Goal: Use online tool/utility: Use online tool/utility

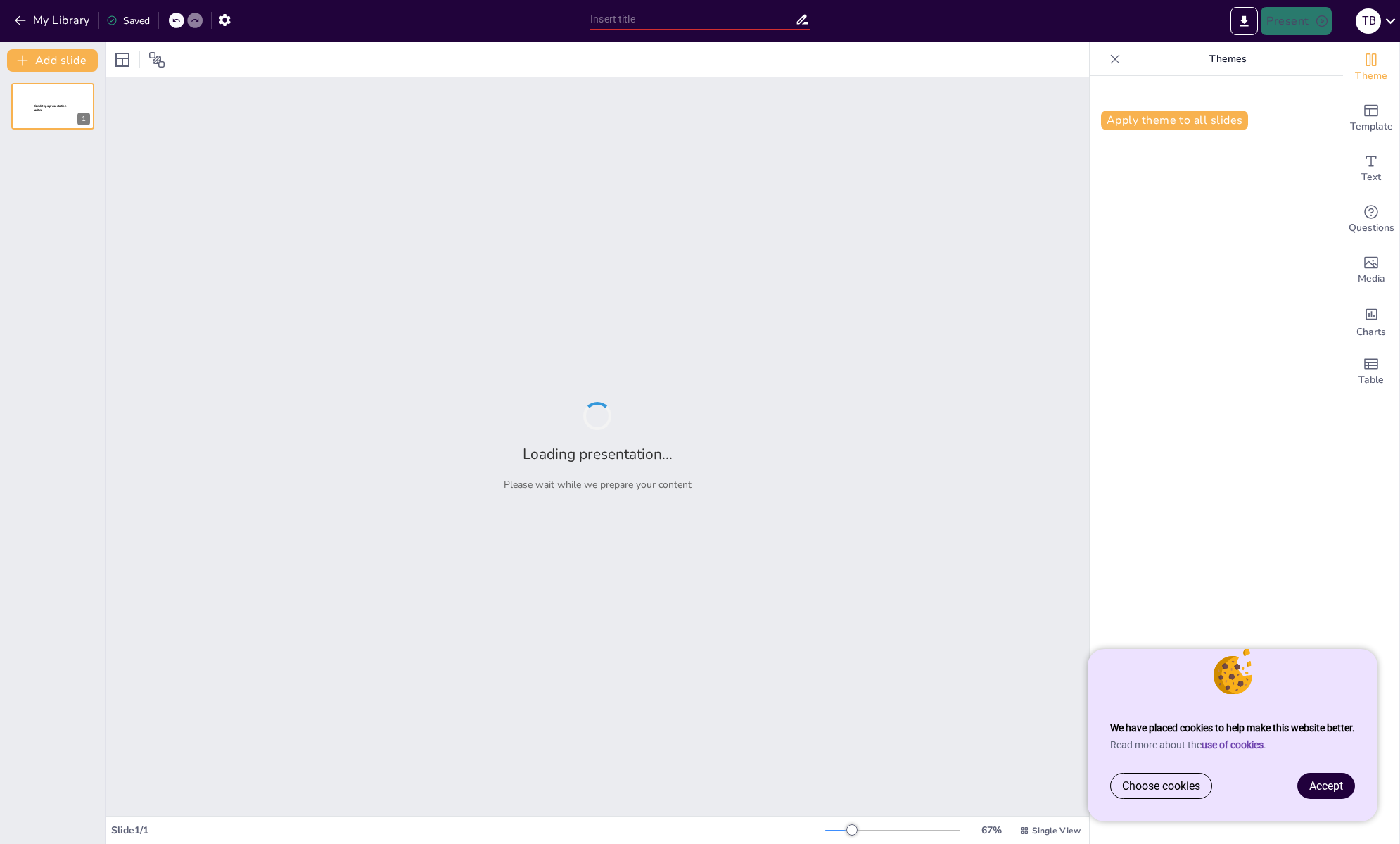
type input "Frames of Reference: A Visual Exploration of Film's Legacy"
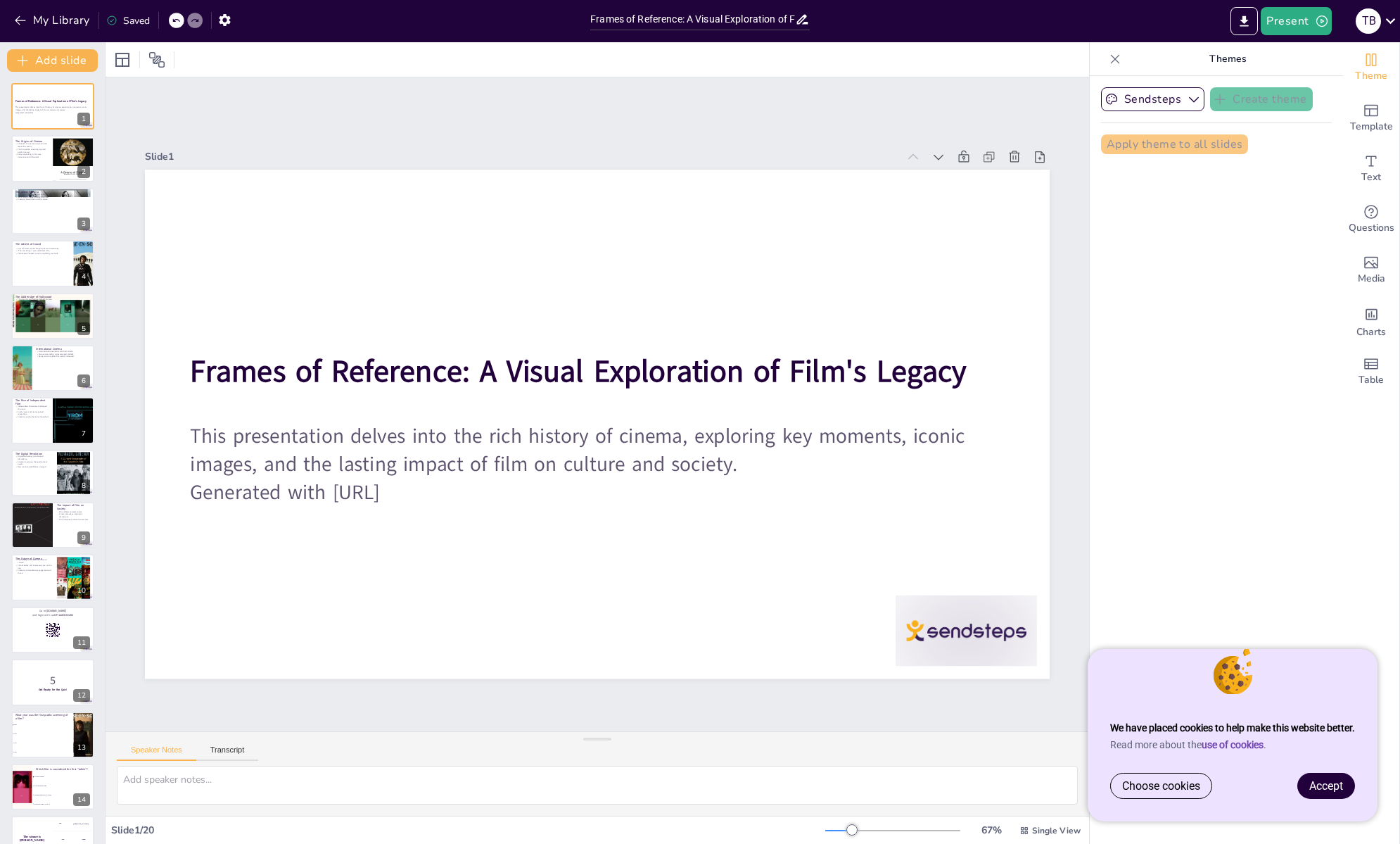
checkbox input "true"
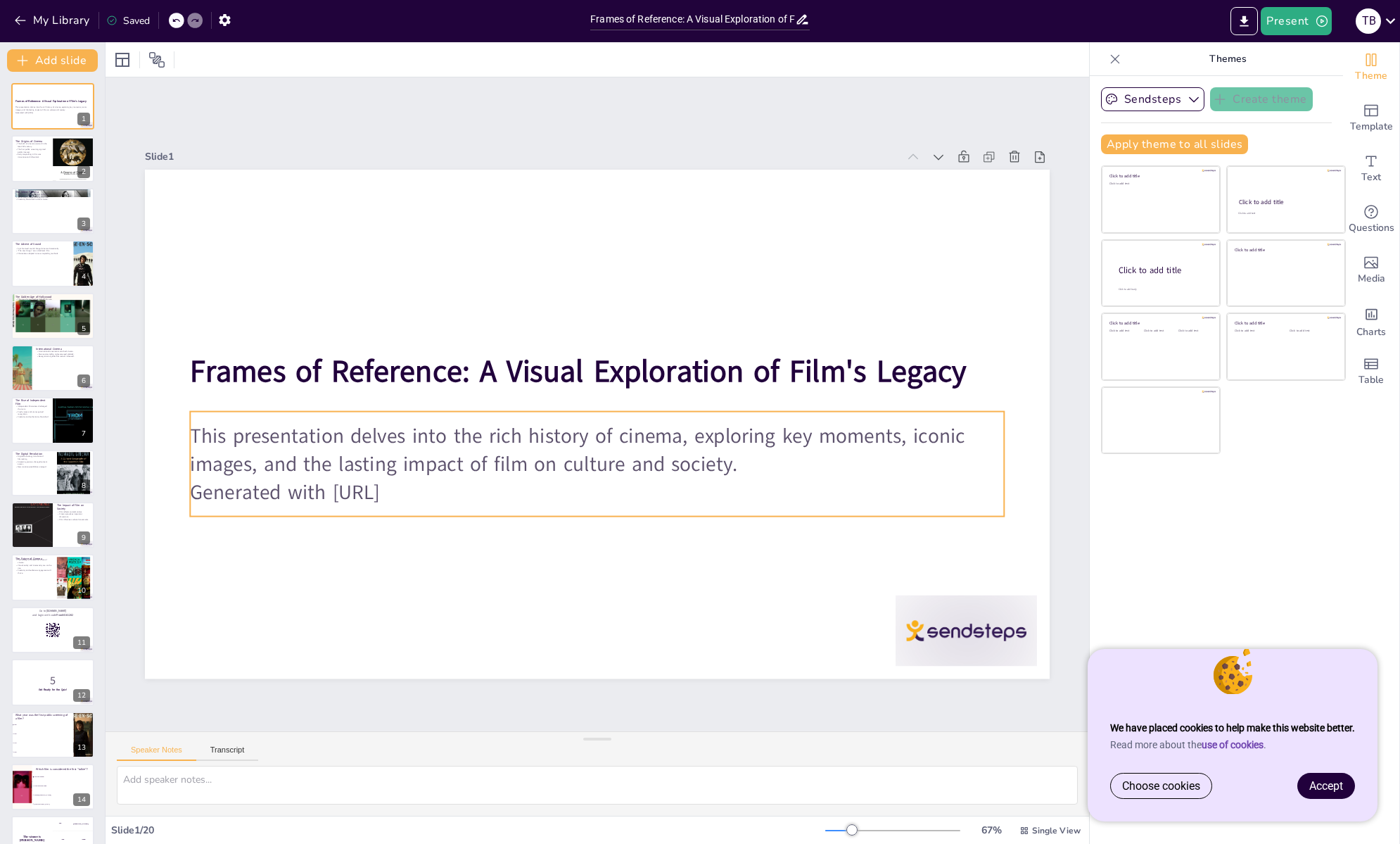
checkbox input "true"
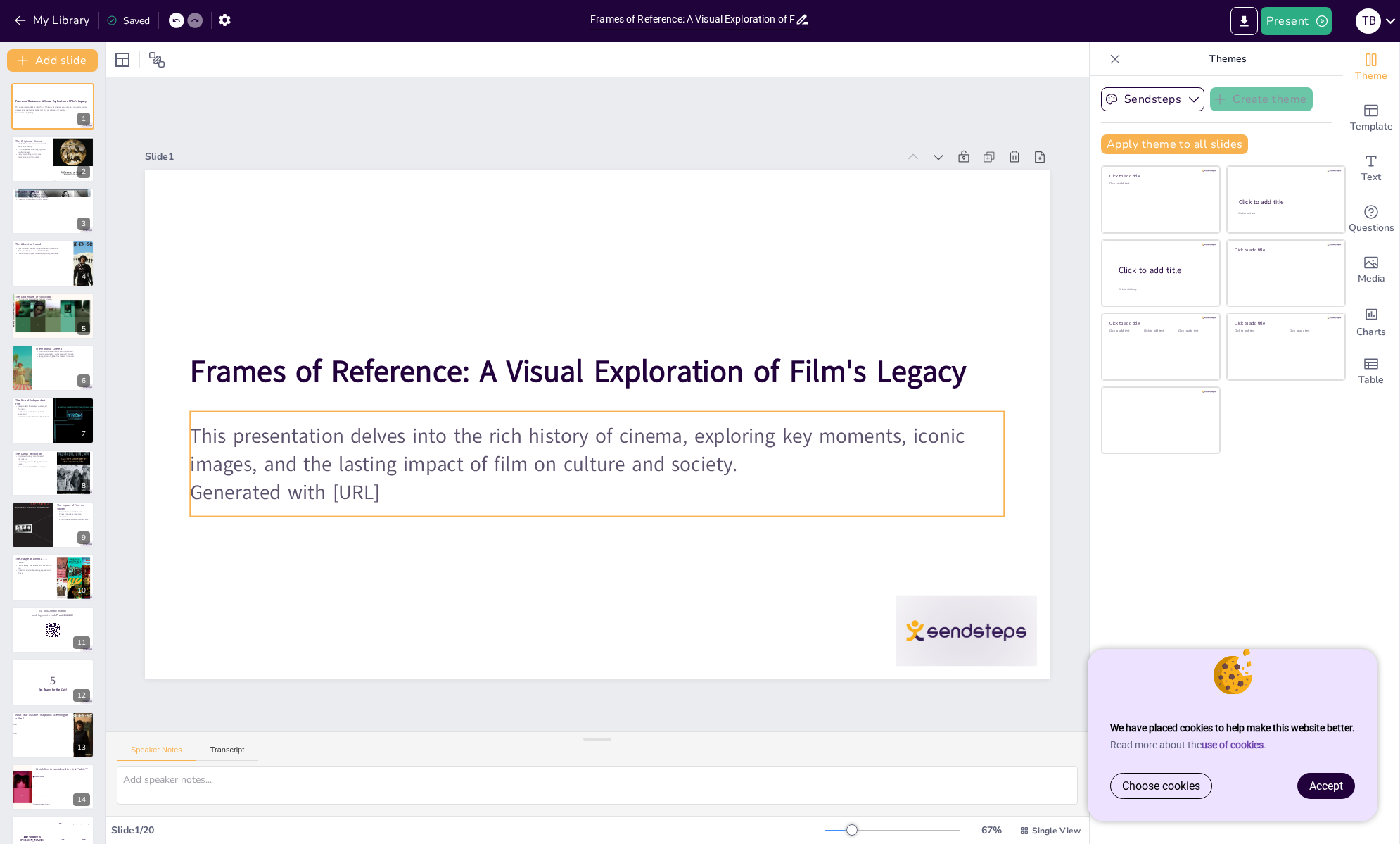
checkbox input "true"
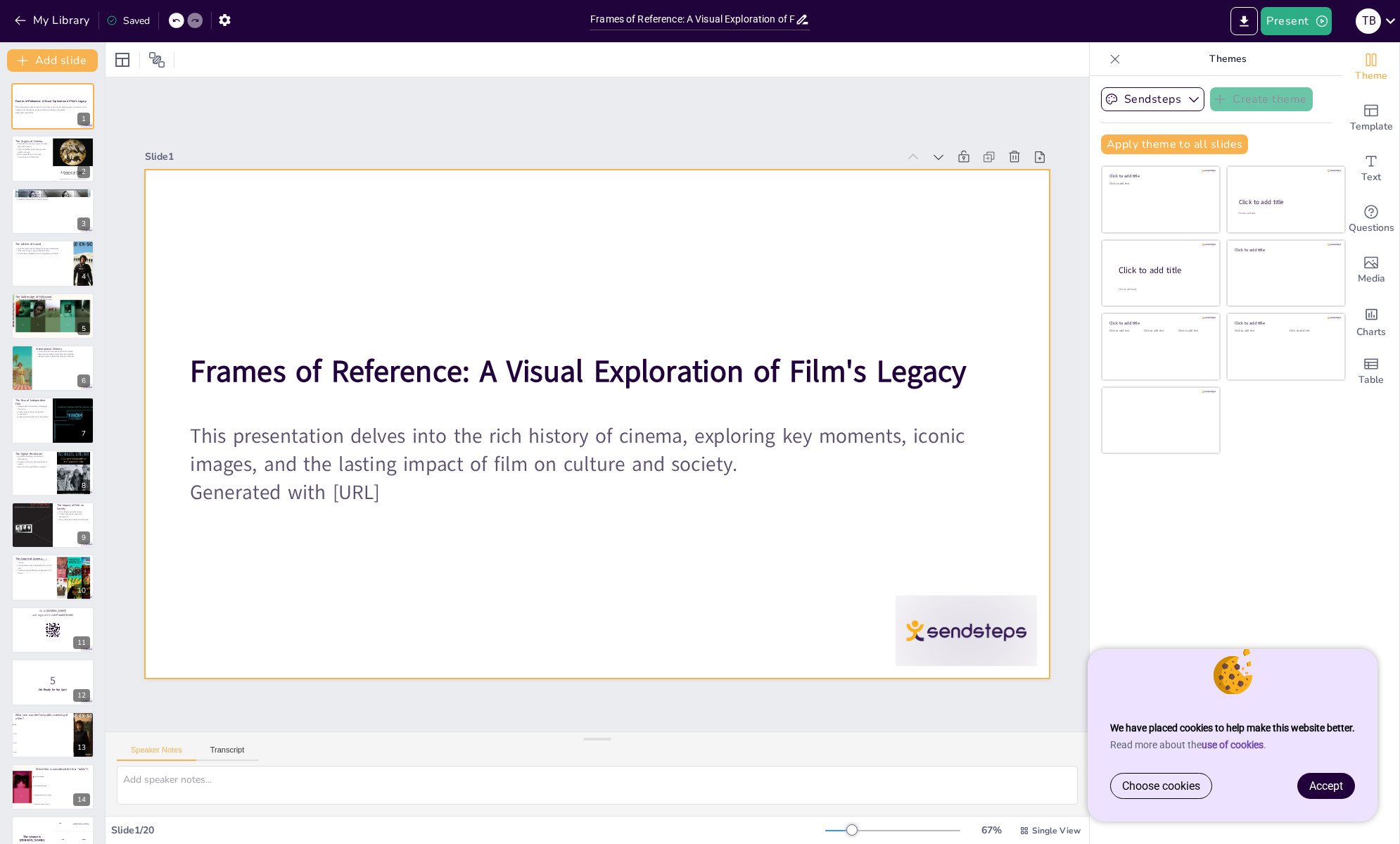
checkbox input "true"
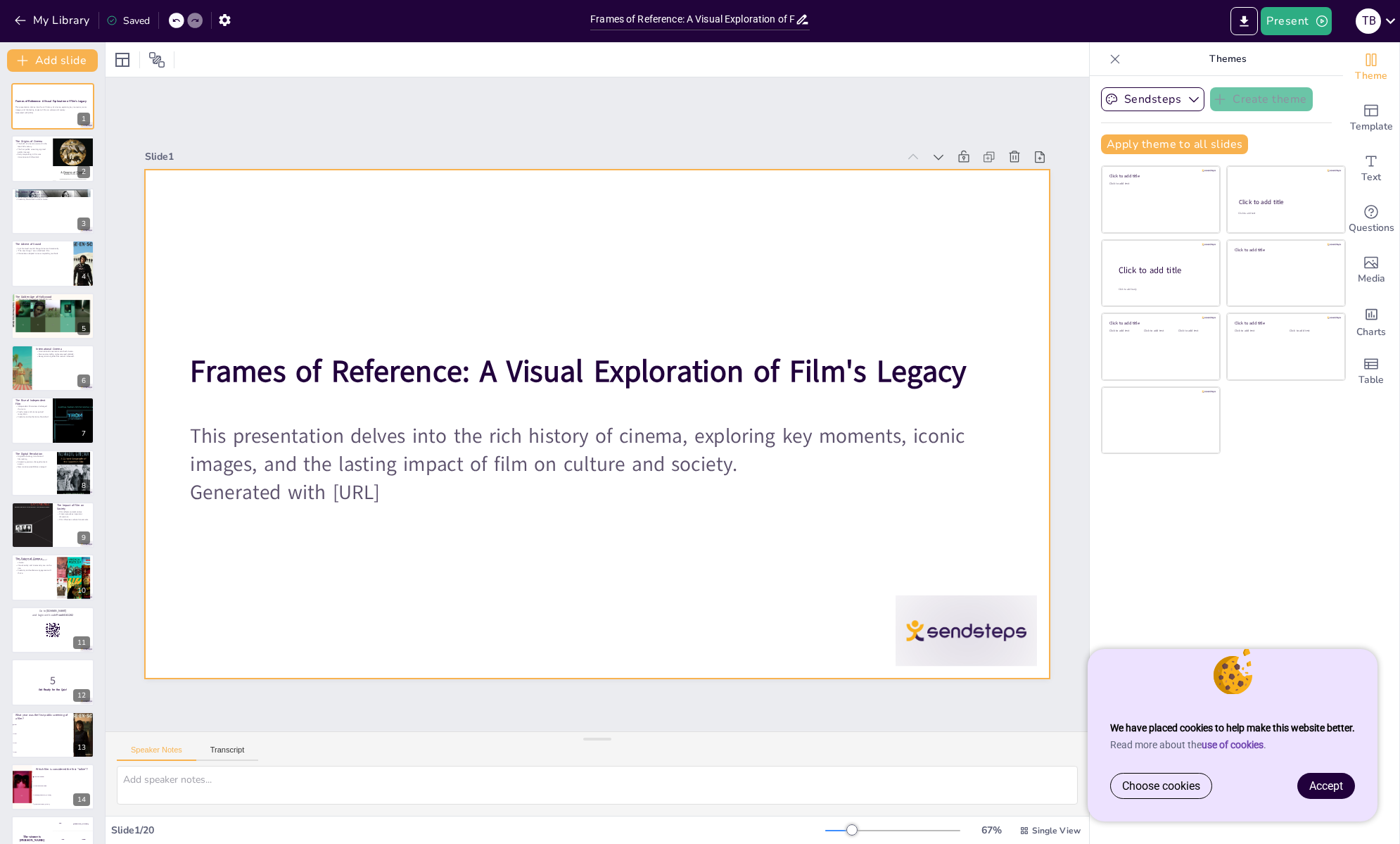
checkbox input "true"
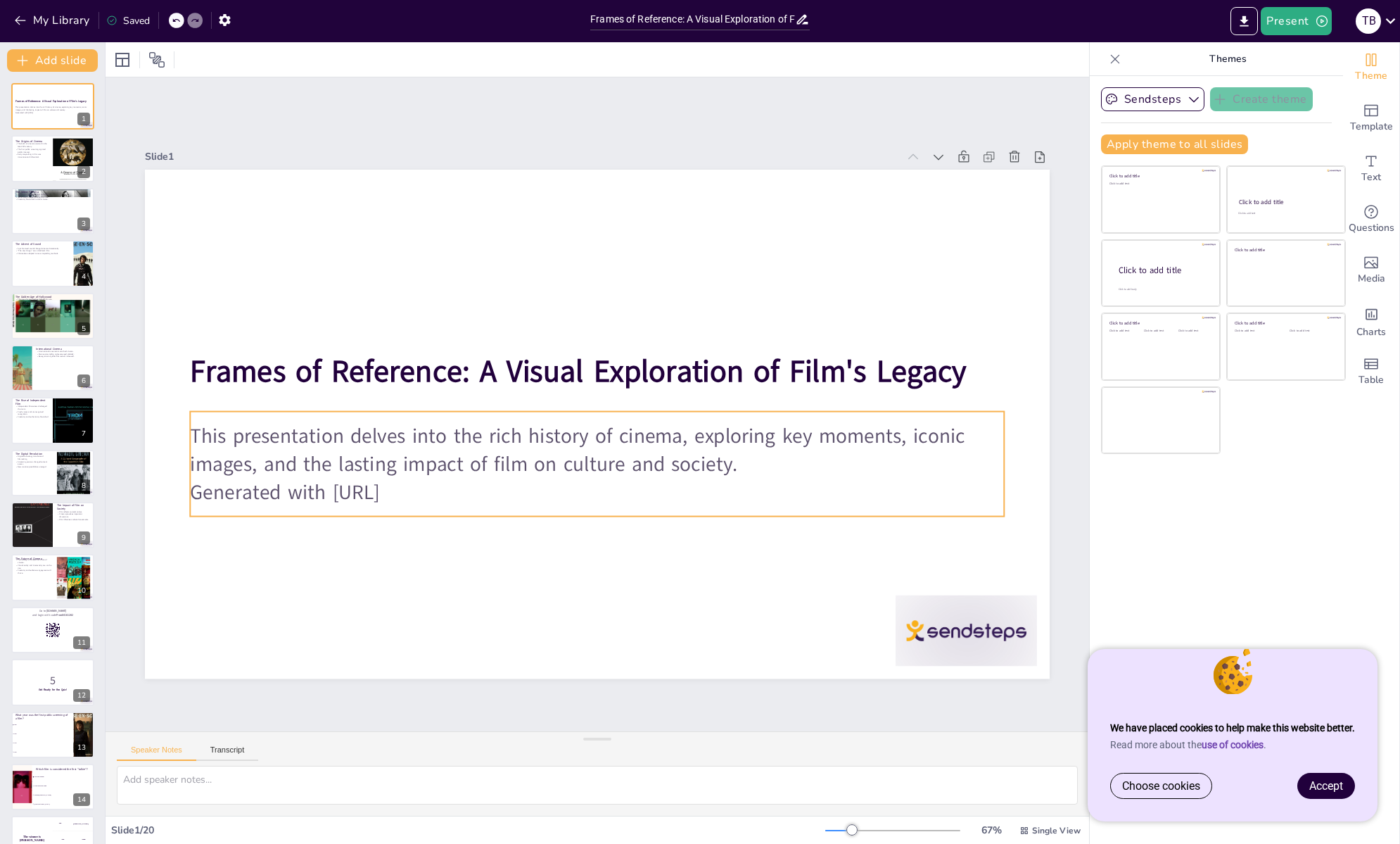
checkbox input "true"
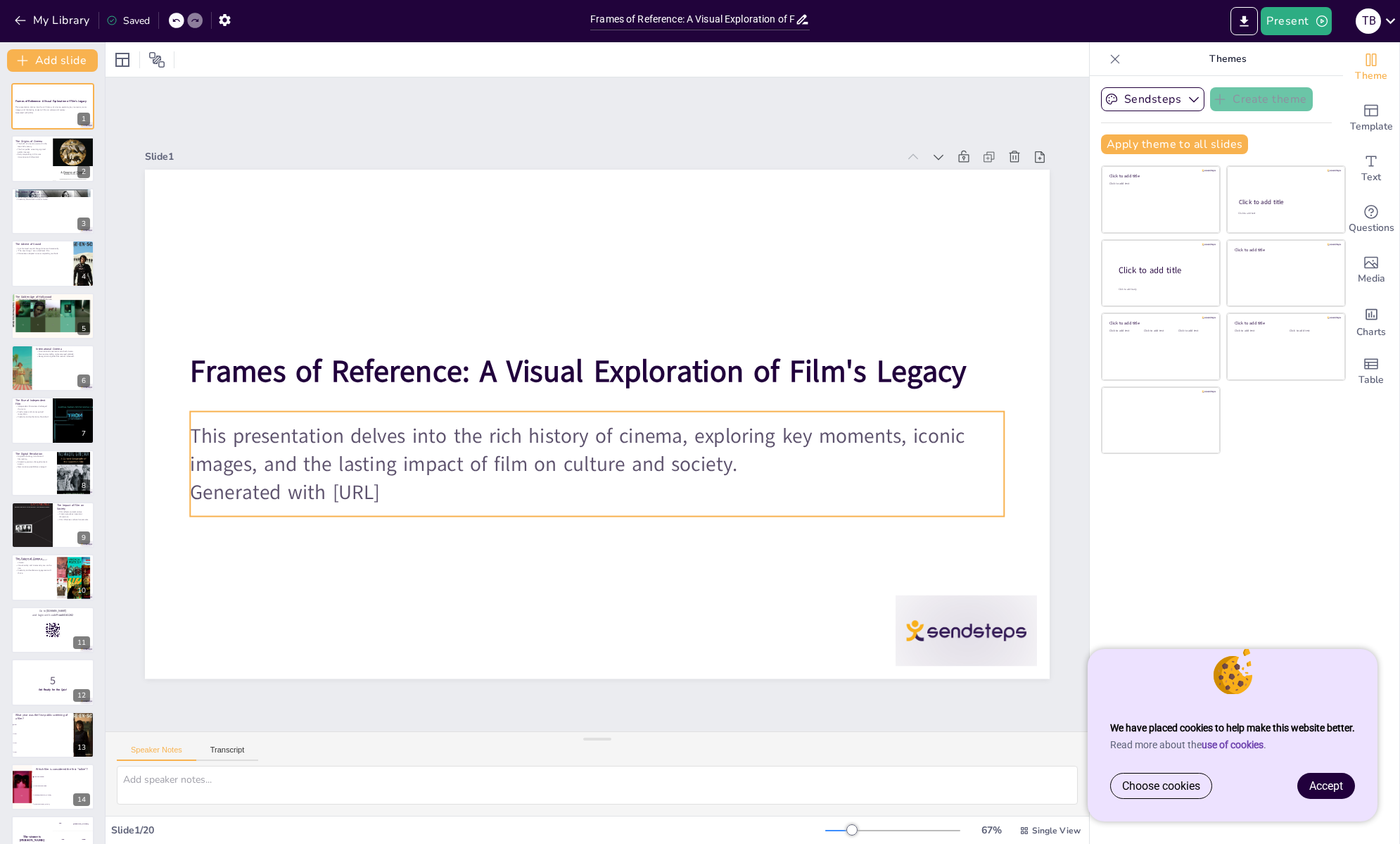
checkbox input "true"
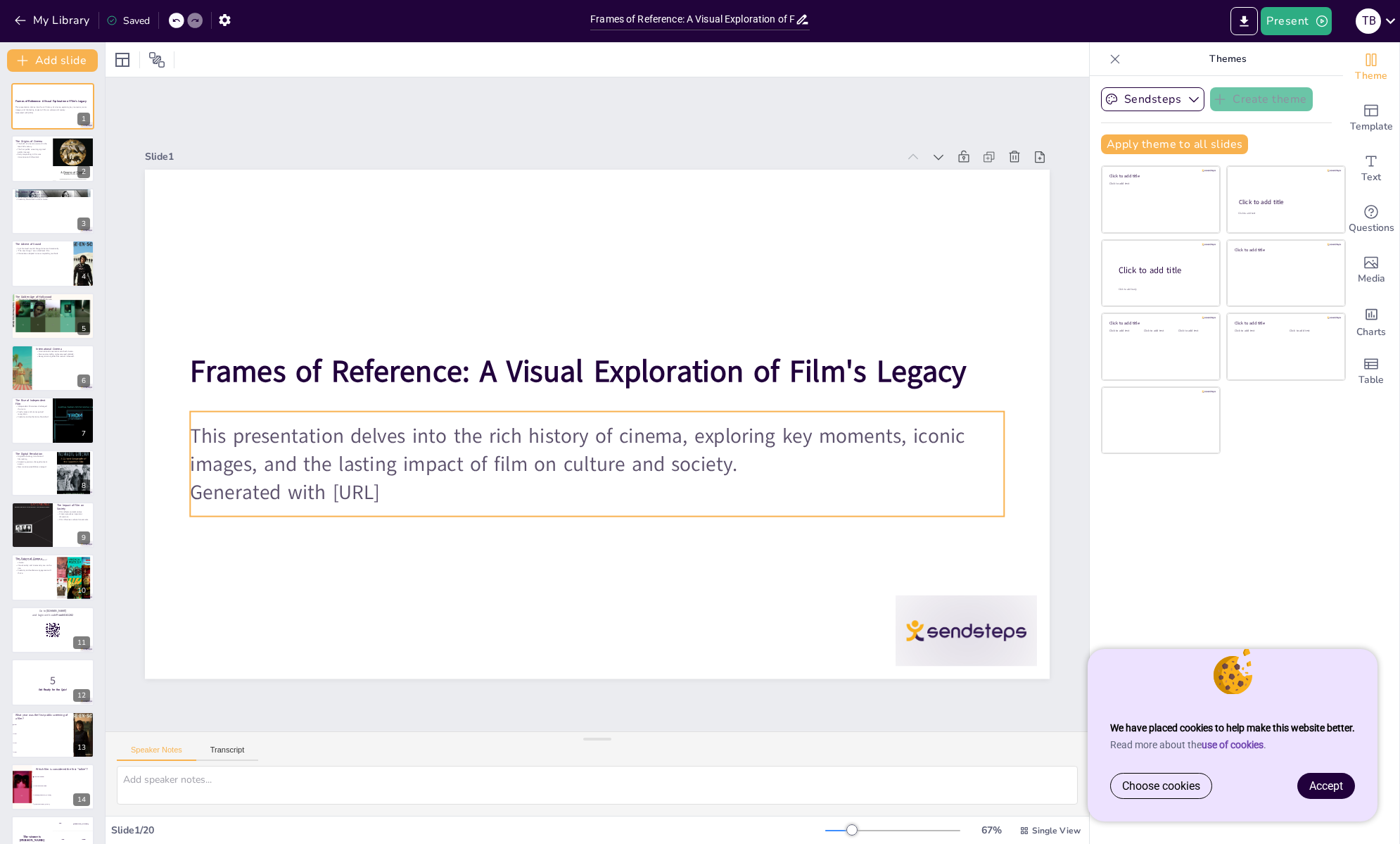
checkbox input "true"
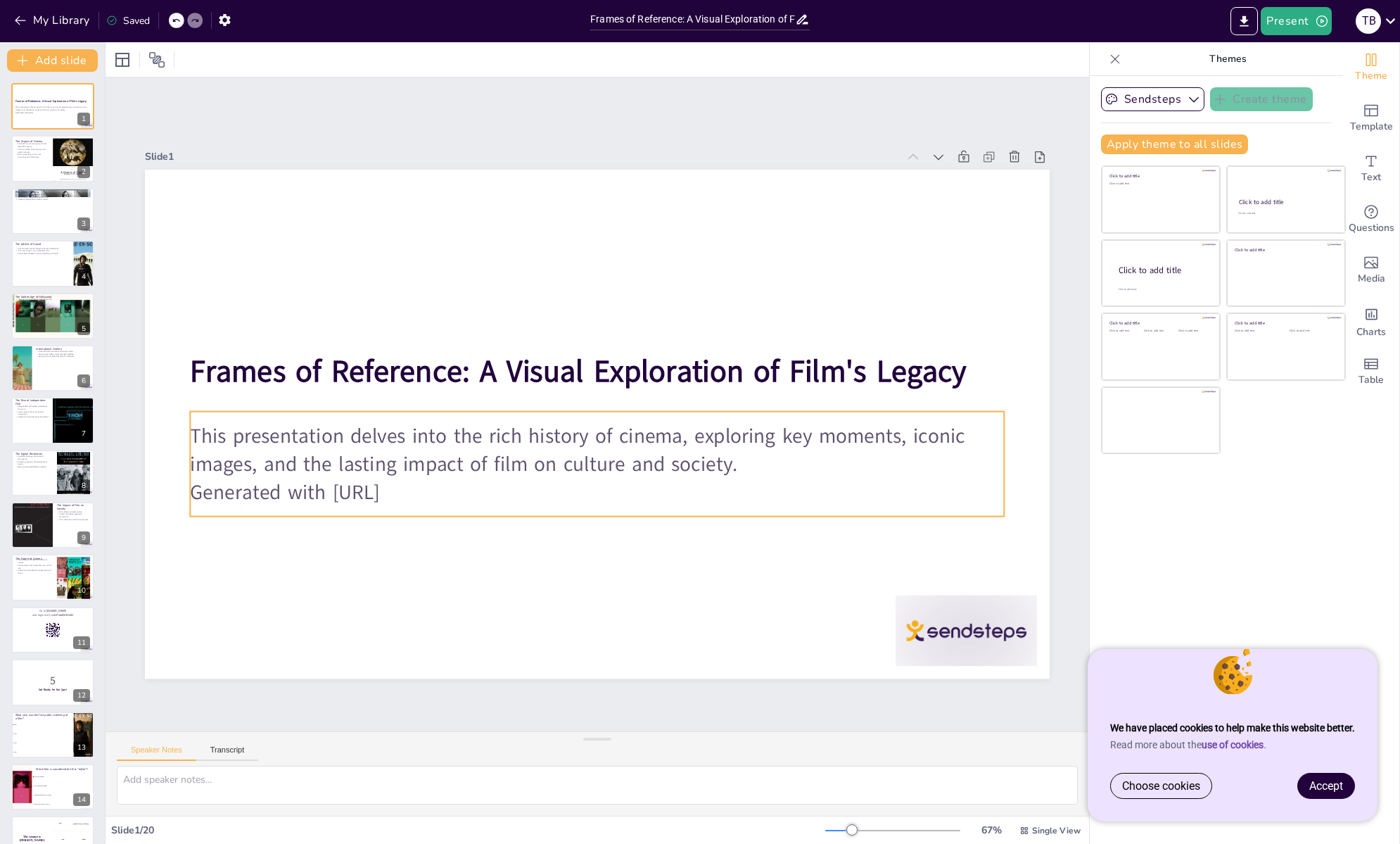
checkbox input "true"
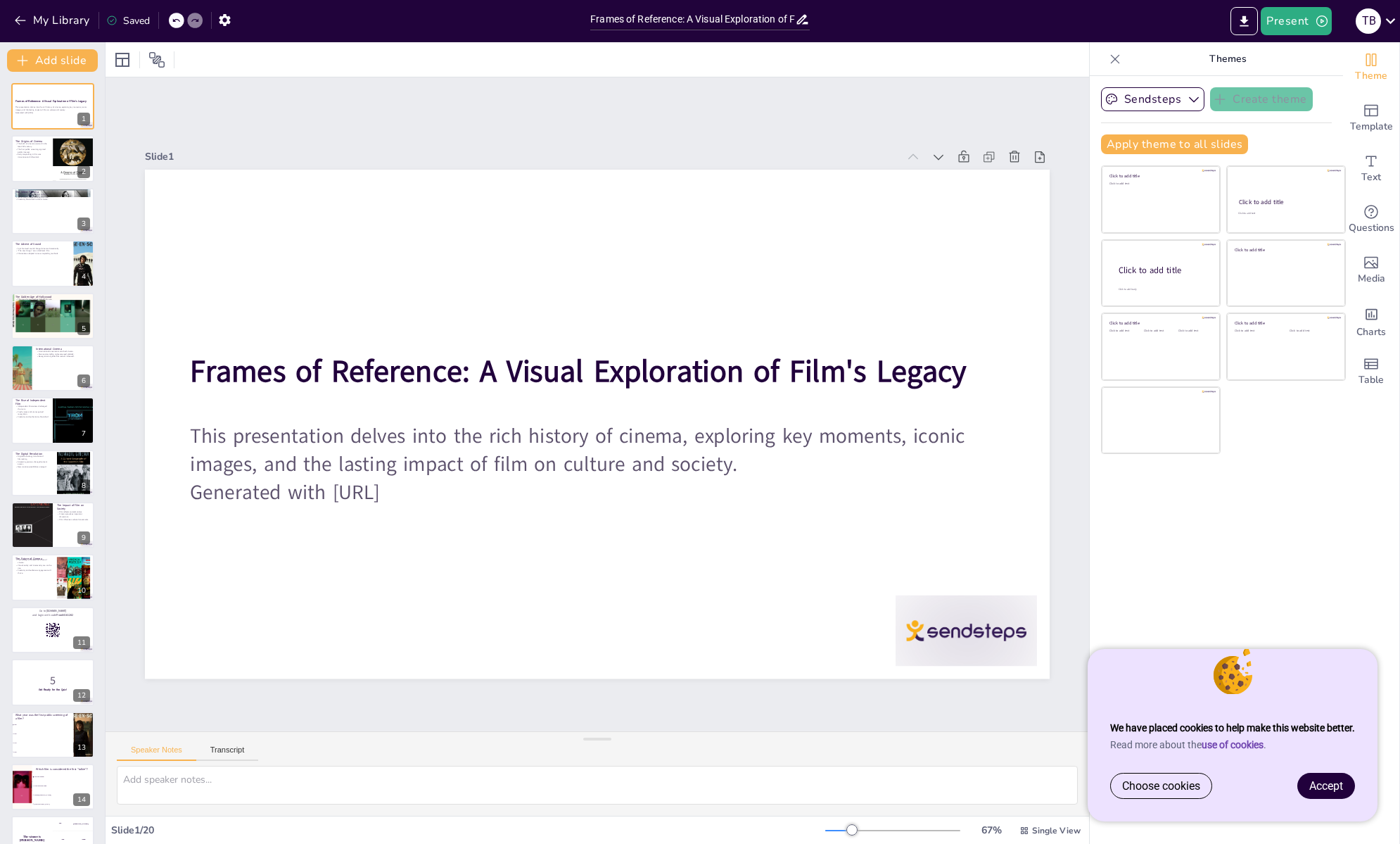
checkbox input "true"
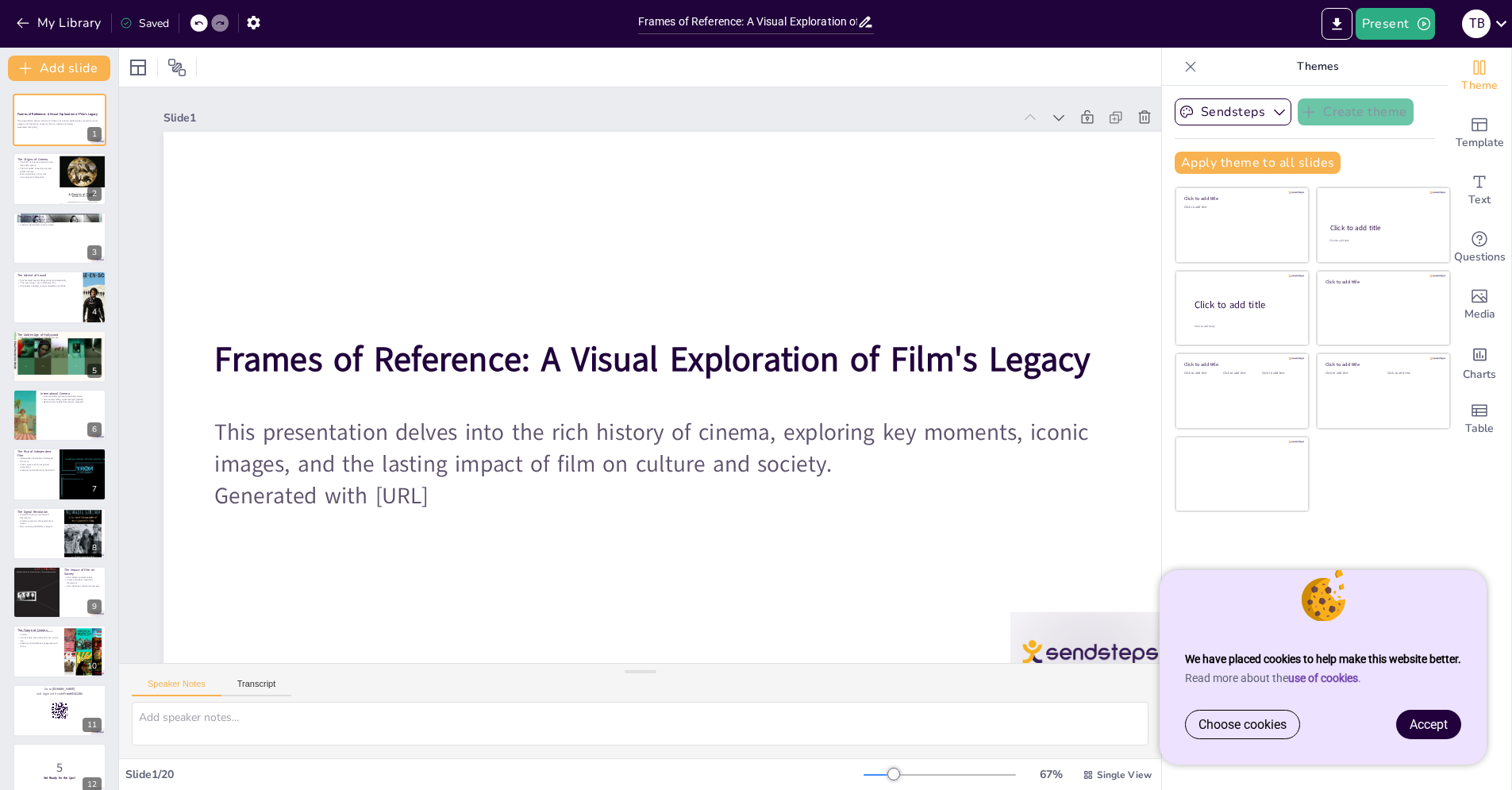
checkbox input "true"
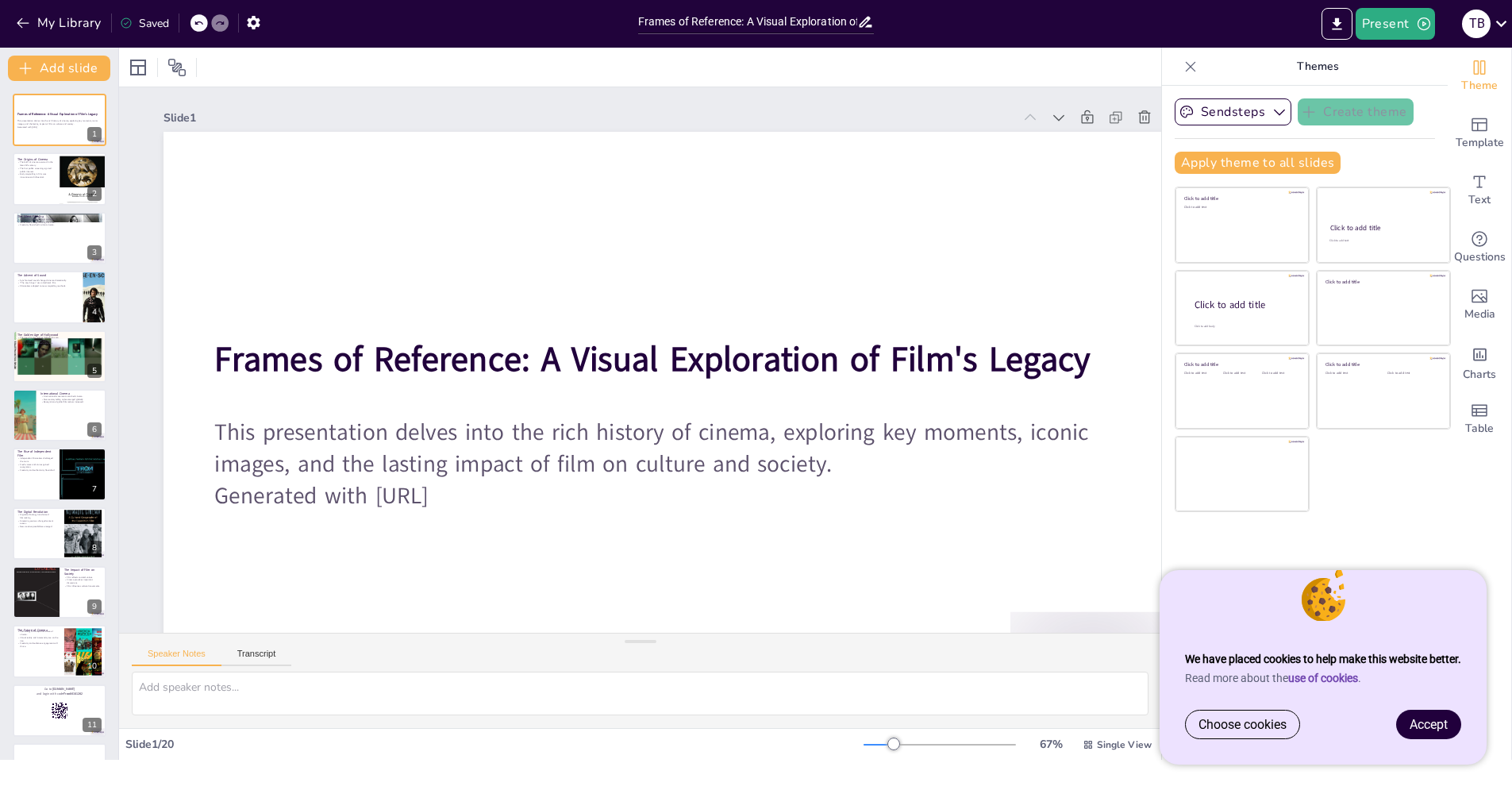
checkbox input "true"
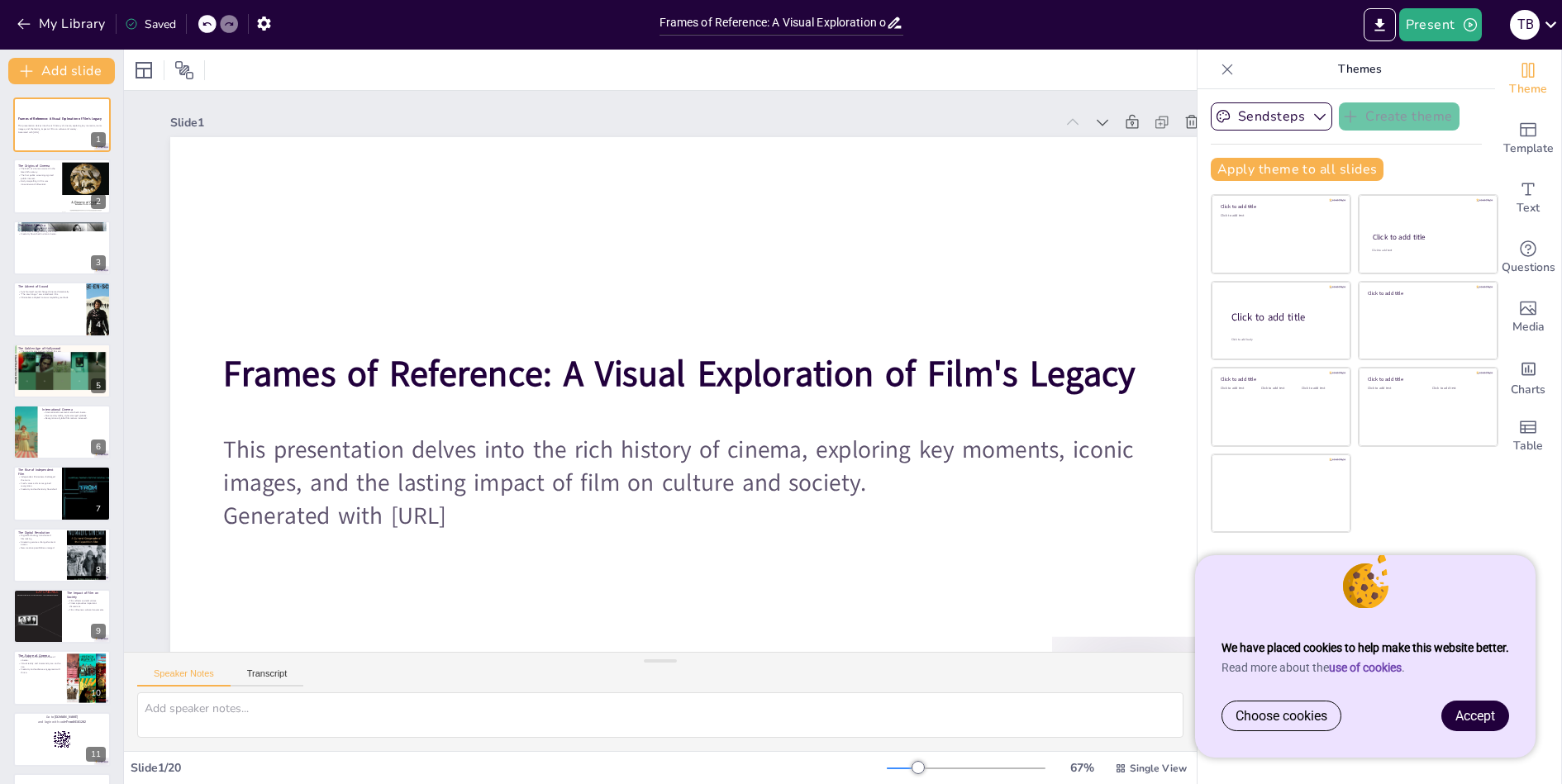
checkbox input "true"
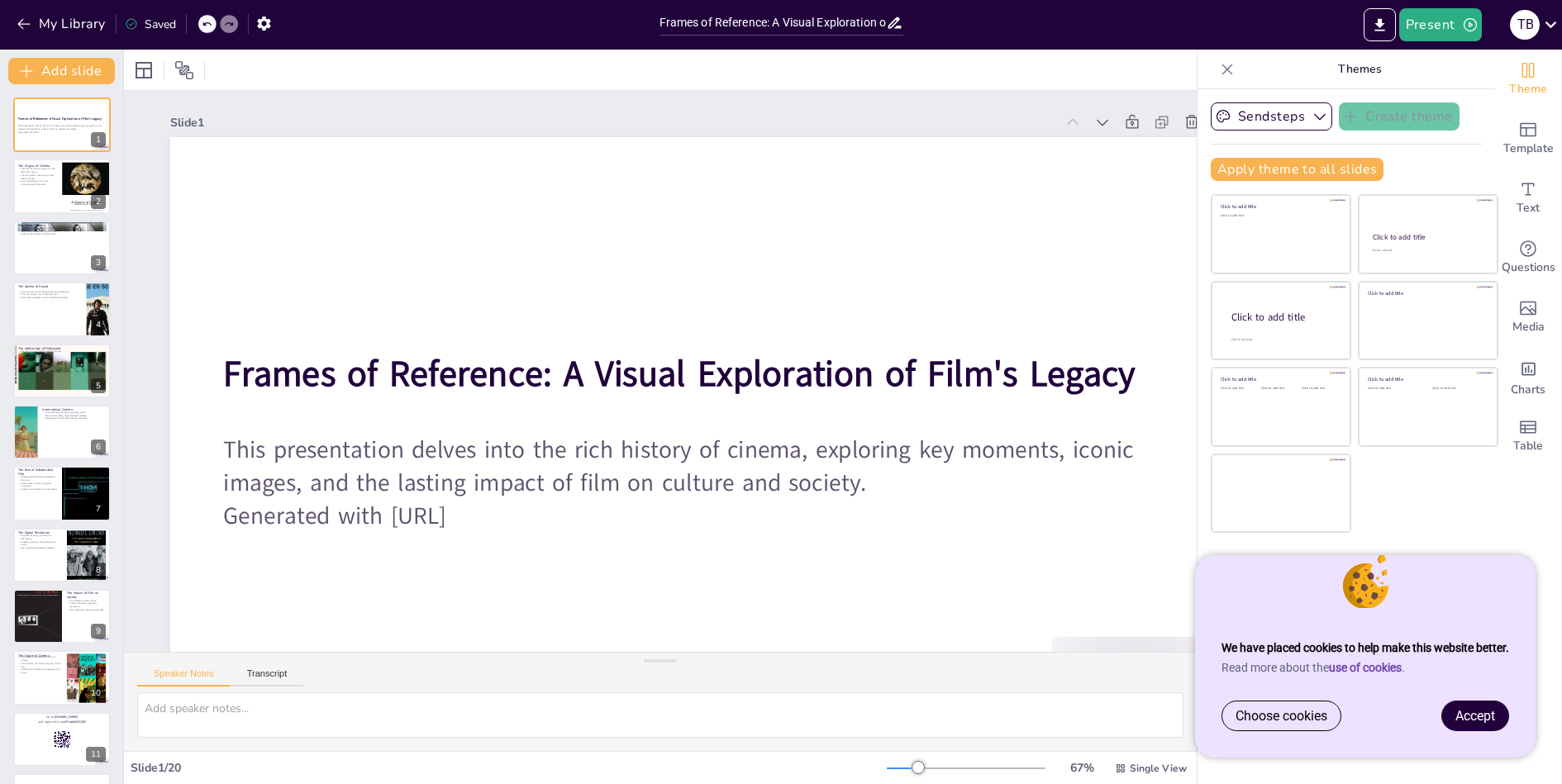
checkbox input "true"
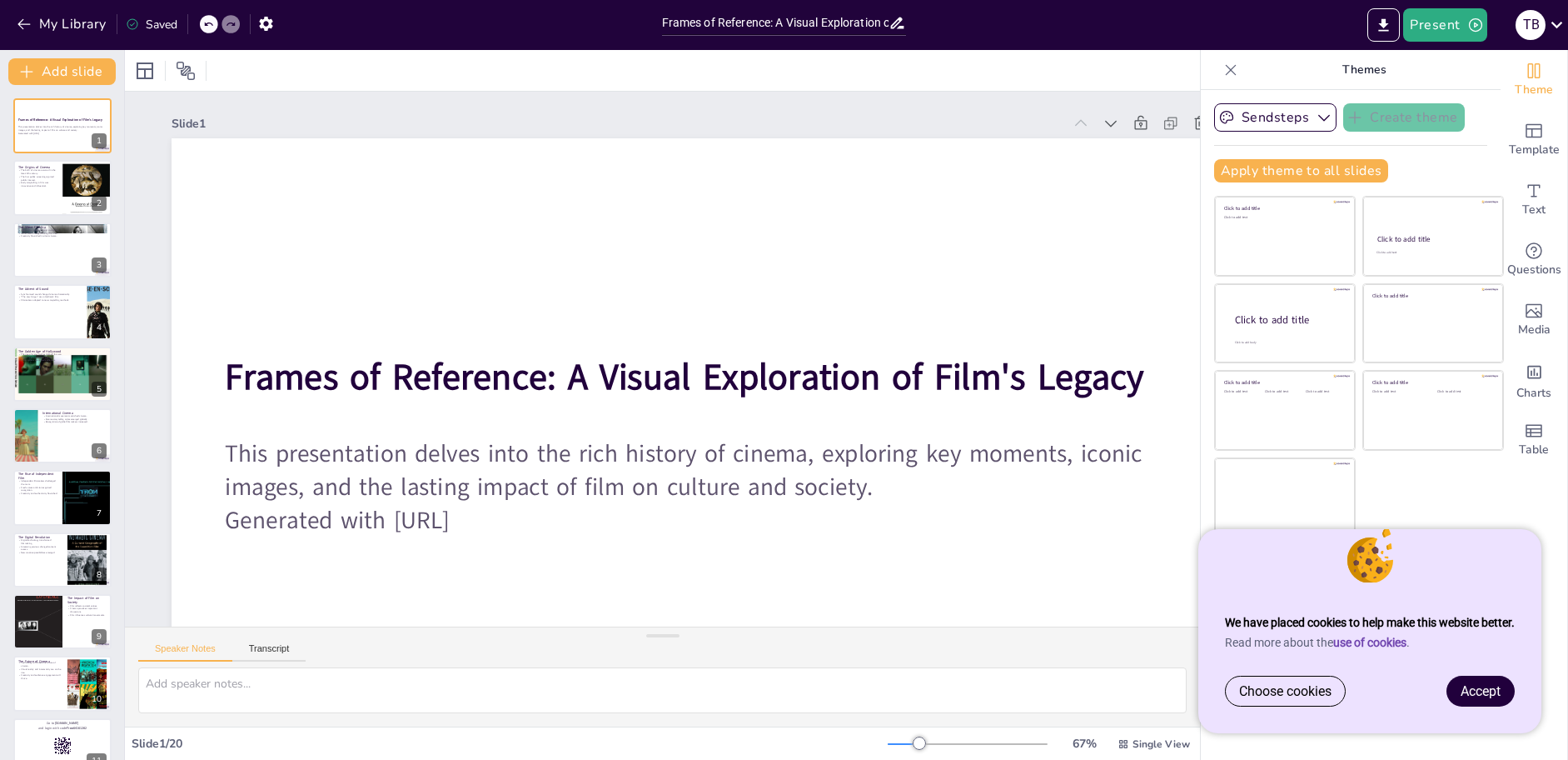
checkbox input "true"
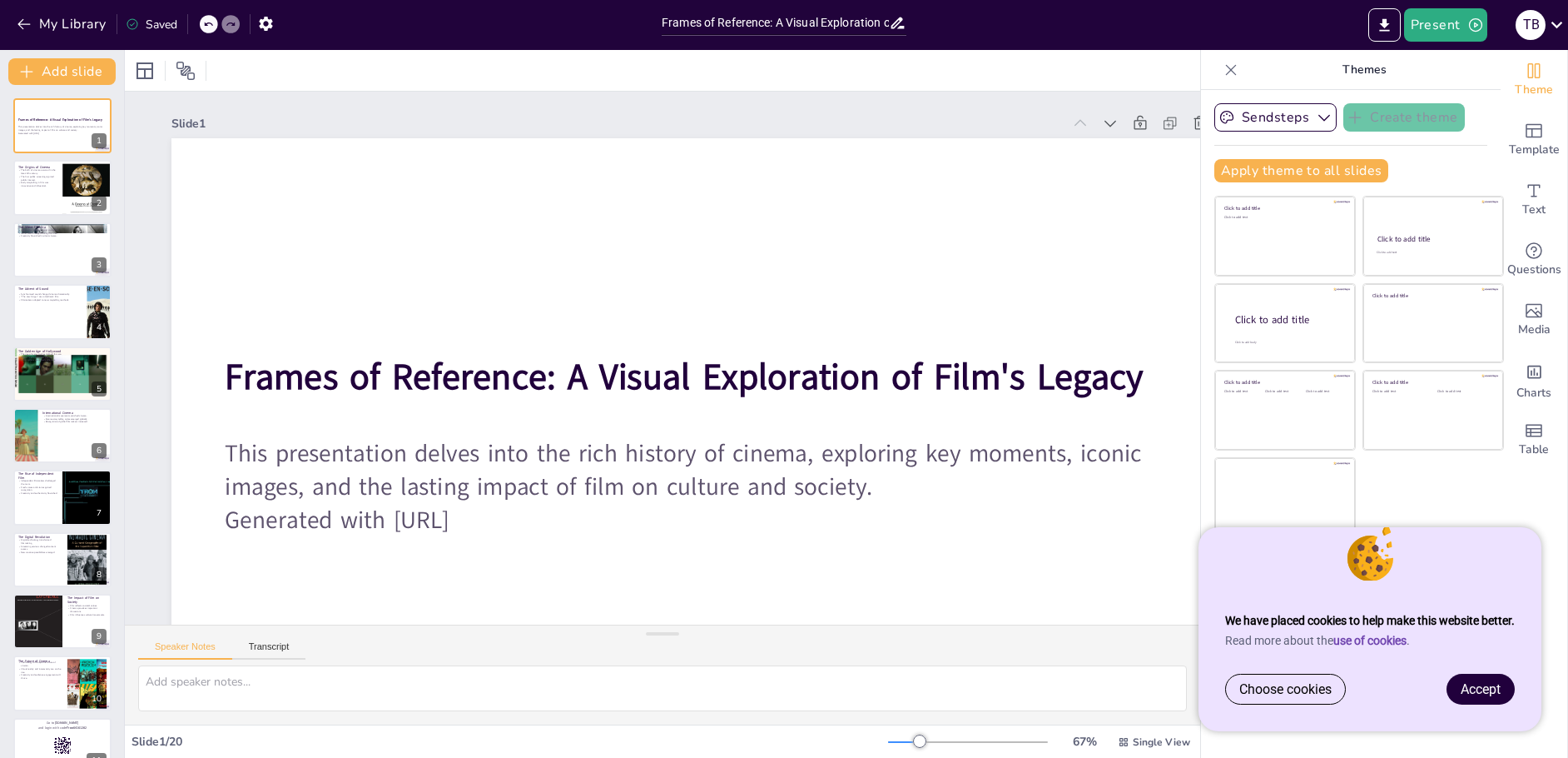
checkbox input "true"
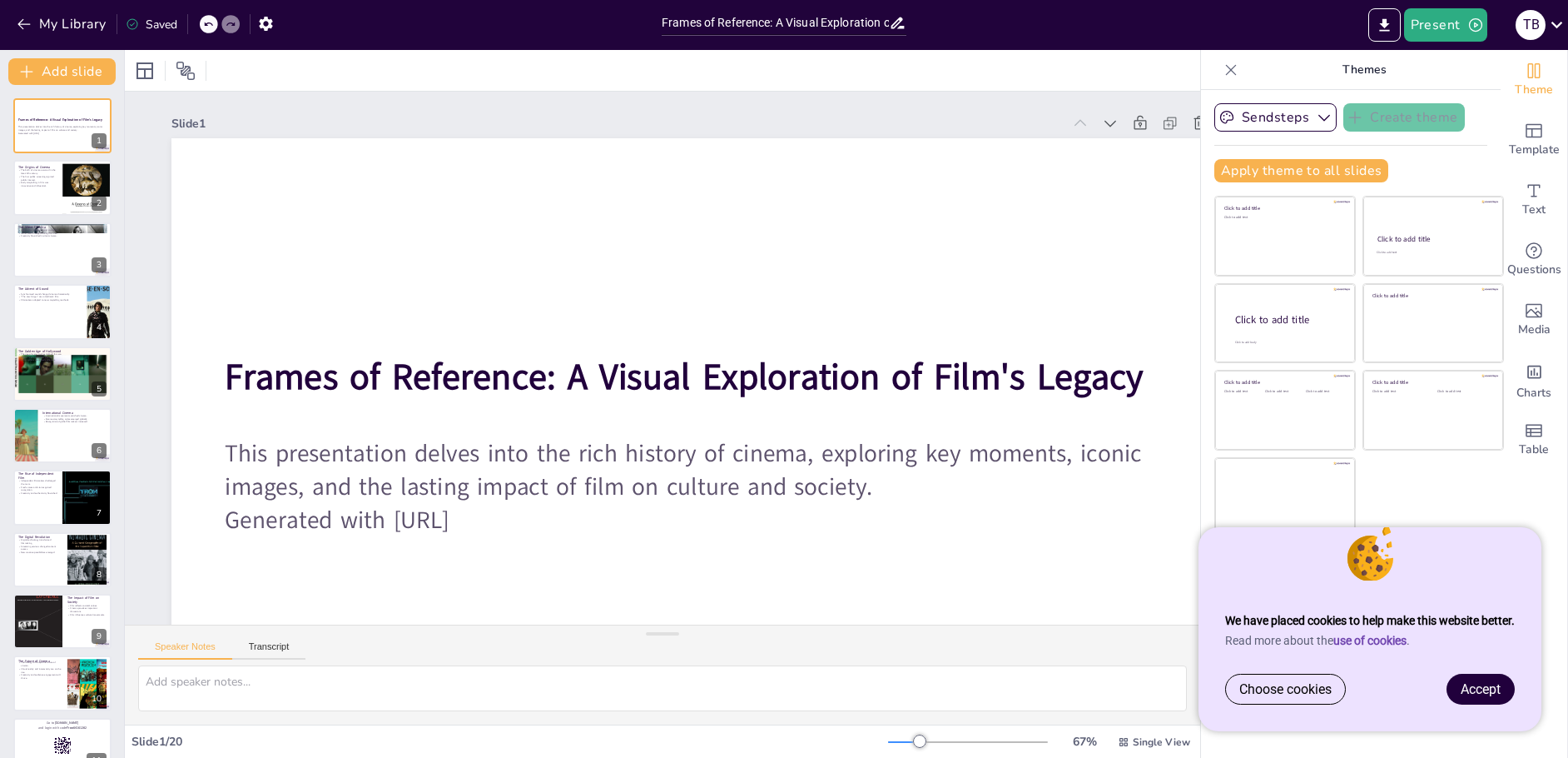
checkbox input "true"
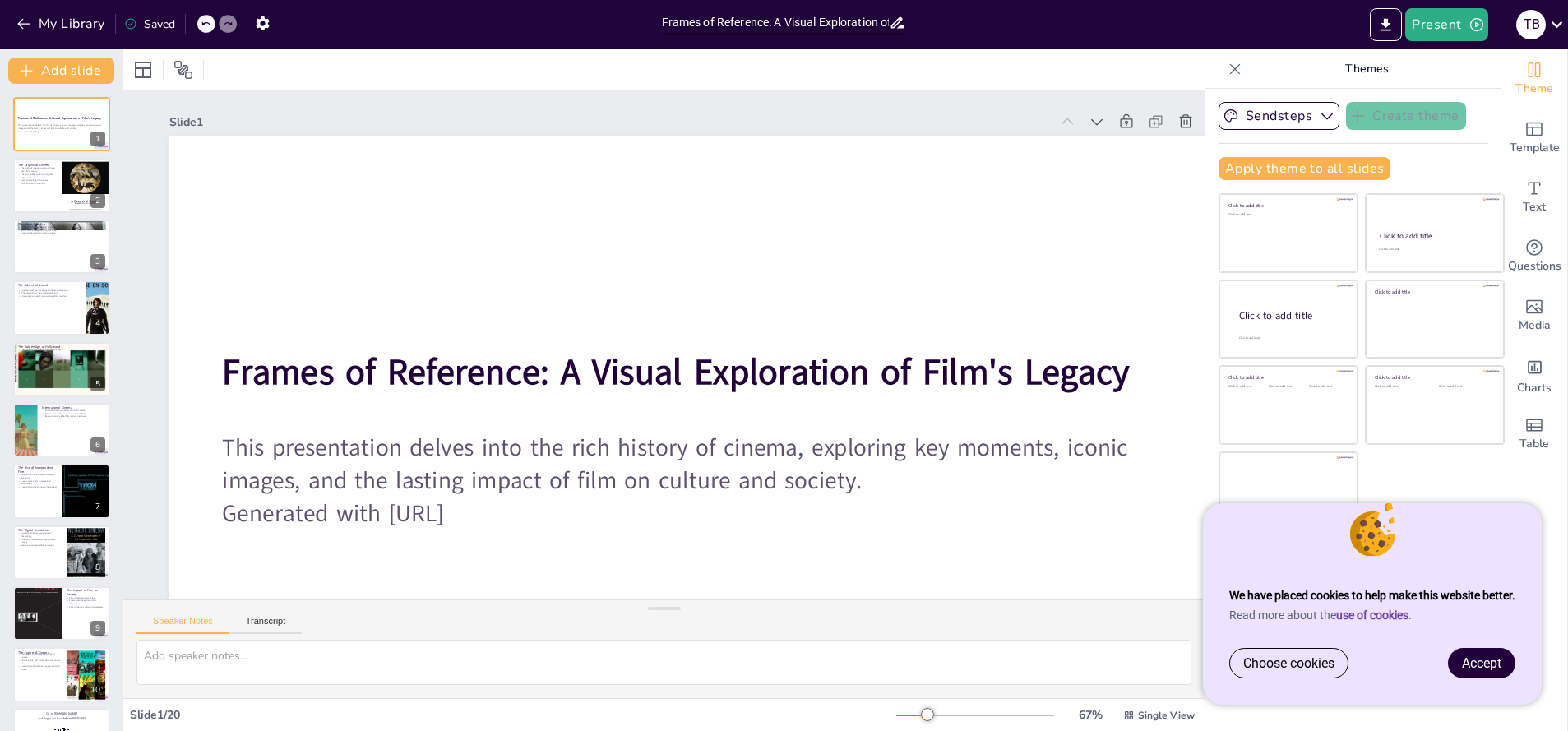
checkbox input "true"
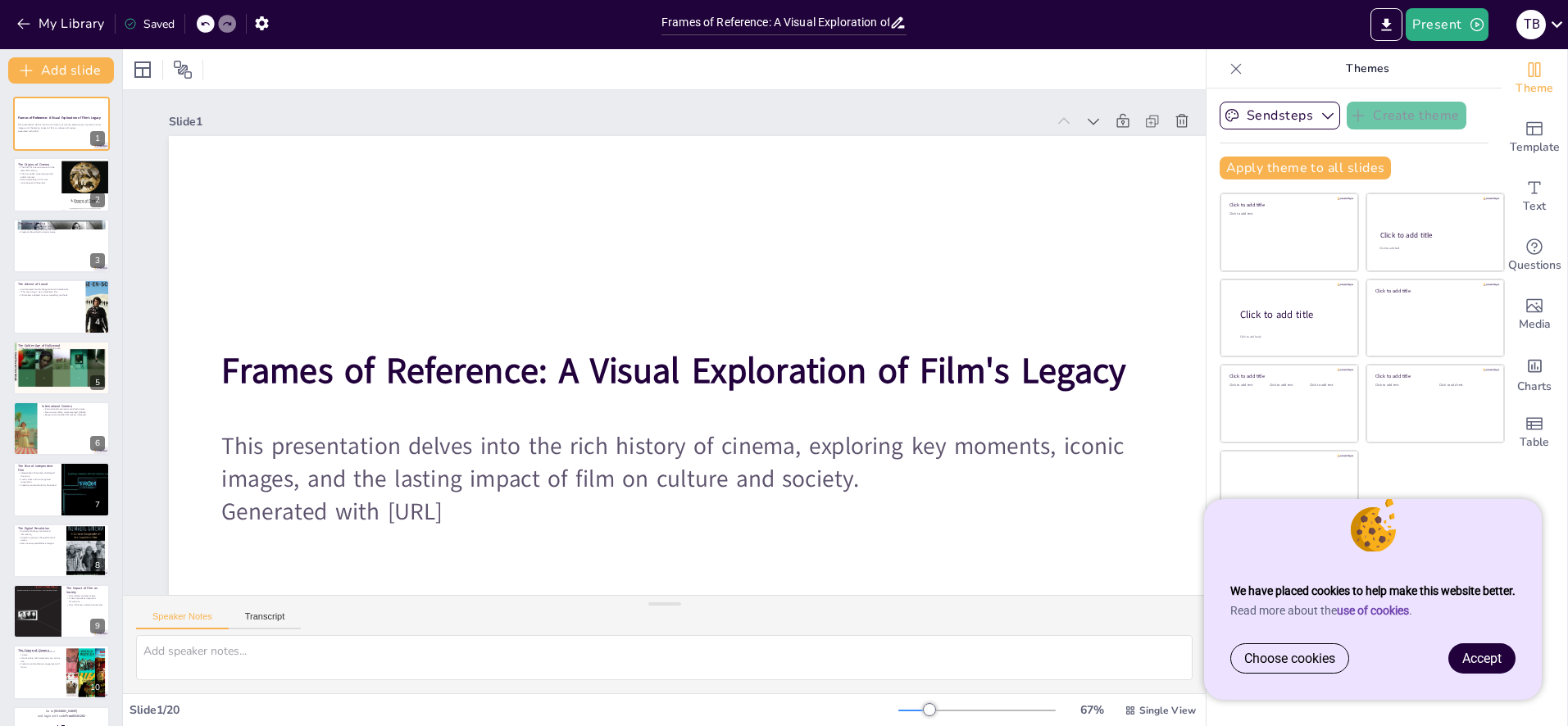
checkbox input "true"
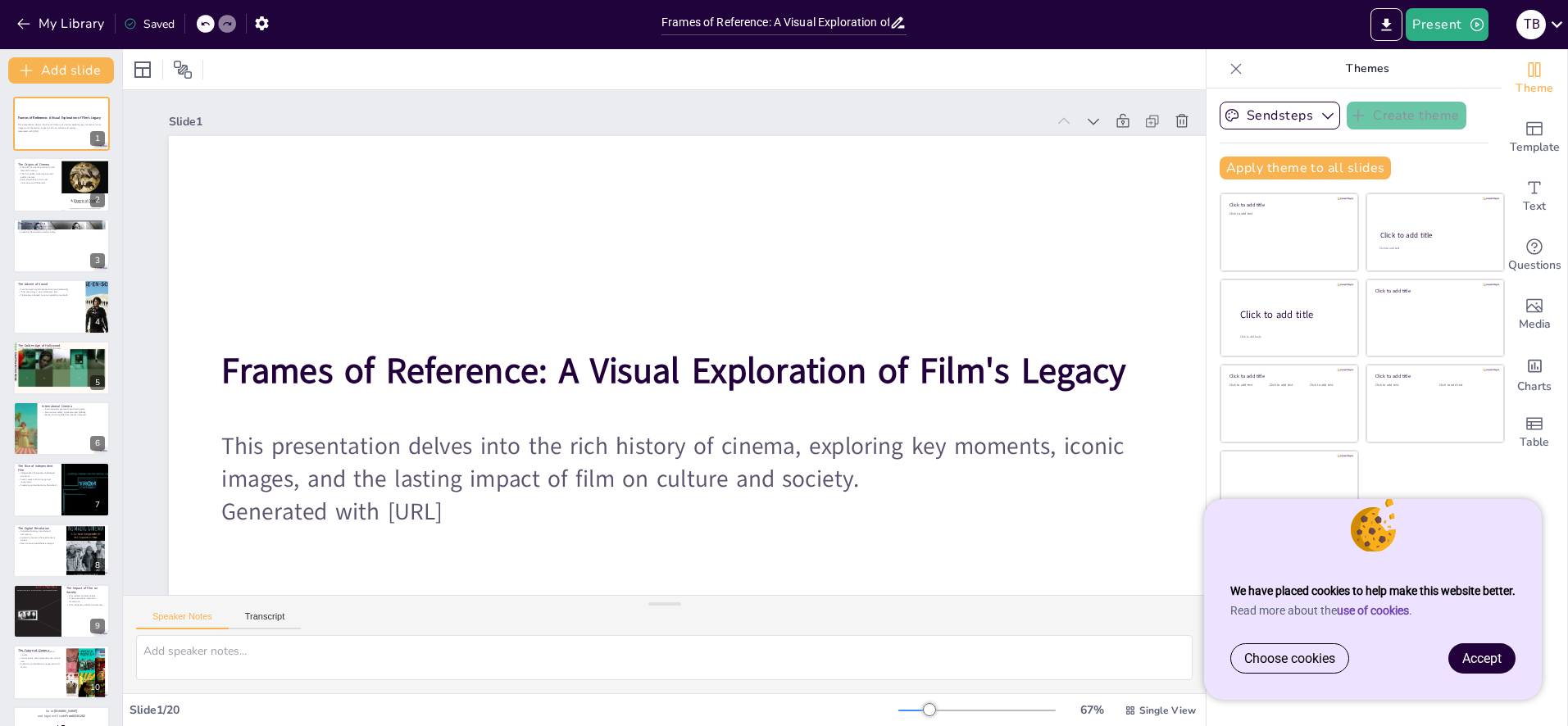
checkbox input "true"
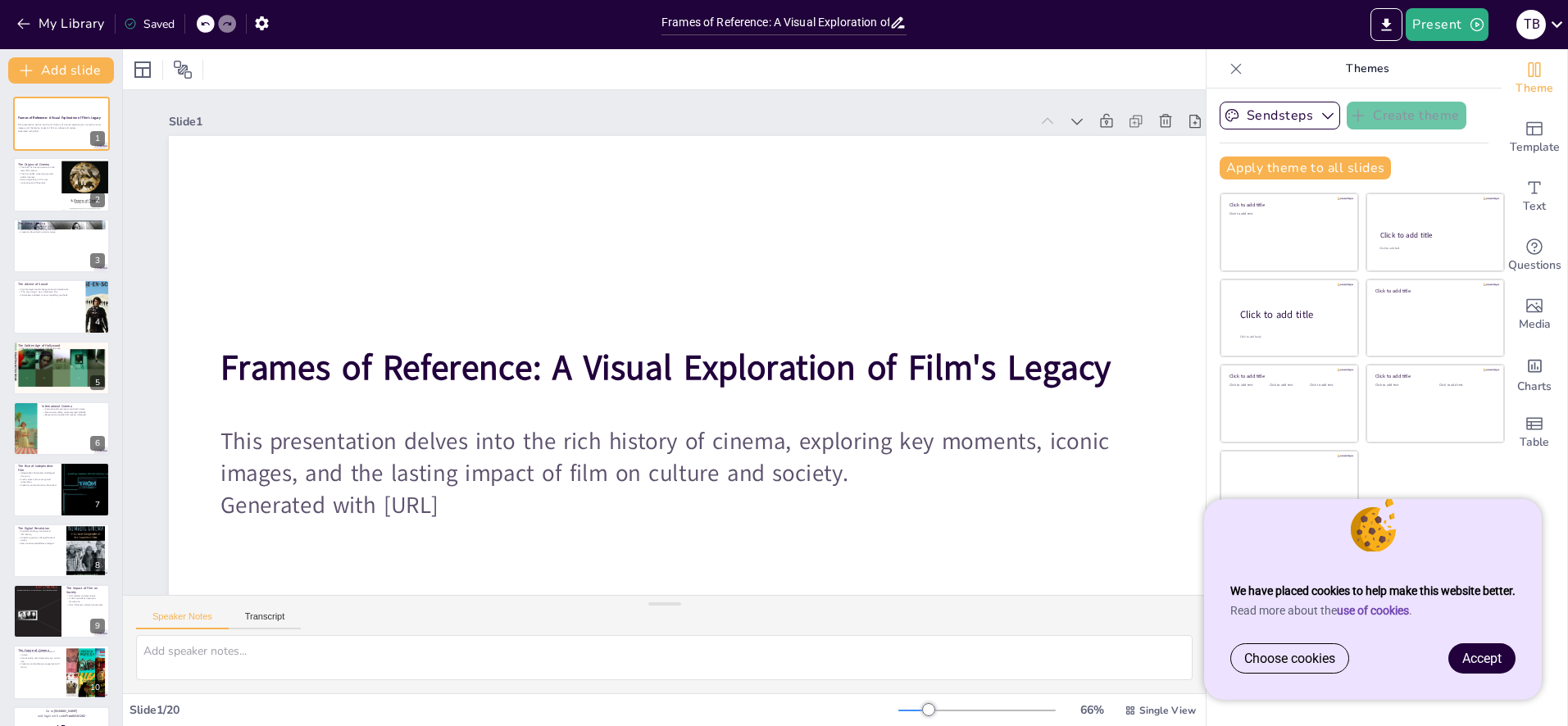
checkbox input "true"
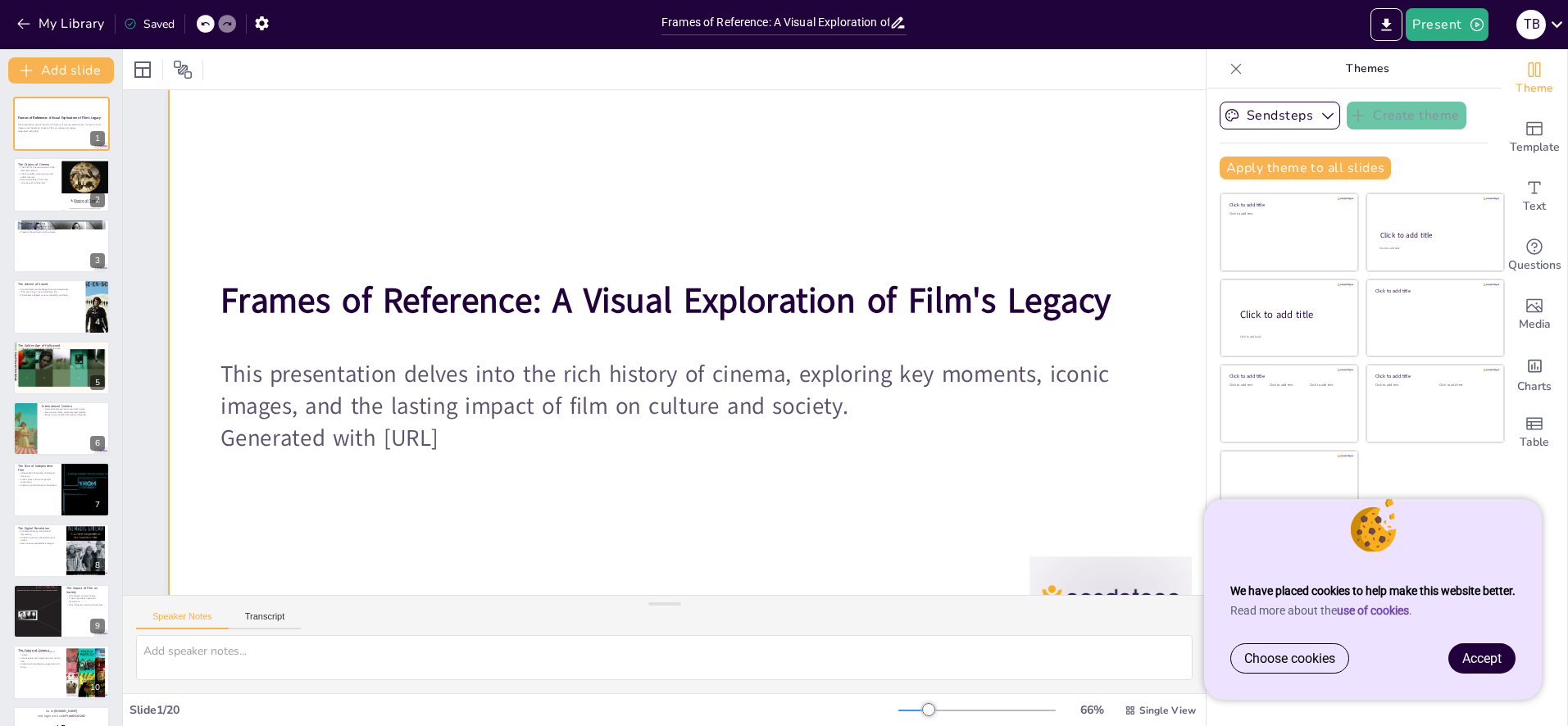
checkbox input "true"
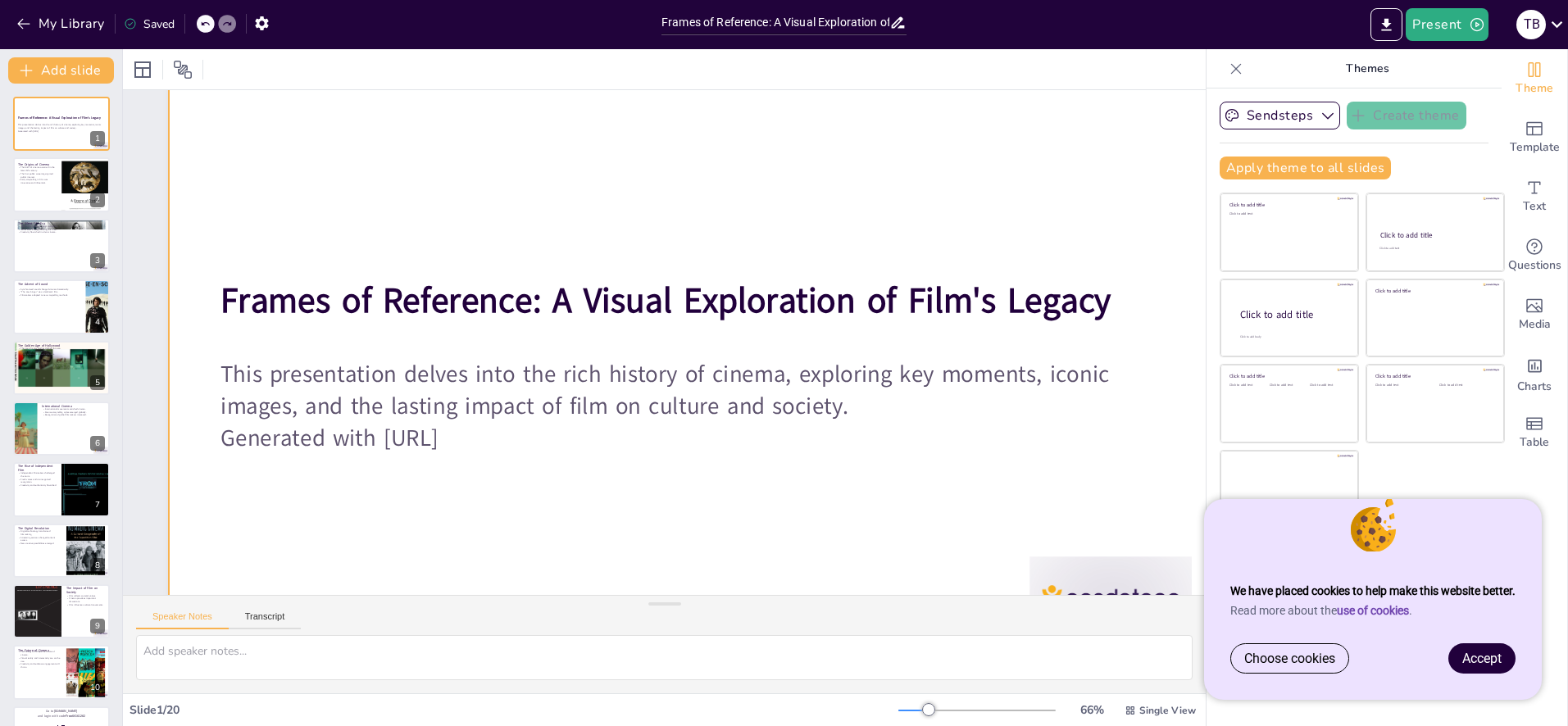
checkbox input "true"
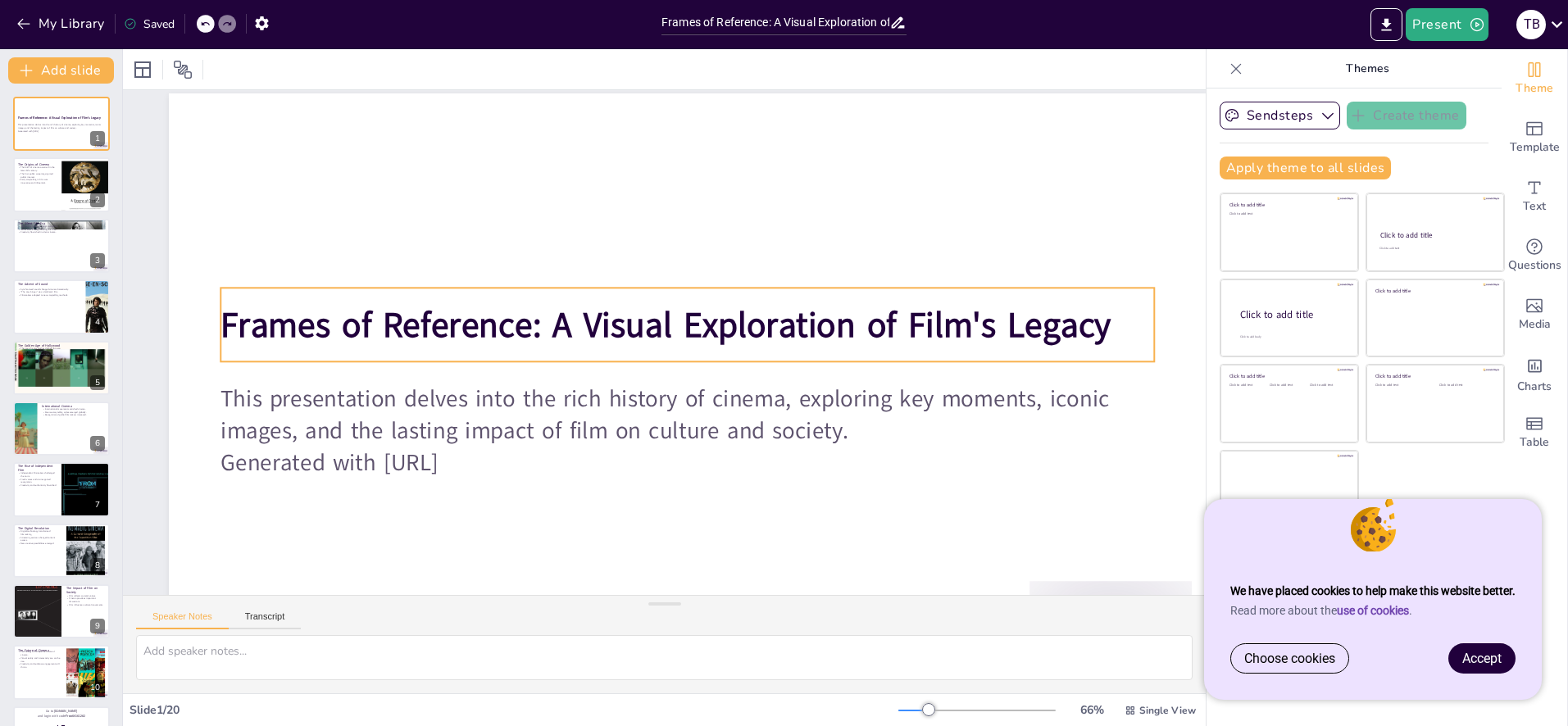
scroll to position [8, 0]
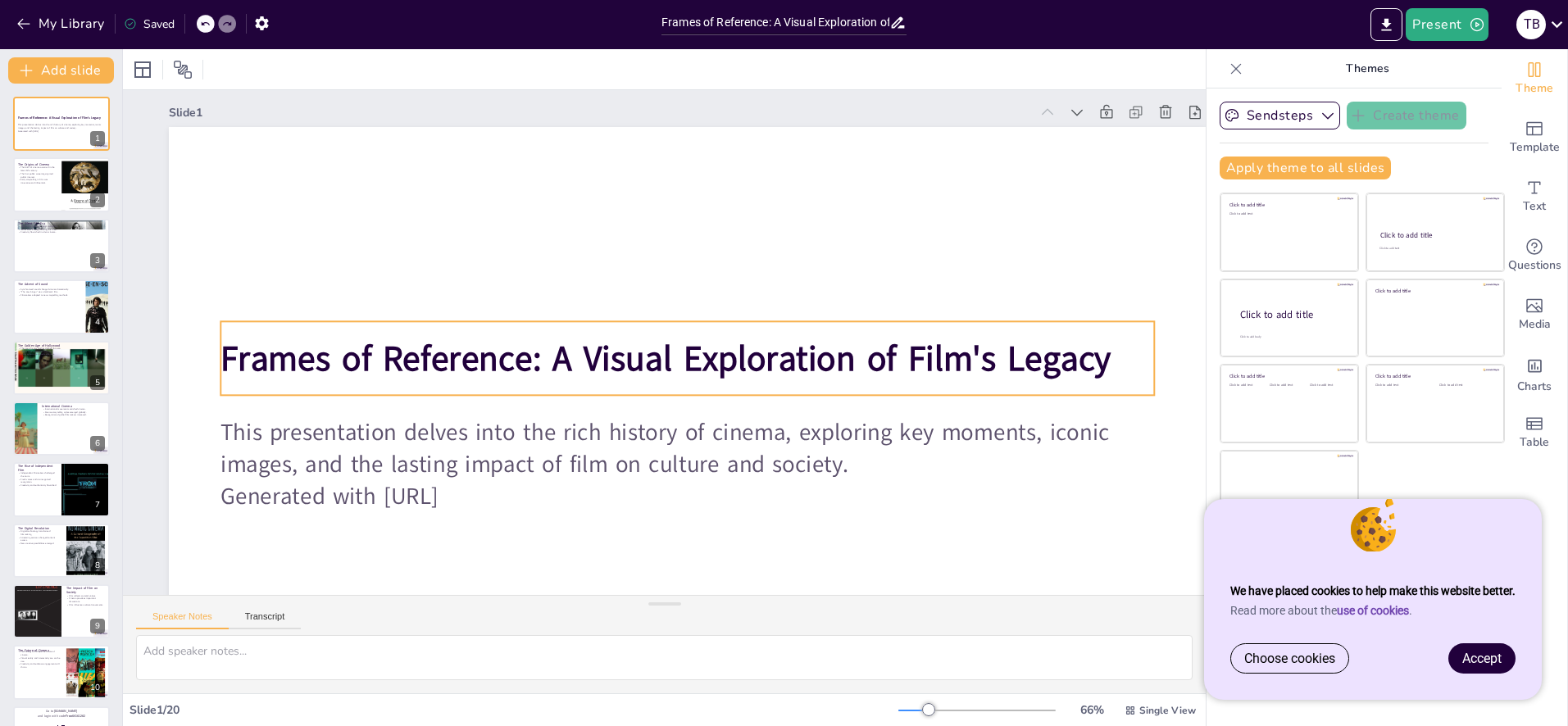
checkbox input "true"
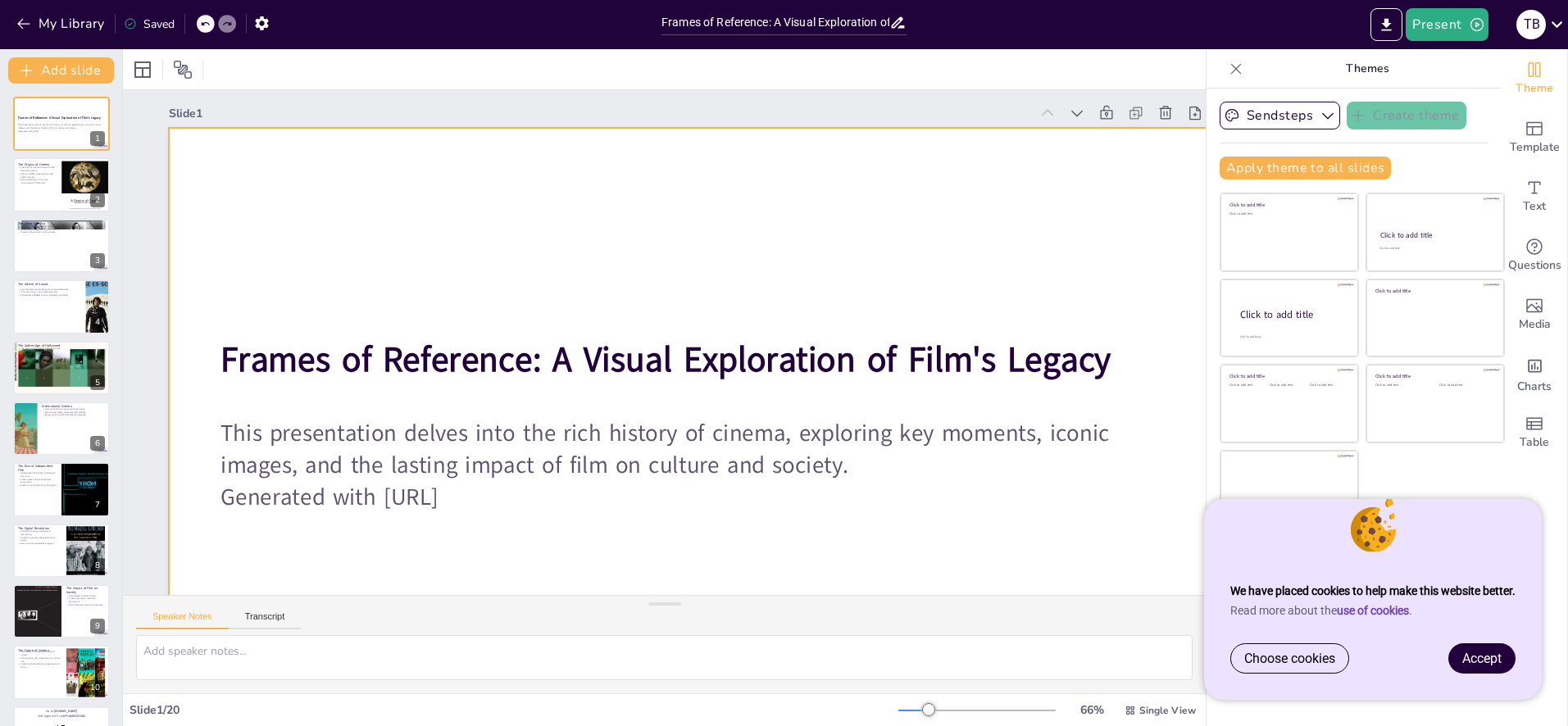
checkbox input "true"
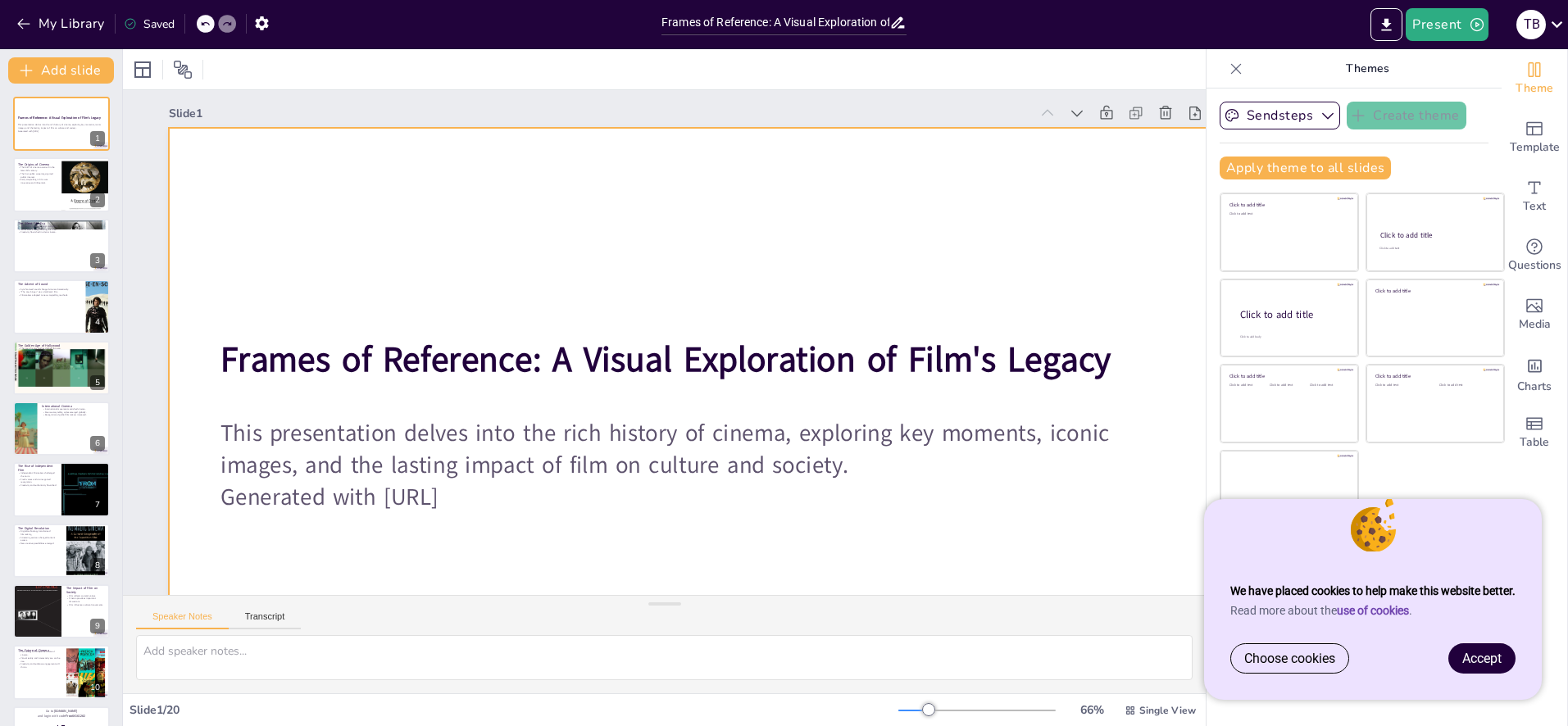
checkbox input "true"
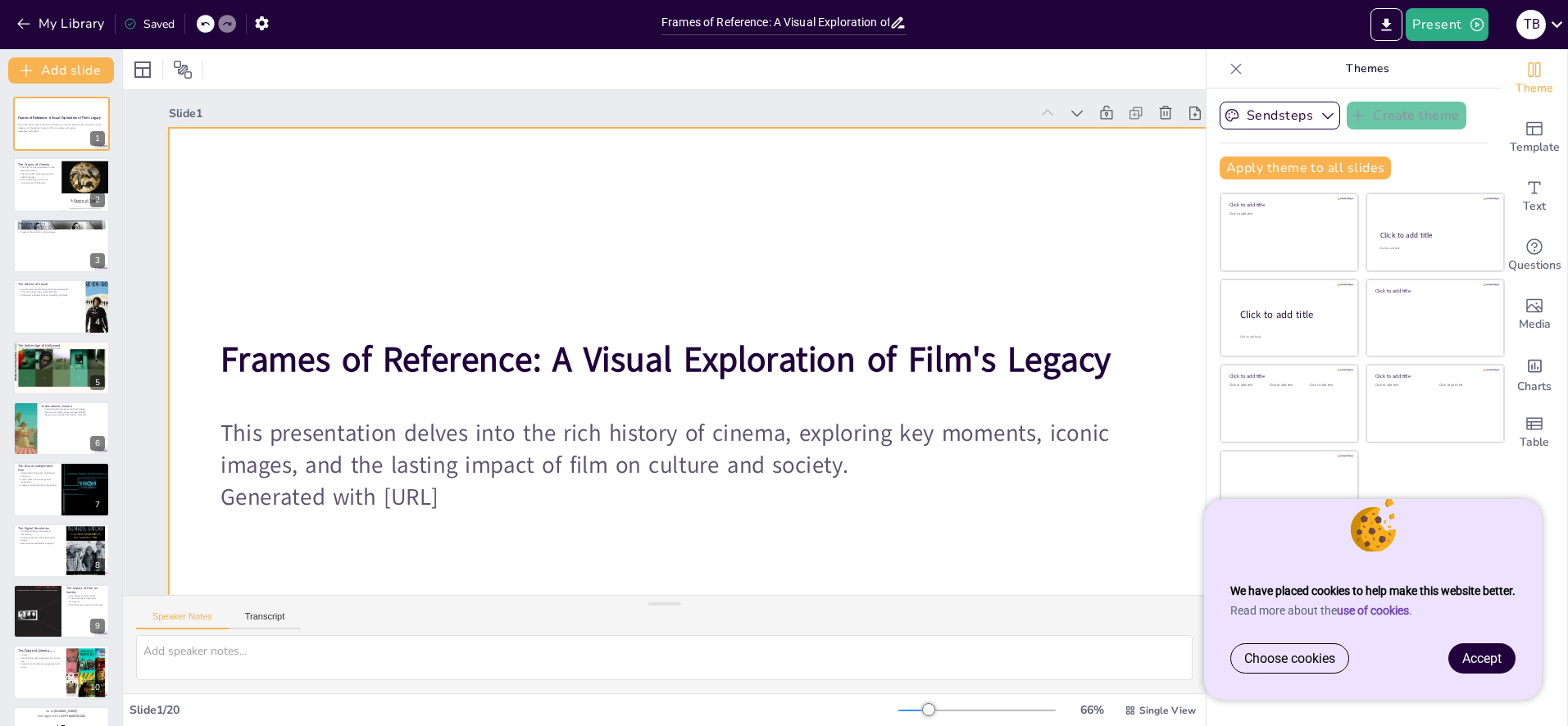
checkbox input "true"
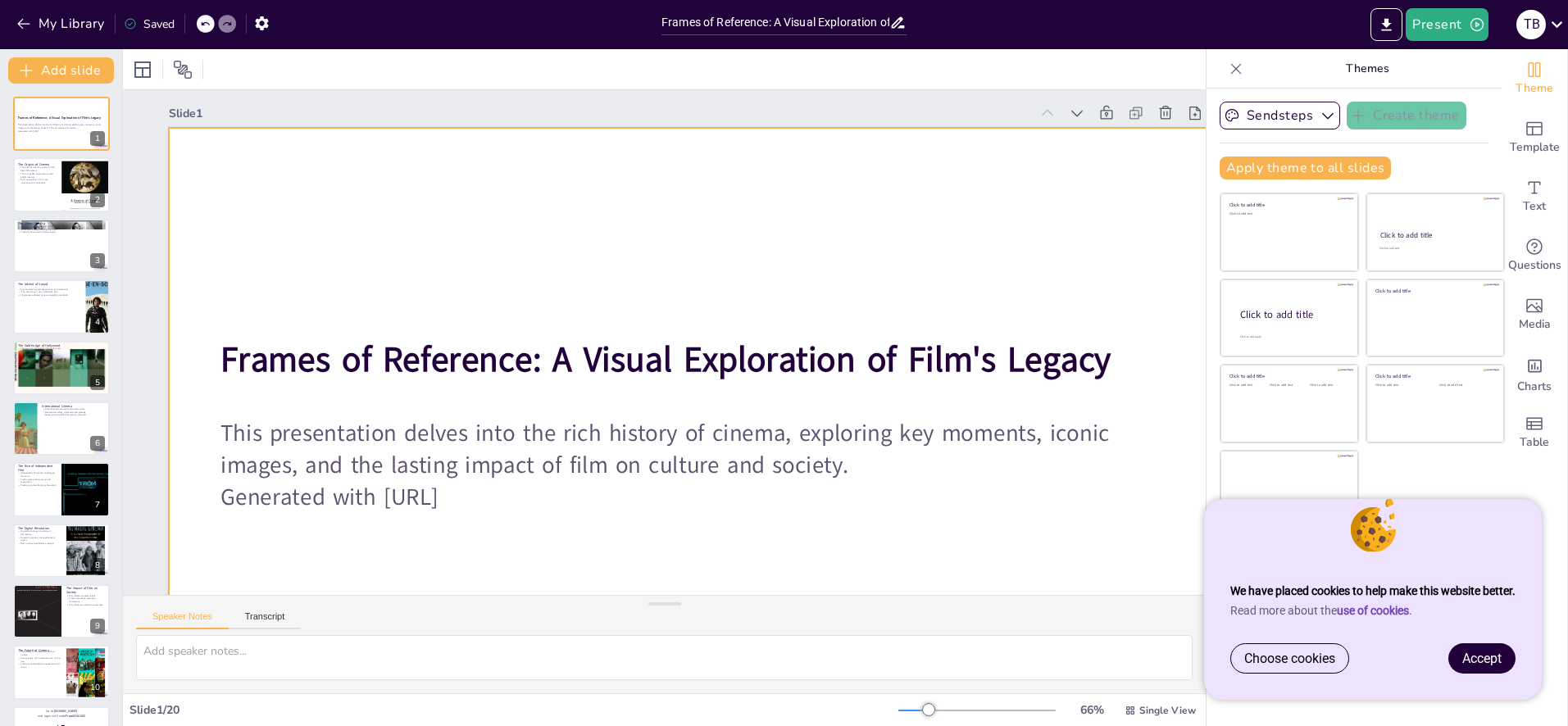
checkbox input "true"
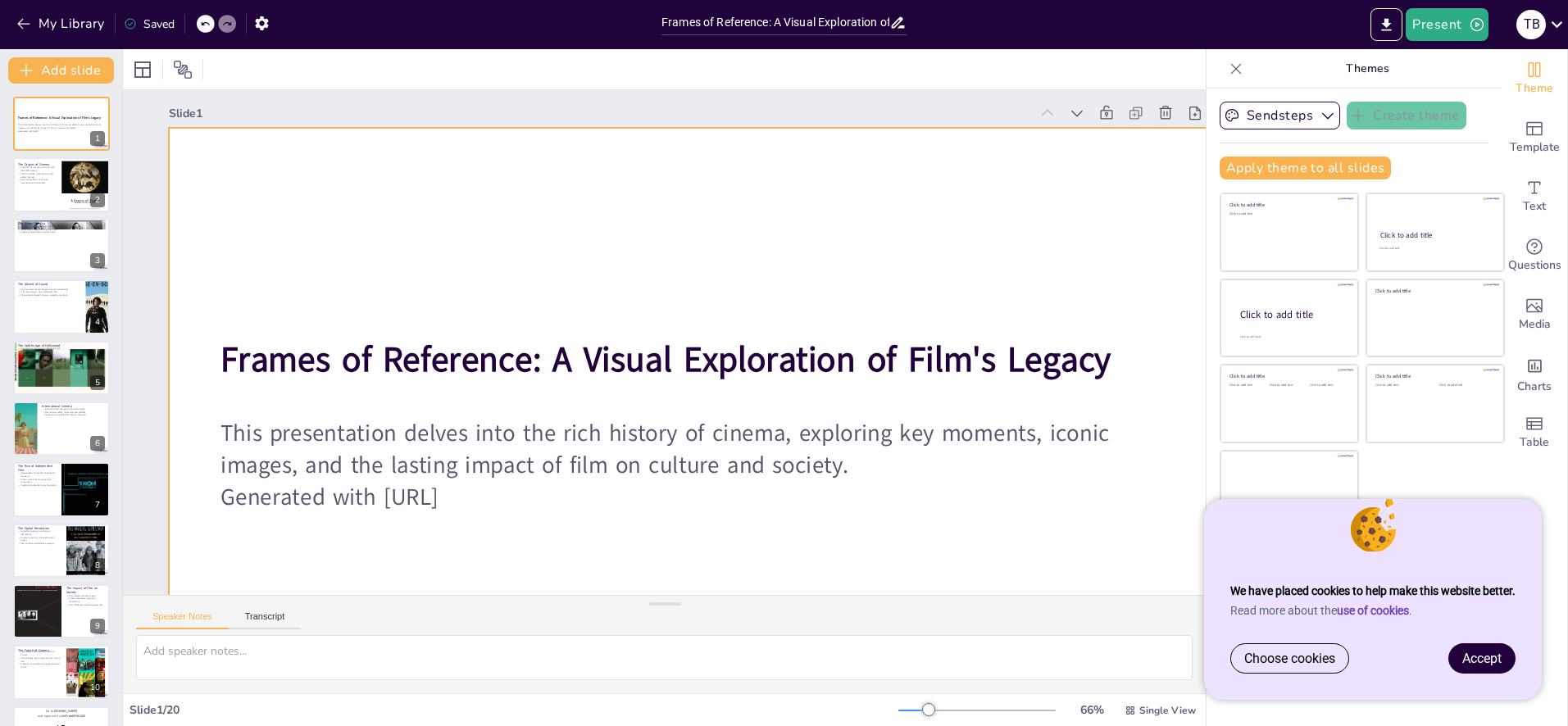
checkbox input "true"
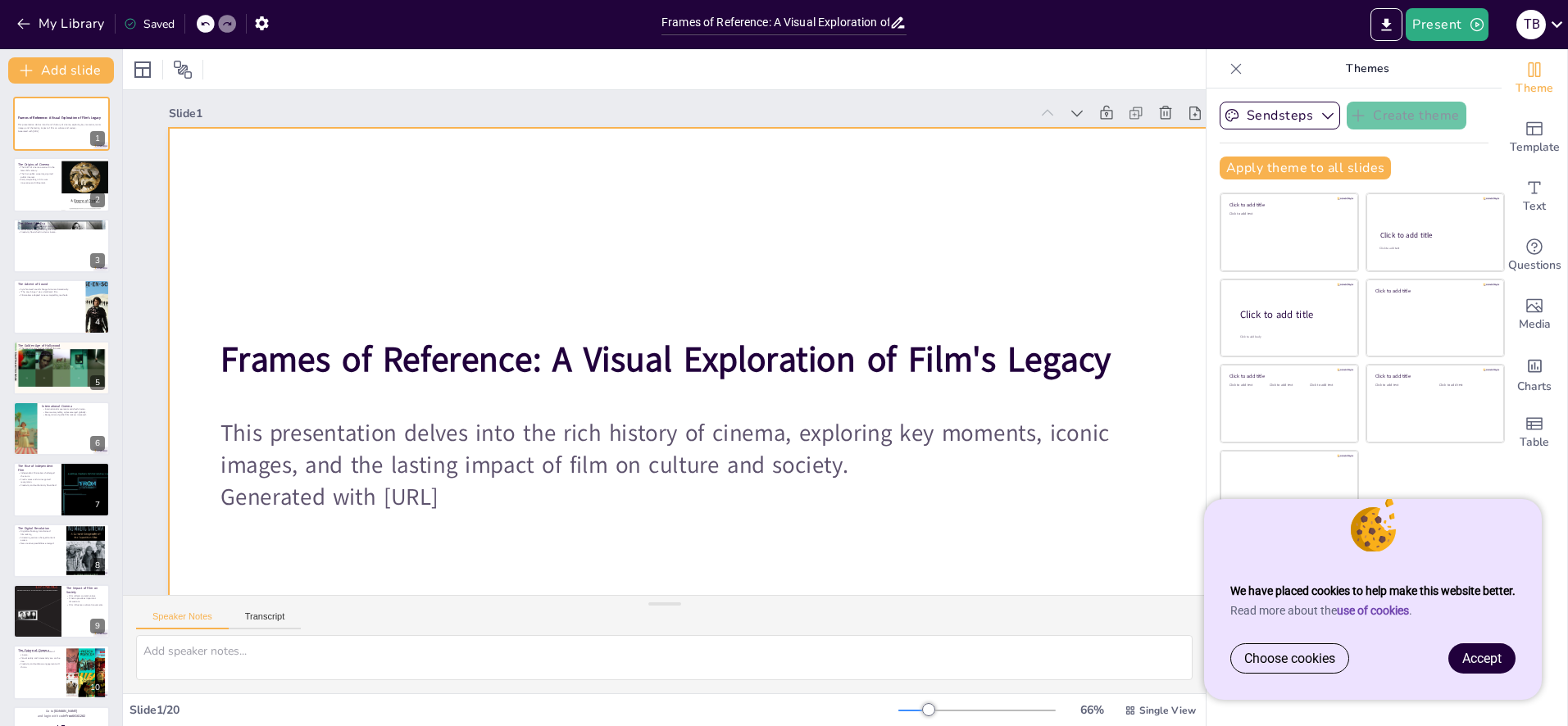
checkbox input "true"
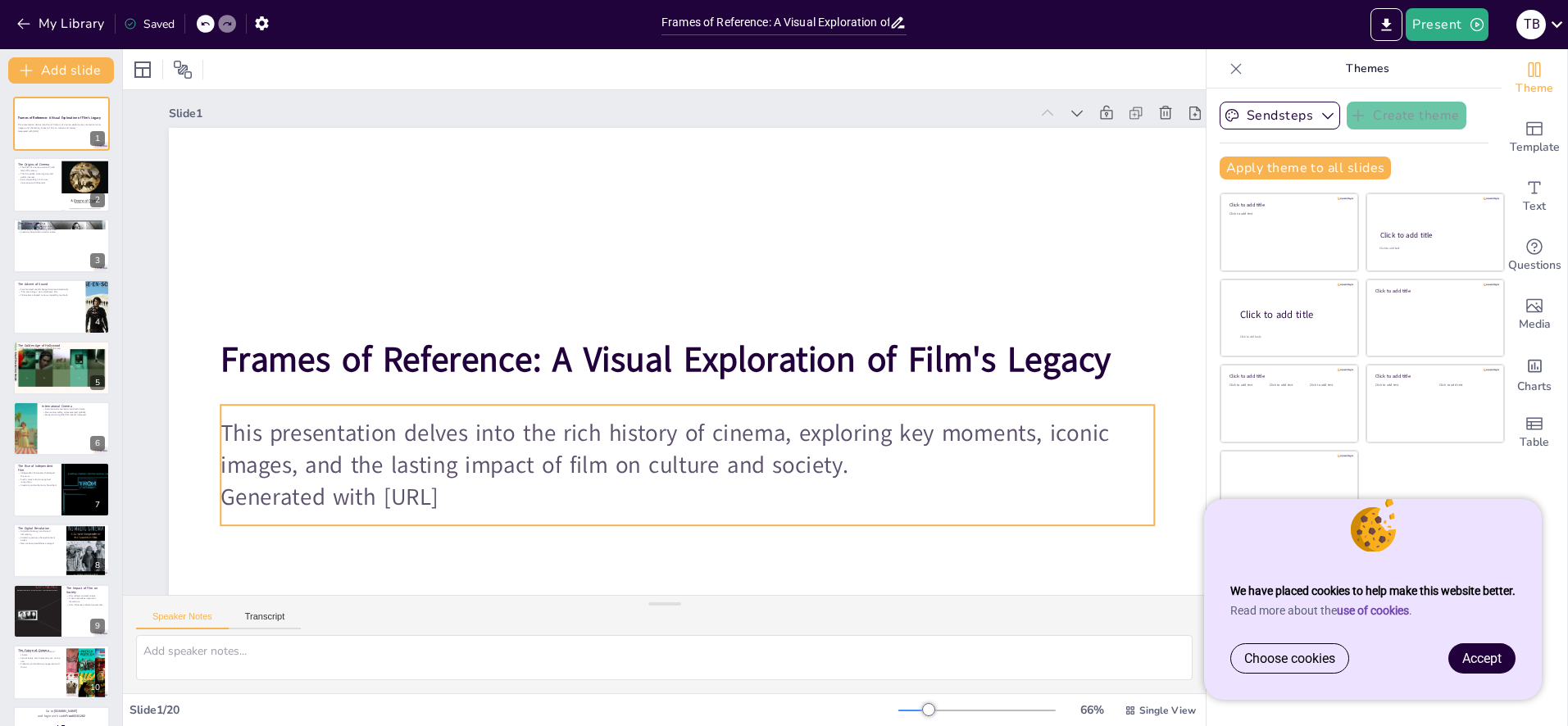
click at [1066, 445] on p "This presentation delves into the rich history of cinema, exploring key moments…" at bounding box center [677, 451] width 935 height 161
checkbox input "true"
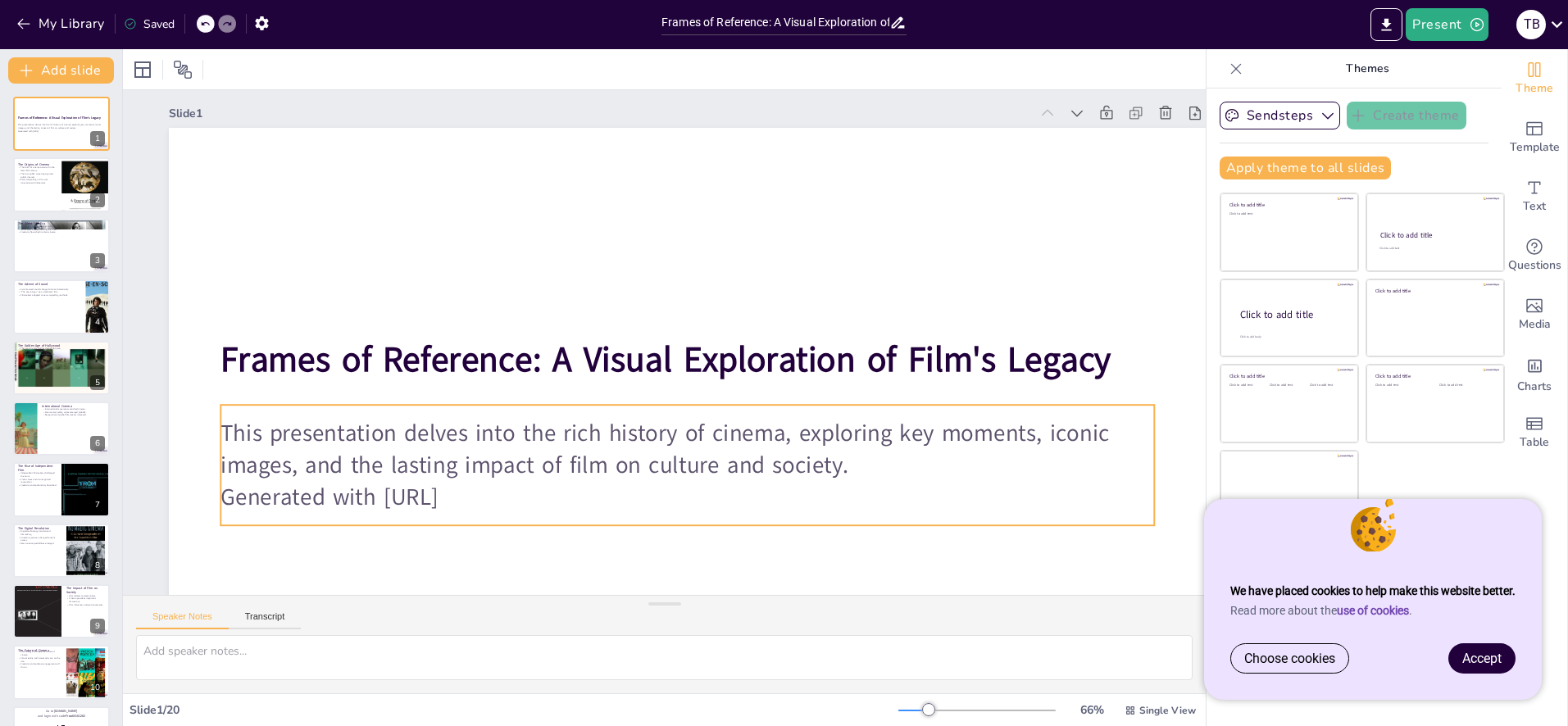
checkbox input "true"
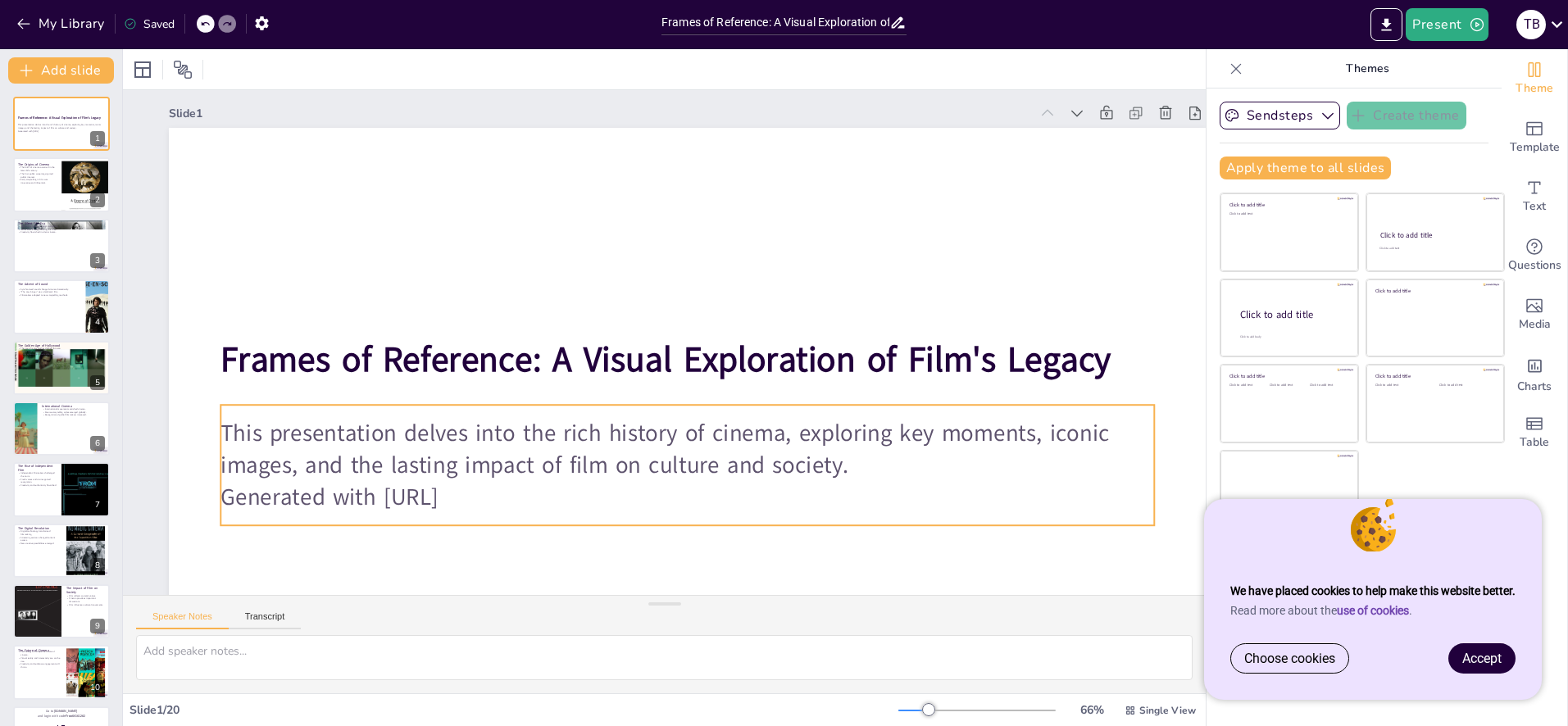
checkbox input "true"
click at [1048, 436] on p "This presentation delves into the rich history of cinema, exploring key moments…" at bounding box center [676, 452] width 935 height 161
checkbox input "true"
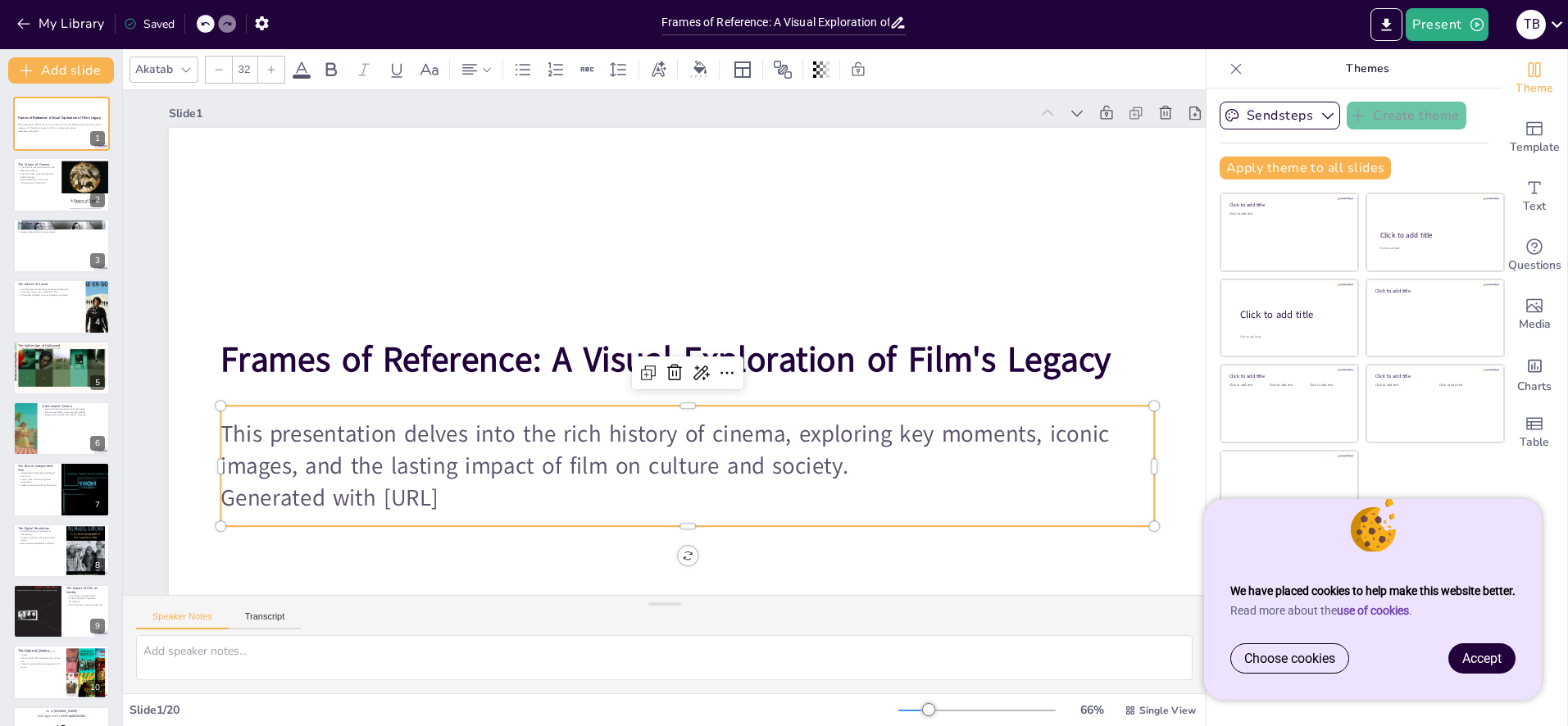
checkbox input "true"
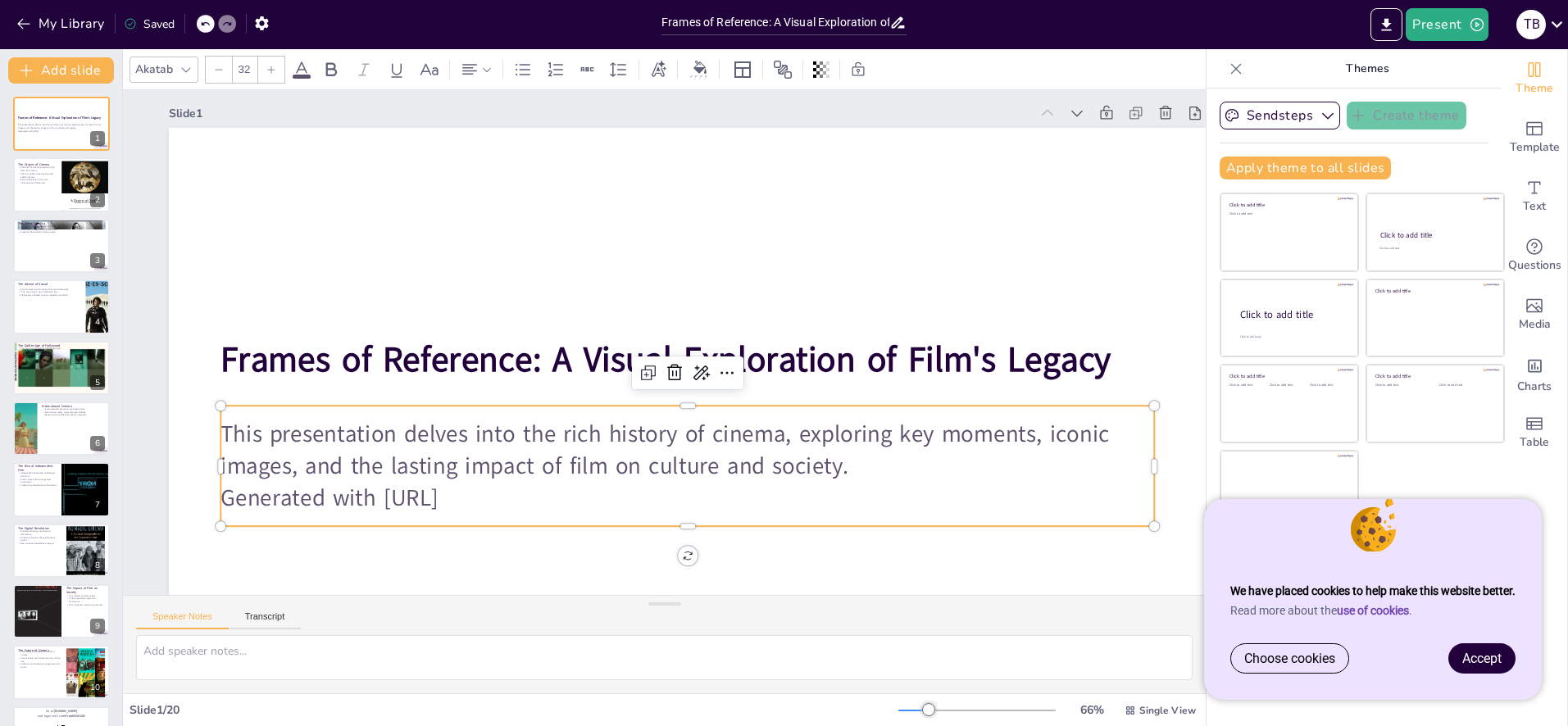
checkbox input "true"
click at [1048, 436] on p "This presentation delves into the rich history of cinema, exploring key moments…" at bounding box center [688, 450] width 934 height 64
checkbox input "true"
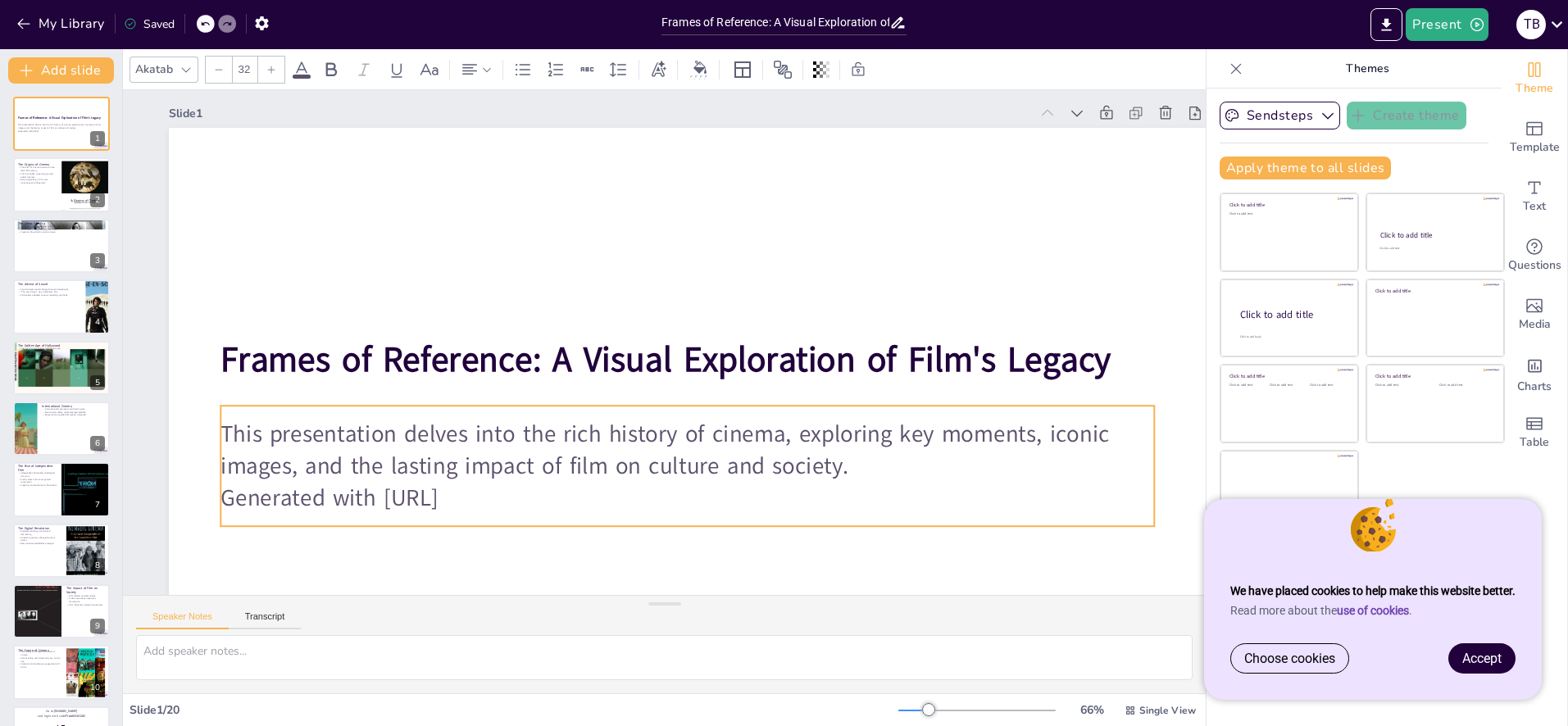
checkbox input "true"
click at [1048, 433] on p "This presentation delves into the rich history of cinema, exploring key moments…" at bounding box center [688, 450] width 934 height 64
checkbox input "true"
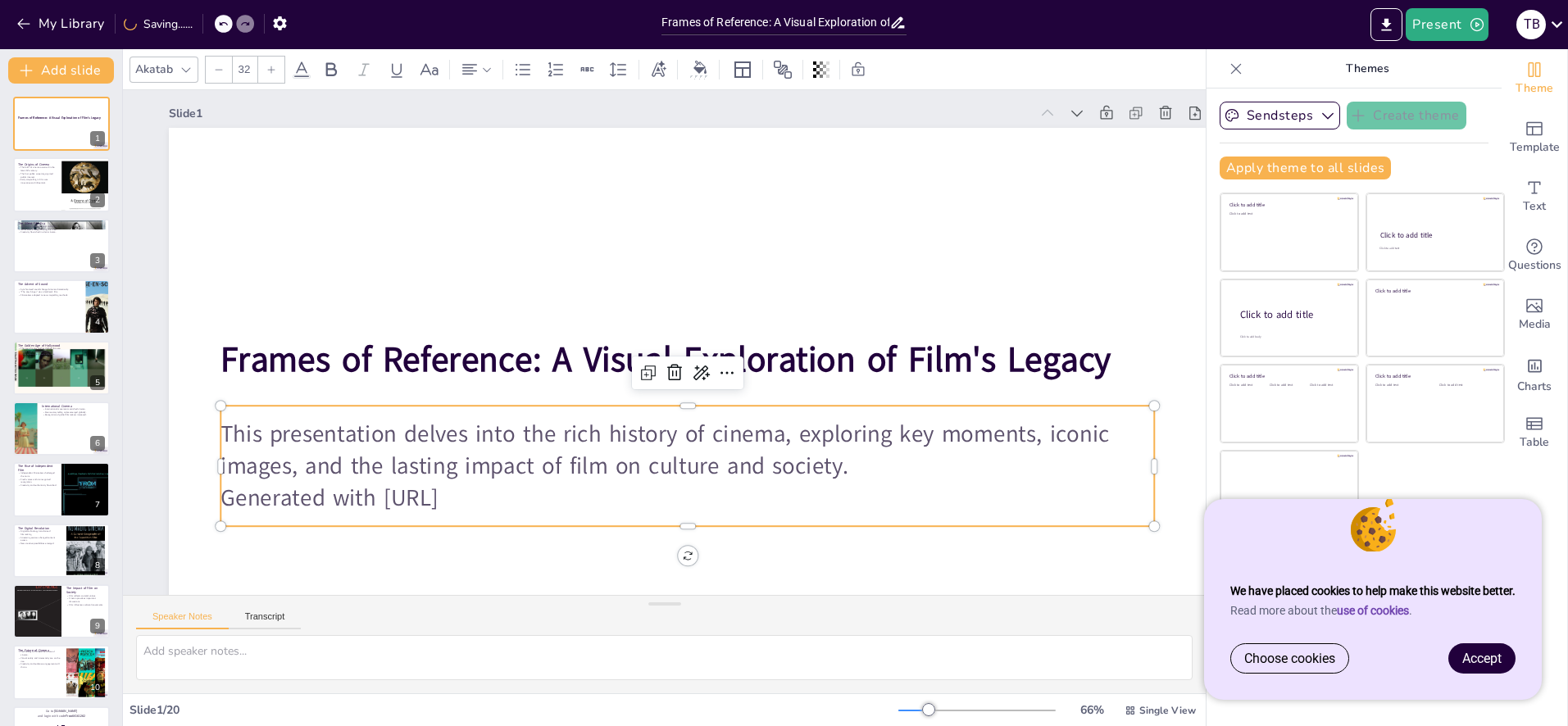
checkbox input "true"
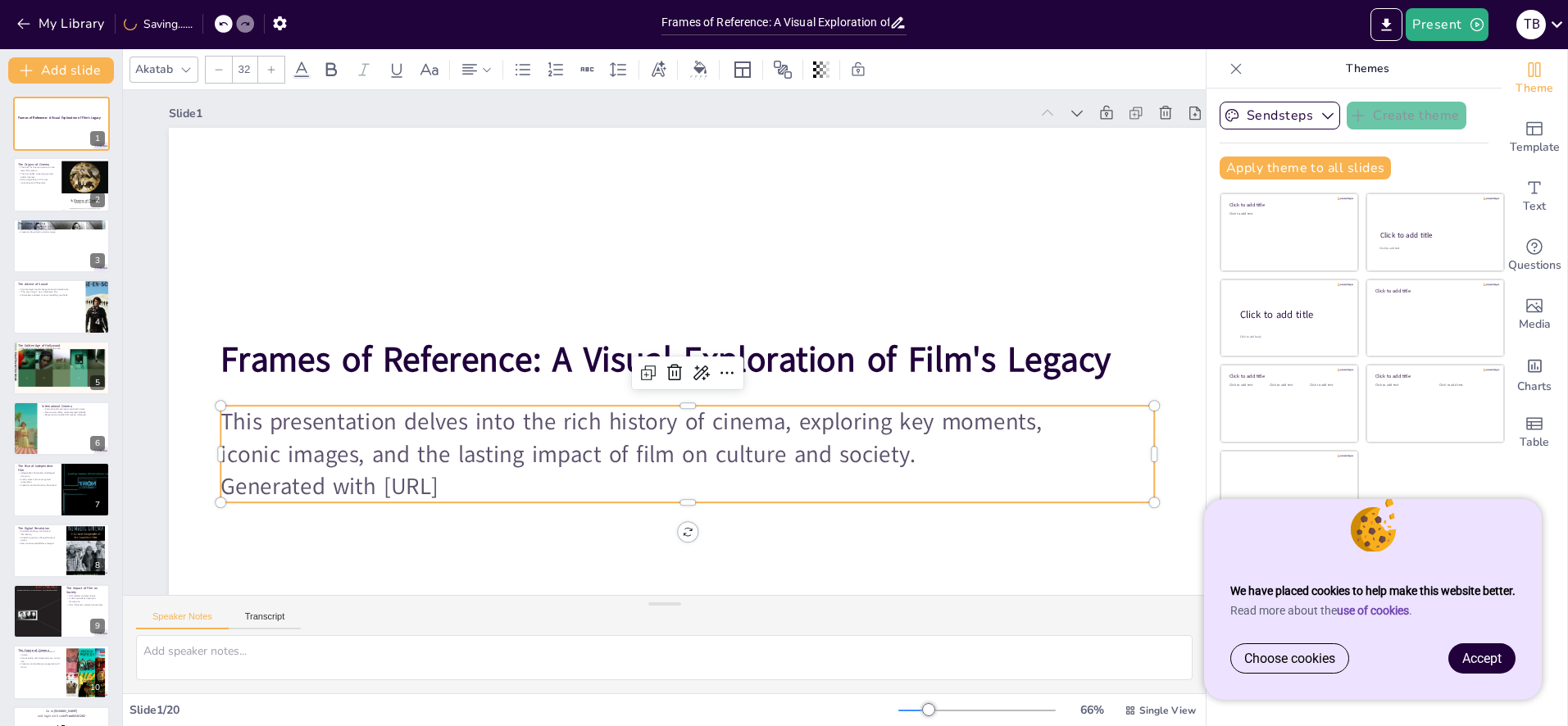
checkbox input "true"
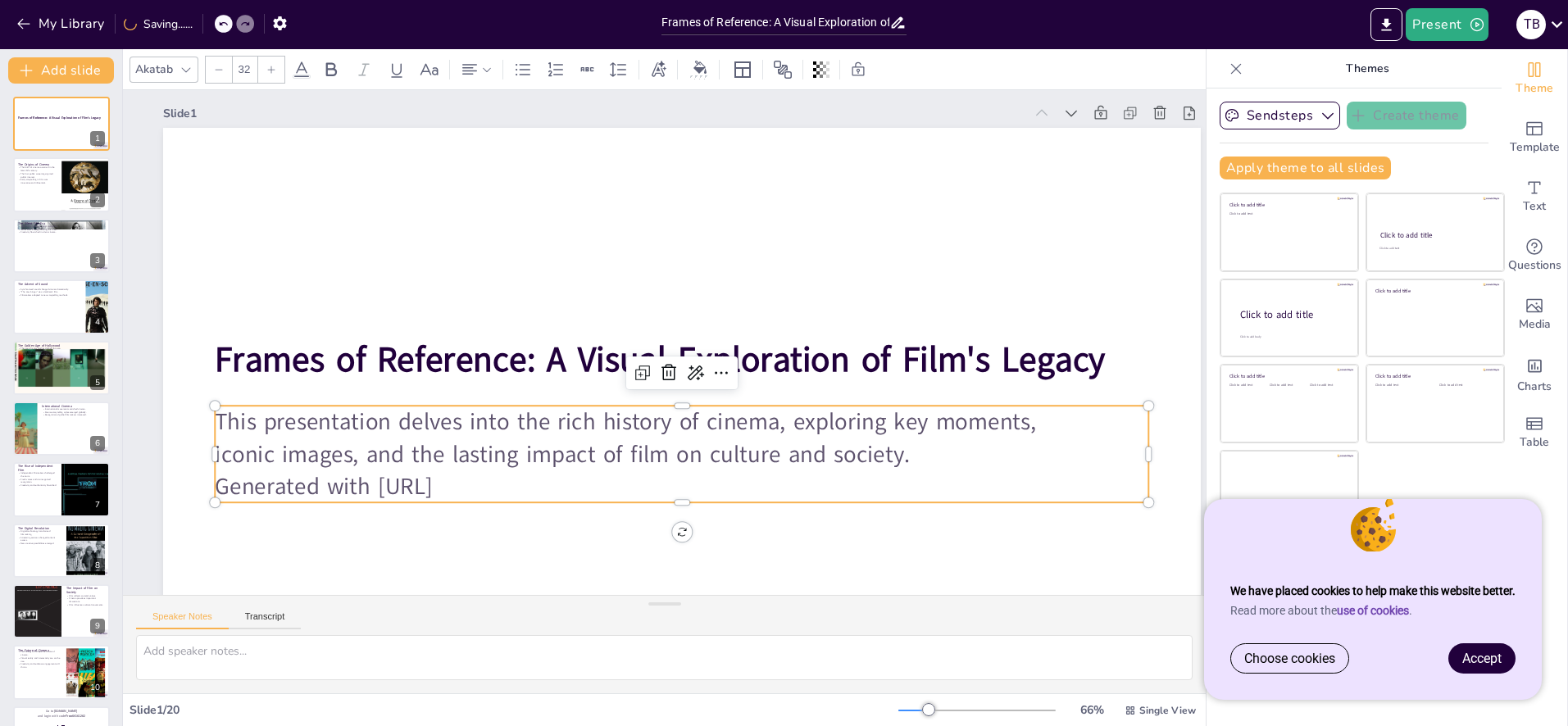
scroll to position [8, 9]
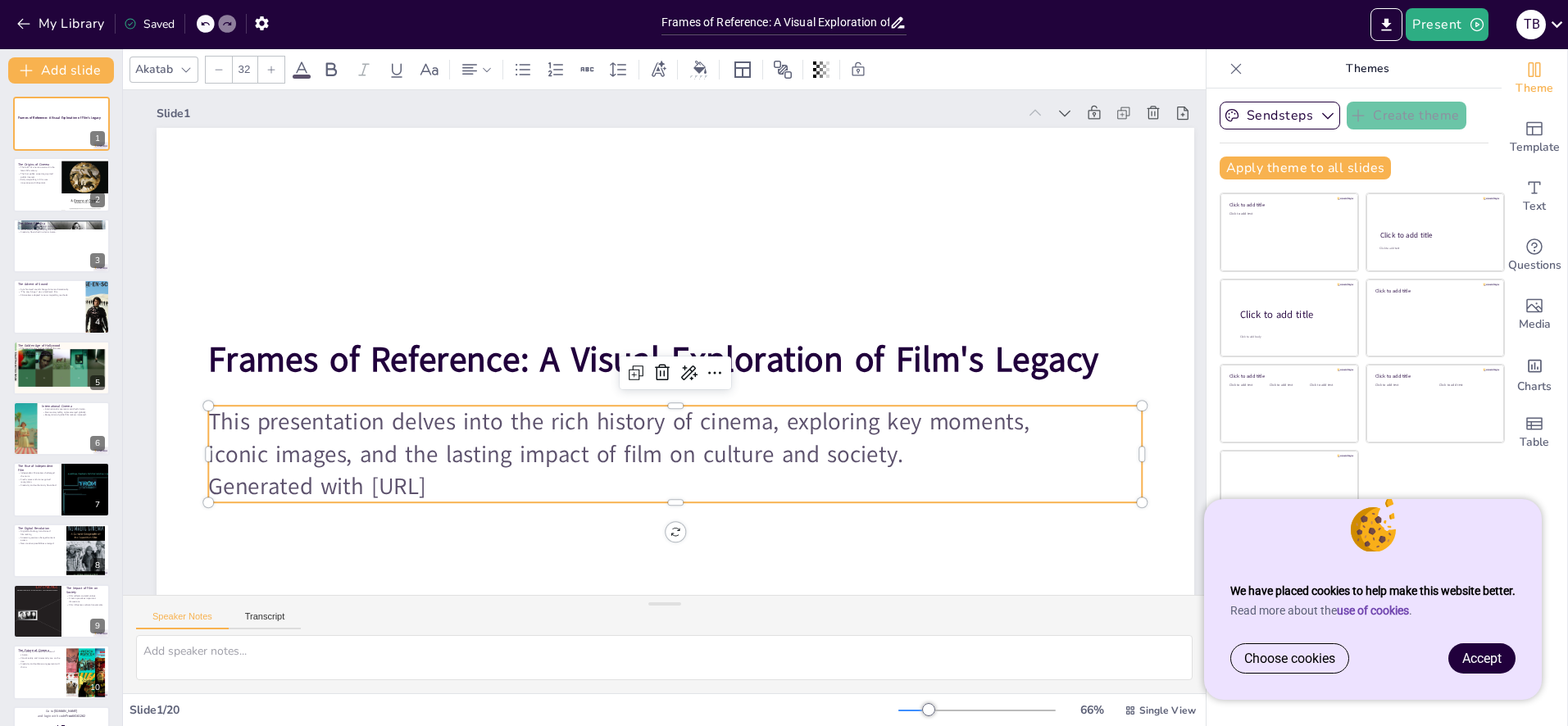
drag, startPoint x: 481, startPoint y: 485, endPoint x: 203, endPoint y: 480, distance: 278.0
click at [203, 482] on div "Frames of Reference: A Visual Exploration of Film's Legacy This presentation de…" at bounding box center [668, 420] width 1093 height 688
checkbox input "true"
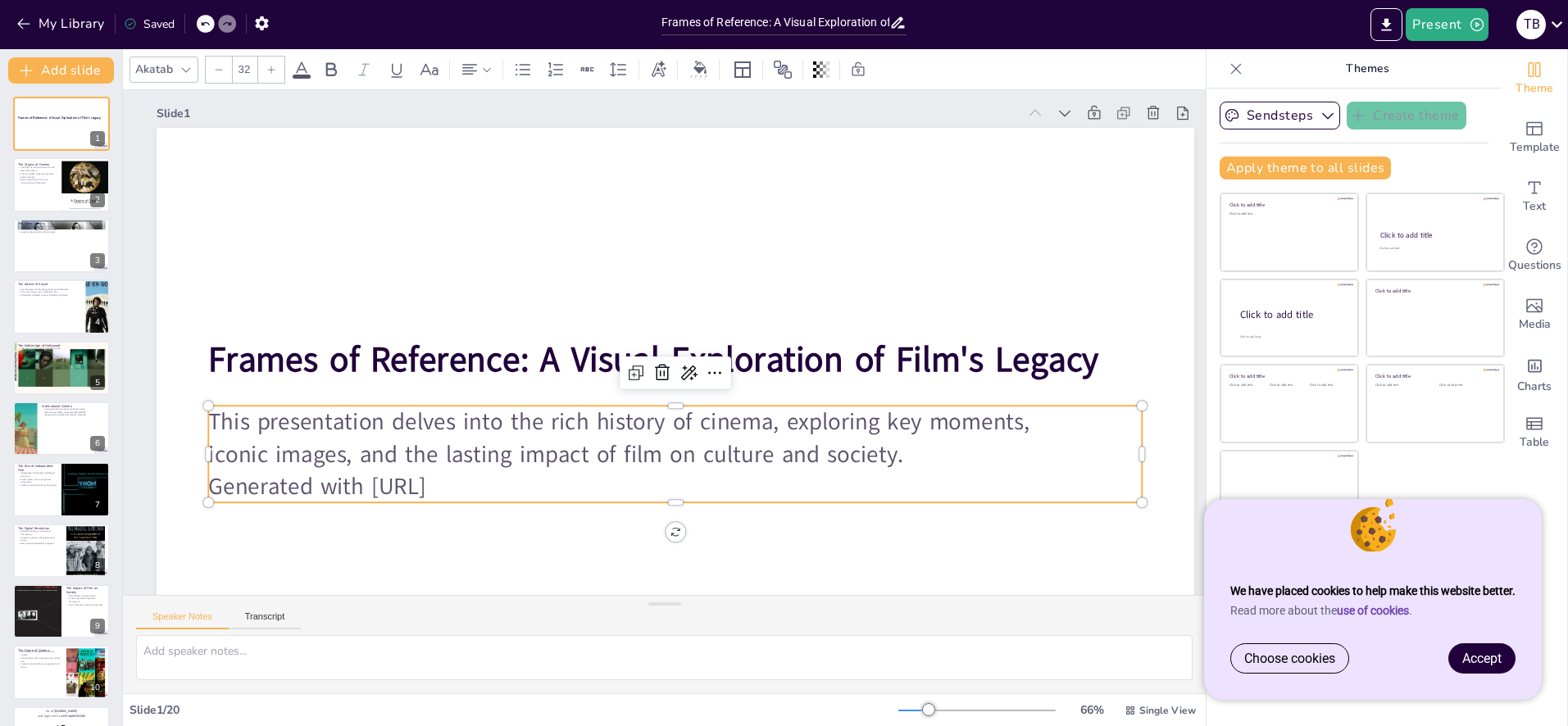
checkbox input "true"
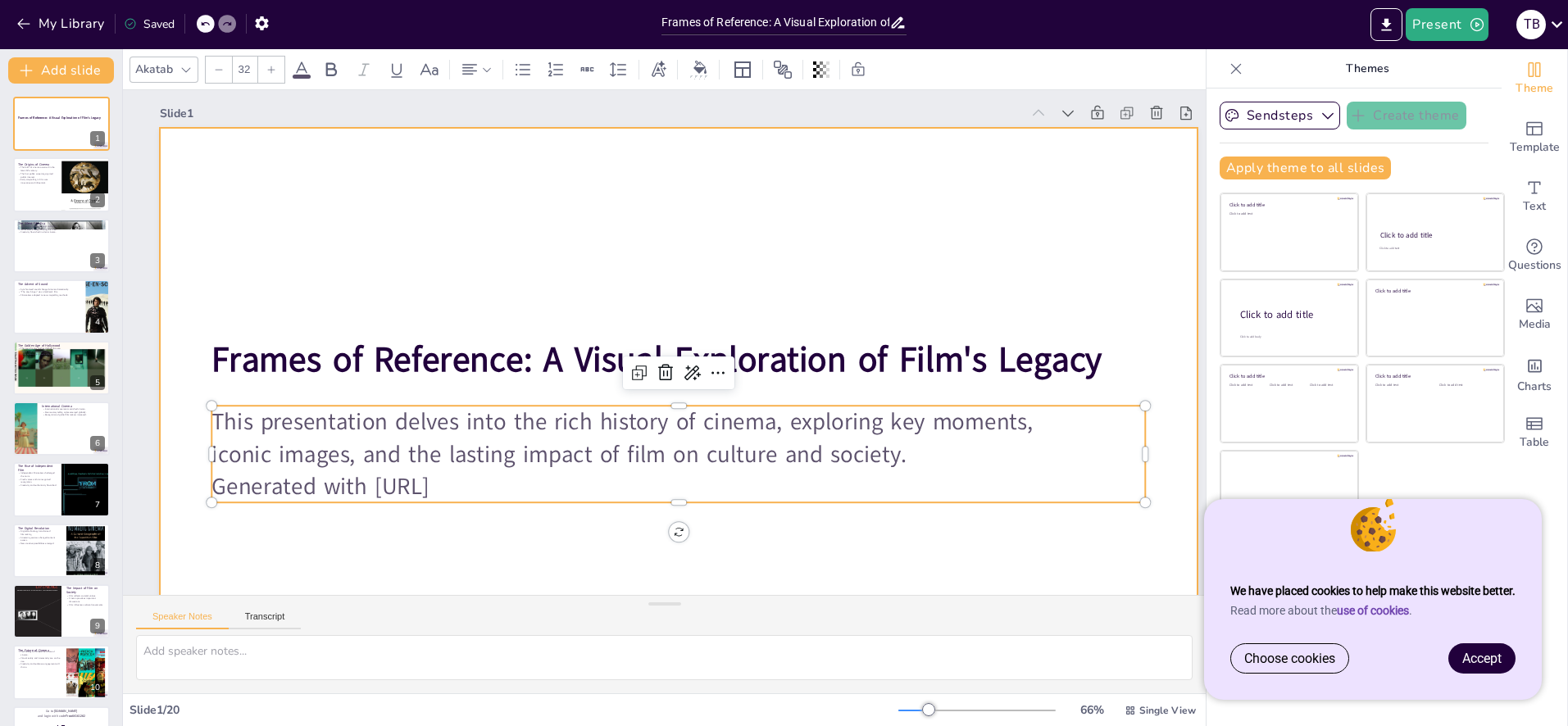
checkbox input "true"
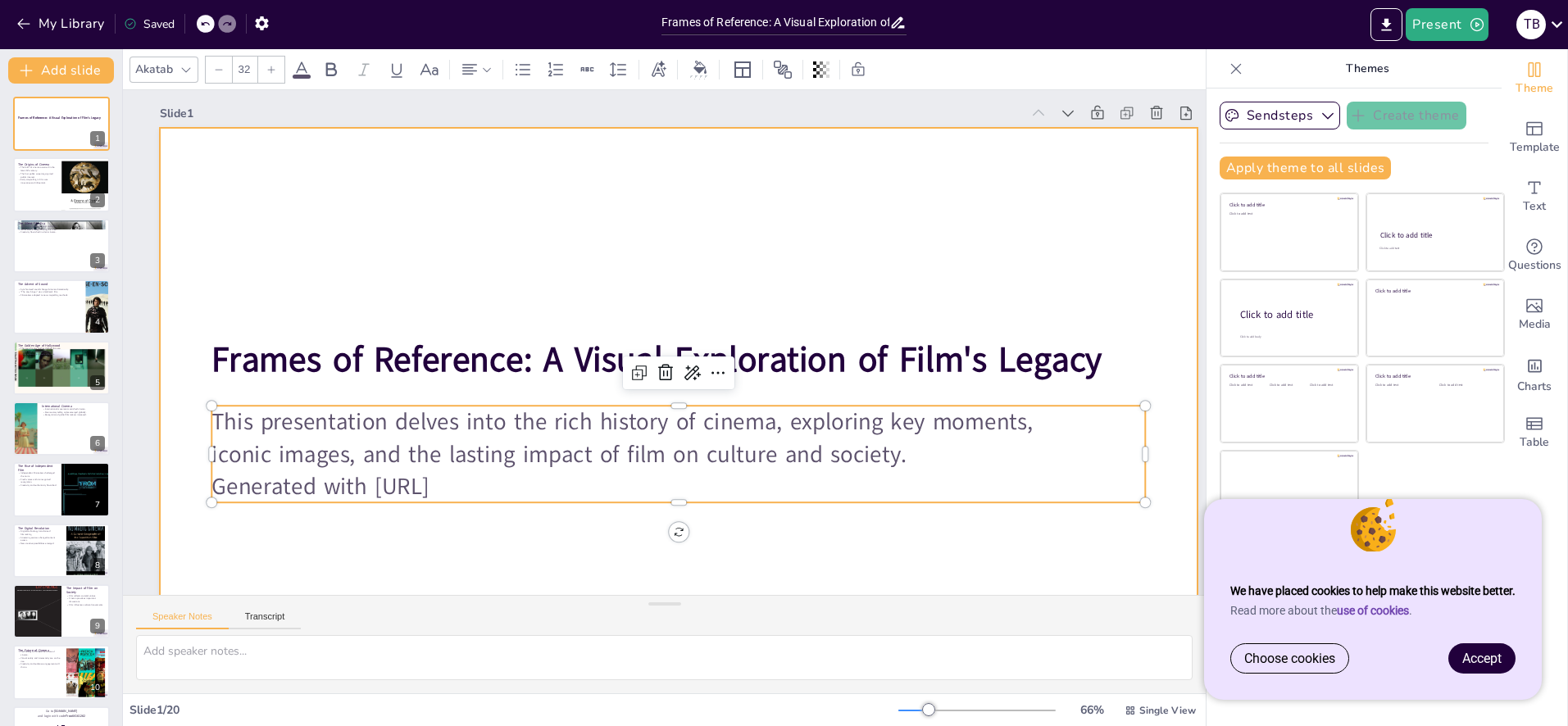
checkbox input "true"
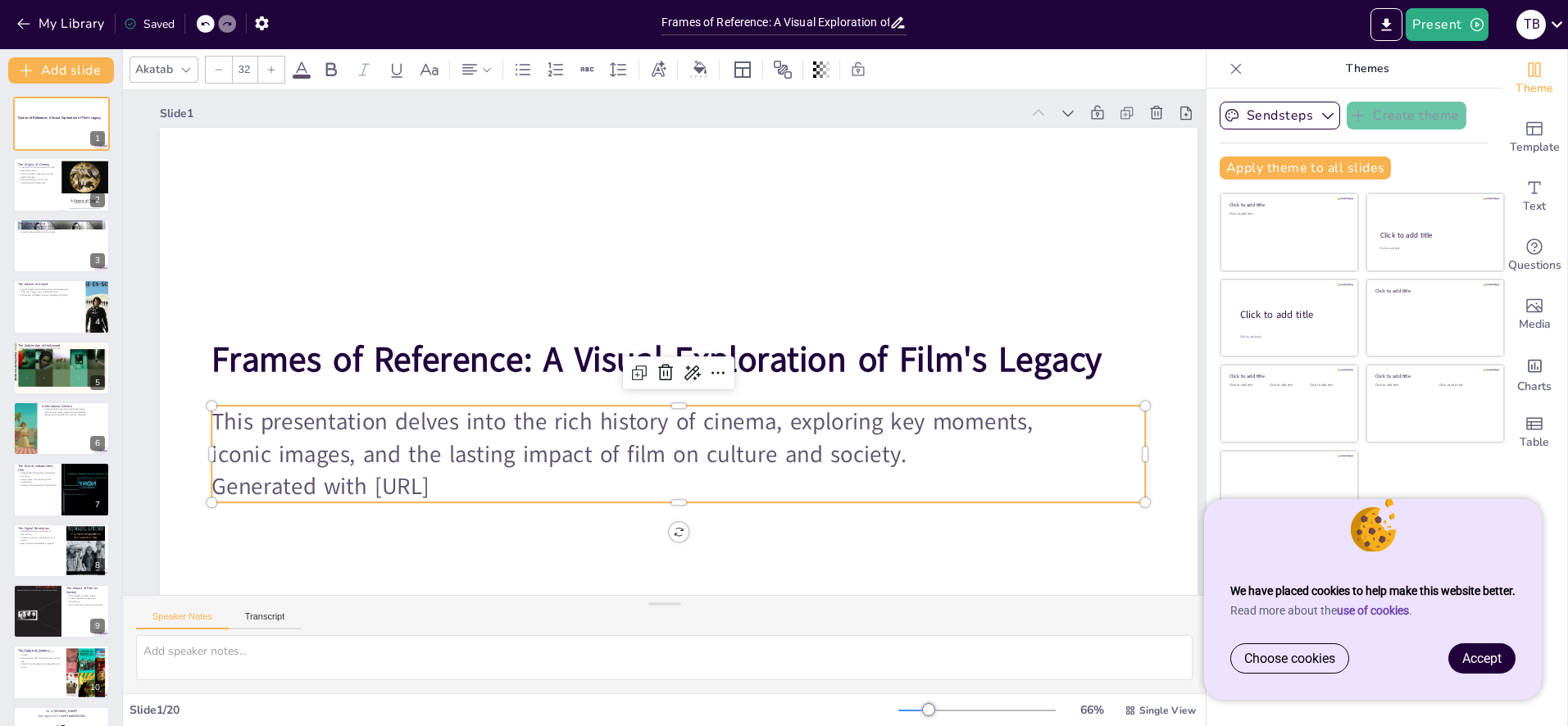
drag, startPoint x: 464, startPoint y: 488, endPoint x: 494, endPoint y: 488, distance: 30.0
click at [464, 488] on p "Generated with [URL]" at bounding box center [679, 486] width 934 height 32
drag, startPoint x: 505, startPoint y: 487, endPoint x: 217, endPoint y: 496, distance: 288.1
click at [217, 496] on div "Frames of Reference: A Visual Exploration of Film's Legacy This presentation de…" at bounding box center [670, 420] width 1093 height 688
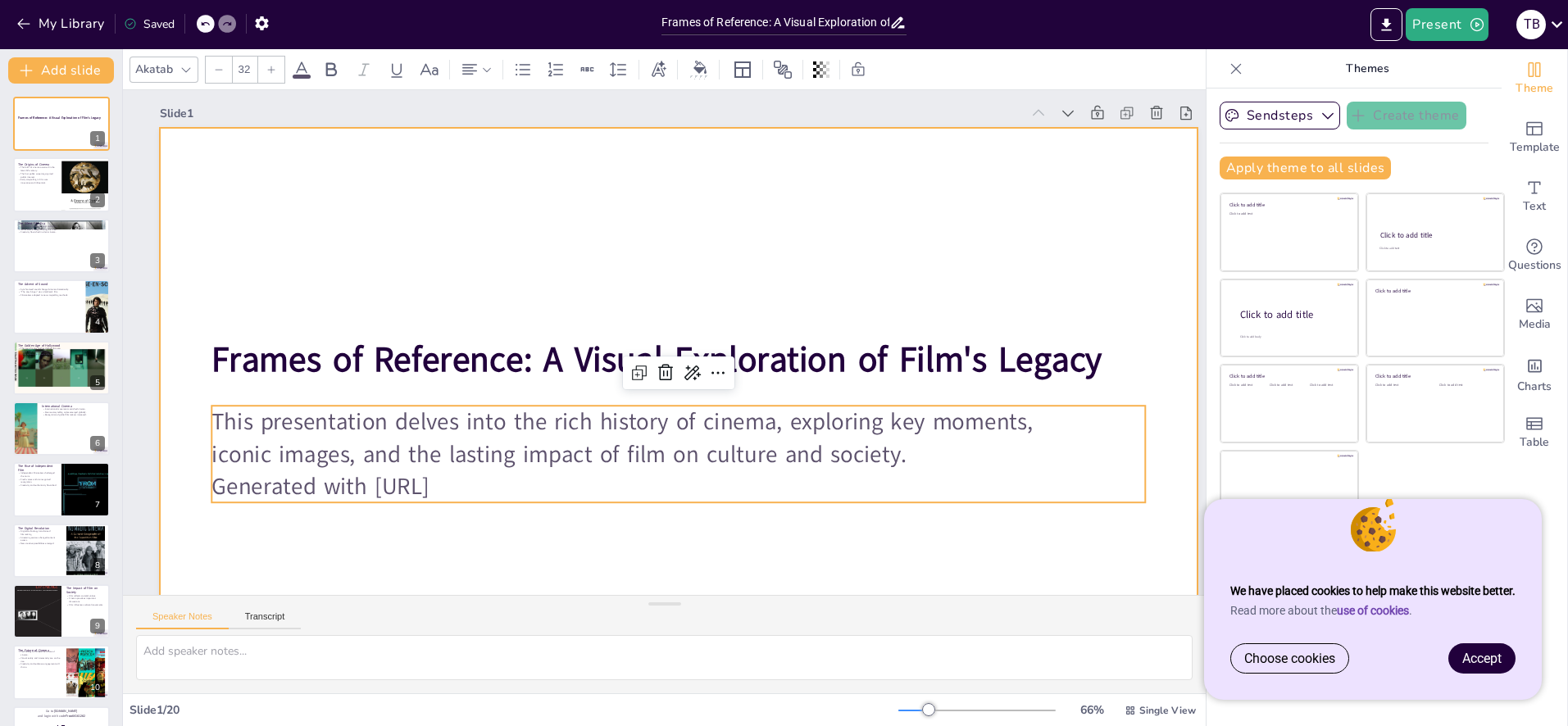
drag, startPoint x: 425, startPoint y: 509, endPoint x: 442, endPoint y: 504, distance: 17.7
click at [427, 509] on div at bounding box center [679, 420] width 1038 height 584
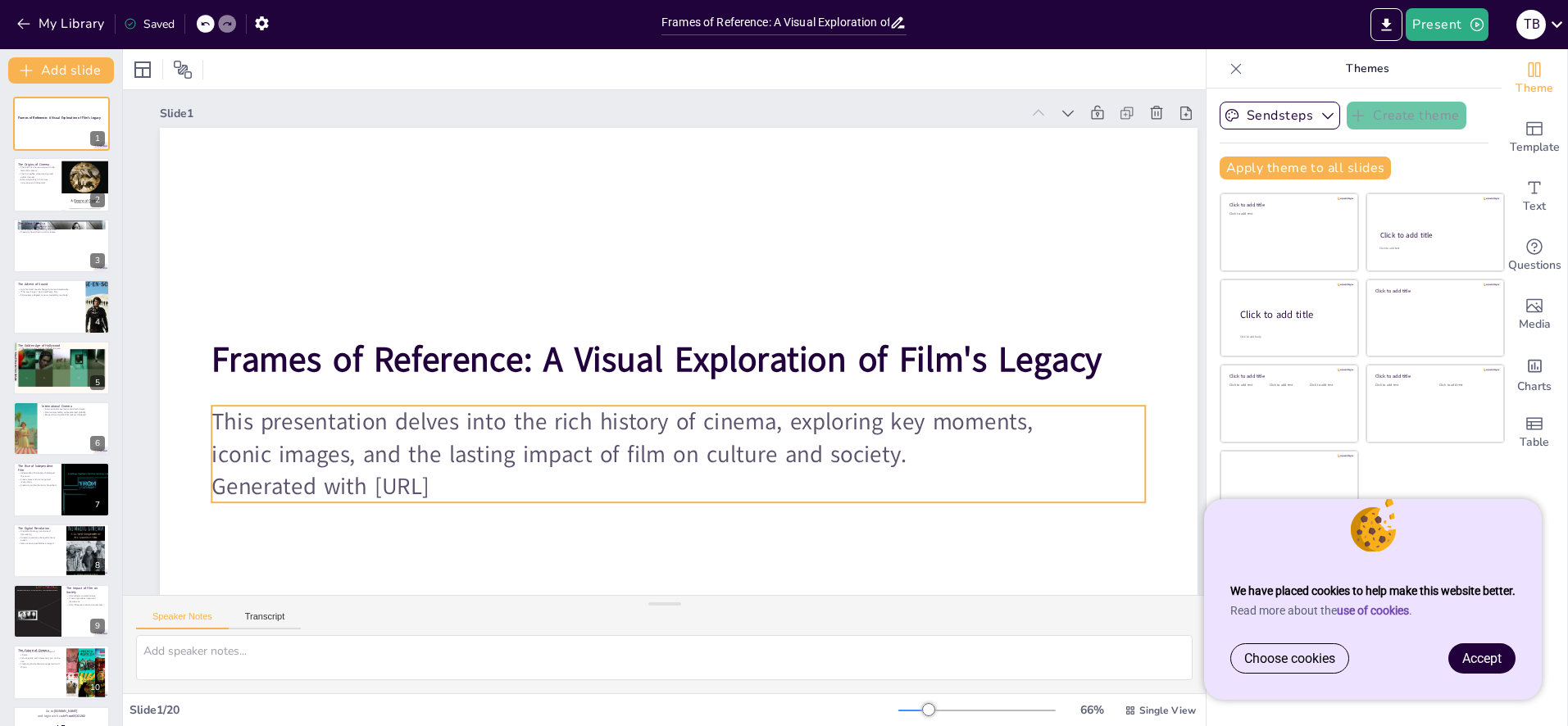
drag, startPoint x: 509, startPoint y: 486, endPoint x: 218, endPoint y: 492, distance: 291.1
click at [218, 492] on p "Generated with [URL]" at bounding box center [664, 487] width 932 height 130
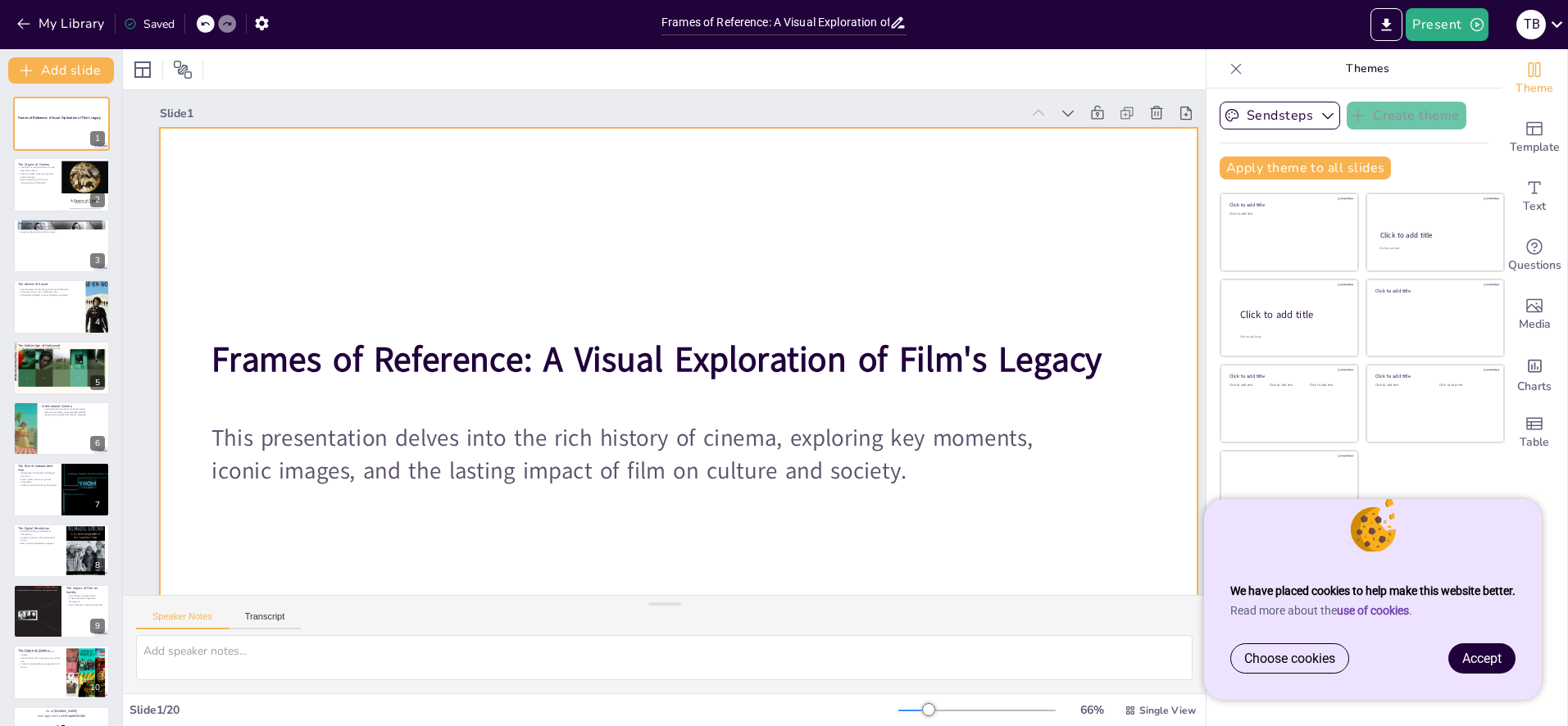
scroll to position [24, 9]
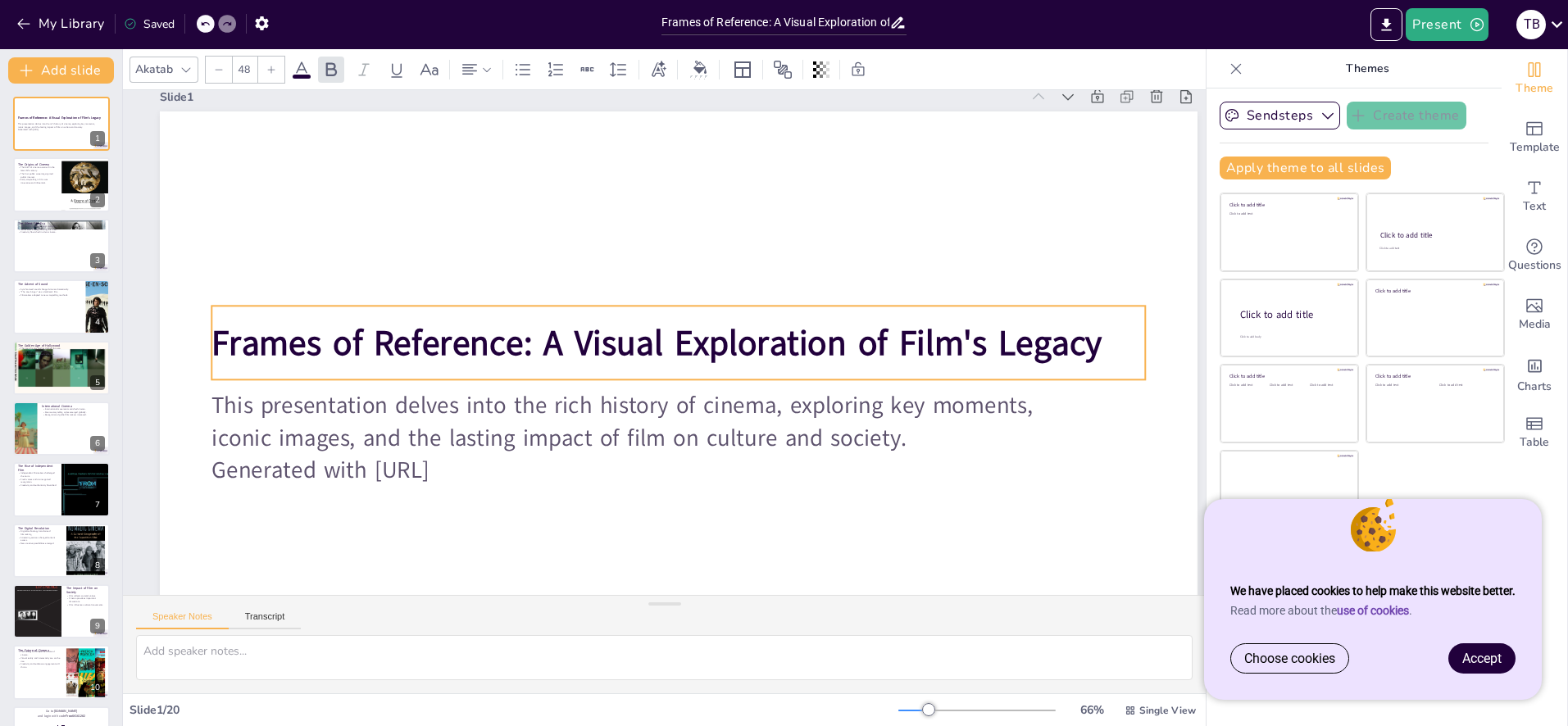
click at [546, 338] on strong "Frames of Reference: A Visual Exploration of Film's Legacy" at bounding box center [657, 341] width 891 height 140
click at [546, 342] on strong "Frames of Reference: A Visual Exploration of Film's Legacy" at bounding box center [657, 343] width 890 height 47
click at [541, 343] on strong "Frames of Reference: A Visual Exploration of Film's Legacy" at bounding box center [657, 343] width 890 height 47
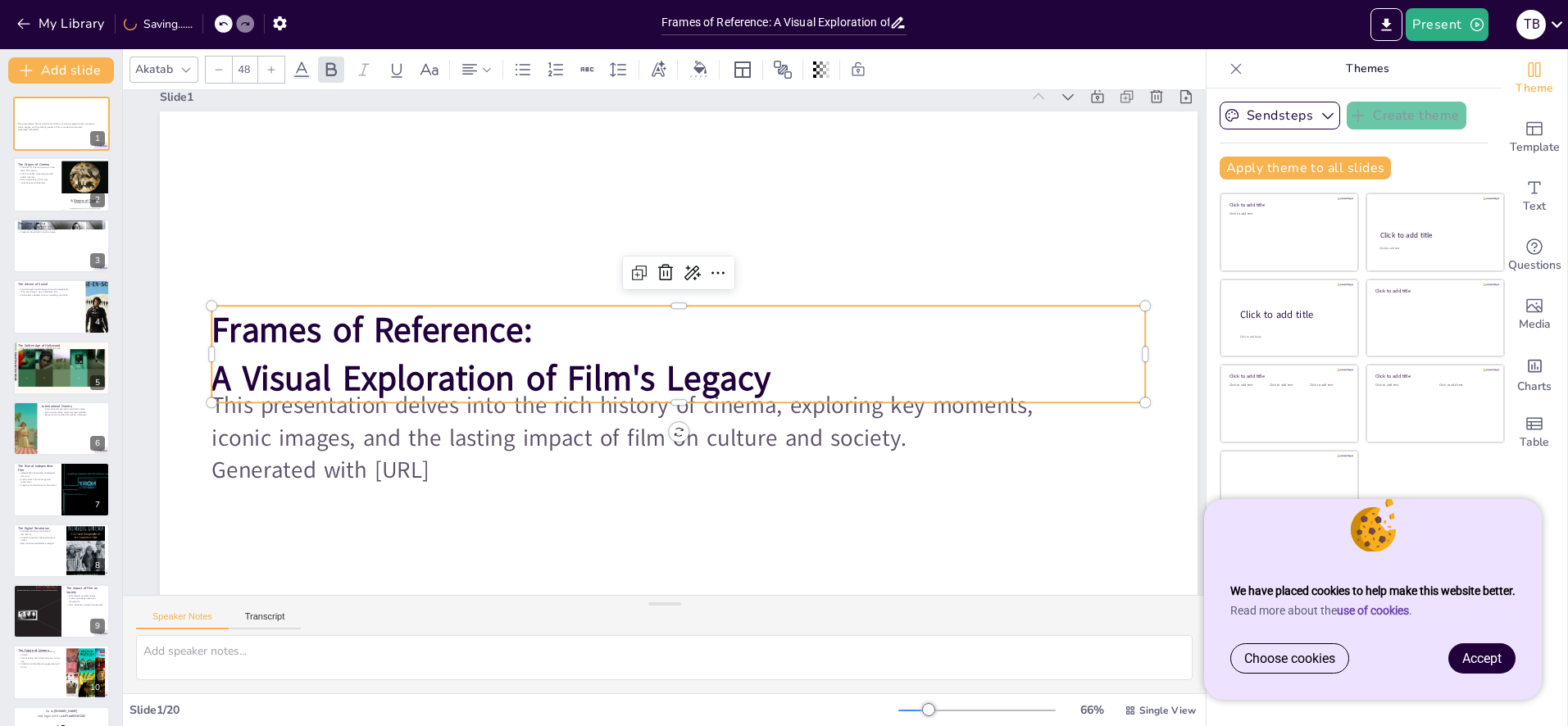
scroll to position [0, 9]
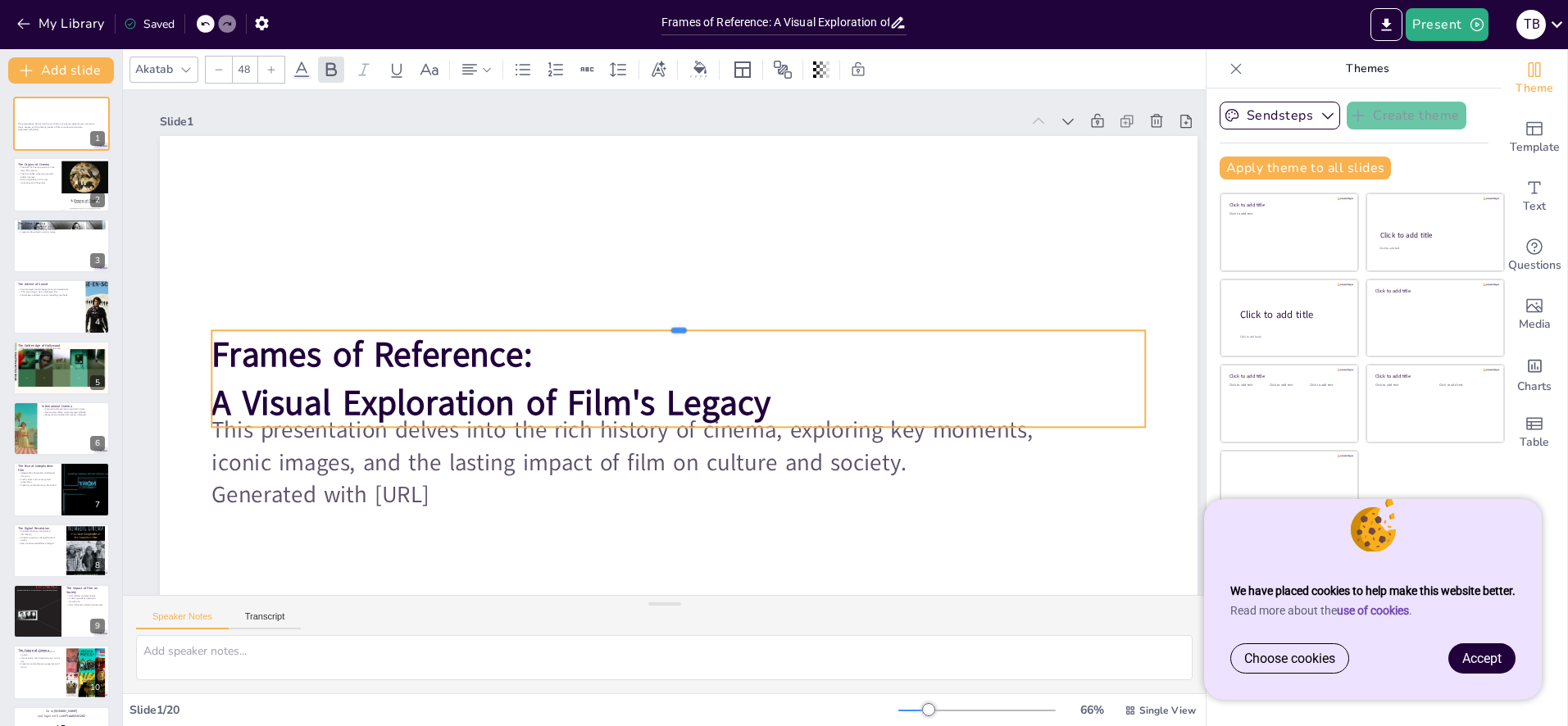
click at [773, 326] on div at bounding box center [679, 324] width 934 height 13
drag, startPoint x: 749, startPoint y: 405, endPoint x: 1005, endPoint y: 421, distance: 256.5
click at [751, 405] on strong "A Visual Exploration of Film's Legacy" at bounding box center [491, 403] width 559 height 47
drag, startPoint x: 1148, startPoint y: 380, endPoint x: 786, endPoint y: 375, distance: 362.0
click at [813, 373] on div at bounding box center [824, 396] width 23 height 98
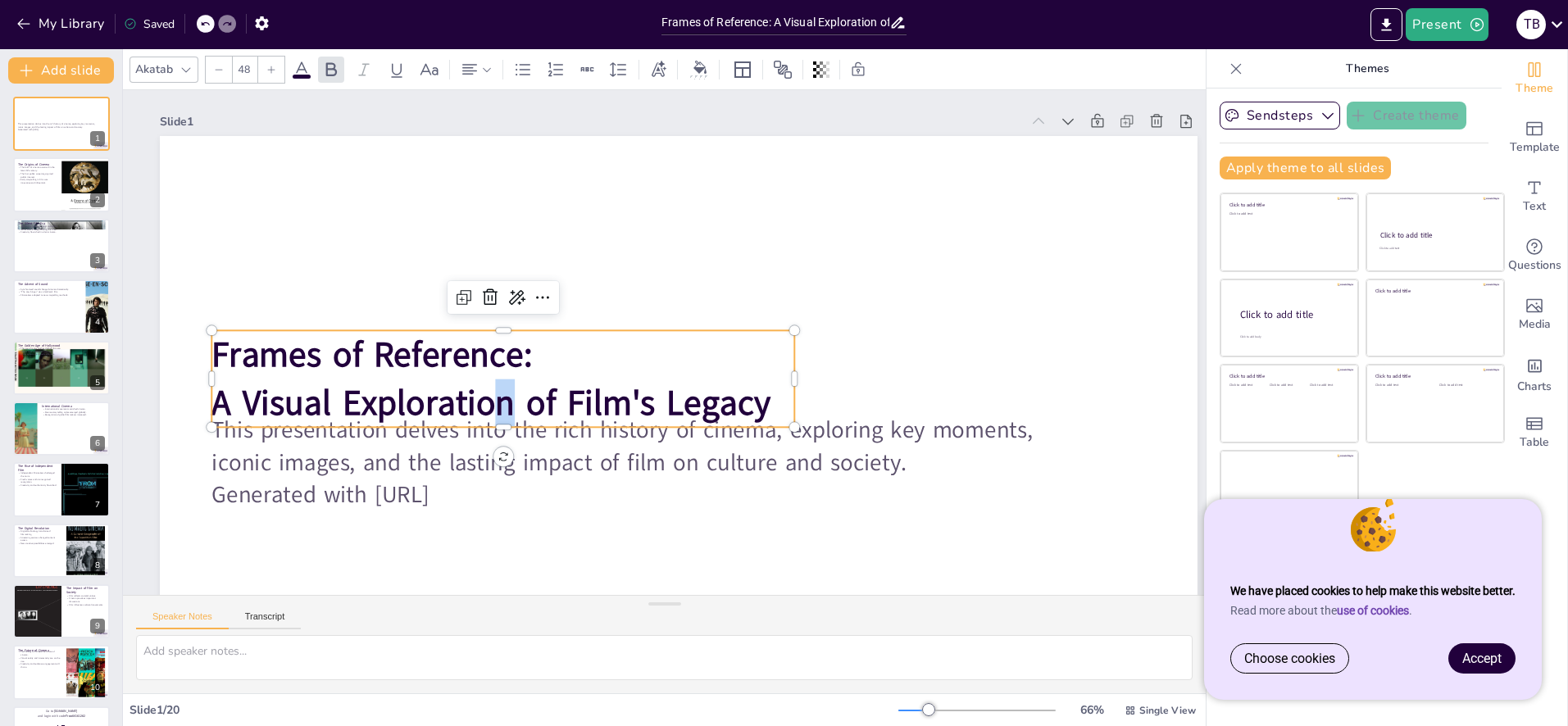
drag, startPoint x: 503, startPoint y: 424, endPoint x: 507, endPoint y: 389, distance: 35.2
click at [507, 389] on strong "A Visual Exploration of Film's Legacy" at bounding box center [486, 384] width 561 height 105
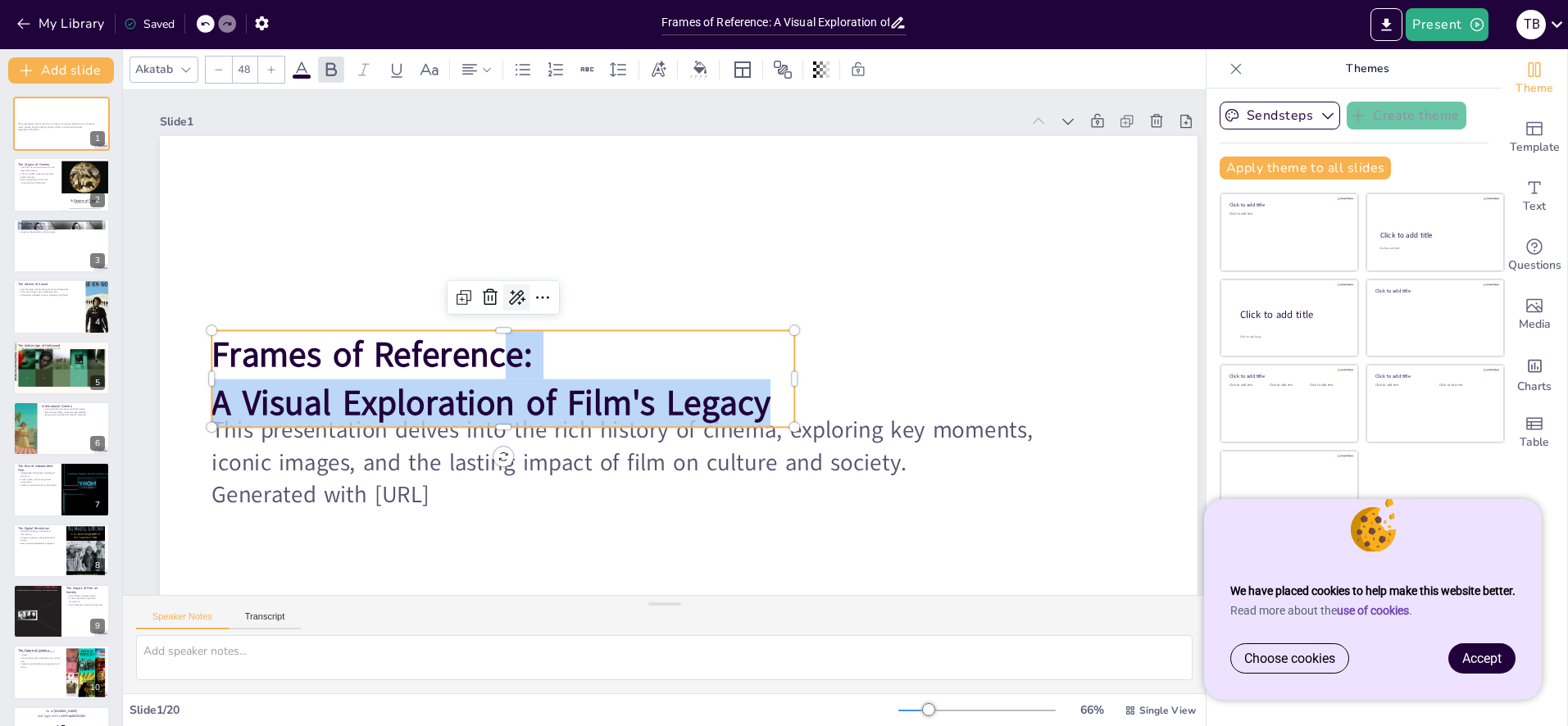
drag, startPoint x: 505, startPoint y: 332, endPoint x: 505, endPoint y: 295, distance: 37.0
click at [505, 295] on div "This presentation delves into the rich history of cinema, exploring key moments…" at bounding box center [679, 428] width 1038 height 584
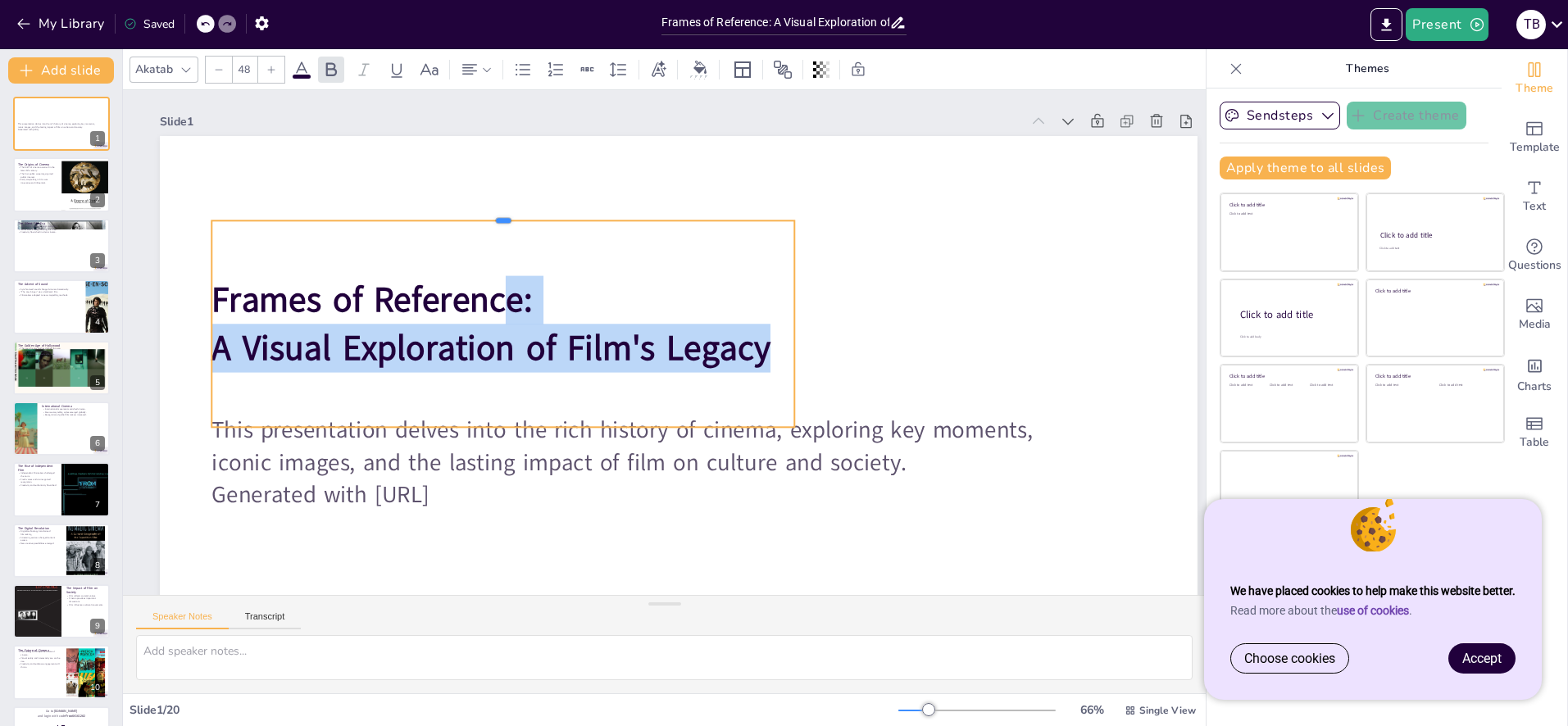
drag, startPoint x: 503, startPoint y: 330, endPoint x: 515, endPoint y: 399, distance: 70.0
click at [504, 221] on div at bounding box center [503, 214] width 583 height 13
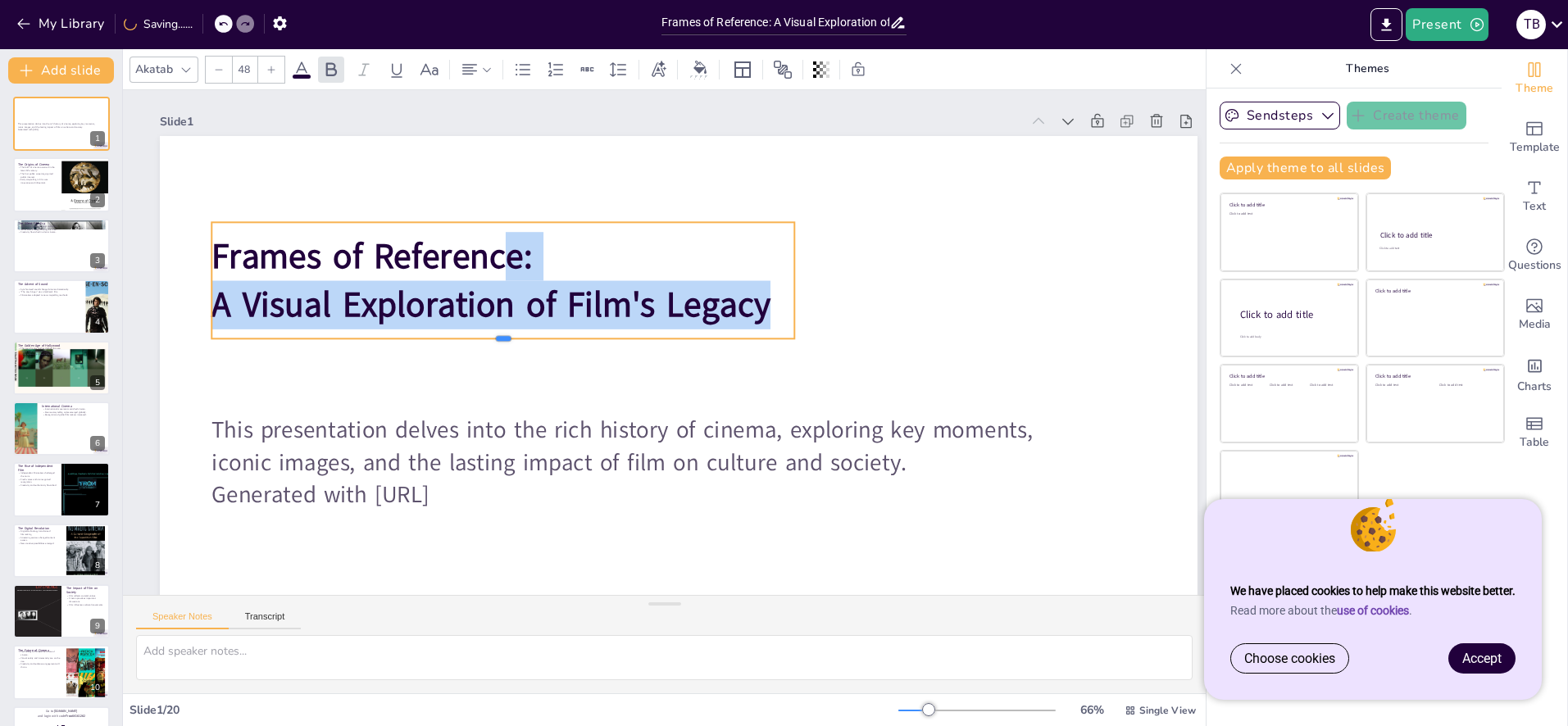
drag, startPoint x: 505, startPoint y: 427, endPoint x: 505, endPoint y: 339, distance: 88.0
click at [505, 339] on div at bounding box center [503, 345] width 583 height 13
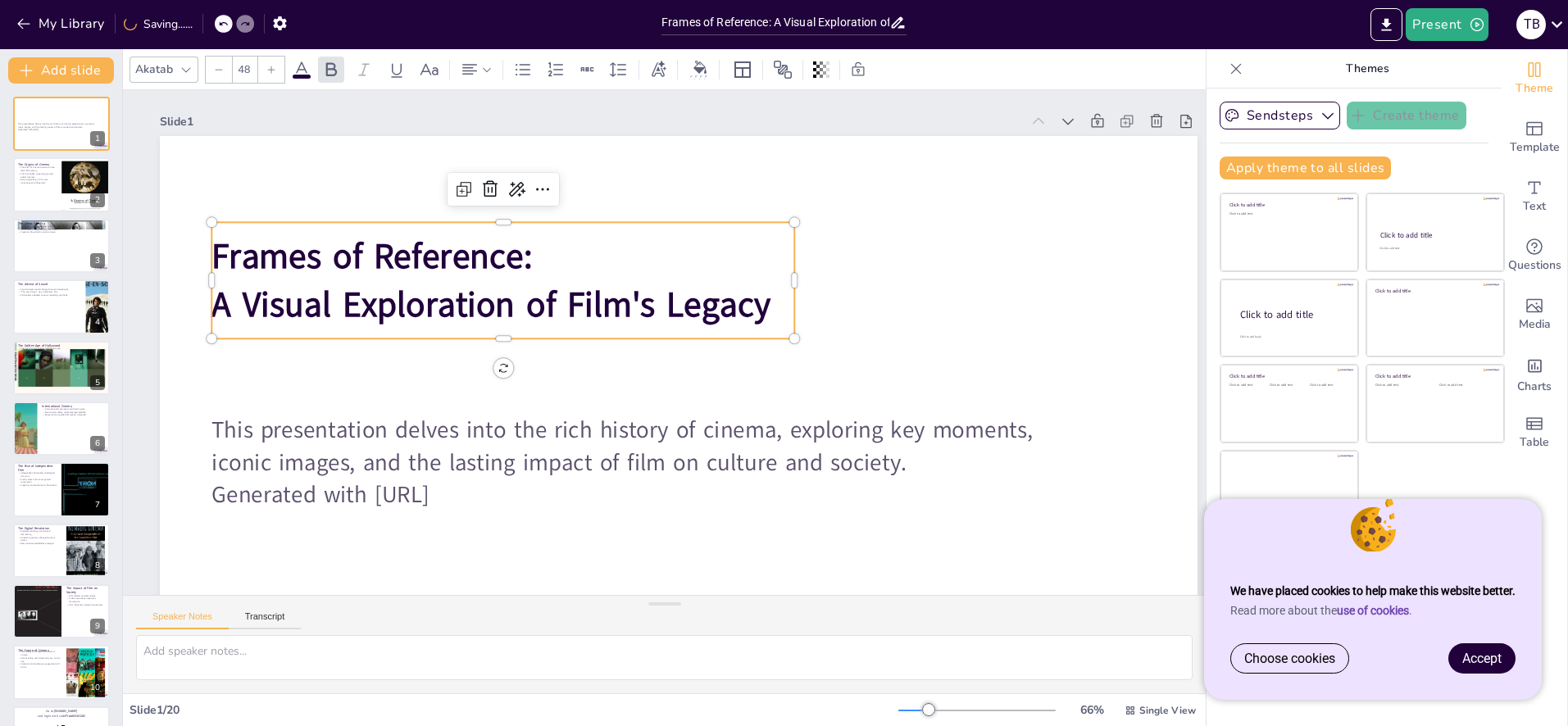
click at [493, 222] on strong "Frames of Reference:" at bounding box center [454, 121] width 301 height 201
click at [522, 196] on icon at bounding box center [516, 190] width 20 height 20
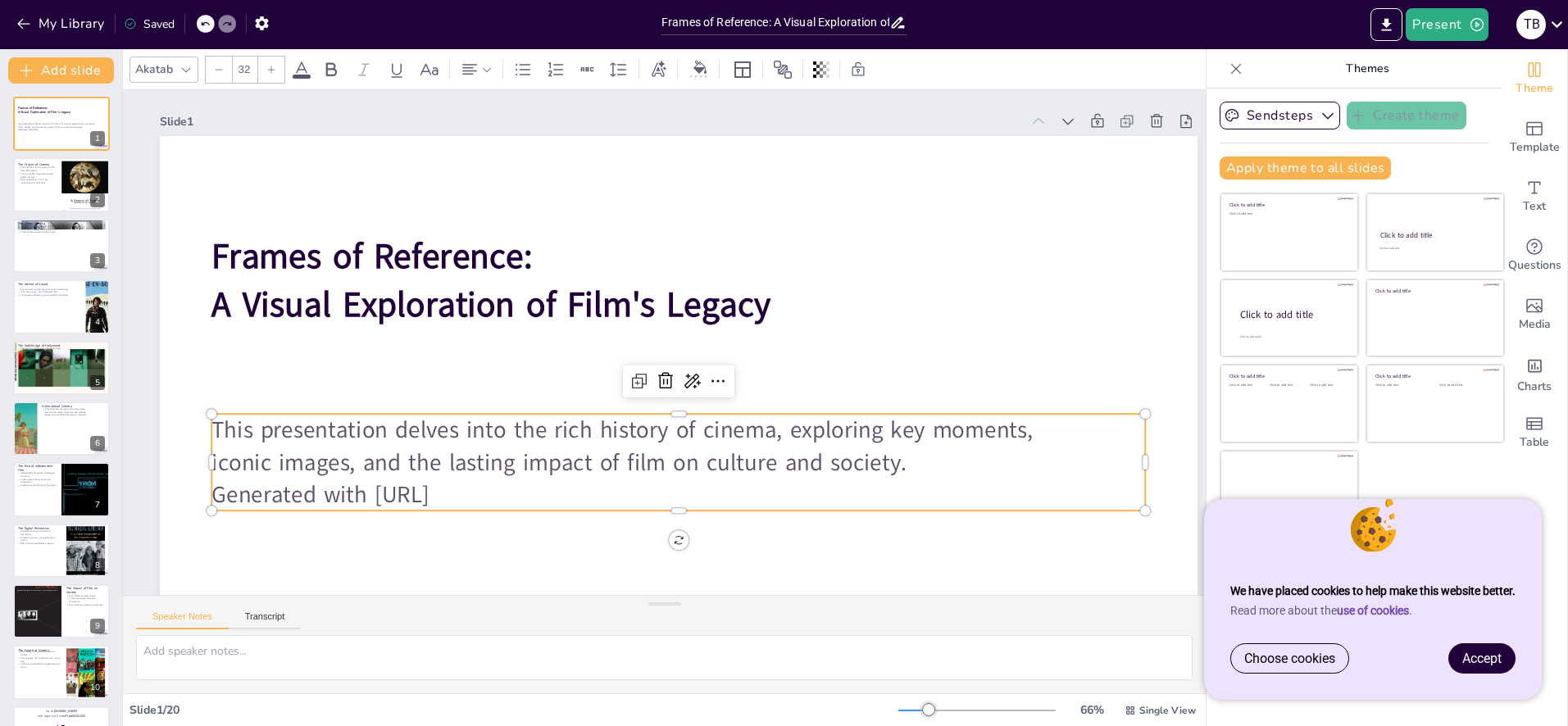
click at [487, 473] on p "iconic images, and the lasting impact of film on culture and society." at bounding box center [679, 463] width 934 height 32
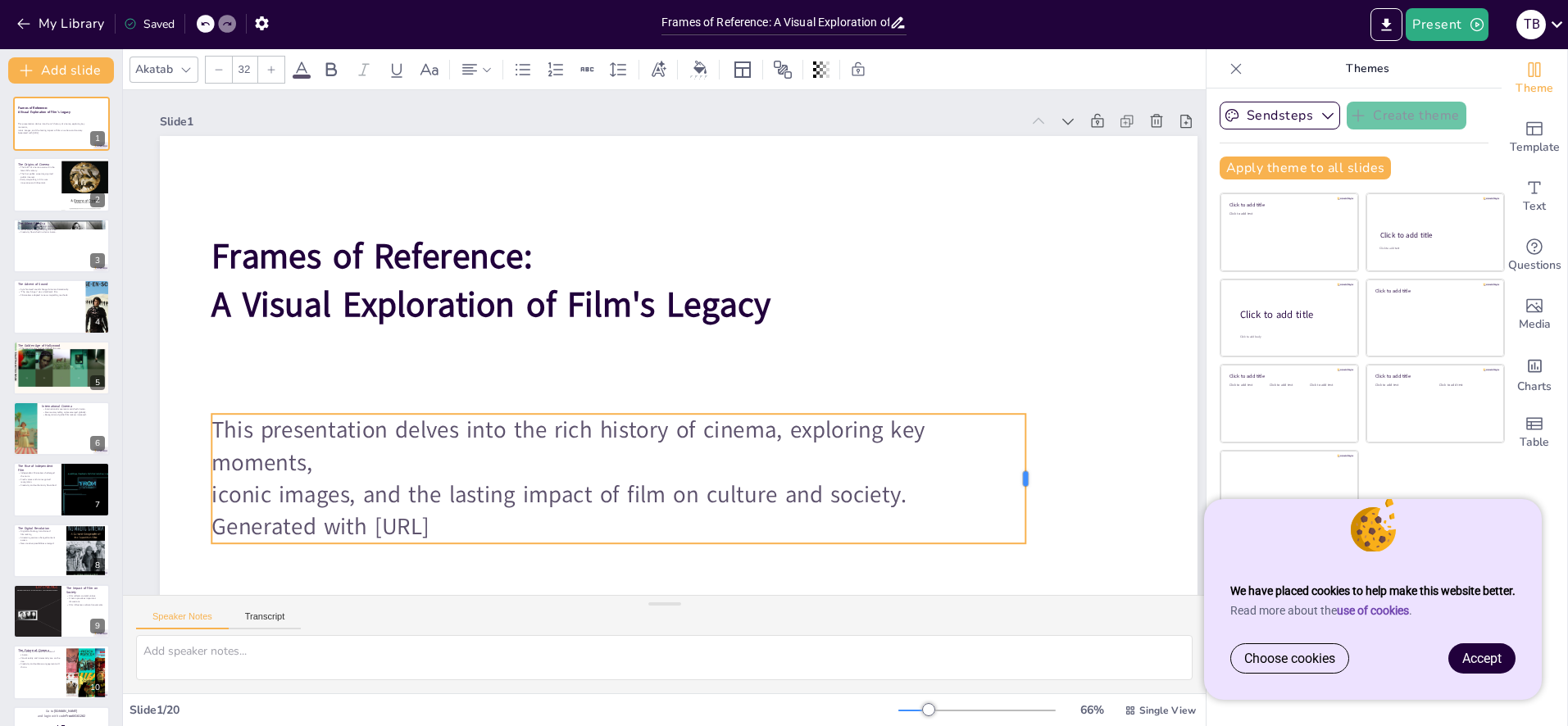
drag, startPoint x: 1148, startPoint y: 463, endPoint x: 1027, endPoint y: 462, distance: 121.0
click at [1027, 462] on div at bounding box center [1015, 516] width 26 height 130
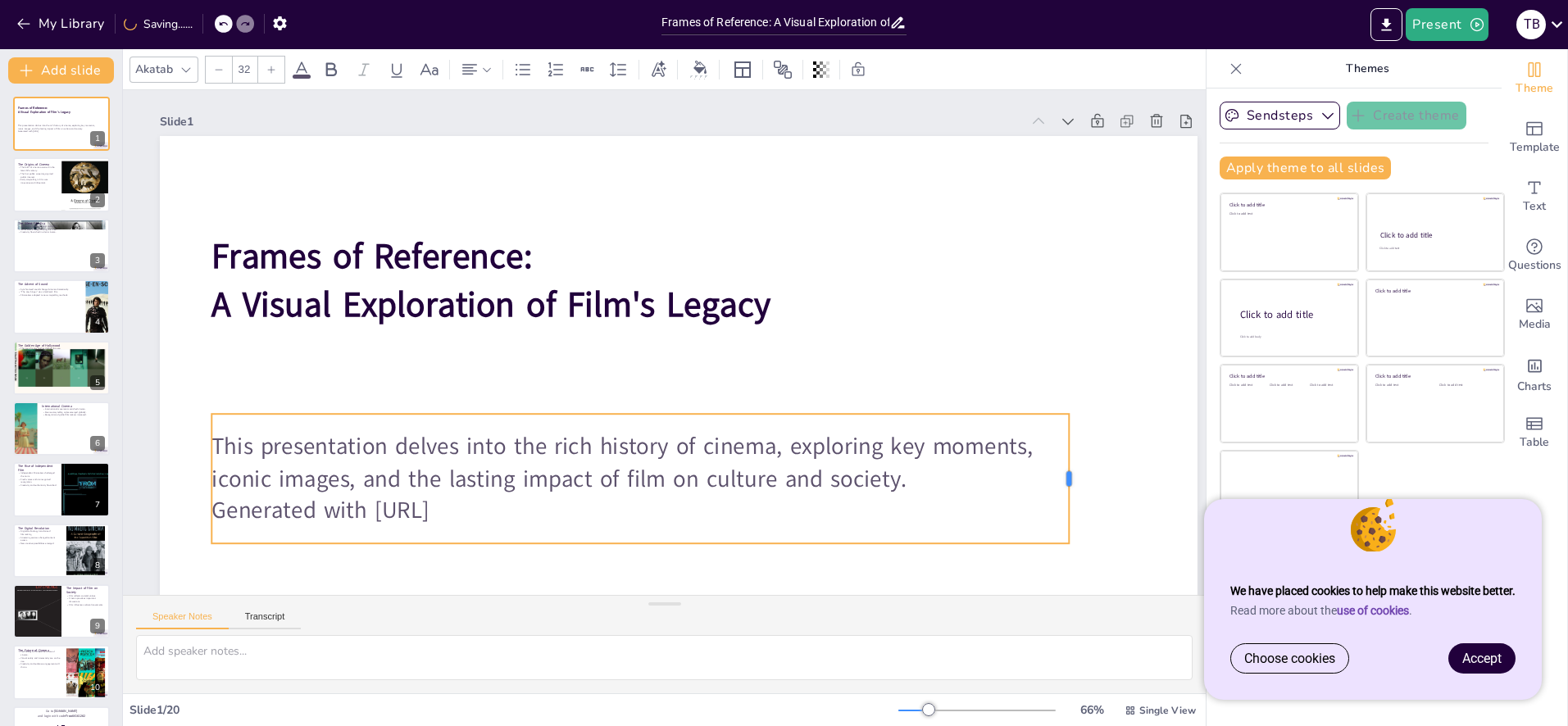
drag, startPoint x: 1027, startPoint y: 475, endPoint x: 1071, endPoint y: 473, distance: 44.0
click at [1071, 473] on div at bounding box center [1058, 520] width 26 height 130
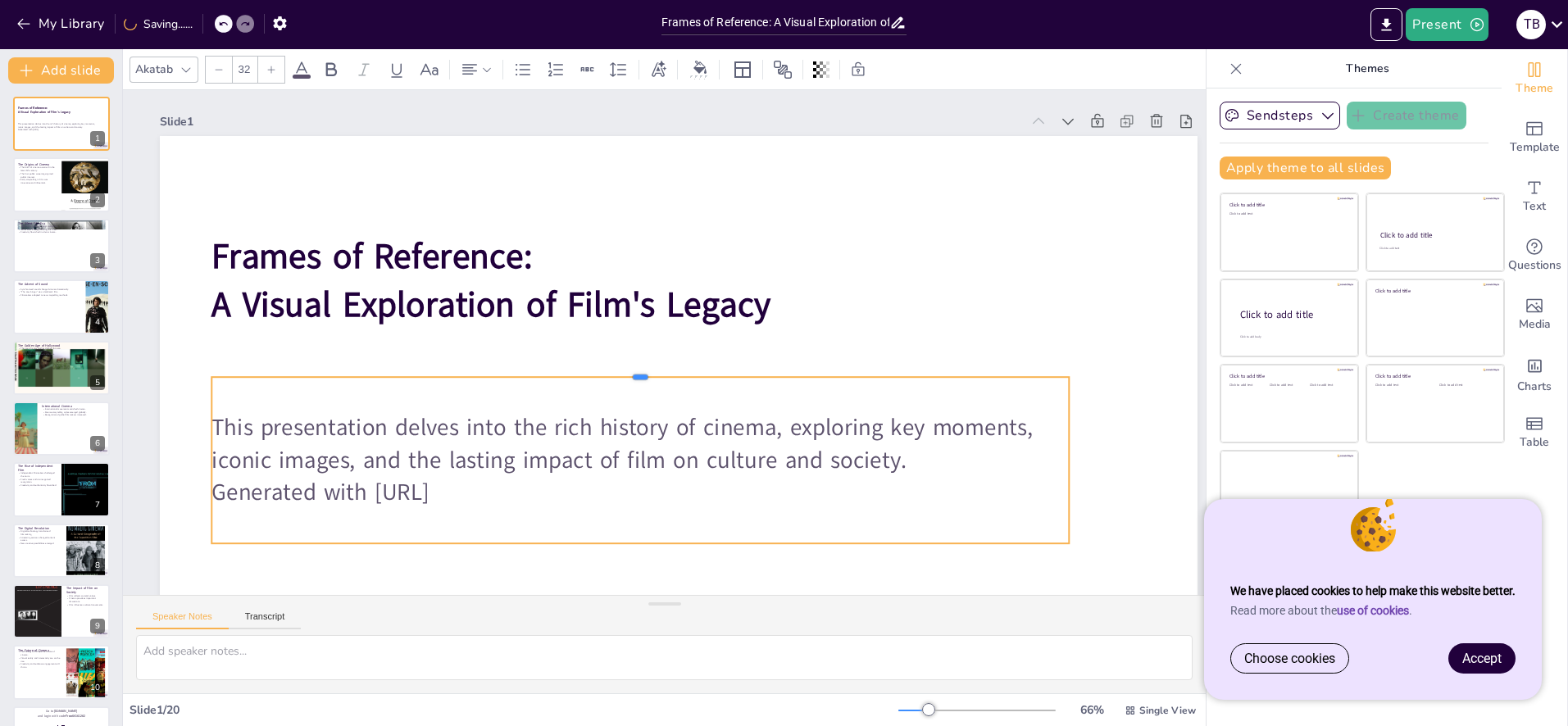
drag, startPoint x: 642, startPoint y: 412, endPoint x: 644, endPoint y: 373, distance: 39.1
click at [644, 373] on div at bounding box center [638, 367] width 854 height 102
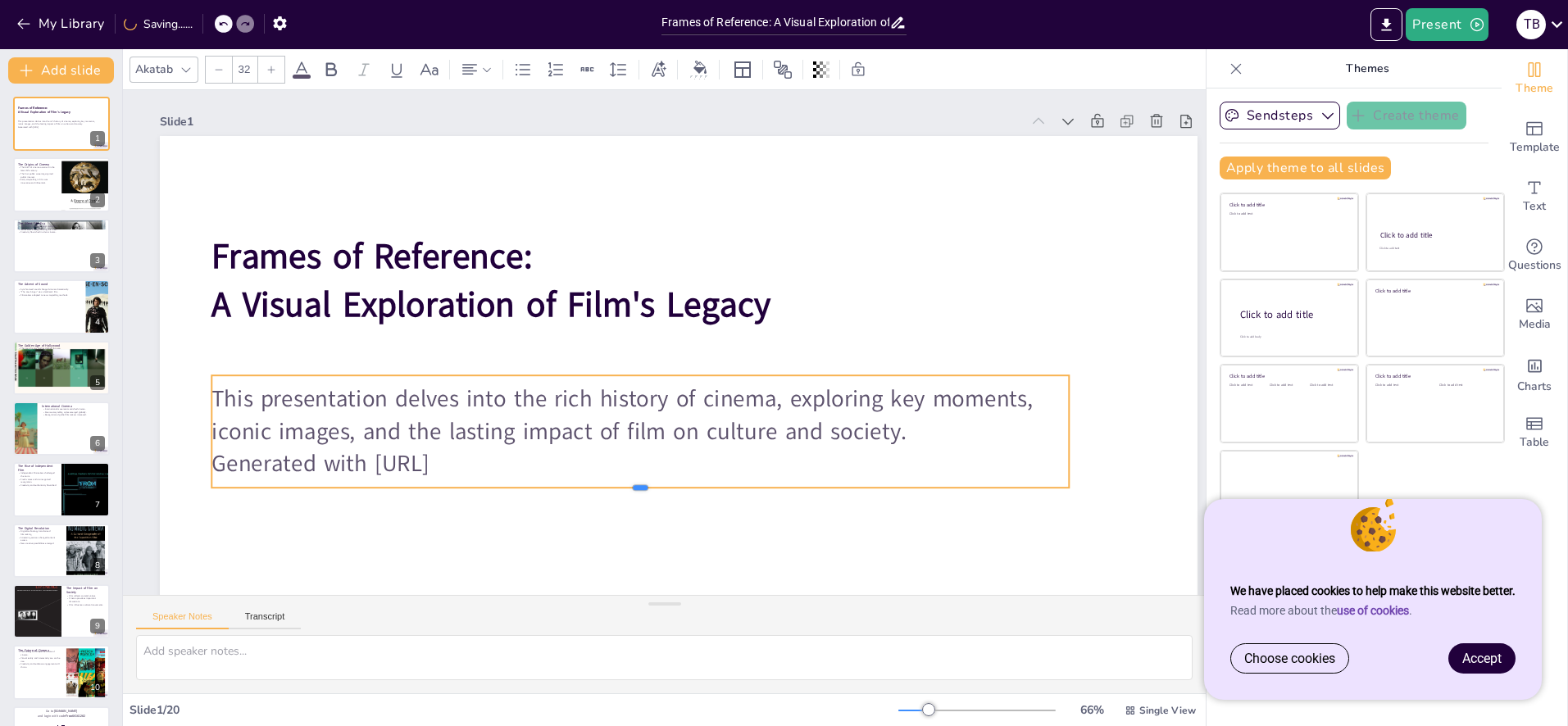
drag, startPoint x: 643, startPoint y: 498, endPoint x: 643, endPoint y: 488, distance: 10.0
click at [643, 488] on div at bounding box center [640, 494] width 858 height 13
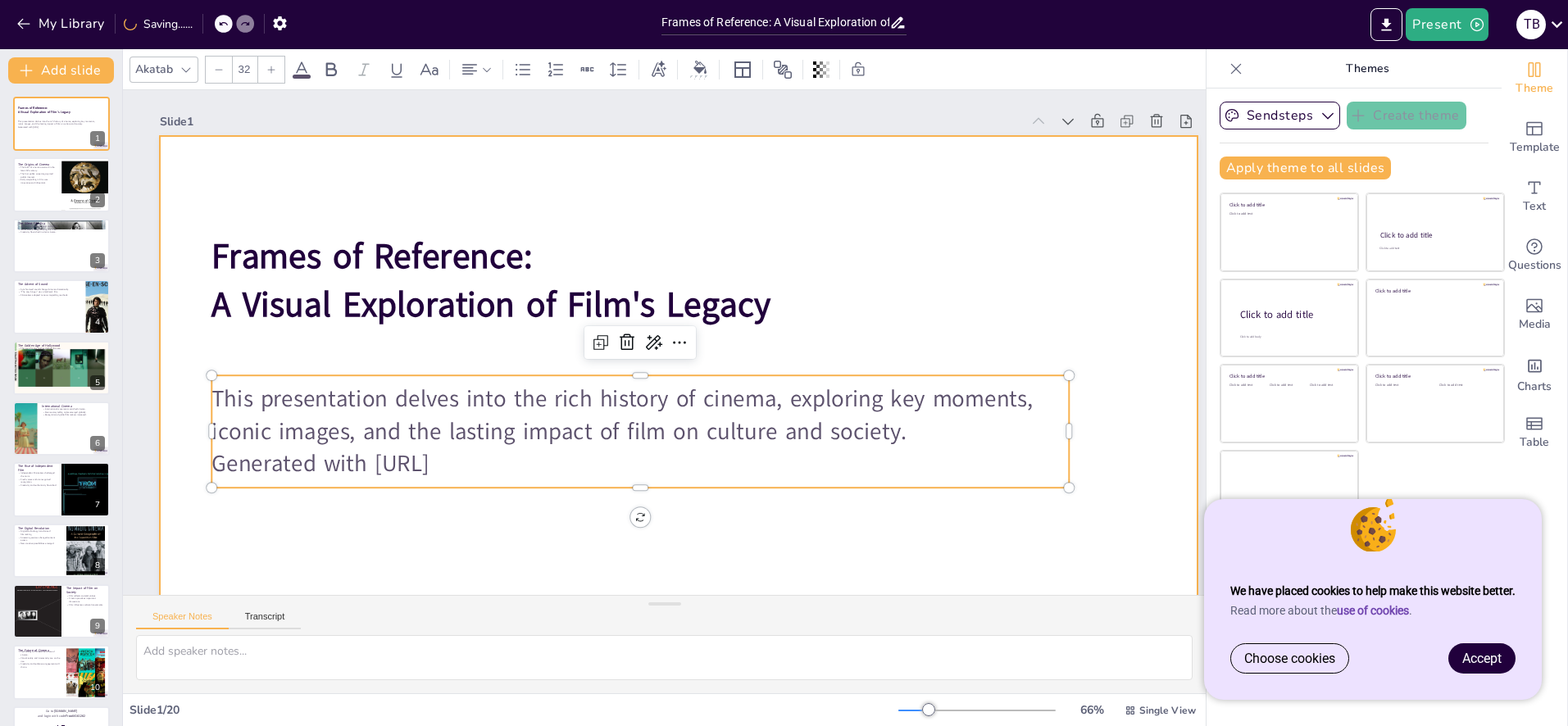
click at [589, 544] on div at bounding box center [679, 428] width 1038 height 584
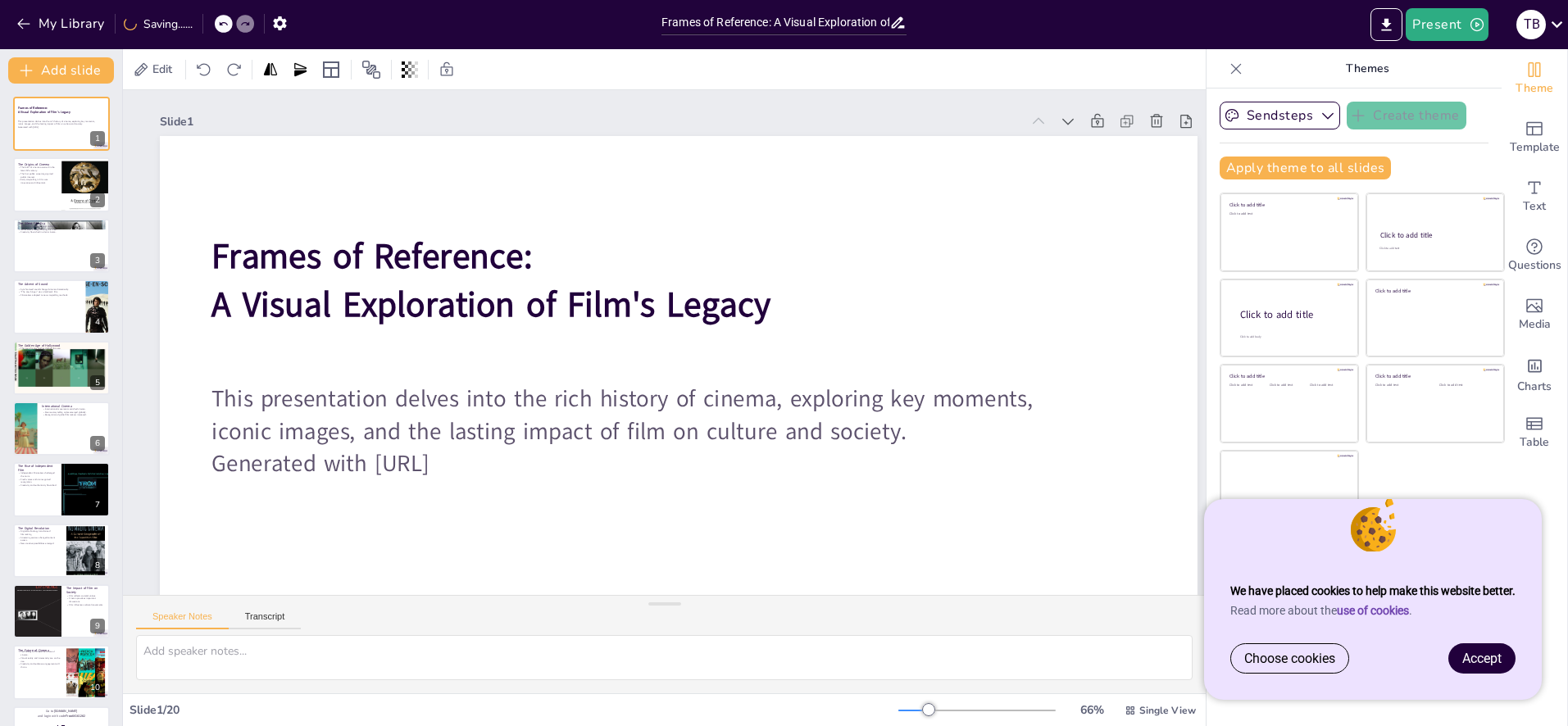
drag, startPoint x: 1485, startPoint y: 657, endPoint x: 1494, endPoint y: 664, distance: 11.4
click at [1485, 657] on span "Accept" at bounding box center [1482, 658] width 39 height 16
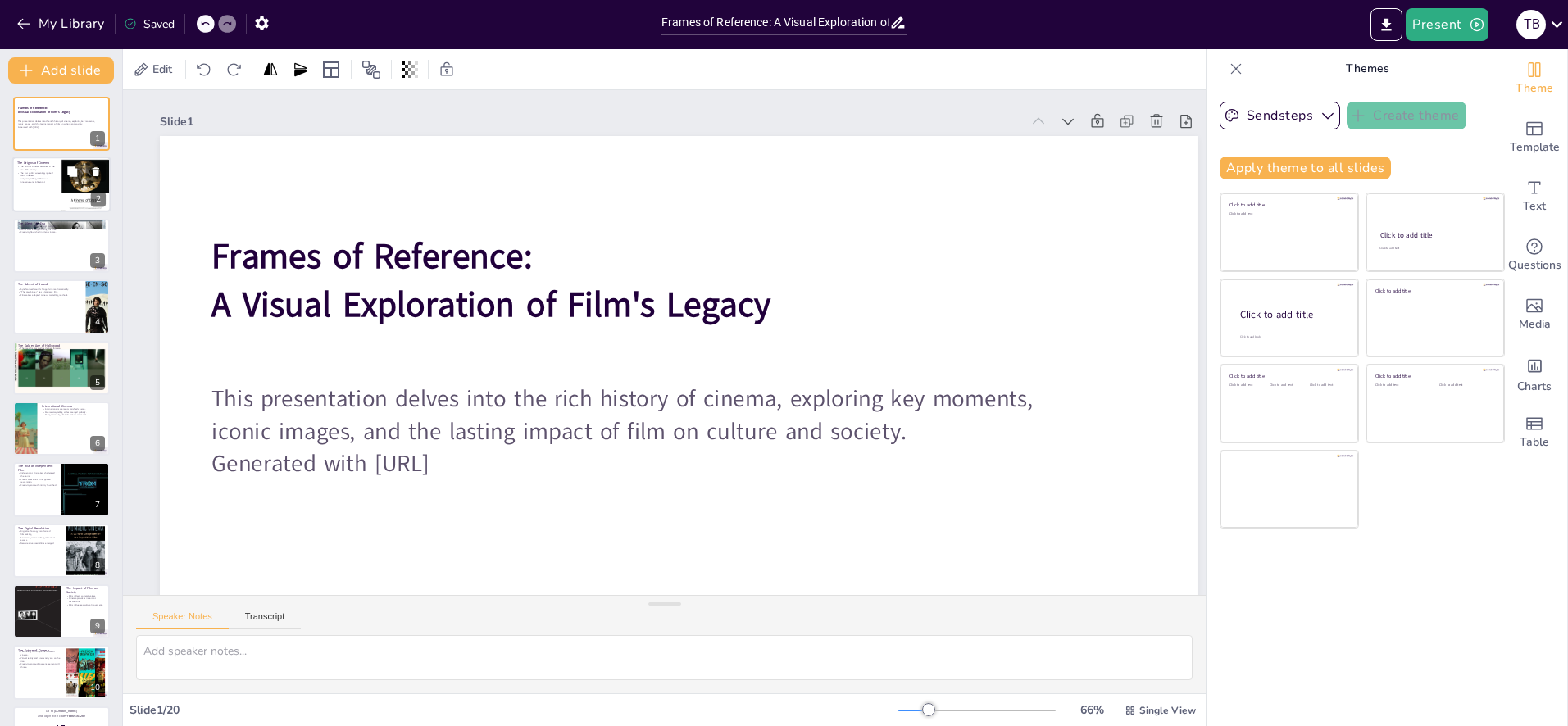
click at [58, 175] on div at bounding box center [62, 185] width 99 height 56
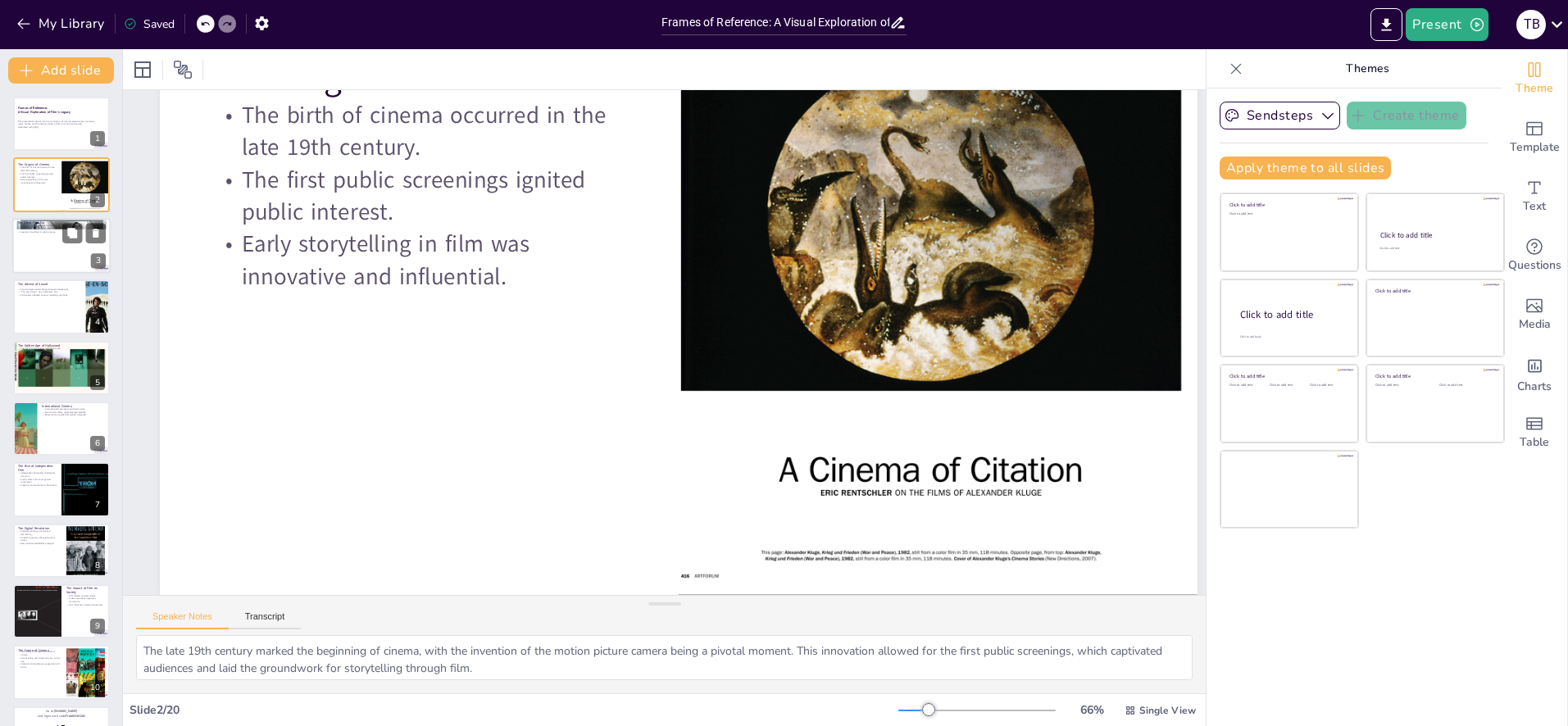
scroll to position [125, 9]
click at [59, 243] on div at bounding box center [62, 246] width 99 height 56
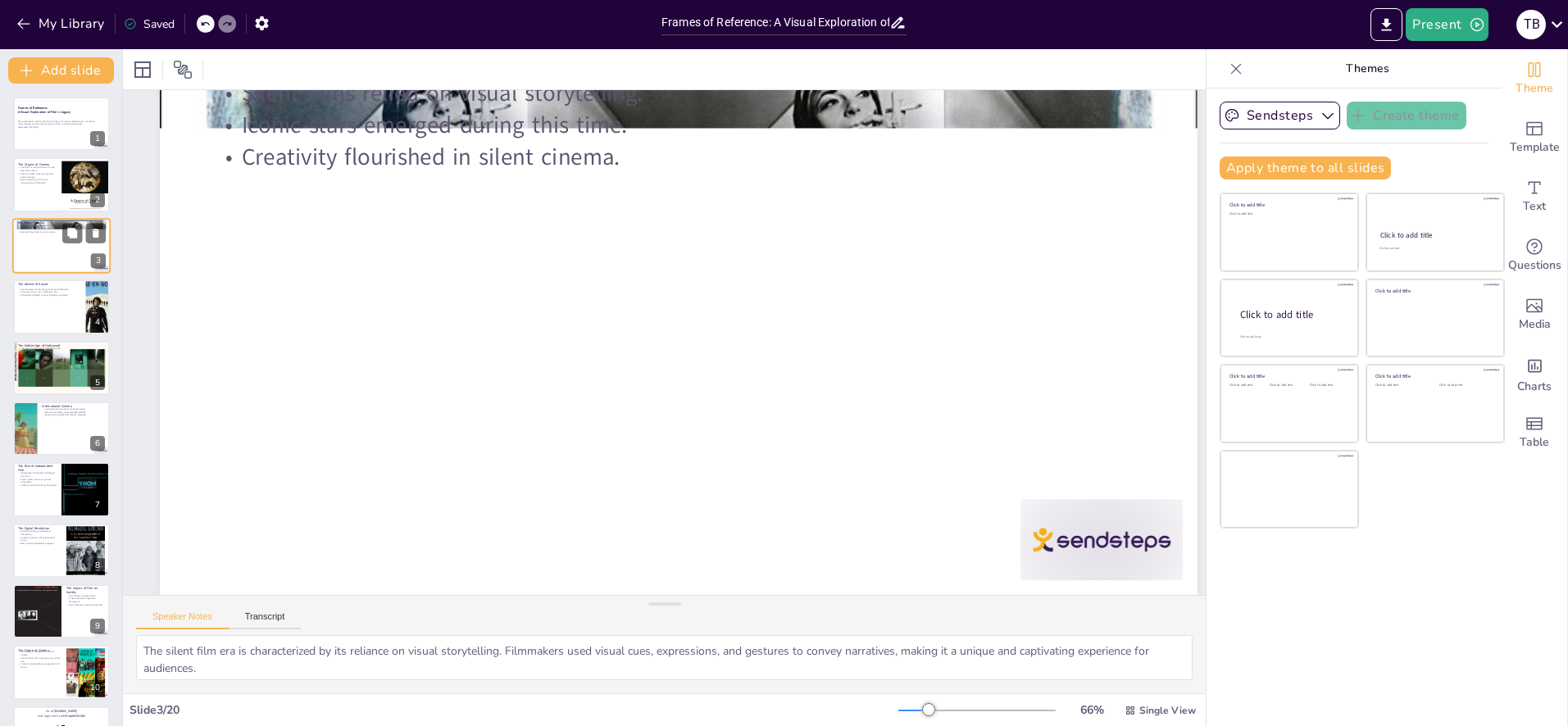
scroll to position [0, 9]
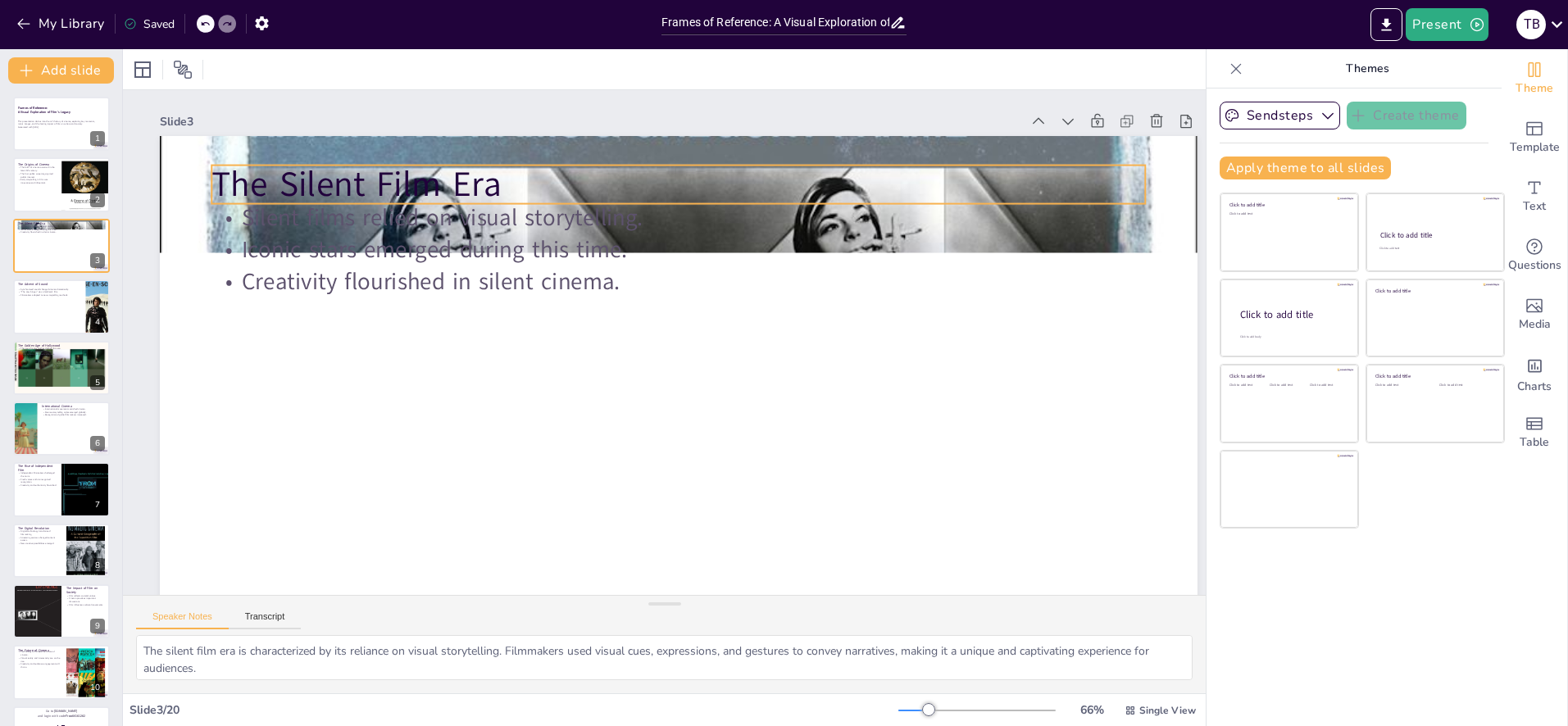
click at [475, 189] on p "The Silent Film Era" at bounding box center [694, 187] width 934 height 146
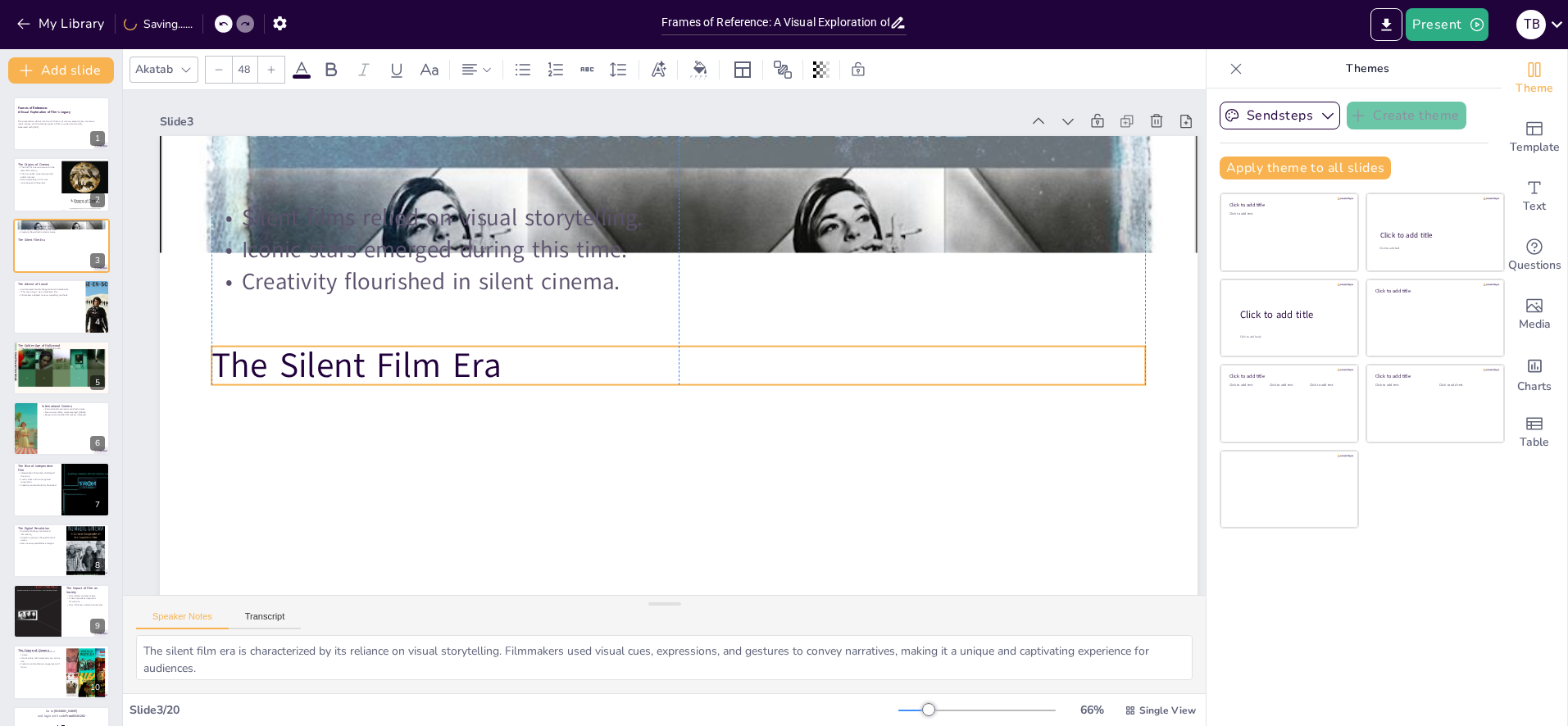
drag, startPoint x: 680, startPoint y: 184, endPoint x: 680, endPoint y: 366, distance: 182.0
click at [681, 366] on p "The Silent Film Era" at bounding box center [679, 366] width 934 height 49
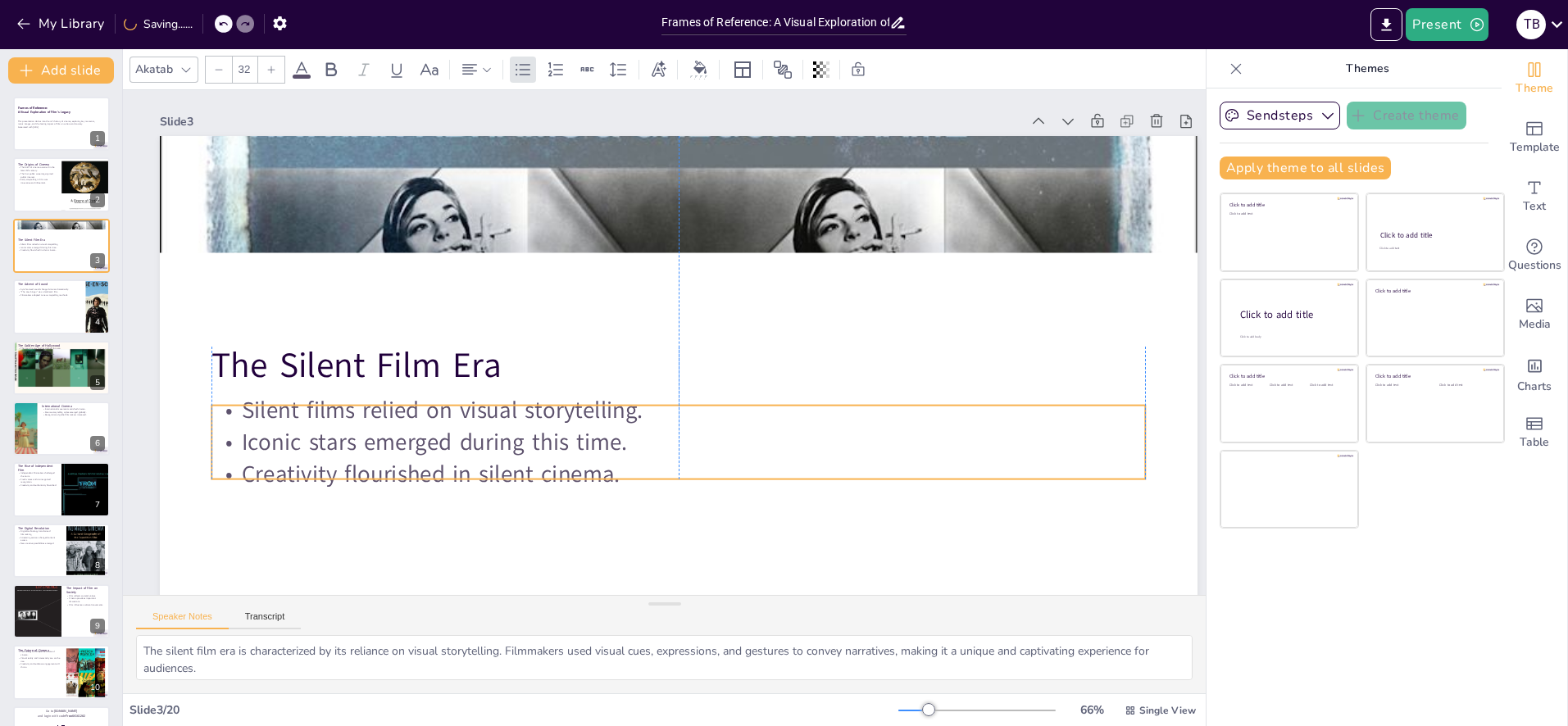
drag, startPoint x: 468, startPoint y: 222, endPoint x: 464, endPoint y: 415, distance: 193.0
click at [464, 415] on p "Silent films relied on visual storytelling." at bounding box center [672, 411] width 932 height 130
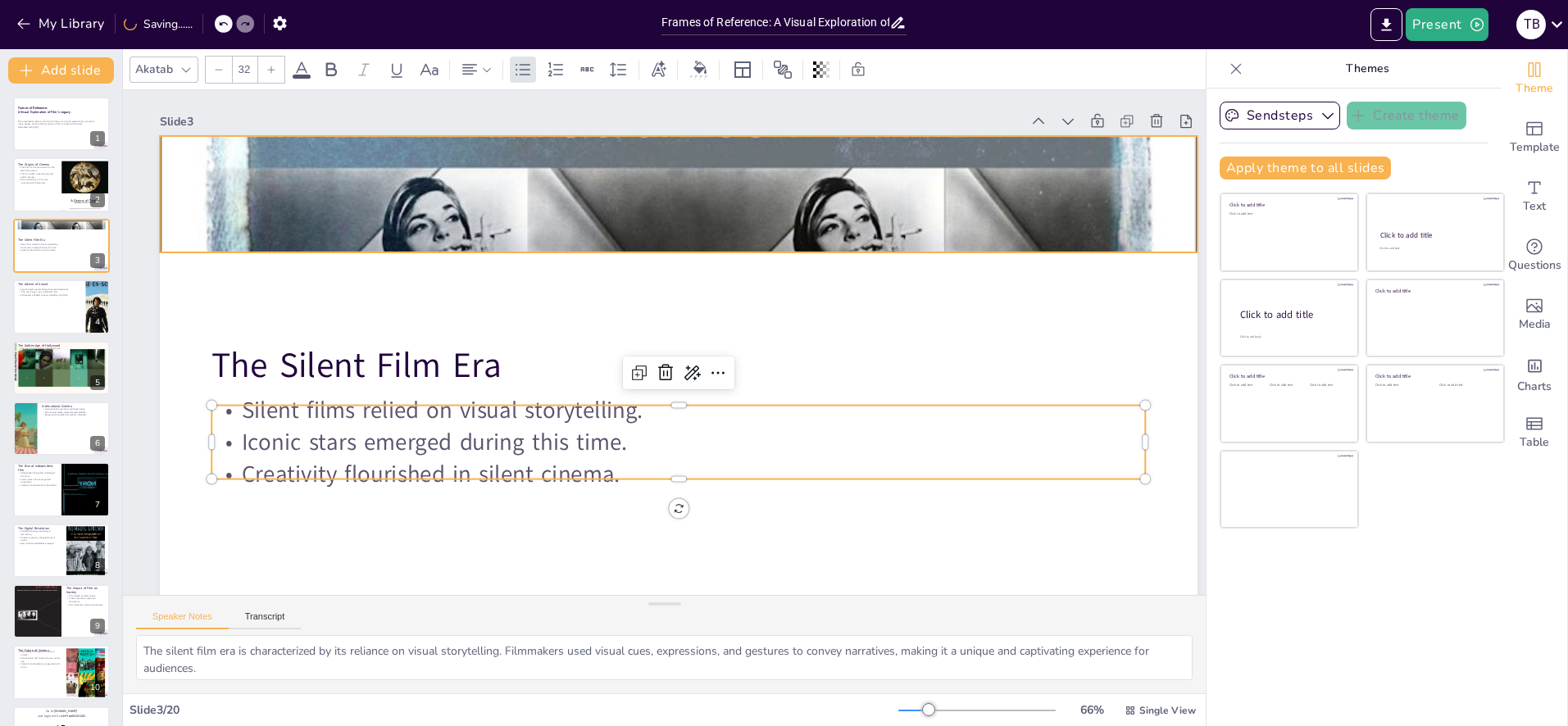
click at [803, 205] on div at bounding box center [694, 197] width 1197 height 1679
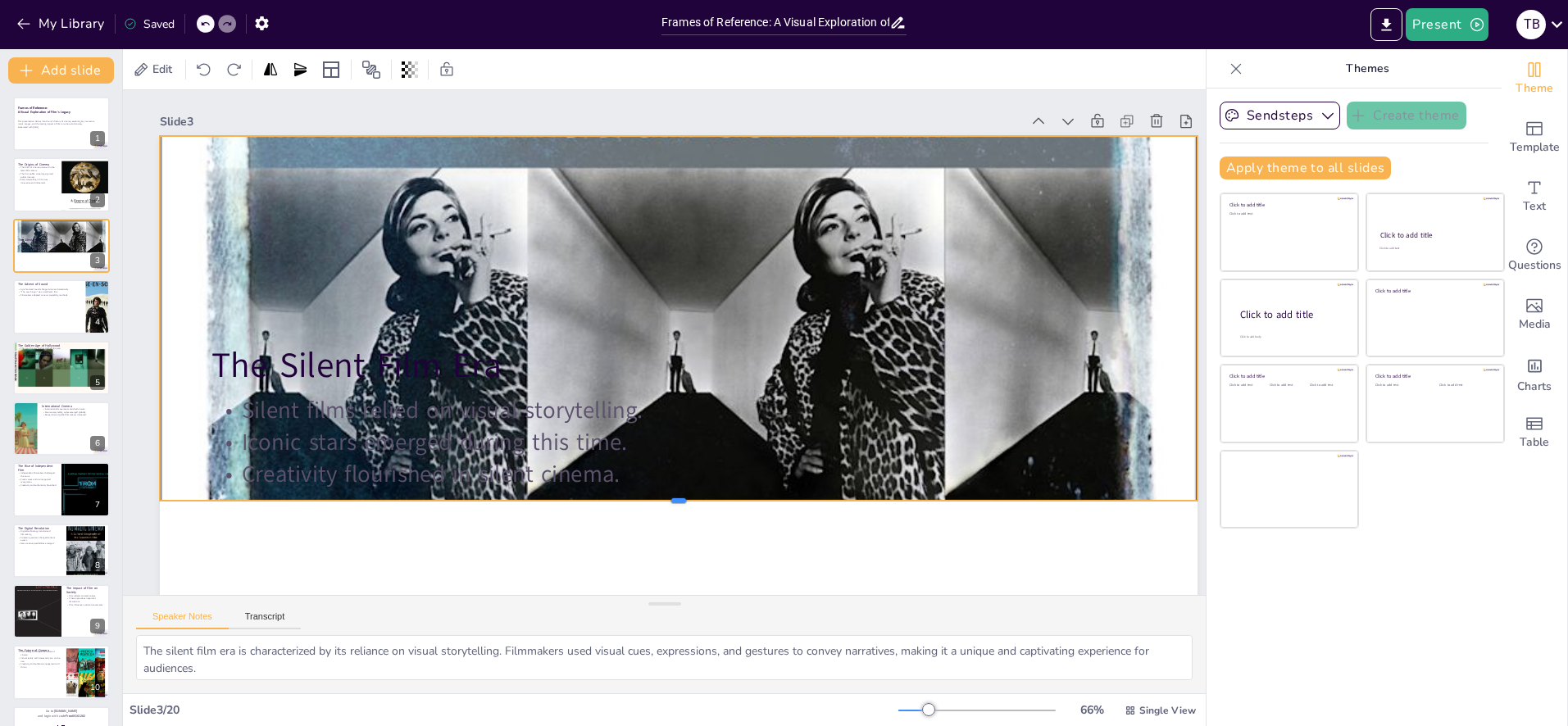
drag, startPoint x: 682, startPoint y: 253, endPoint x: 746, endPoint y: 502, distance: 257.1
click at [746, 502] on div at bounding box center [660, 508] width 1033 height 121
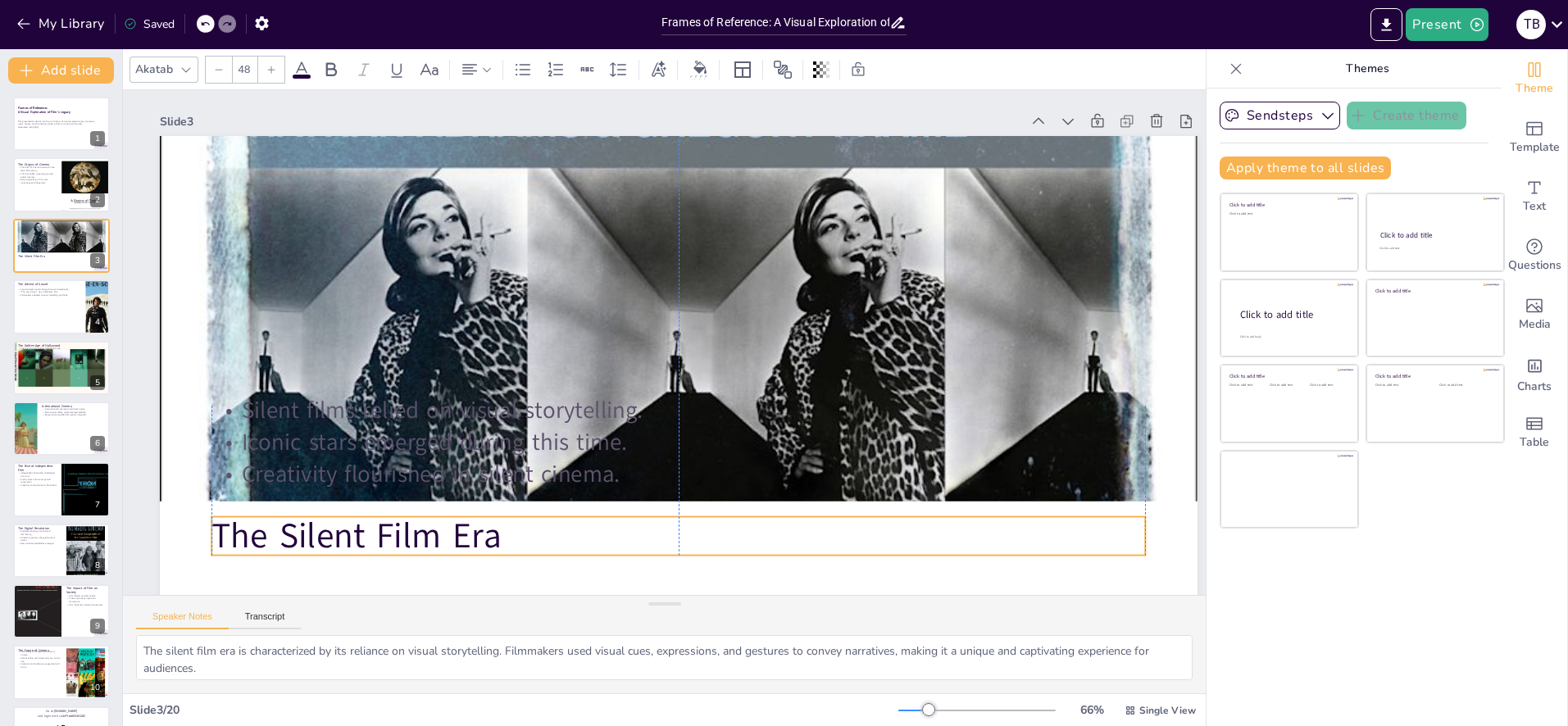
drag, startPoint x: 269, startPoint y: 371, endPoint x: 269, endPoint y: 543, distance: 172.0
click at [268, 542] on p "The Silent Film Era" at bounding box center [618, 531] width 904 height 335
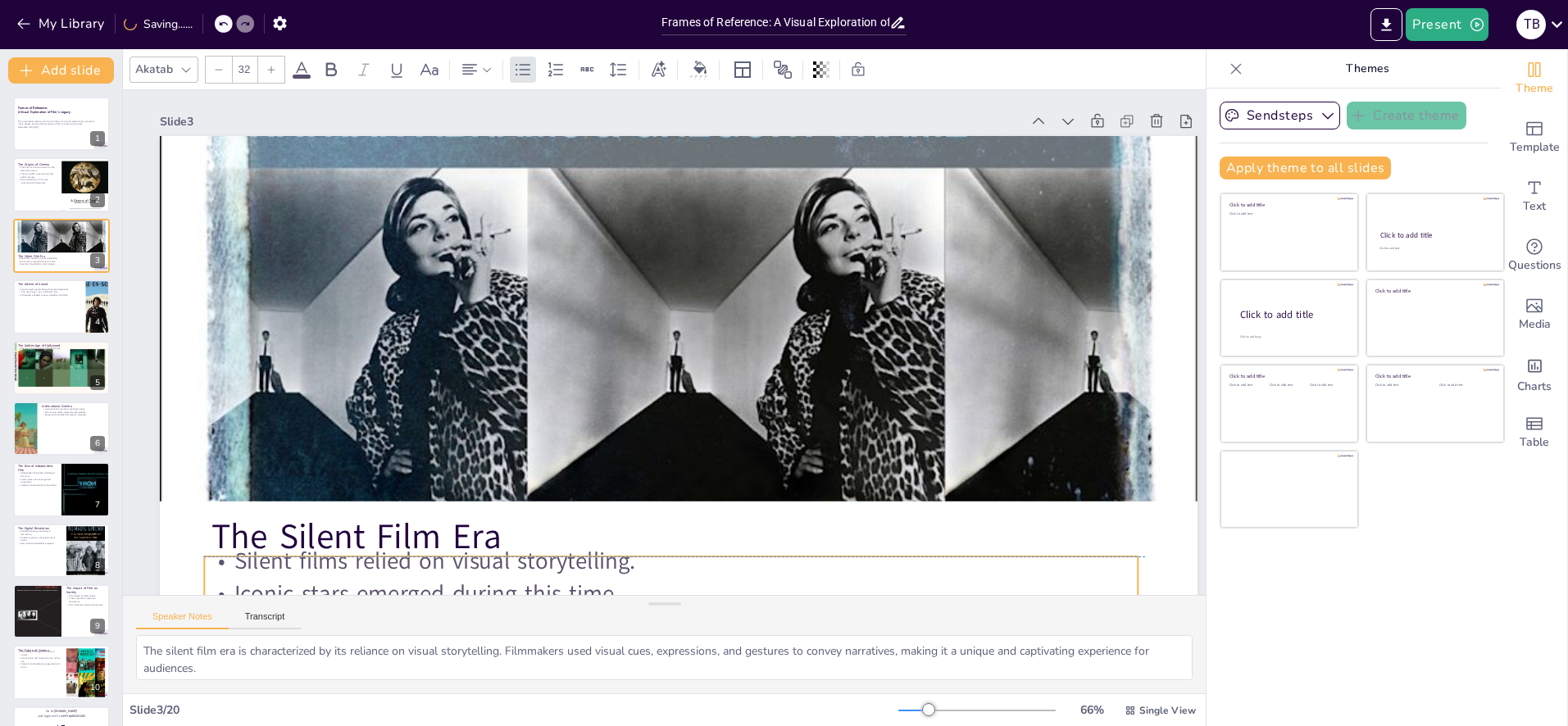
drag, startPoint x: 322, startPoint y: 419, endPoint x: 519, endPoint y: 600, distance: 267.5
click at [316, 570] on p "Silent films relied on visual storytelling." at bounding box center [625, 558] width 920 height 226
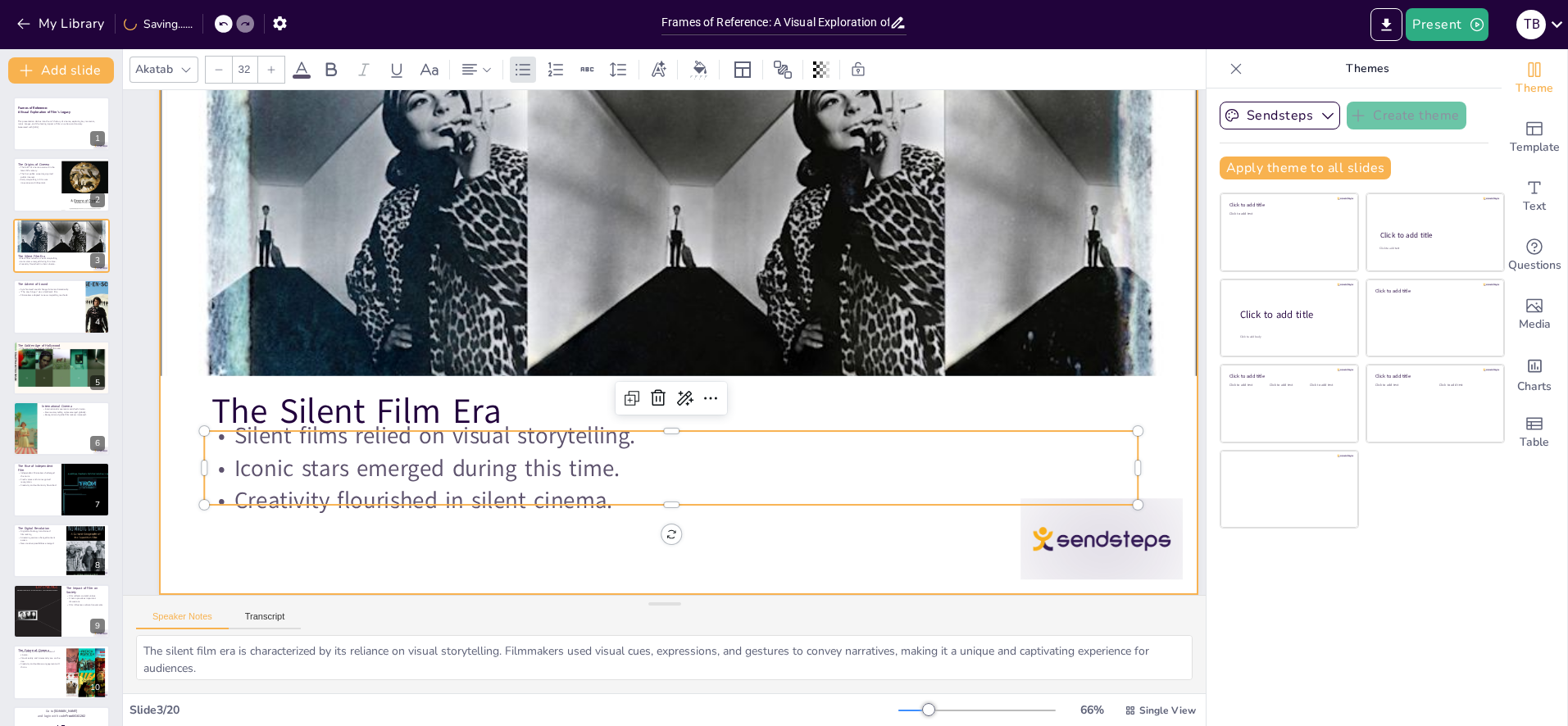
scroll to position [125, 9]
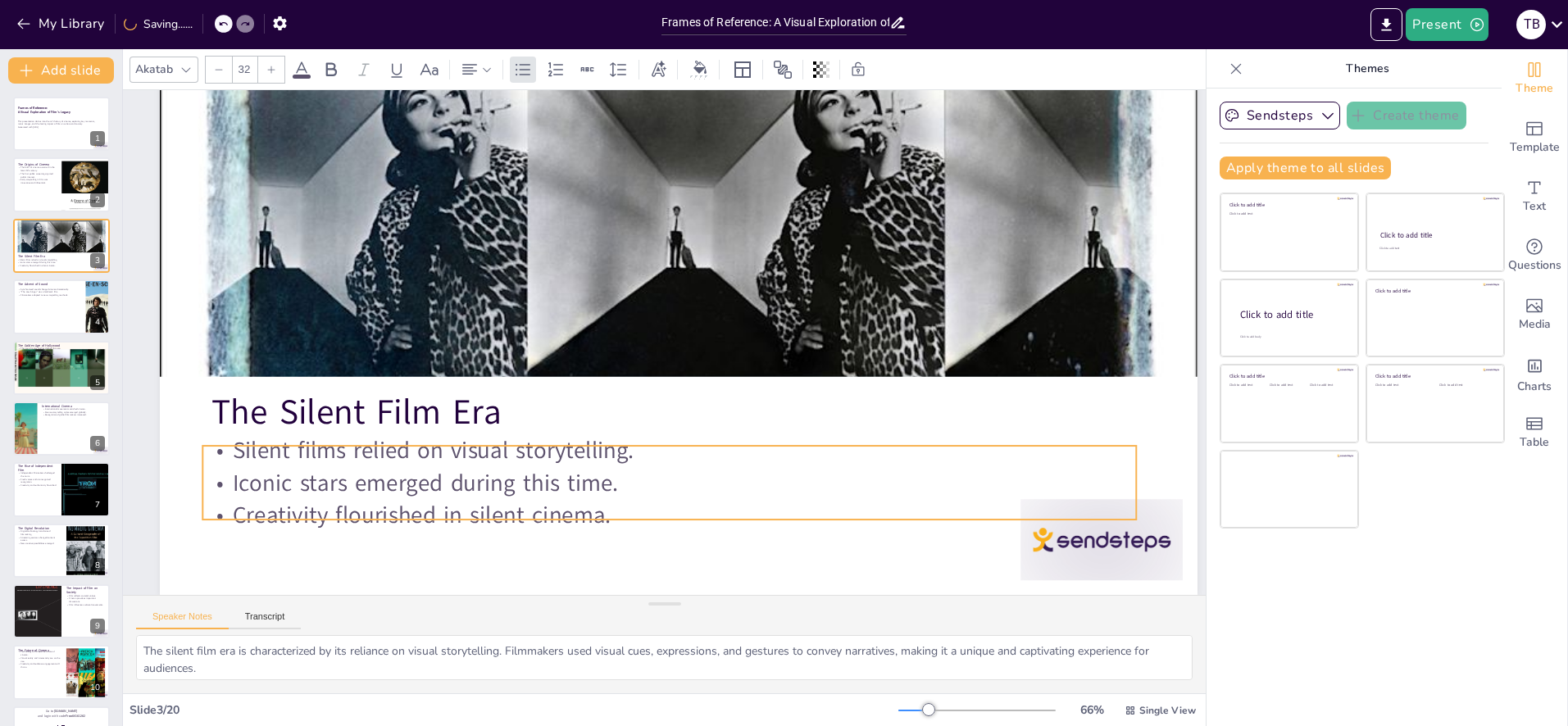
drag, startPoint x: 481, startPoint y: 436, endPoint x: 479, endPoint y: 450, distance: 14.1
click at [479, 450] on p "Silent films relied on visual storytelling." at bounding box center [625, 443] width 867 height 410
click at [90, 320] on div at bounding box center [98, 306] width 43 height 56
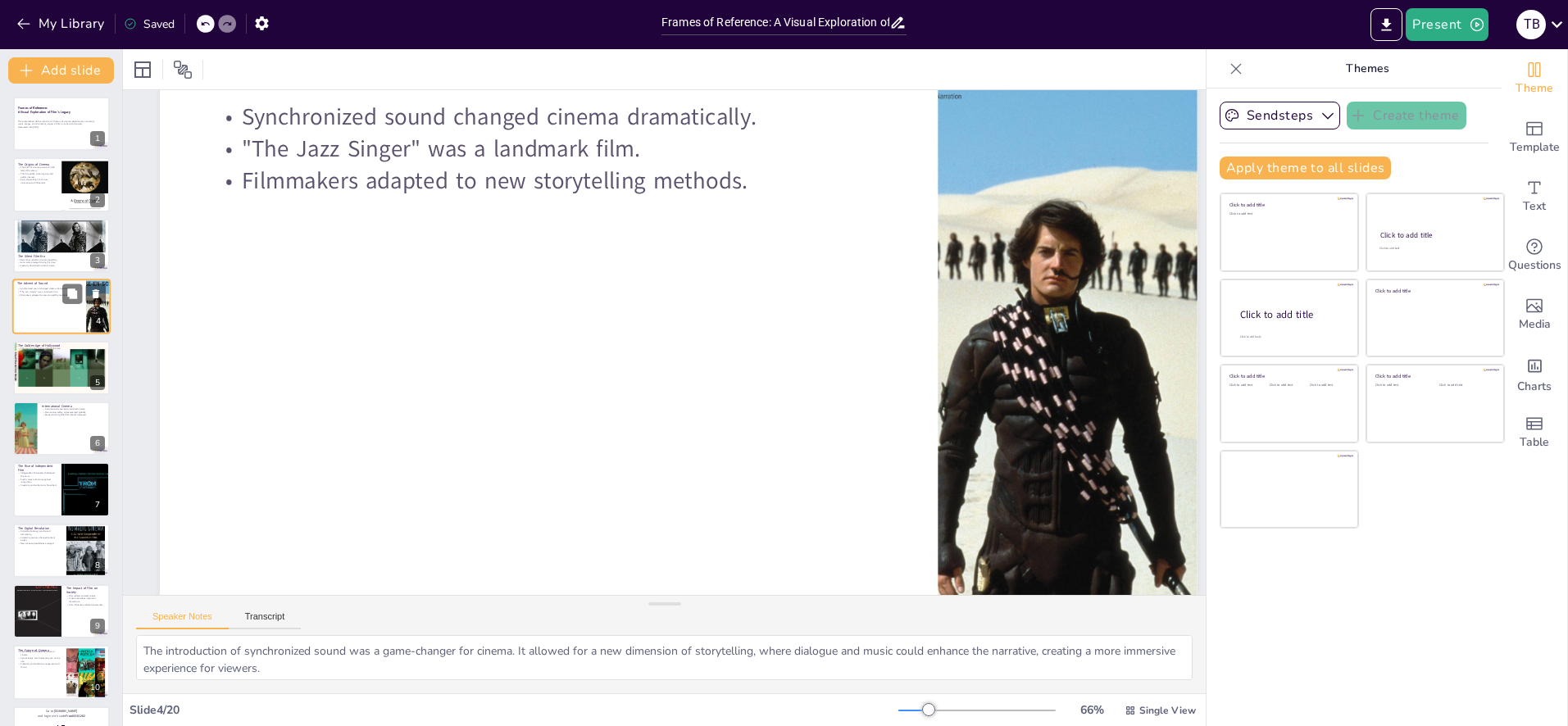
scroll to position [0, 9]
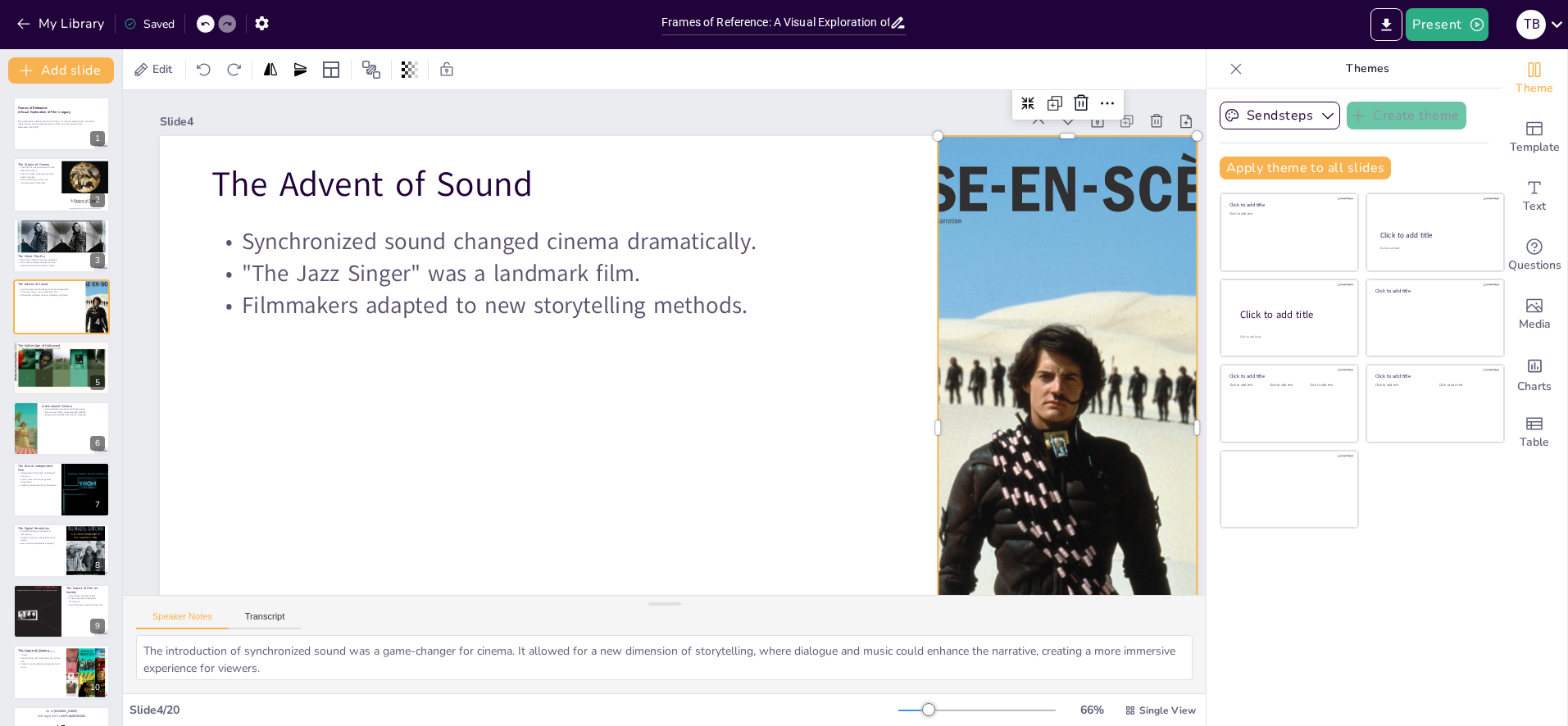
click at [1004, 283] on div at bounding box center [1041, 510] width 562 height 665
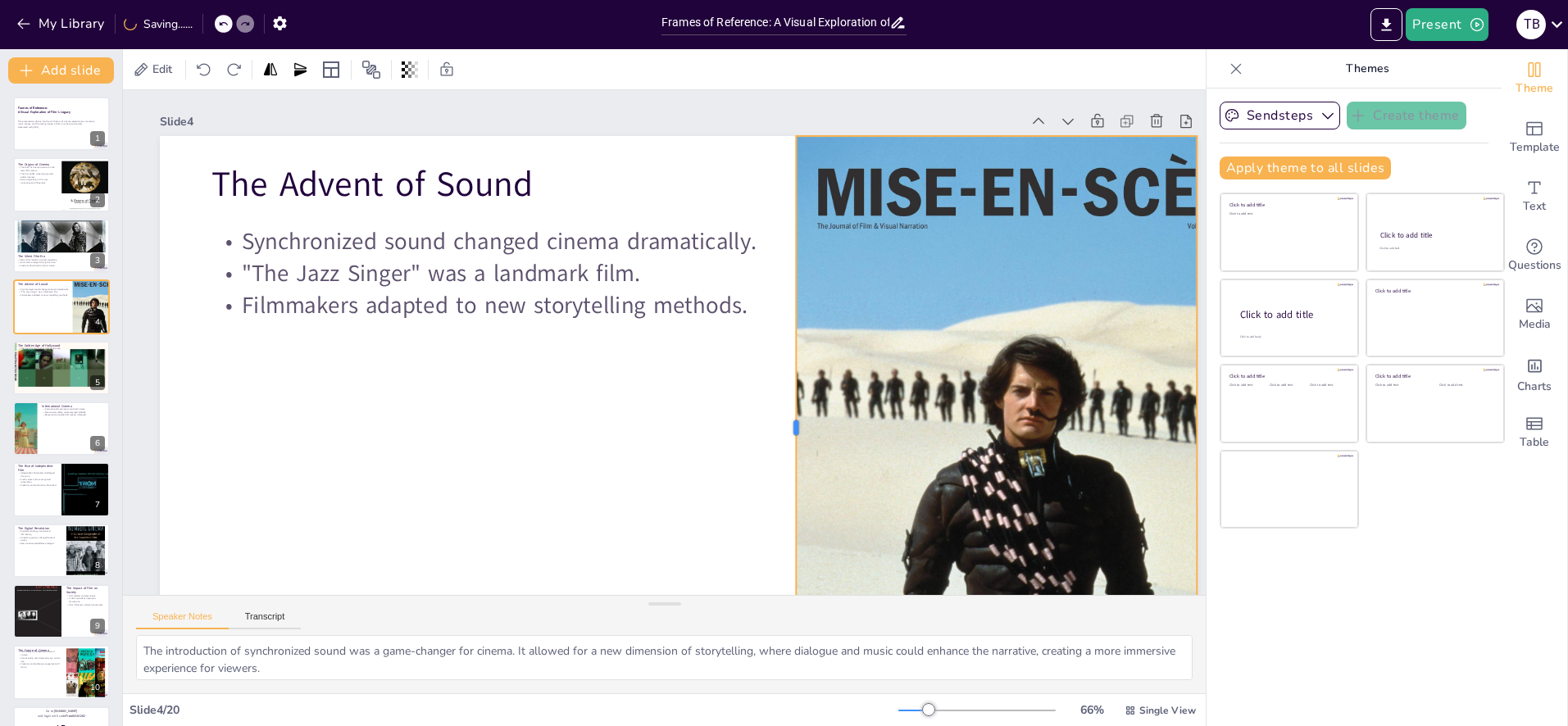
drag, startPoint x: 938, startPoint y: 429, endPoint x: 919, endPoint y: 358, distance: 73.5
click at [796, 420] on div at bounding box center [790, 428] width 13 height 584
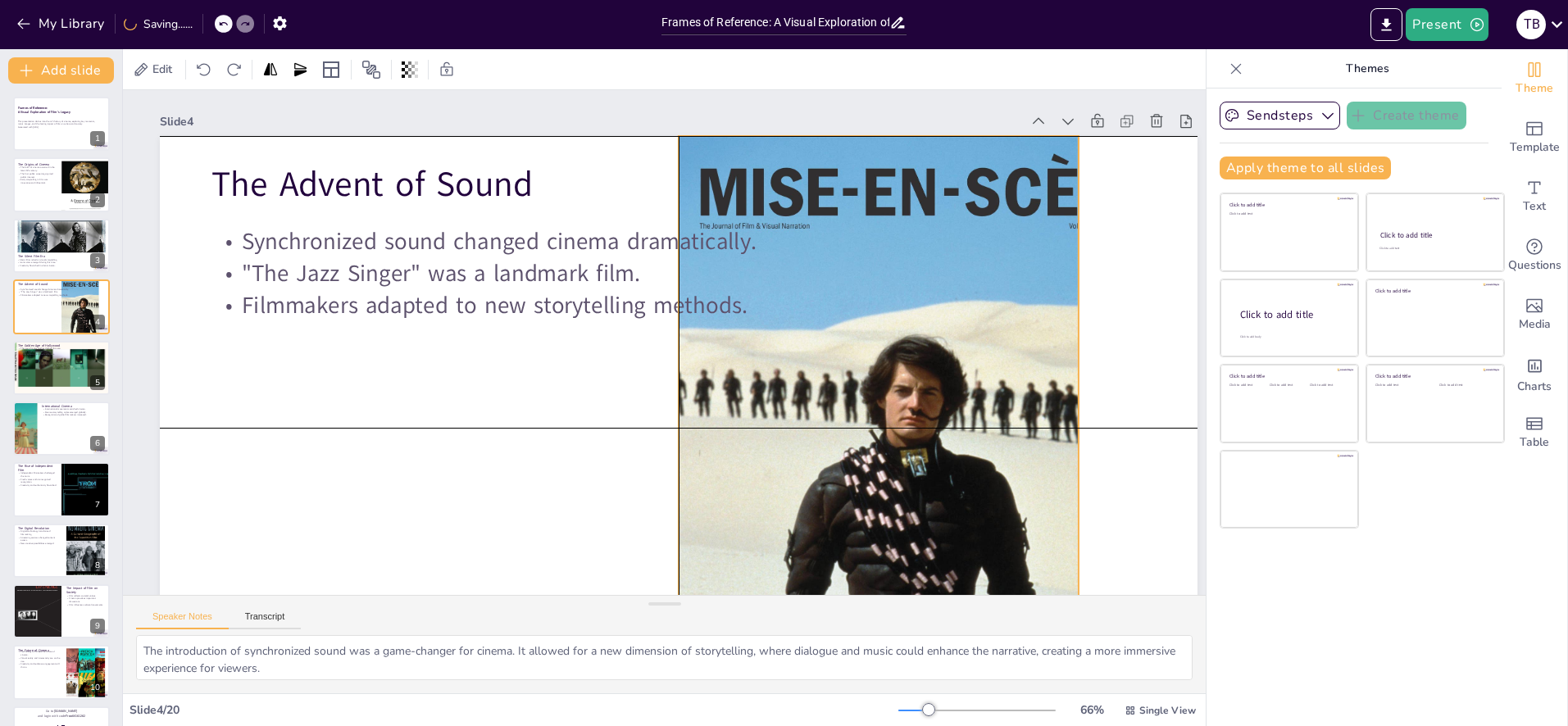
drag, startPoint x: 946, startPoint y: 341, endPoint x: 1151, endPoint y: 410, distance: 216.3
click at [829, 343] on div at bounding box center [926, 446] width 496 height 619
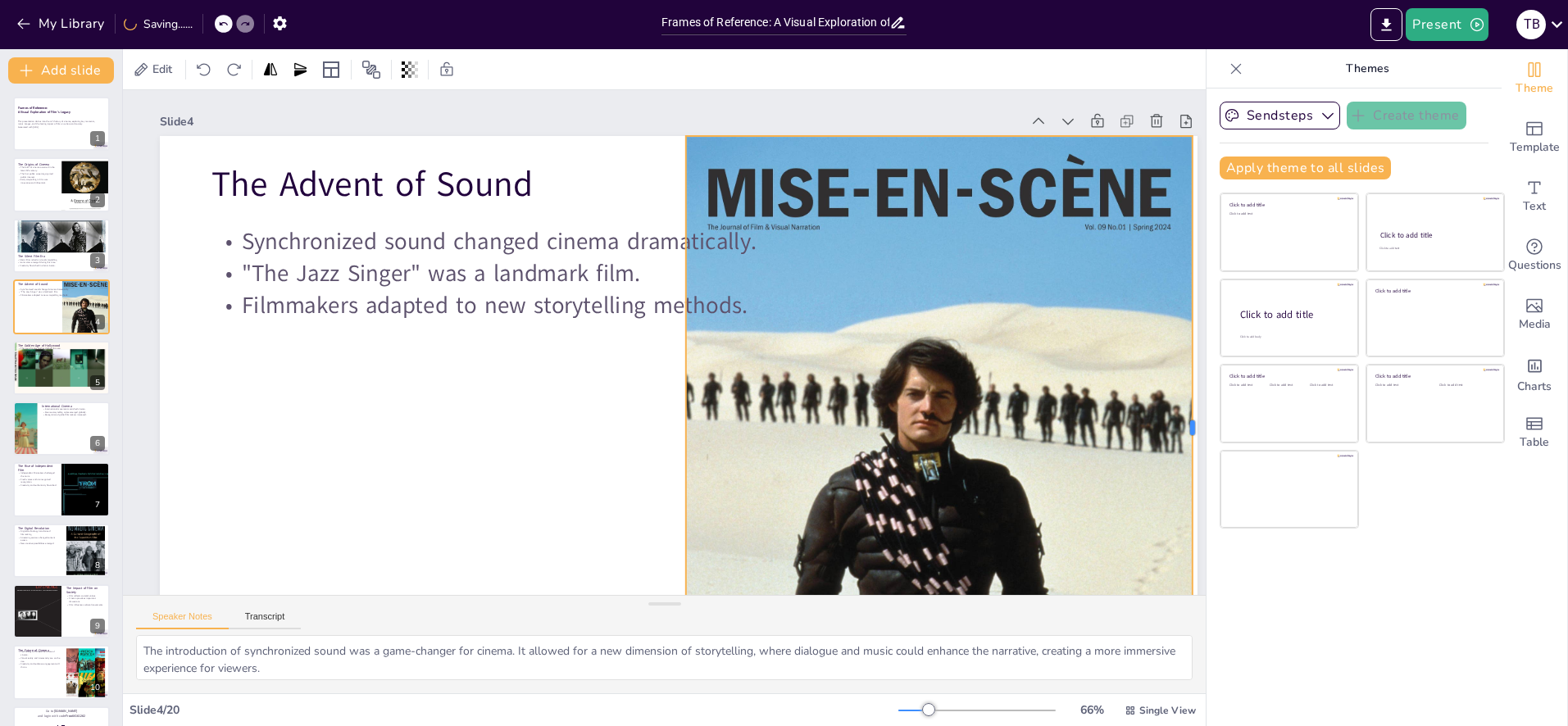
drag, startPoint x: 1165, startPoint y: 427, endPoint x: 1193, endPoint y: 427, distance: 28.0
click at [1193, 427] on div at bounding box center [1200, 428] width 13 height 584
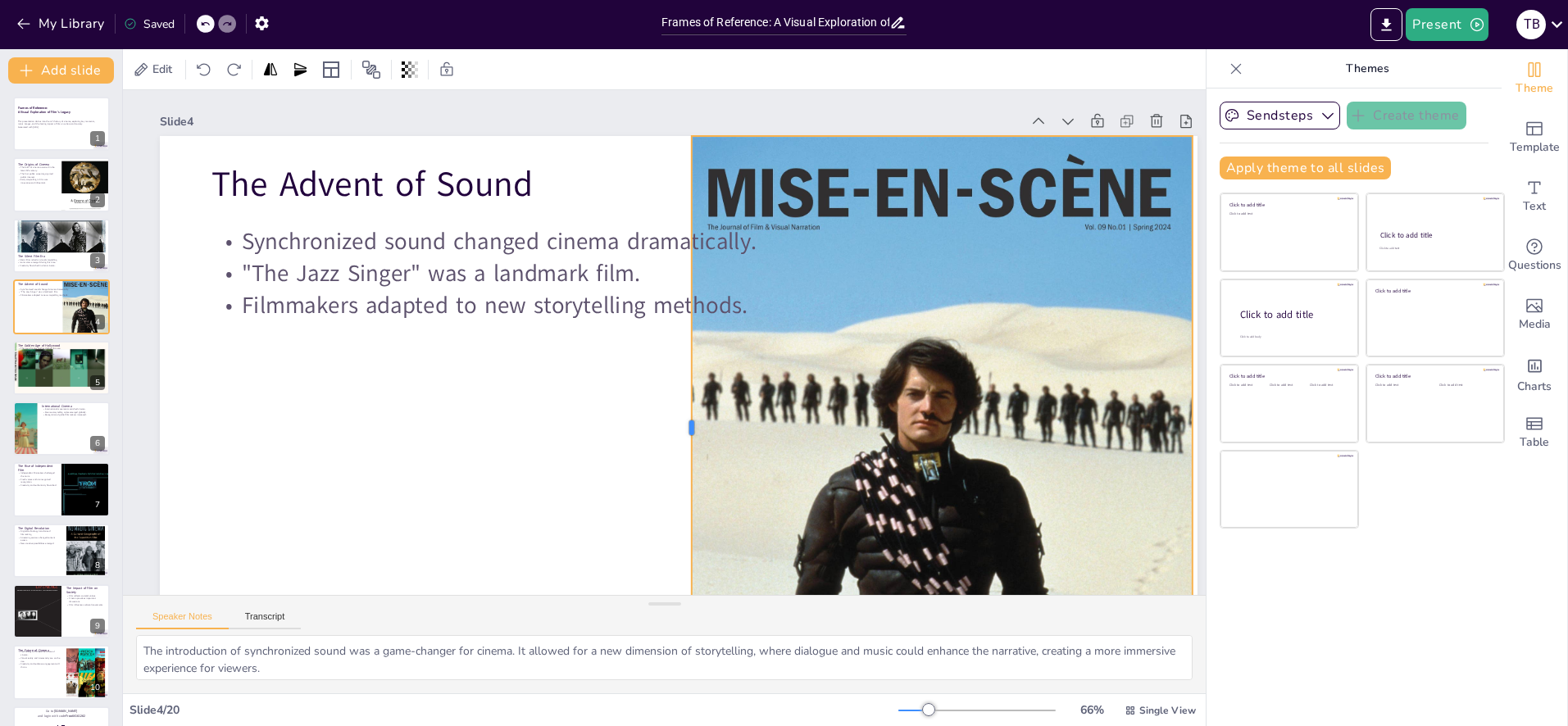
drag, startPoint x: 680, startPoint y: 424, endPoint x: 691, endPoint y: 402, distance: 24.6
click at [691, 402] on div at bounding box center [676, 430] width 74 height 582
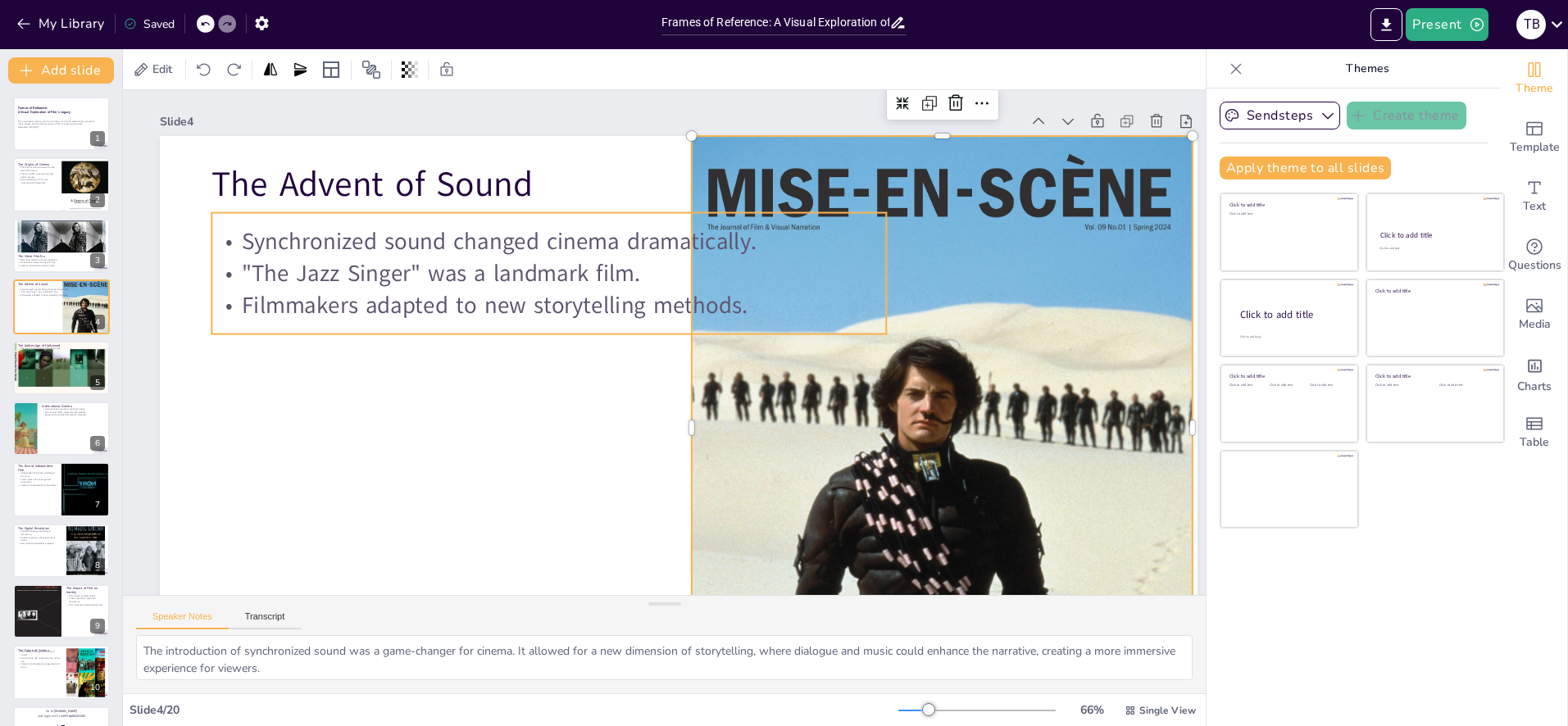
click at [574, 247] on p "Synchronized sound changed cinema dramatically." at bounding box center [559, 230] width 674 height 102
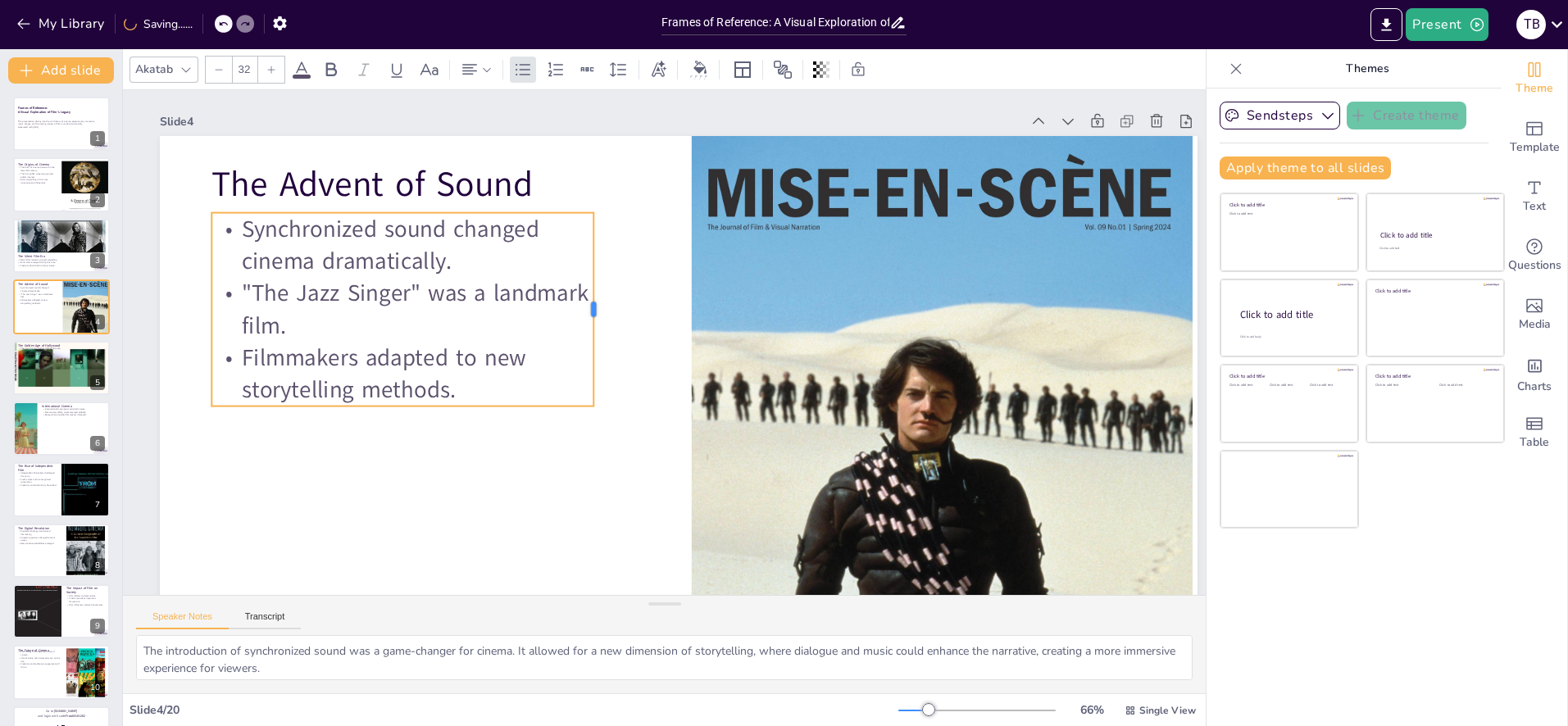
drag, startPoint x: 651, startPoint y: 284, endPoint x: 526, endPoint y: 274, distance: 125.4
click at [592, 286] on div at bounding box center [603, 302] width 33 height 193
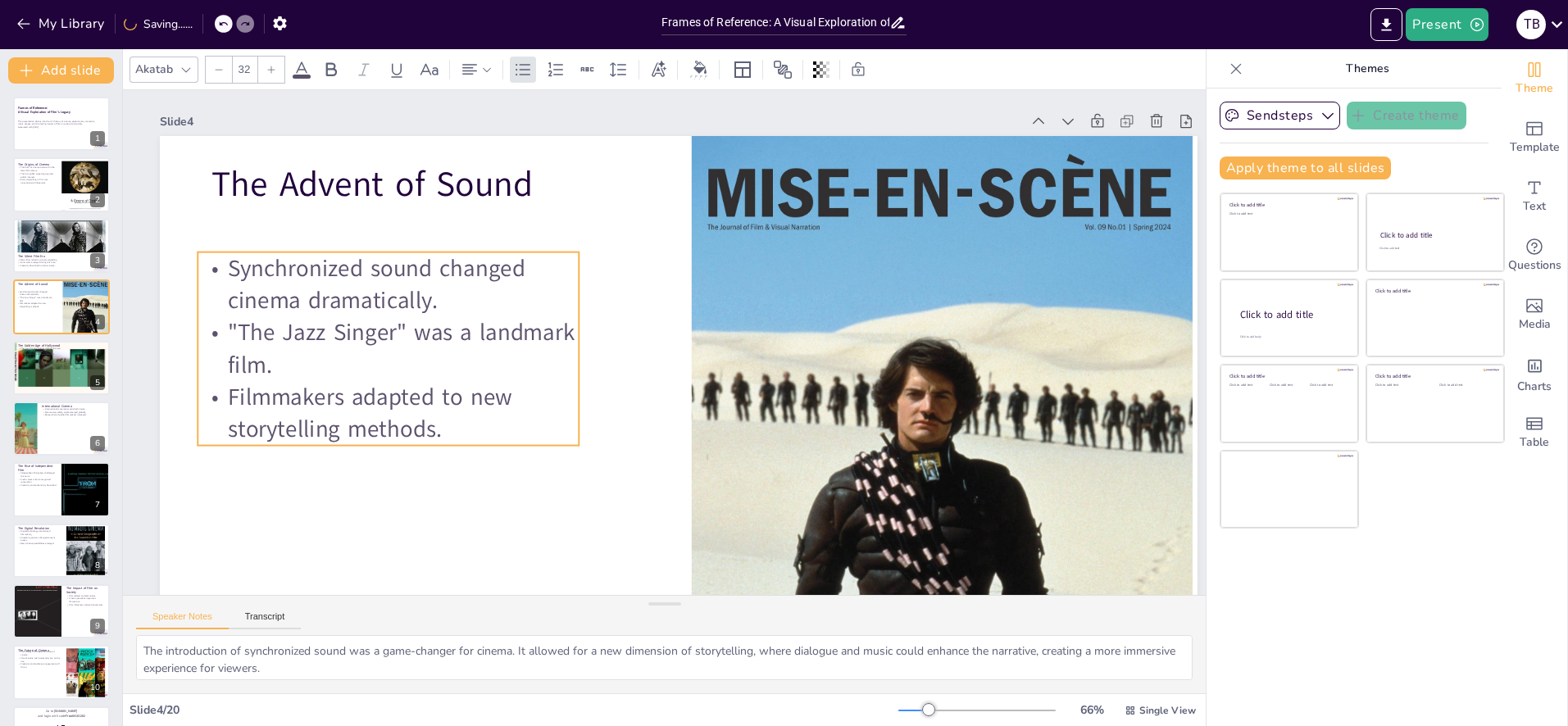
drag, startPoint x: 371, startPoint y: 229, endPoint x: 460, endPoint y: 318, distance: 125.9
click at [359, 274] on p "Synchronized sound changed cinema dramatically." at bounding box center [388, 284] width 382 height 64
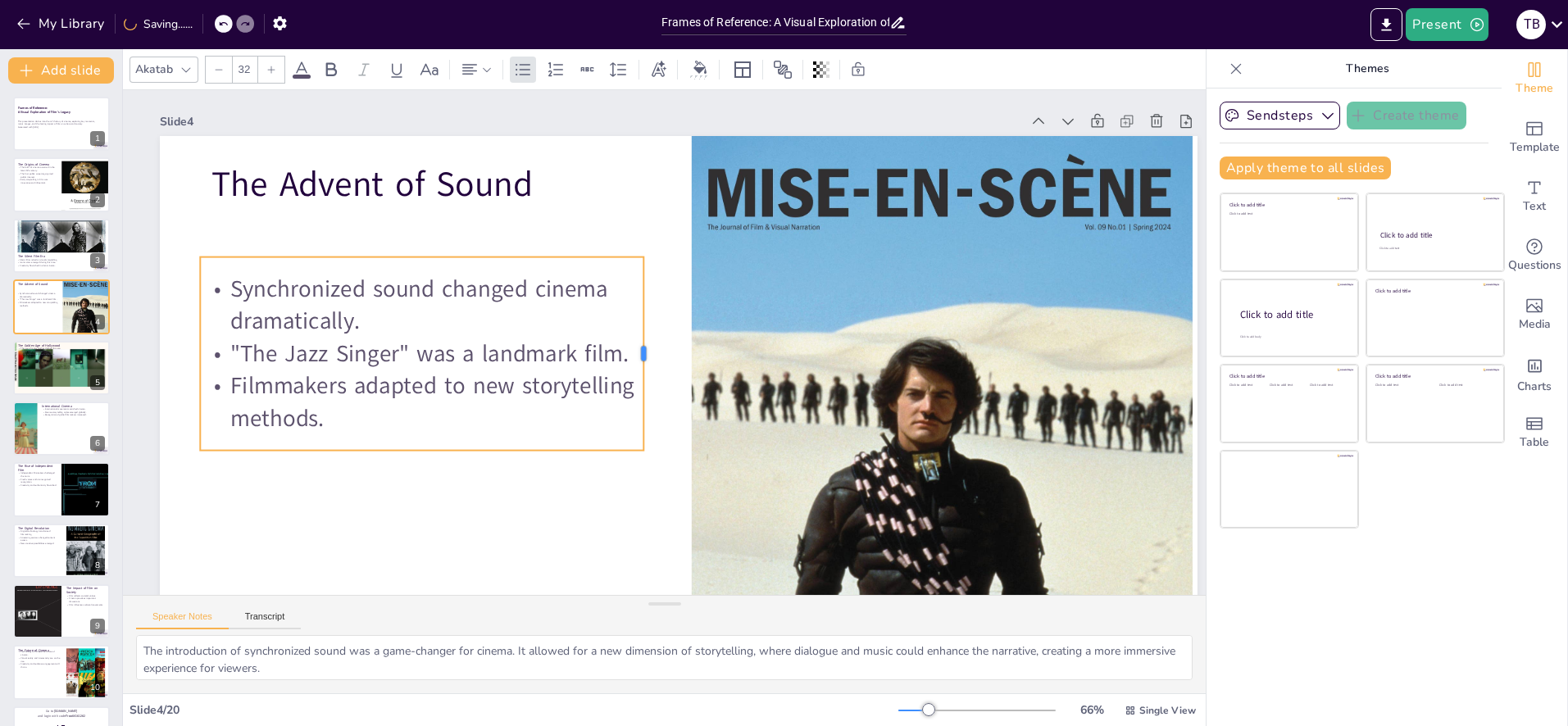
drag, startPoint x: 581, startPoint y: 354, endPoint x: 625, endPoint y: 352, distance: 44.0
click at [643, 351] on div at bounding box center [648, 350] width 54 height 192
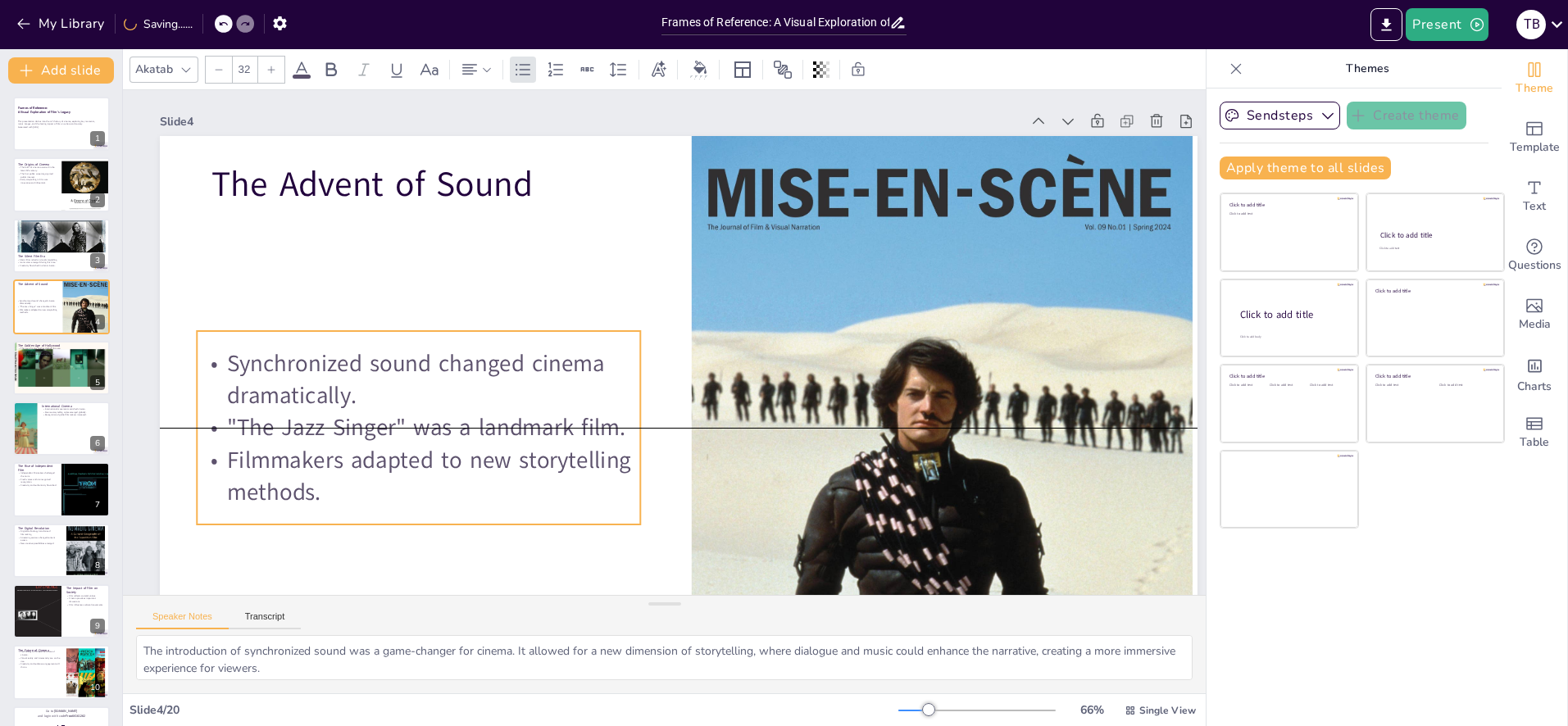
drag, startPoint x: 314, startPoint y: 358, endPoint x: 315, endPoint y: 386, distance: 28.0
click at [315, 386] on p "Synchronized sound changed cinema dramatically." at bounding box center [418, 379] width 443 height 64
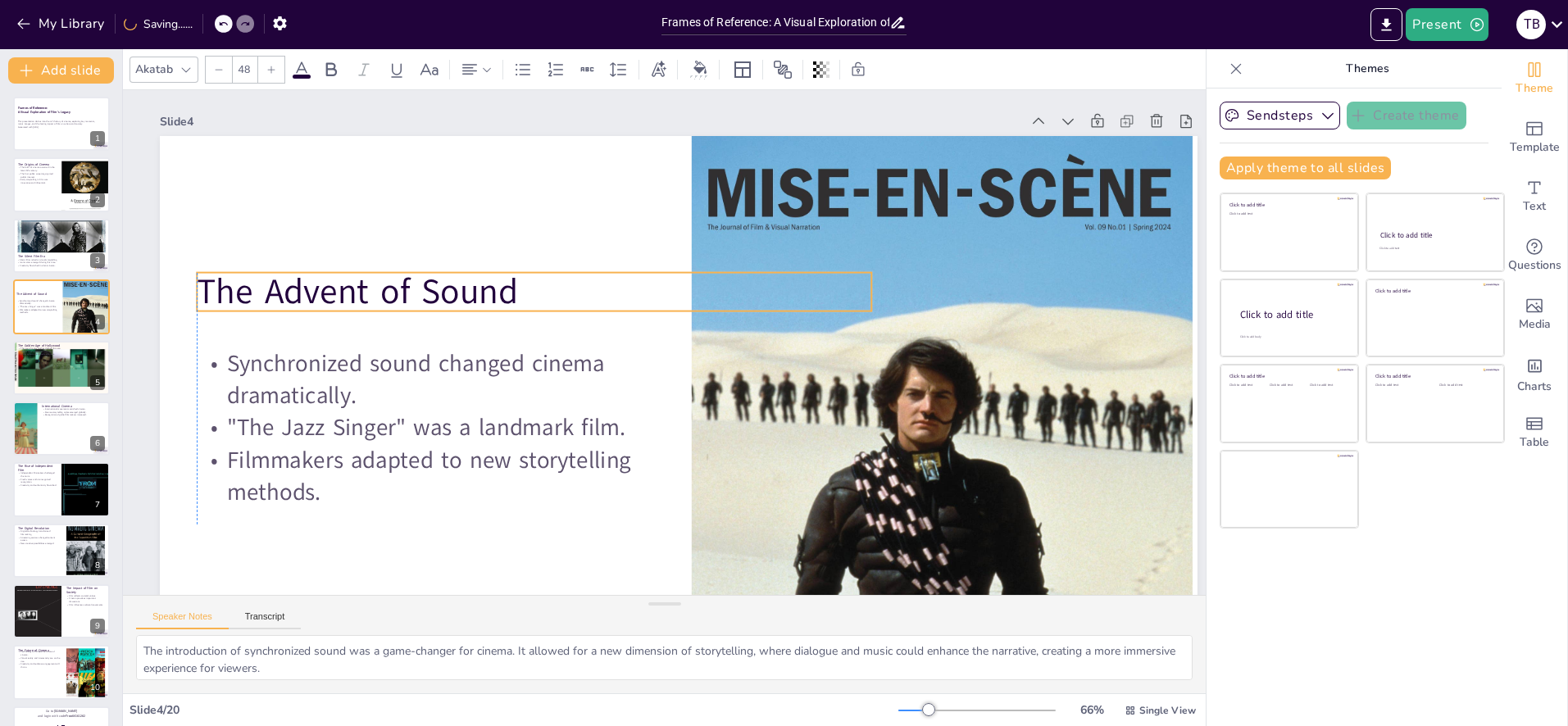
drag, startPoint x: 353, startPoint y: 206, endPoint x: 346, endPoint y: 295, distance: 89.3
click at [342, 295] on p "The Advent of Sound" at bounding box center [534, 292] width 674 height 49
click at [33, 366] on div at bounding box center [62, 368] width 99 height 56
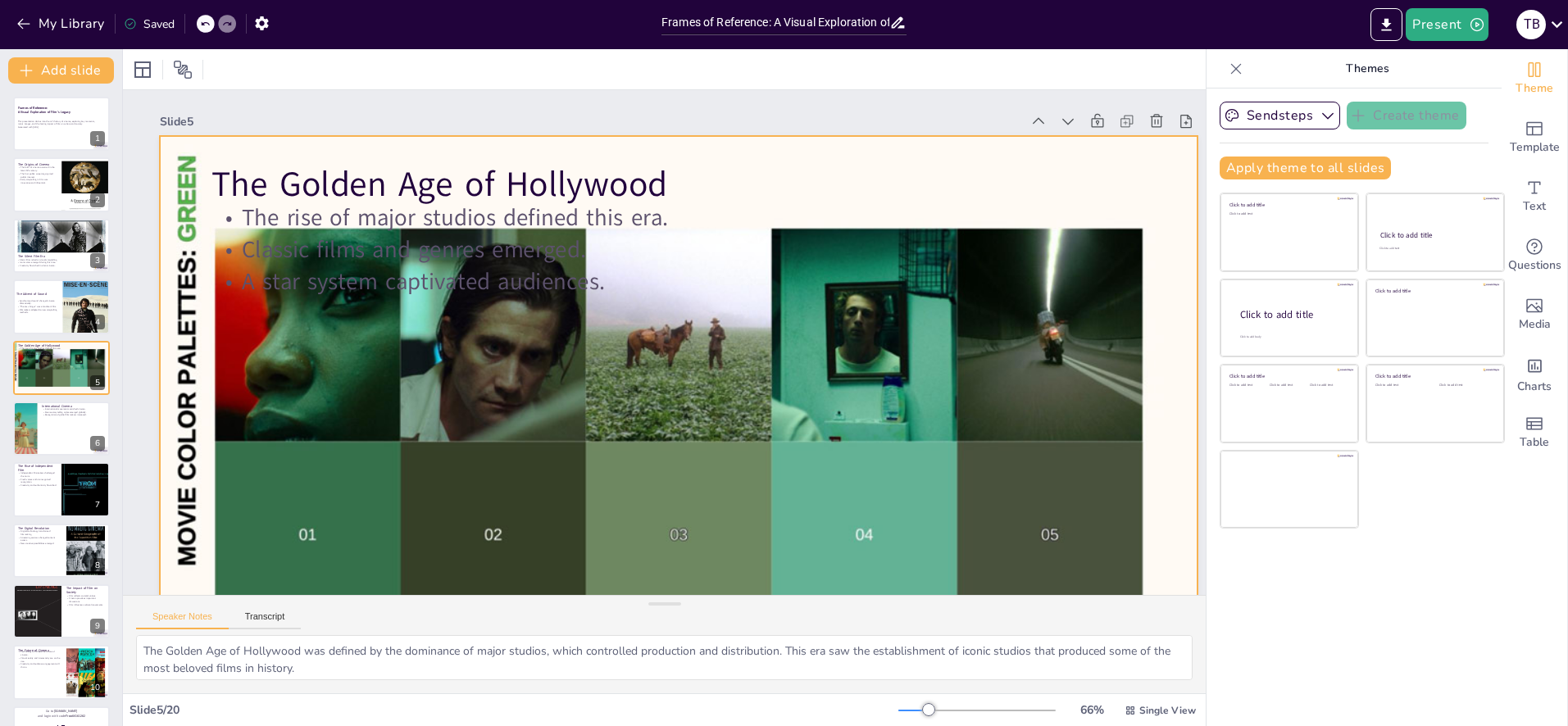
click at [767, 451] on div at bounding box center [661, 428] width 1136 height 787
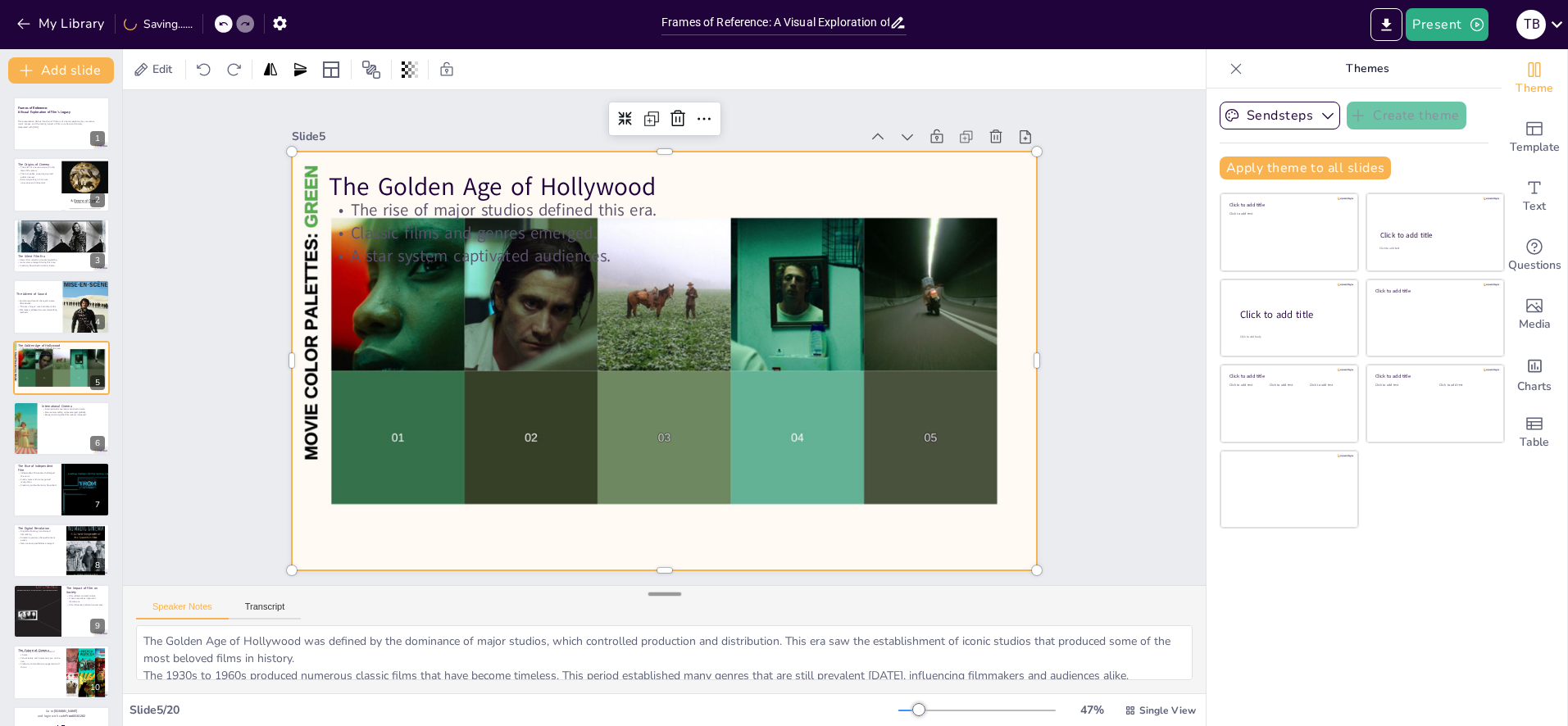
scroll to position [0, 0]
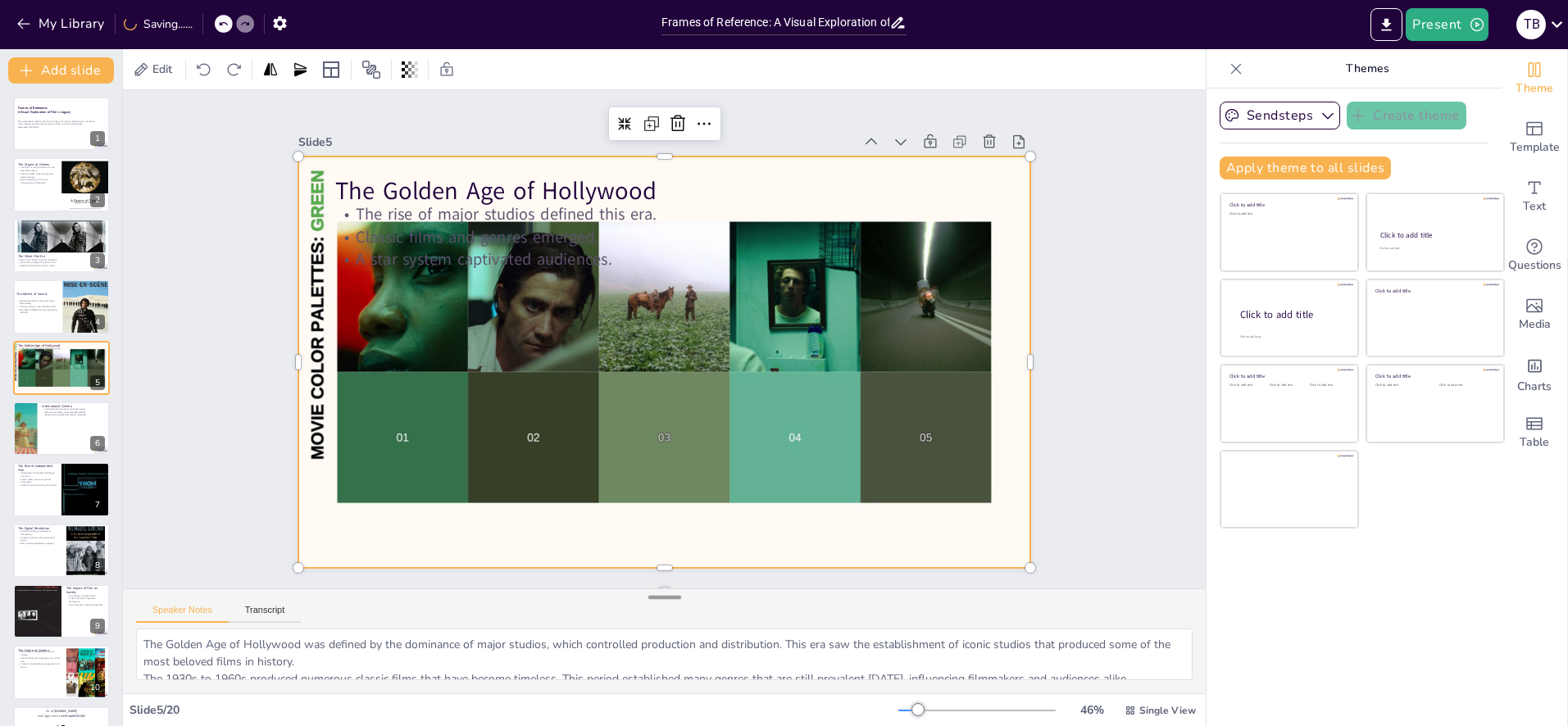
drag, startPoint x: 668, startPoint y: 585, endPoint x: 664, endPoint y: 596, distance: 11.7
click at [664, 596] on div at bounding box center [664, 597] width 33 height 17
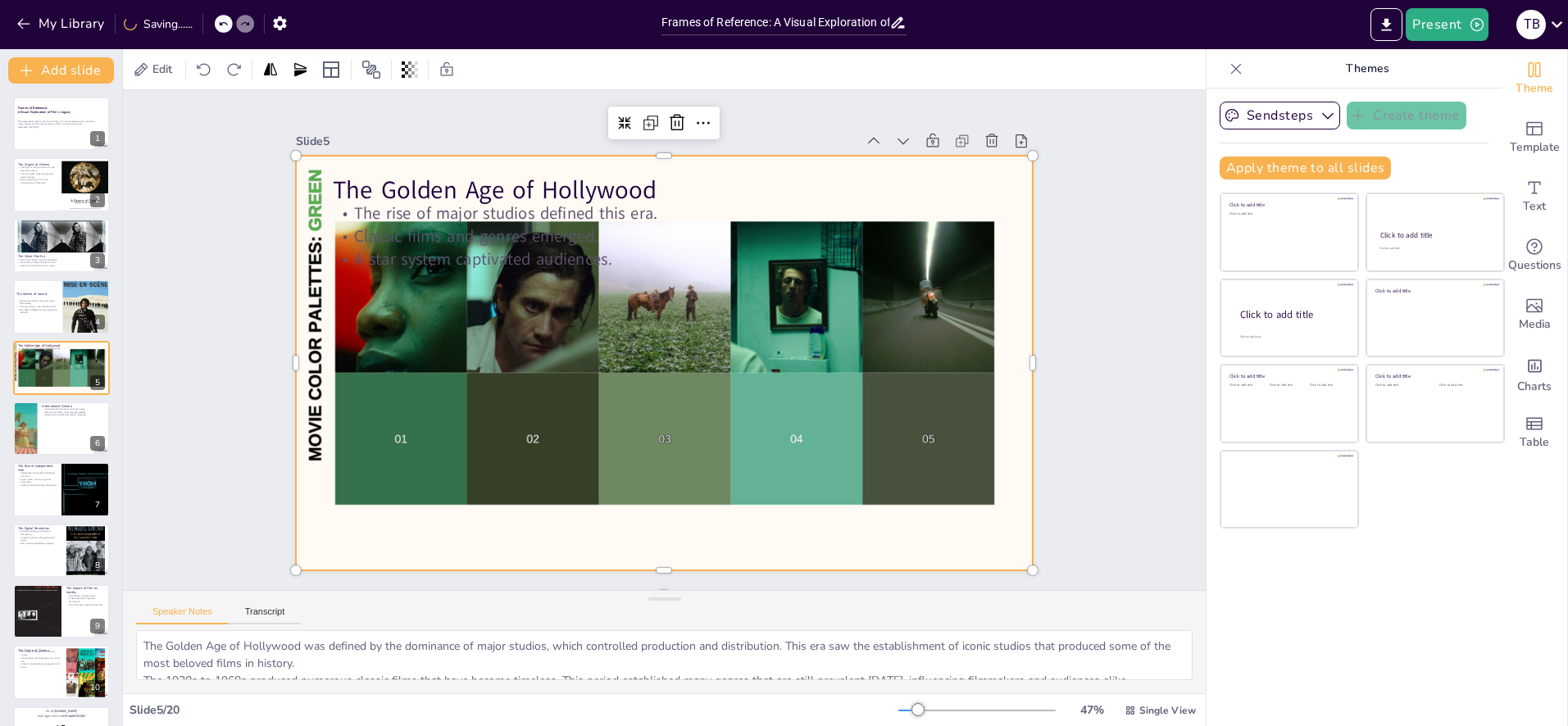
click at [638, 477] on div at bounding box center [662, 362] width 776 height 489
drag, startPoint x: 713, startPoint y: 421, endPoint x: 643, endPoint y: 407, distance: 71.4
click at [713, 421] on div at bounding box center [657, 362] width 829 height 623
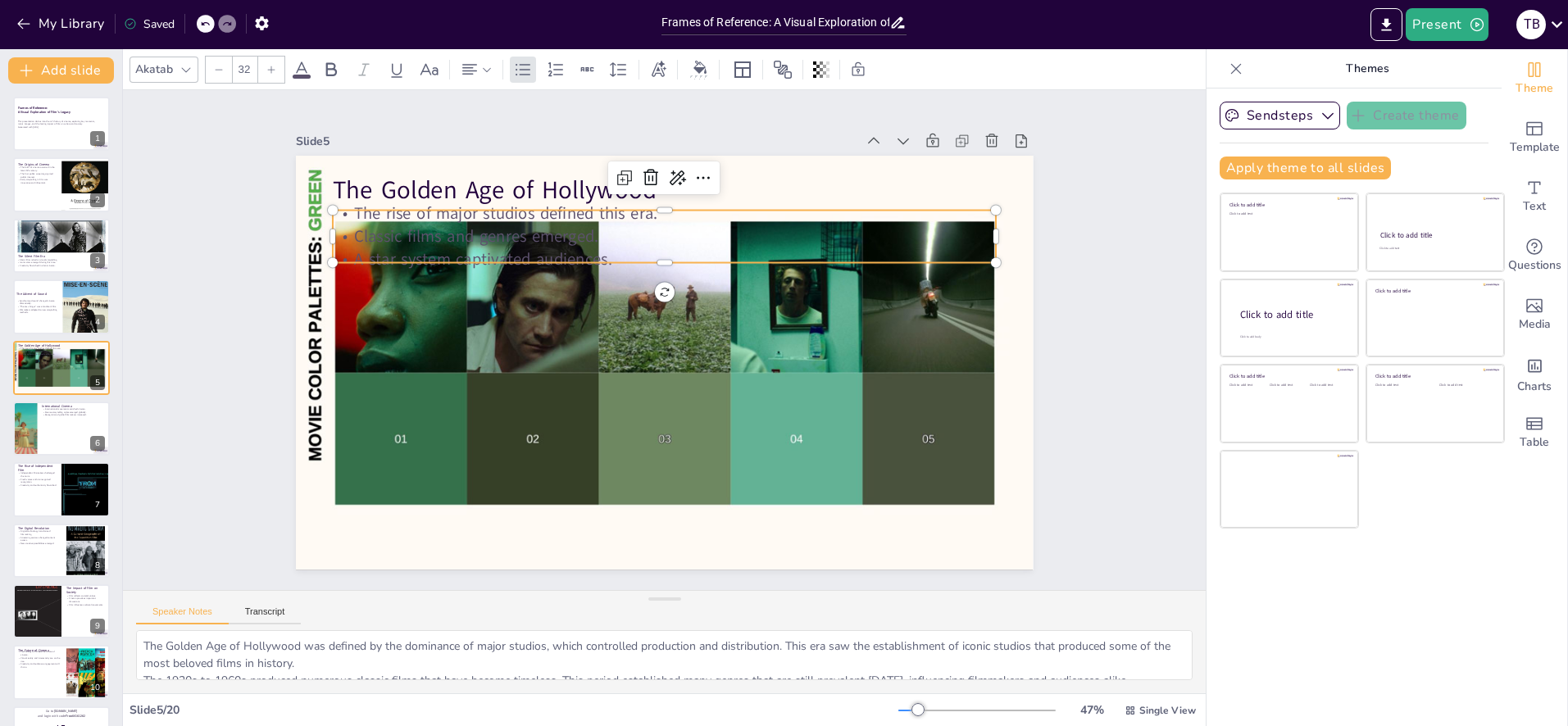
click at [410, 238] on p "Classic films and genres emerged." at bounding box center [686, 238] width 654 height 161
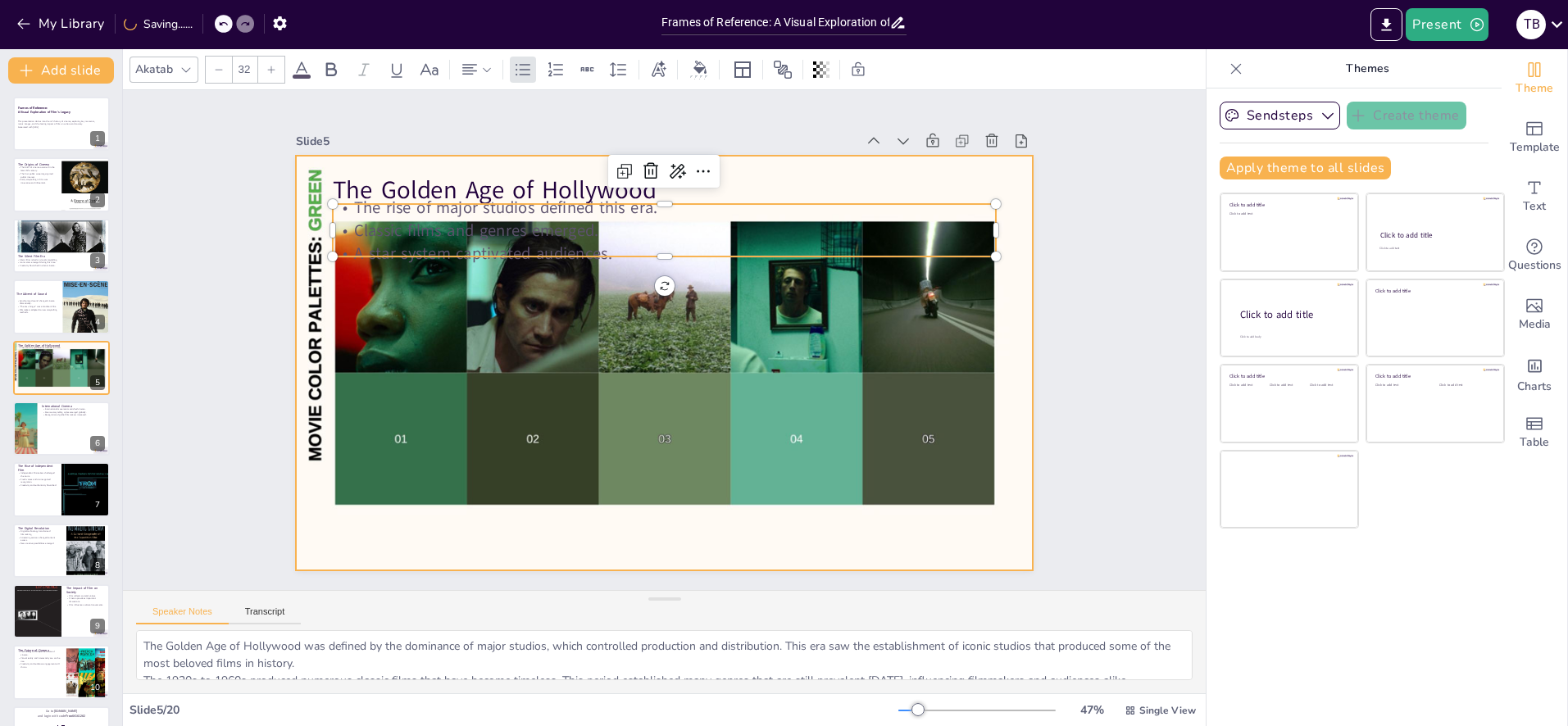
click at [592, 319] on div at bounding box center [665, 363] width 738 height 415
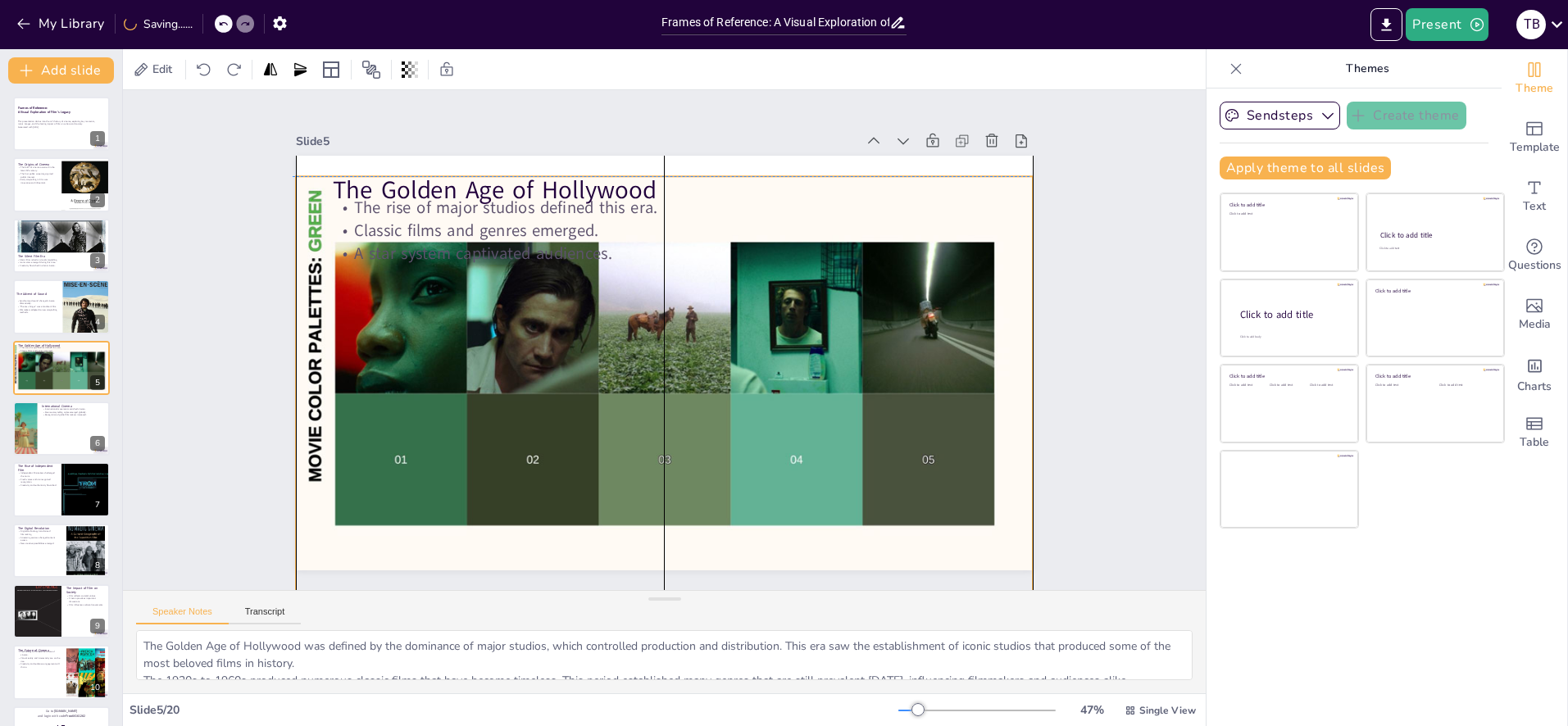
drag, startPoint x: 716, startPoint y: 395, endPoint x: 771, endPoint y: 389, distance: 55.3
click at [718, 401] on div at bounding box center [665, 384] width 738 height 415
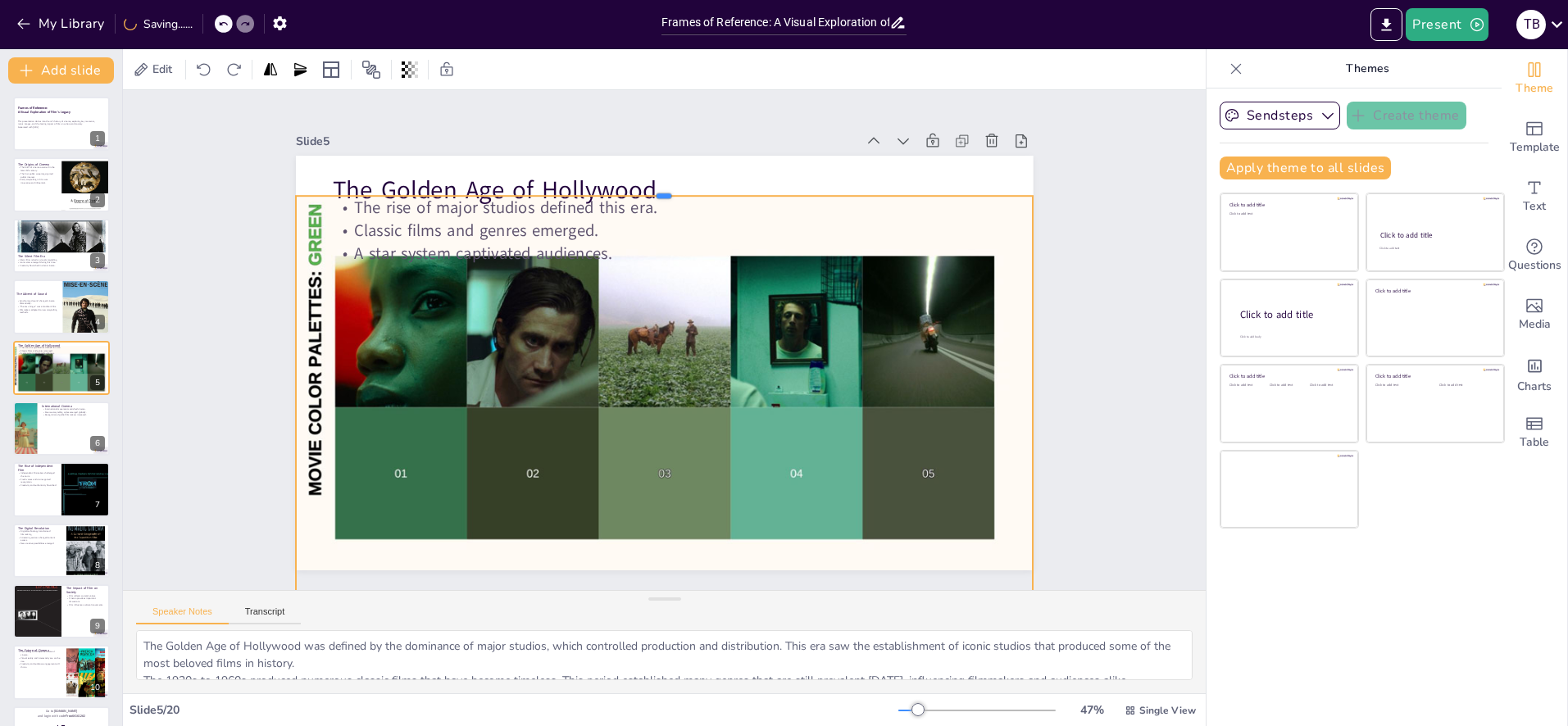
drag, startPoint x: 661, startPoint y: 217, endPoint x: 666, endPoint y: 194, distance: 23.5
click at [666, 194] on div at bounding box center [665, 189] width 738 height 13
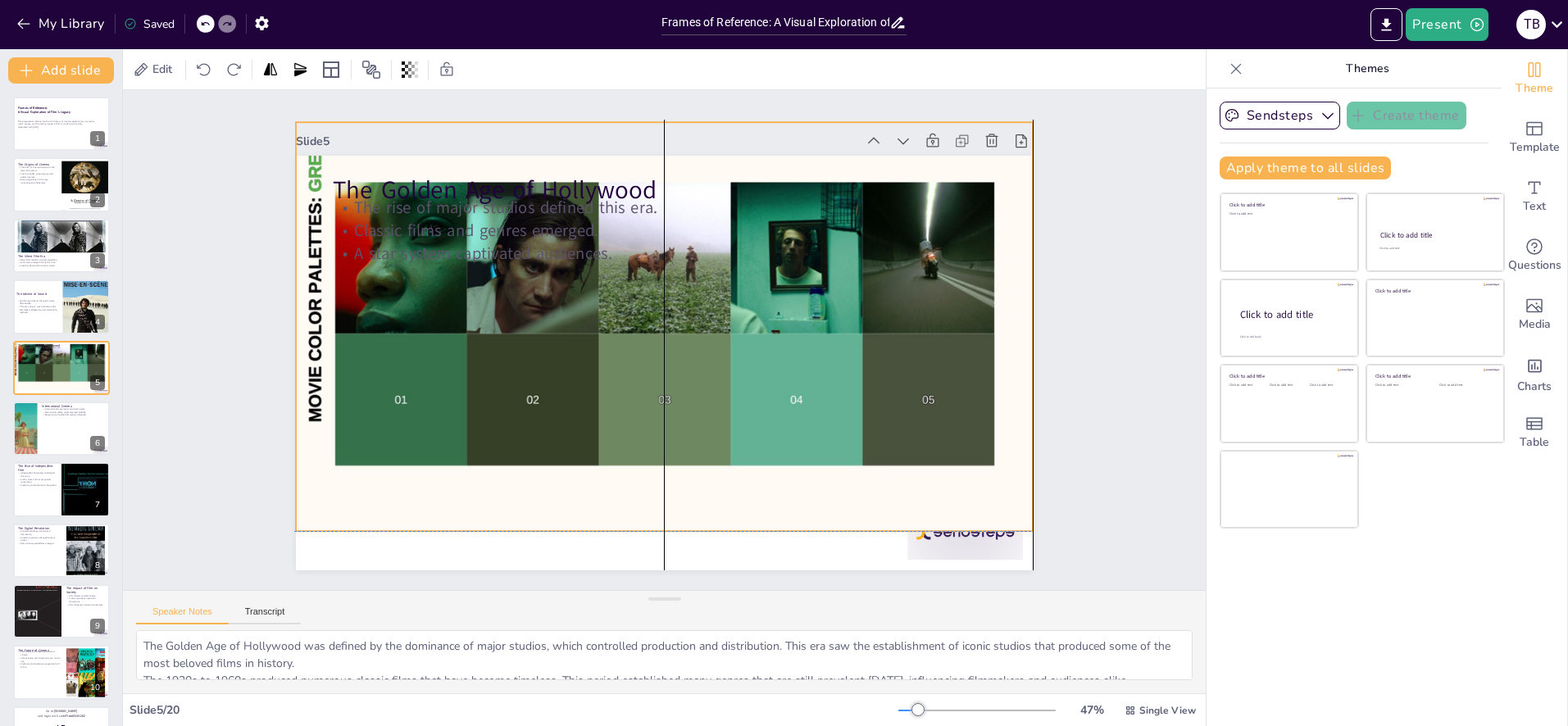
drag, startPoint x: 791, startPoint y: 380, endPoint x: 728, endPoint y: 417, distance: 73.1
click at [787, 325] on div at bounding box center [666, 324] width 777 height 490
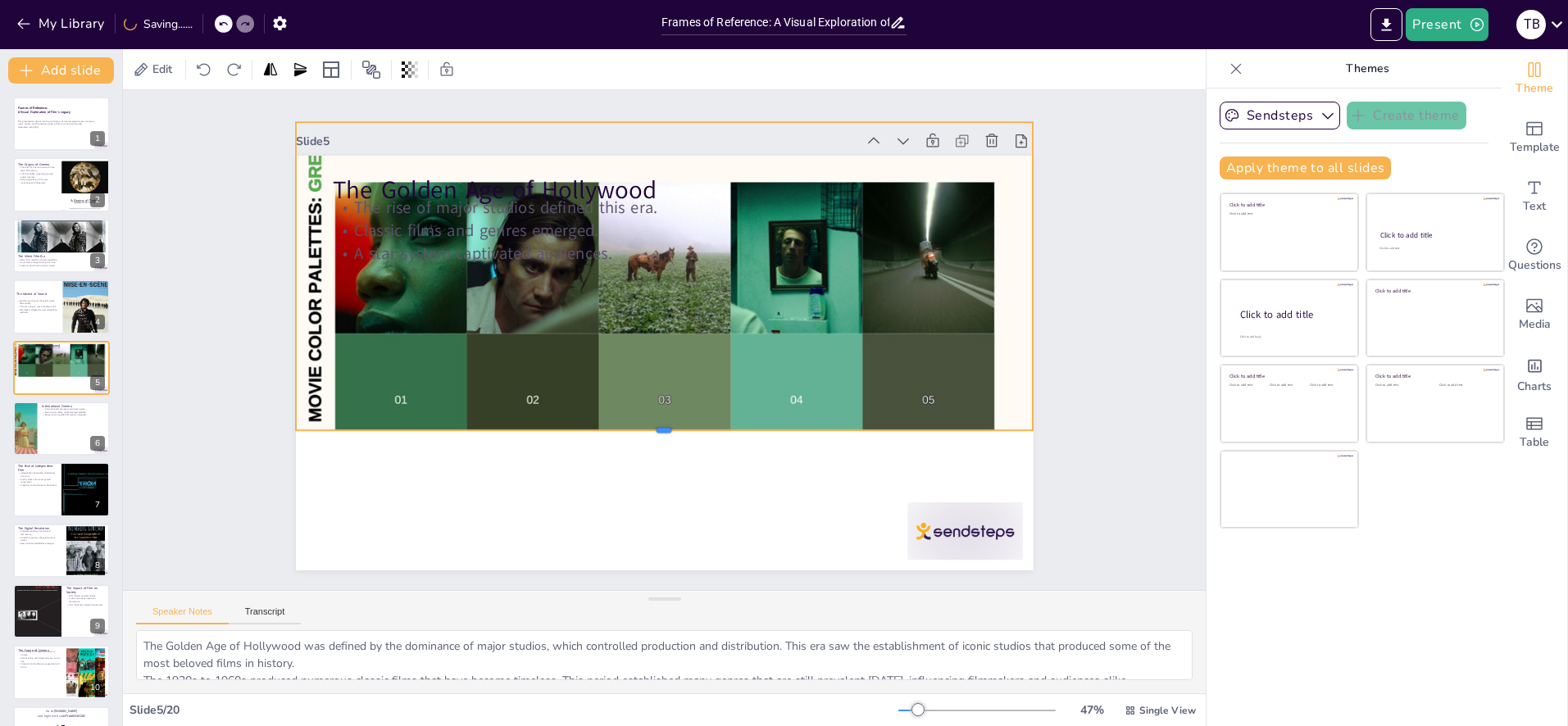
drag, startPoint x: 662, startPoint y: 514, endPoint x: 658, endPoint y: 432, distance: 82.1
click at [658, 431] on div at bounding box center [665, 437] width 738 height 13
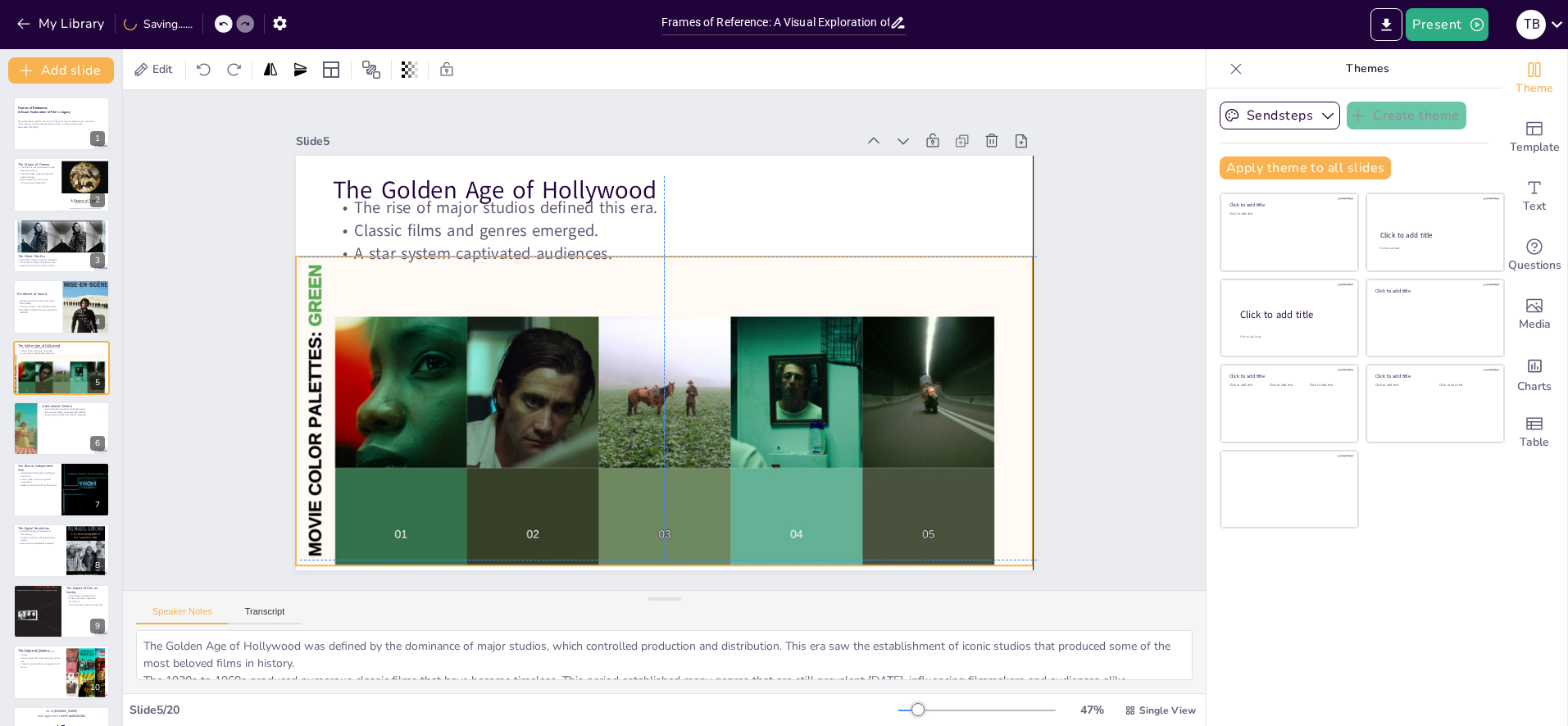
drag, startPoint x: 832, startPoint y: 273, endPoint x: 836, endPoint y: 402, distance: 129.1
click at [836, 402] on div at bounding box center [652, 458] width 776 height 489
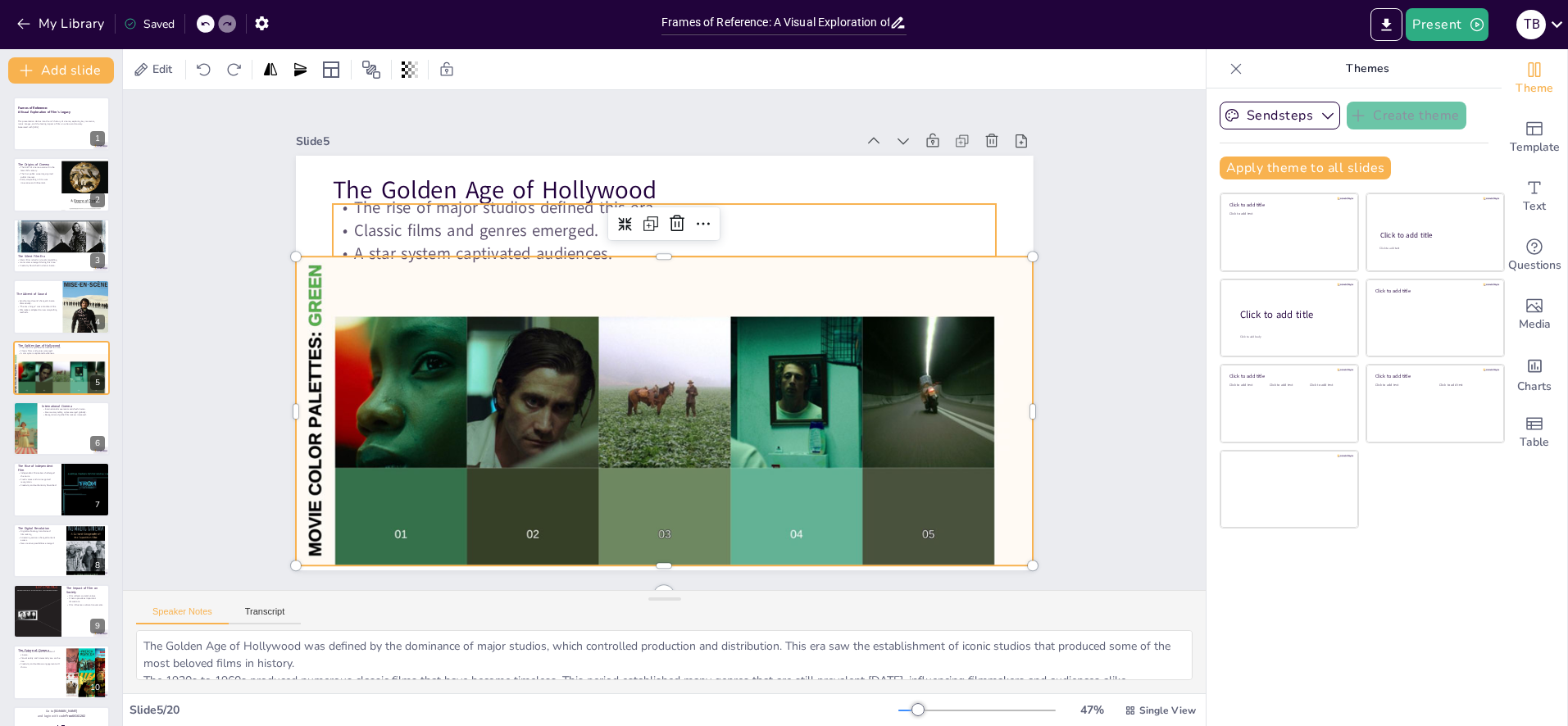
click at [490, 217] on p "The rise of major studios defined this era." at bounding box center [678, 208] width 663 height 93
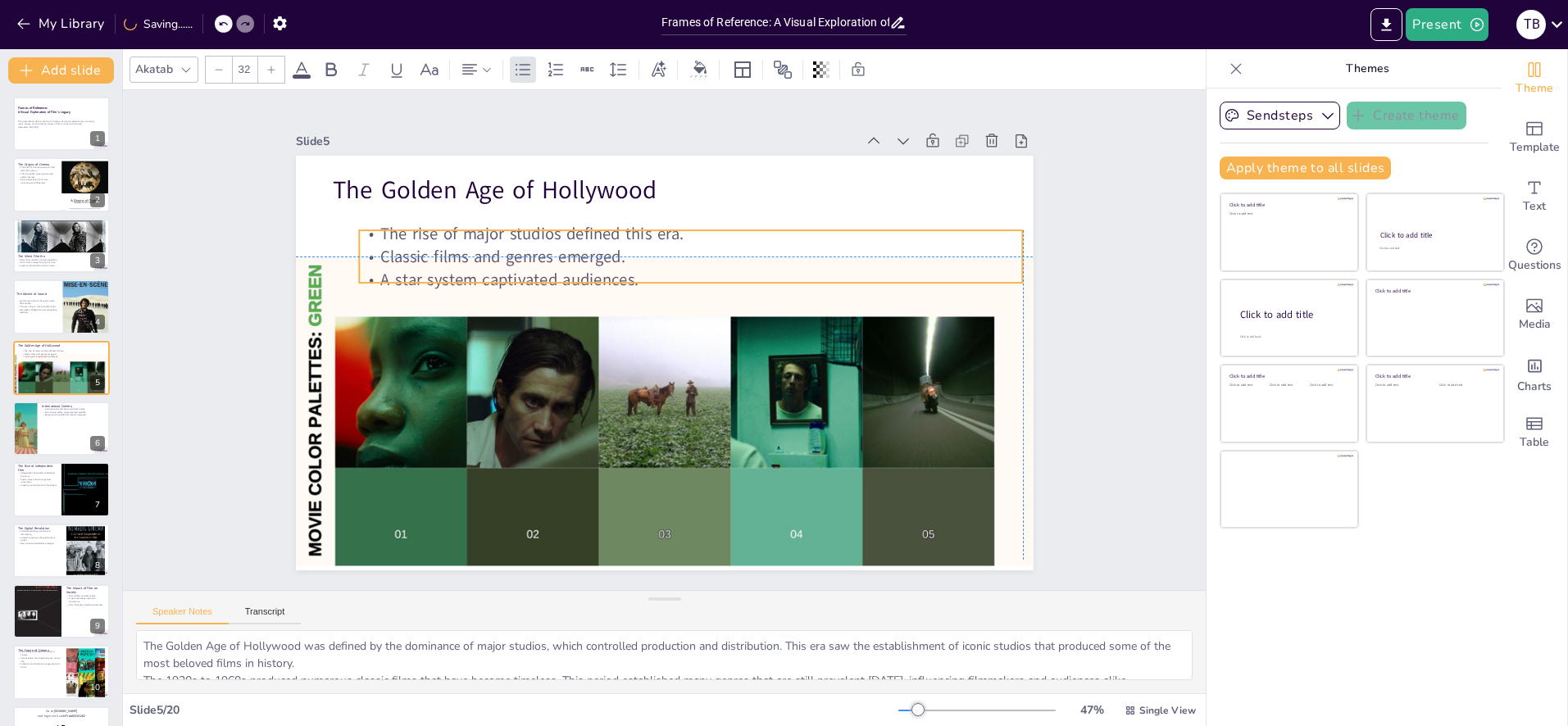
drag, startPoint x: 535, startPoint y: 228, endPoint x: 533, endPoint y: 252, distance: 24.1
click at [533, 252] on p "Classic films and genres emerged." at bounding box center [691, 256] width 664 height 23
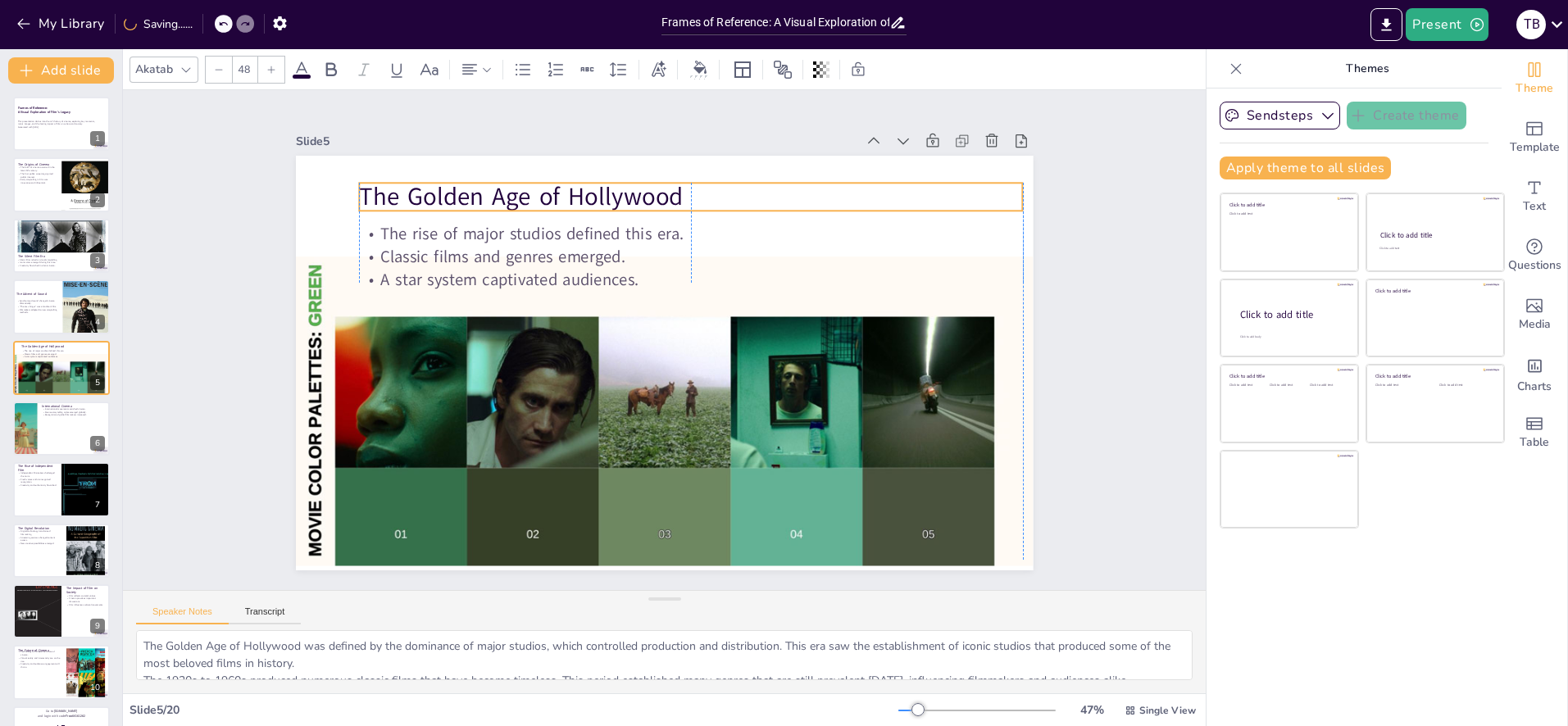
drag, startPoint x: 517, startPoint y: 193, endPoint x: 545, endPoint y: 200, distance: 28.9
click at [545, 200] on p "The Golden Age of Hollywood" at bounding box center [720, 206] width 657 height 172
click at [205, 280] on div "Slide 1 Frames of Reference: A Visual Exploration of Film's Legacy This present…" at bounding box center [664, 340] width 1083 height 500
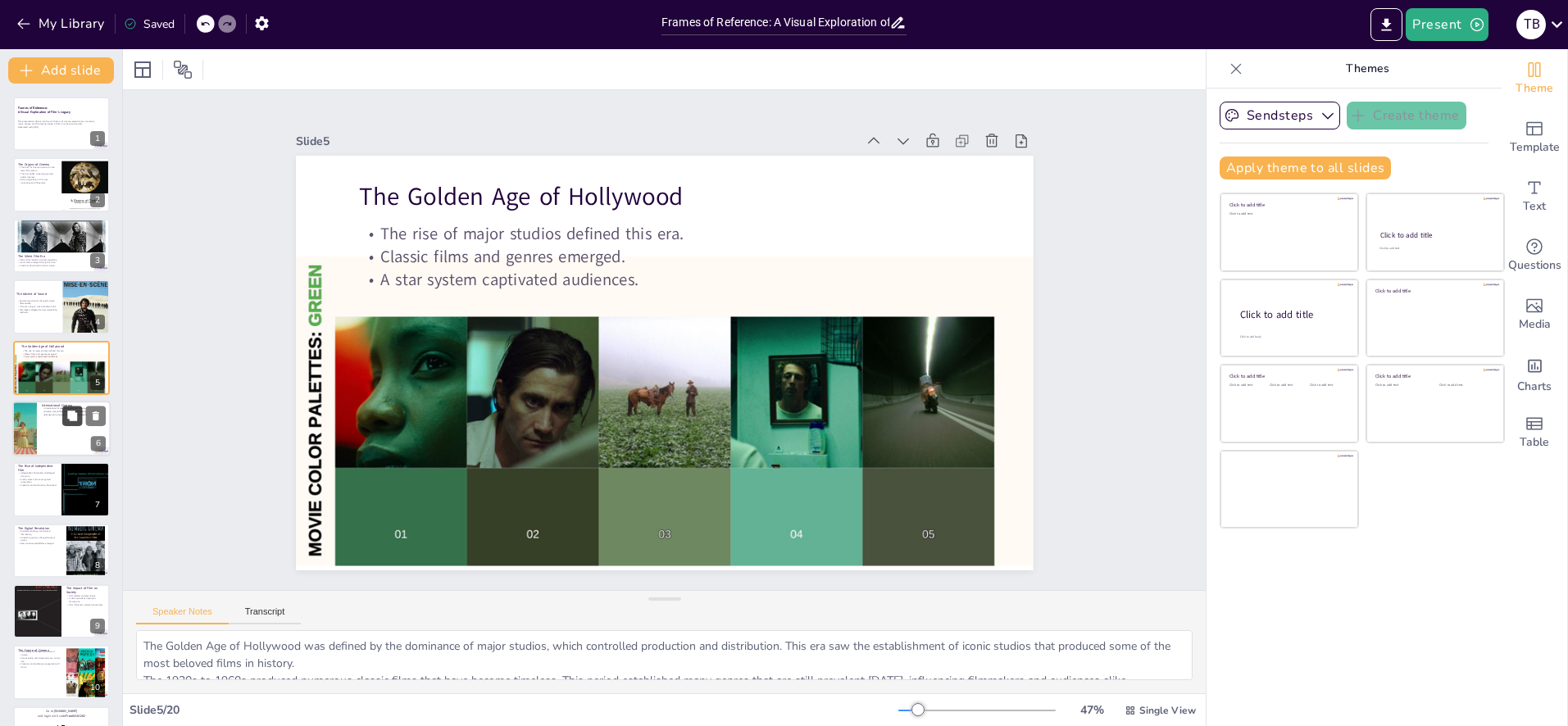
click at [68, 417] on icon at bounding box center [72, 416] width 10 height 10
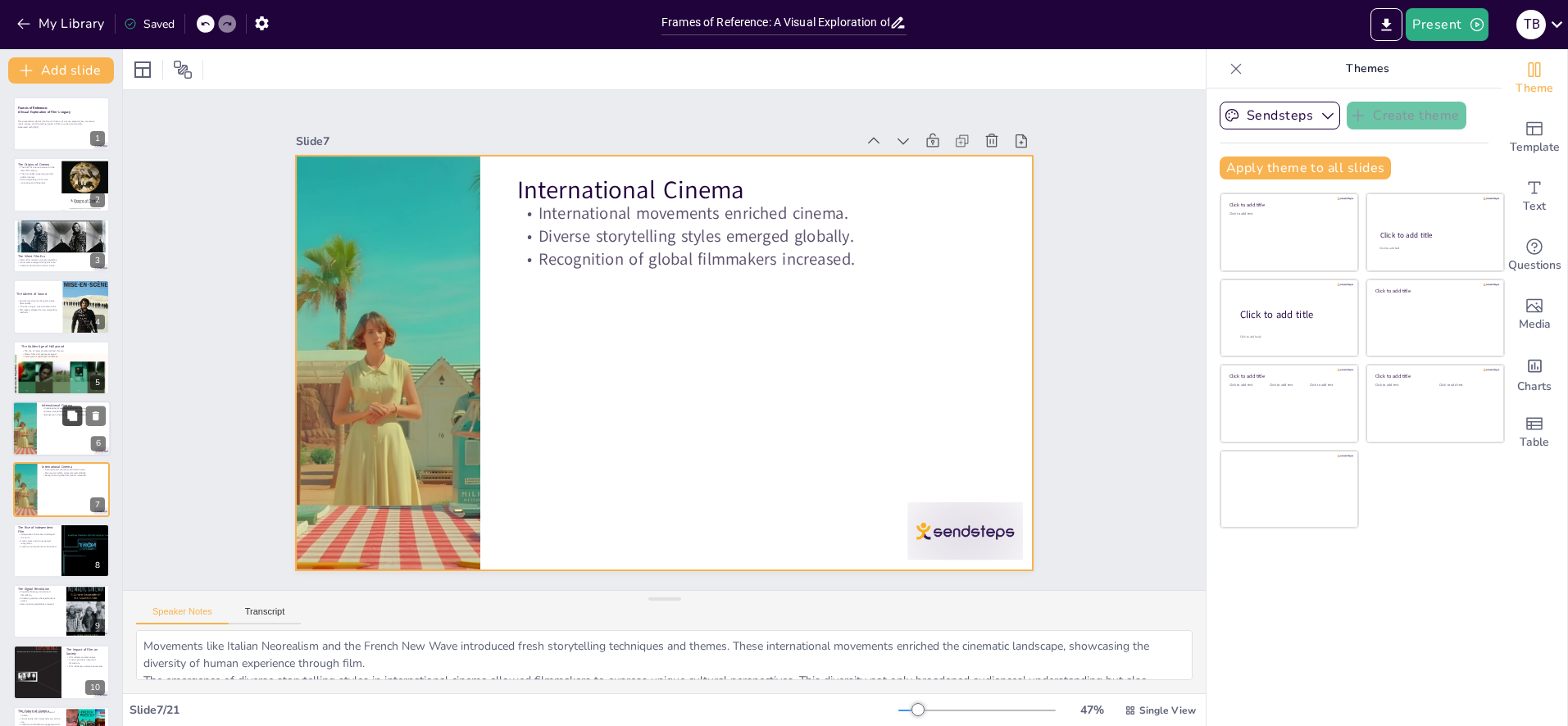
scroll to position [84, 0]
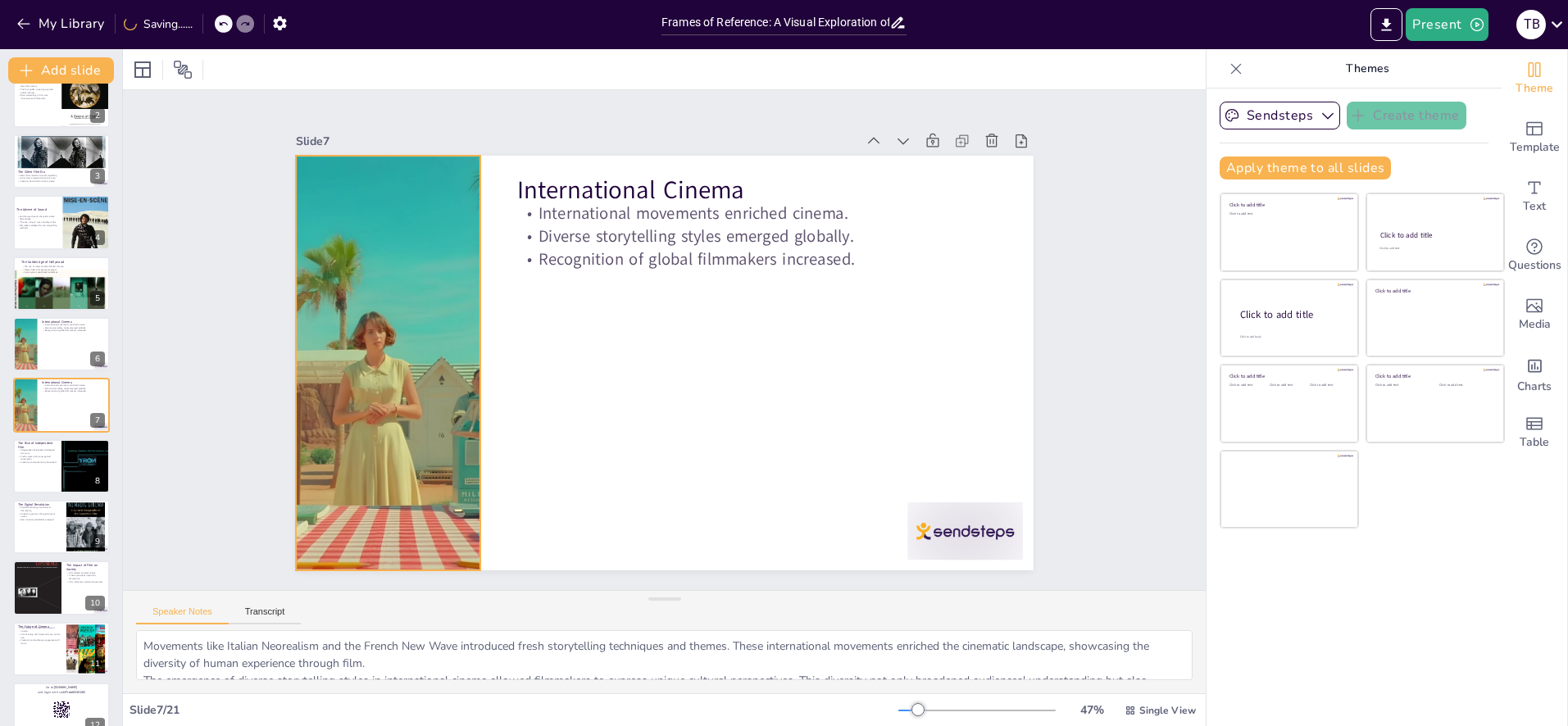
click at [433, 331] on div at bounding box center [388, 363] width 738 height 415
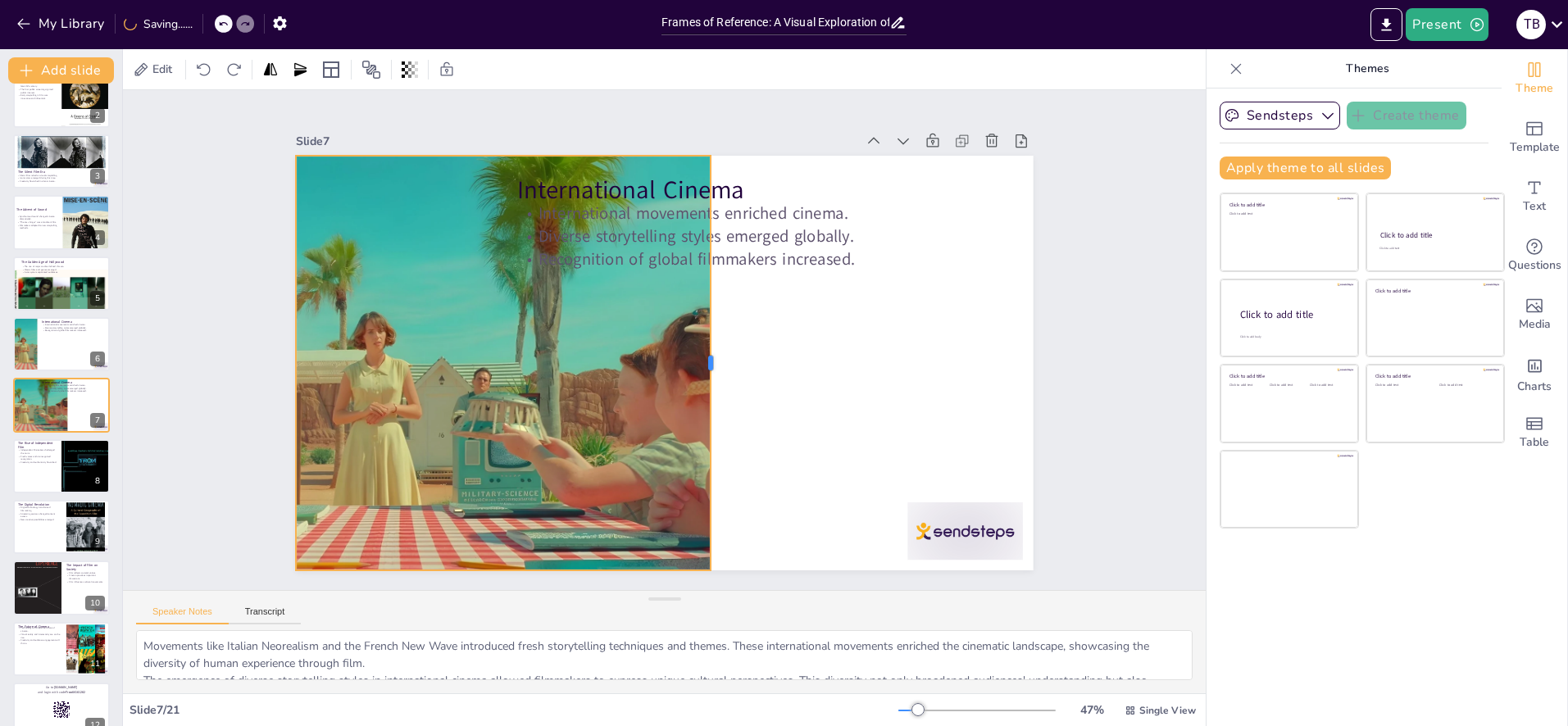
drag, startPoint x: 623, startPoint y: 371, endPoint x: 712, endPoint y: 368, distance: 89.1
click at [712, 368] on div at bounding box center [694, 390] width 254 height 344
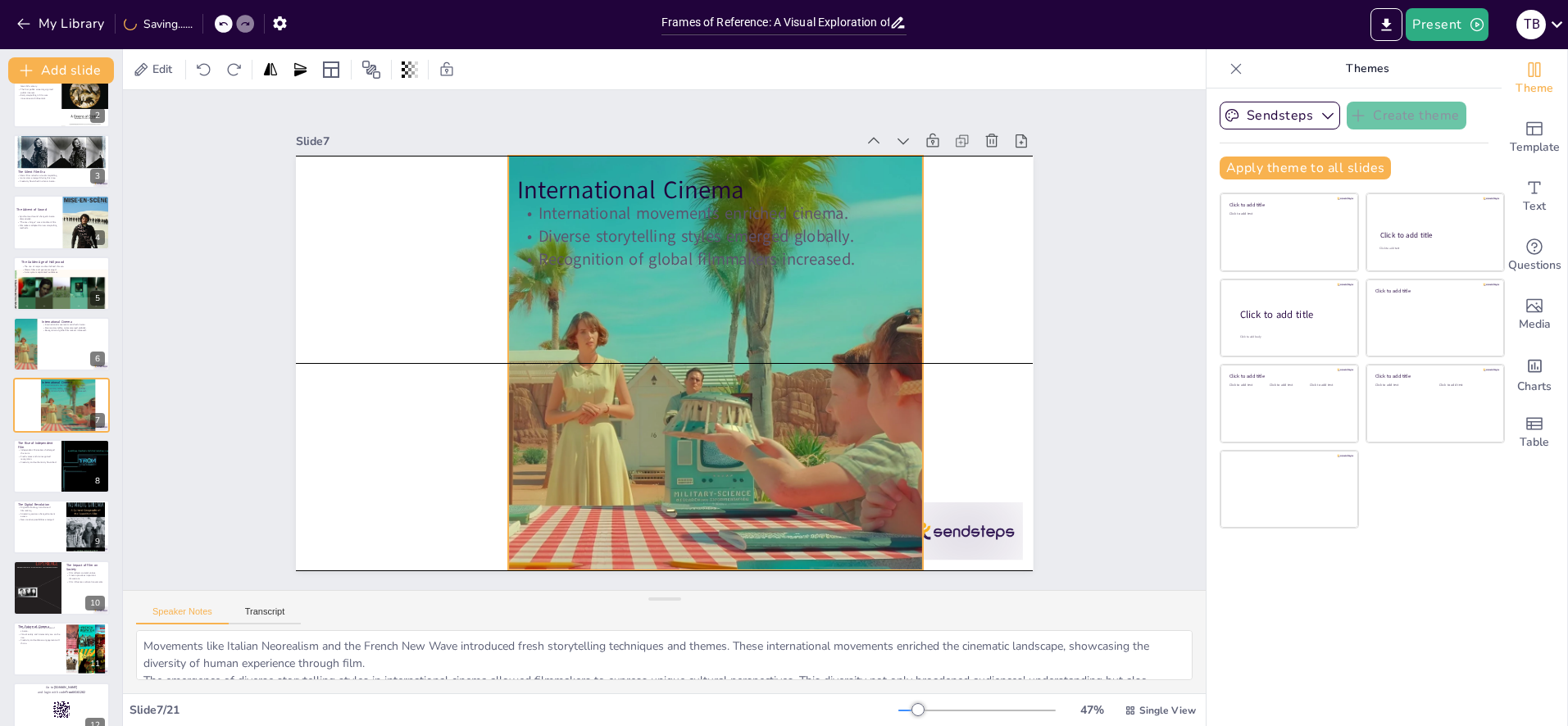
drag, startPoint x: 558, startPoint y: 375, endPoint x: 624, endPoint y: 376, distance: 66.0
click at [770, 372] on div at bounding box center [598, 355] width 776 height 489
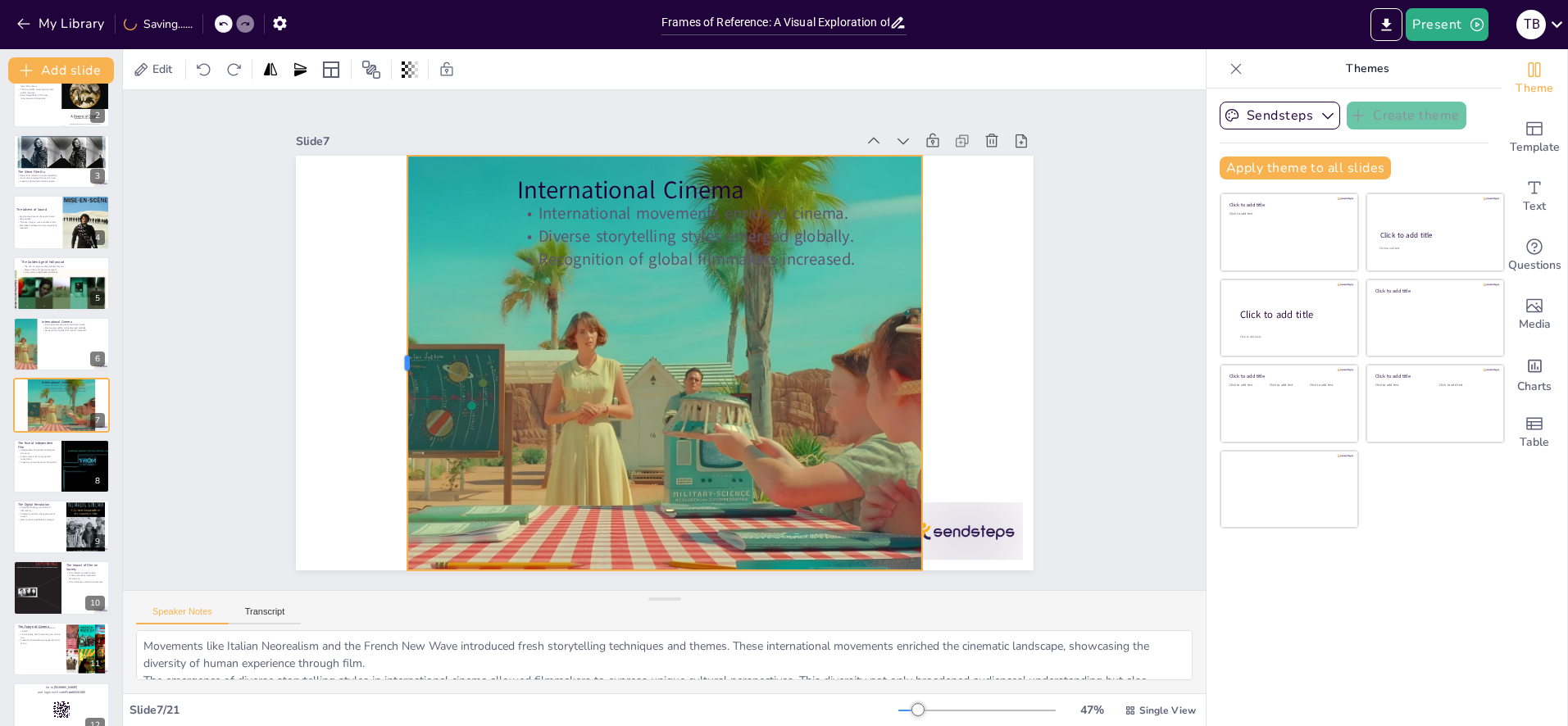
drag, startPoint x: 351, startPoint y: 363, endPoint x: 405, endPoint y: 375, distance: 55.3
click at [405, 375] on div at bounding box center [400, 335] width 57 height 414
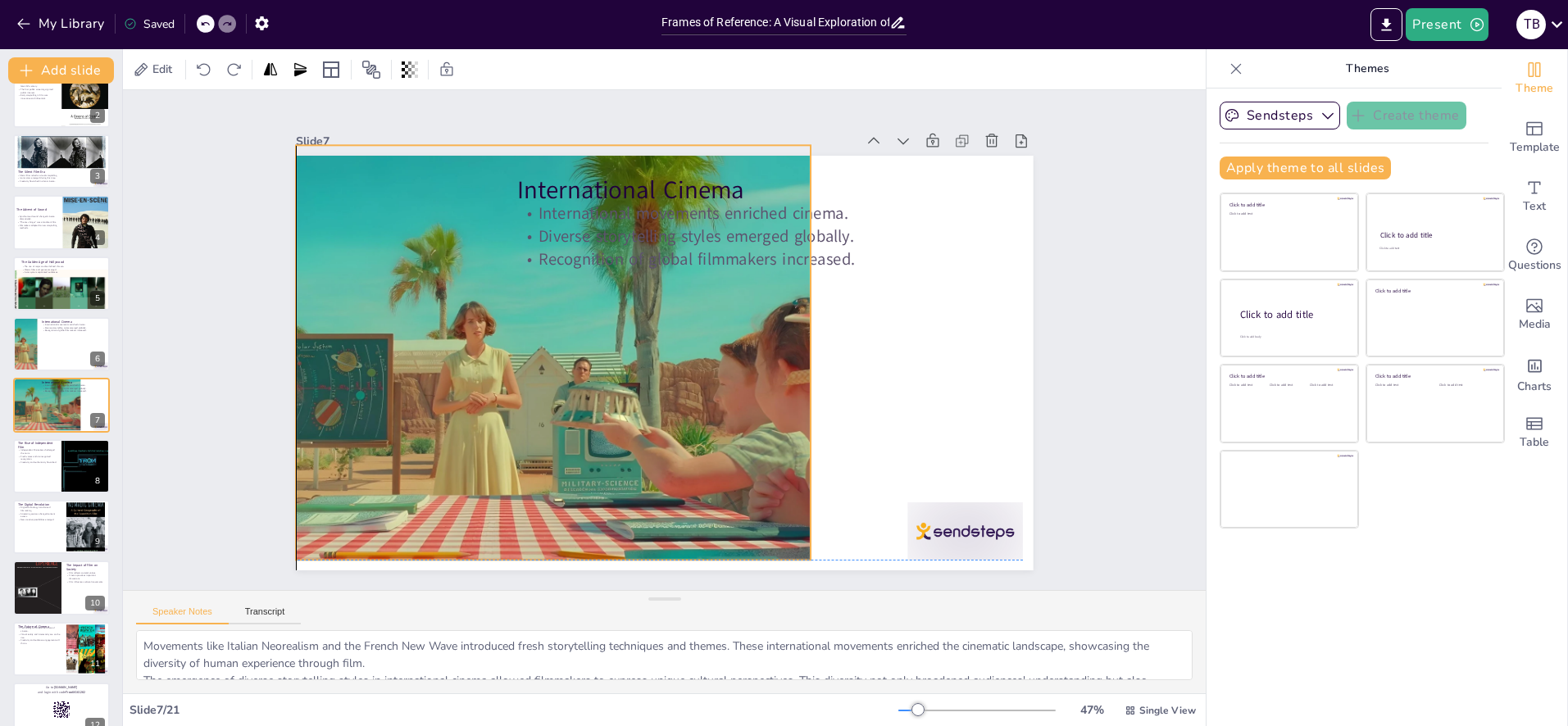
drag, startPoint x: 589, startPoint y: 412, endPoint x: 508, endPoint y: 404, distance: 81.4
click at [508, 404] on div at bounding box center [492, 297] width 829 height 622
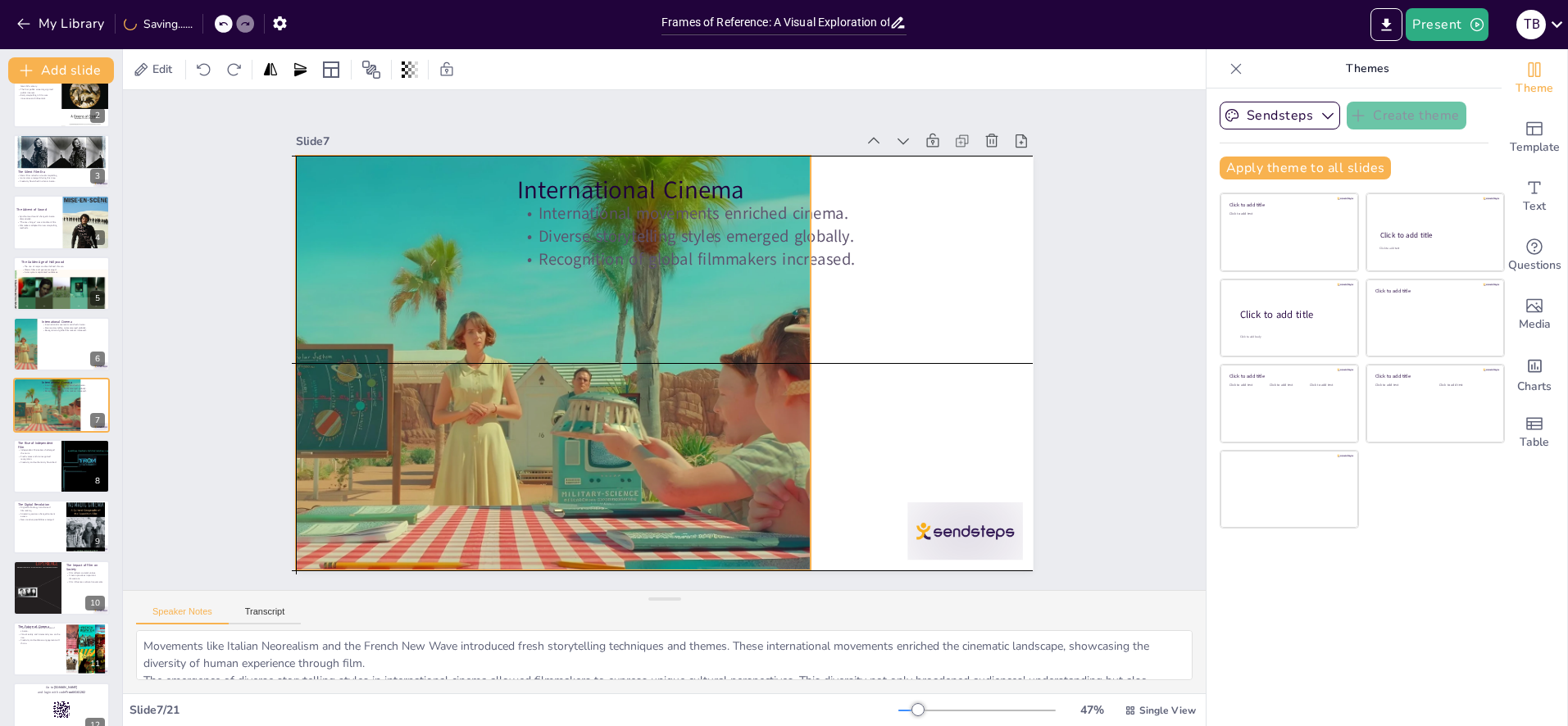
drag, startPoint x: 851, startPoint y: 277, endPoint x: 746, endPoint y: 276, distance: 105.0
click at [746, 276] on div "International Cinema International movements enriched cinema. Diverse storytell…" at bounding box center [739, 171] width 674 height 300
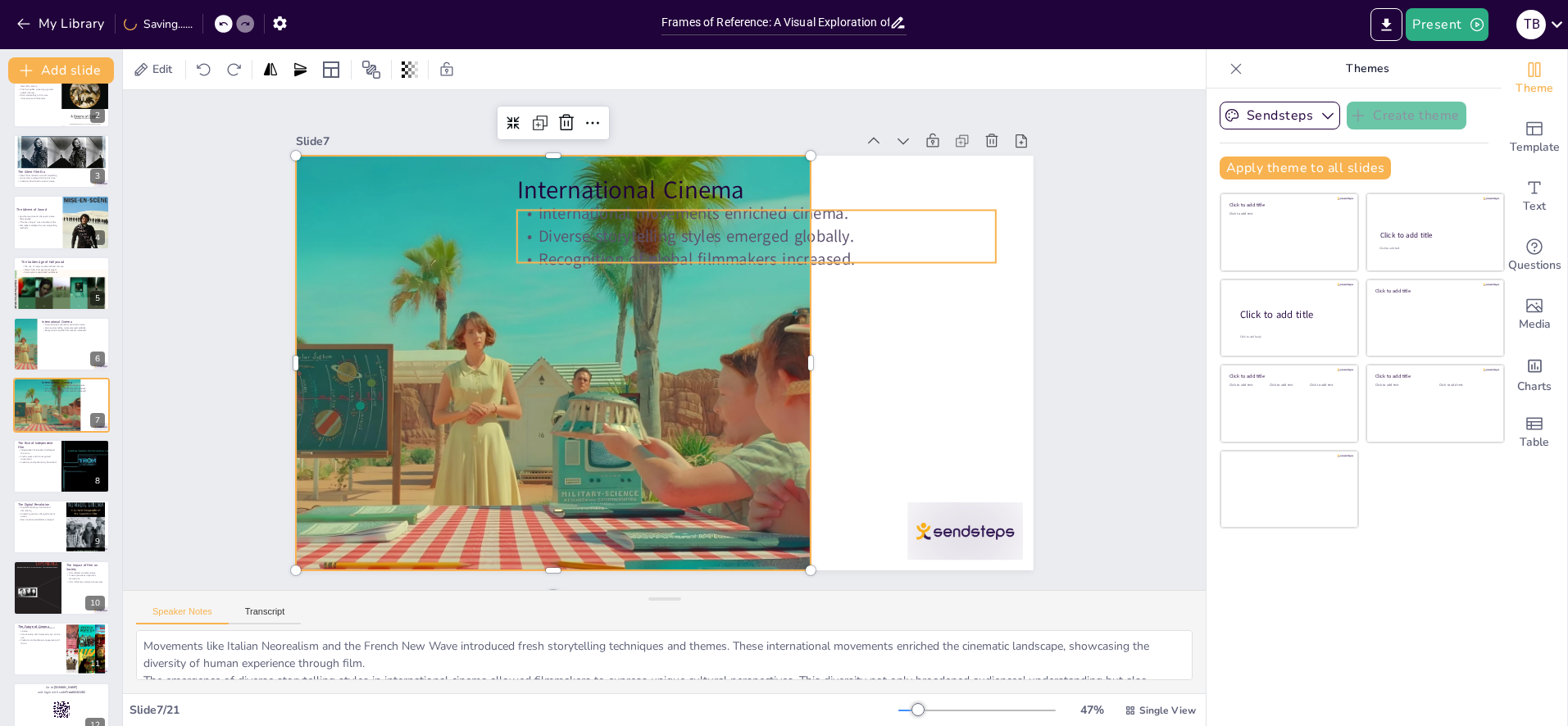
click at [869, 239] on p "Diverse storytelling styles emerged globally." at bounding box center [756, 236] width 479 height 23
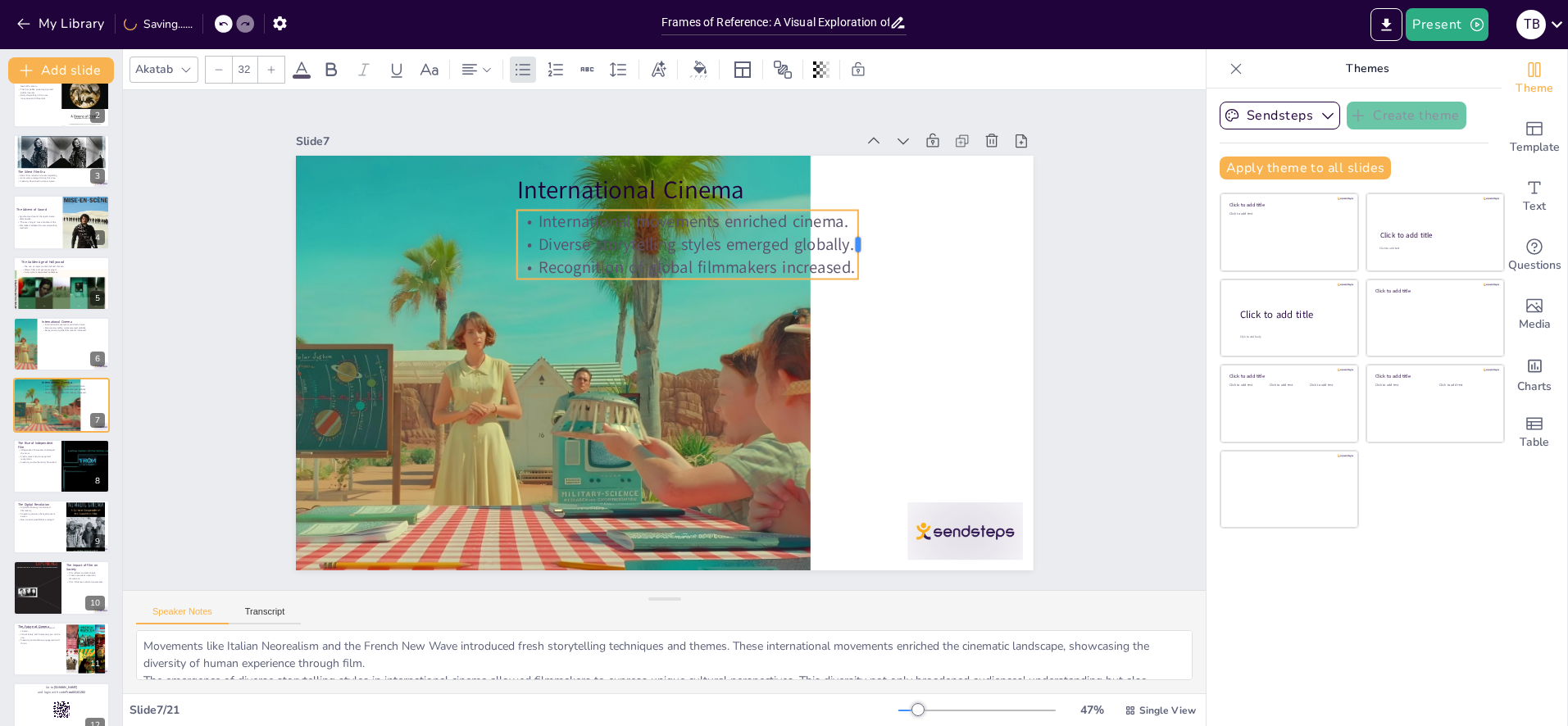
drag, startPoint x: 996, startPoint y: 234, endPoint x: 855, endPoint y: 233, distance: 141.0
click at [858, 233] on div at bounding box center [865, 245] width 13 height 69
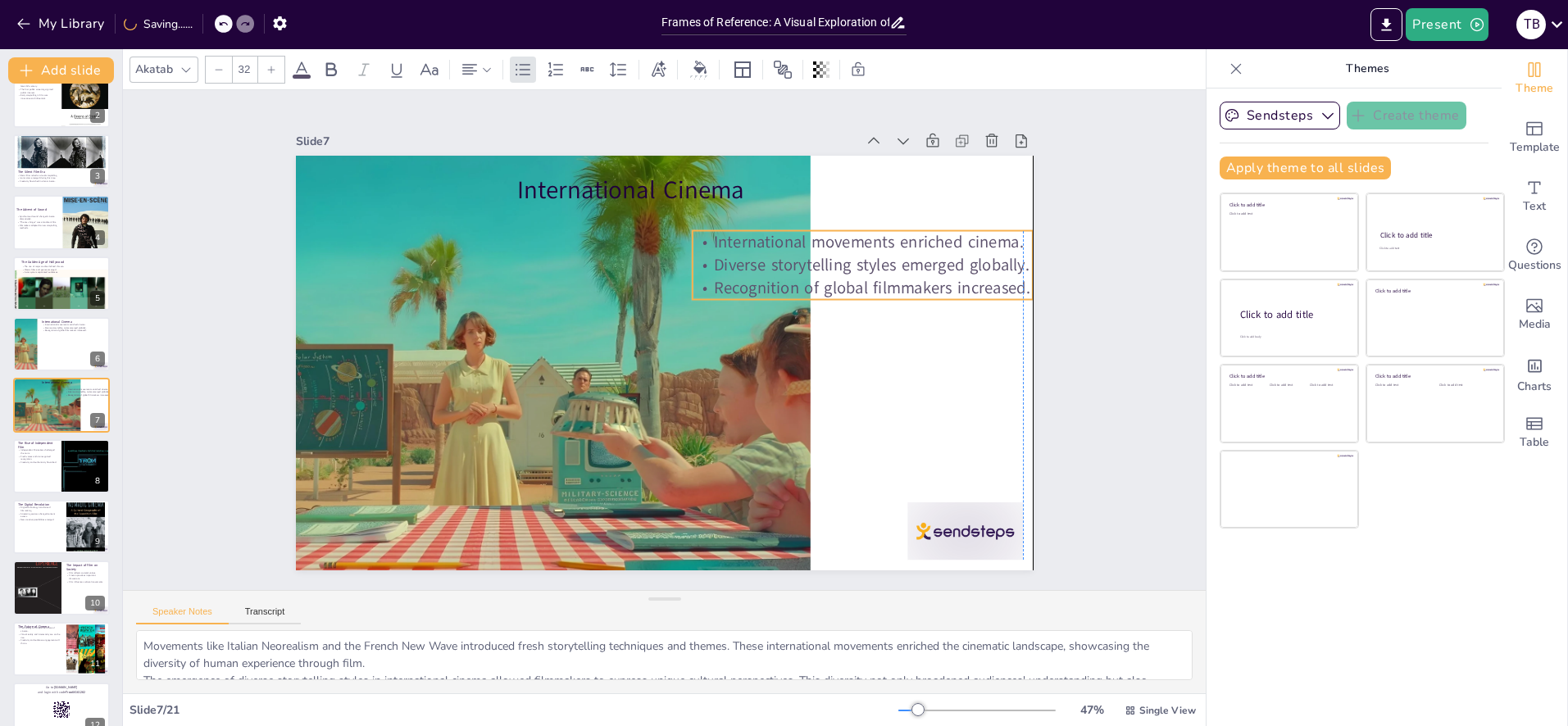
drag, startPoint x: 807, startPoint y: 222, endPoint x: 740, endPoint y: 190, distance: 74.2
click at [909, 245] on p "International movements enriched cinema." at bounding box center [863, 241] width 341 height 23
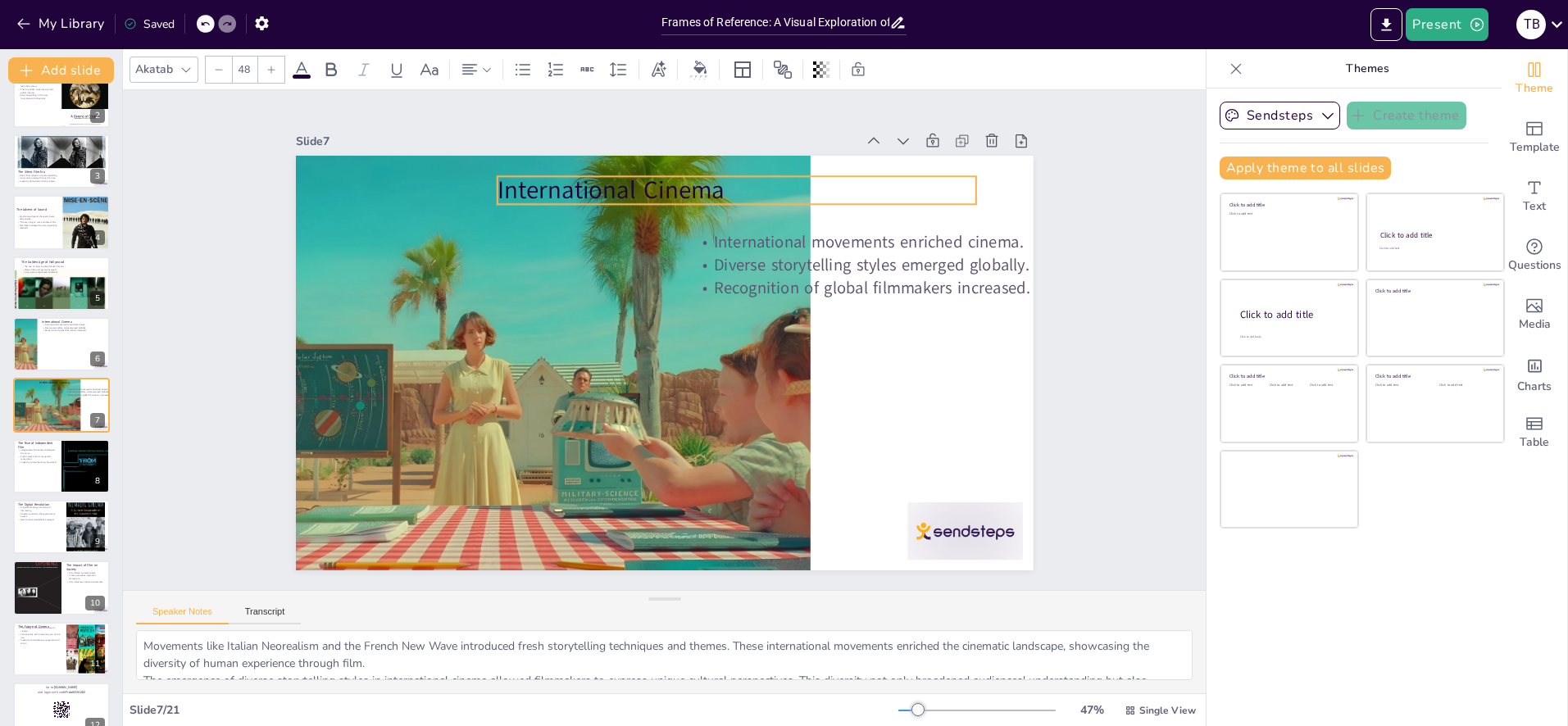
drag, startPoint x: 743, startPoint y: 189, endPoint x: 621, endPoint y: 184, distance: 122.1
click at [621, 184] on p "International Cinema" at bounding box center [752, 198] width 480 height 84
drag, startPoint x: 977, startPoint y: 189, endPoint x: 677, endPoint y: 192, distance: 300.0
click at [747, 187] on div at bounding box center [756, 202] width 17 height 36
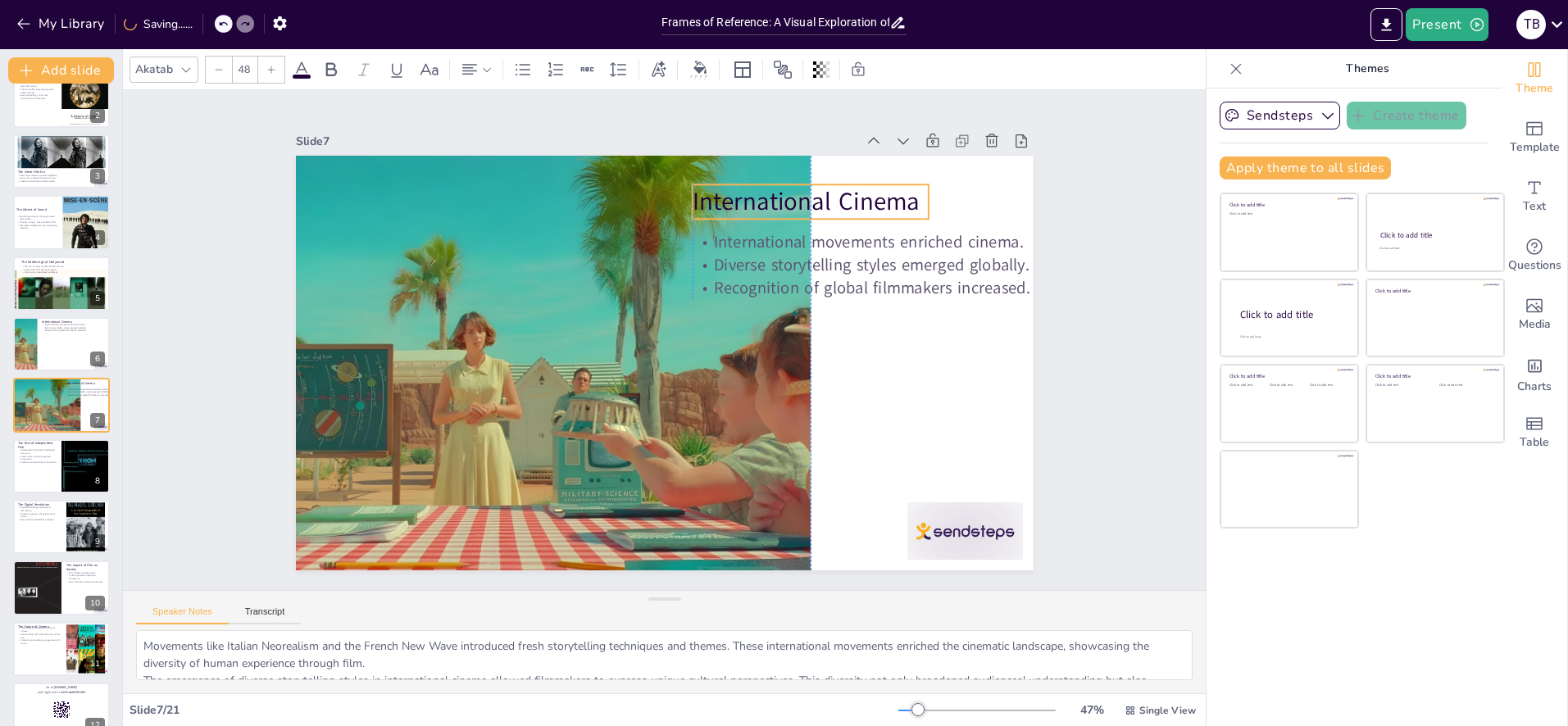
drag, startPoint x: 744, startPoint y: 194, endPoint x: 862, endPoint y: 203, distance: 118.3
click at [862, 203] on p "International Cinema" at bounding box center [825, 217] width 239 height 59
click at [52, 482] on div at bounding box center [62, 466] width 99 height 56
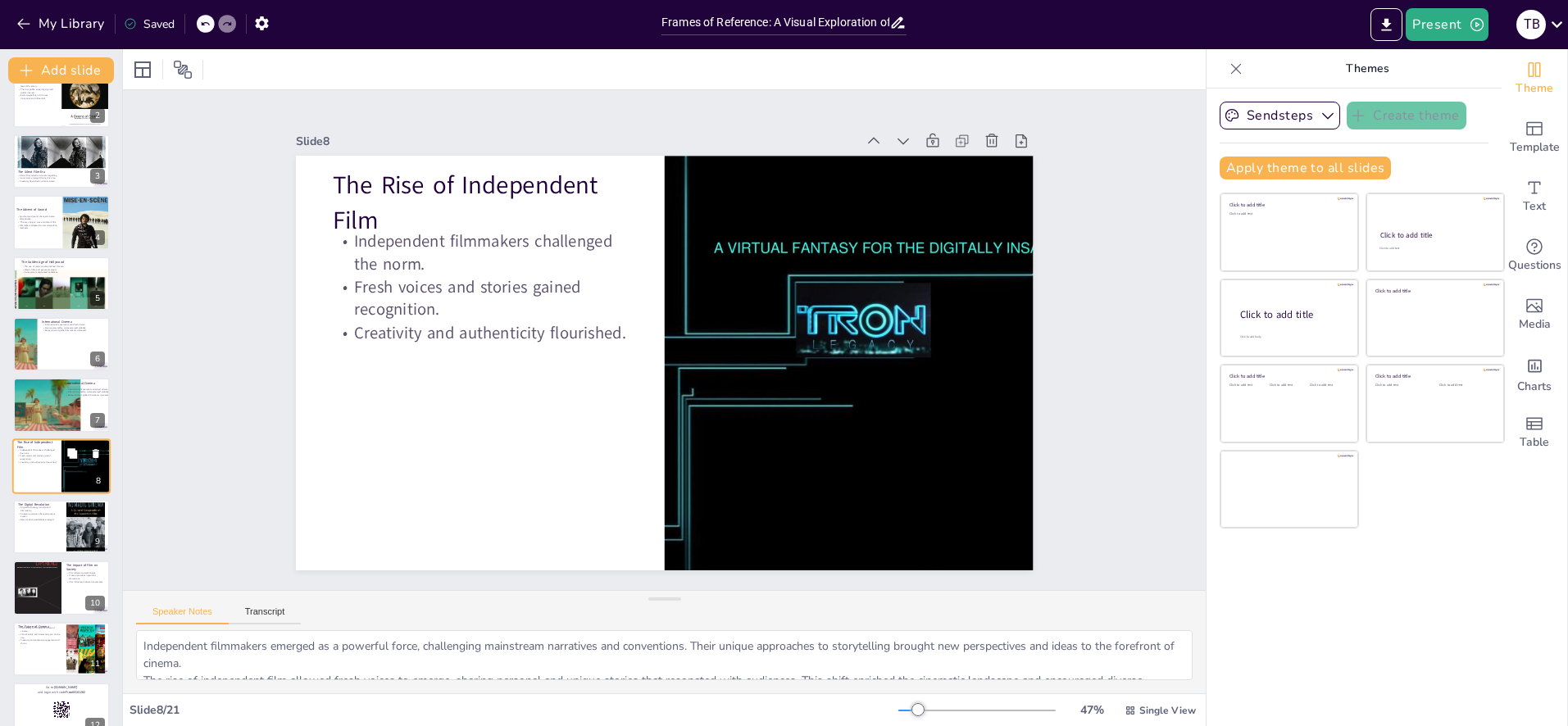
scroll to position [145, 0]
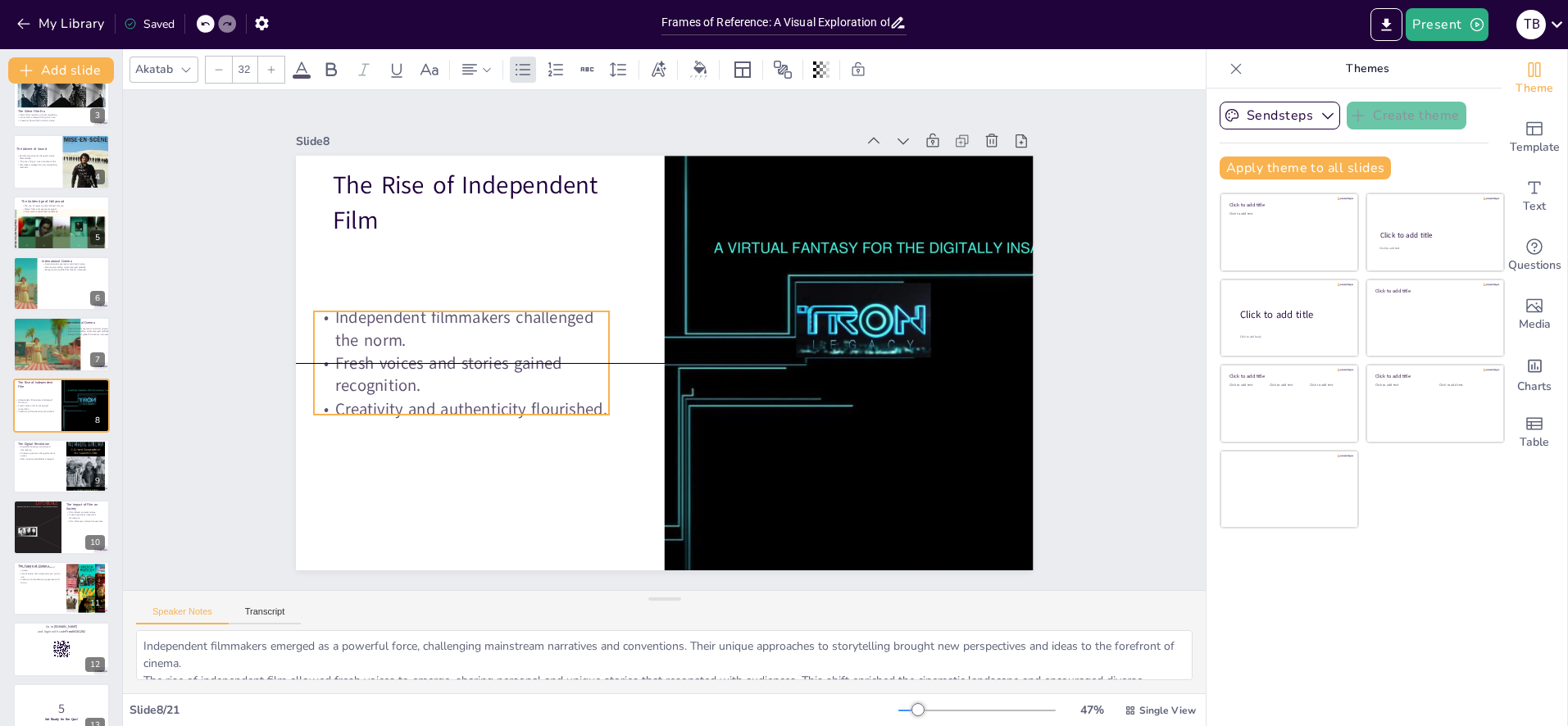
drag, startPoint x: 402, startPoint y: 320, endPoint x: 383, endPoint y: 396, distance: 78.3
click at [383, 396] on div "Independent filmmakers challenged the norm. Fresh voices and stories gained rec…" at bounding box center [459, 341] width 305 height 145
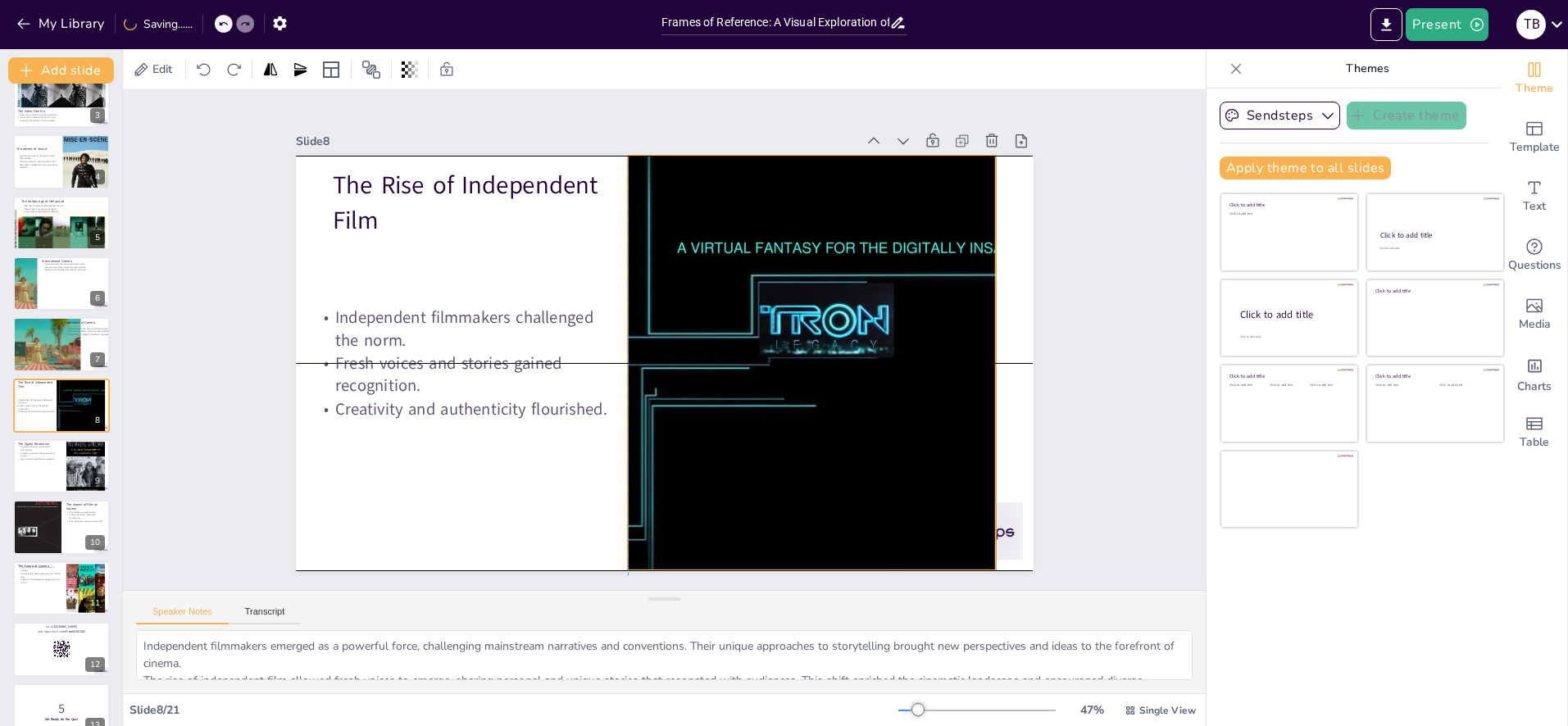
drag, startPoint x: 833, startPoint y: 245, endPoint x: 848, endPoint y: 272, distance: 30.9
click at [725, 252] on div at bounding box center [808, 378] width 777 height 489
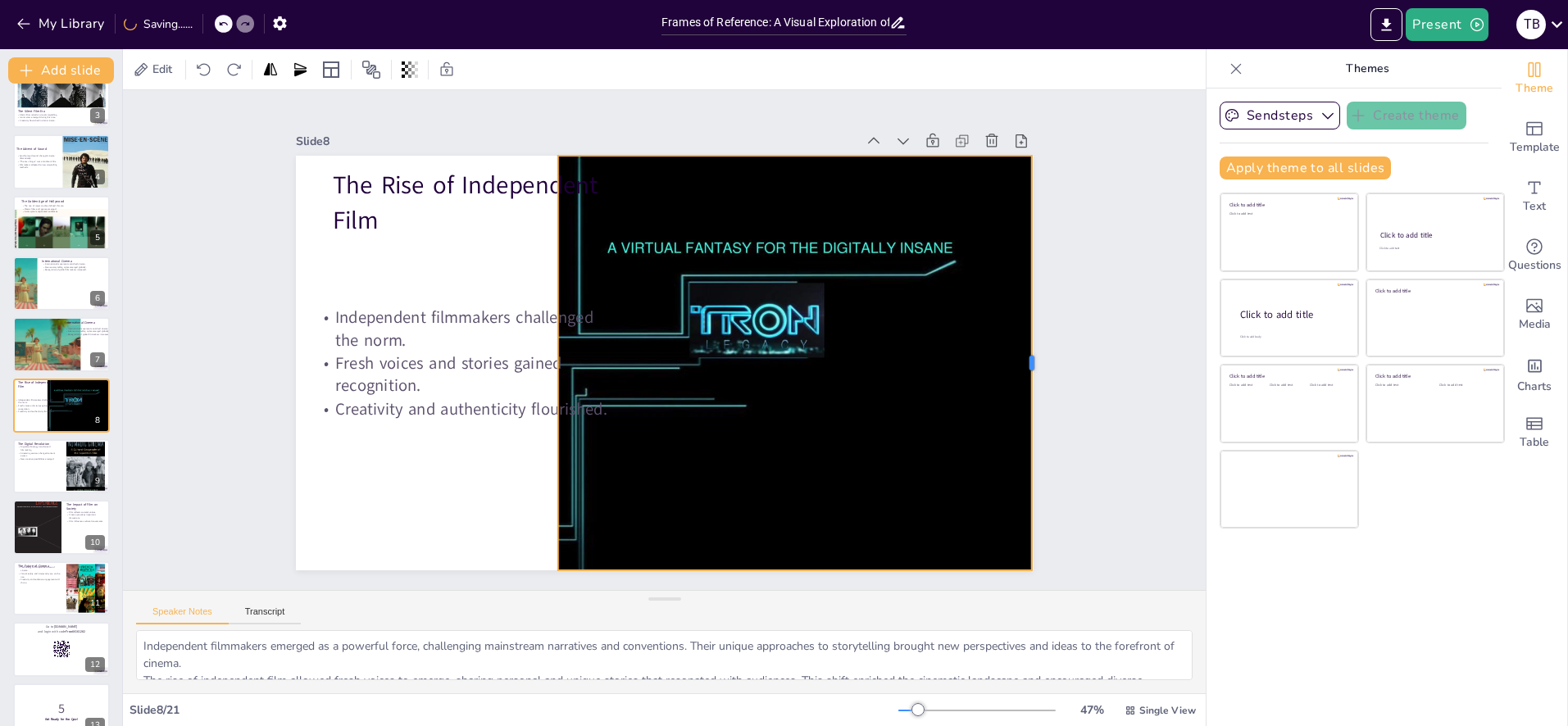
drag, startPoint x: 928, startPoint y: 365, endPoint x: 1026, endPoint y: 370, distance: 98.1
click at [1033, 370] on div at bounding box center [1038, 363] width 13 height 415
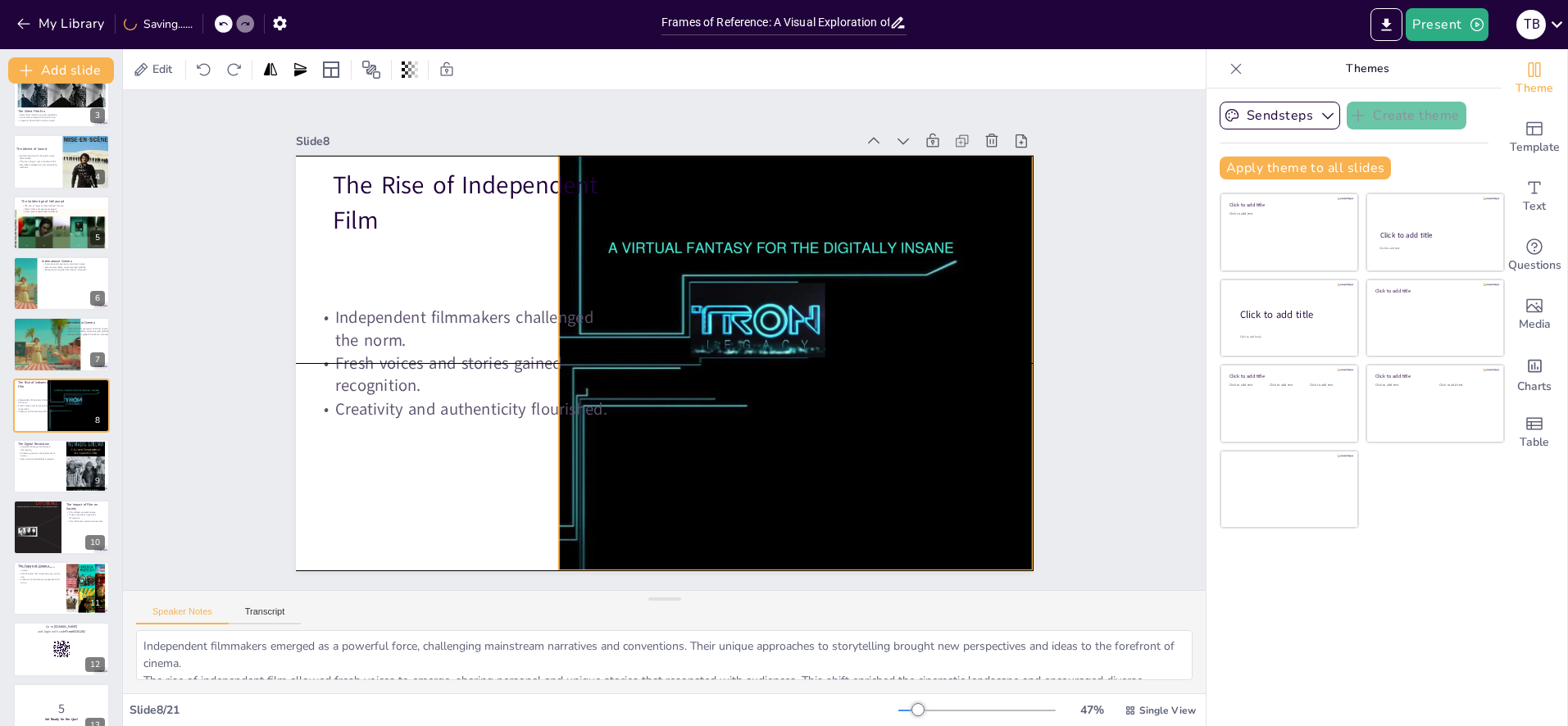
click at [897, 371] on div at bounding box center [740, 371] width 777 height 490
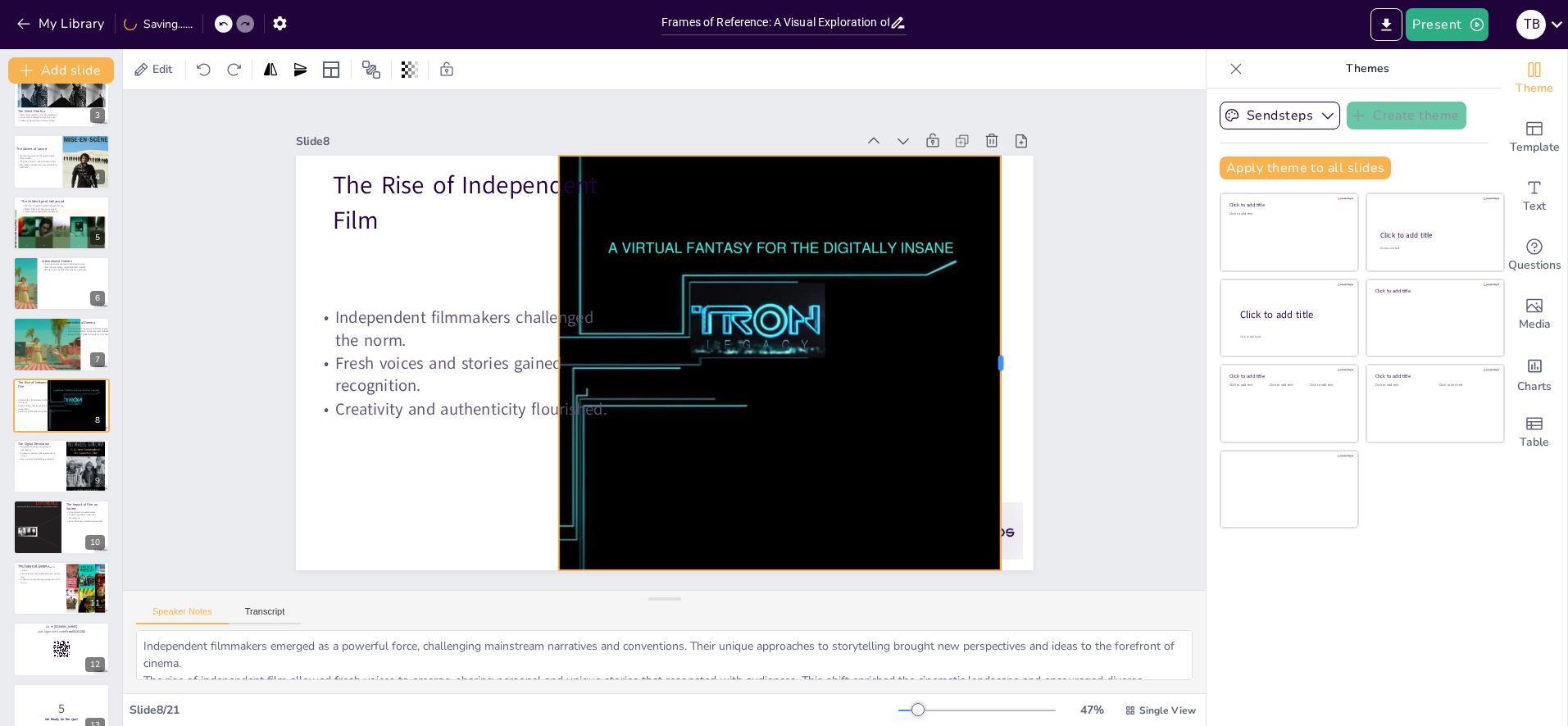
drag, startPoint x: 1034, startPoint y: 363, endPoint x: 1002, endPoint y: 365, distance: 32.1
click at [1002, 365] on div at bounding box center [1007, 363] width 13 height 415
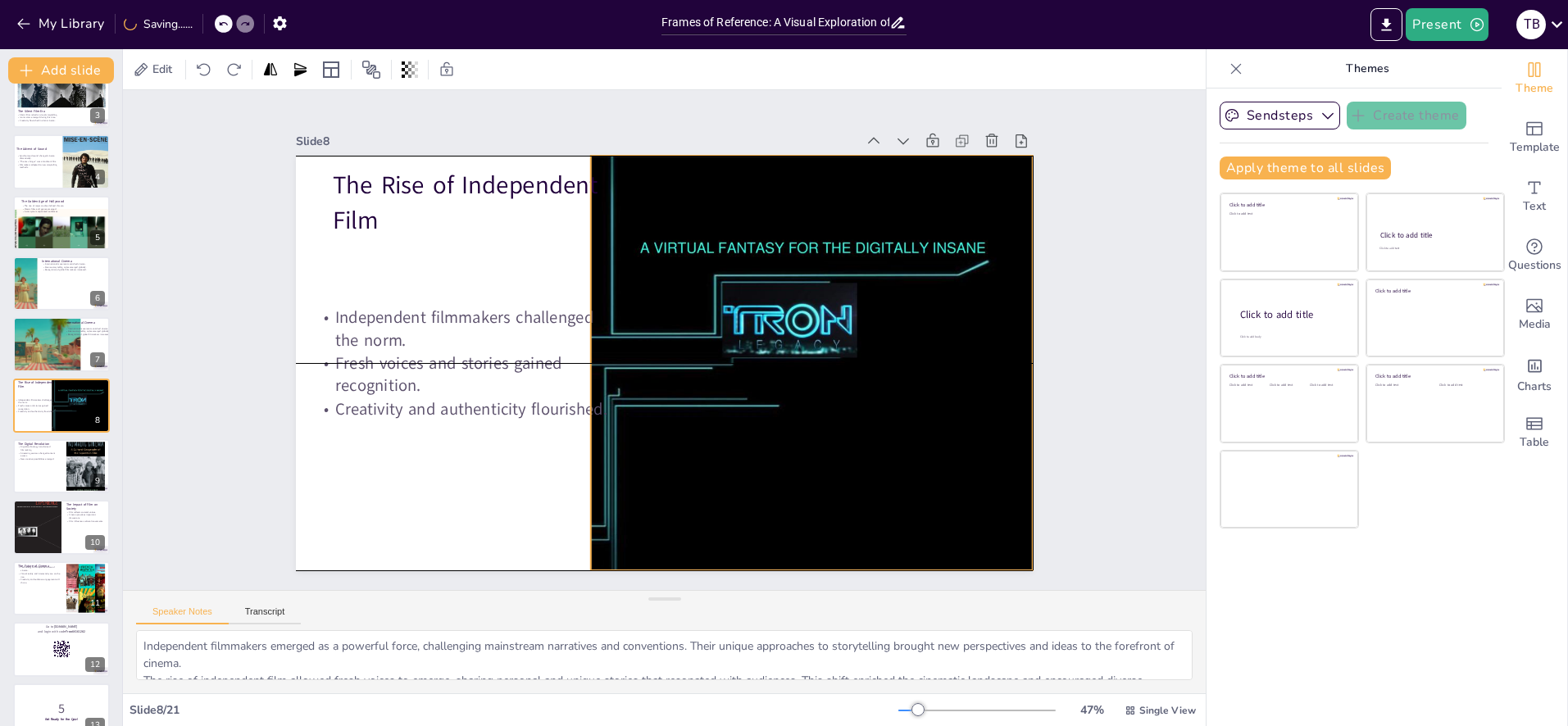
drag, startPoint x: 946, startPoint y: 364, endPoint x: 960, endPoint y: 365, distance: 14.0
click at [960, 365] on div at bounding box center [775, 363] width 738 height 415
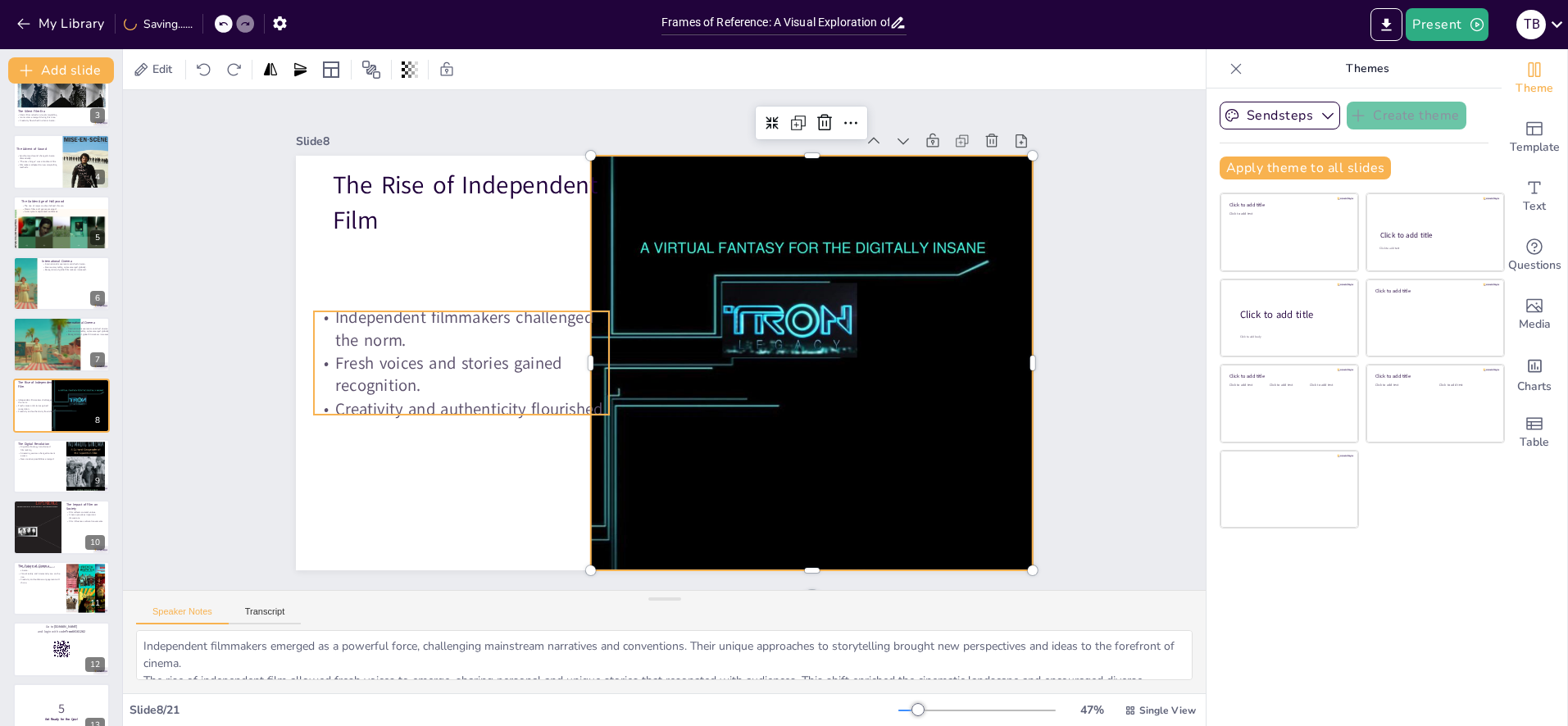
click at [502, 376] on p "Fresh voices and stories gained recognition." at bounding box center [461, 374] width 295 height 46
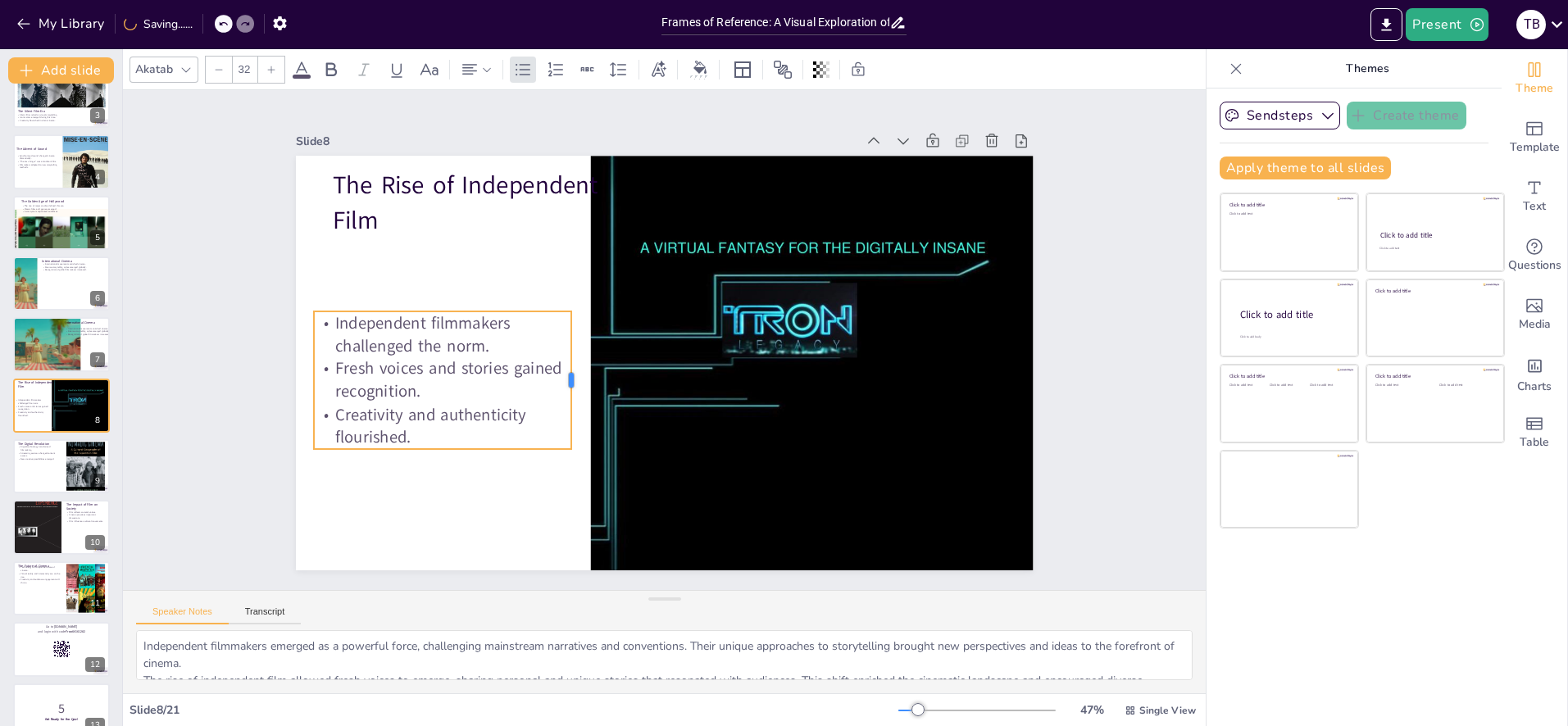
drag, startPoint x: 608, startPoint y: 360, endPoint x: 571, endPoint y: 361, distance: 37.0
click at [571, 361] on div at bounding box center [573, 371] width 27 height 138
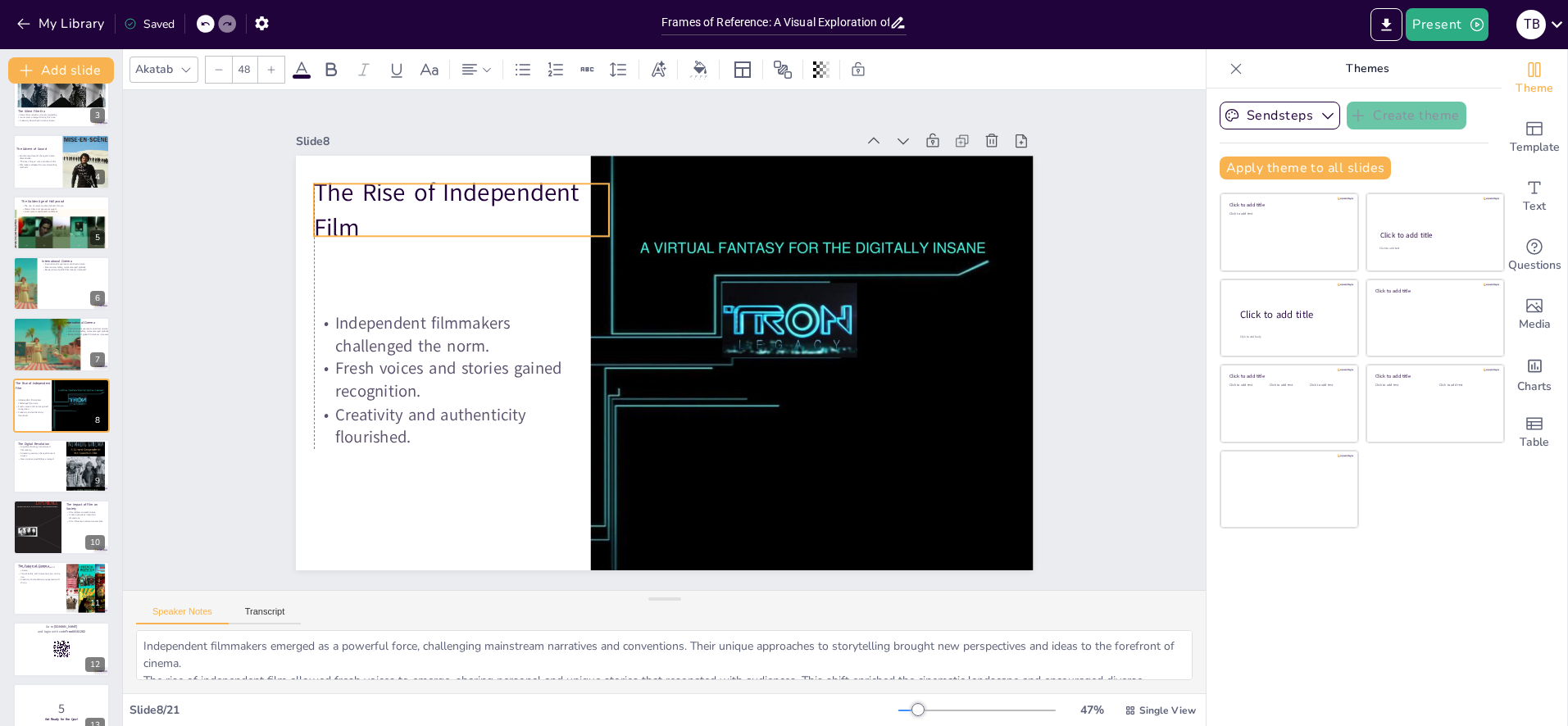
drag, startPoint x: 518, startPoint y: 178, endPoint x: 524, endPoint y: 184, distance: 8.5
click at [505, 185] on p "The Rise of Independent Film" at bounding box center [461, 210] width 295 height 69
drag, startPoint x: 607, startPoint y: 207, endPoint x: 615, endPoint y: 214, distance: 10.6
click at [615, 214] on p "The Rise of Independent Film" at bounding box center [516, 163] width 302 height 156
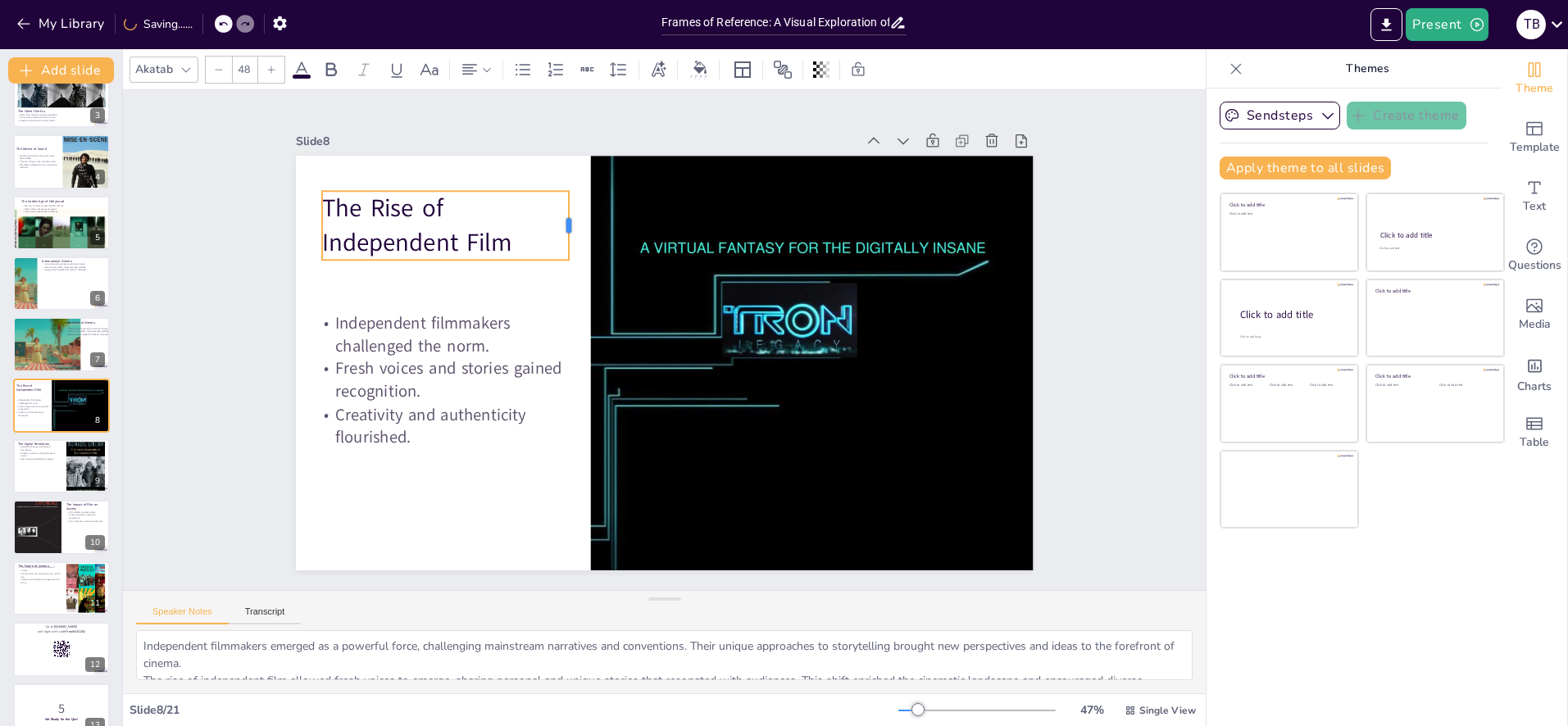
drag, startPoint x: 617, startPoint y: 214, endPoint x: 569, endPoint y: 215, distance: 48.0
click at [569, 215] on div at bounding box center [576, 225] width 13 height 69
drag, startPoint x: 426, startPoint y: 212, endPoint x: 429, endPoint y: 201, distance: 11.4
click at [429, 201] on p "The Rise of Independent Film" at bounding box center [448, 215] width 247 height 69
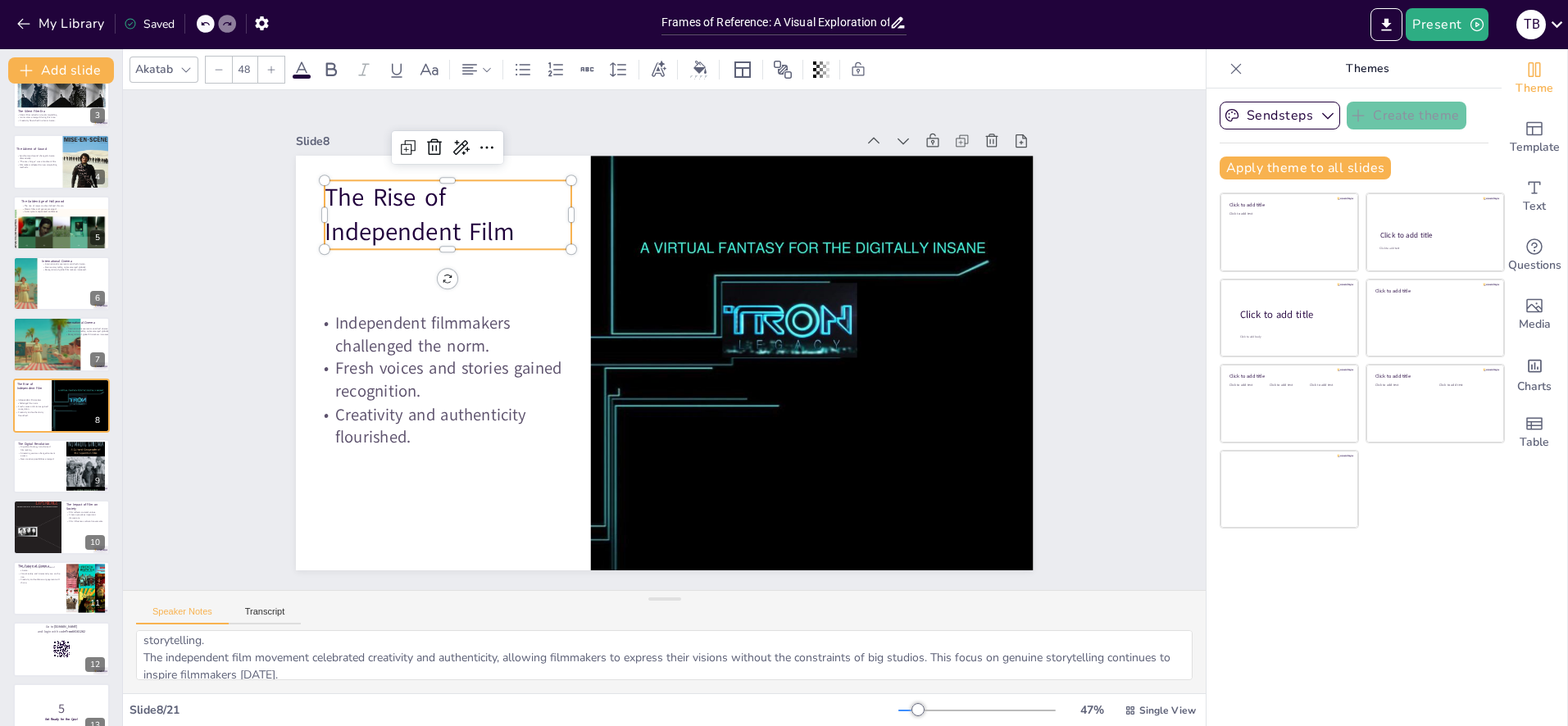
scroll to position [68, 0]
click at [81, 455] on button at bounding box center [72, 453] width 20 height 20
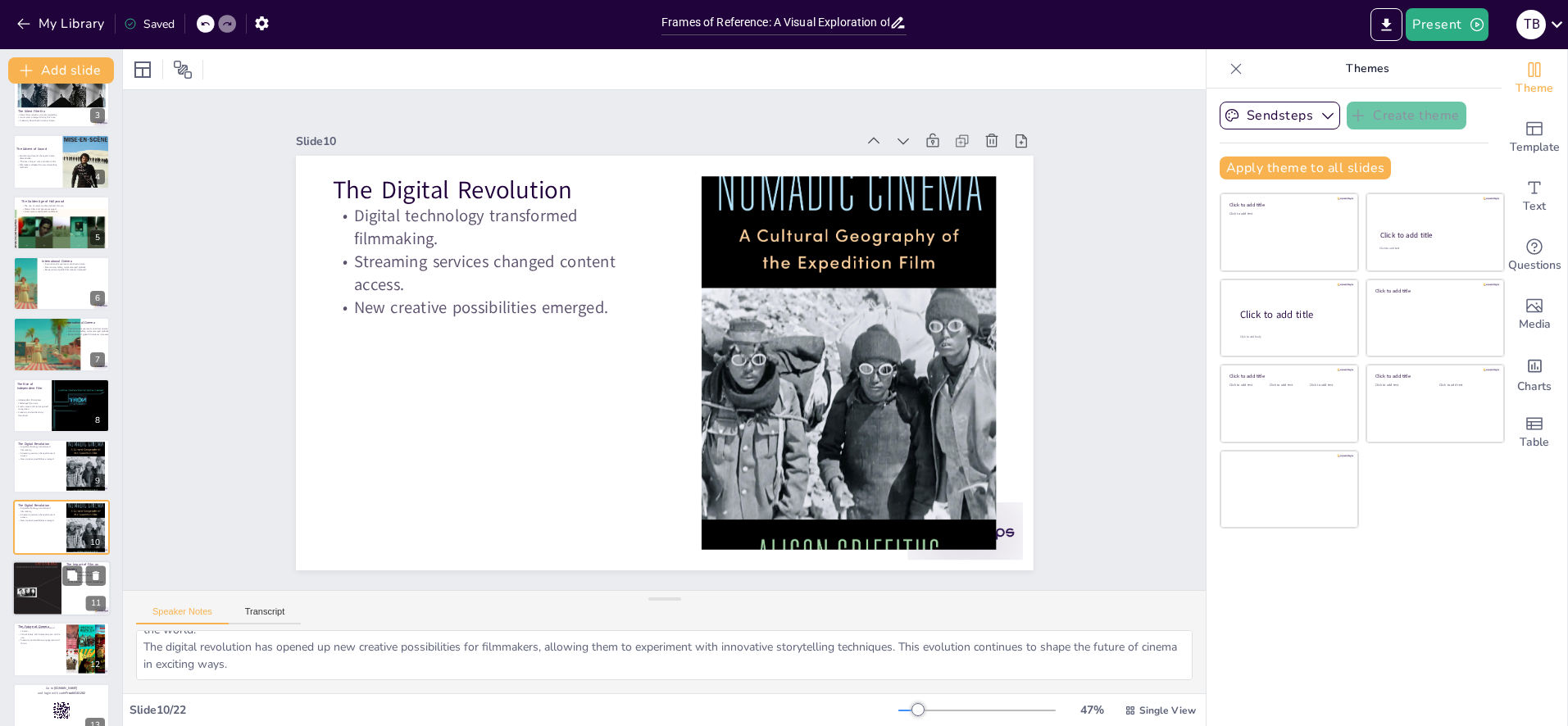
scroll to position [267, 0]
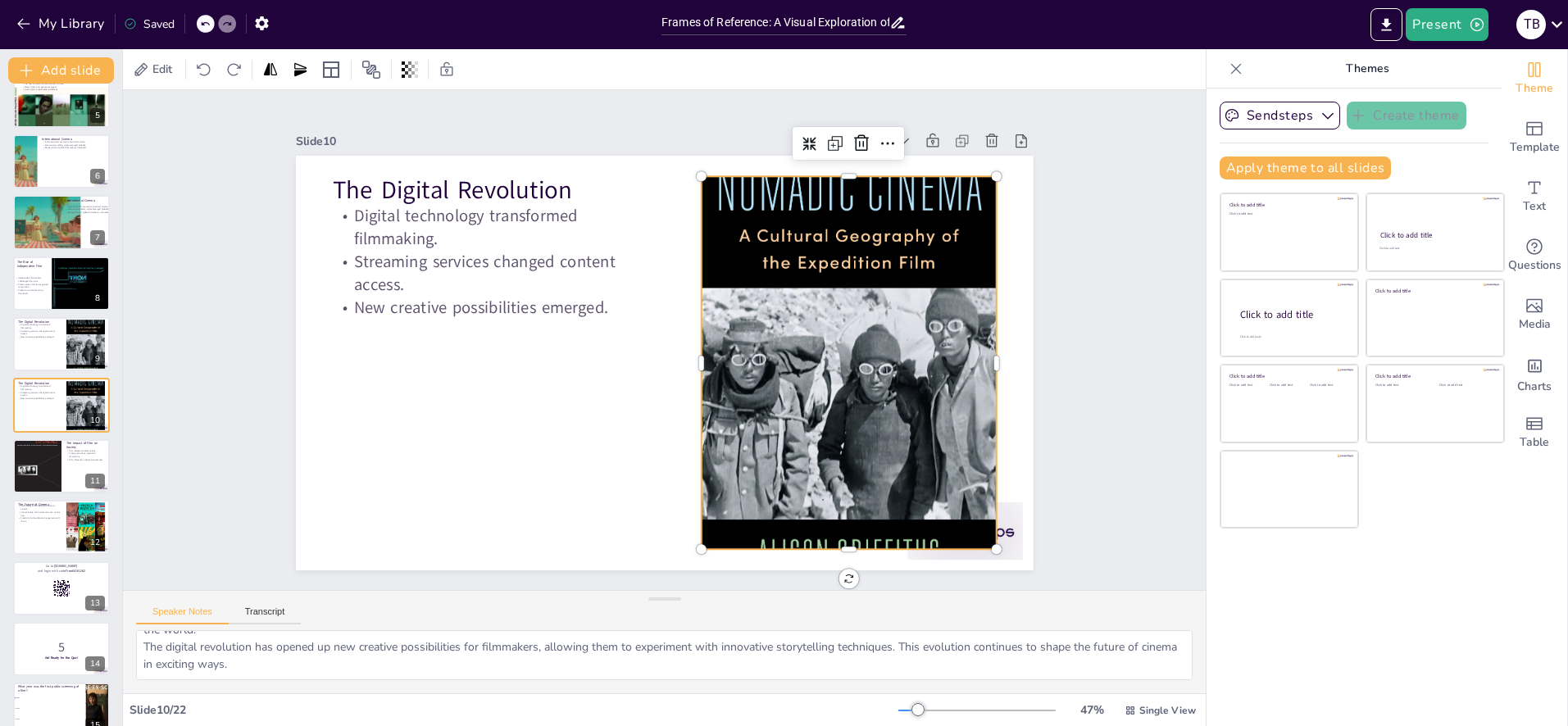
click at [866, 198] on div at bounding box center [833, 418] width 418 height 514
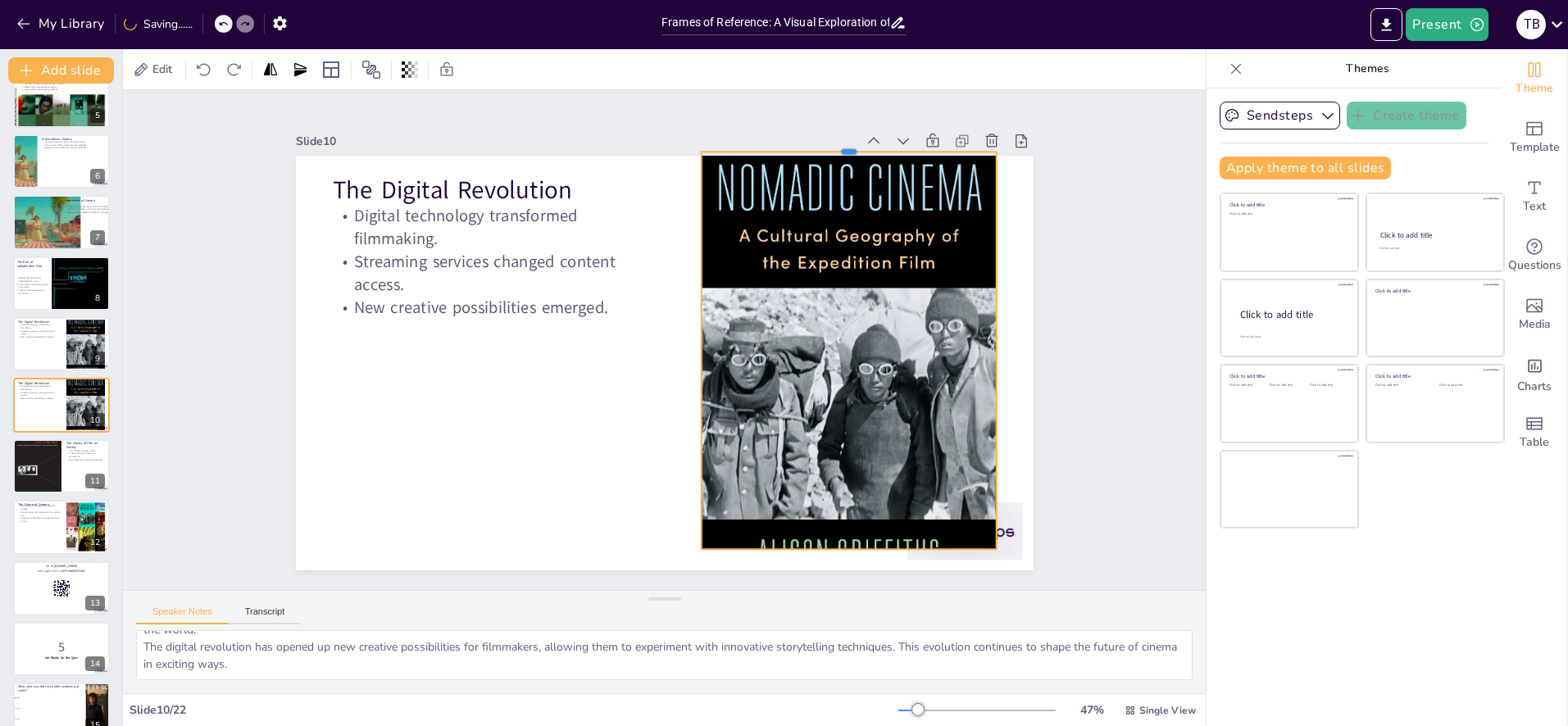
drag, startPoint x: 848, startPoint y: 176, endPoint x: 850, endPoint y: 151, distance: 25.1
click at [850, 151] on div at bounding box center [868, 165] width 295 height 44
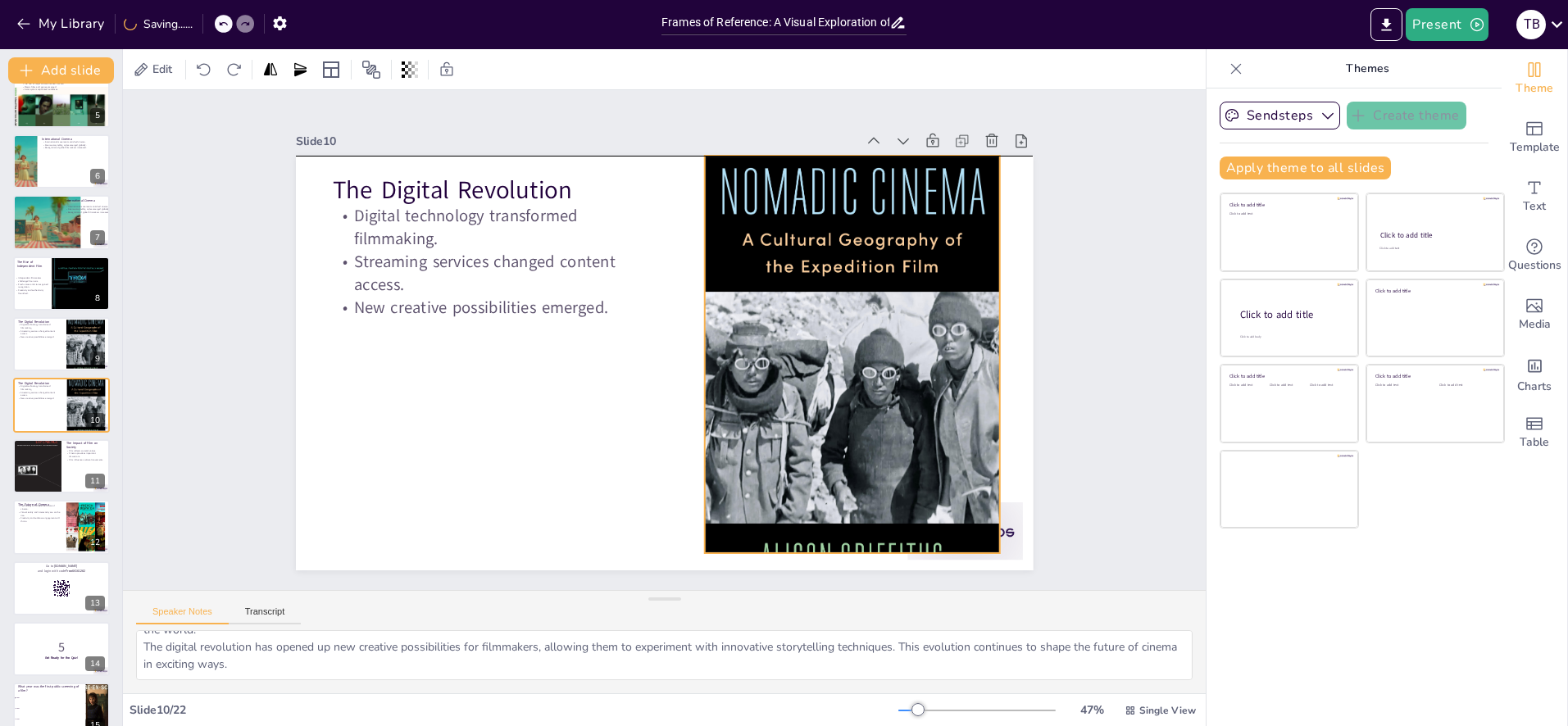
click at [849, 549] on div at bounding box center [852, 366] width 295 height 445
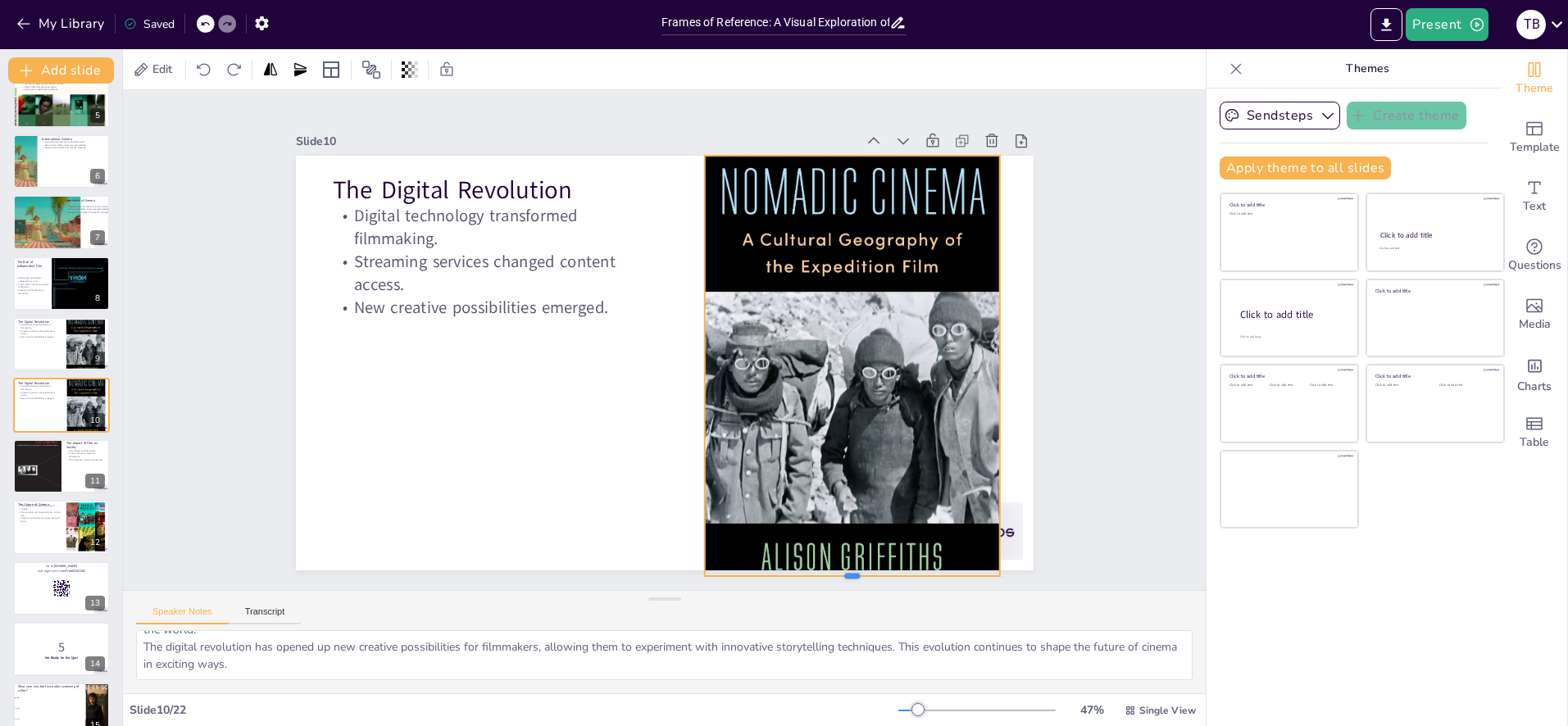
drag, startPoint x: 852, startPoint y: 554, endPoint x: 849, endPoint y: 577, distance: 23.2
click at [849, 580] on div at bounding box center [826, 601] width 295 height 43
drag, startPoint x: 1047, startPoint y: 367, endPoint x: 997, endPoint y: 364, distance: 50.1
click at [997, 364] on div at bounding box center [999, 401] width 58 height 420
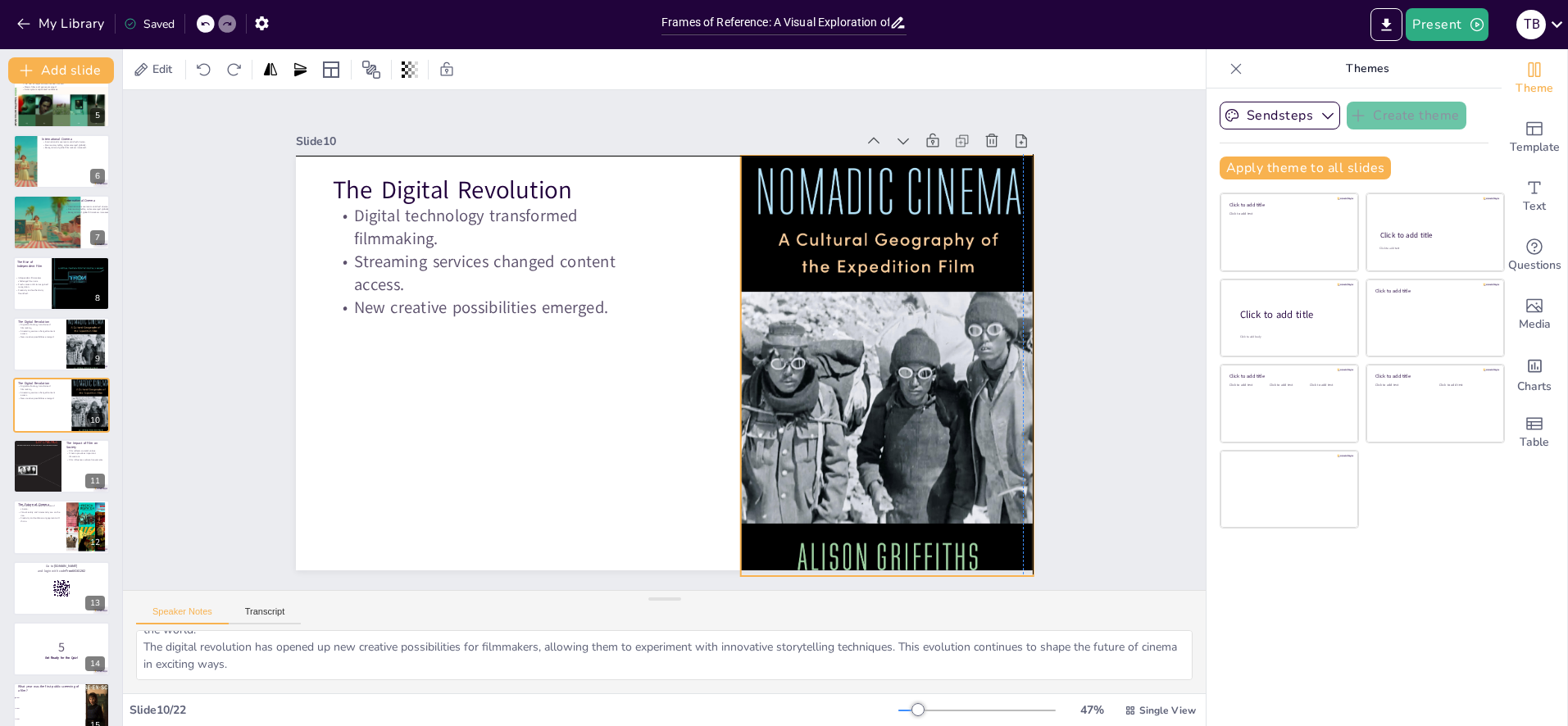
drag, startPoint x: 948, startPoint y: 369, endPoint x: 978, endPoint y: 368, distance: 30.0
click at [978, 368] on div at bounding box center [884, 390] width 341 height 473
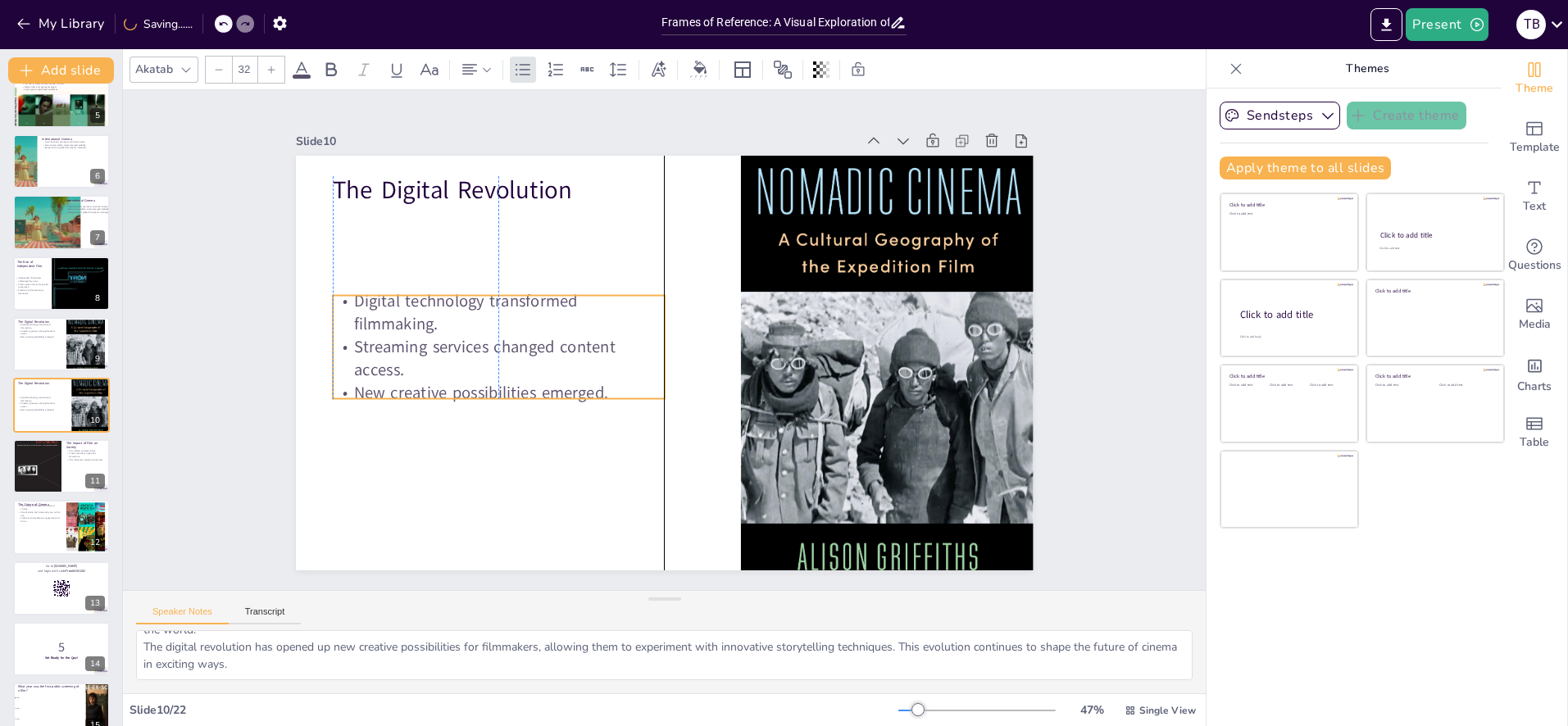
drag, startPoint x: 415, startPoint y: 306, endPoint x: 415, endPoint y: 392, distance: 86.0
click at [415, 392] on p "New creative possibilities emerged." at bounding box center [494, 375] width 333 height 58
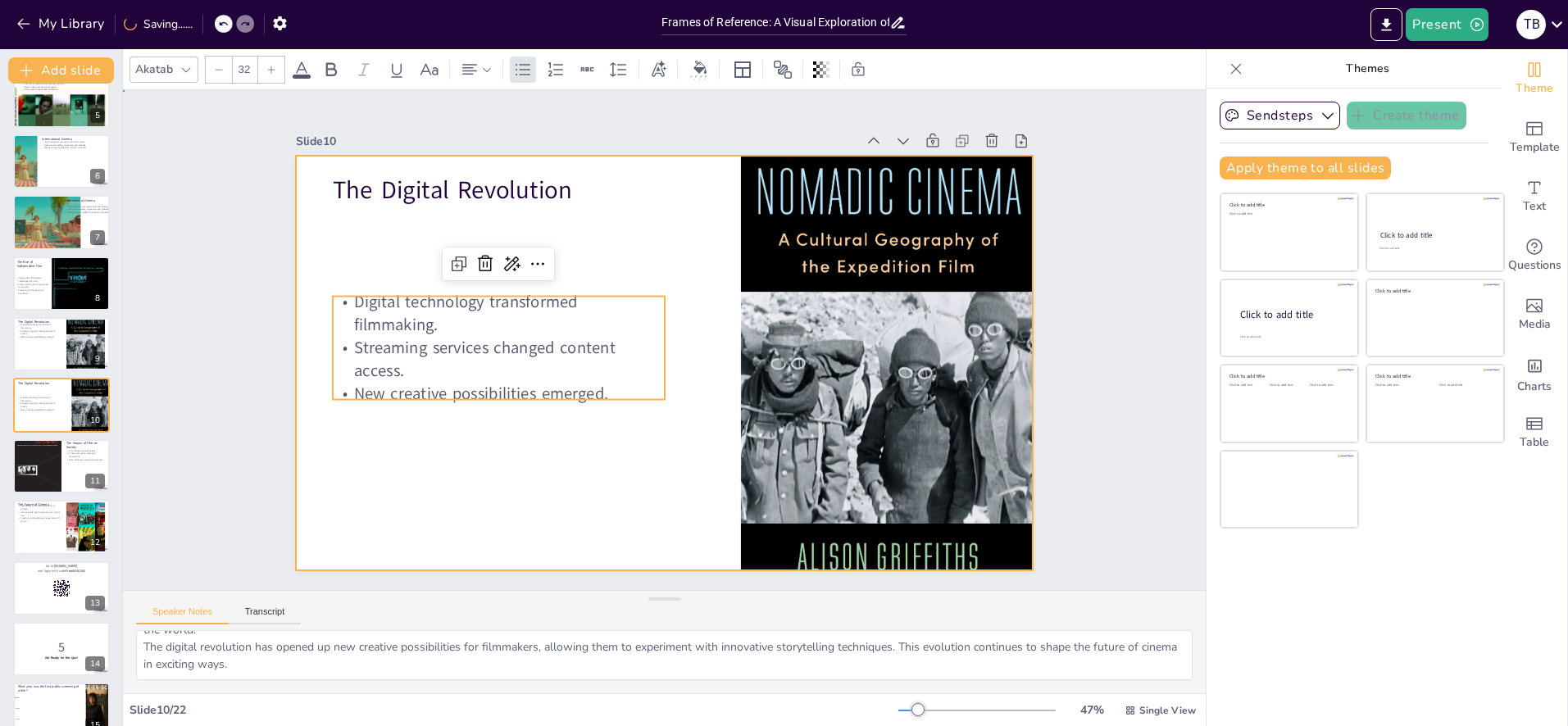
click at [551, 490] on div at bounding box center [665, 363] width 738 height 415
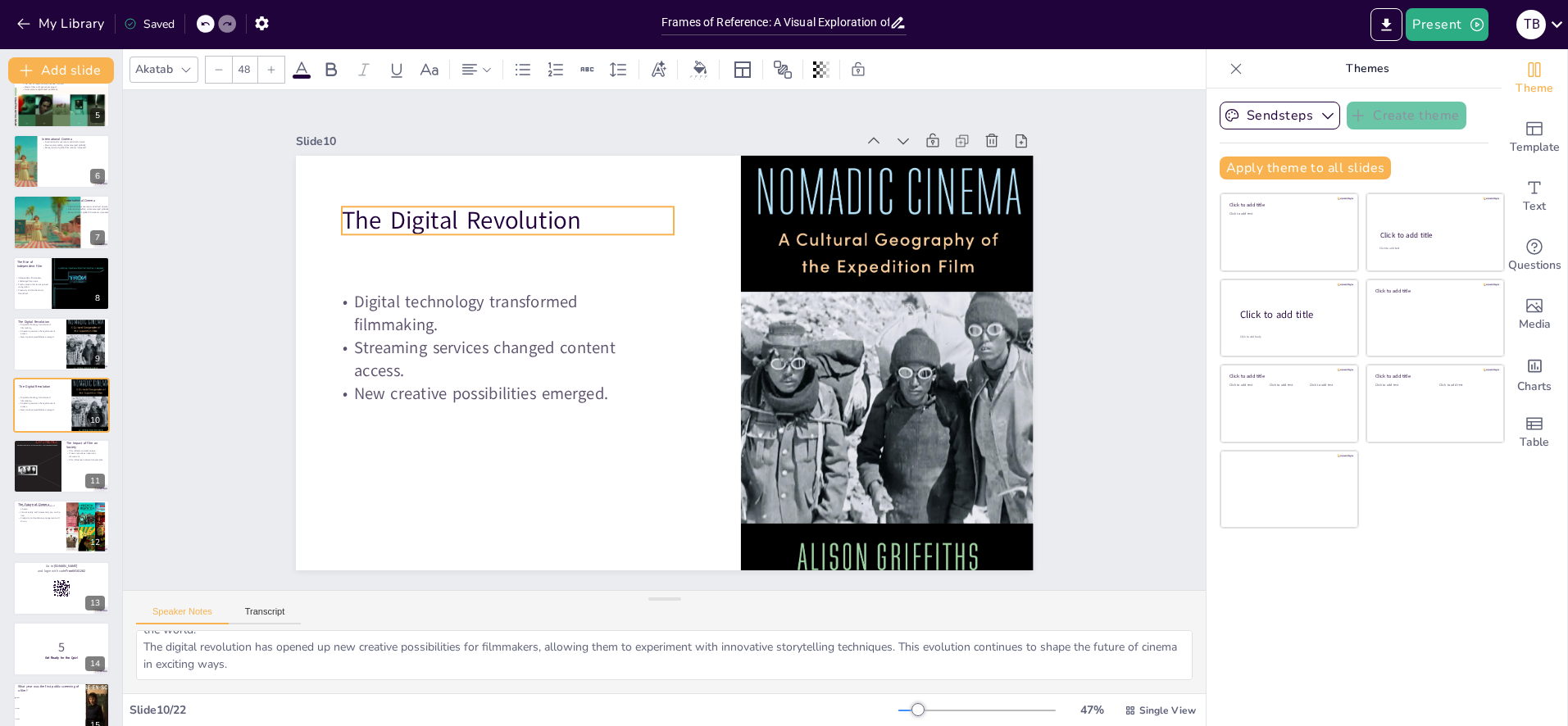
drag, startPoint x: 483, startPoint y: 201, endPoint x: 449, endPoint y: 293, distance: 98.1
click at [492, 236] on p "The Digital Revolution" at bounding box center [520, 205] width 334 height 69
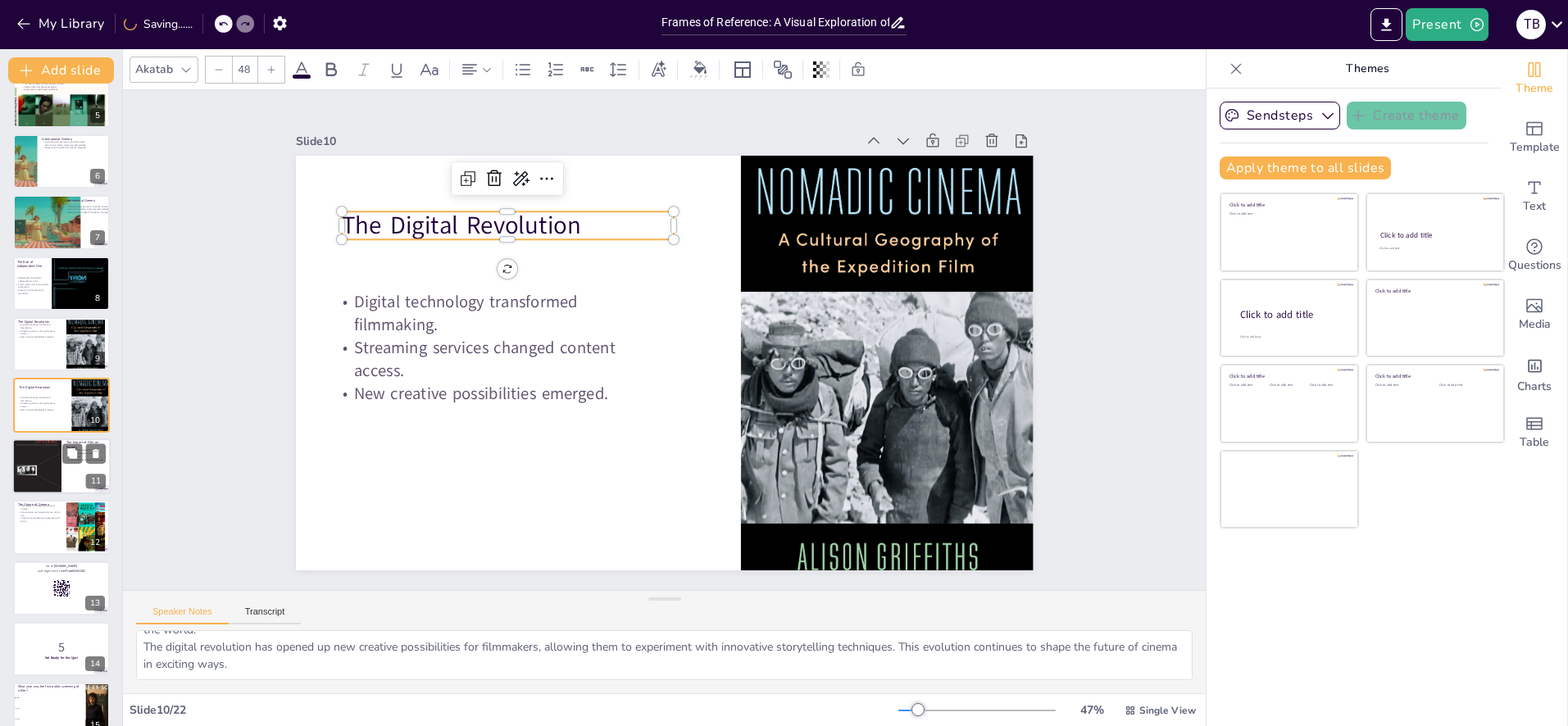
click at [55, 473] on div at bounding box center [37, 466] width 49 height 74
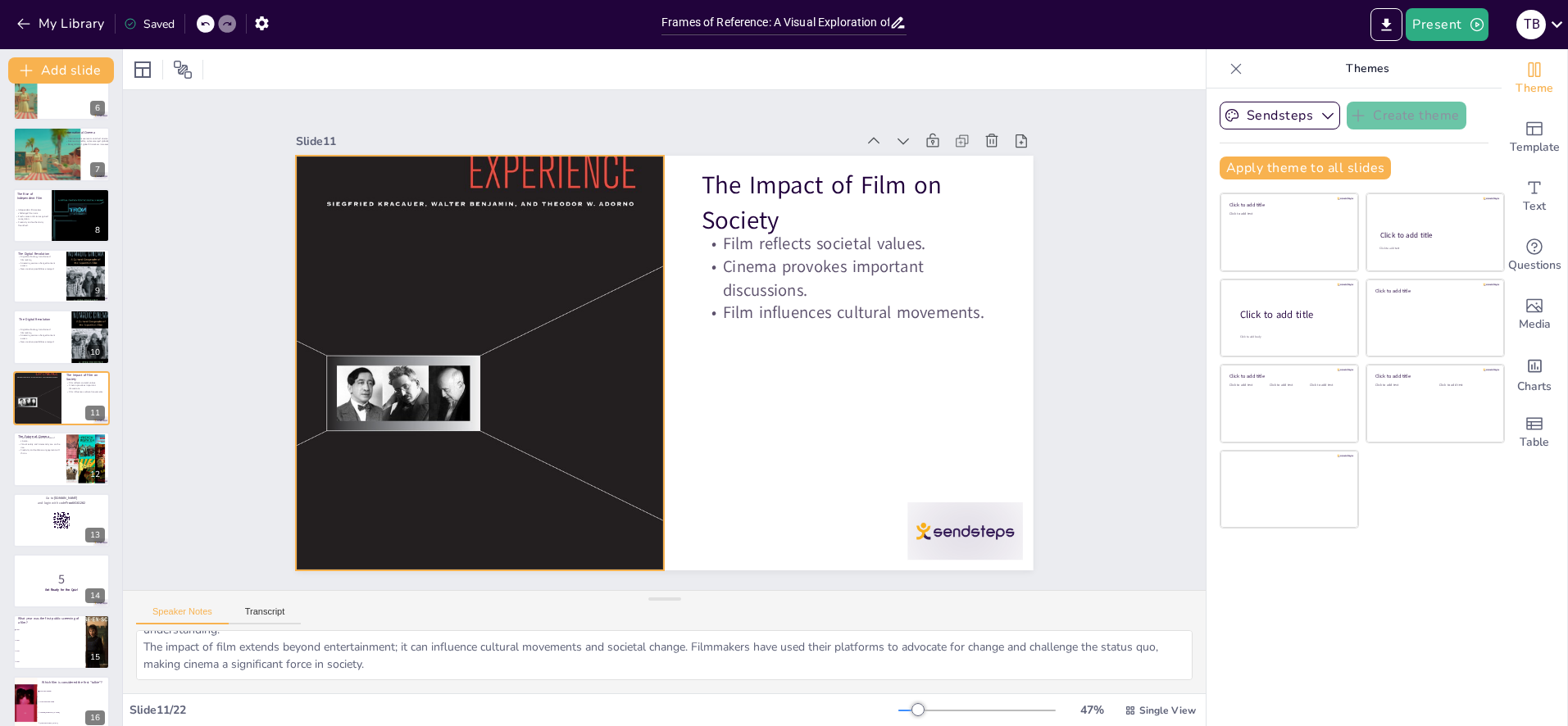
click at [432, 428] on div at bounding box center [480, 362] width 369 height 553
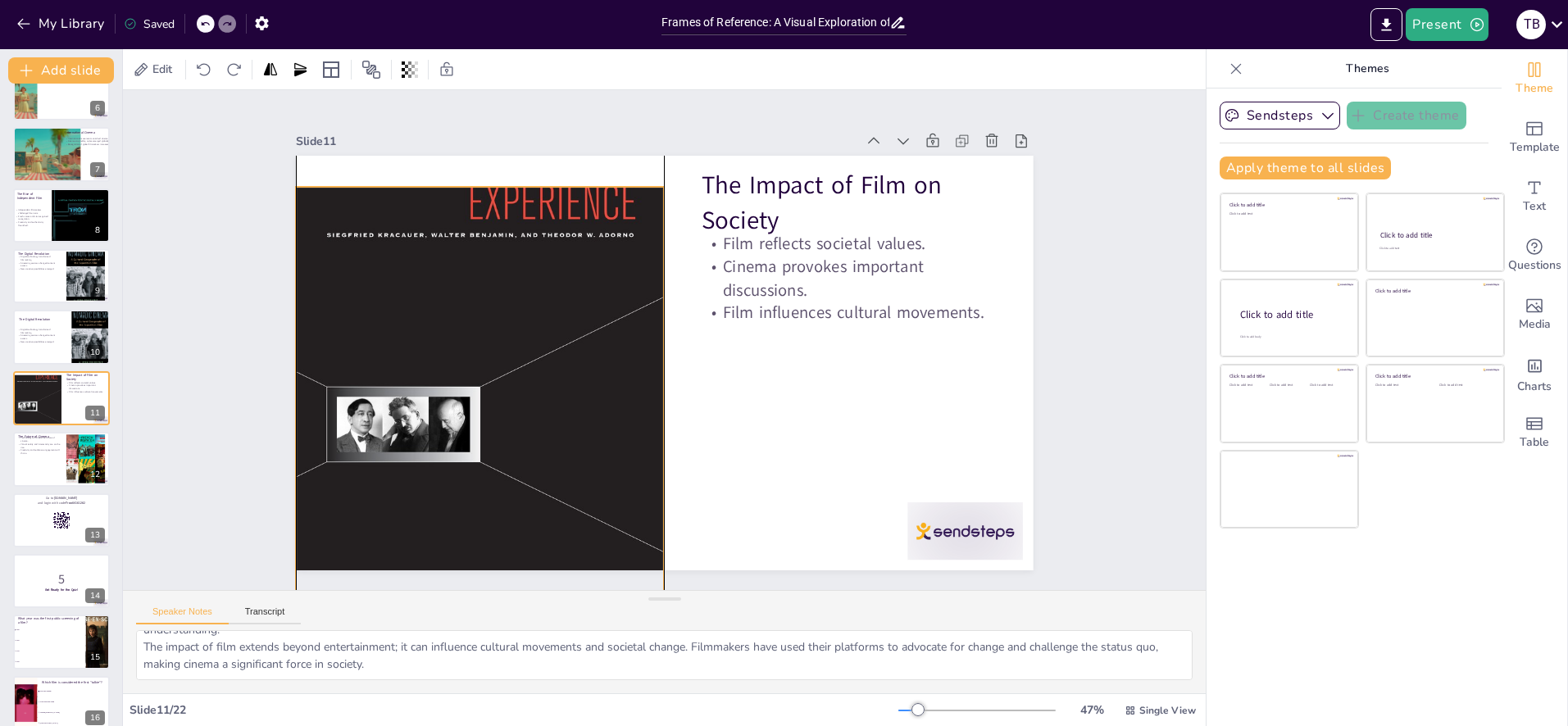
drag, startPoint x: 441, startPoint y: 418, endPoint x: 439, endPoint y: 449, distance: 31.1
click at [439, 449] on div at bounding box center [480, 393] width 369 height 553
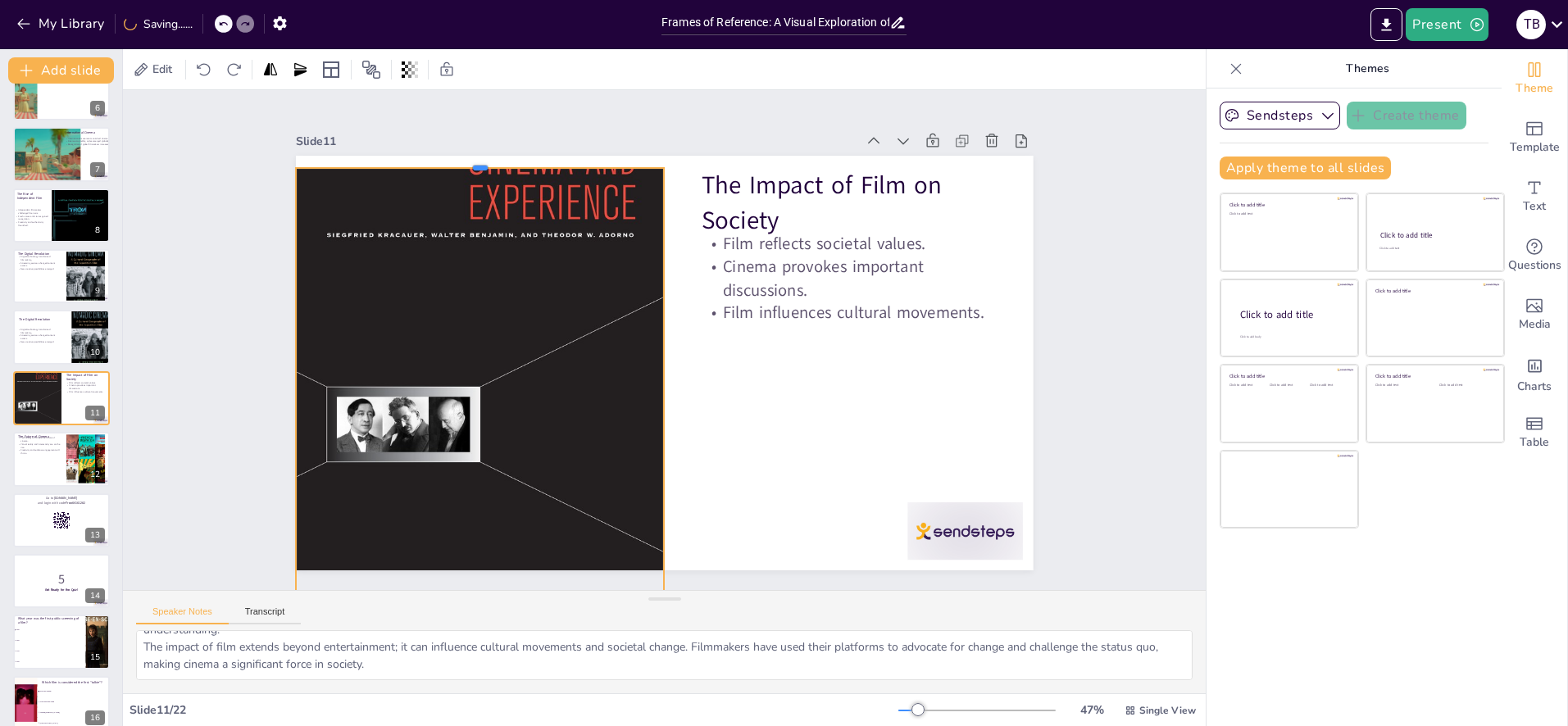
drag, startPoint x: 478, startPoint y: 185, endPoint x: 479, endPoint y: 166, distance: 19.0
click at [479, 166] on div at bounding box center [480, 161] width 369 height 13
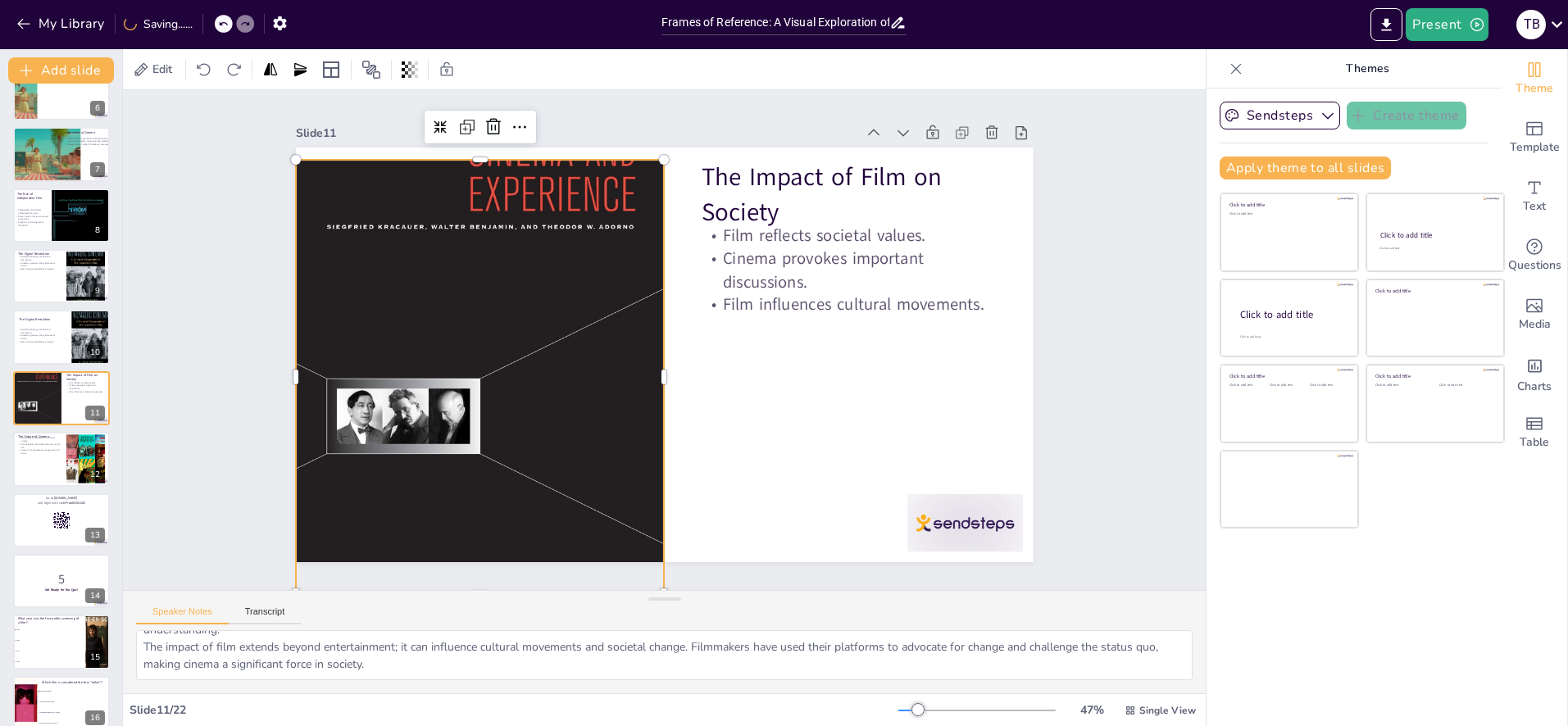
drag, startPoint x: 475, startPoint y: 246, endPoint x: 475, endPoint y: 222, distance: 24.0
click at [474, 245] on div at bounding box center [480, 385] width 369 height 553
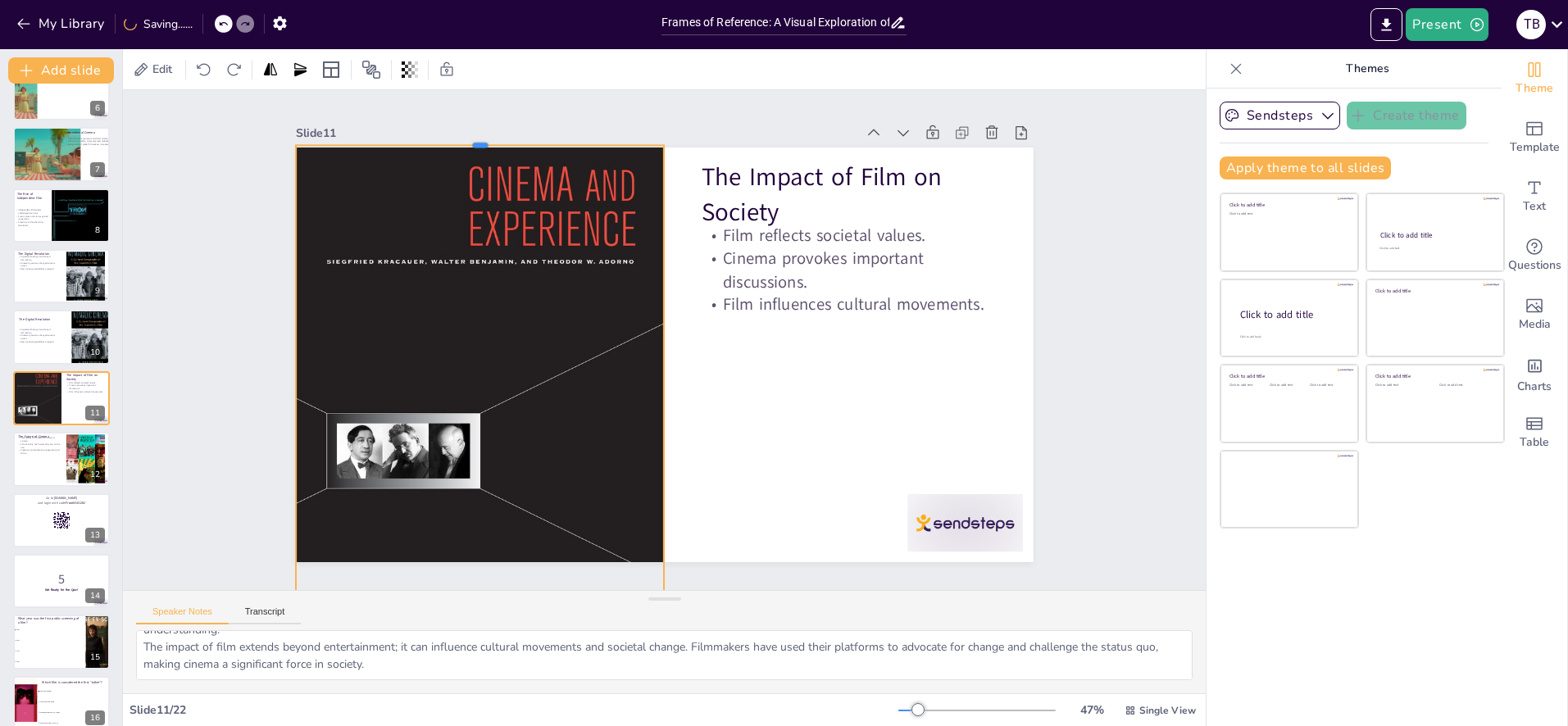
drag, startPoint x: 479, startPoint y: 192, endPoint x: 489, endPoint y: 142, distance: 51.0
click at [489, 142] on div at bounding box center [480, 139] width 369 height 13
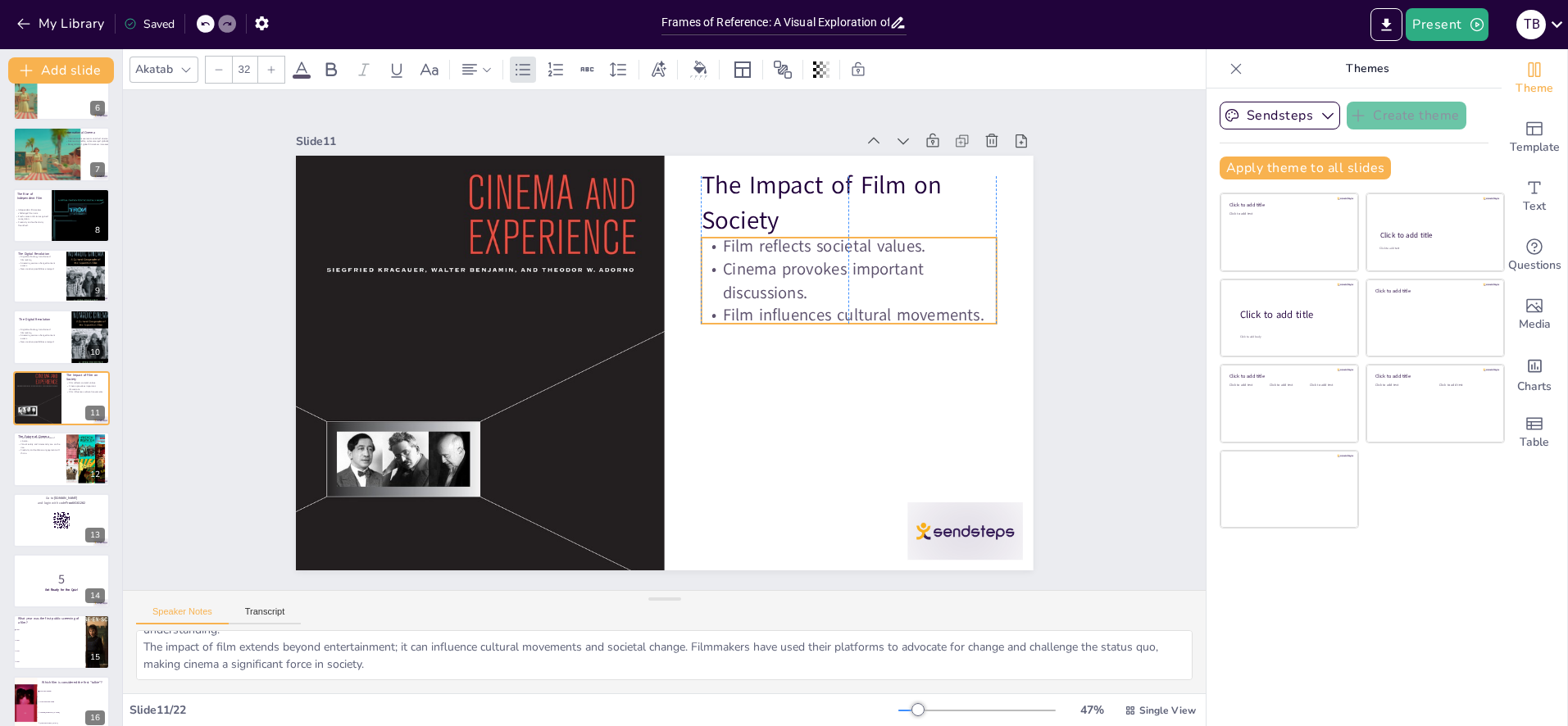
scroll to position [0, 0]
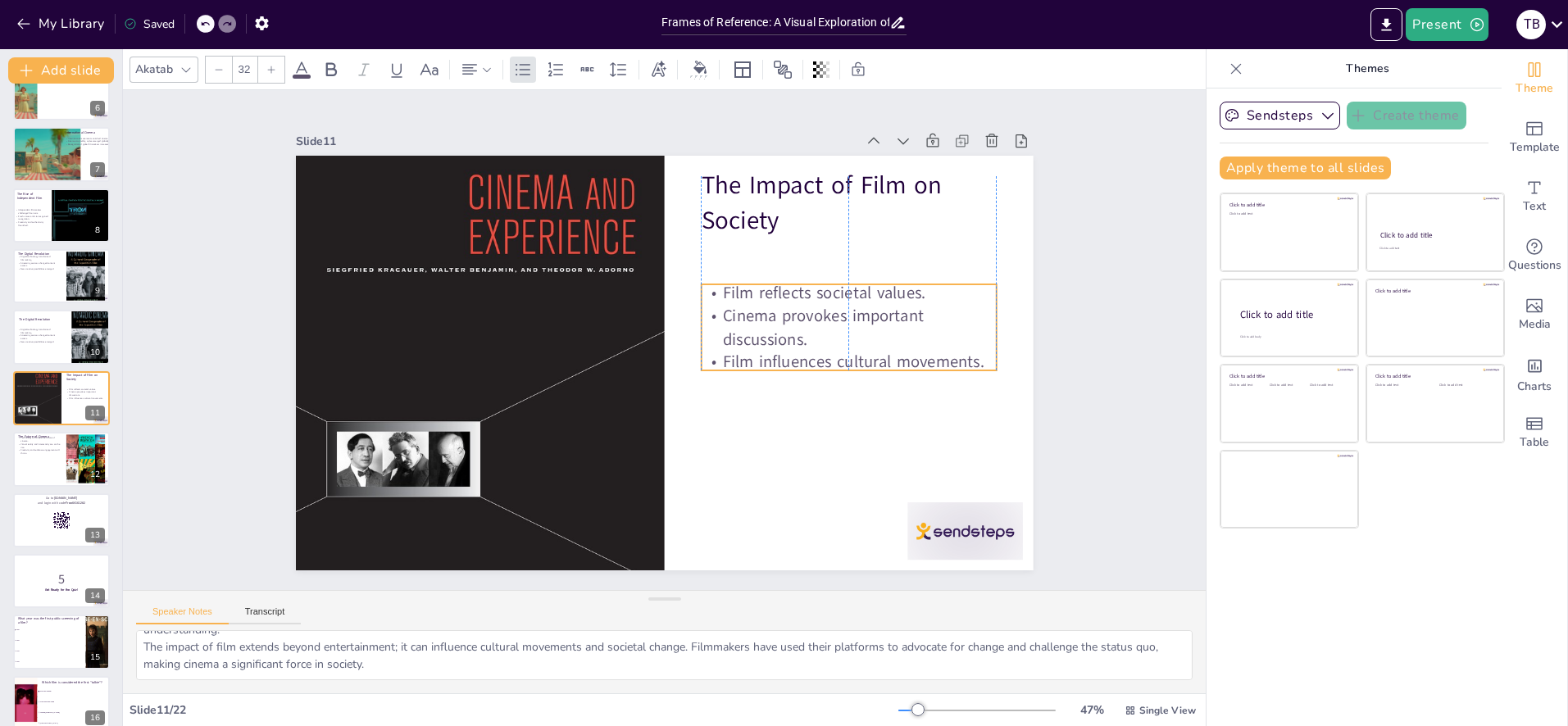
drag, startPoint x: 772, startPoint y: 326, endPoint x: 772, endPoint y: 358, distance: 32.0
click at [772, 358] on p "Film influences cultural movements." at bounding box center [846, 381] width 296 height 54
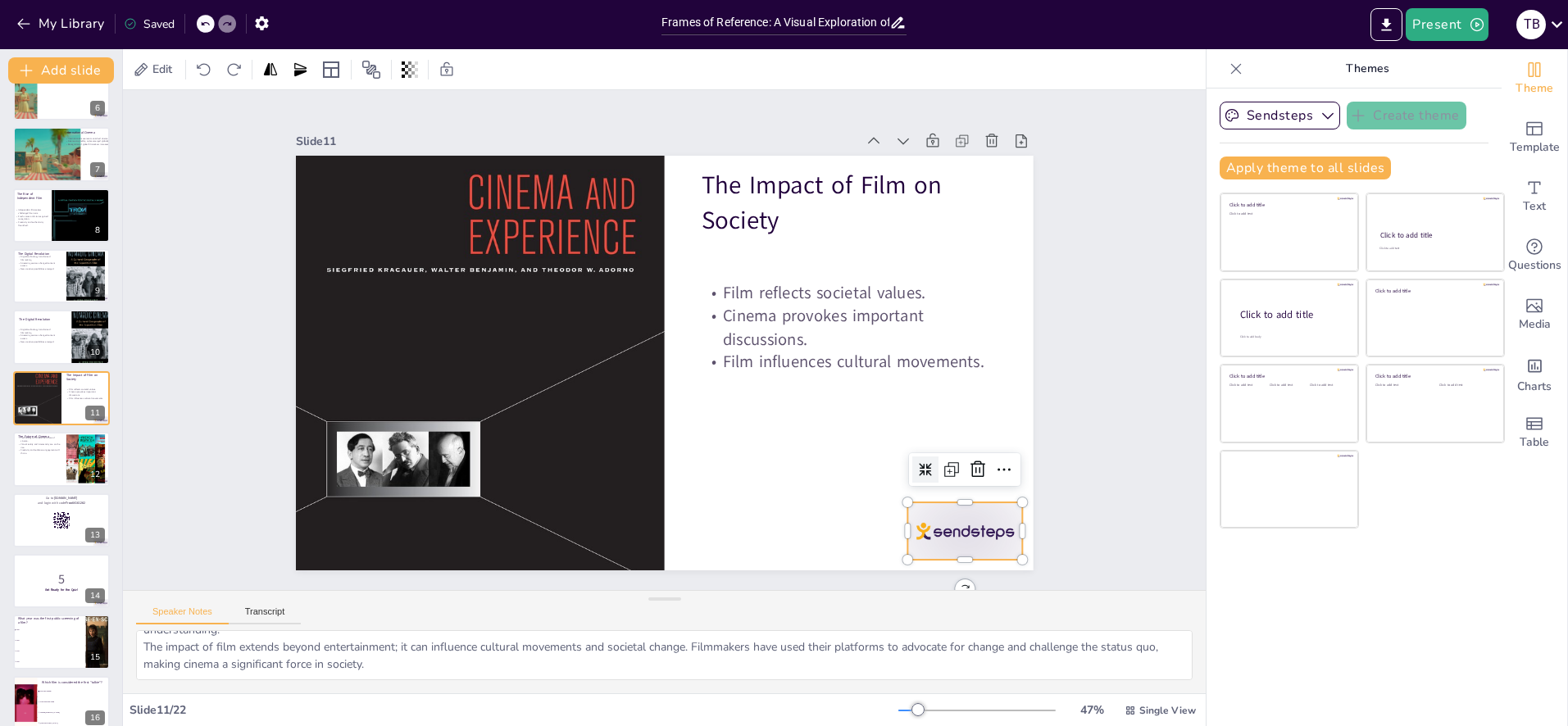
click at [964, 529] on div at bounding box center [943, 561] width 120 height 69
click at [974, 491] on icon at bounding box center [962, 501] width 21 height 21
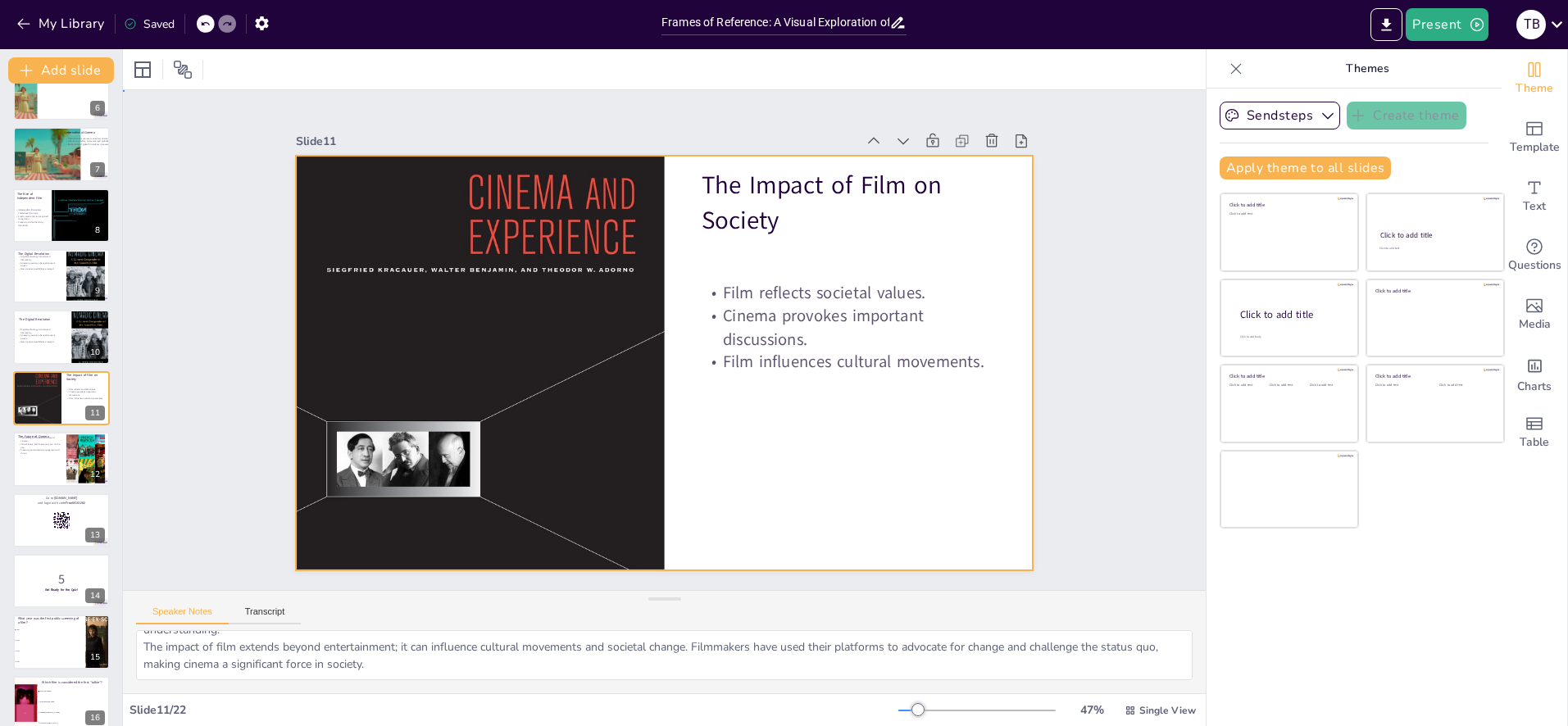
click at [810, 465] on div at bounding box center [662, 362] width 777 height 489
click at [79, 154] on div at bounding box center [38, 155] width 99 height 56
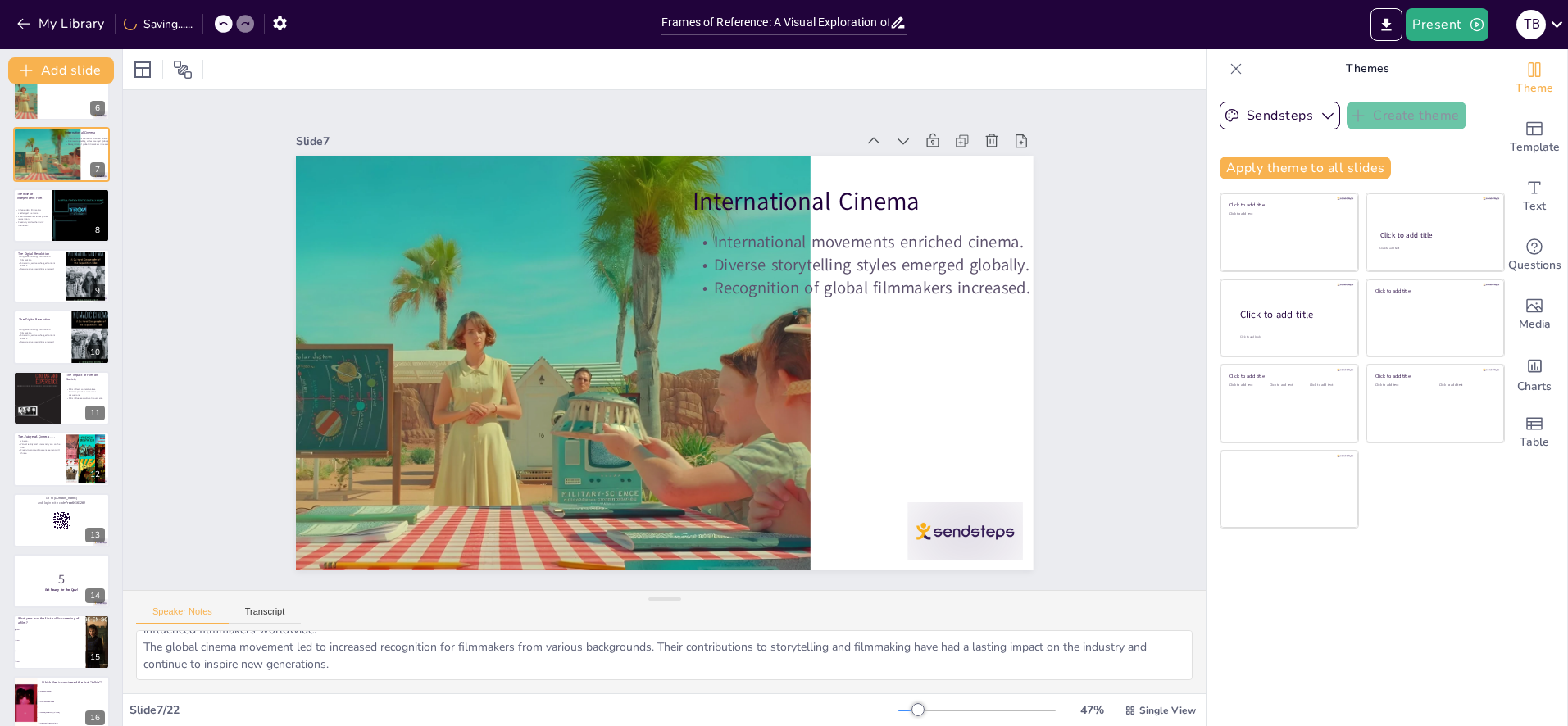
scroll to position [84, 0]
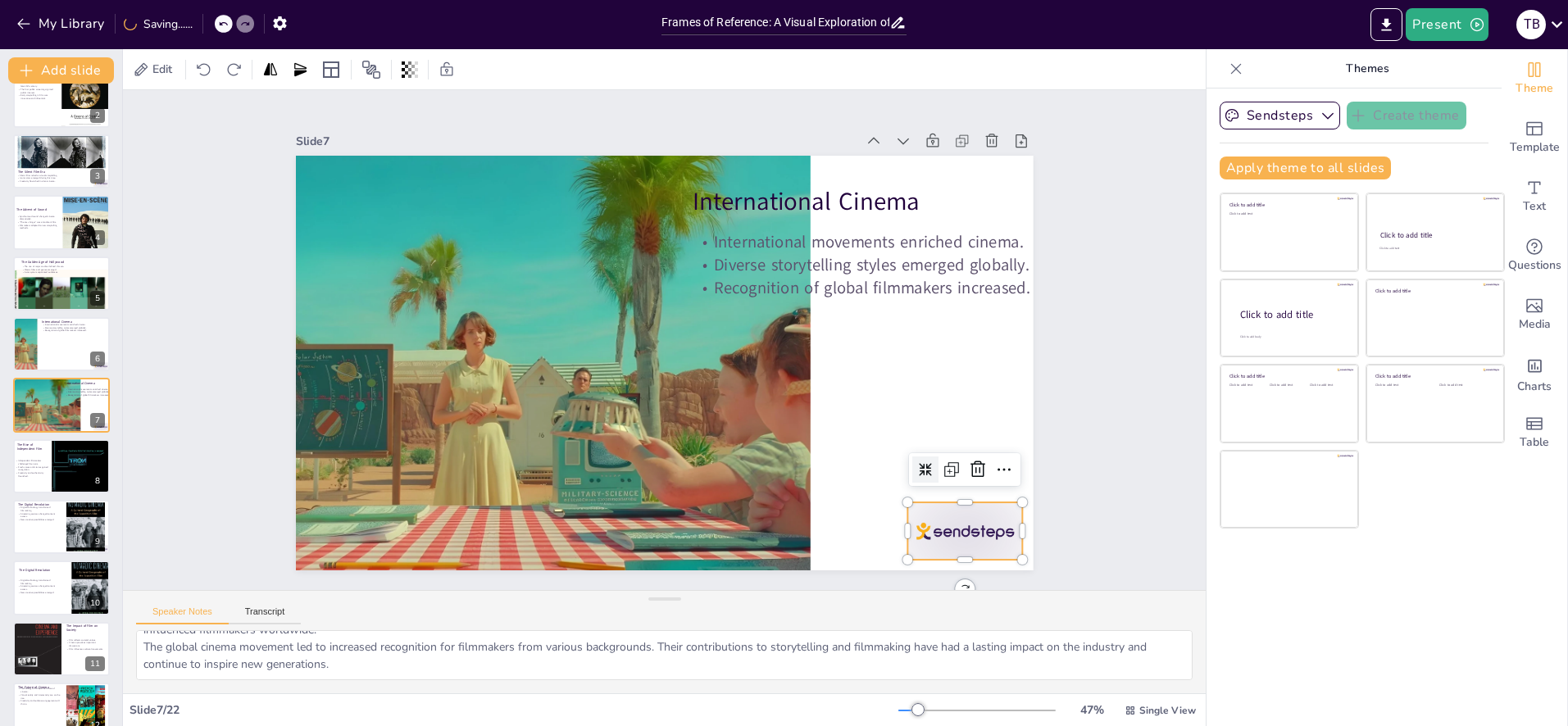
click at [996, 531] on div at bounding box center [966, 531] width 115 height 58
click at [971, 493] on icon at bounding box center [963, 501] width 17 height 18
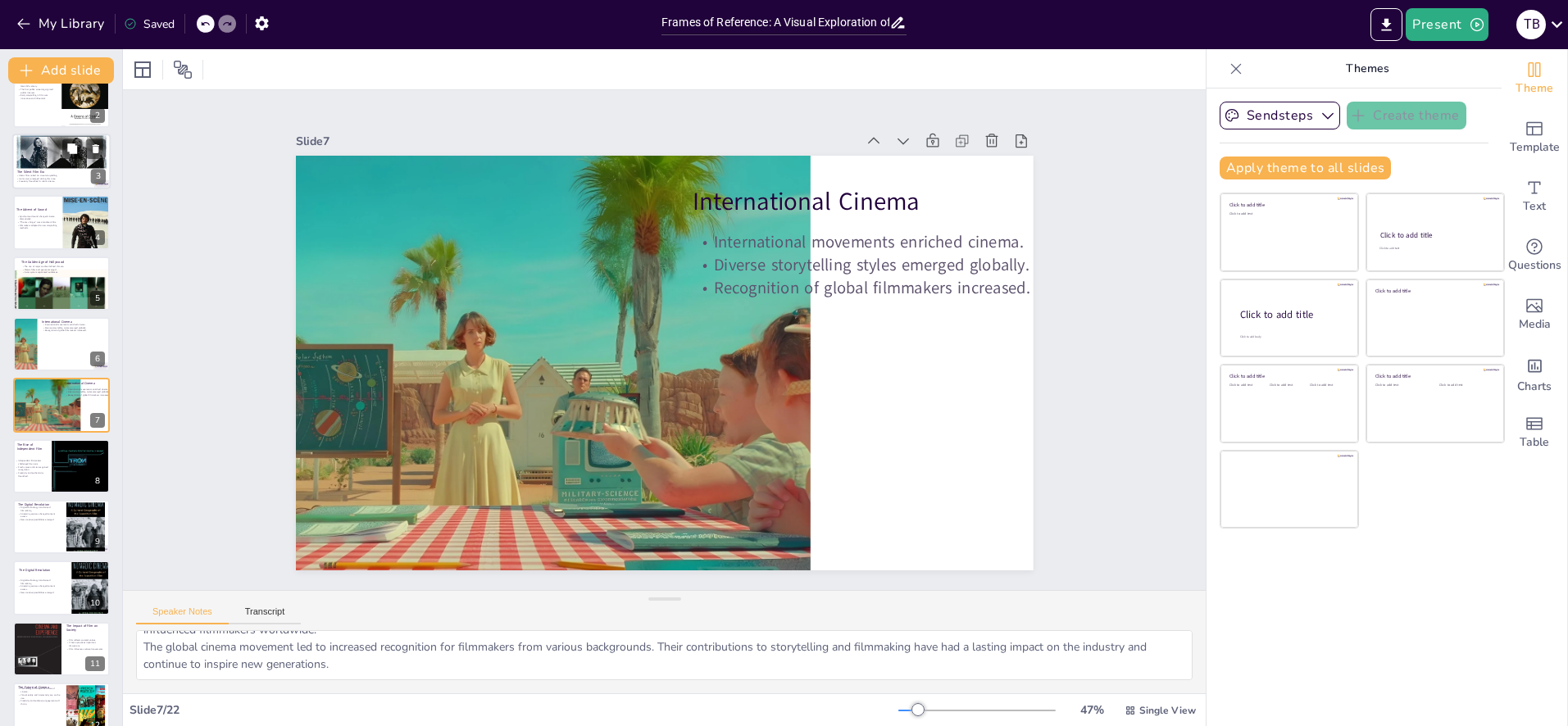
scroll to position [0, 0]
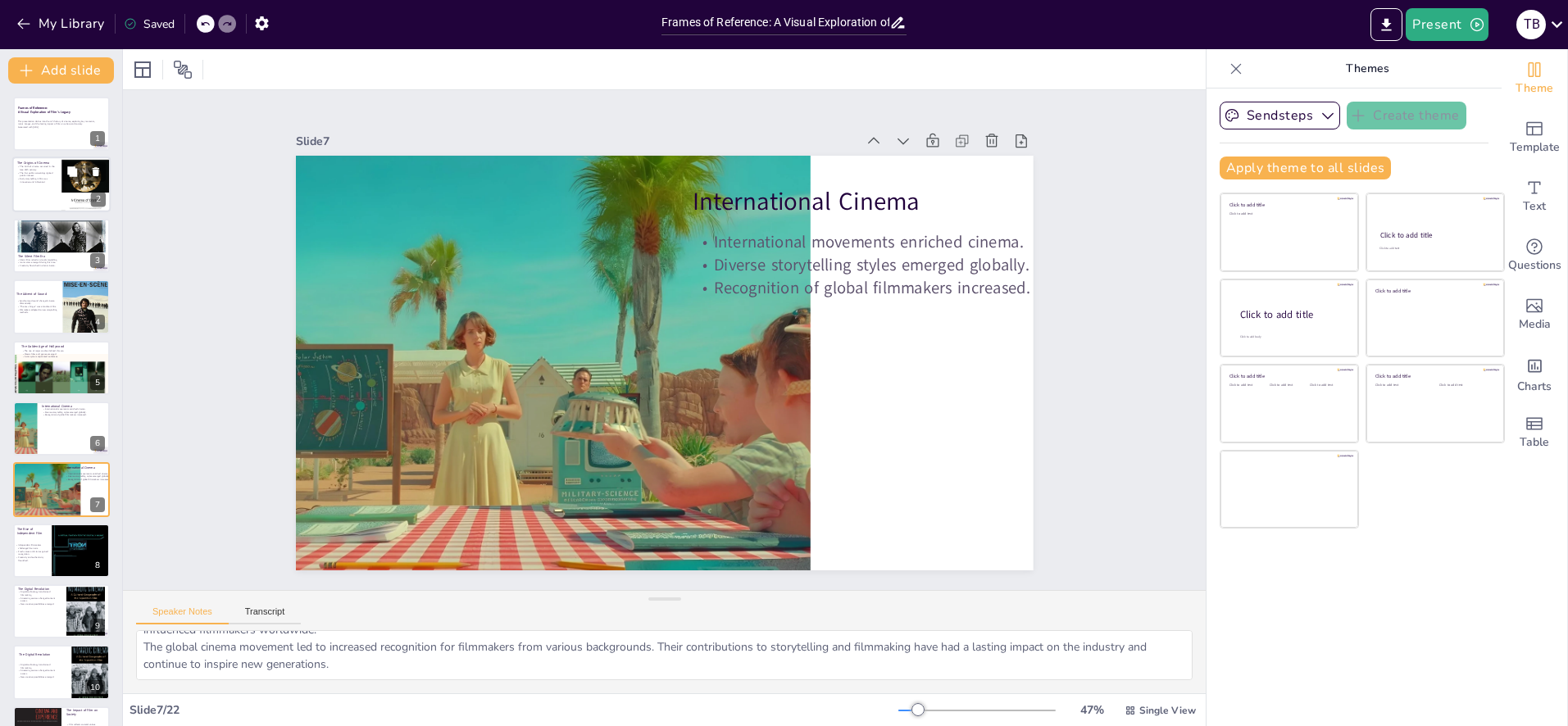
click at [55, 174] on p "The first public screenings ignited public interest." at bounding box center [37, 174] width 39 height 6
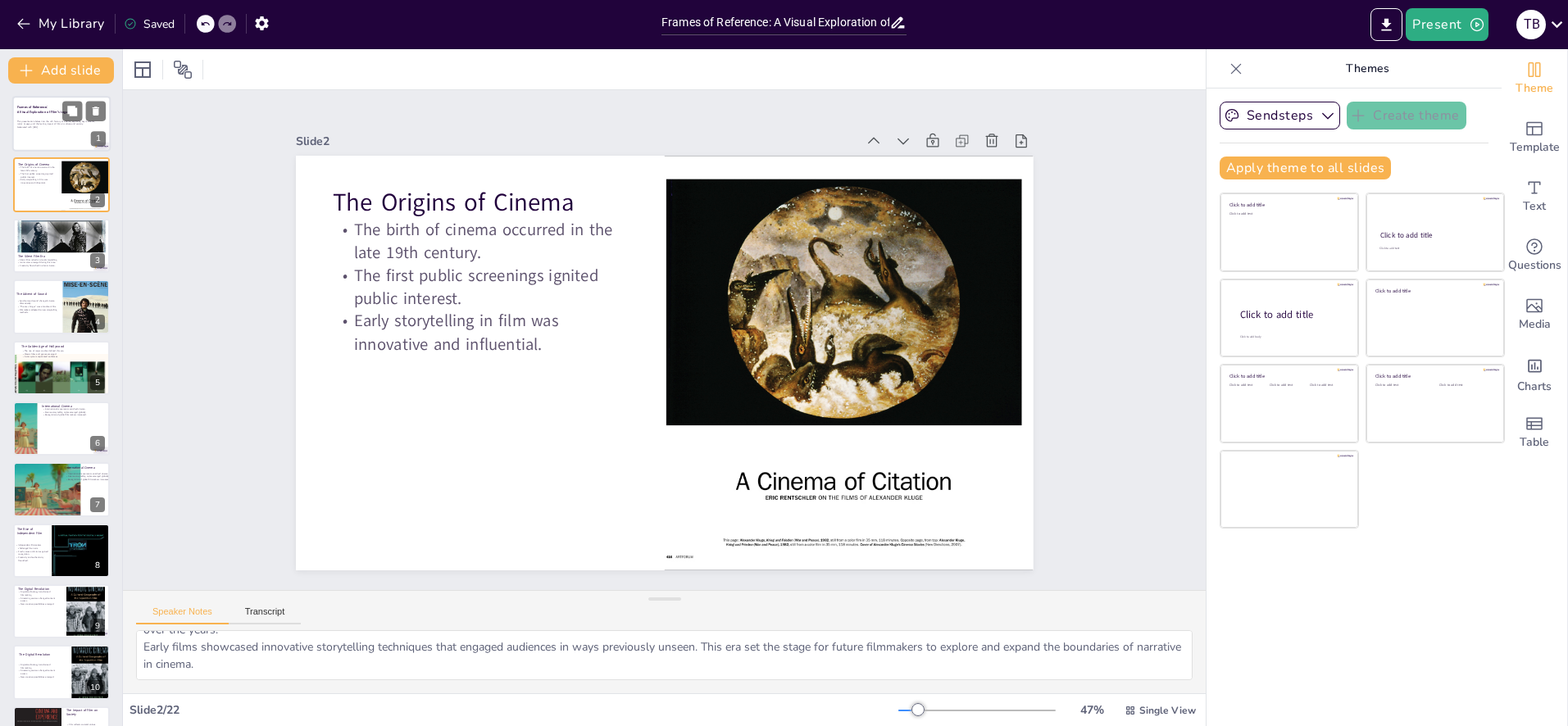
click at [44, 121] on p "This presentation delves into the rich history of cinema, exploring key moments," at bounding box center [58, 121] width 81 height 3
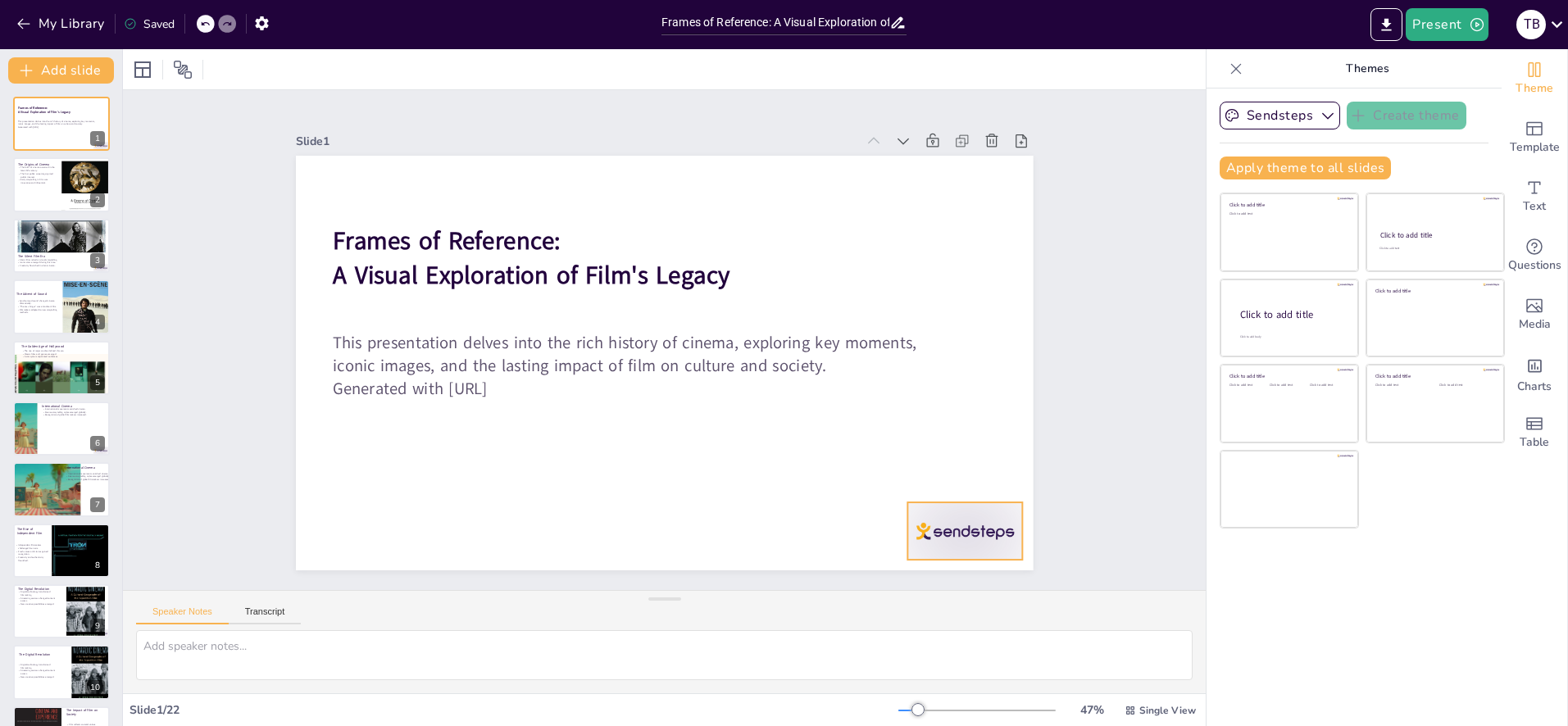
click at [970, 527] on div at bounding box center [943, 561] width 120 height 69
drag, startPoint x: 976, startPoint y: 477, endPoint x: 971, endPoint y: 487, distance: 11.2
click at [976, 477] on icon at bounding box center [978, 470] width 20 height 20
click at [38, 176] on p "The first public screenings ignited public interest." at bounding box center [37, 174] width 39 height 6
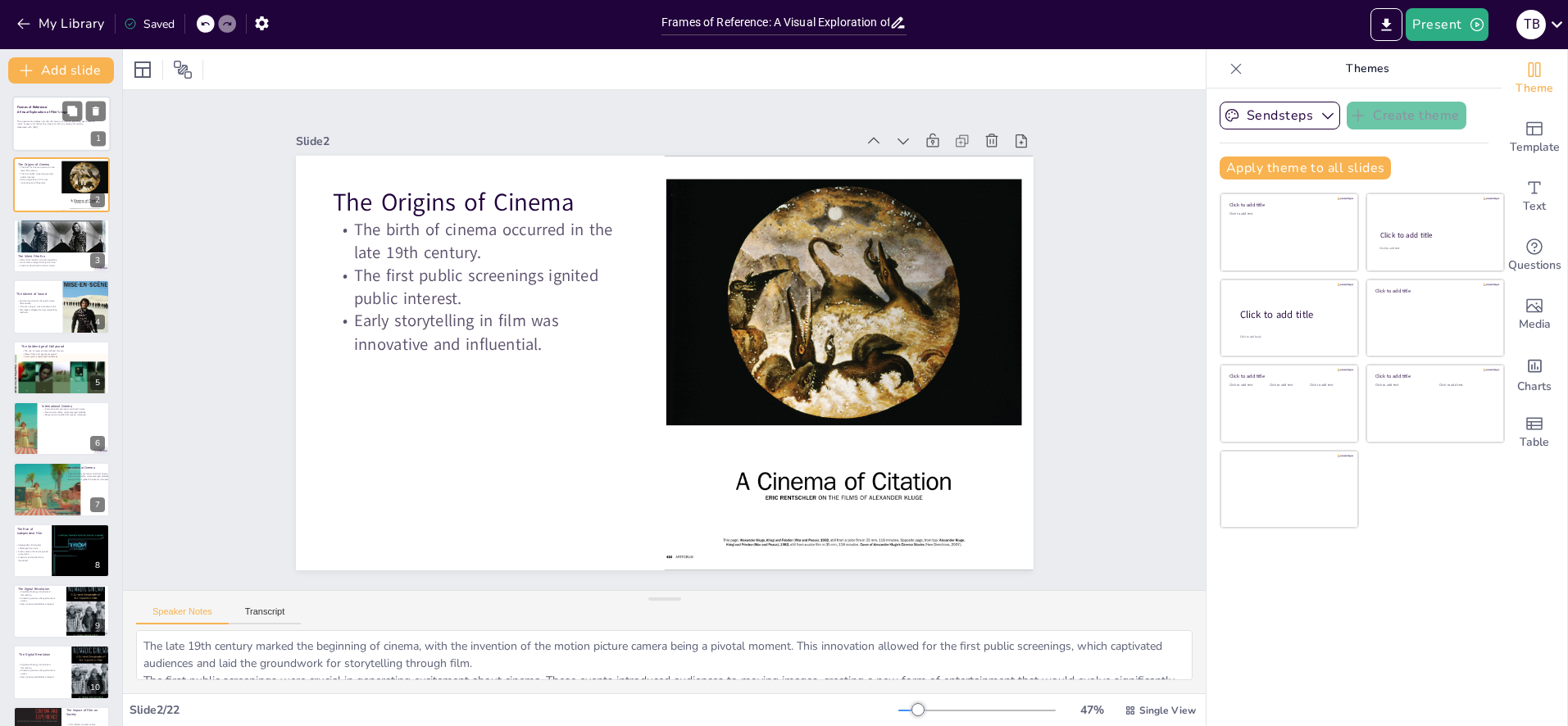
click at [51, 137] on div at bounding box center [62, 124] width 99 height 56
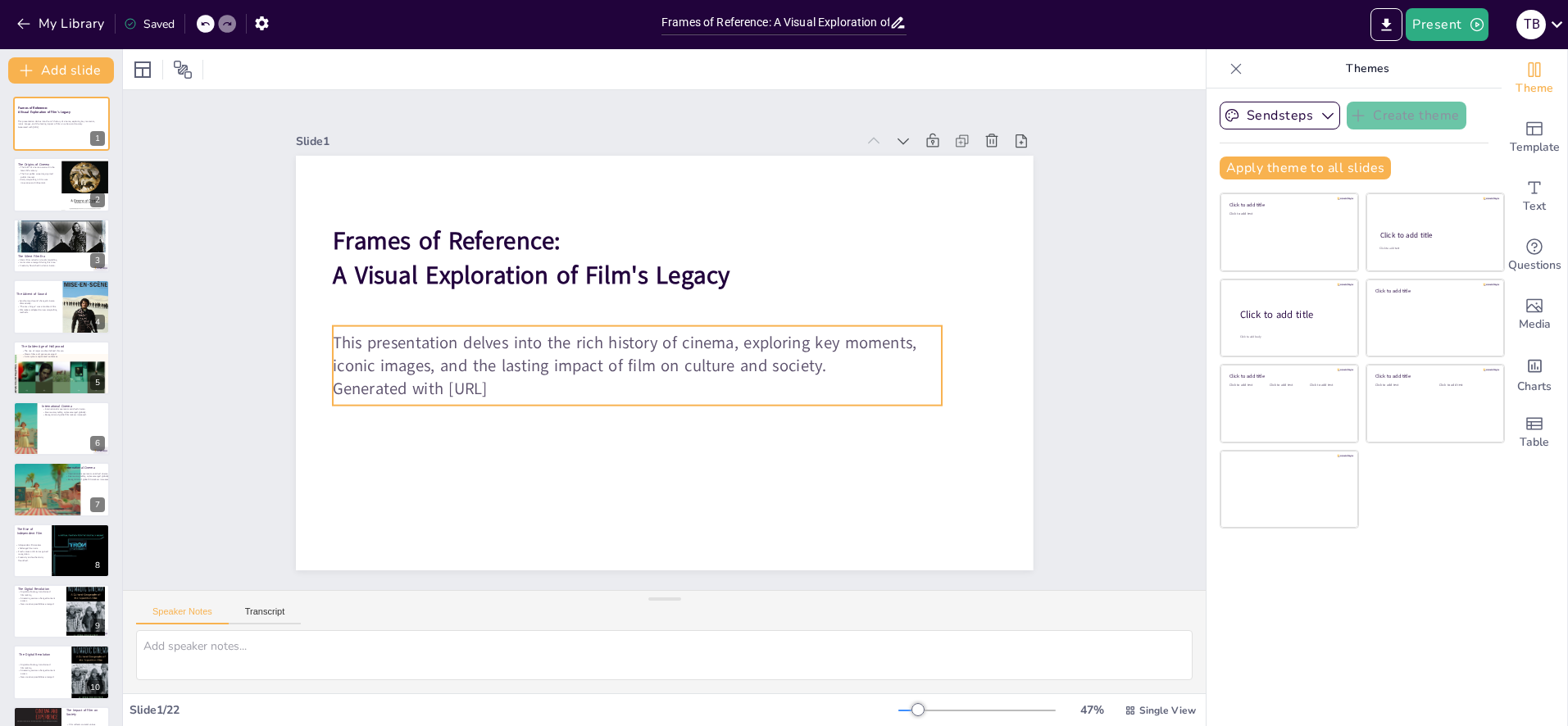
click at [525, 383] on p "Generated with [URL]" at bounding box center [632, 386] width 608 height 86
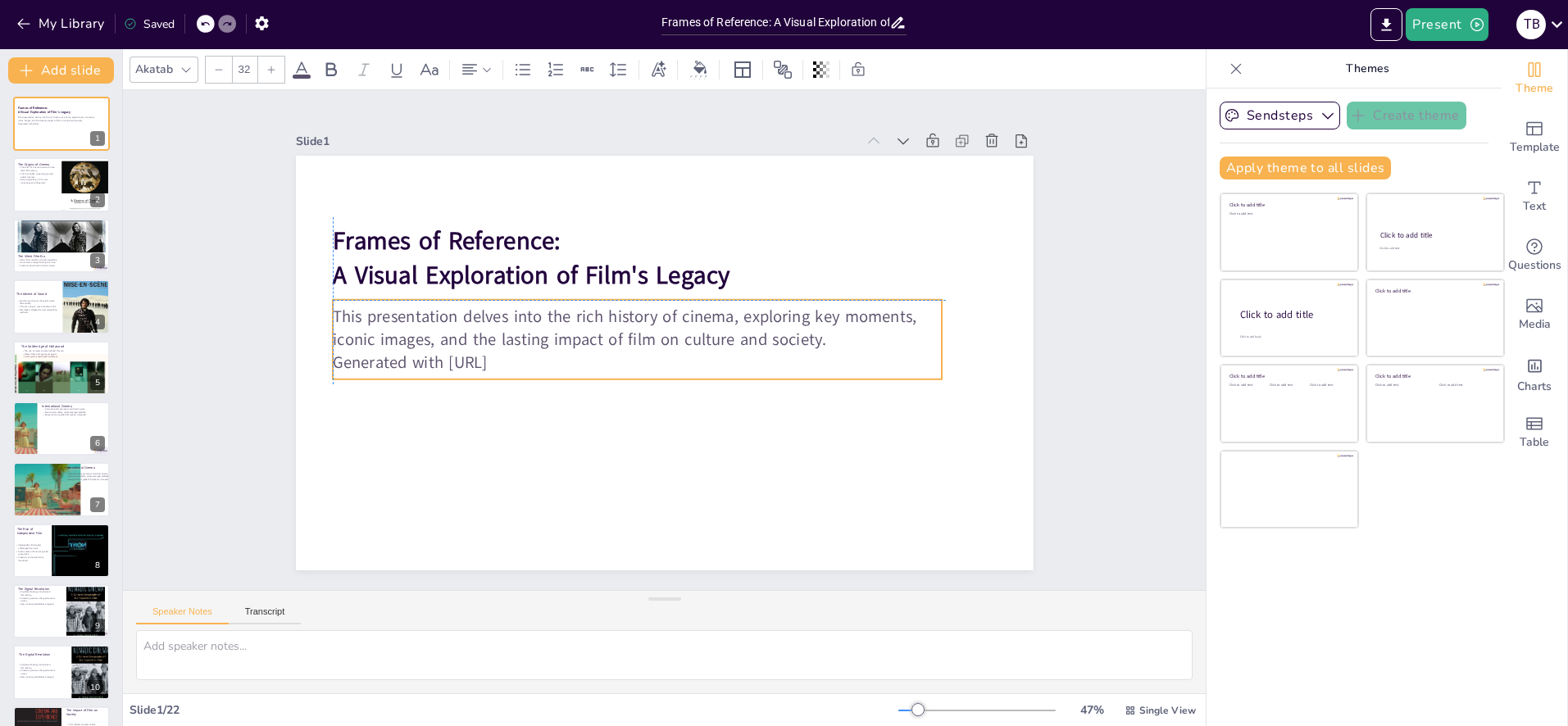
drag, startPoint x: 637, startPoint y: 404, endPoint x: 641, endPoint y: 384, distance: 20.4
click at [641, 236] on div "Frames of Reference: A Visual Exploration of Film's Legacy This presentation de…" at bounding box center [703, 159] width 721 height 153
drag, startPoint x: 643, startPoint y: 359, endPoint x: 582, endPoint y: 383, distance: 65.6
click at [641, 389] on div at bounding box center [638, 393] width 610 height 13
click at [531, 369] on p "Generated with [URL]" at bounding box center [638, 366] width 610 height 23
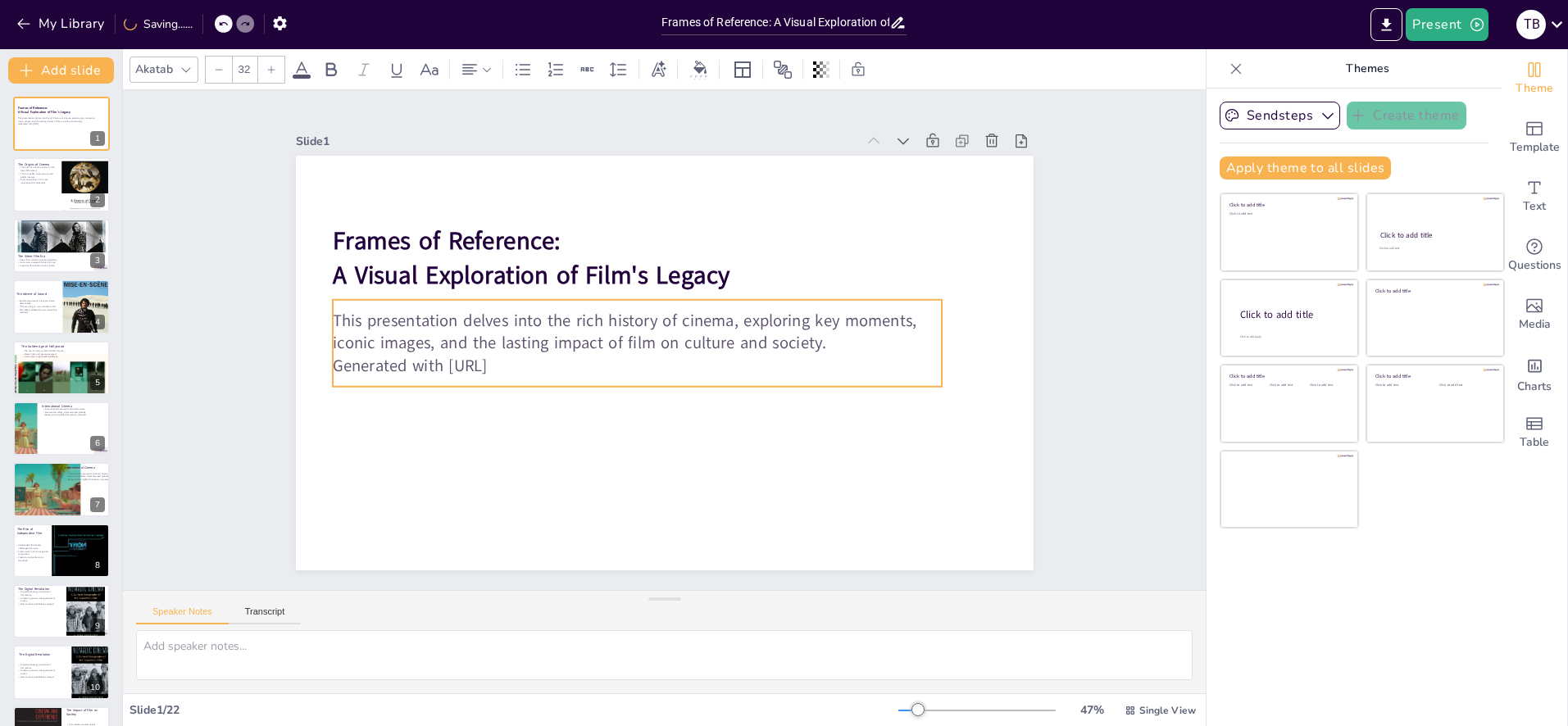
click at [531, 369] on p "Generated with [URL]" at bounding box center [638, 366] width 610 height 23
click at [484, 363] on p "Generated with [URL]" at bounding box center [638, 366] width 610 height 23
drag, startPoint x: 467, startPoint y: 369, endPoint x: 545, endPoint y: 369, distance: 78.0
click at [546, 371] on p "Generated with [URL]" at bounding box center [638, 366] width 610 height 23
drag, startPoint x: 712, startPoint y: 311, endPoint x: 711, endPoint y: 326, distance: 15.0
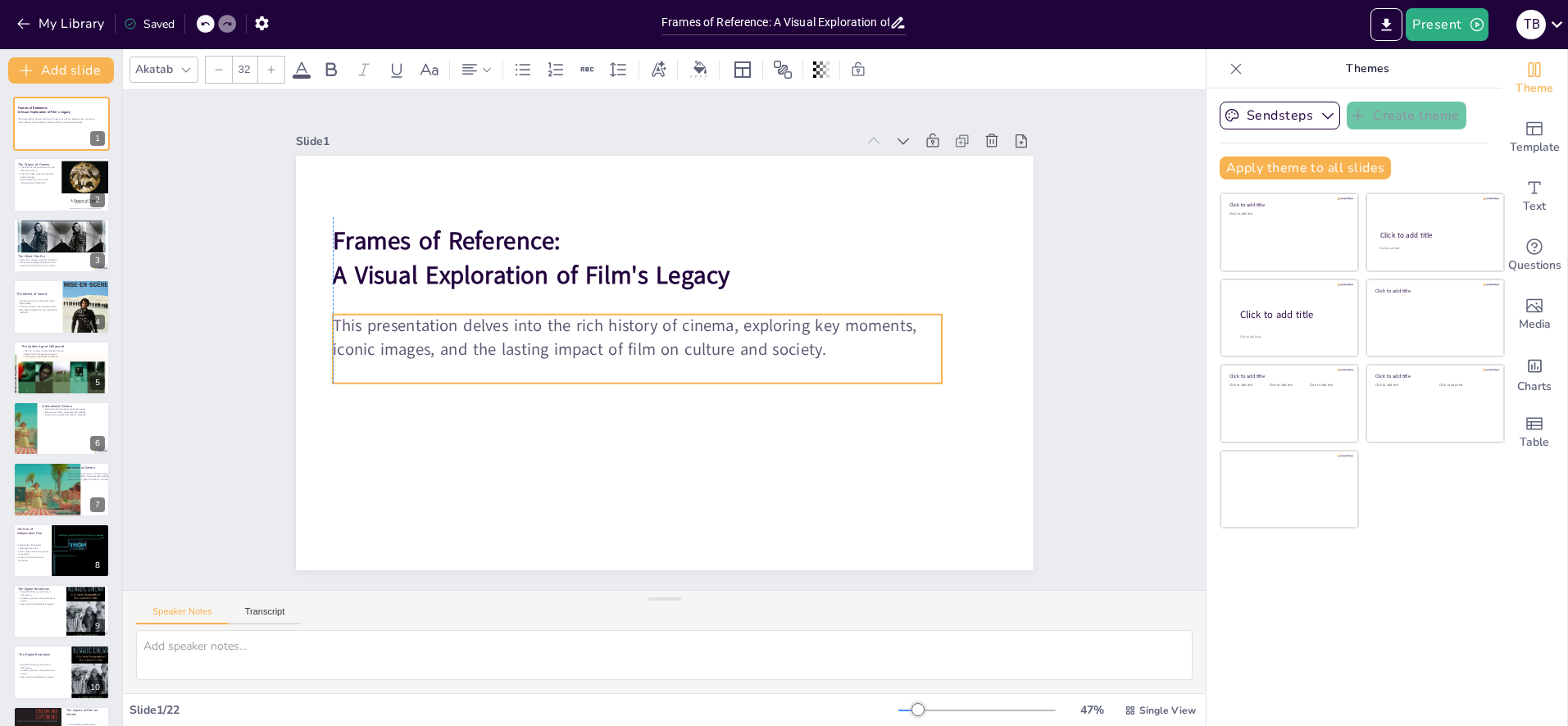
click at [711, 326] on p "This presentation delves into the rich history of cinema, exploring key moments," at bounding box center [638, 323] width 608 height 86
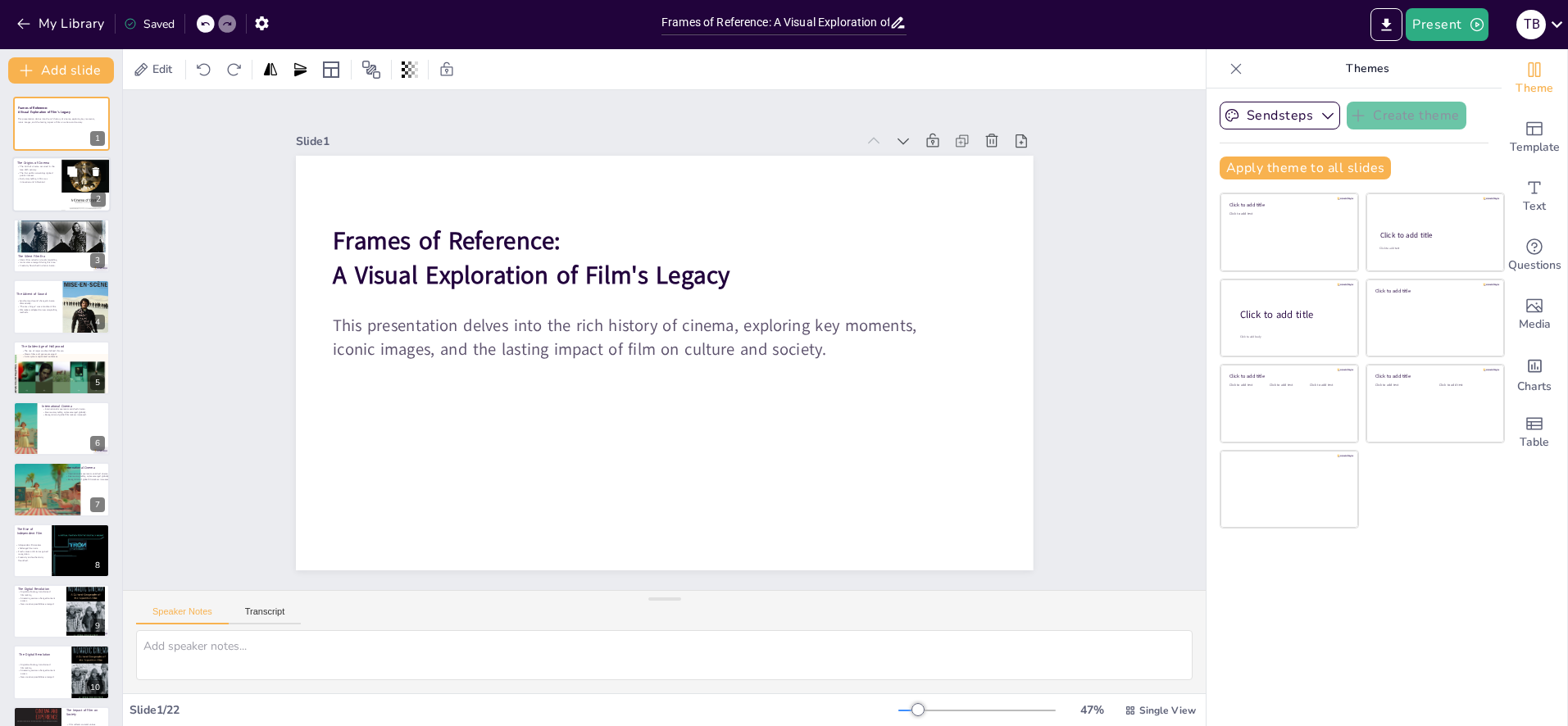
click at [59, 181] on div at bounding box center [62, 185] width 99 height 56
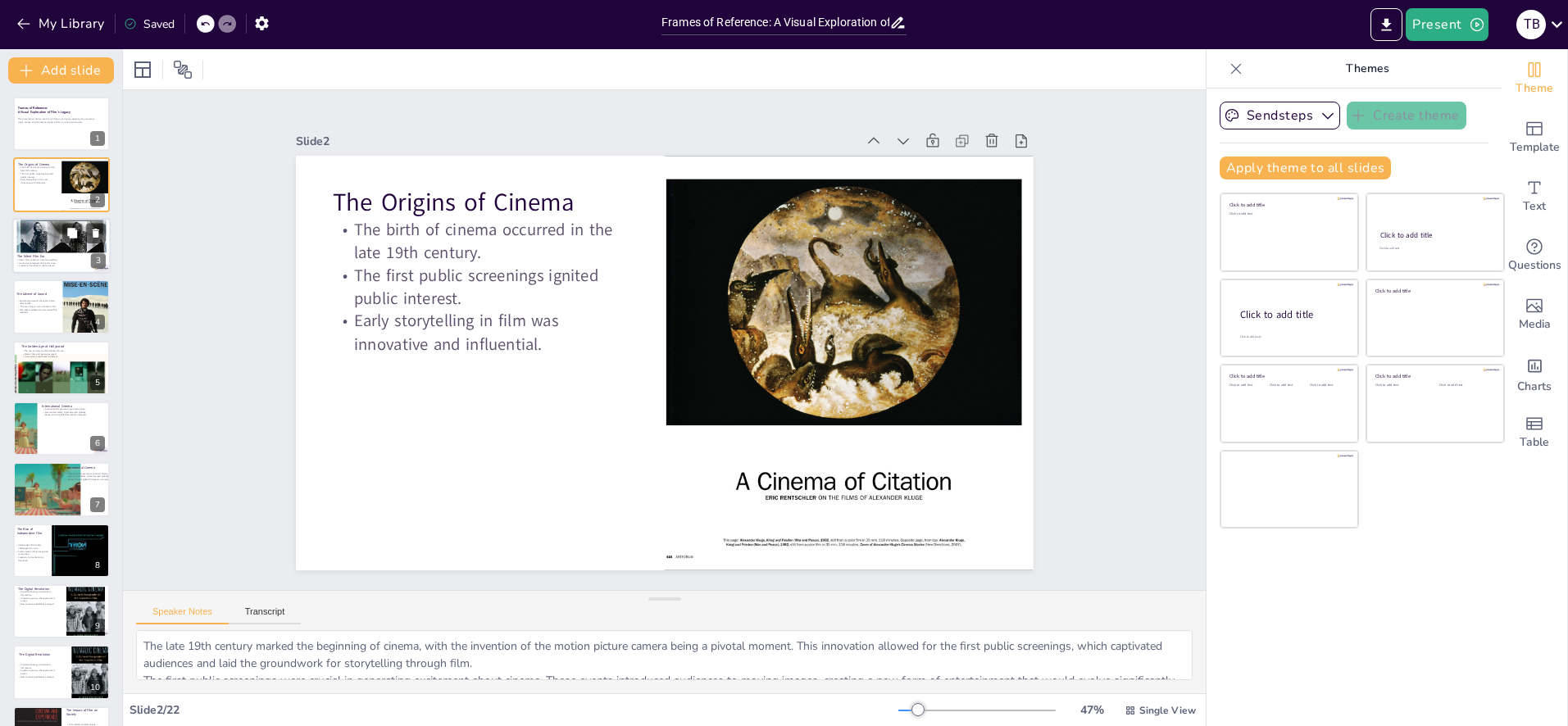
click at [52, 260] on p "Silent films relied on visual storytelling." at bounding box center [61, 260] width 89 height 3
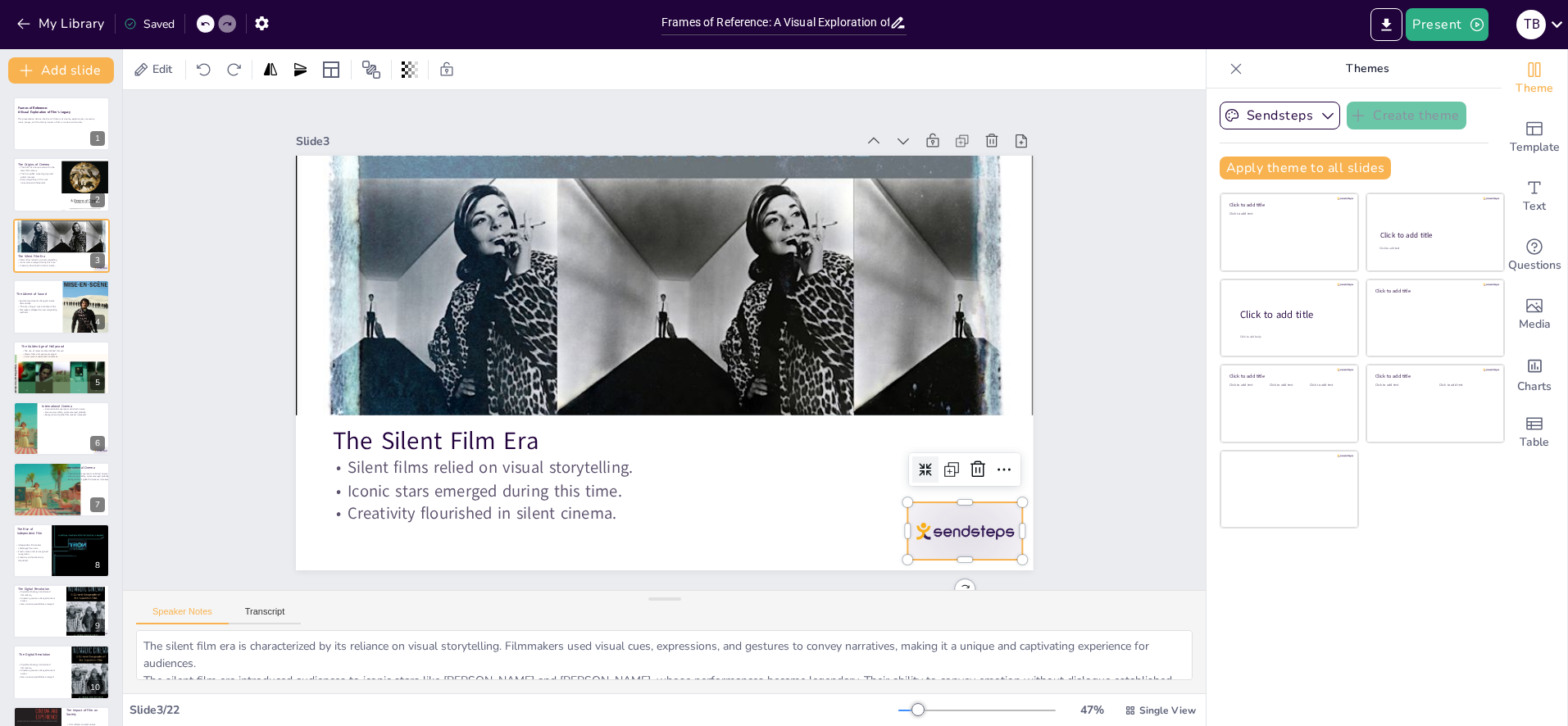
click at [949, 549] on div at bounding box center [919, 589] width 125 height 80
click at [956, 520] on icon at bounding box center [944, 531] width 23 height 23
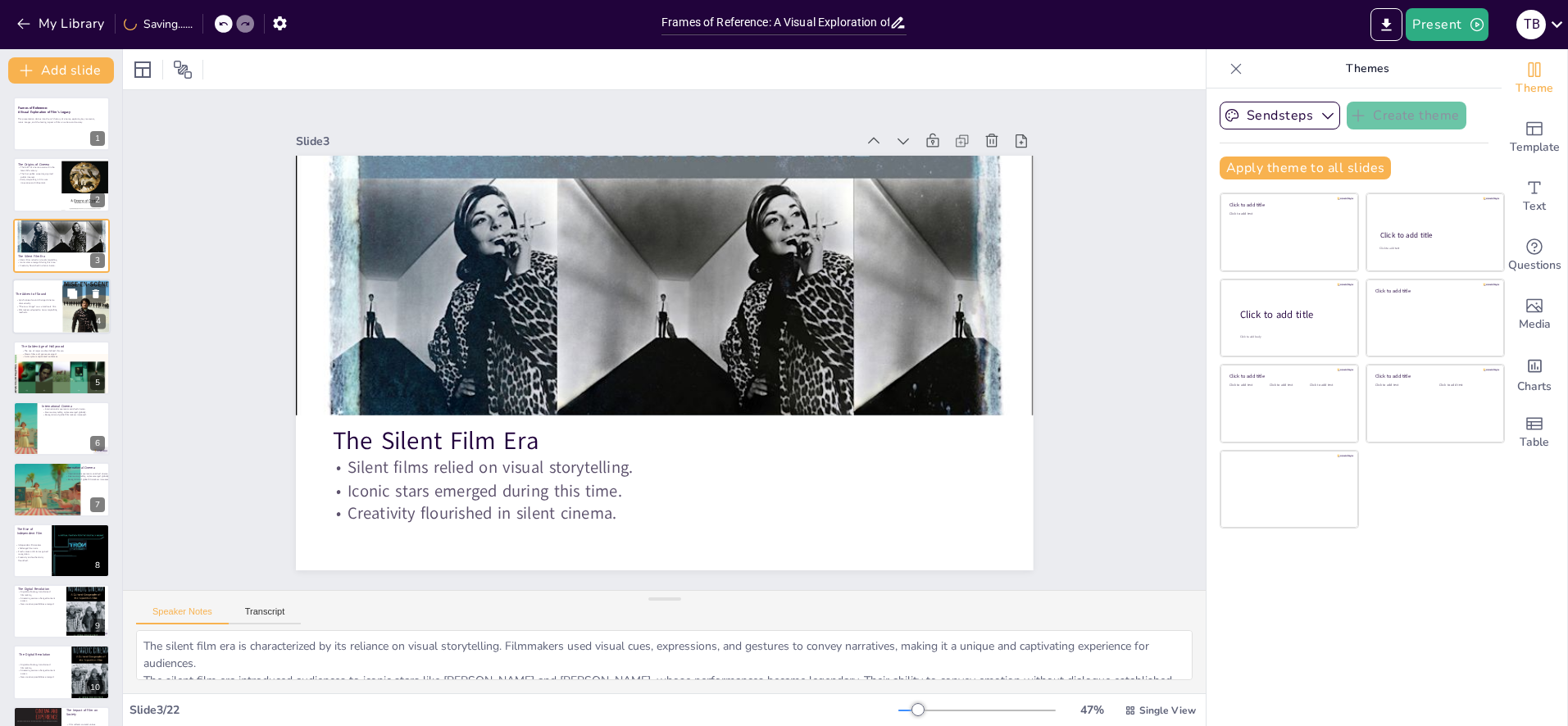
click at [19, 317] on div at bounding box center [62, 306] width 99 height 56
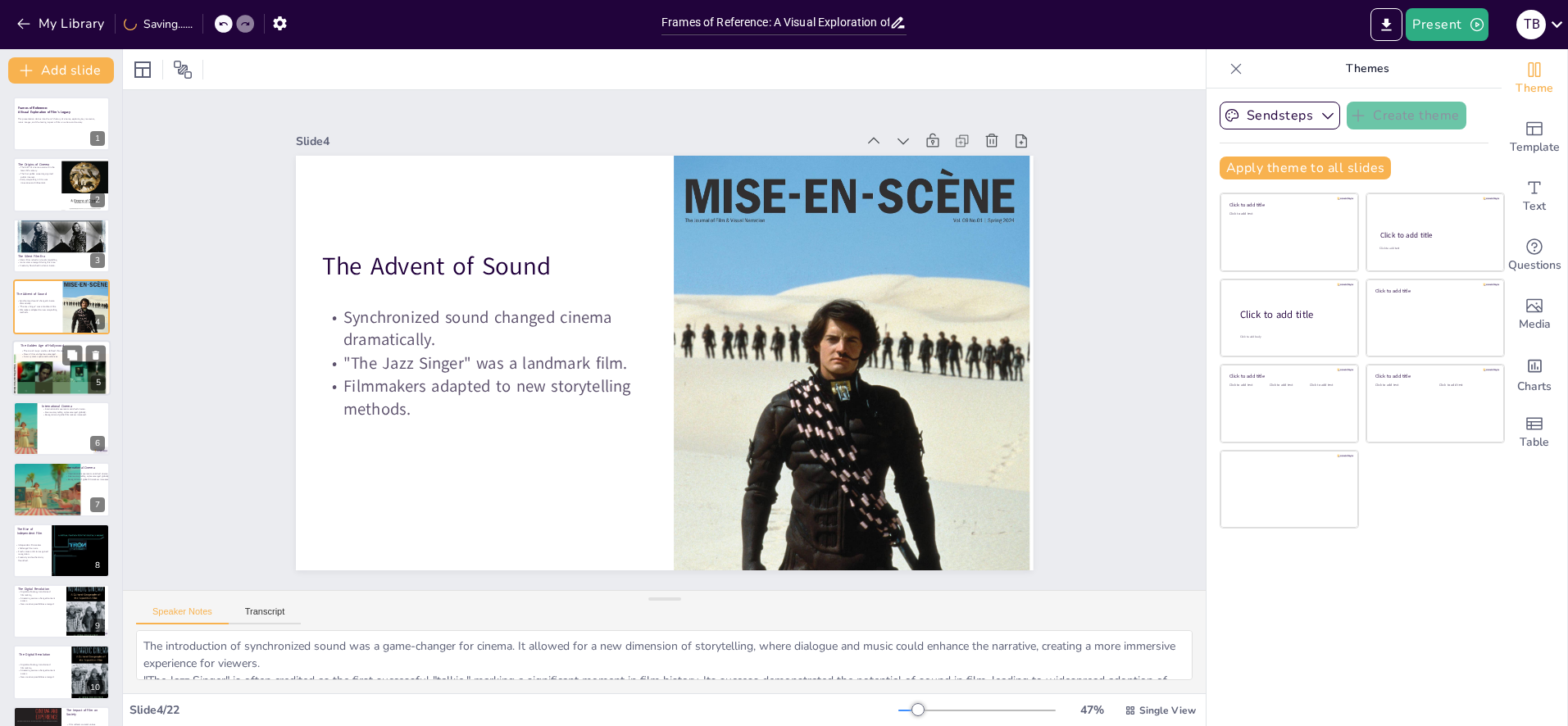
click at [33, 367] on div at bounding box center [62, 380] width 99 height 56
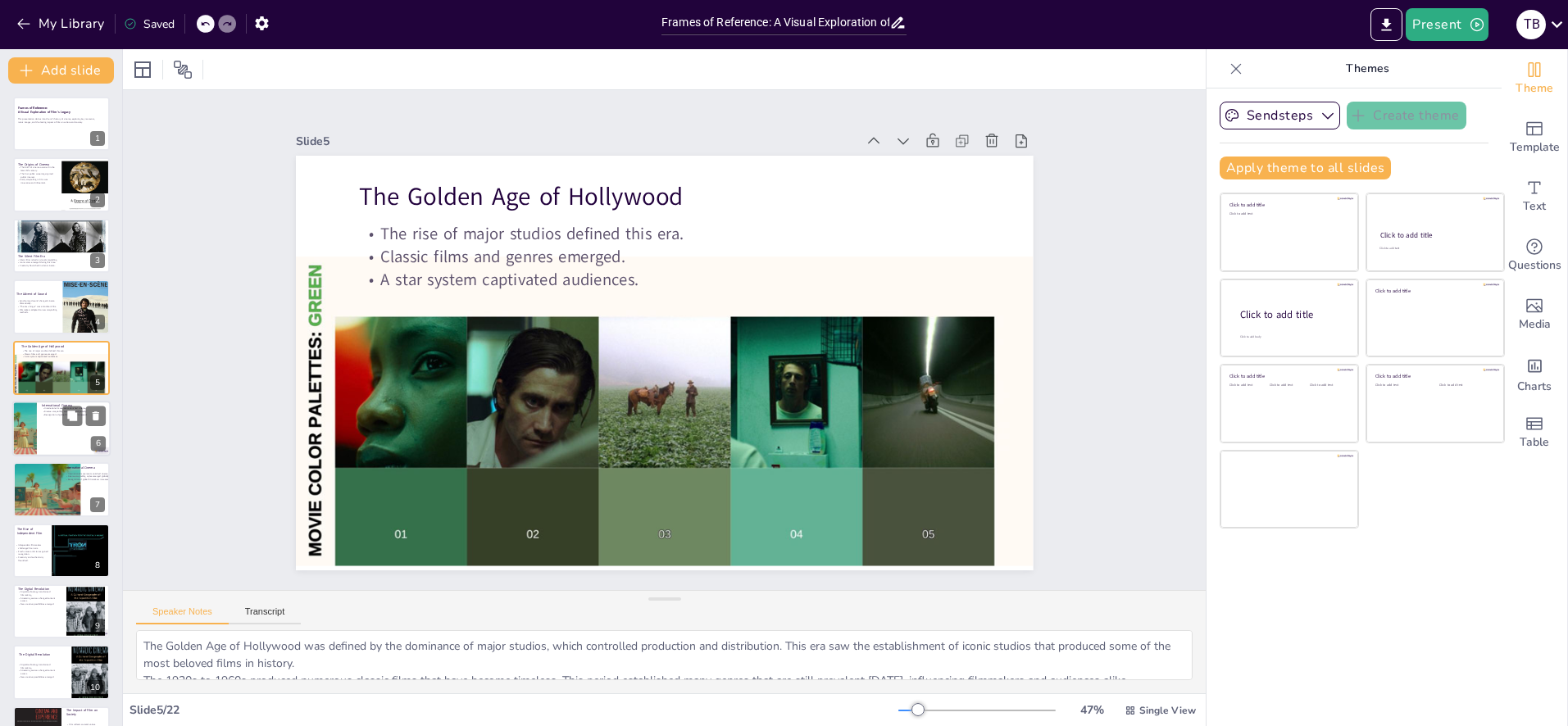
click at [45, 424] on div at bounding box center [62, 428] width 99 height 56
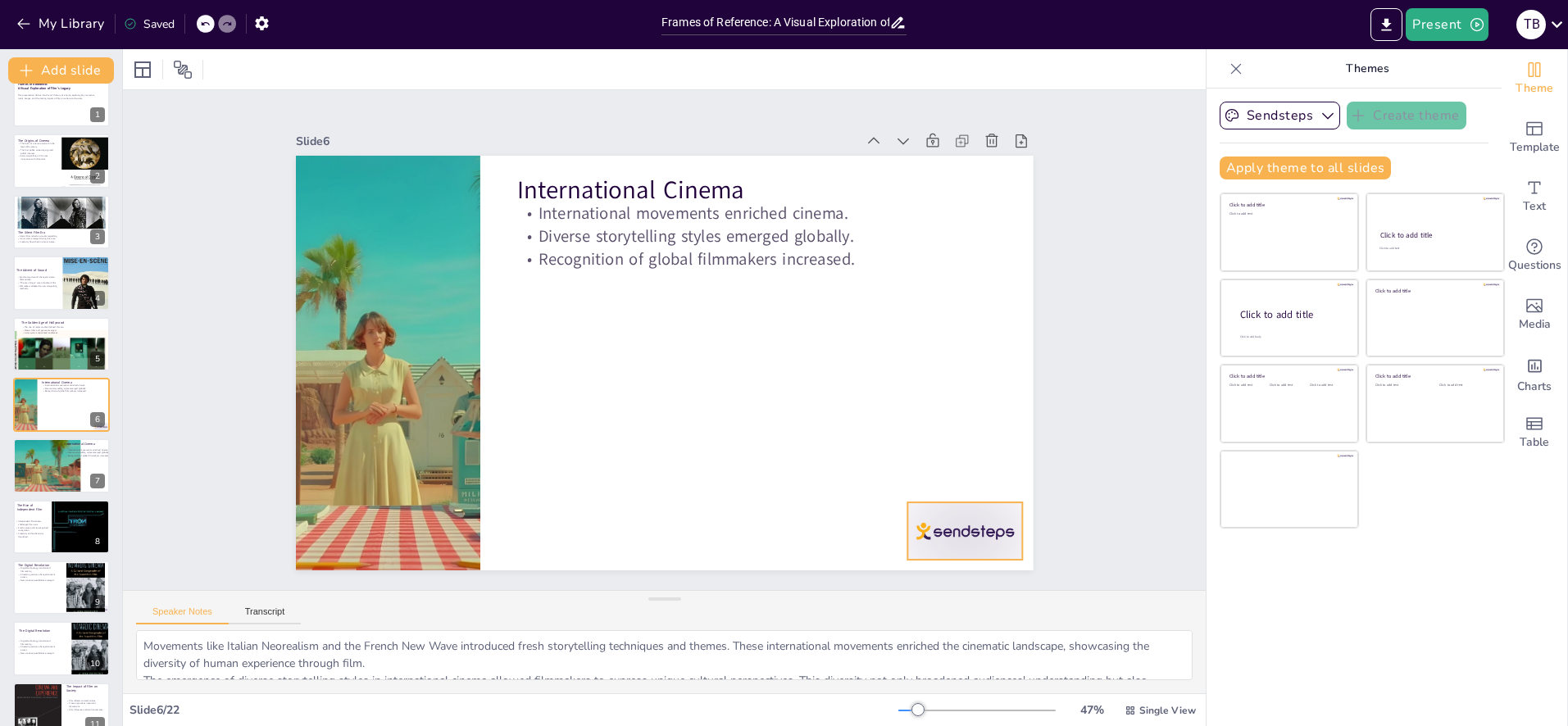
click at [963, 527] on div at bounding box center [943, 561] width 120 height 69
click at [974, 491] on icon at bounding box center [962, 501] width 21 height 21
click at [100, 390] on icon at bounding box center [96, 391] width 12 height 12
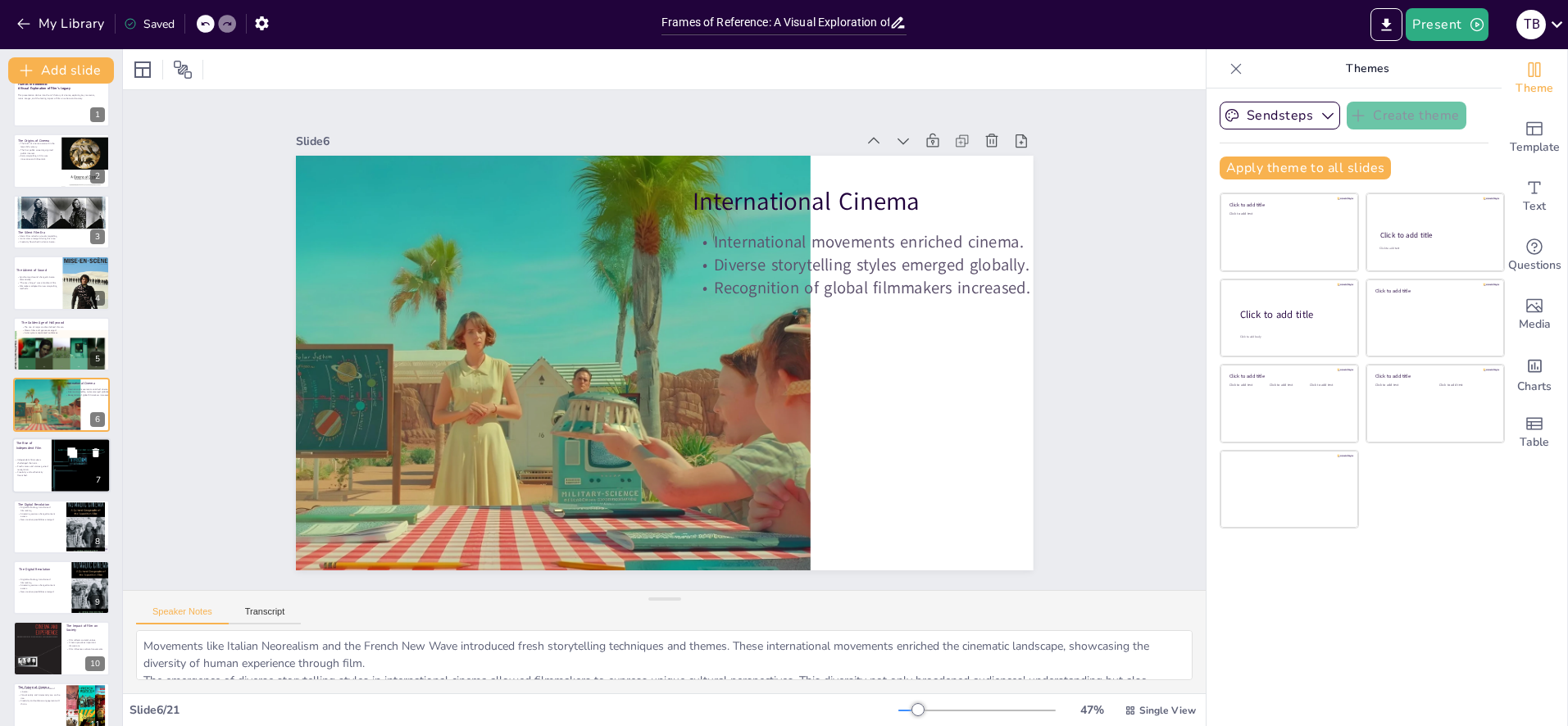
click at [43, 467] on p "Fresh voices and stories gained recognition." at bounding box center [32, 468] width 34 height 6
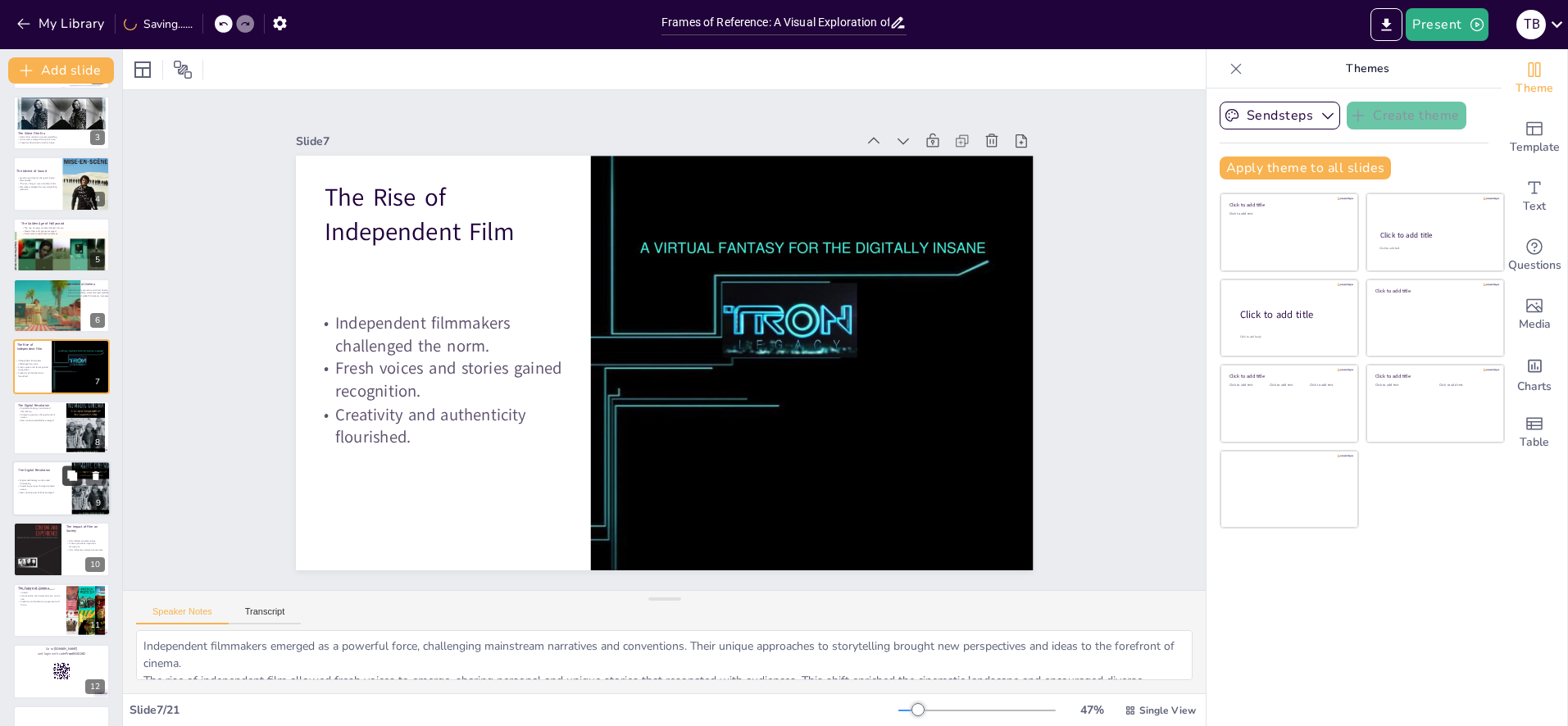
scroll to position [138, 0]
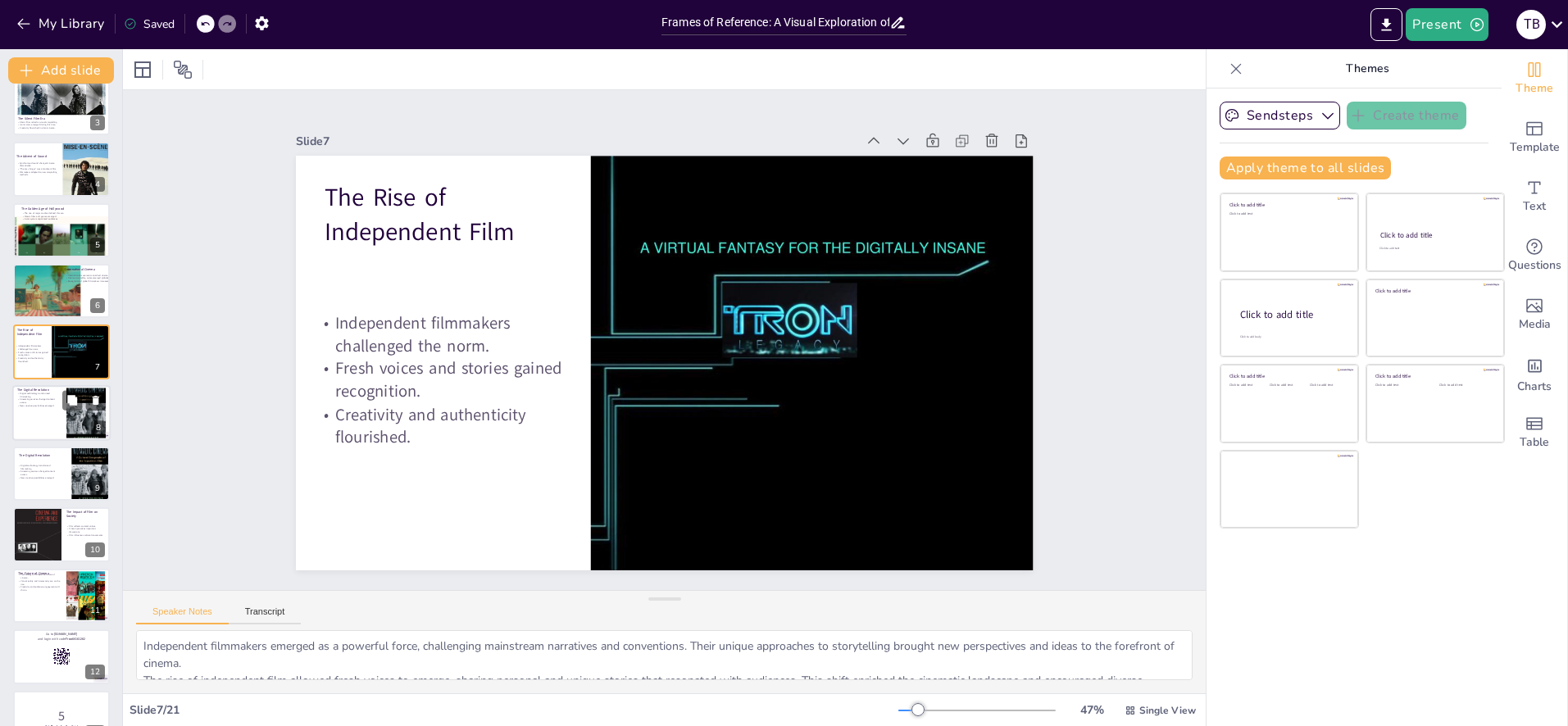
click at [38, 430] on div at bounding box center [62, 412] width 99 height 56
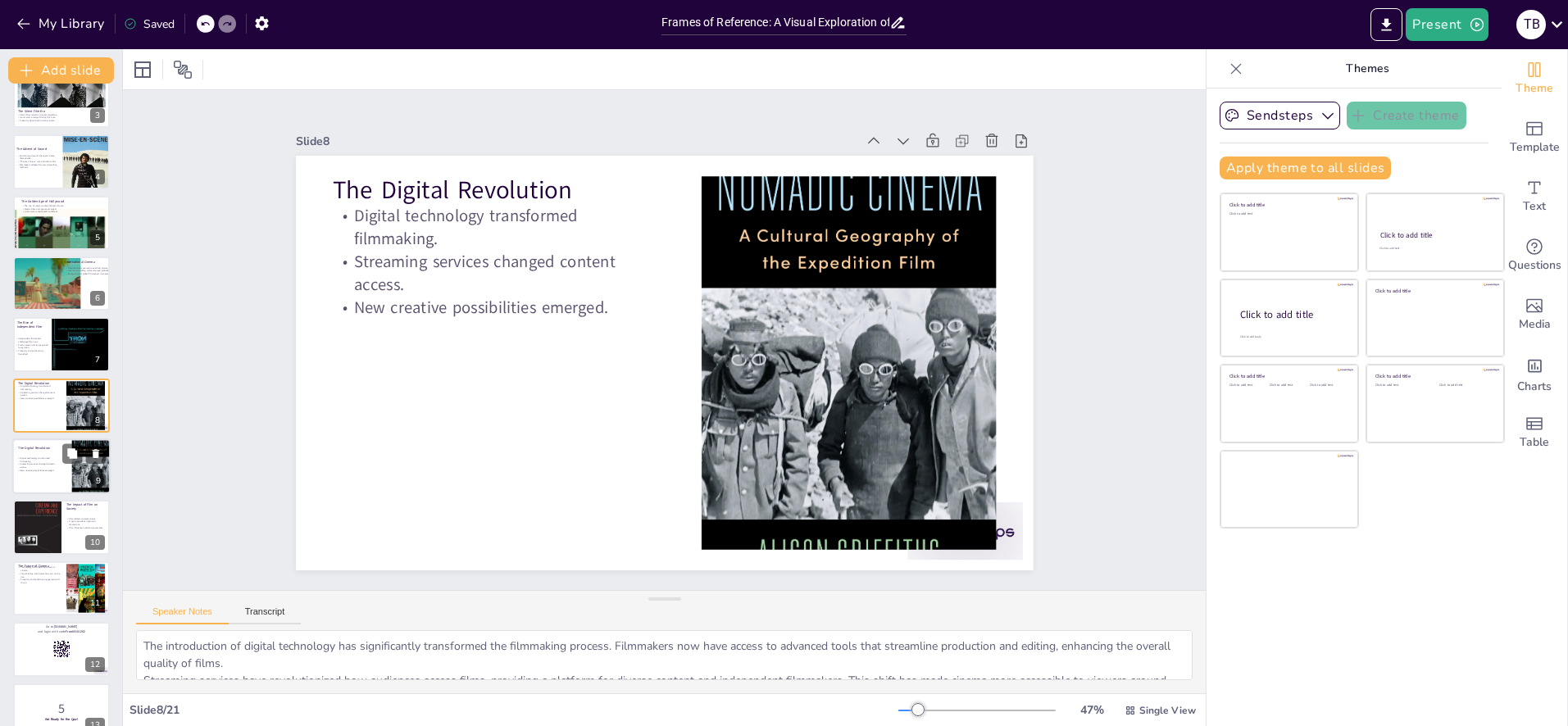
click at [37, 470] on p "New creative possibilities emerged." at bounding box center [39, 470] width 44 height 3
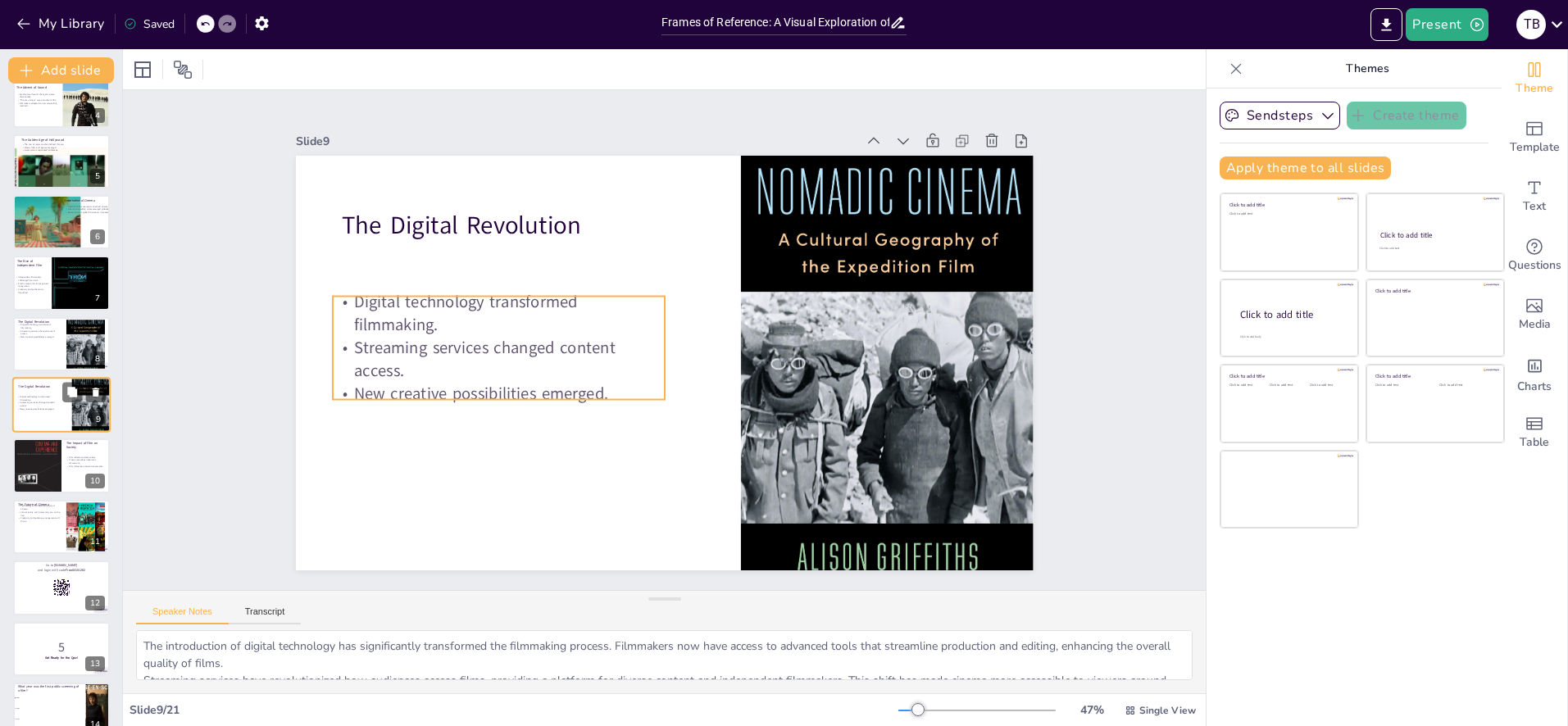
click at [40, 410] on p "New creative possibilities emerged." at bounding box center [39, 409] width 44 height 3
click at [95, 395] on icon at bounding box center [96, 391] width 7 height 9
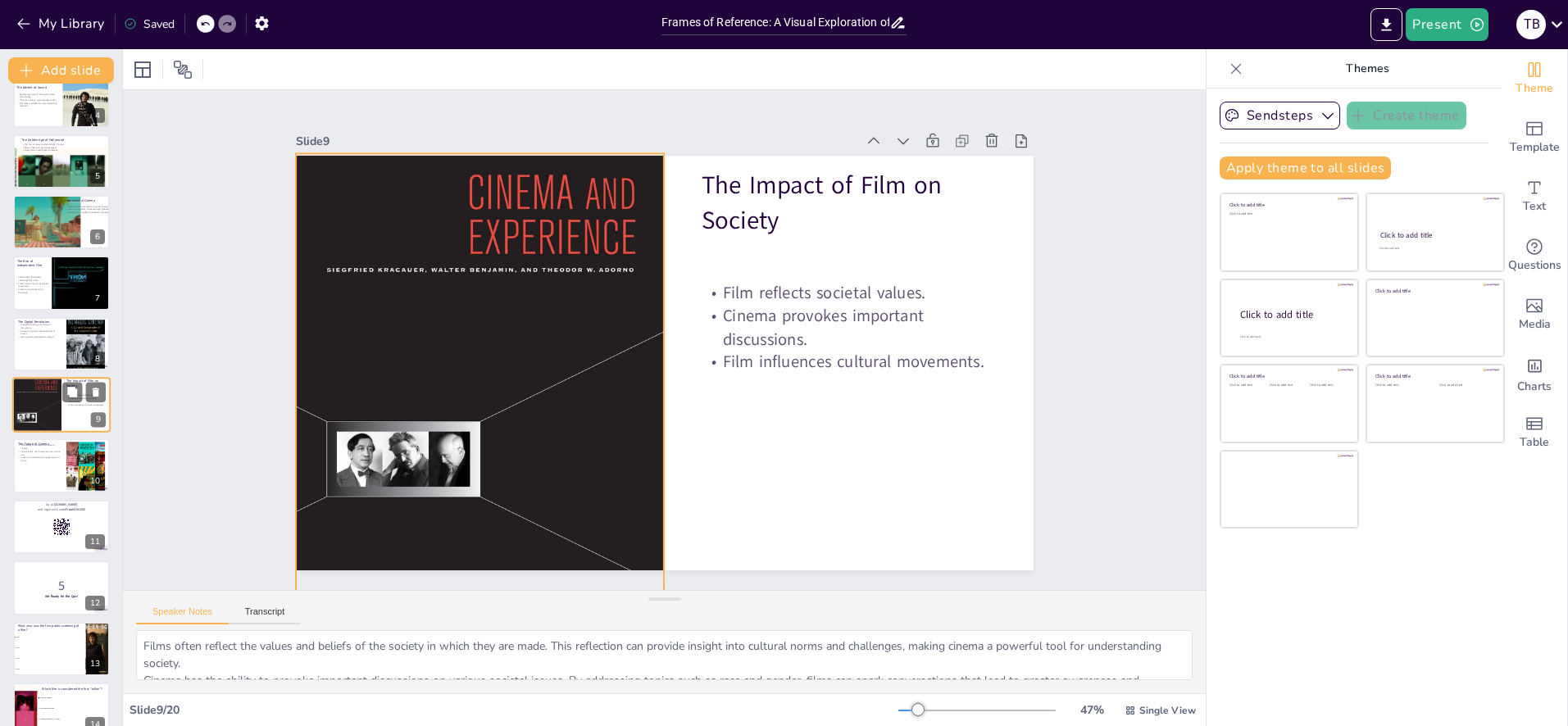
click at [42, 412] on div at bounding box center [37, 414] width 49 height 74
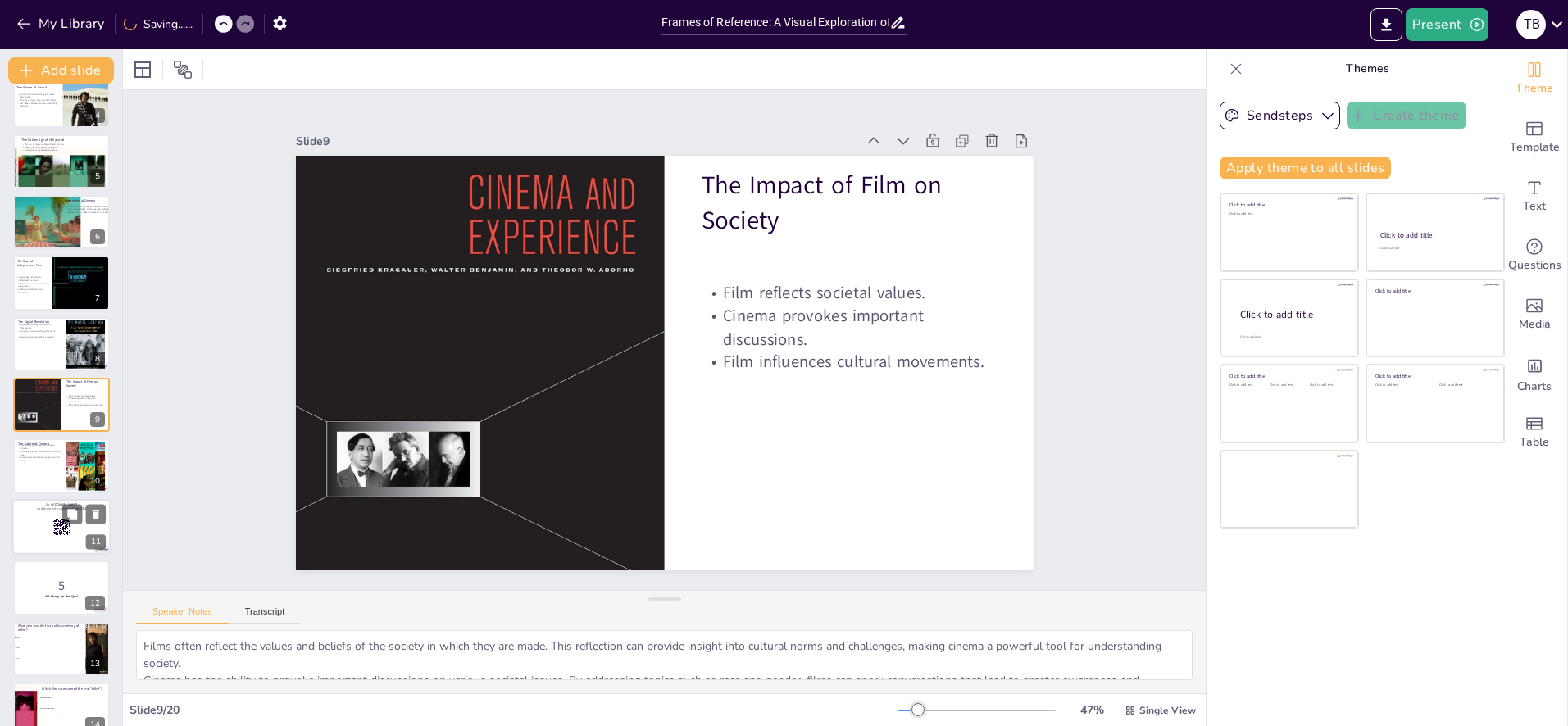
click at [30, 464] on div at bounding box center [62, 465] width 97 height 54
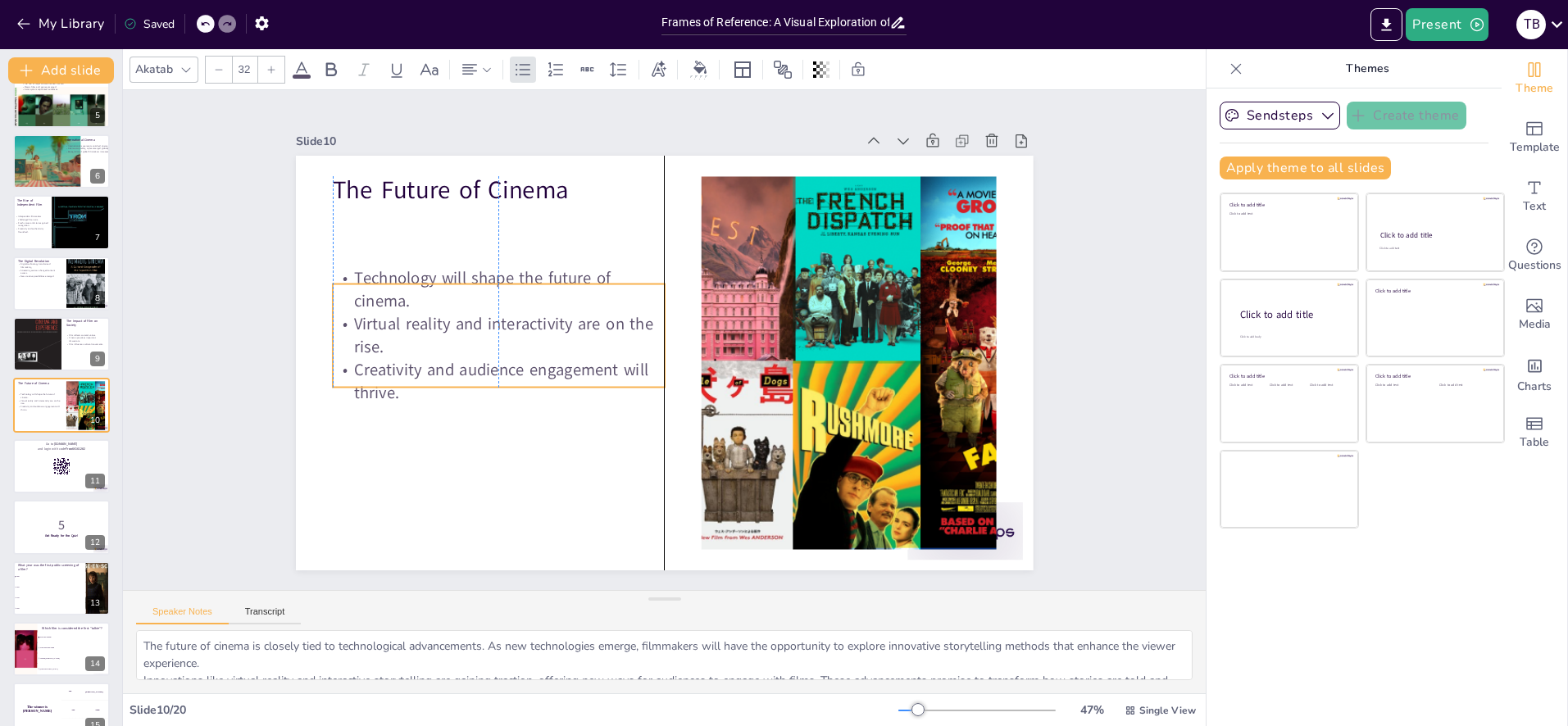
drag, startPoint x: 450, startPoint y: 305, endPoint x: 447, endPoint y: 381, distance: 76.1
click at [448, 380] on p "Creativity and audience engagement will thrive." at bounding box center [495, 364] width 335 height 80
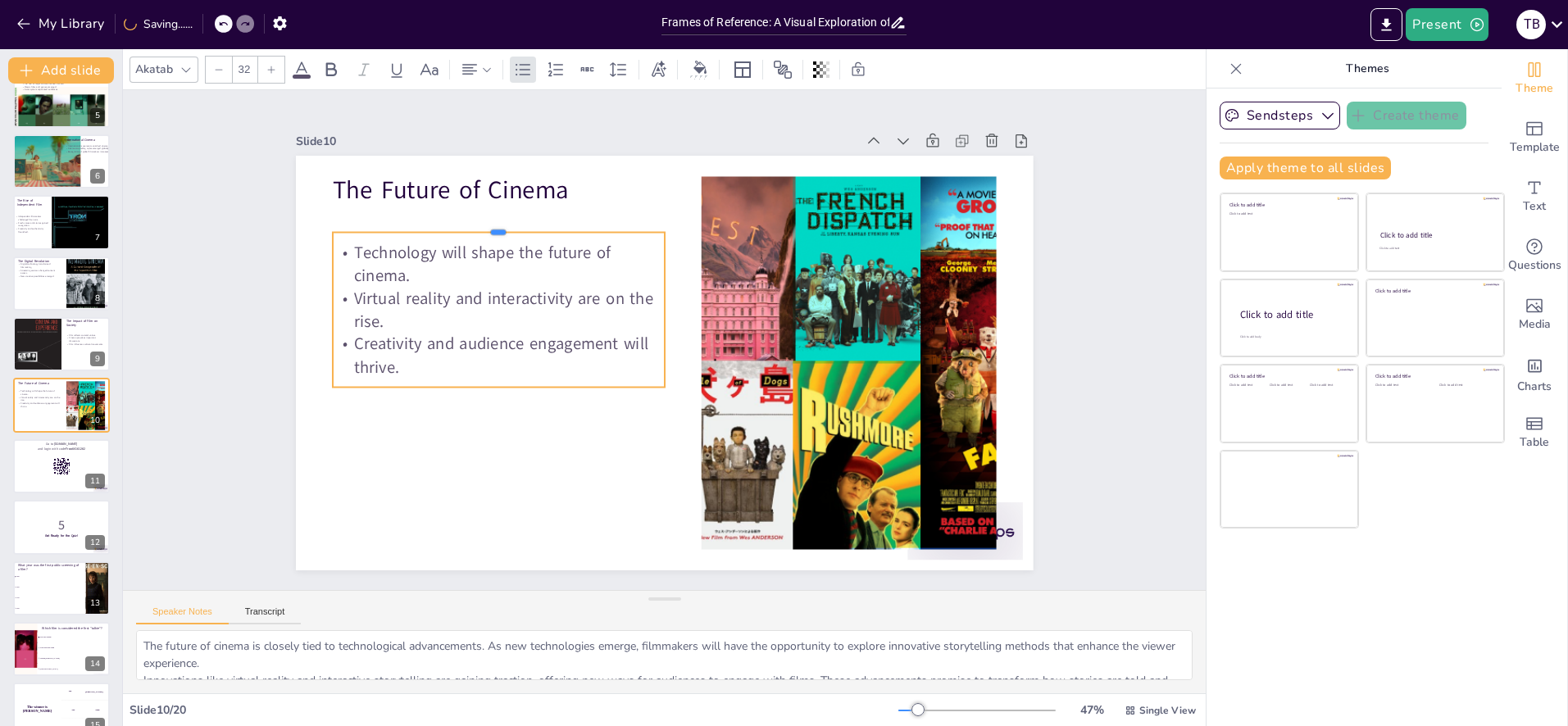
drag, startPoint x: 496, startPoint y: 281, endPoint x: 494, endPoint y: 231, distance: 50.0
click at [500, 228] on div at bounding box center [499, 227] width 332 height 13
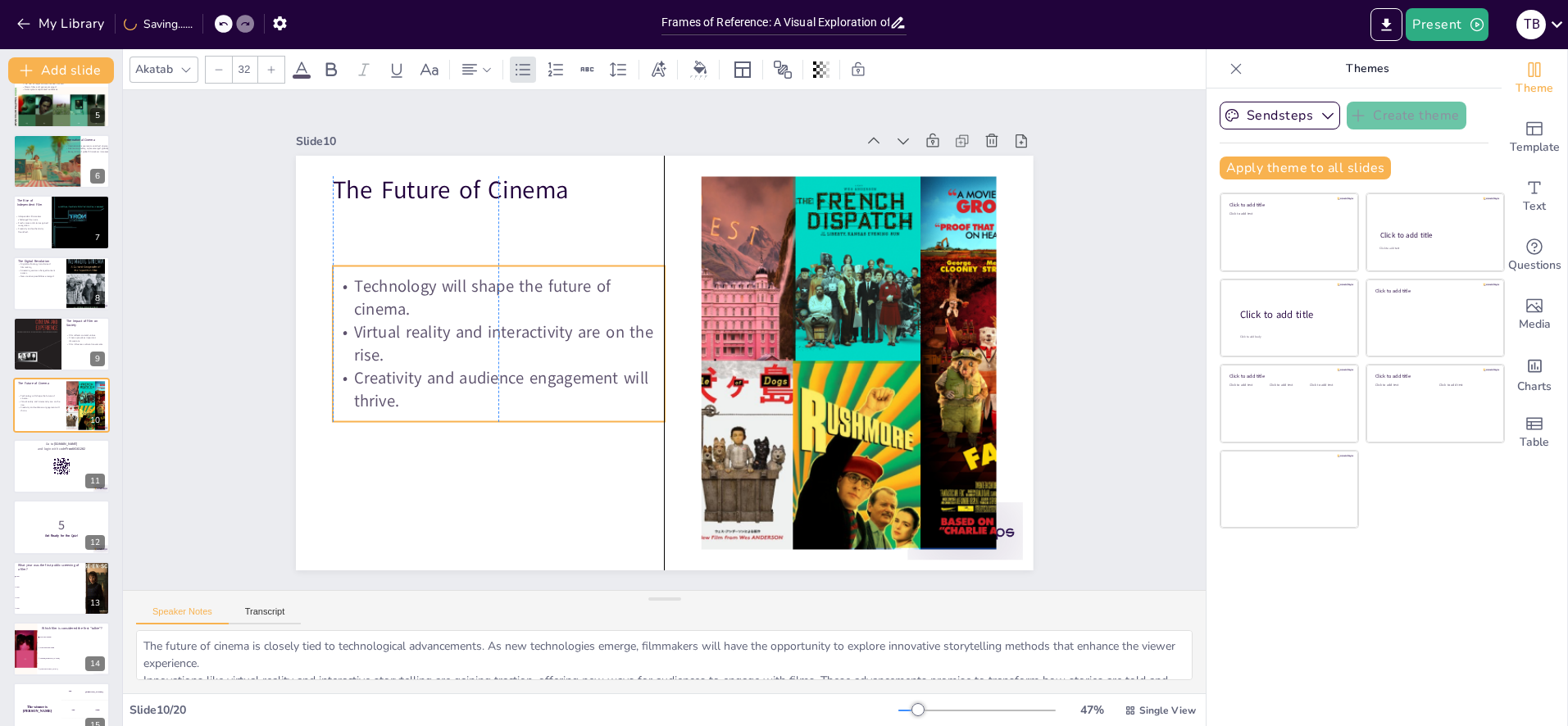
drag, startPoint x: 461, startPoint y: 275, endPoint x: 461, endPoint y: 217, distance: 58.0
click at [459, 291] on p "Technology will shape the future of cinema." at bounding box center [499, 298] width 332 height 46
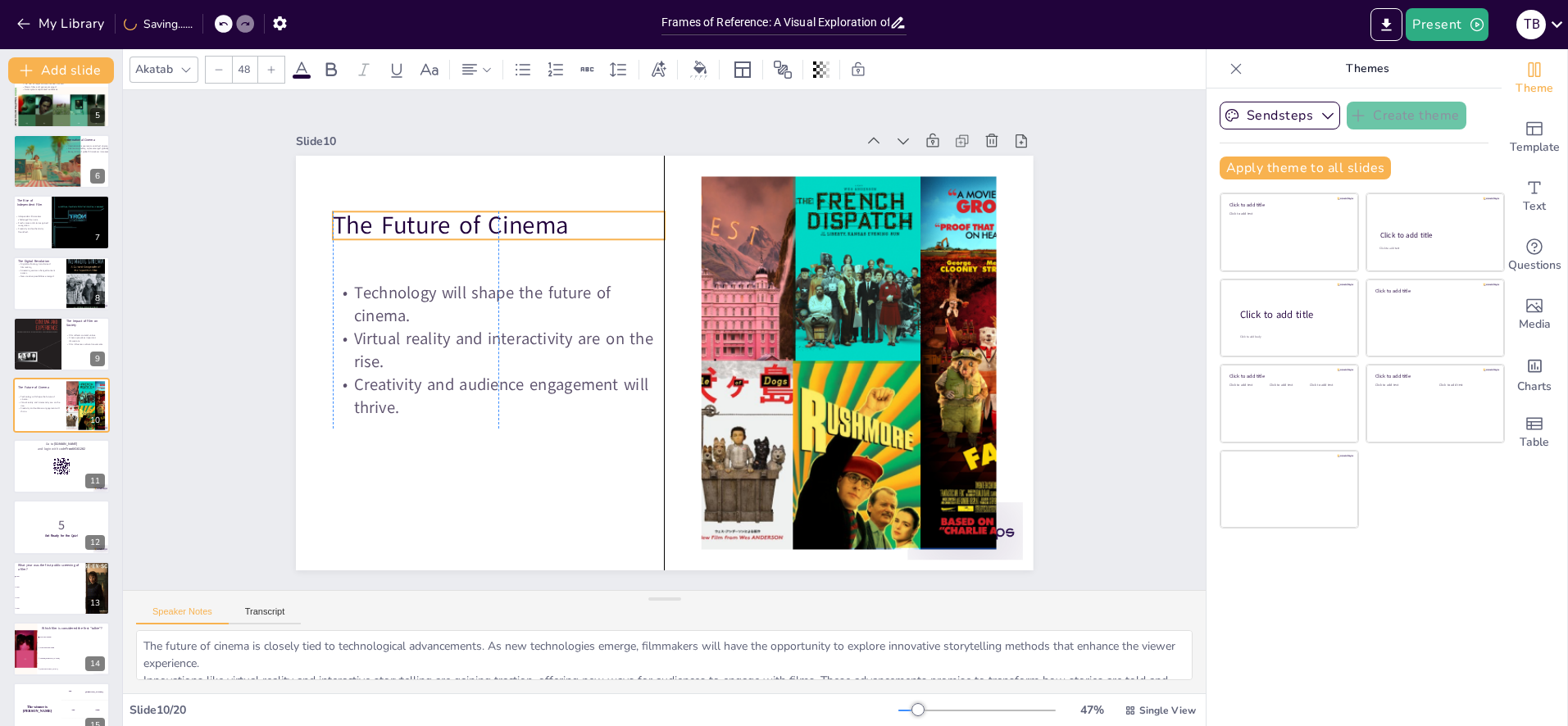
drag, startPoint x: 460, startPoint y: 197, endPoint x: 460, endPoint y: 214, distance: 17.0
click at [460, 214] on p "The Future of Cinema" at bounding box center [559, 167] width 317 height 166
click at [952, 249] on div at bounding box center [839, 401] width 642 height 485
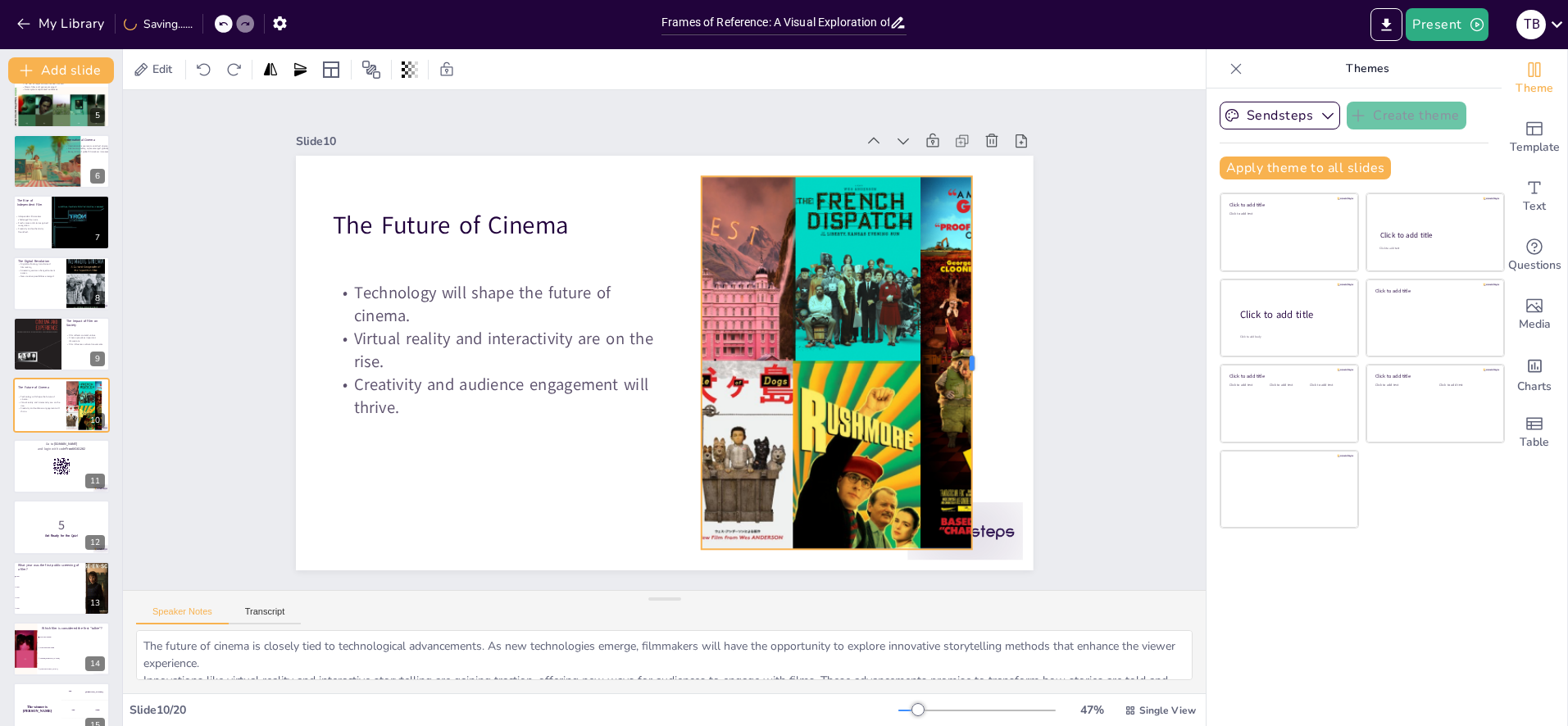
drag, startPoint x: 996, startPoint y: 363, endPoint x: 996, endPoint y: 421, distance: 58.0
click at [959, 363] on div at bounding box center [925, 516] width 197 height 330
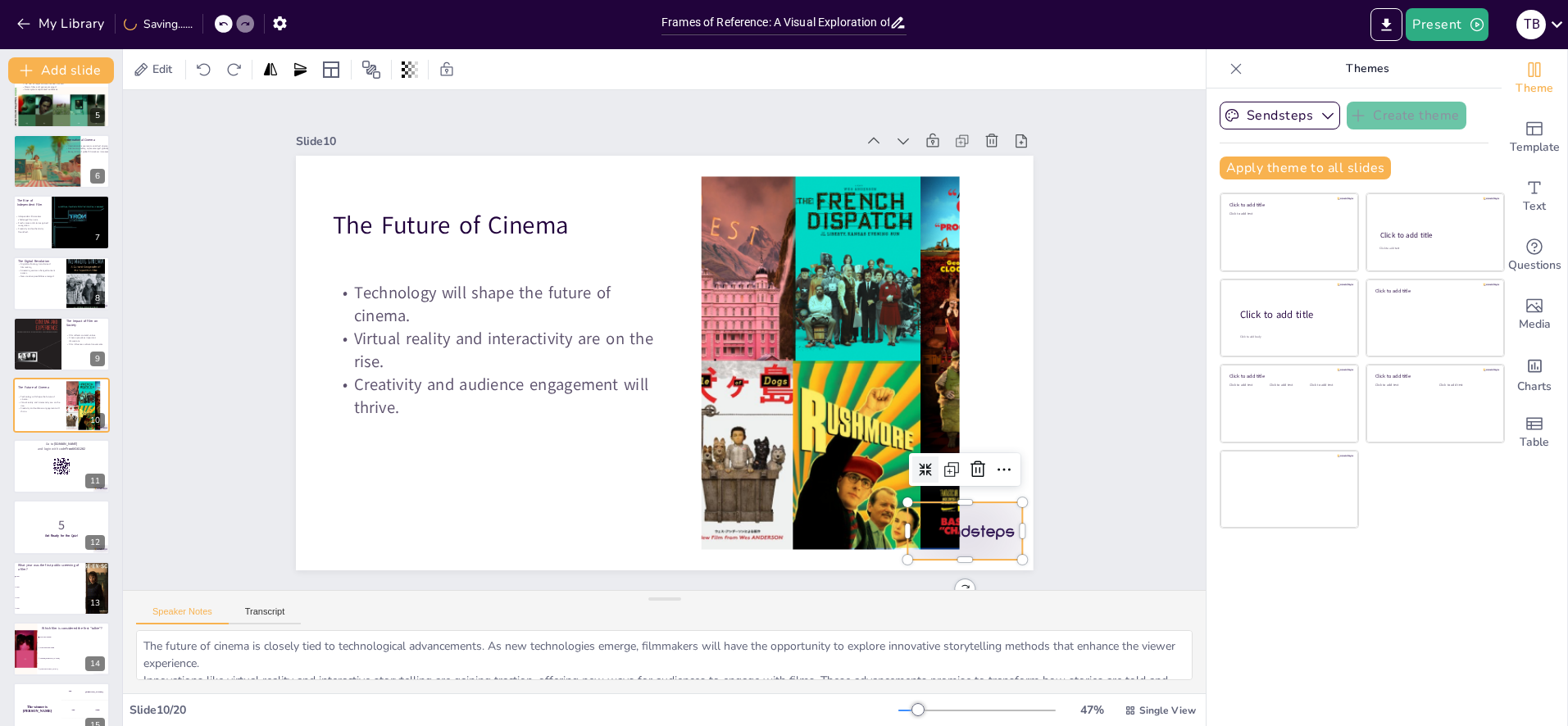
click at [997, 527] on div at bounding box center [943, 561] width 120 height 69
drag, startPoint x: 976, startPoint y: 476, endPoint x: 975, endPoint y: 468, distance: 8.1
click at [976, 476] on icon at bounding box center [978, 470] width 15 height 17
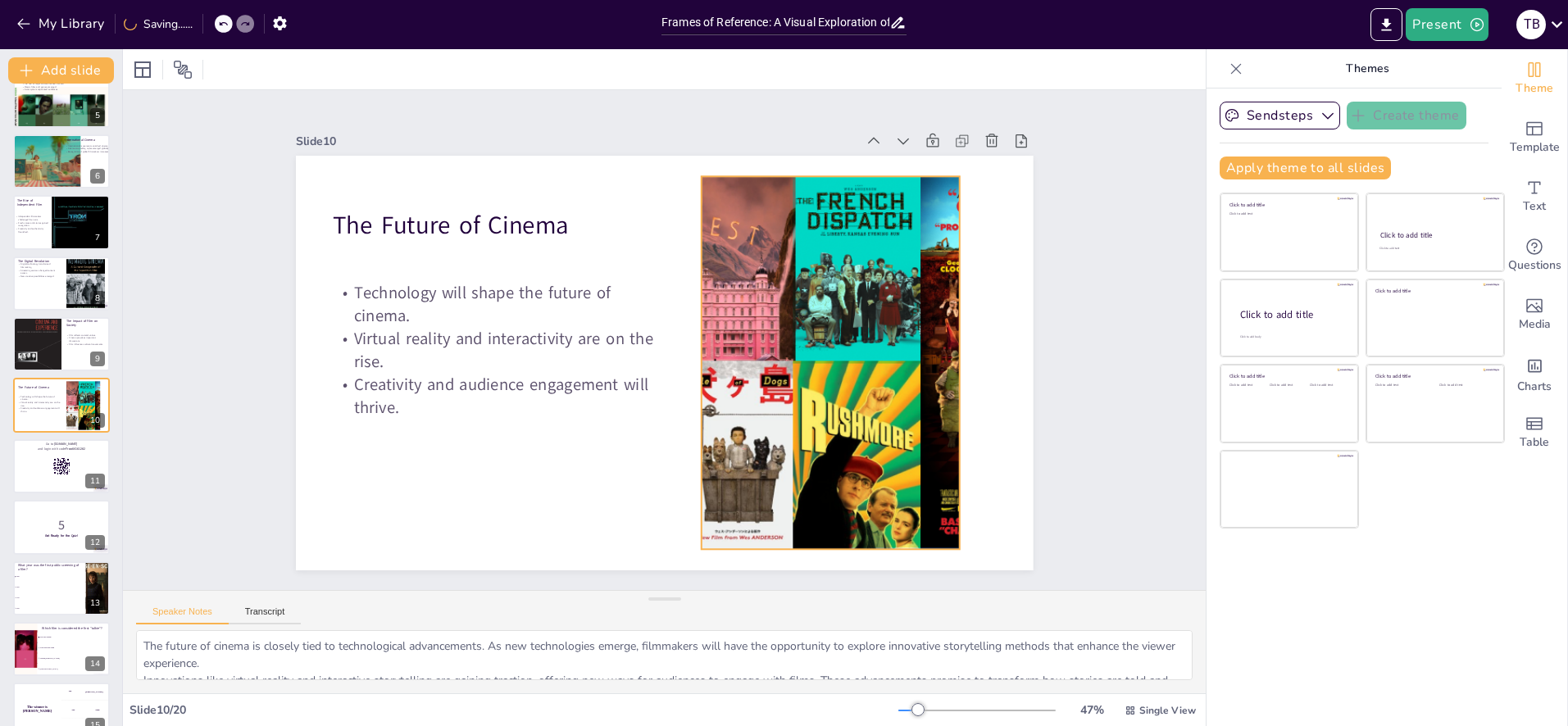
click at [953, 361] on div at bounding box center [848, 363] width 577 height 373
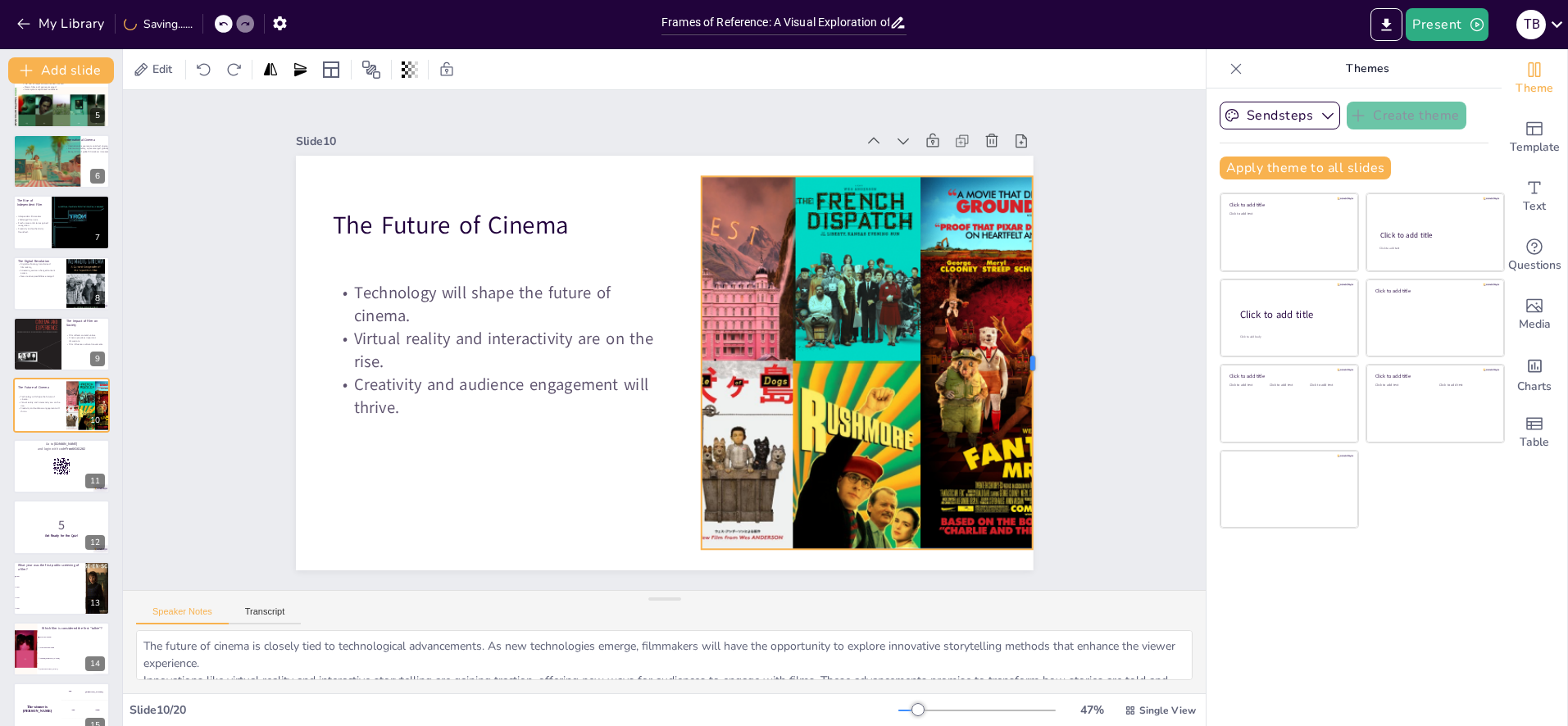
drag, startPoint x: 966, startPoint y: 361, endPoint x: 1032, endPoint y: 360, distance: 66.0
click at [1032, 360] on div at bounding box center [1034, 402] width 53 height 373
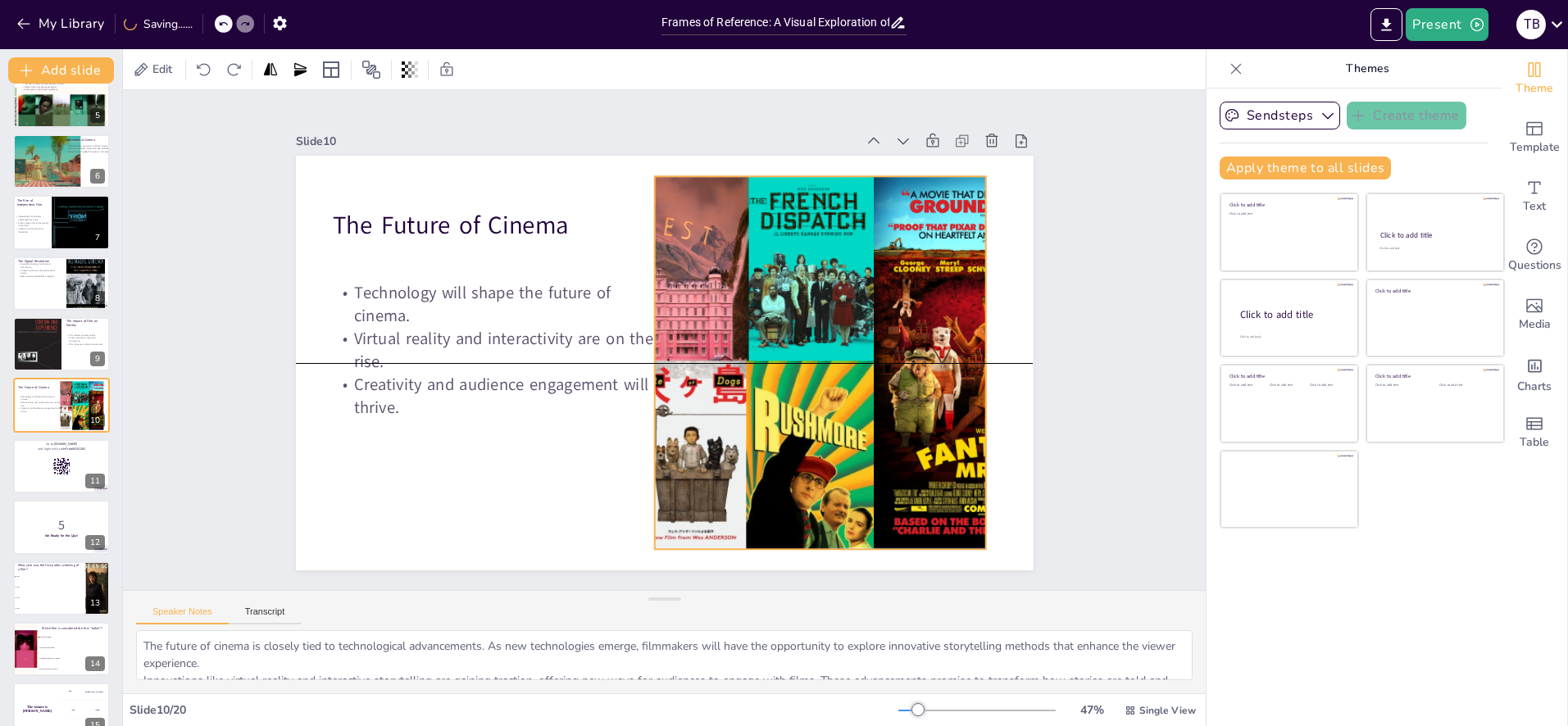
drag, startPoint x: 775, startPoint y: 345, endPoint x: 907, endPoint y: 355, distance: 132.4
click at [769, 345] on div at bounding box center [799, 376] width 613 height 431
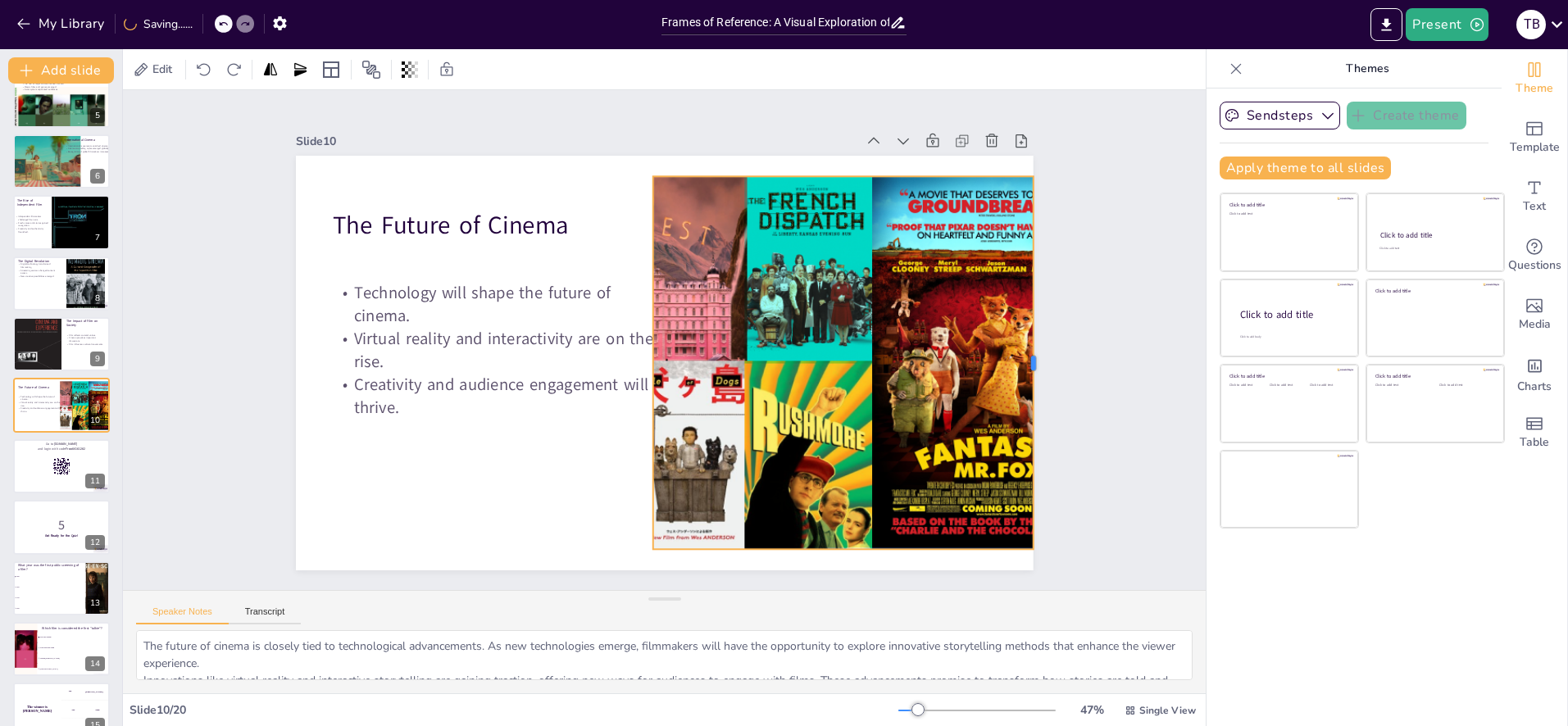
drag, startPoint x: 1016, startPoint y: 359, endPoint x: 1033, endPoint y: 359, distance: 17.0
click at [1033, 359] on div at bounding box center [1039, 363] width 13 height 373
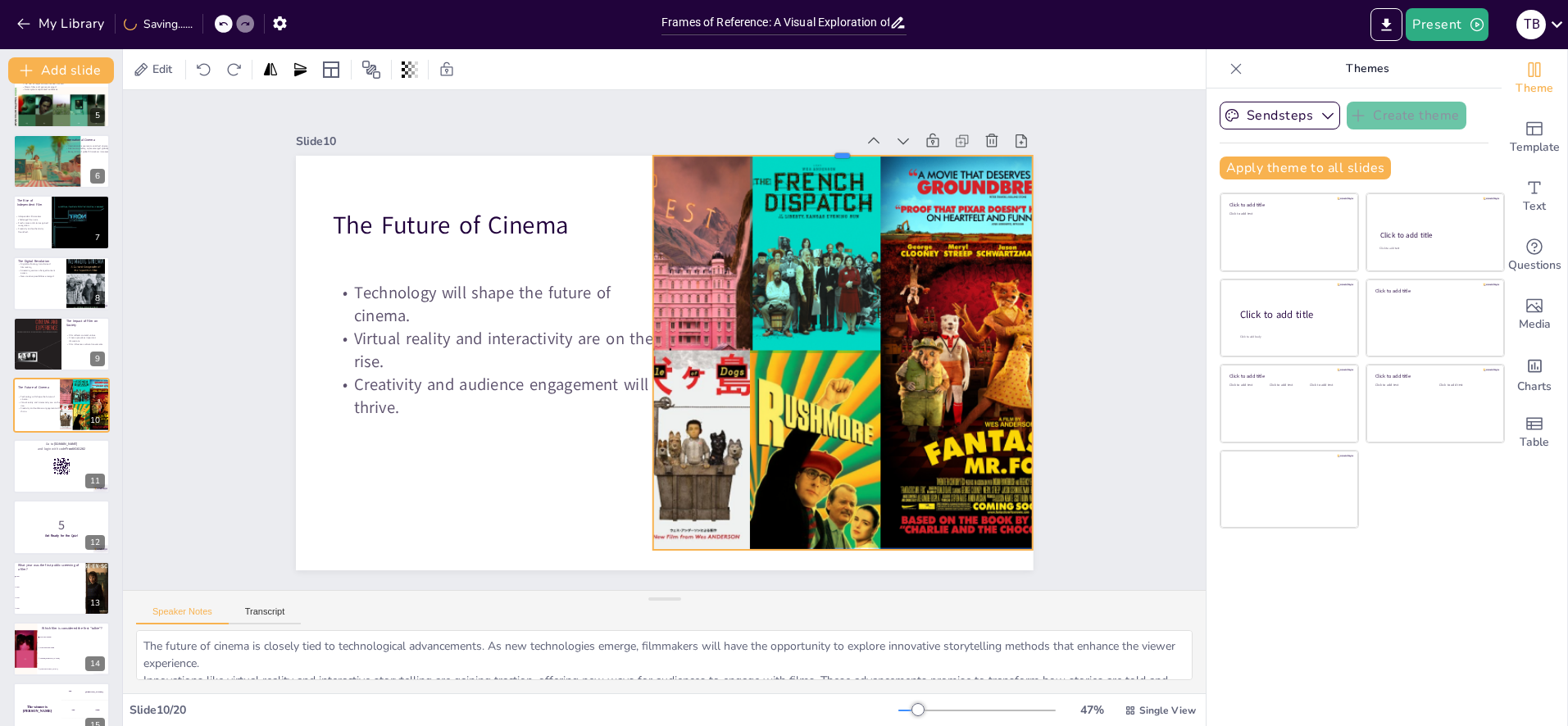
drag, startPoint x: 844, startPoint y: 153, endPoint x: 870, endPoint y: 309, distance: 158.2
click at [848, 154] on div at bounding box center [878, 190] width 374 height 92
drag, startPoint x: 846, startPoint y: 554, endPoint x: 830, endPoint y: 550, distance: 16.5
click at [830, 550] on div at bounding box center [843, 555] width 380 height 13
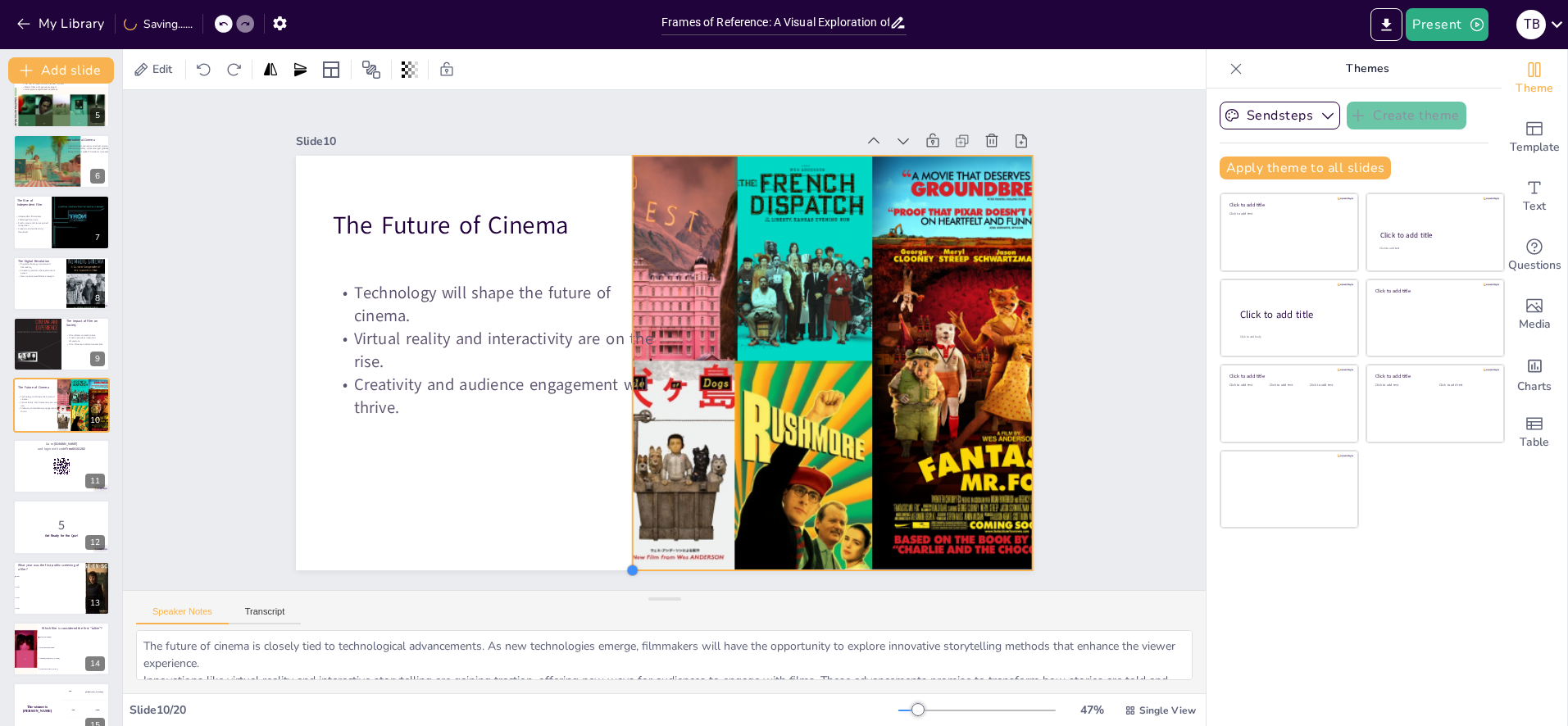
drag, startPoint x: 652, startPoint y: 548, endPoint x: 599, endPoint y: 571, distance: 57.8
click at [640, 570] on div "The Future of Cinema Technology will shape the future of cinema. Virtual realit…" at bounding box center [662, 362] width 777 height 489
click at [38, 457] on div at bounding box center [62, 466] width 99 height 56
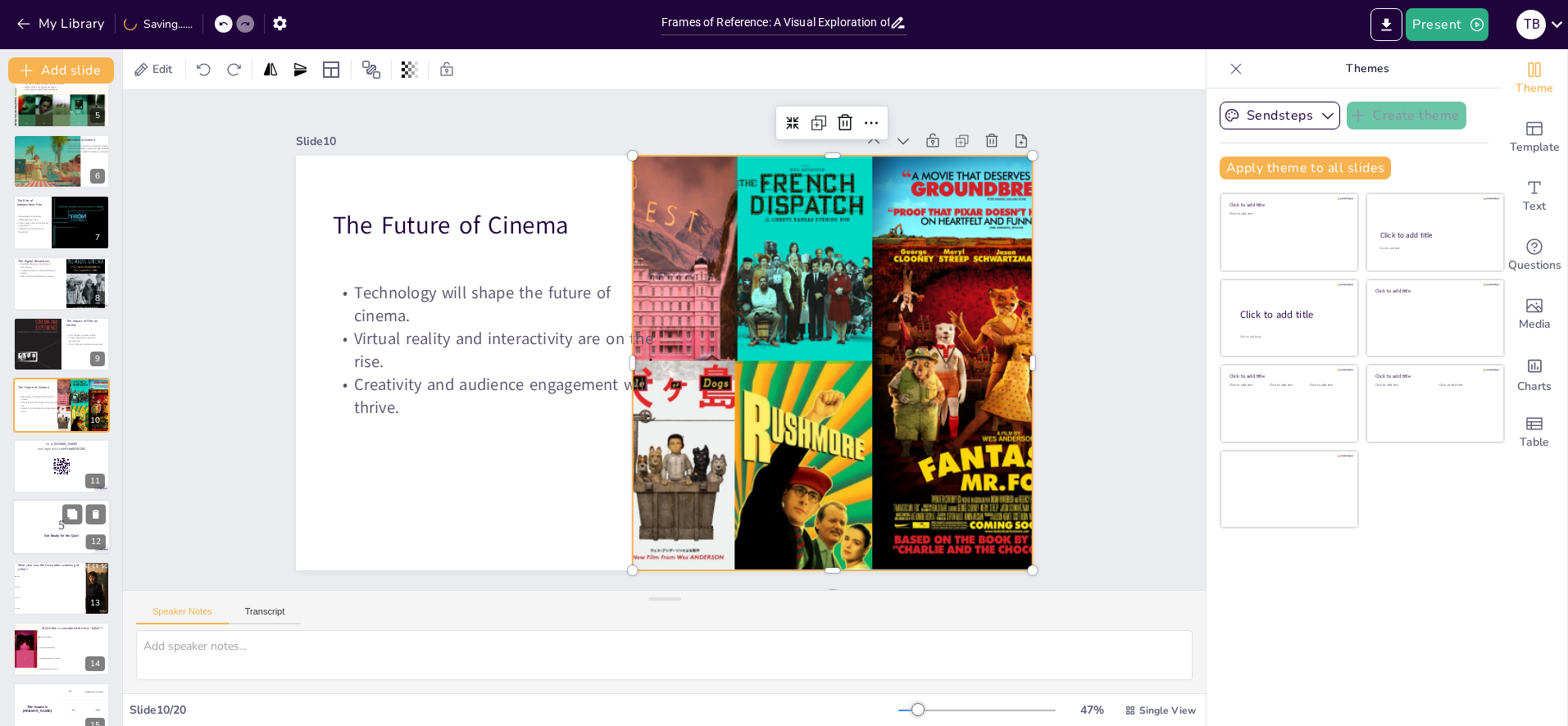
scroll to position [328, 0]
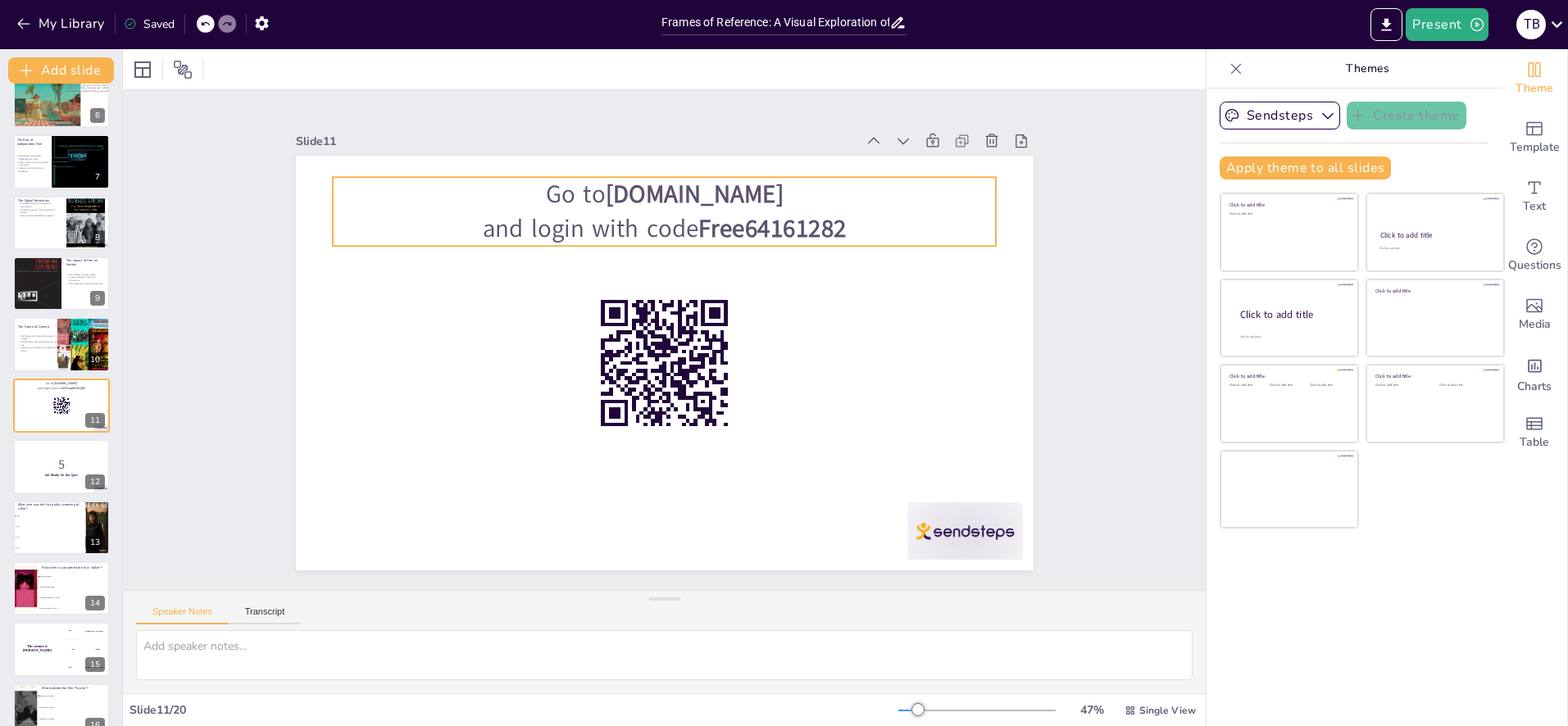
click at [617, 195] on p "Go to [DOMAIN_NAME]" at bounding box center [665, 194] width 664 height 34
click at [36, 478] on div at bounding box center [62, 466] width 97 height 54
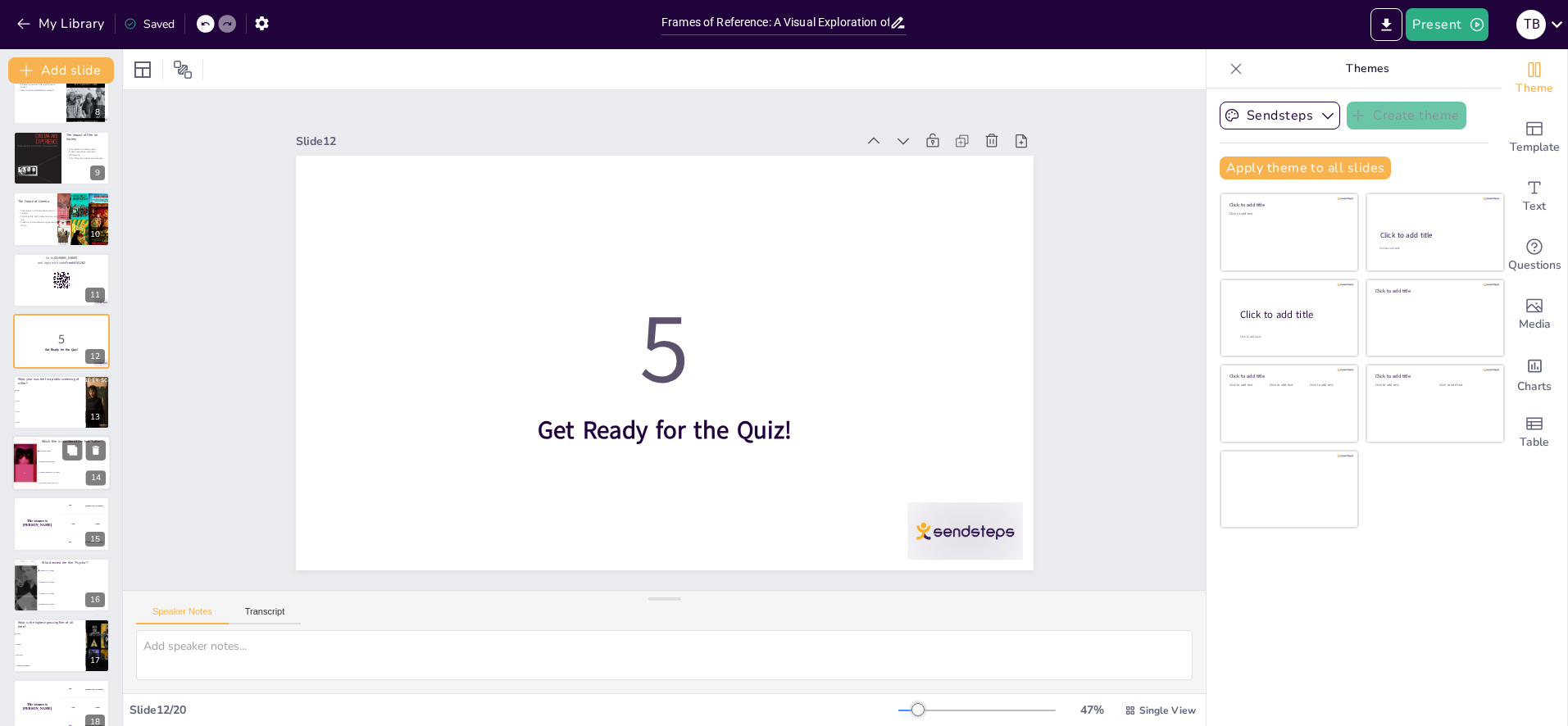
scroll to position [454, 0]
click at [48, 408] on li "1910" at bounding box center [49, 411] width 74 height 11
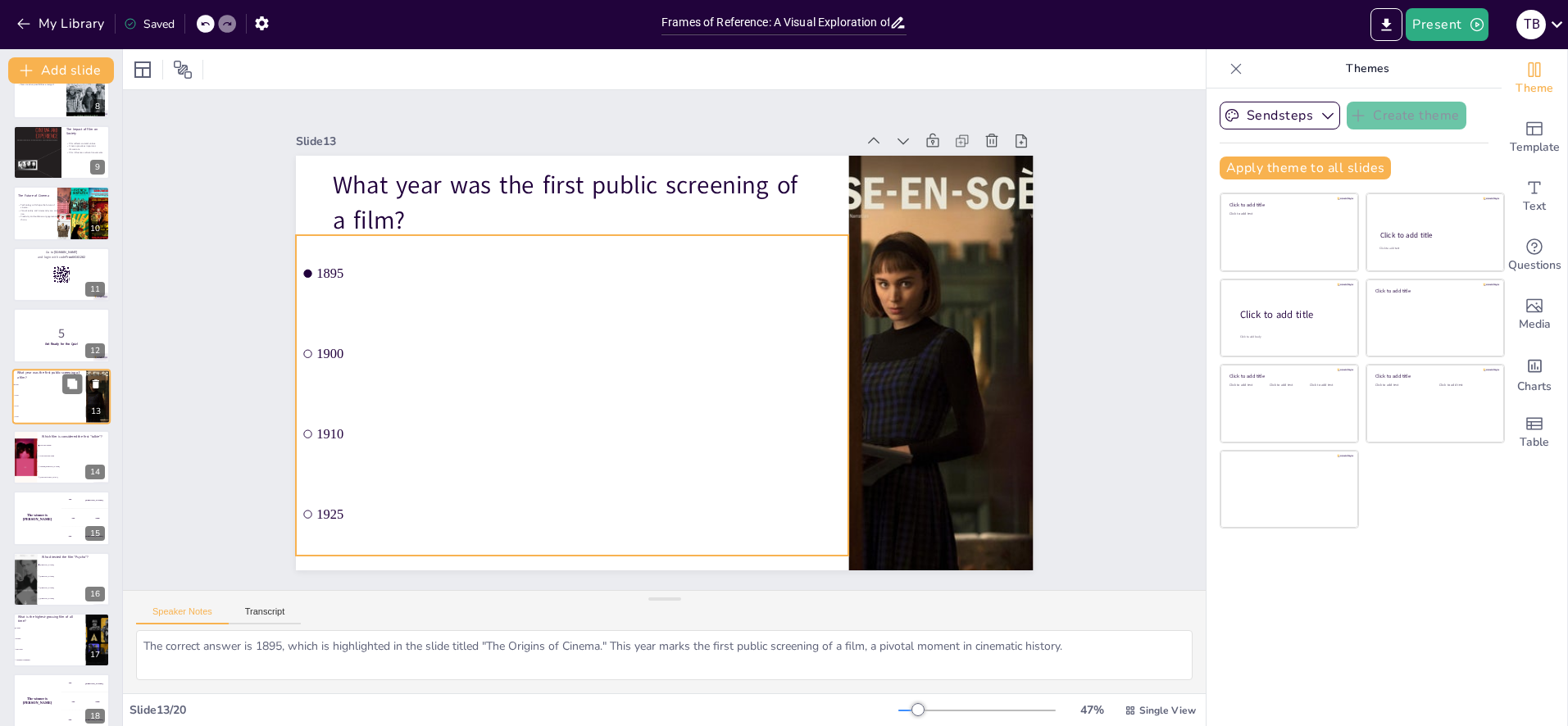
scroll to position [466, 0]
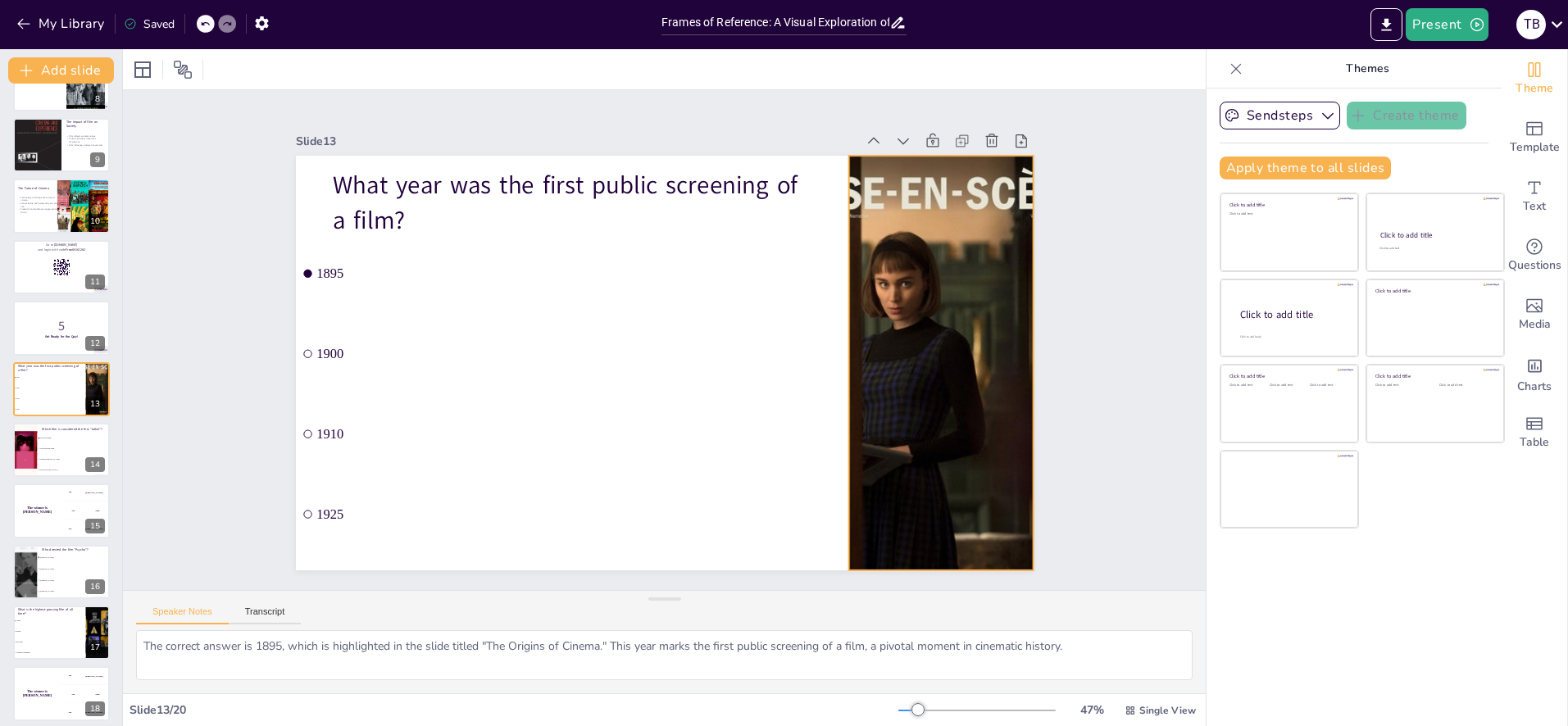
click at [948, 365] on div at bounding box center [940, 363] width 320 height 415
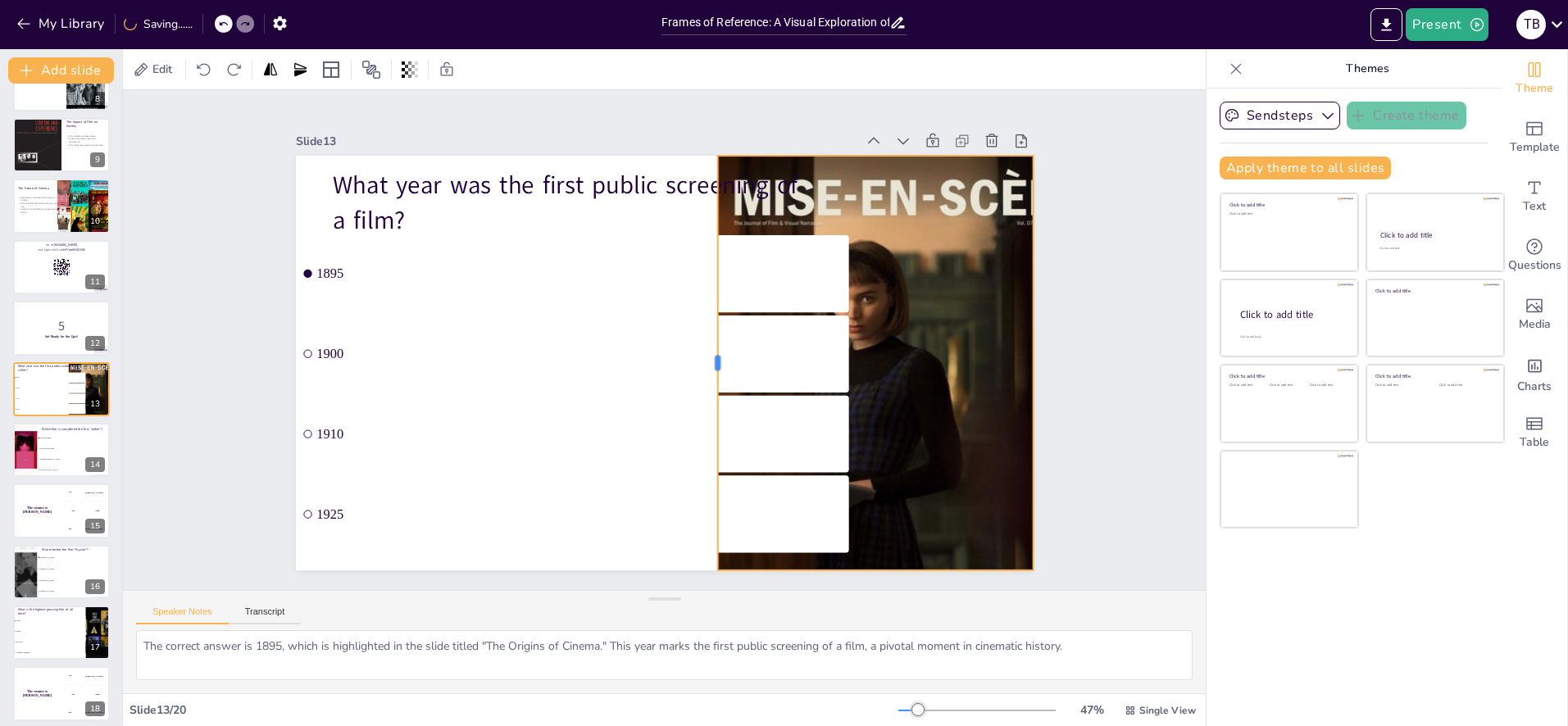
drag, startPoint x: 848, startPoint y: 365, endPoint x: 653, endPoint y: 319, distance: 200.4
click at [717, 366] on div at bounding box center [711, 363] width 13 height 415
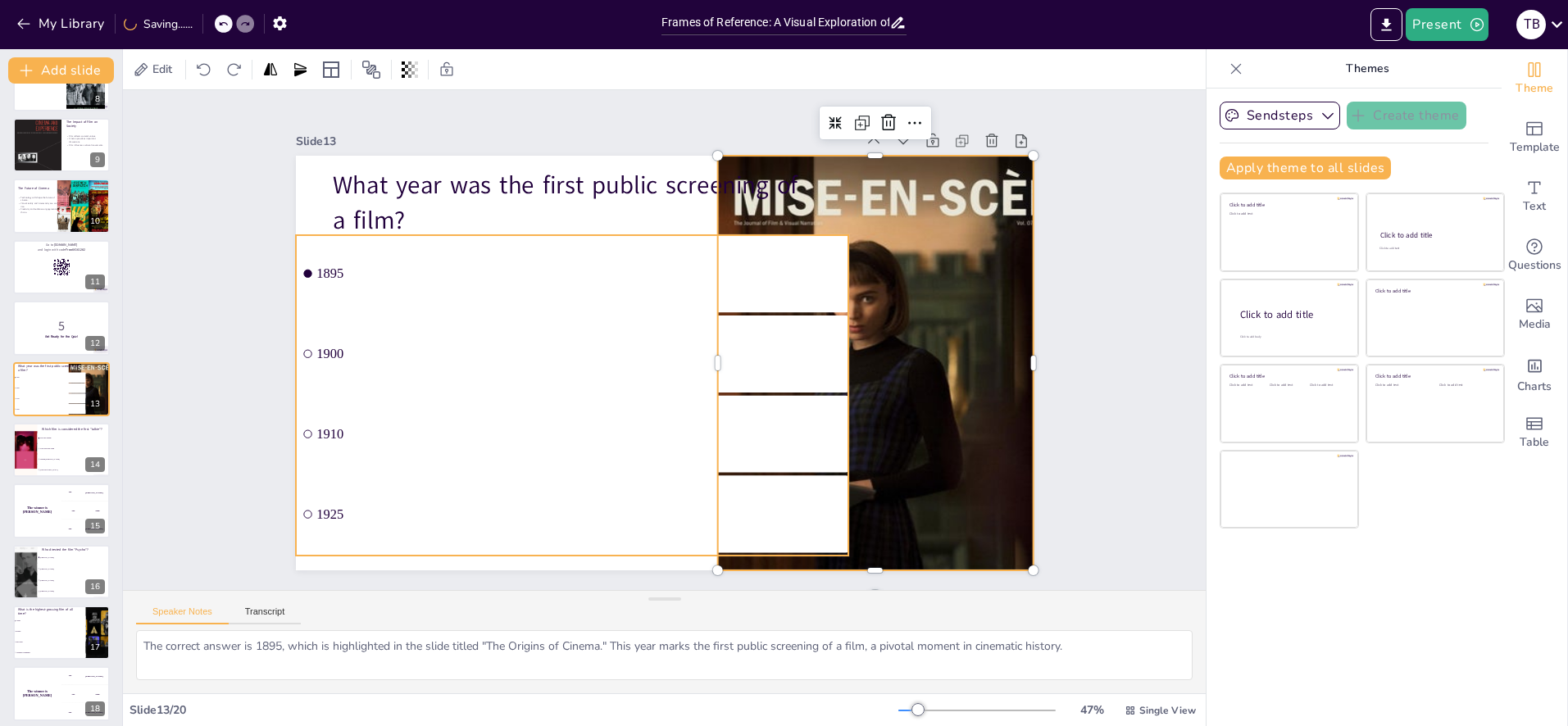
click at [623, 294] on li "1895" at bounding box center [572, 274] width 553 height 77
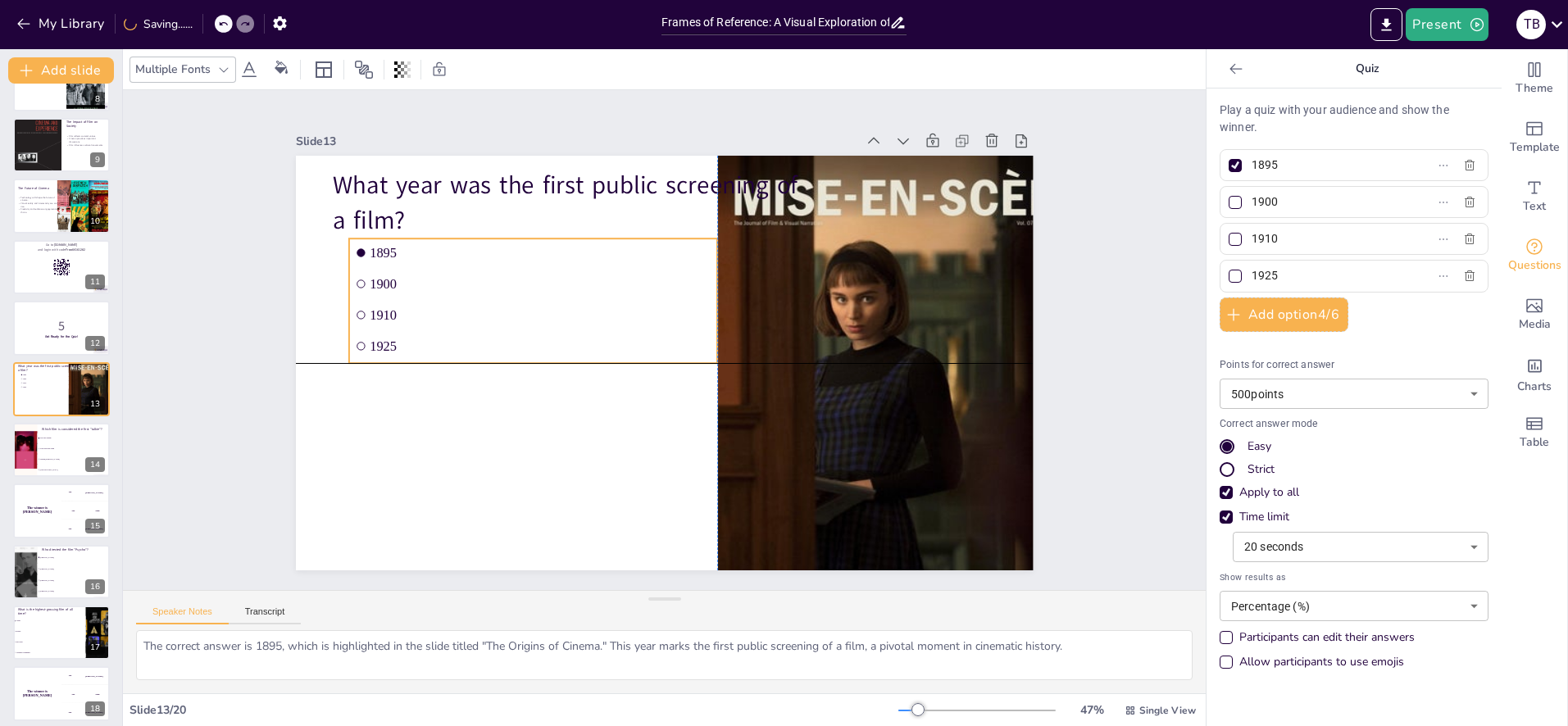
drag, startPoint x: 664, startPoint y: 299, endPoint x: 725, endPoint y: 303, distance: 61.1
click at [718, 195] on div "What year was the first public screening of a film? 1895 1900 1910 1925" at bounding box center [684, 156] width 734 height 77
drag, startPoint x: 718, startPoint y: 301, endPoint x: 442, endPoint y: 314, distance: 276.3
click at [459, 308] on div at bounding box center [478, 260] width 38 height 125
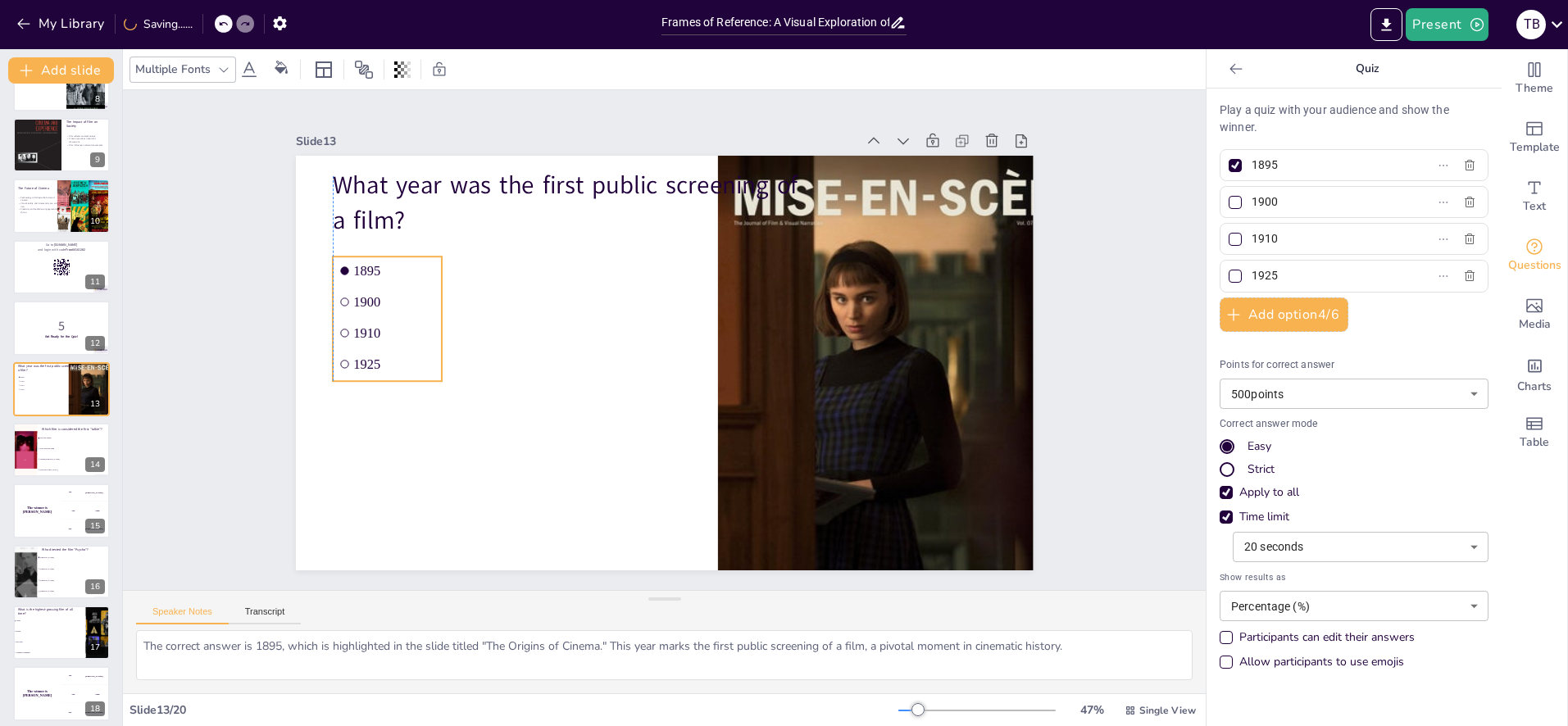
drag, startPoint x: 430, startPoint y: 327, endPoint x: 607, endPoint y: 341, distance: 177.6
click at [427, 334] on span "1910" at bounding box center [394, 333] width 83 height 16
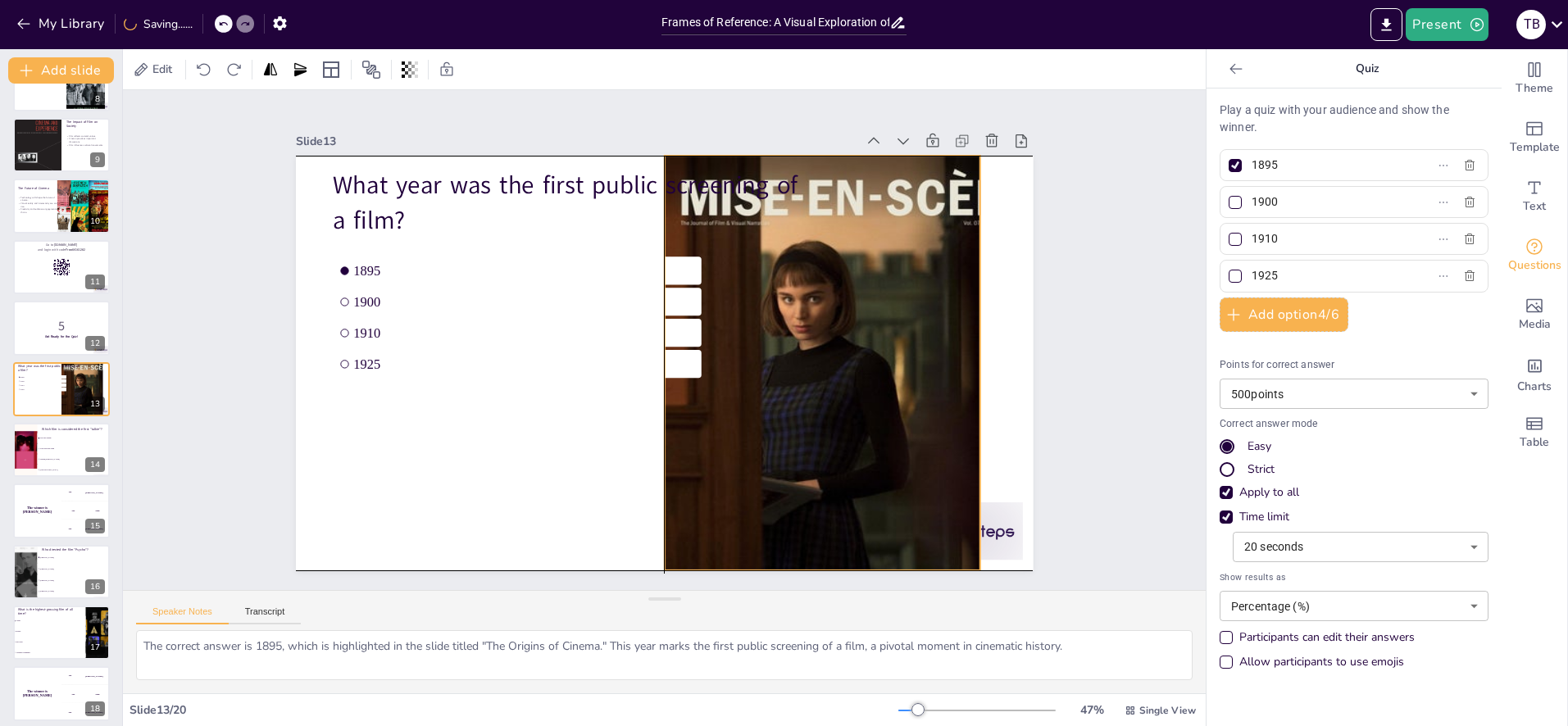
drag, startPoint x: 962, startPoint y: 350, endPoint x: 971, endPoint y: 349, distance: 9.1
click at [955, 352] on div at bounding box center [856, 387] width 384 height 463
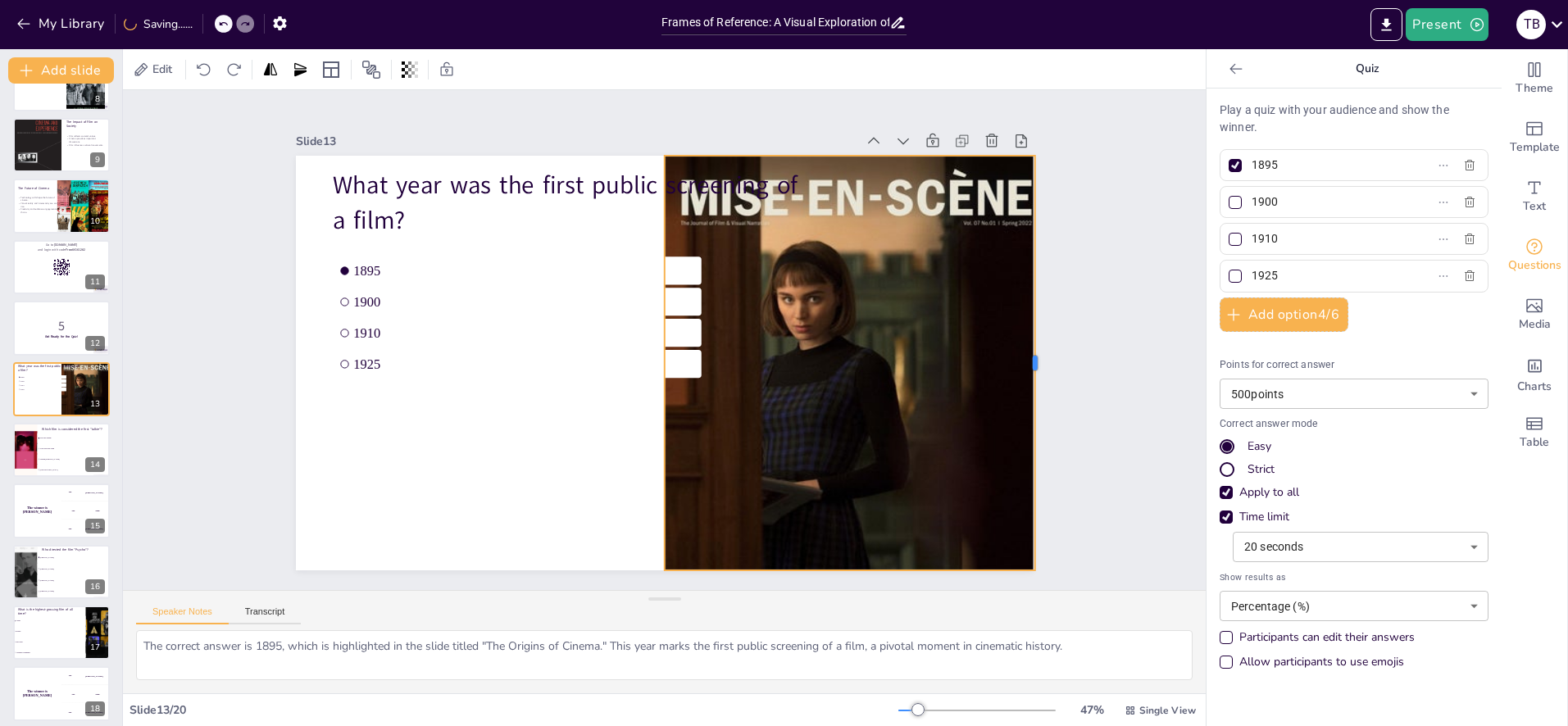
drag, startPoint x: 980, startPoint y: 363, endPoint x: 1034, endPoint y: 360, distance: 54.1
click at [1034, 360] on div at bounding box center [1041, 363] width 13 height 415
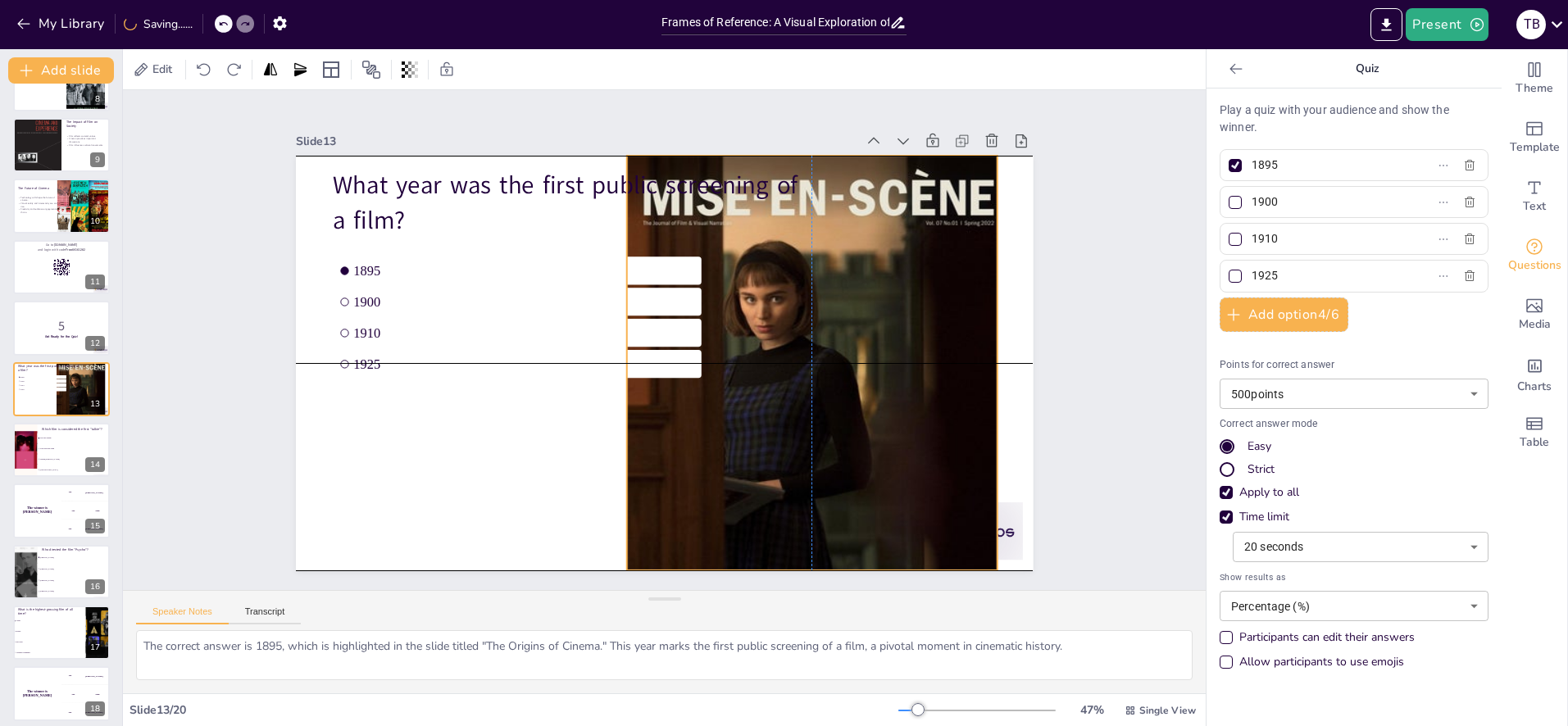
drag, startPoint x: 920, startPoint y: 360, endPoint x: 984, endPoint y: 360, distance: 64.0
click at [904, 360] on div at bounding box center [805, 417] width 471 height 533
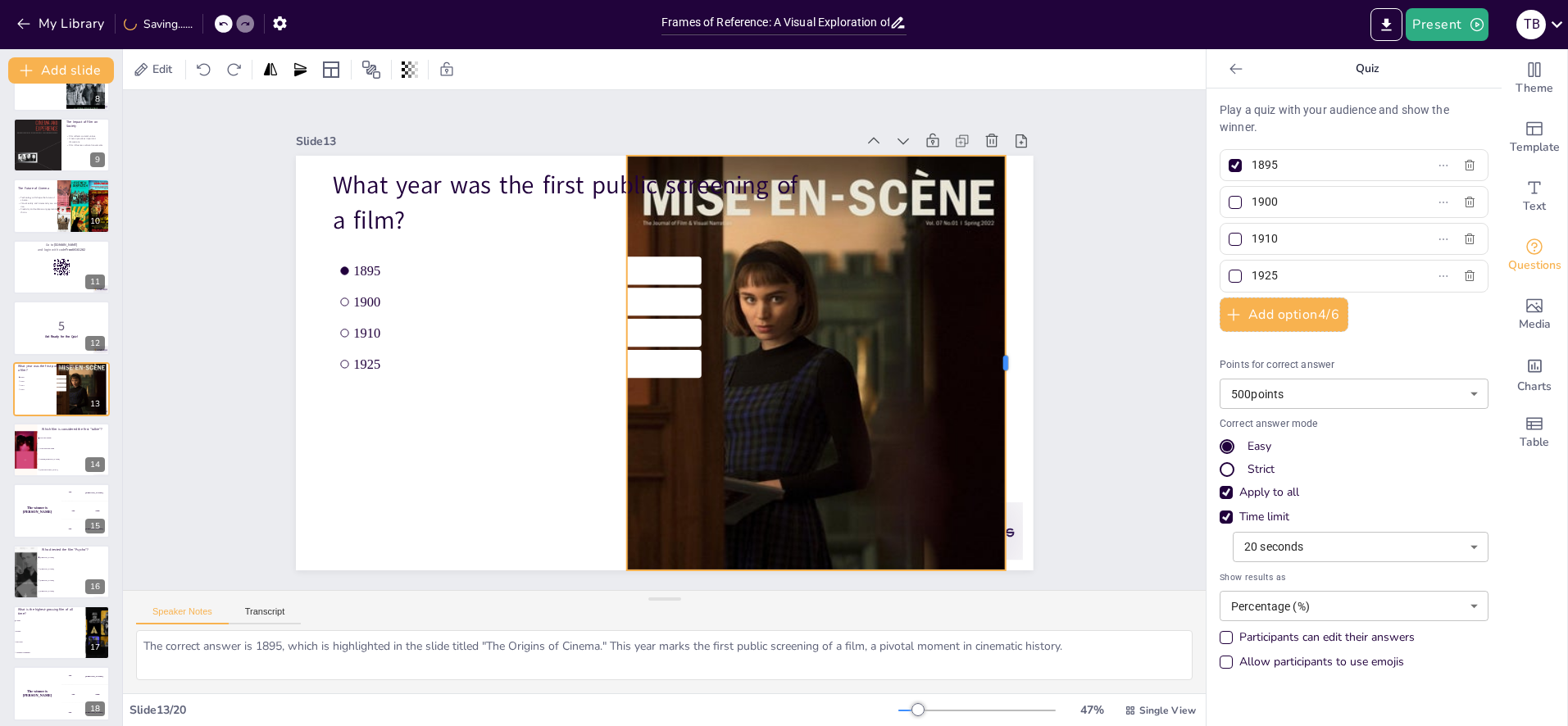
drag, startPoint x: 997, startPoint y: 367, endPoint x: 1006, endPoint y: 366, distance: 9.1
click at [1006, 366] on div at bounding box center [1012, 363] width 13 height 415
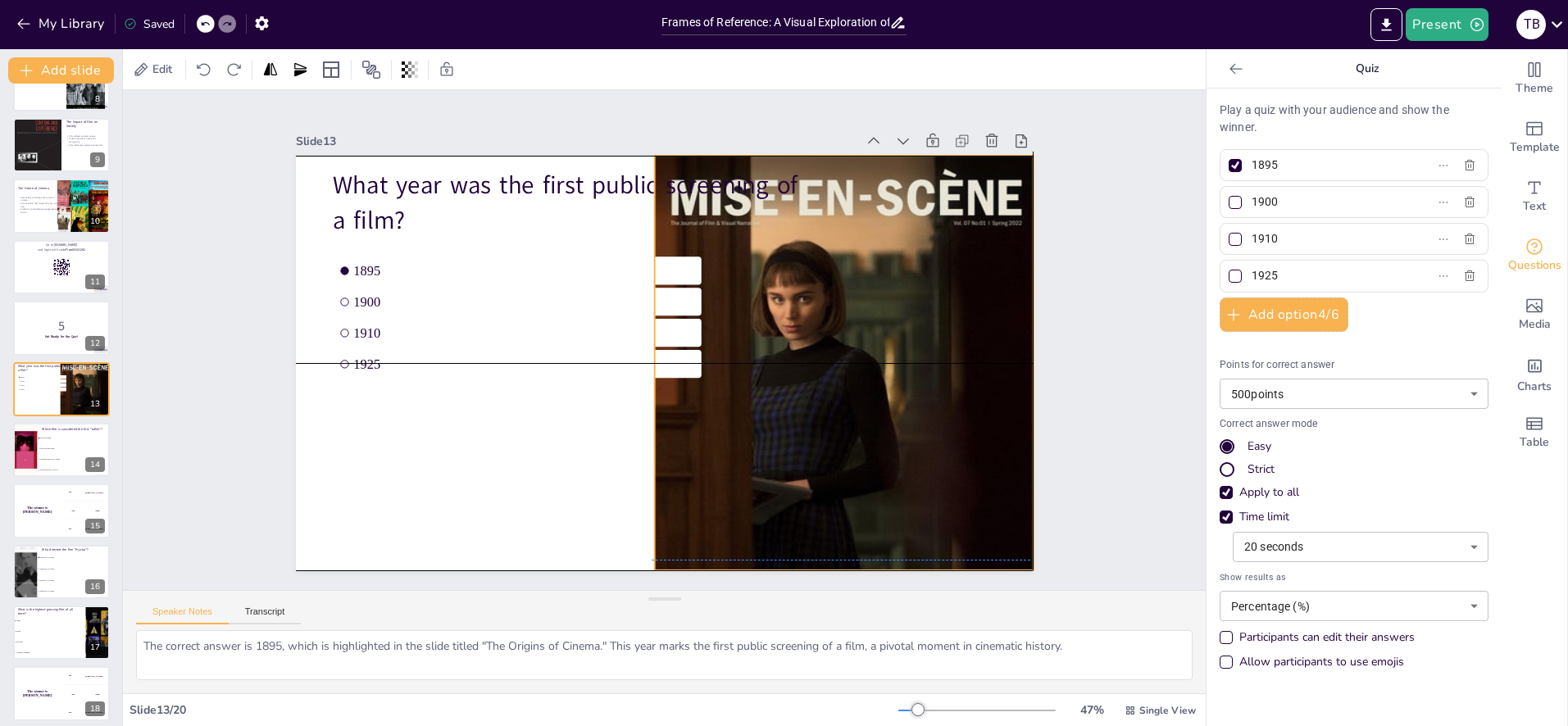
drag, startPoint x: 946, startPoint y: 360, endPoint x: 958, endPoint y: 360, distance: 12.0
click at [958, 360] on div at bounding box center [841, 406] width 430 height 501
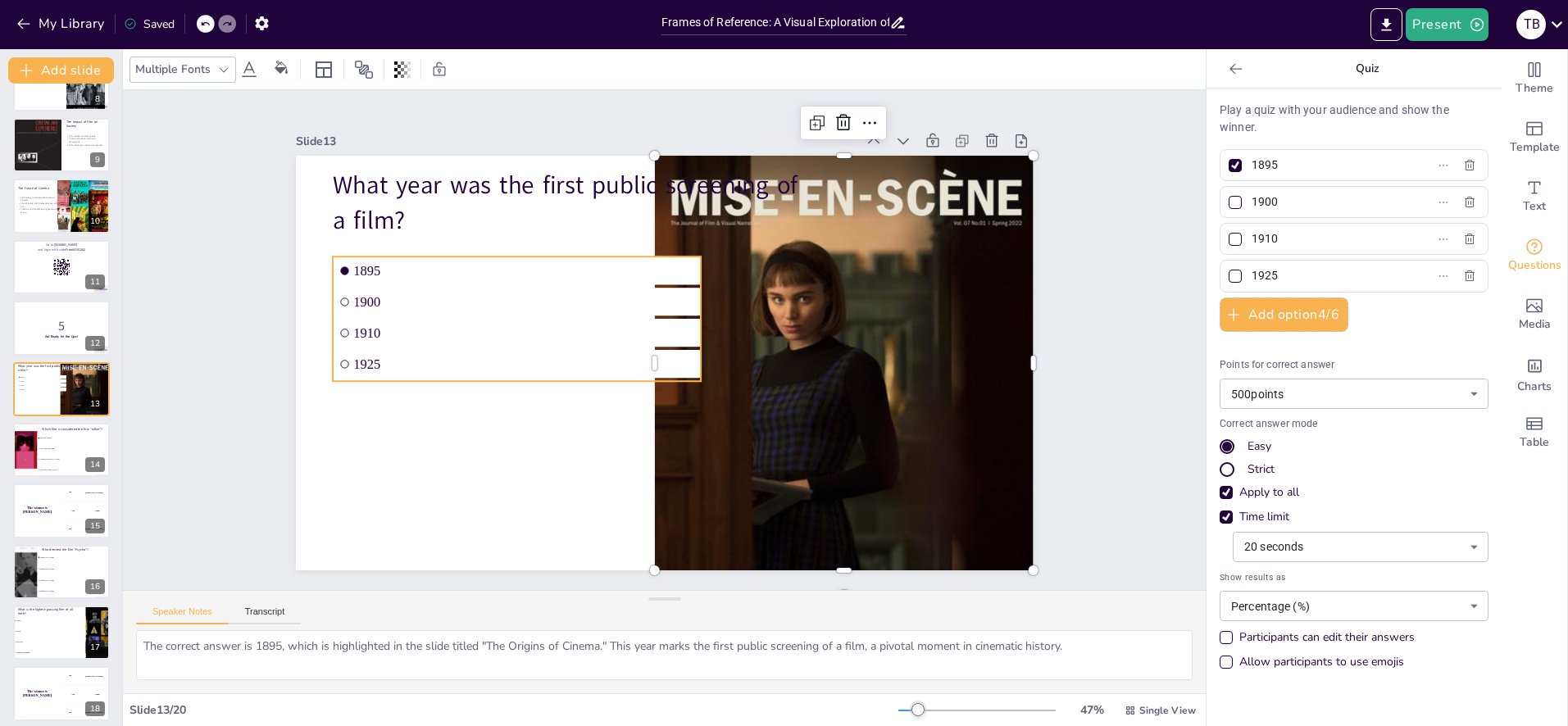
click at [590, 338] on span "1910" at bounding box center [525, 318] width 342 height 51
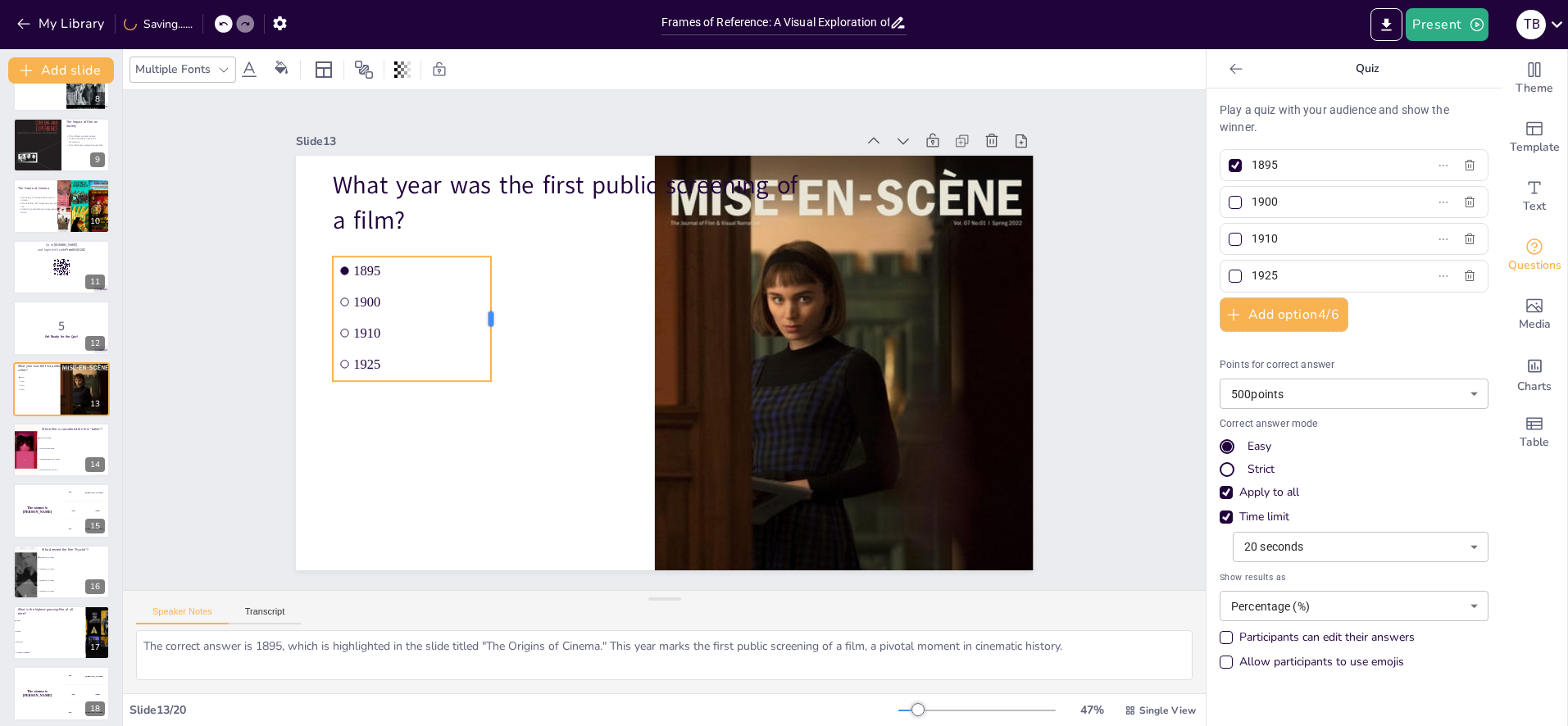
drag, startPoint x: 704, startPoint y: 320, endPoint x: 494, endPoint y: 324, distance: 210.0
click at [494, 324] on div at bounding box center [506, 284] width 38 height 125
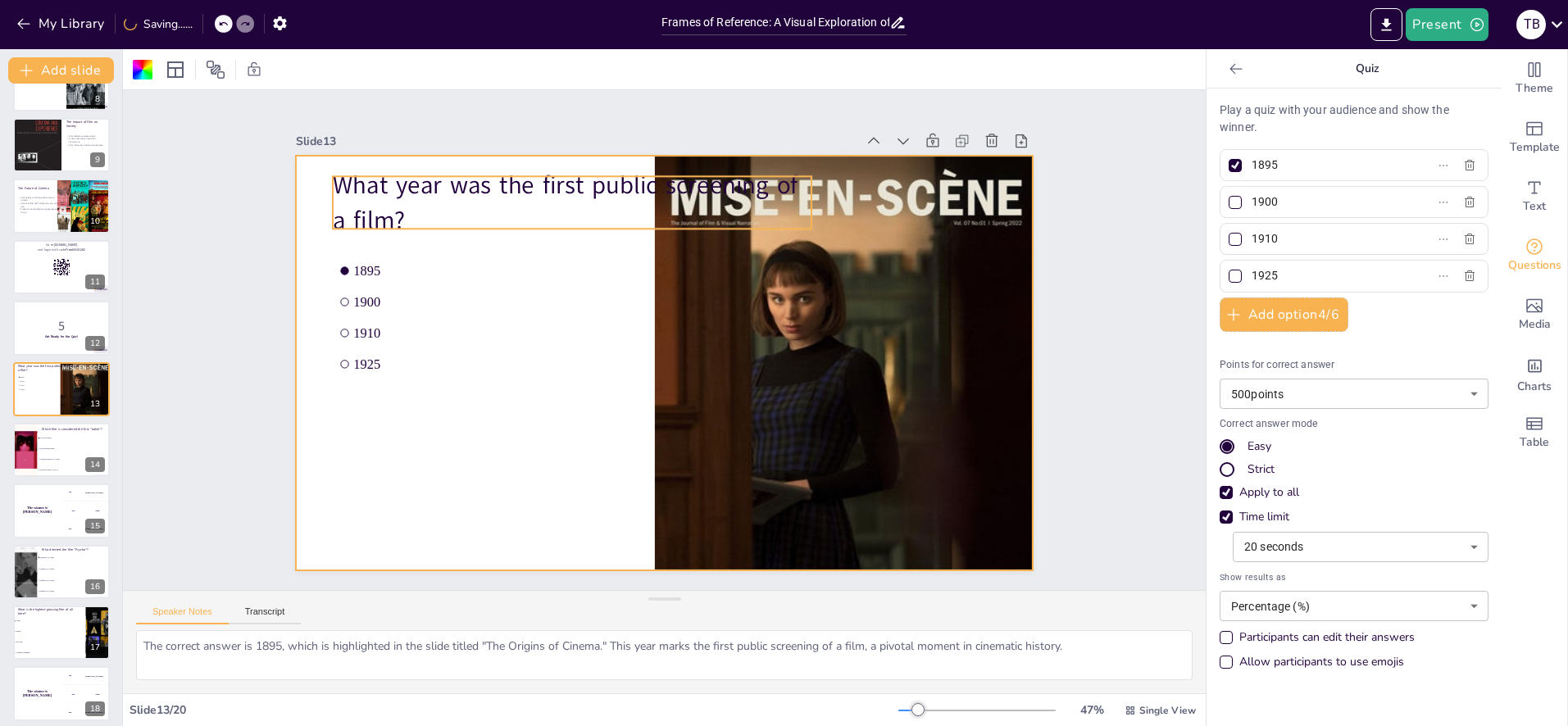
click at [499, 191] on p "What year was the first public screening of a film?" at bounding box center [572, 202] width 479 height 69
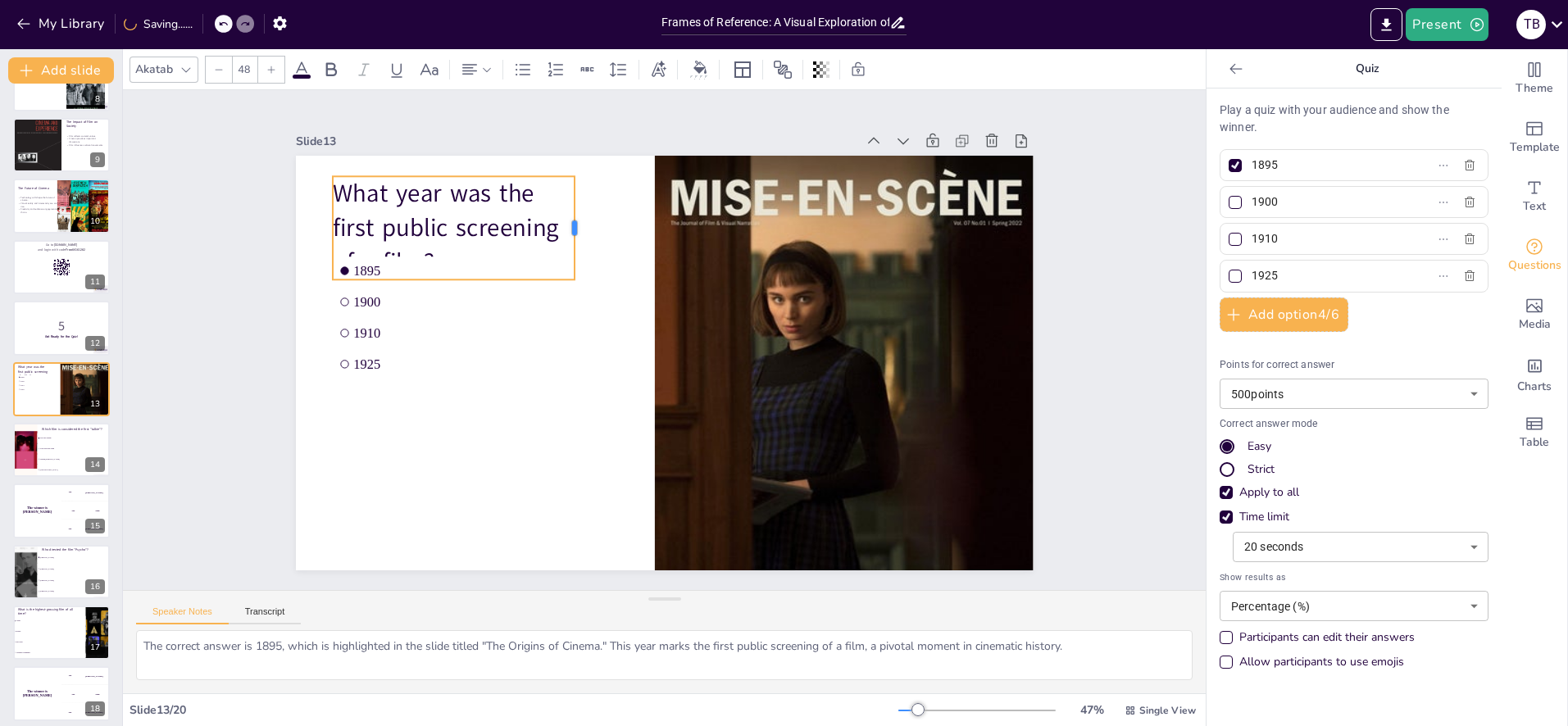
drag, startPoint x: 766, startPoint y: 201, endPoint x: 575, endPoint y: 202, distance: 191.0
click at [582, 202] on div at bounding box center [594, 220] width 23 height 104
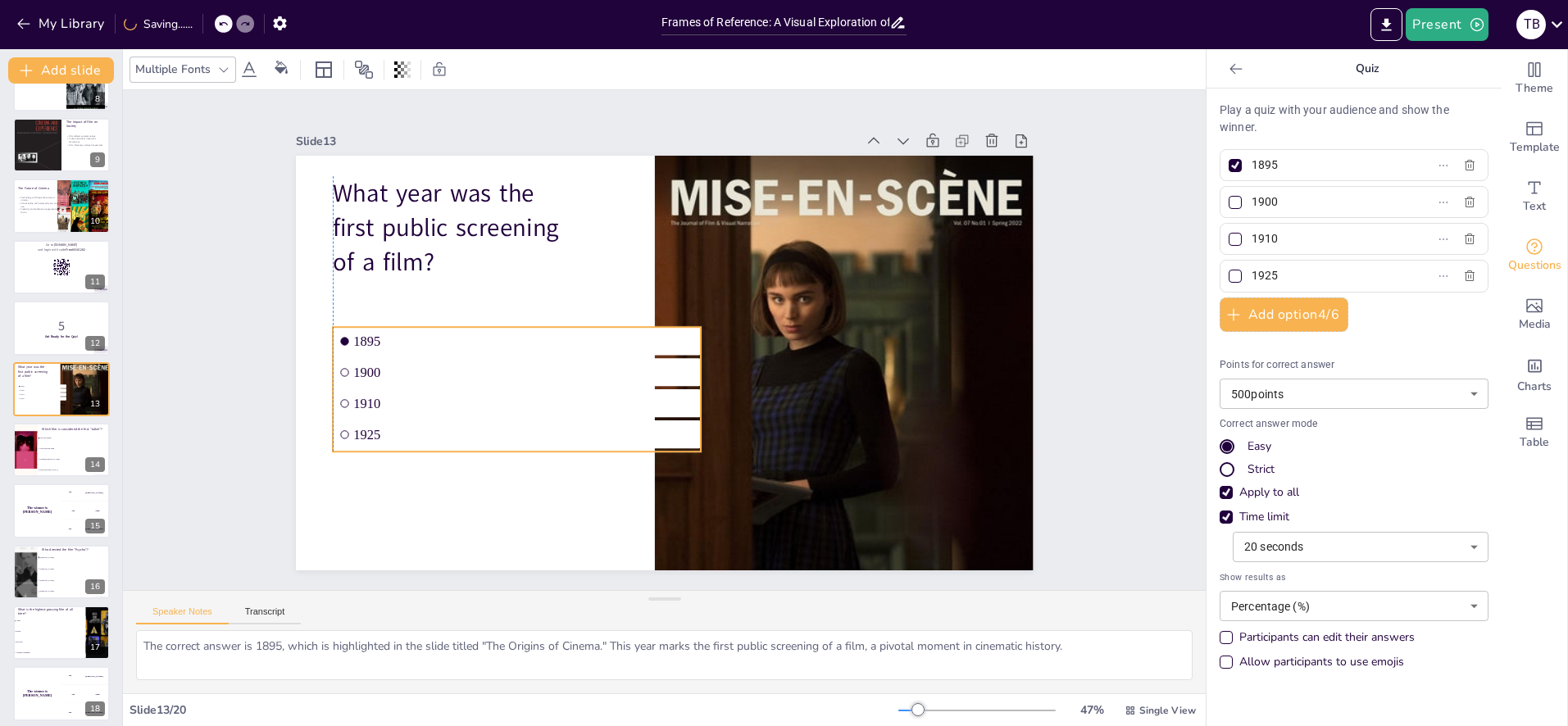
drag, startPoint x: 349, startPoint y: 363, endPoint x: 390, endPoint y: 429, distance: 77.7
click at [344, 437] on li "1925" at bounding box center [494, 384] width 359 height 141
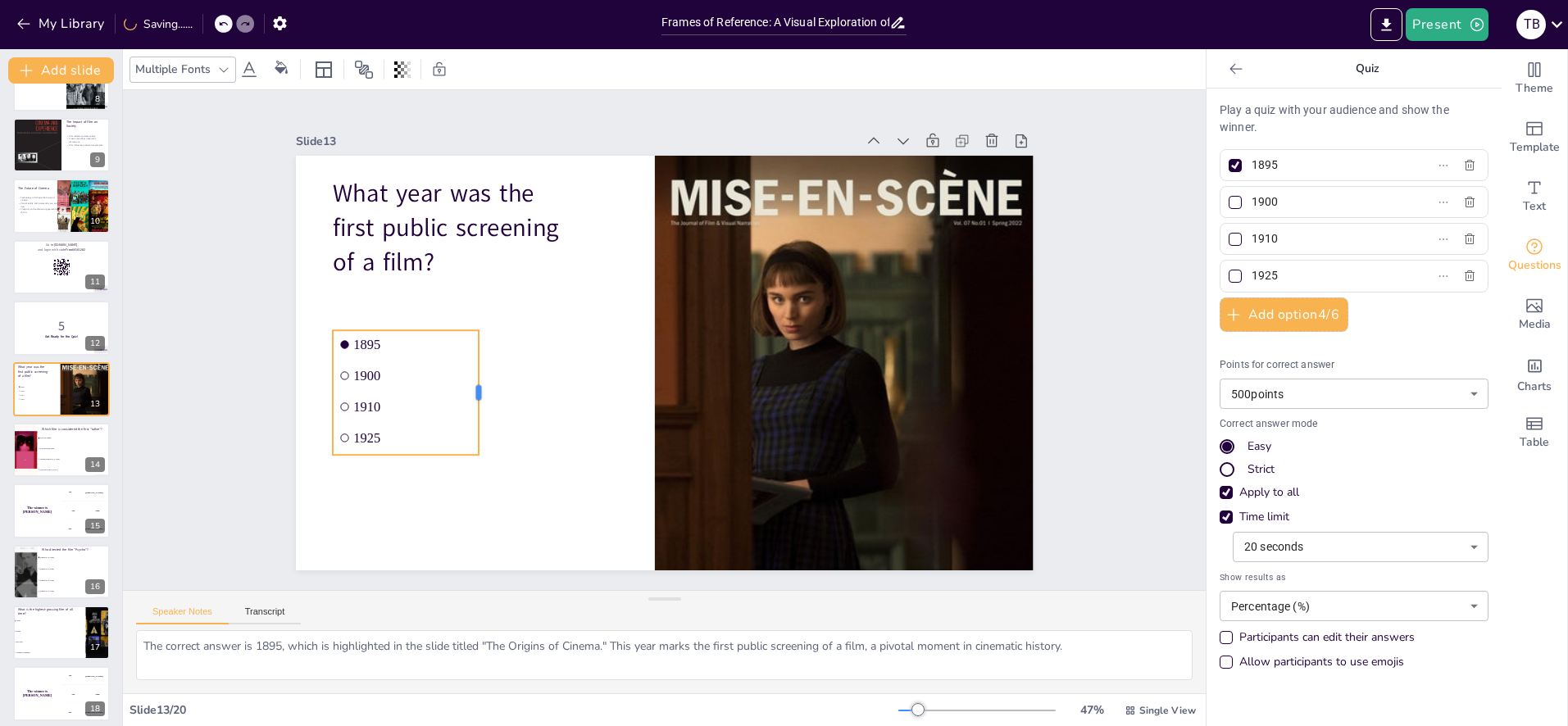
drag, startPoint x: 702, startPoint y: 391, endPoint x: 479, endPoint y: 386, distance: 223.1
click at [479, 386] on div at bounding box center [480, 374] width 26 height 125
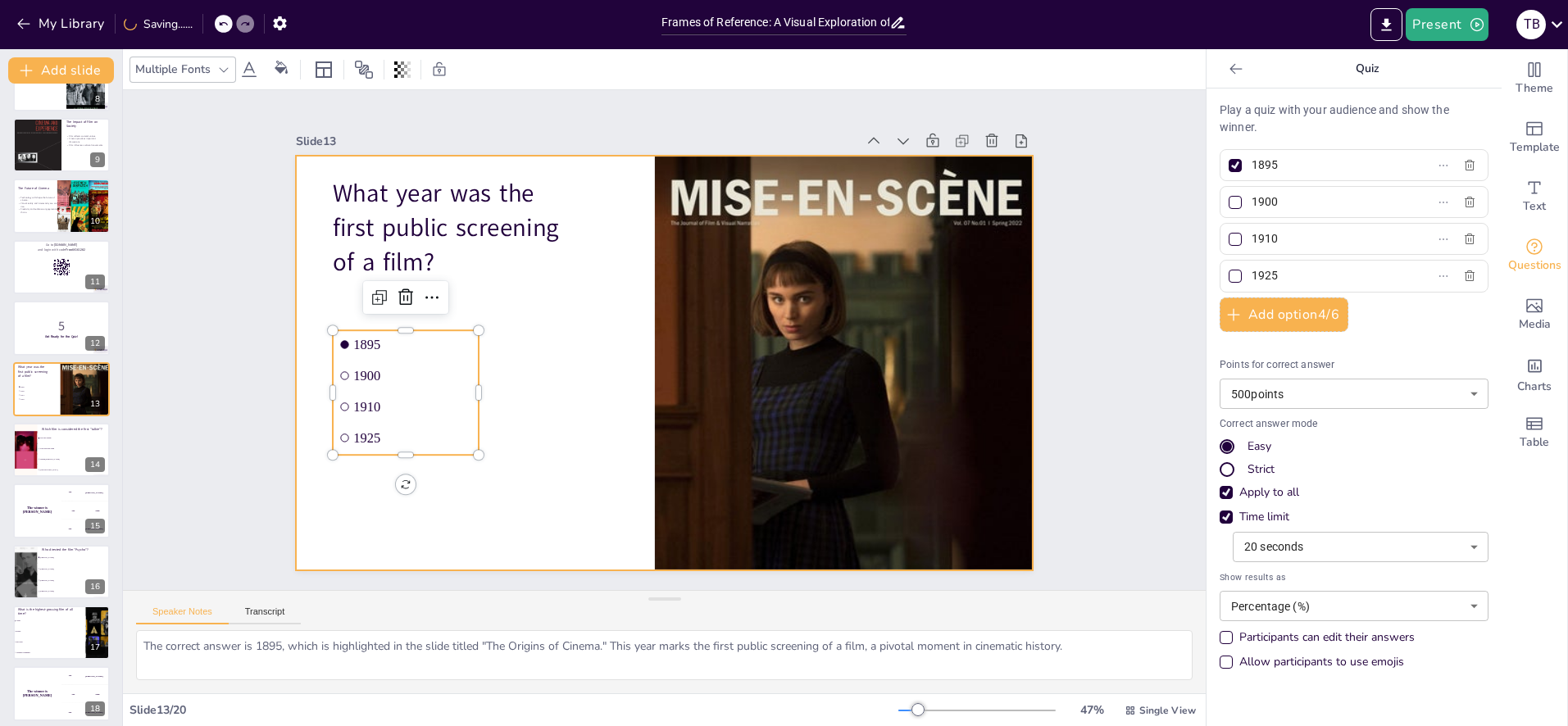
click at [557, 301] on div at bounding box center [659, 363] width 807 height 559
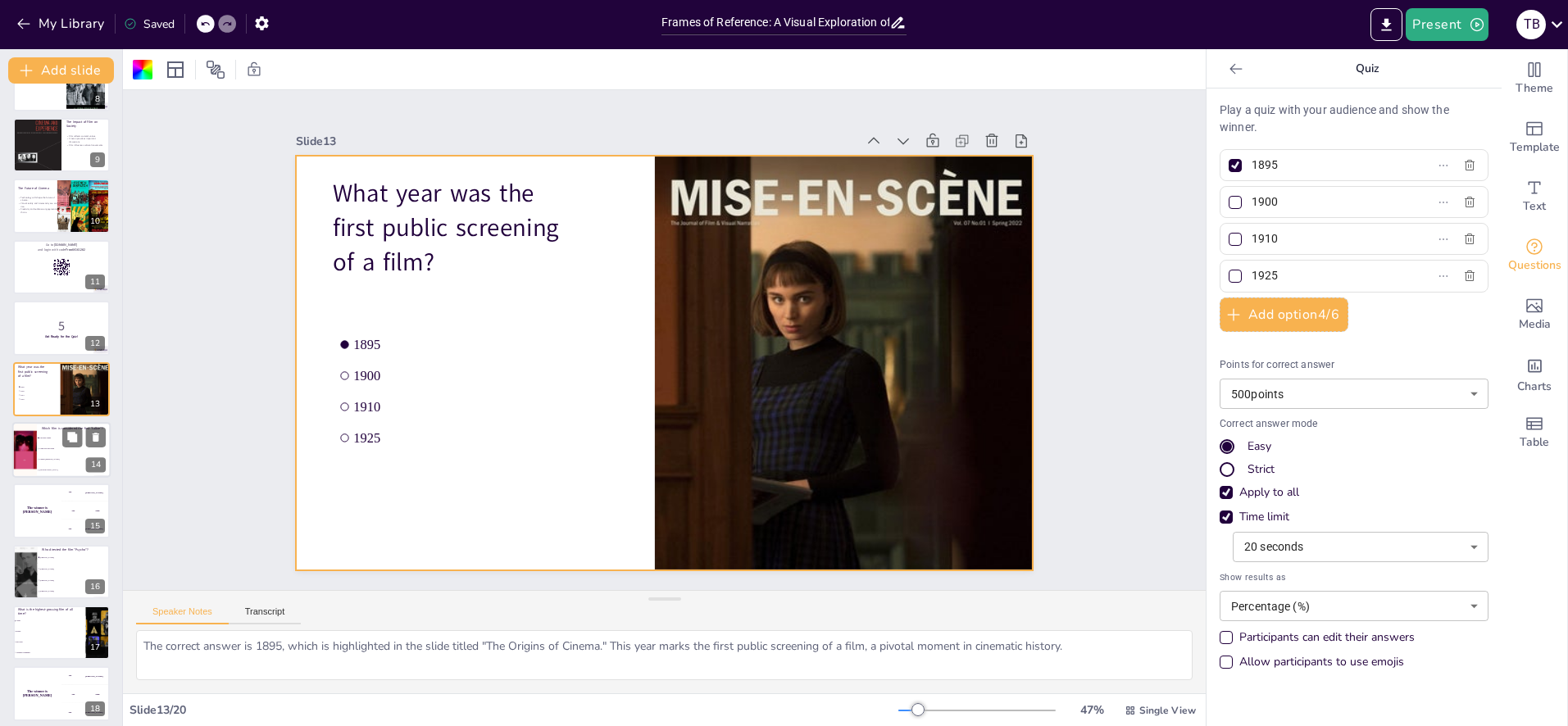
click at [44, 445] on li "Gone with the Wind" at bounding box center [74, 448] width 74 height 11
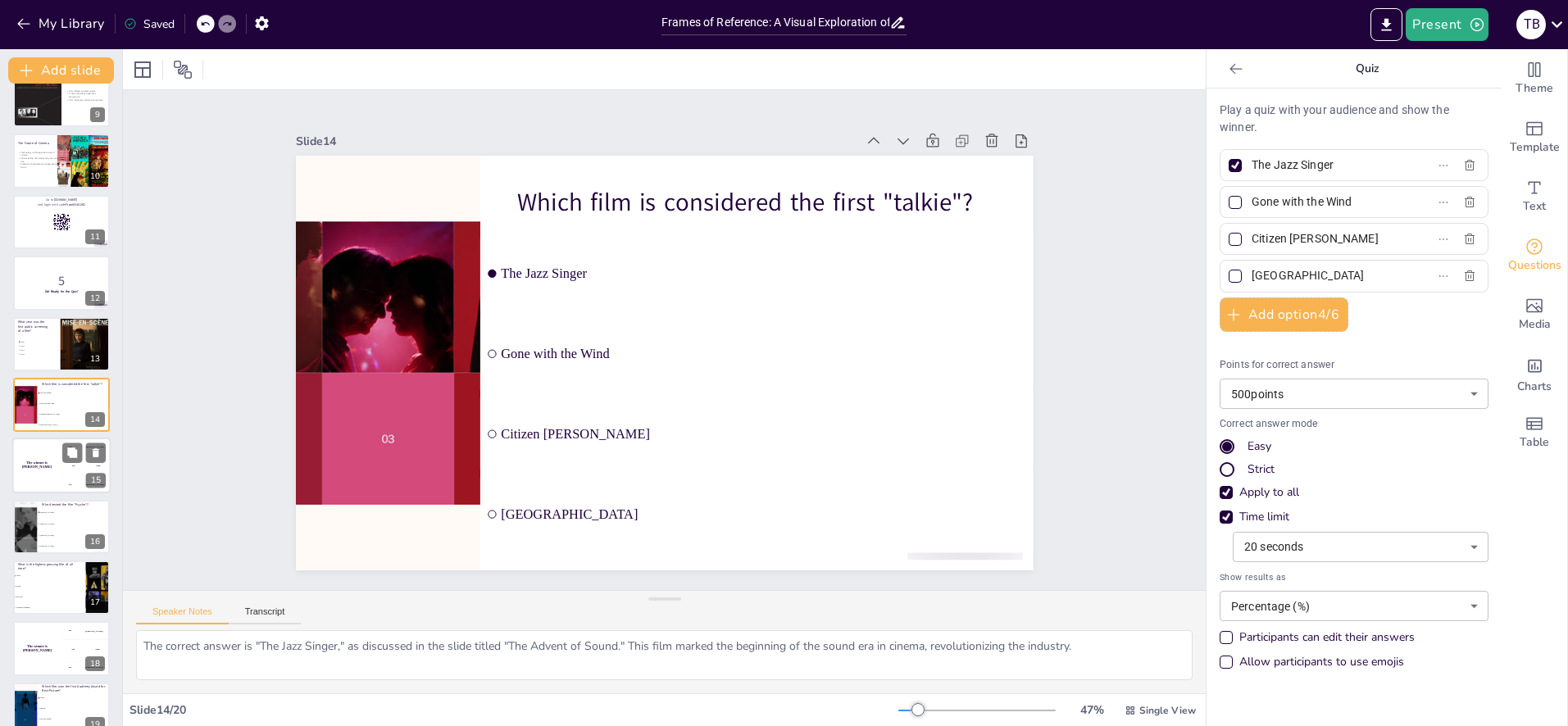
click at [39, 473] on div "The winner is [PERSON_NAME]" at bounding box center [37, 466] width 49 height 56
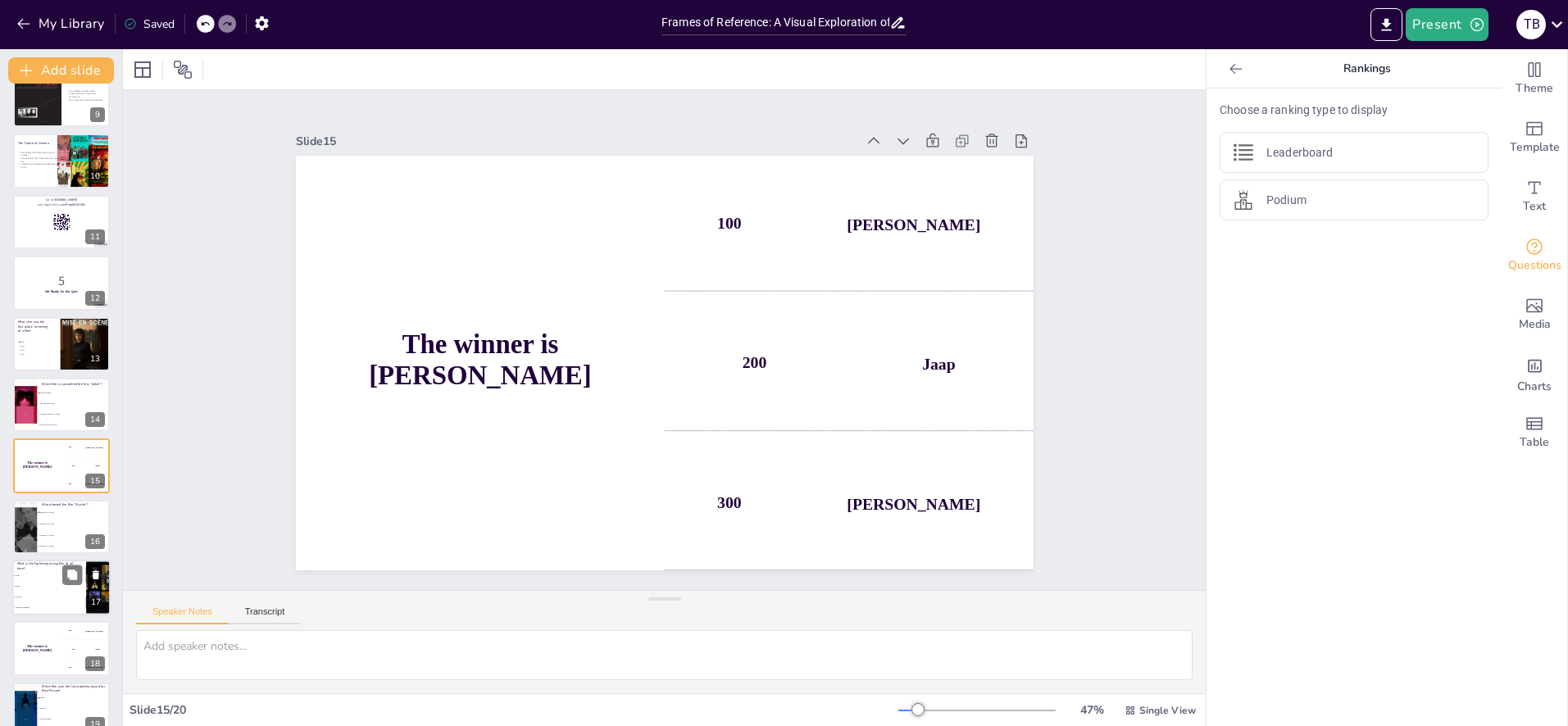
scroll to position [572, 0]
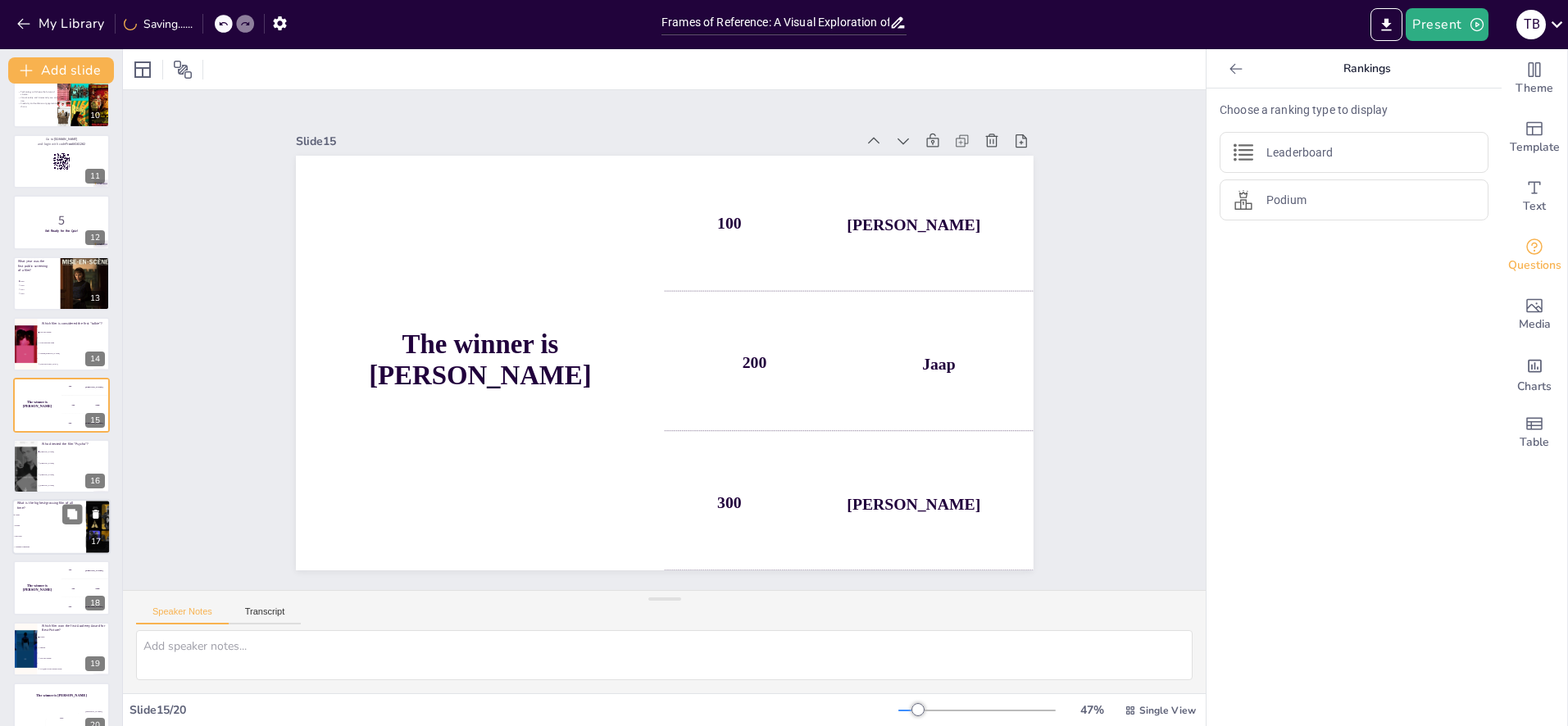
click at [58, 530] on li "Titanic" at bounding box center [49, 525] width 74 height 11
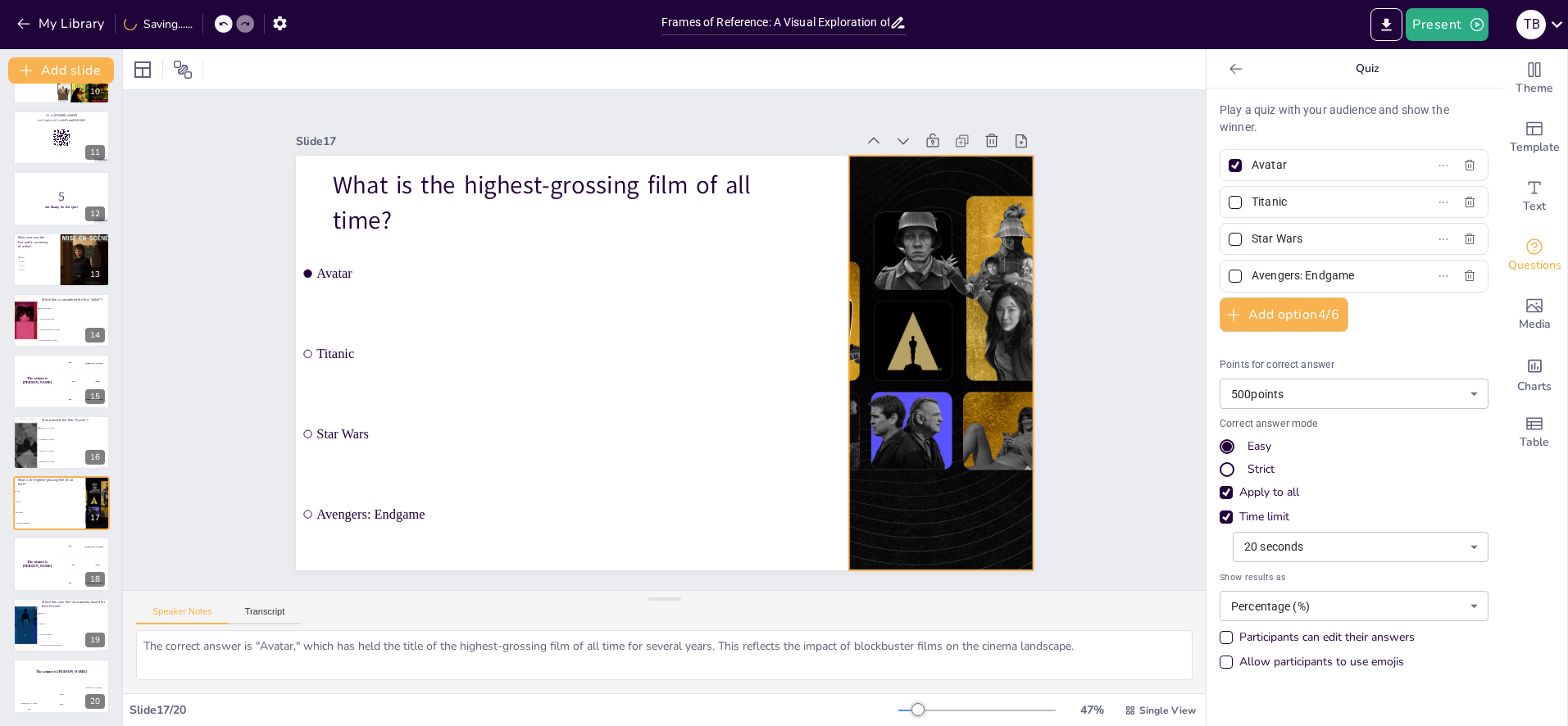
click at [927, 383] on div at bounding box center [941, 363] width 738 height 415
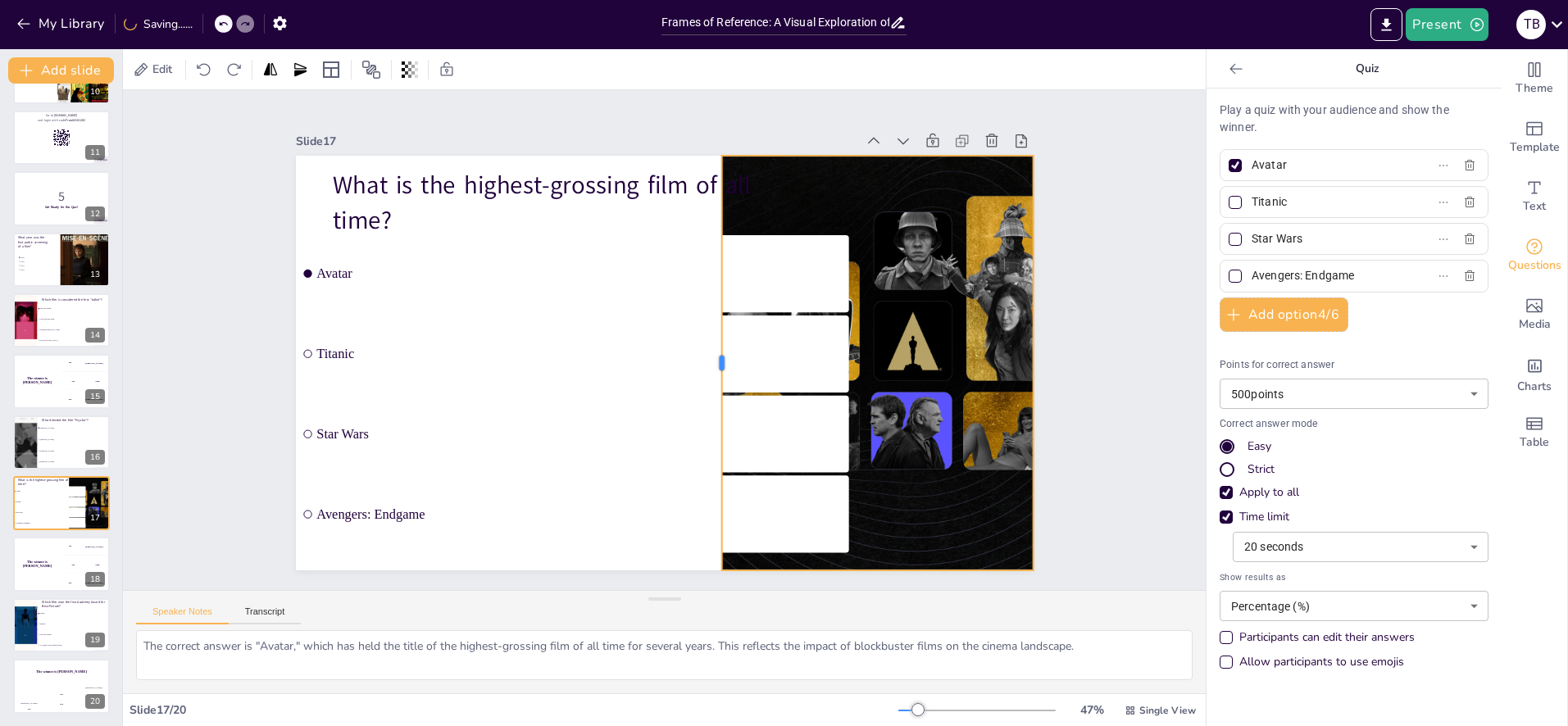
drag, startPoint x: 848, startPoint y: 365, endPoint x: 720, endPoint y: 364, distance: 128.0
click at [720, 364] on div at bounding box center [715, 363] width 13 height 415
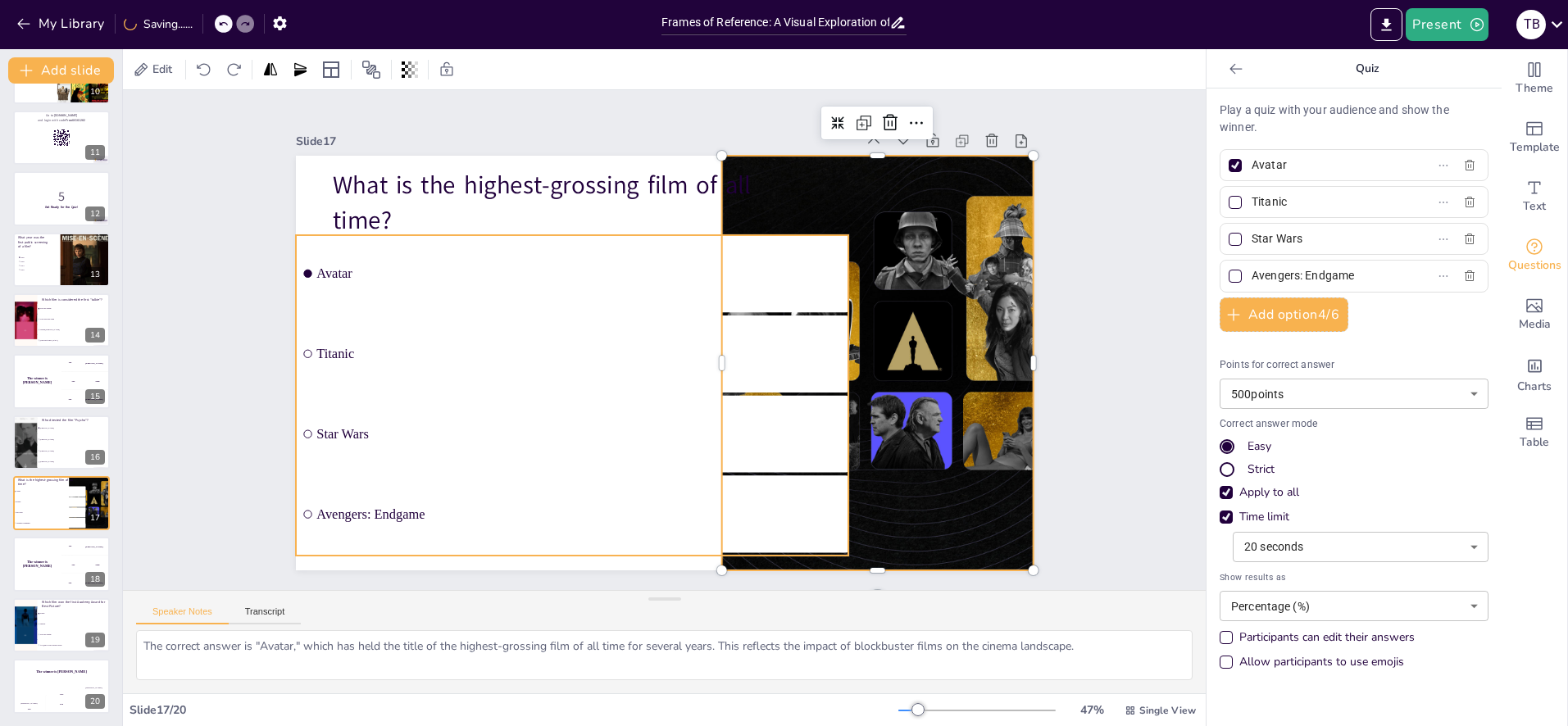
click at [531, 275] on ul "Avatar Titanic Star Wars Avengers: Endgame" at bounding box center [572, 395] width 553 height 320
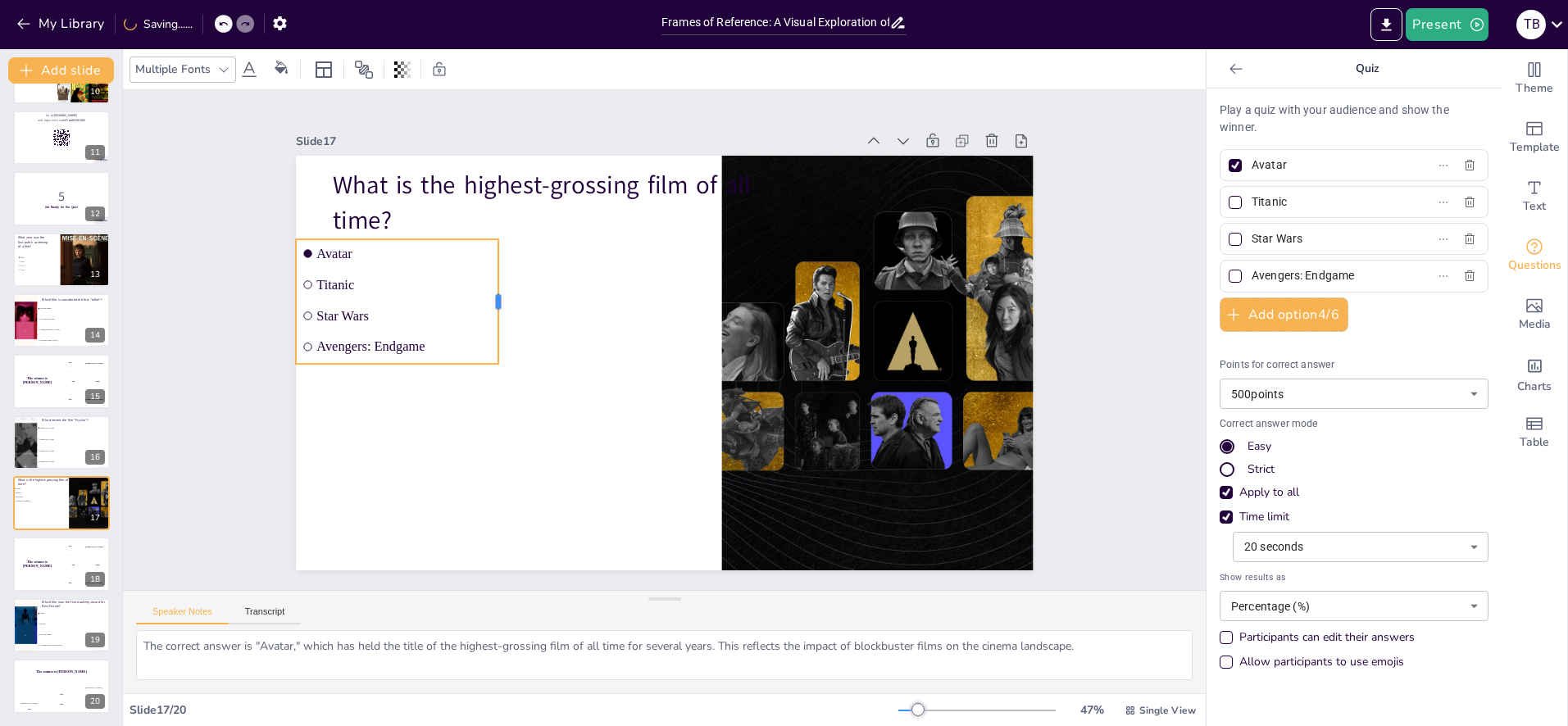
drag, startPoint x: 668, startPoint y: 301, endPoint x: 467, endPoint y: 300, distance: 201.0
click at [498, 300] on div at bounding box center [510, 285] width 26 height 125
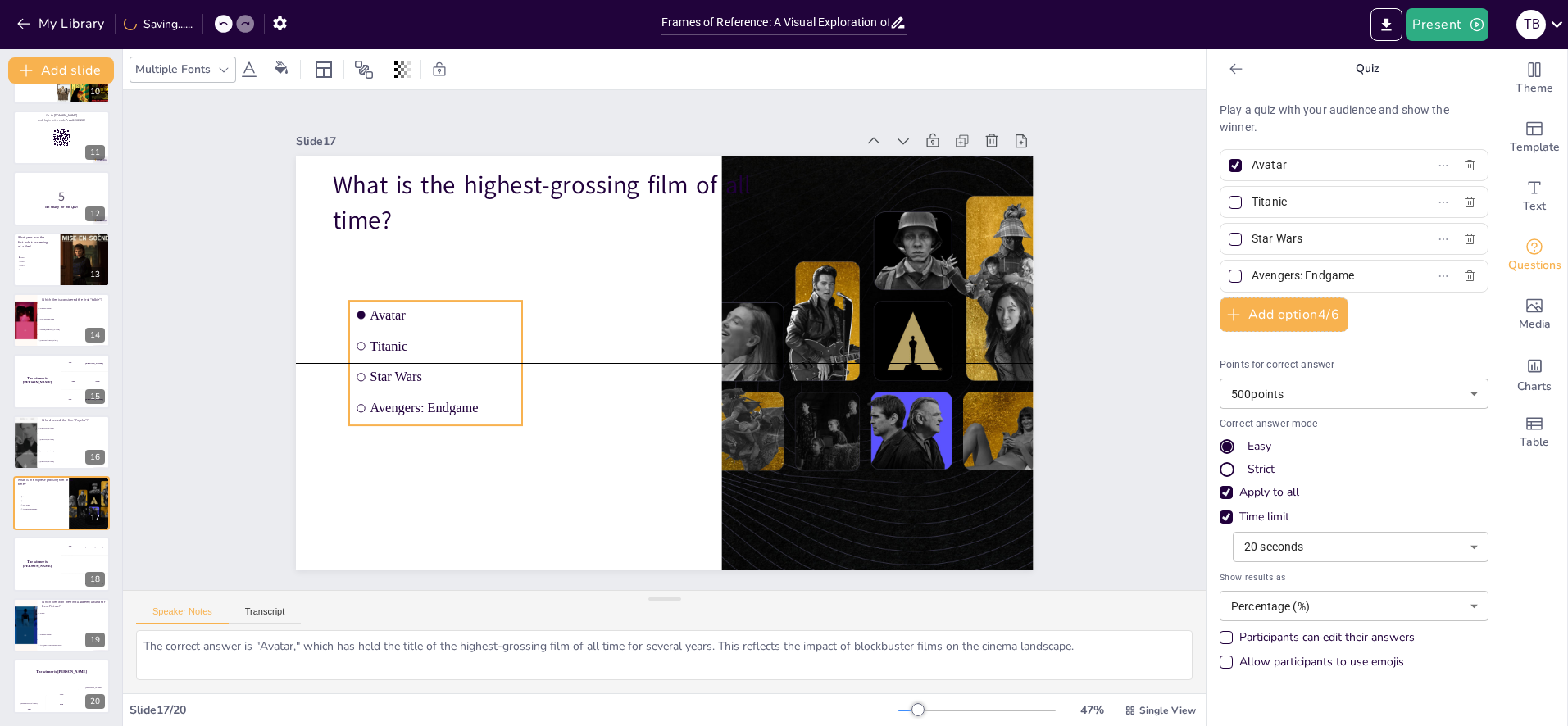
drag, startPoint x: 412, startPoint y: 289, endPoint x: 465, endPoint y: 348, distance: 79.3
click at [465, 338] on span "Titanic" at bounding box center [443, 322] width 147 height 30
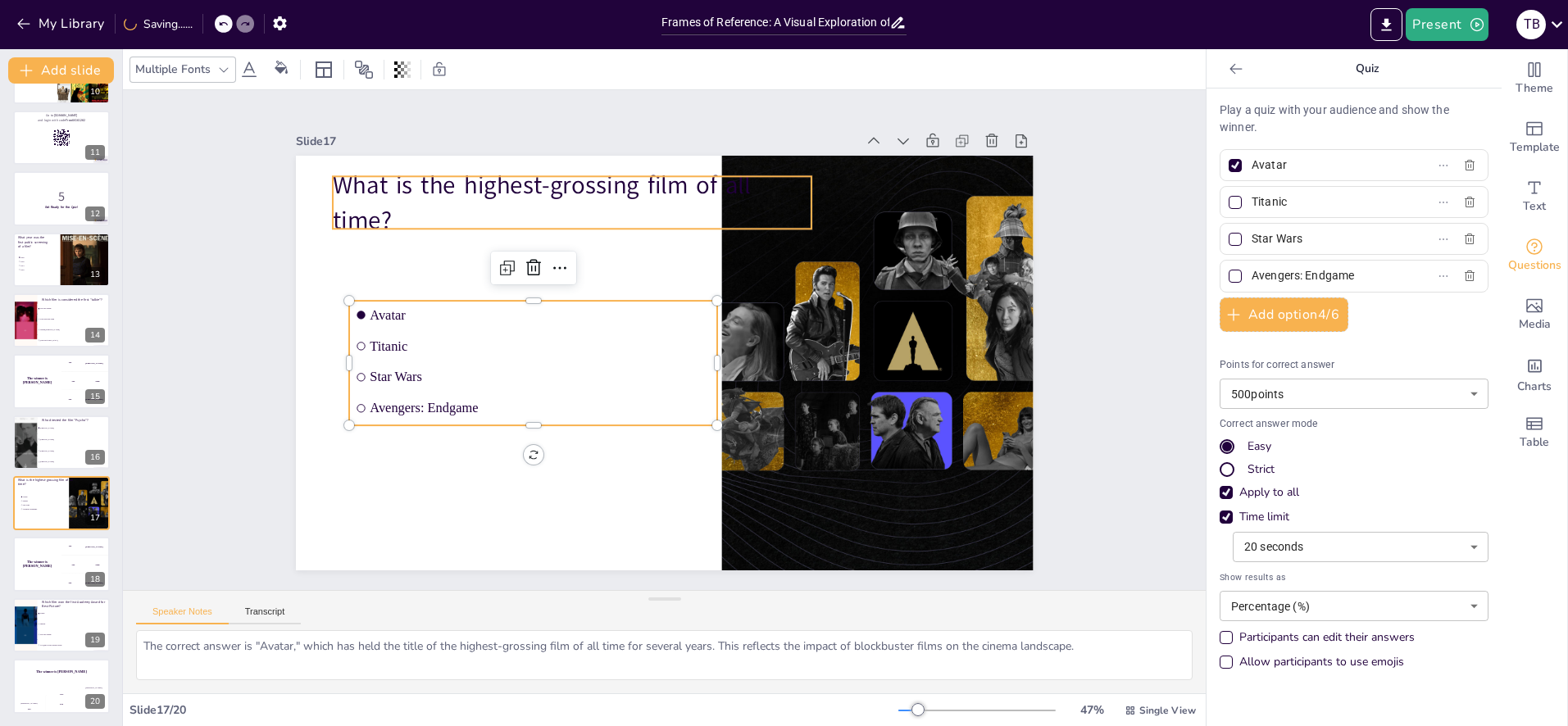
click at [602, 187] on p "What is the highest-grossing film of all time?" at bounding box center [572, 202] width 479 height 69
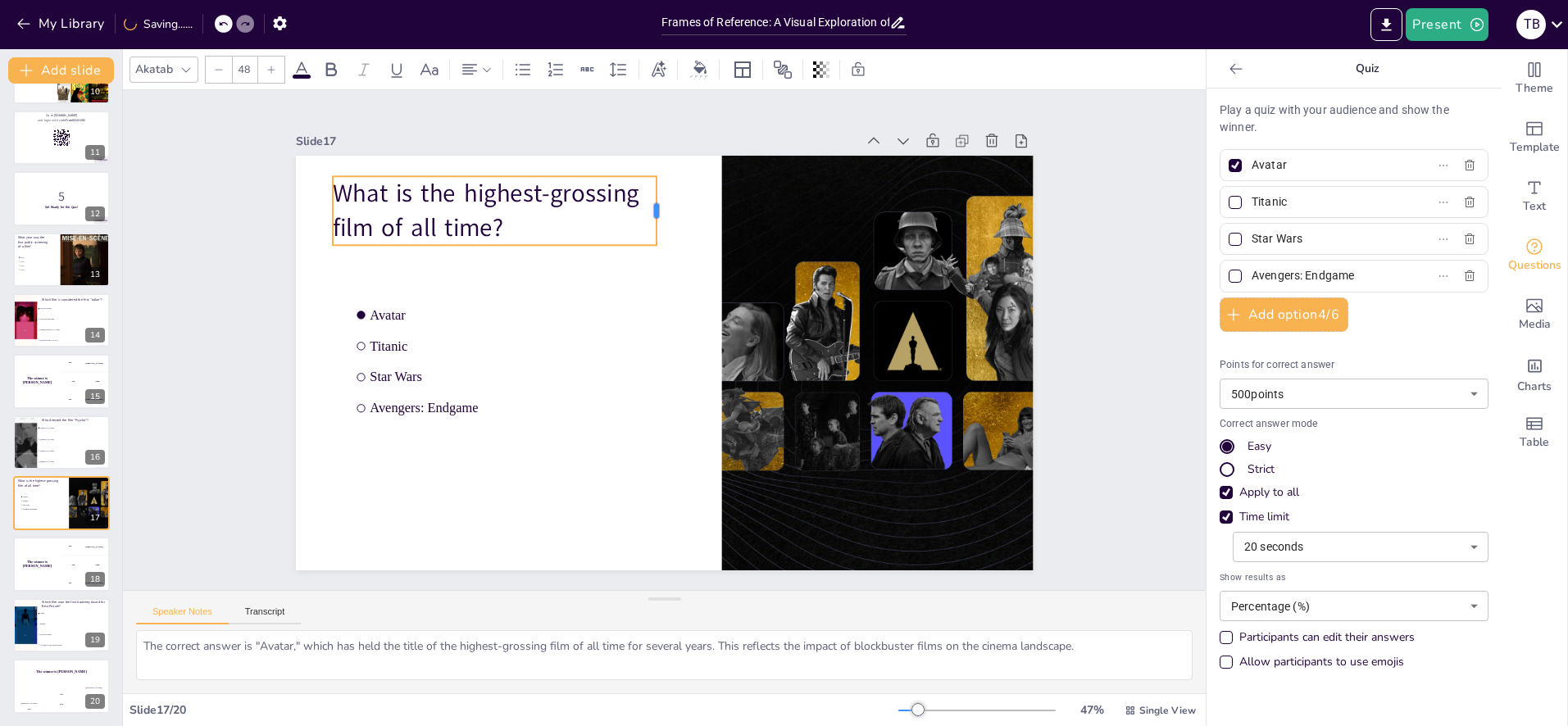
drag, startPoint x: 813, startPoint y: 201, endPoint x: 658, endPoint y: 202, distance: 155.0
click at [668, 202] on div at bounding box center [678, 211] width 20 height 69
click at [17, 325] on div at bounding box center [25, 320] width 99 height 56
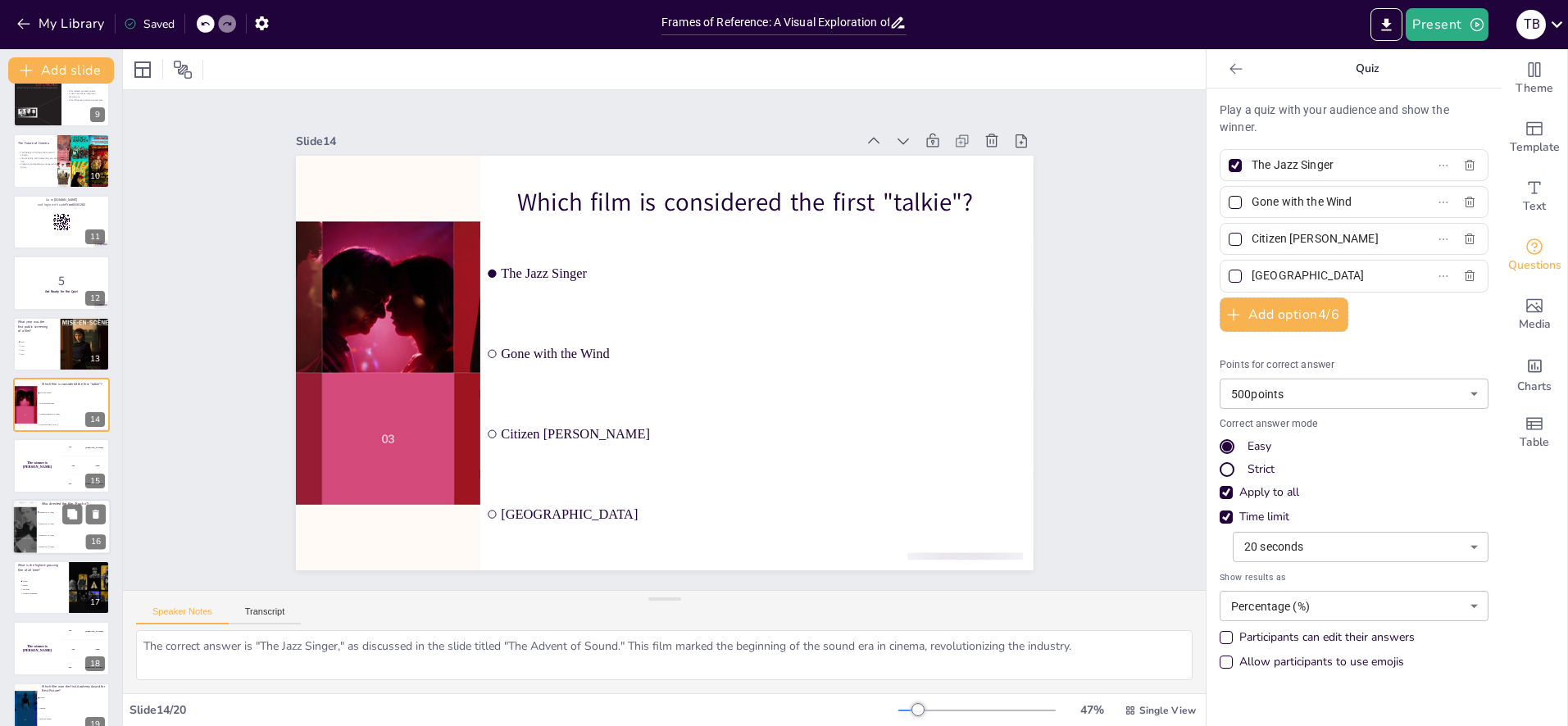
click at [26, 471] on div "The winner is [PERSON_NAME]" at bounding box center [38, 465] width 49 height 54
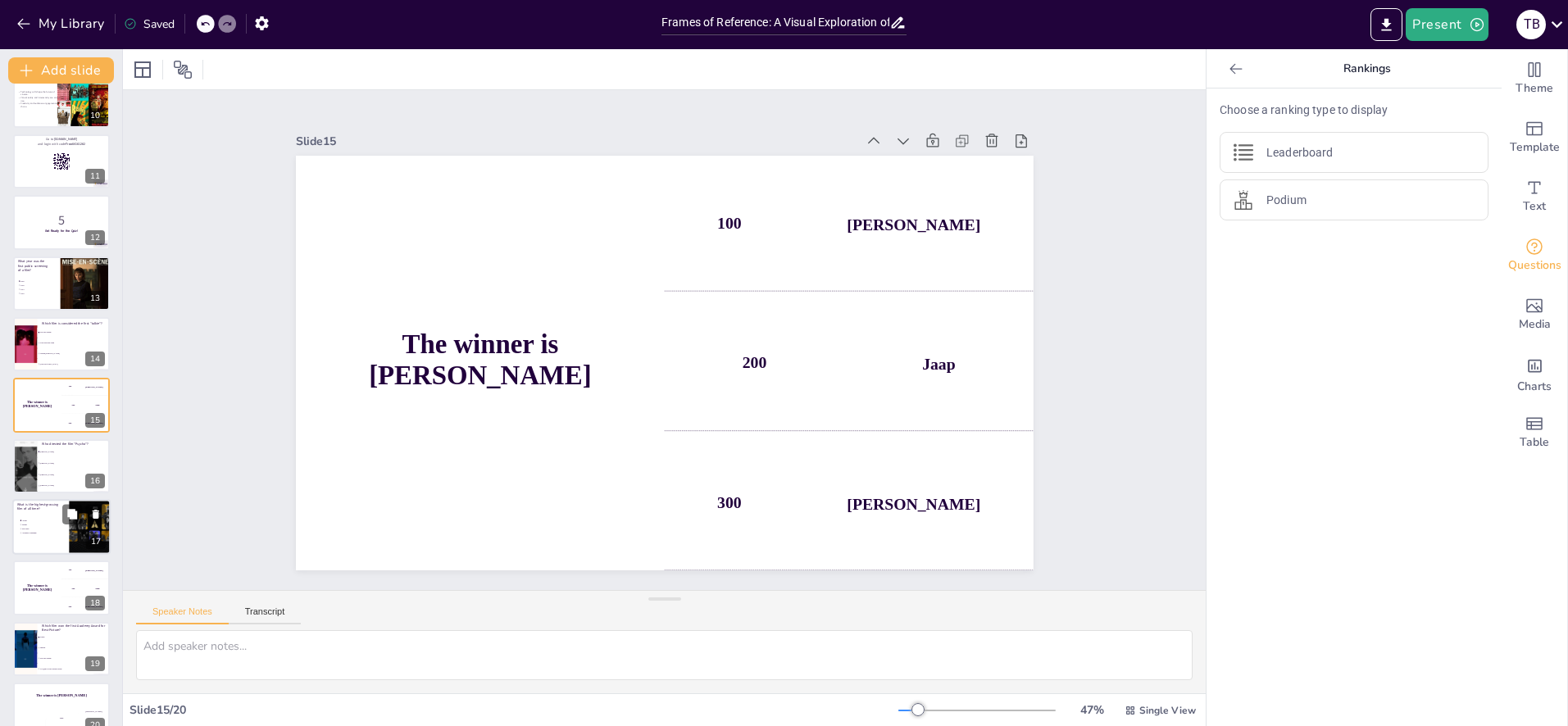
click at [33, 524] on span "Titanic" at bounding box center [44, 524] width 46 height 3
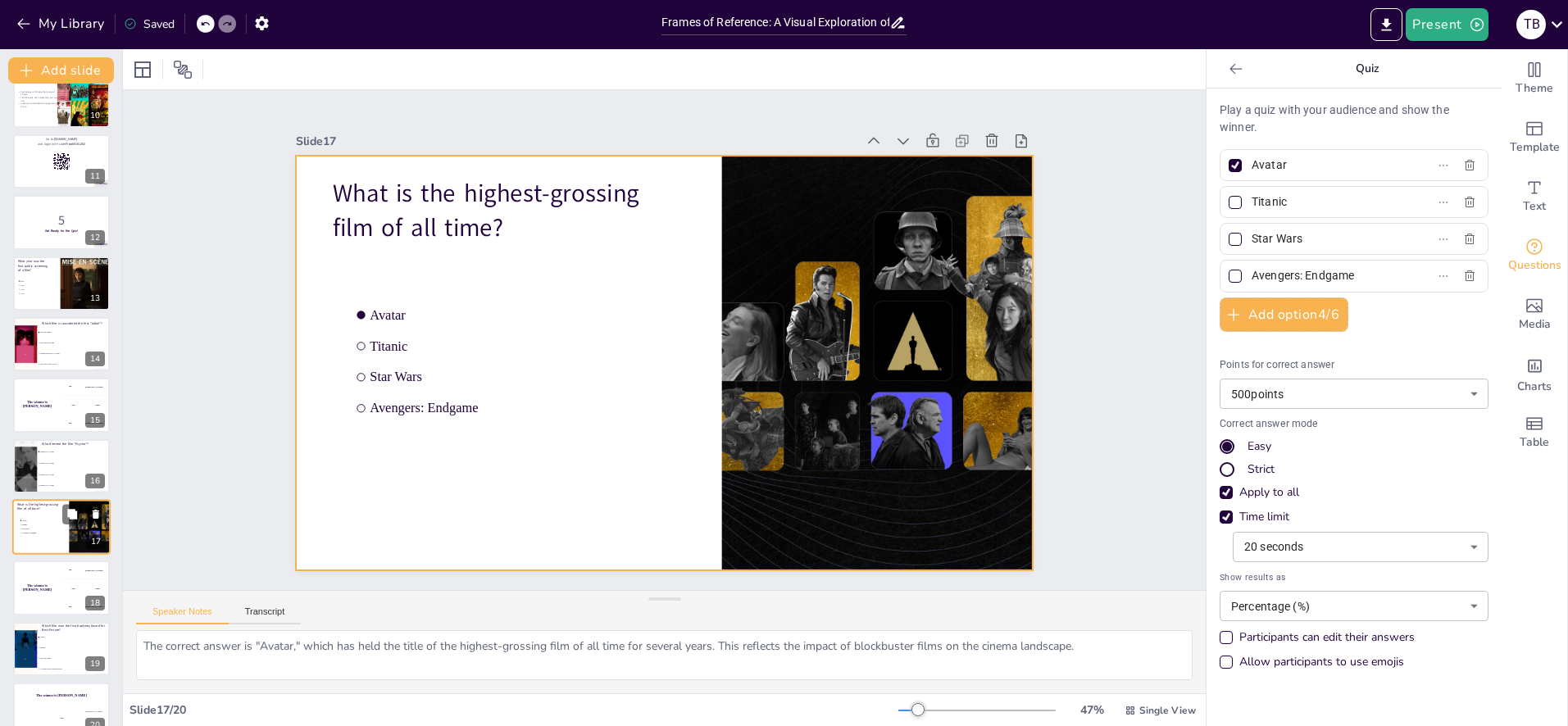
scroll to position [596, 0]
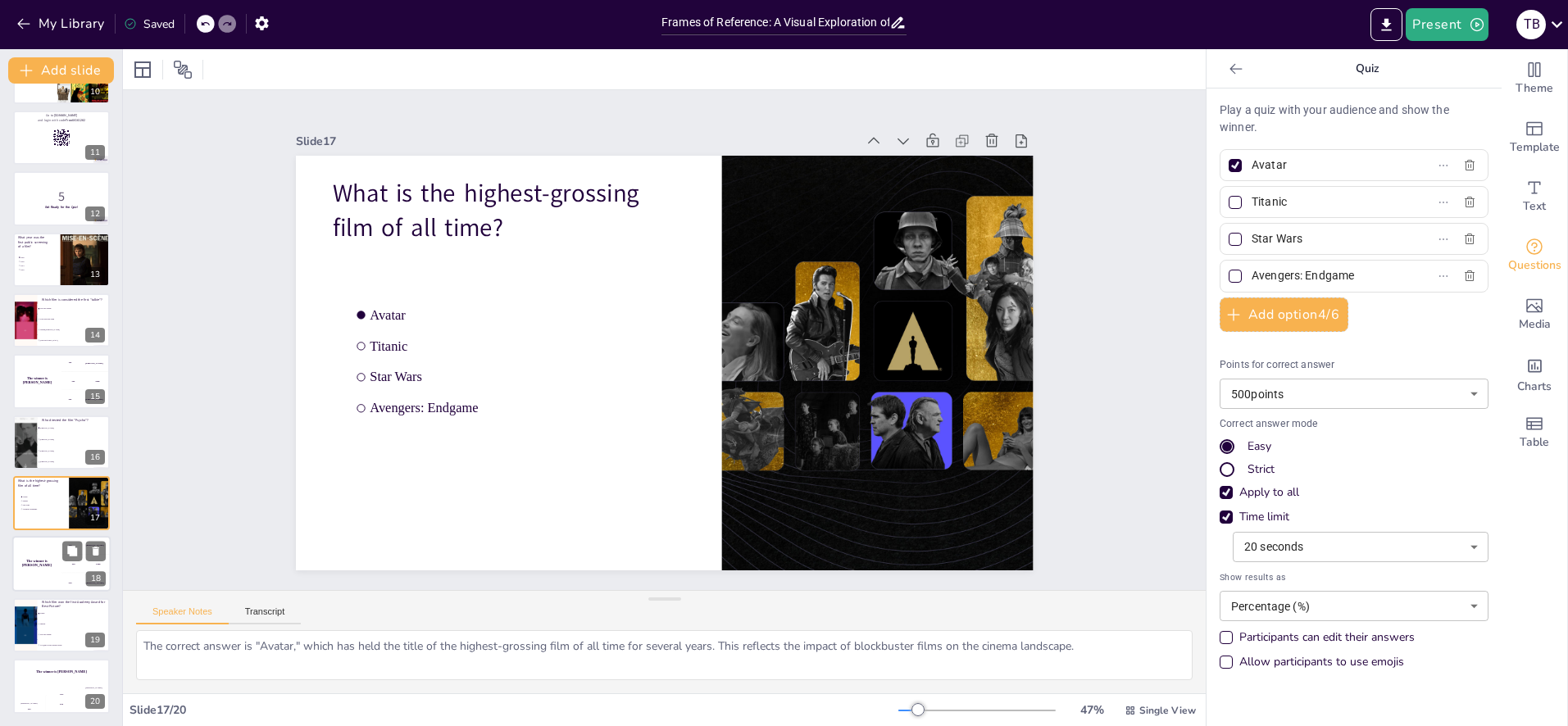
click at [41, 566] on div "The winner is [PERSON_NAME]" at bounding box center [37, 565] width 49 height 56
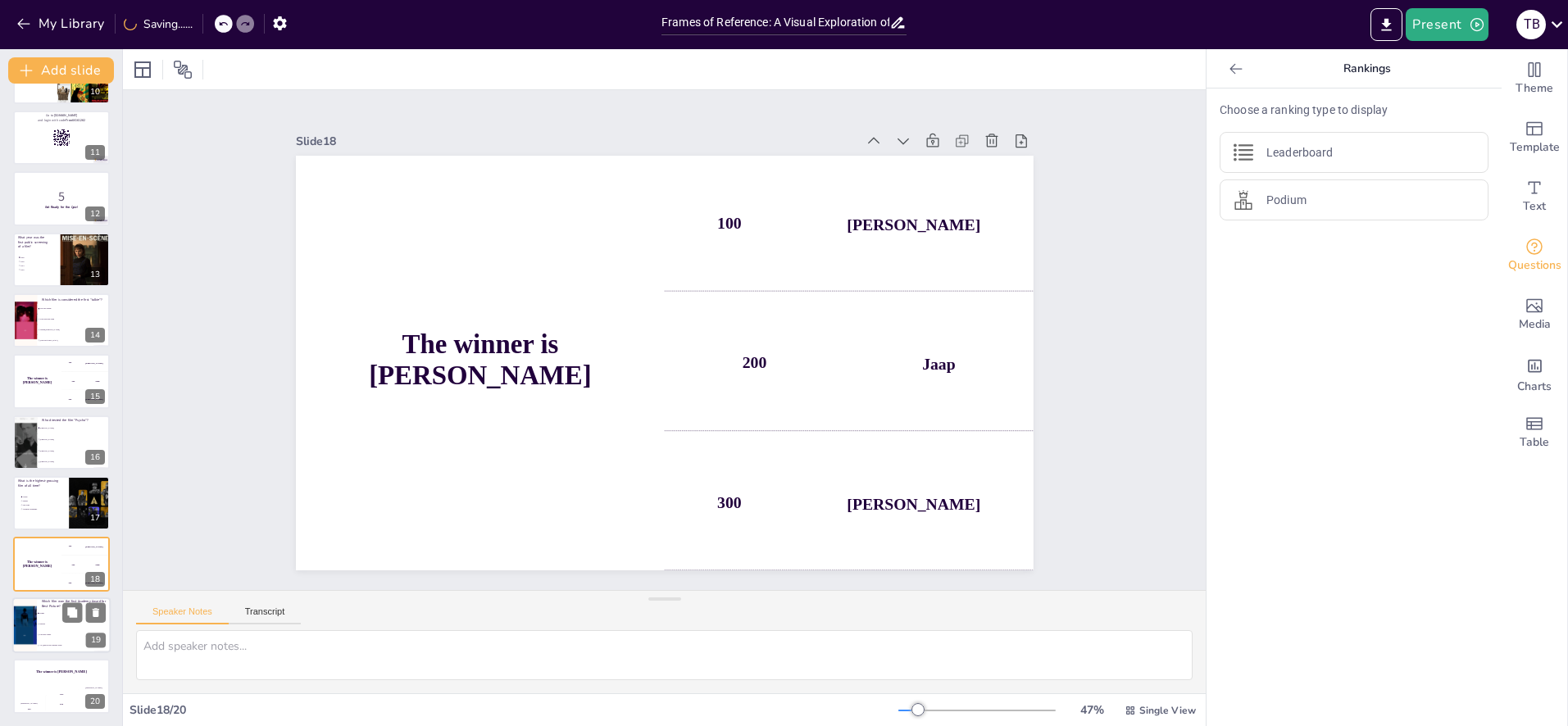
click at [38, 621] on li "Sunrise" at bounding box center [74, 624] width 74 height 11
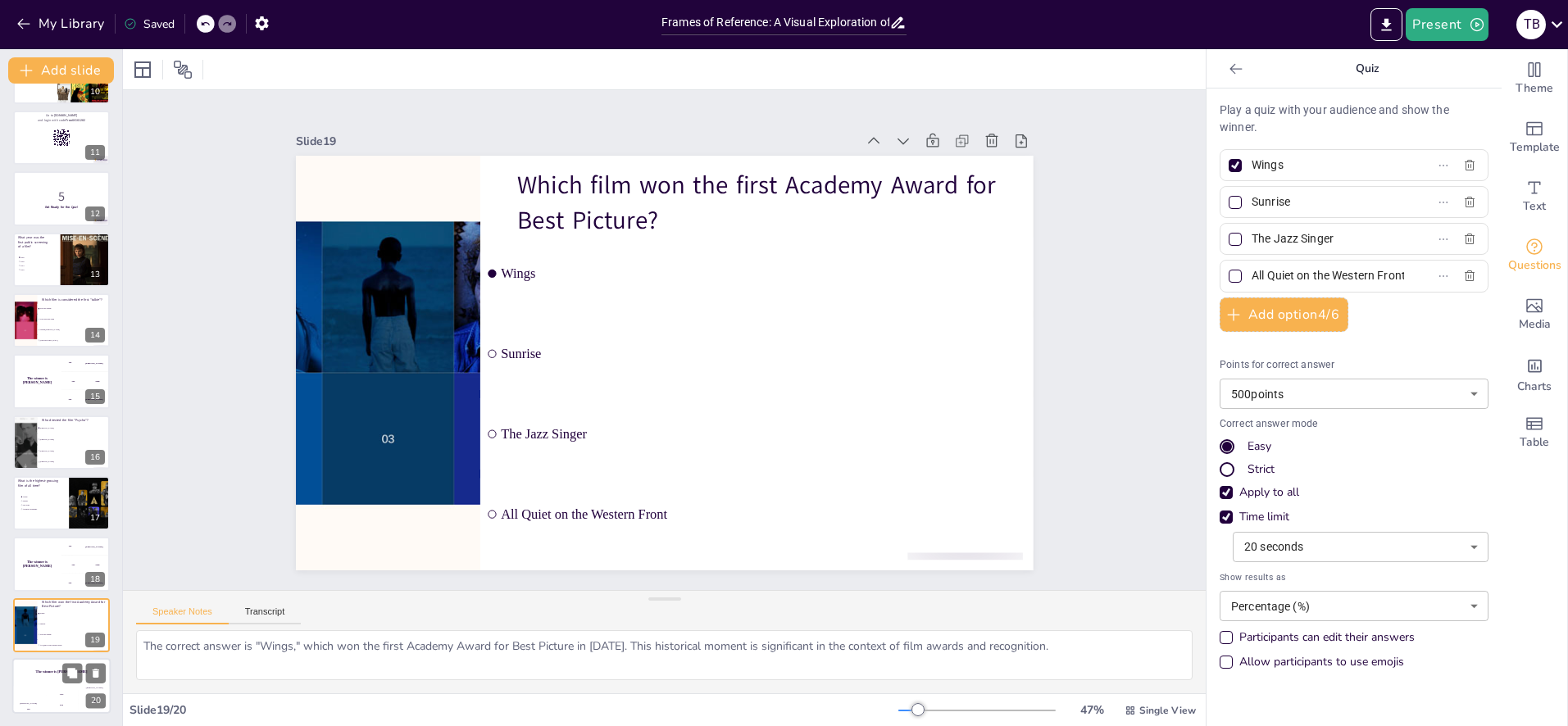
click at [35, 680] on div "The winner is [PERSON_NAME]" at bounding box center [62, 672] width 99 height 28
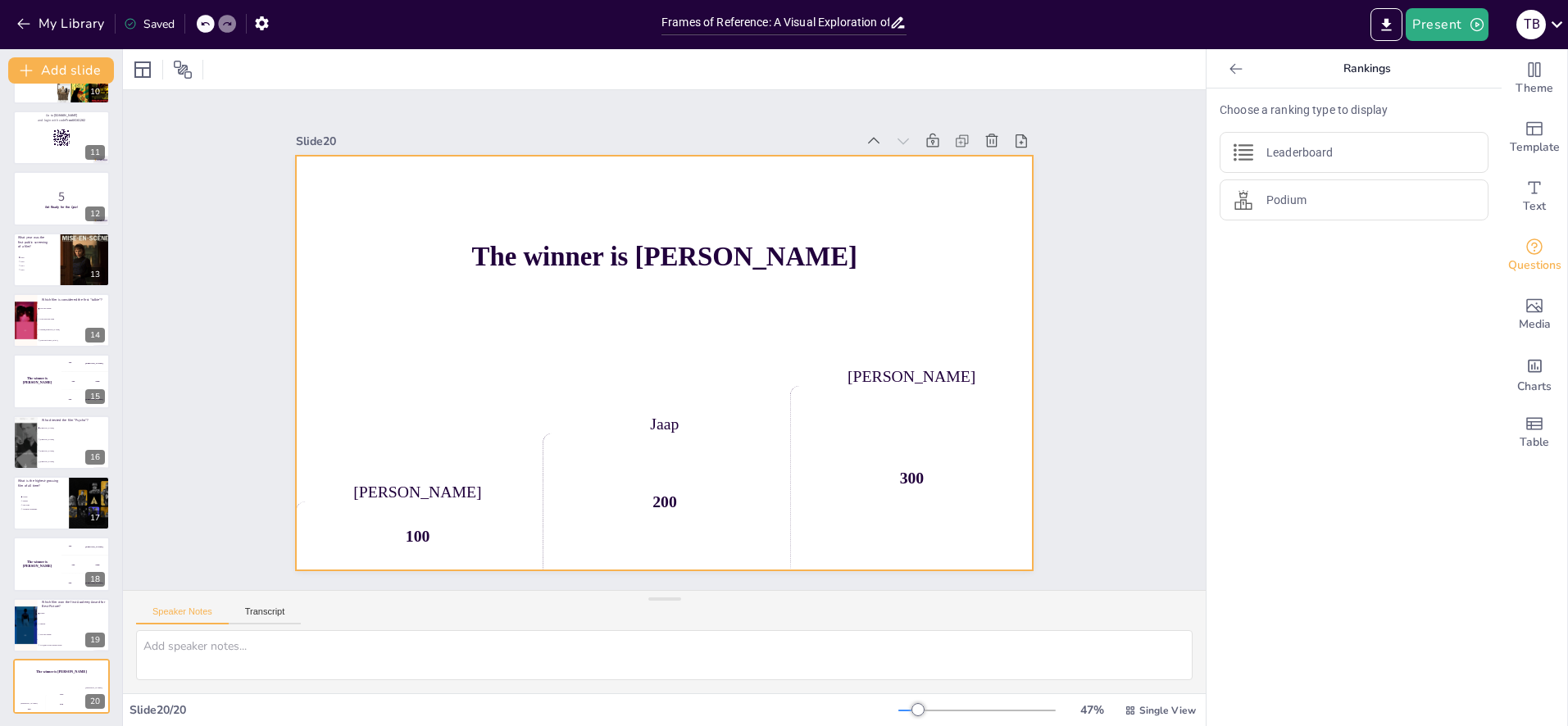
click at [667, 454] on div "200" at bounding box center [648, 501] width 257 height 161
click at [801, 432] on div "300" at bounding box center [911, 478] width 243 height 184
drag, startPoint x: 864, startPoint y: 422, endPoint x: 898, endPoint y: 378, distance: 55.6
click at [868, 418] on div "300" at bounding box center [911, 478] width 243 height 184
click at [898, 378] on div "[PERSON_NAME]" at bounding box center [911, 377] width 243 height 18
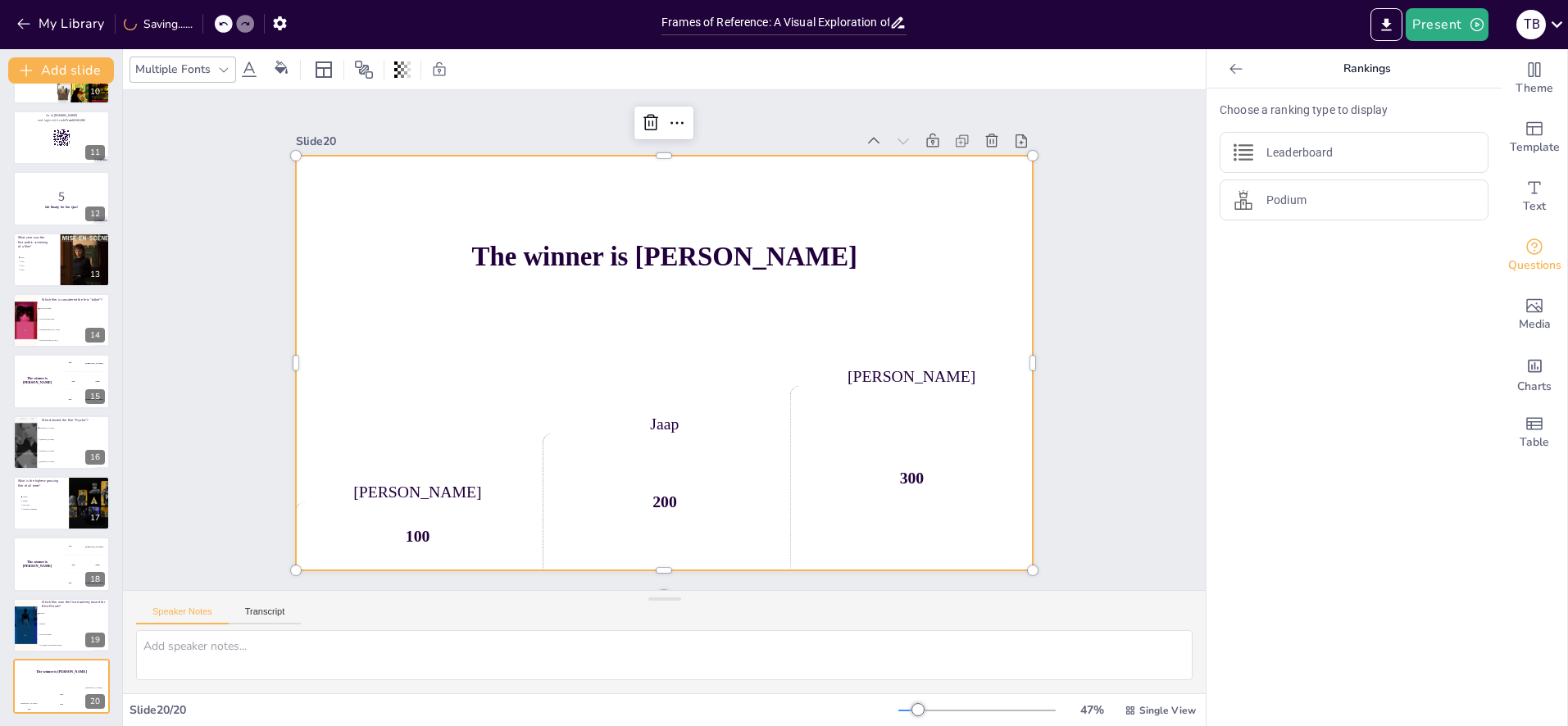
drag, startPoint x: 916, startPoint y: 380, endPoint x: 902, endPoint y: 440, distance: 61.6
click at [916, 393] on div "[PERSON_NAME]" at bounding box center [899, 427] width 242 height 69
click at [904, 444] on div "300" at bounding box center [895, 504] width 262 height 209
click at [651, 515] on div "200" at bounding box center [664, 502] width 243 height 137
click at [1331, 201] on div "Podium" at bounding box center [1354, 200] width 269 height 41
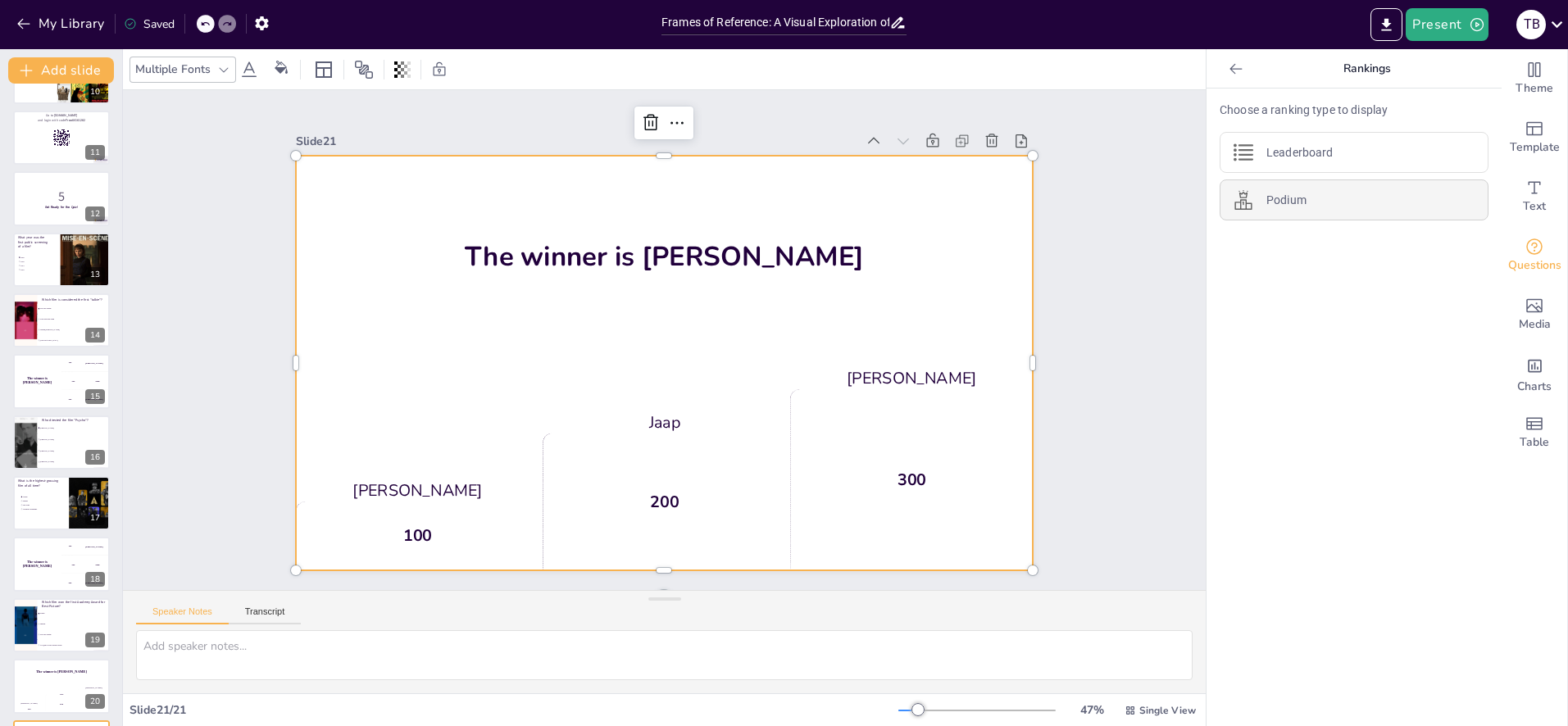
scroll to position [20, 0]
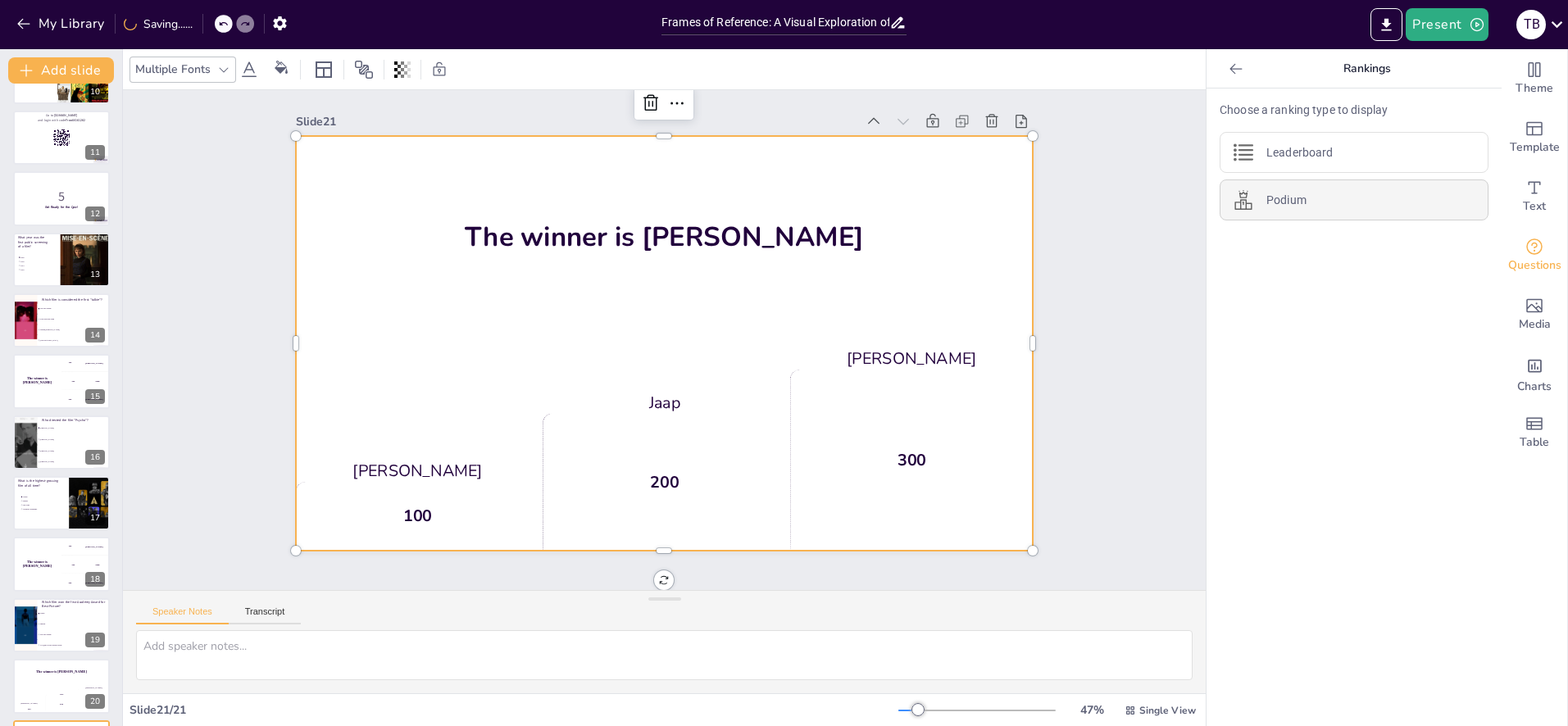
click at [1319, 202] on div "Podium" at bounding box center [1354, 200] width 269 height 41
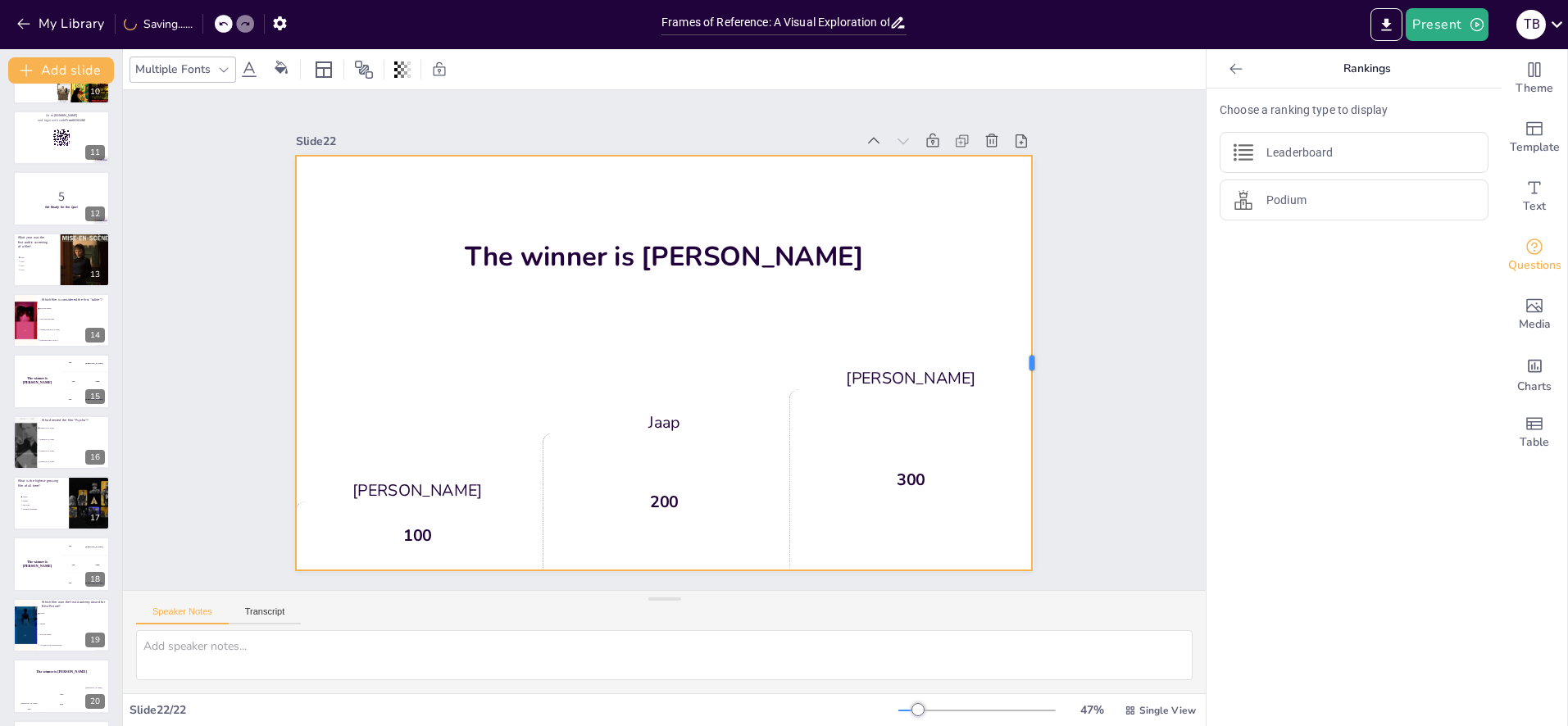
scroll to position [0, 0]
click at [1033, 347] on div at bounding box center [1038, 363] width 13 height 415
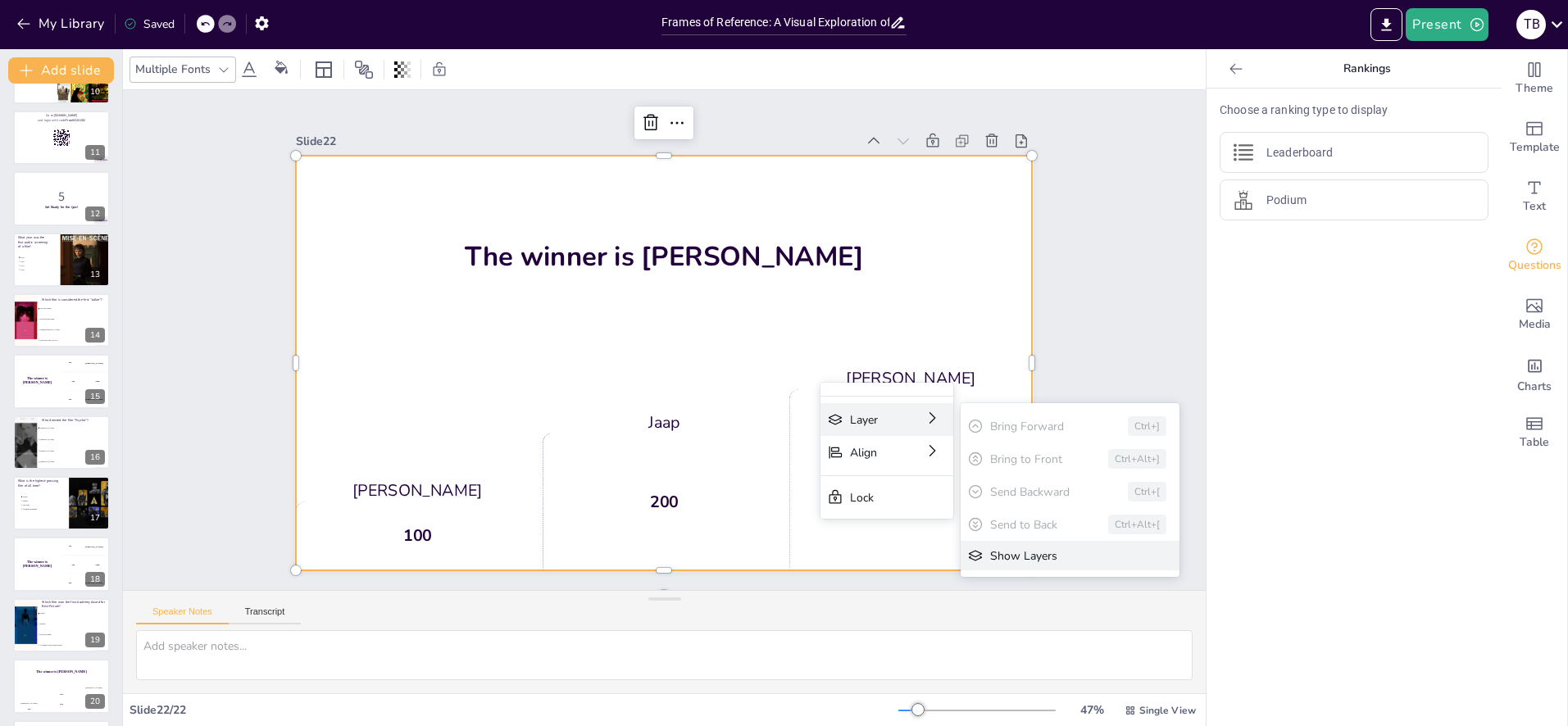
click at [1113, 638] on div "Show Layers" at bounding box center [1181, 646] width 137 height 16
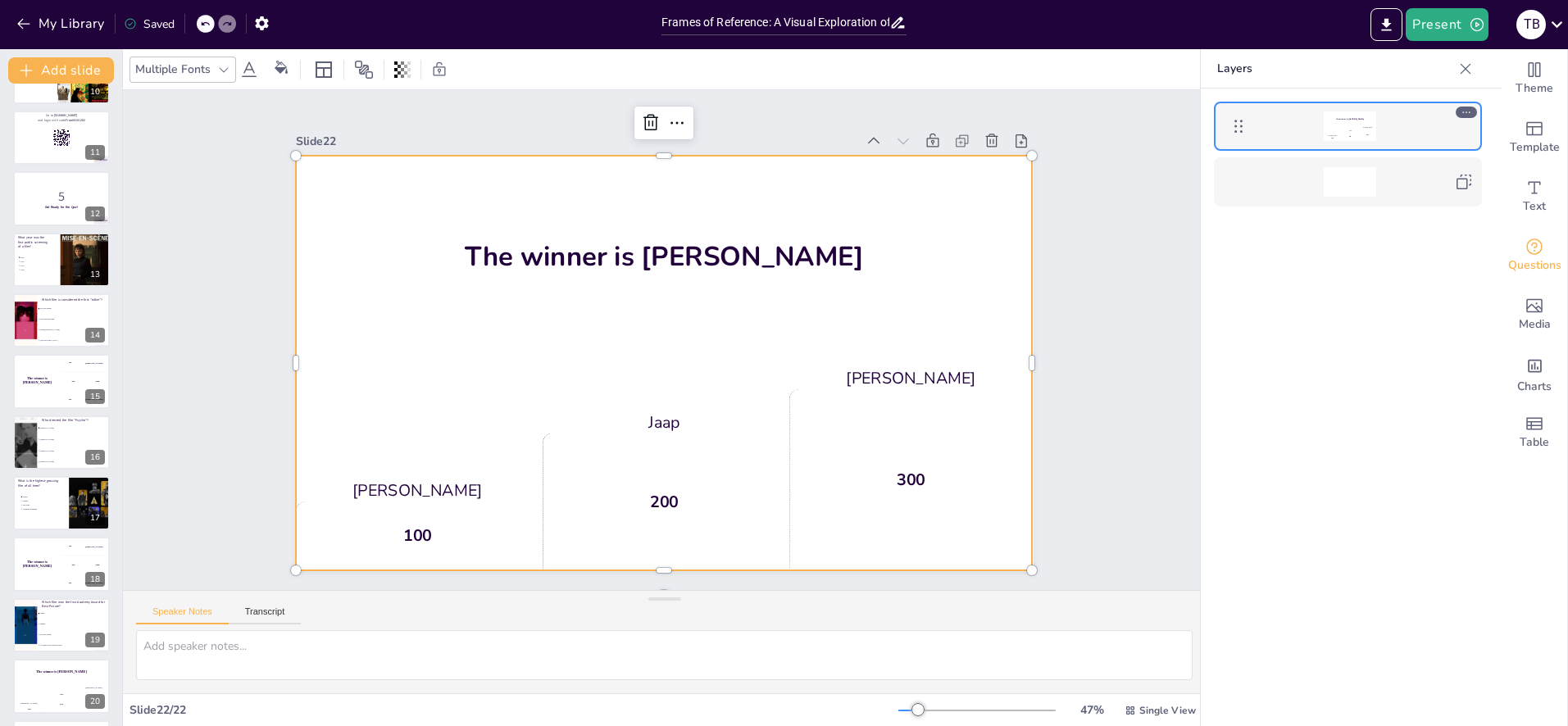
click at [1350, 129] on div "Jaap 200" at bounding box center [1350, 134] width 18 height 15
click at [1319, 145] on p "Leaderboard" at bounding box center [1299, 152] width 66 height 18
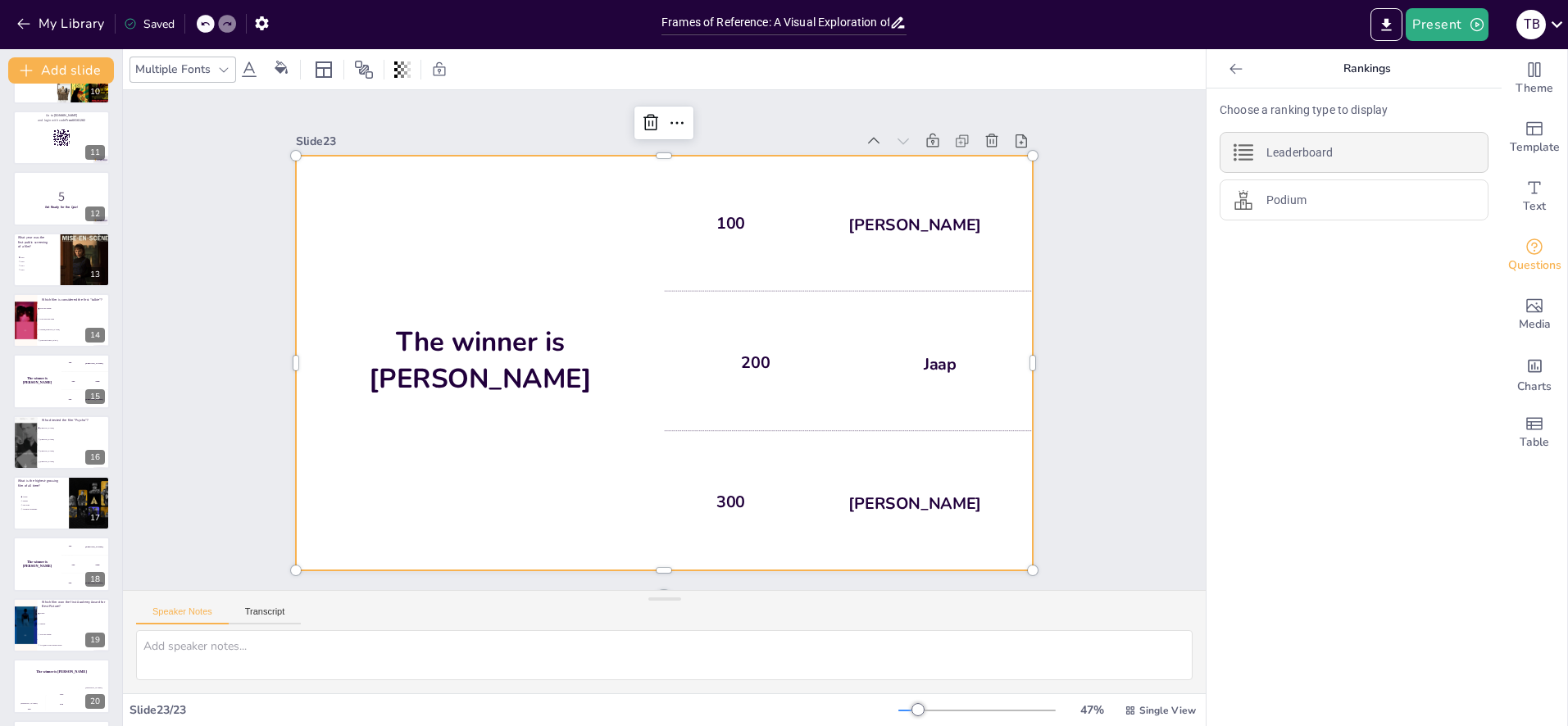
scroll to position [20, 0]
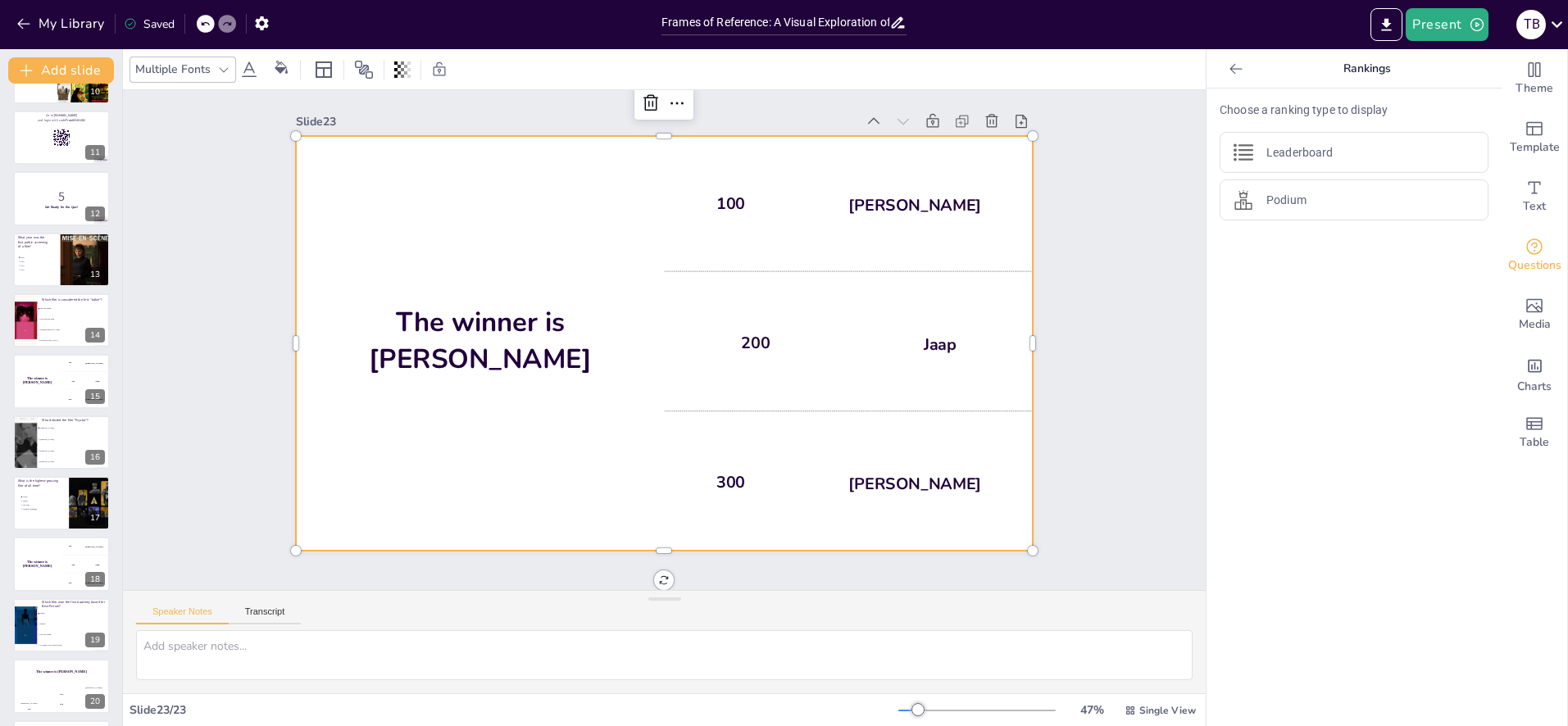
click at [827, 296] on div "200 Jaap" at bounding box center [848, 343] width 369 height 136
drag, startPoint x: 924, startPoint y: 360, endPoint x: 931, endPoint y: 355, distance: 8.6
click at [924, 360] on div "200 Jaap" at bounding box center [848, 343] width 369 height 136
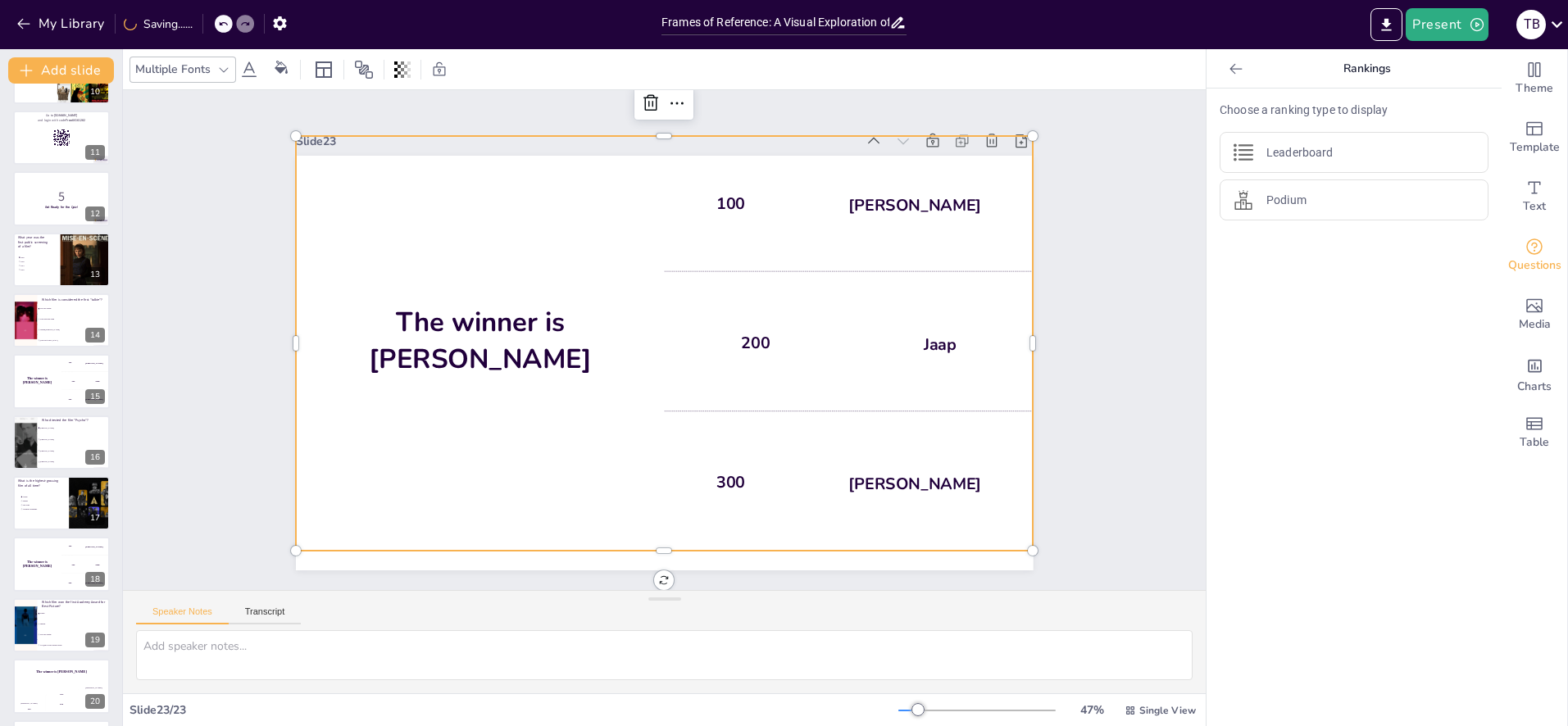
scroll to position [0, 0]
drag, startPoint x: 938, startPoint y: 446, endPoint x: 972, endPoint y: 418, distance: 44.0
click at [938, 445] on div "300 Niels" at bounding box center [833, 502] width 382 height 174
click at [1308, 193] on div "Podium" at bounding box center [1354, 200] width 269 height 41
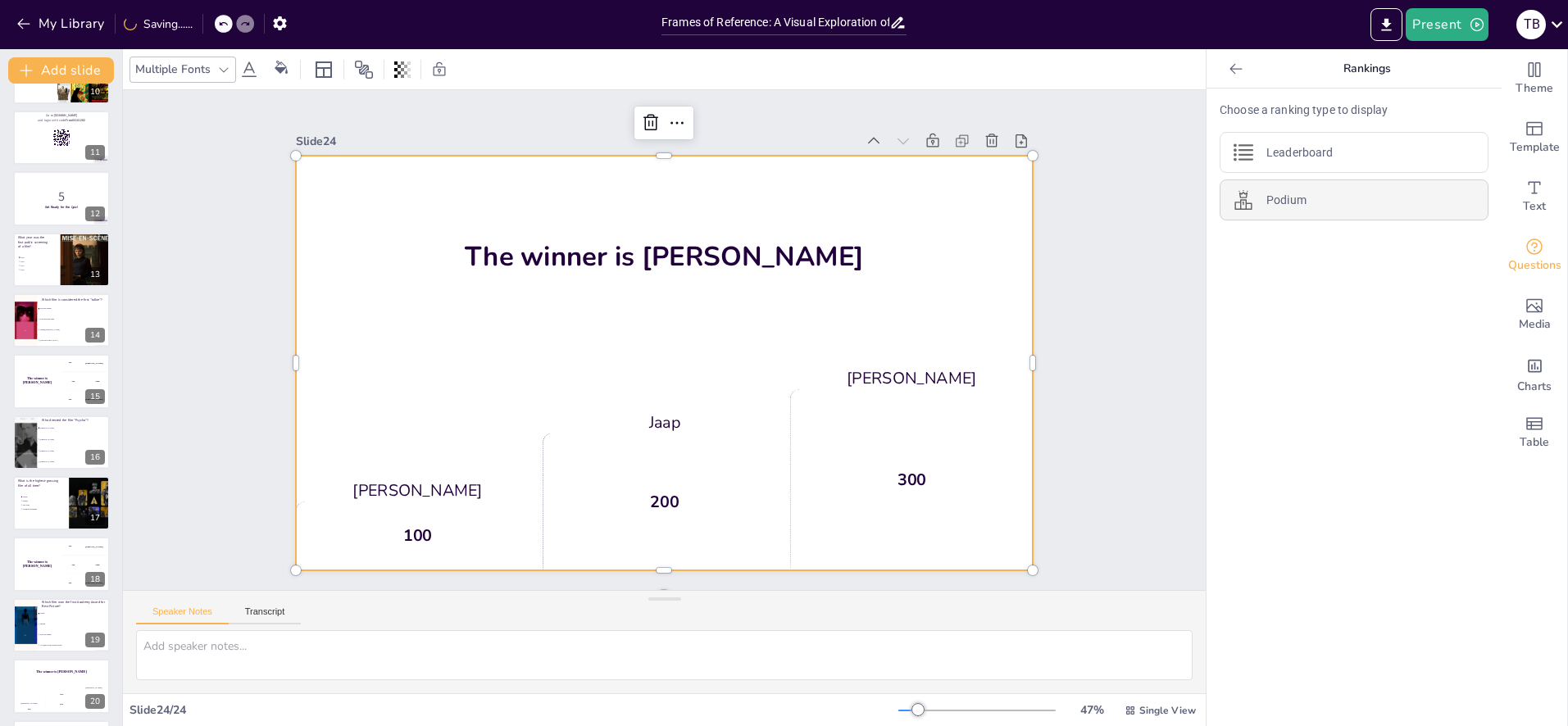
click at [1238, 206] on img at bounding box center [1243, 200] width 20 height 20
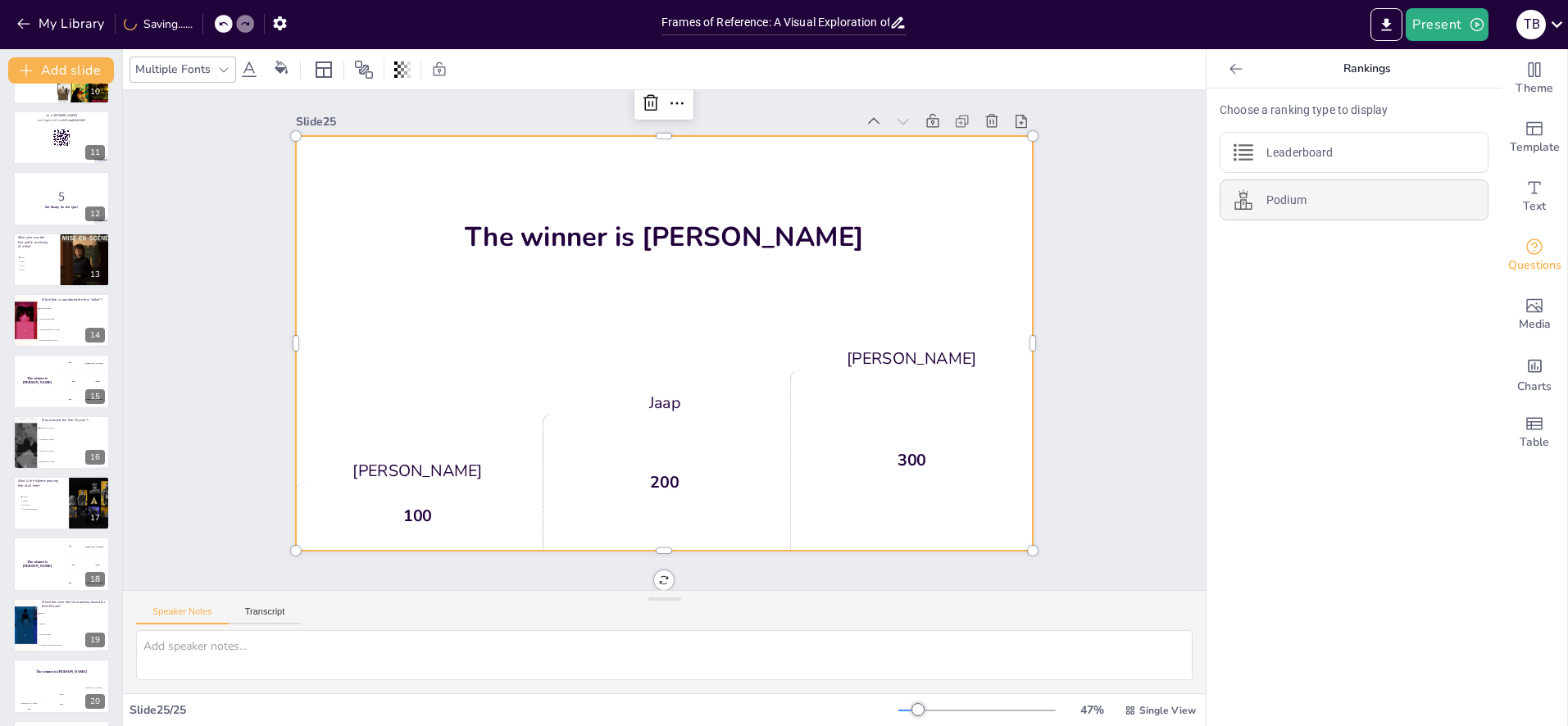
click at [1464, 206] on div "Podium" at bounding box center [1354, 200] width 269 height 41
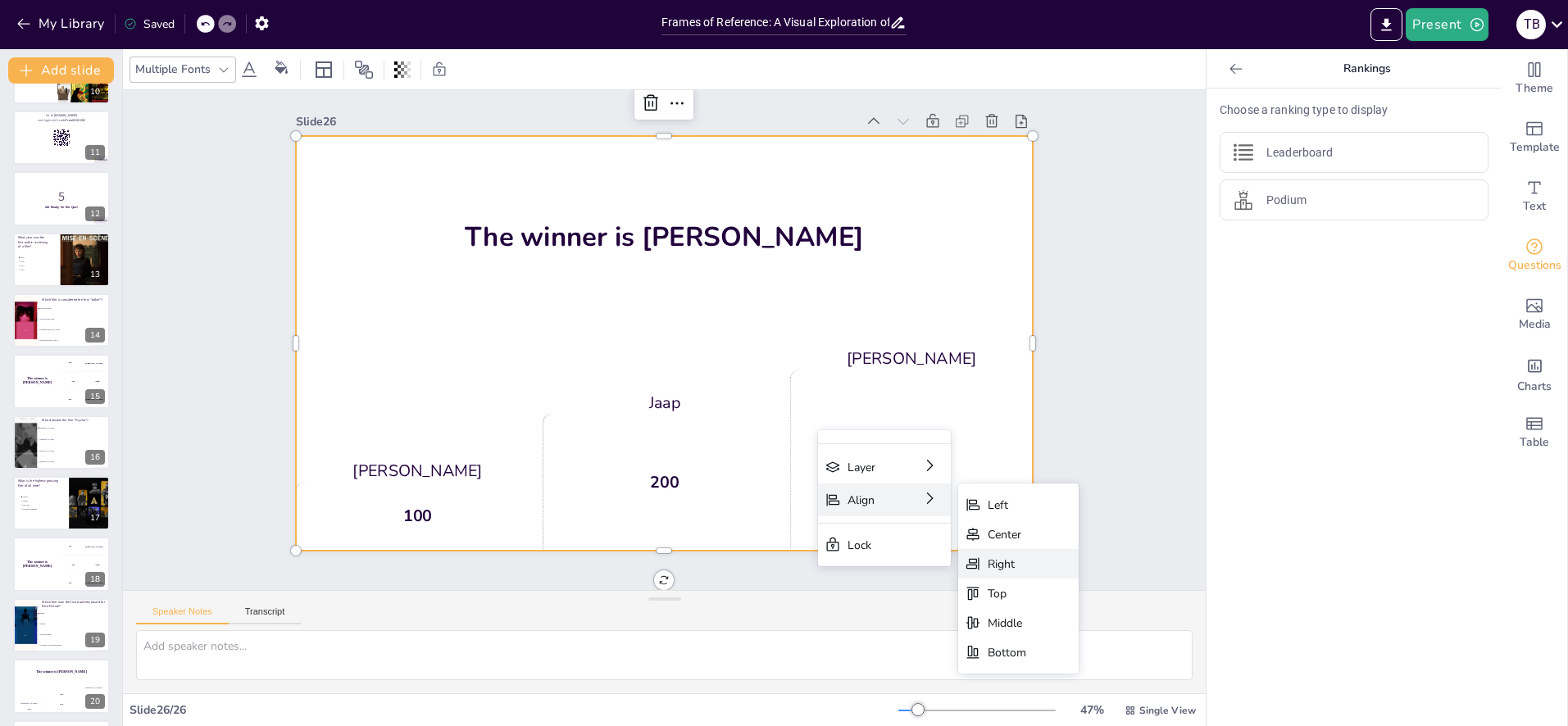
click at [1111, 647] on div "Right" at bounding box center [1130, 654] width 38 height 16
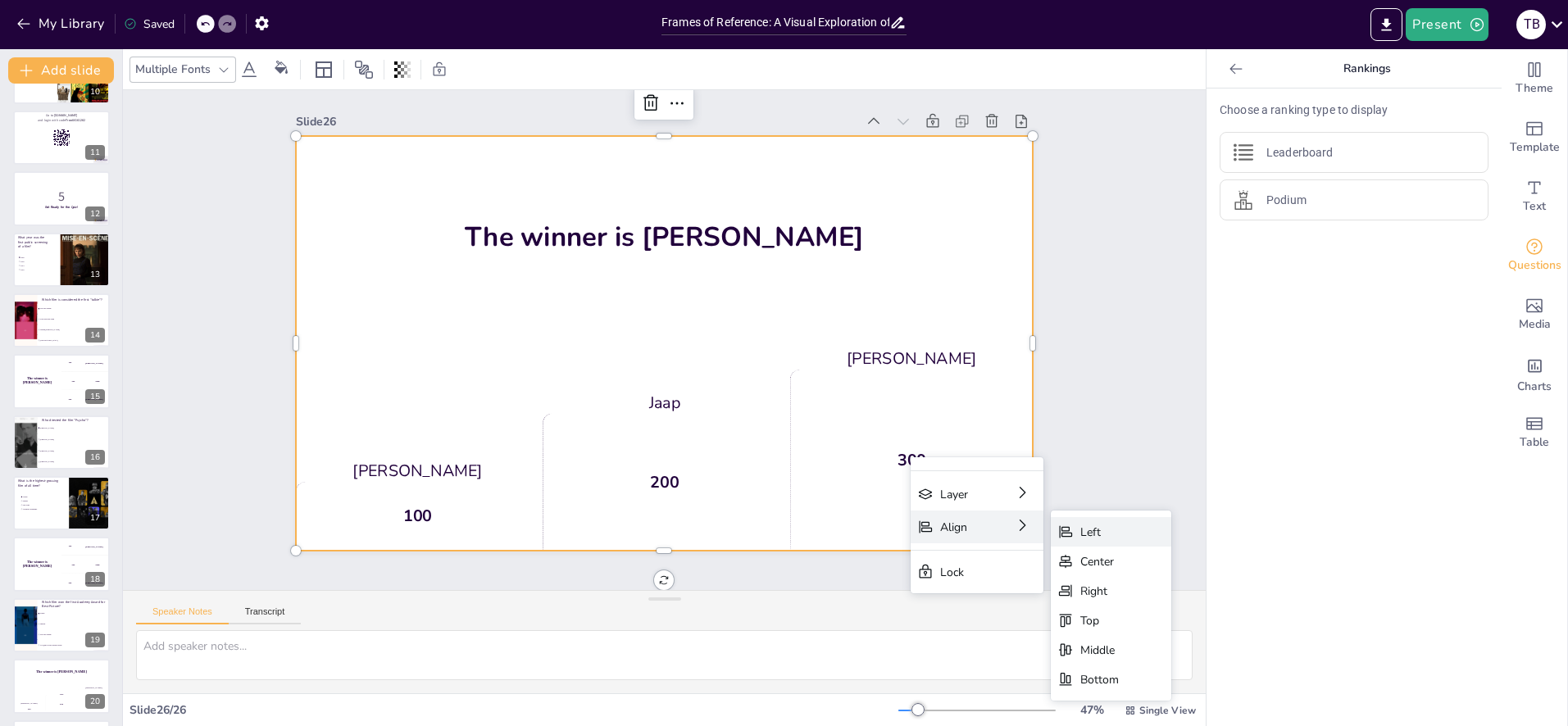
click at [1203, 615] on div "Left" at bounding box center [1222, 622] width 38 height 16
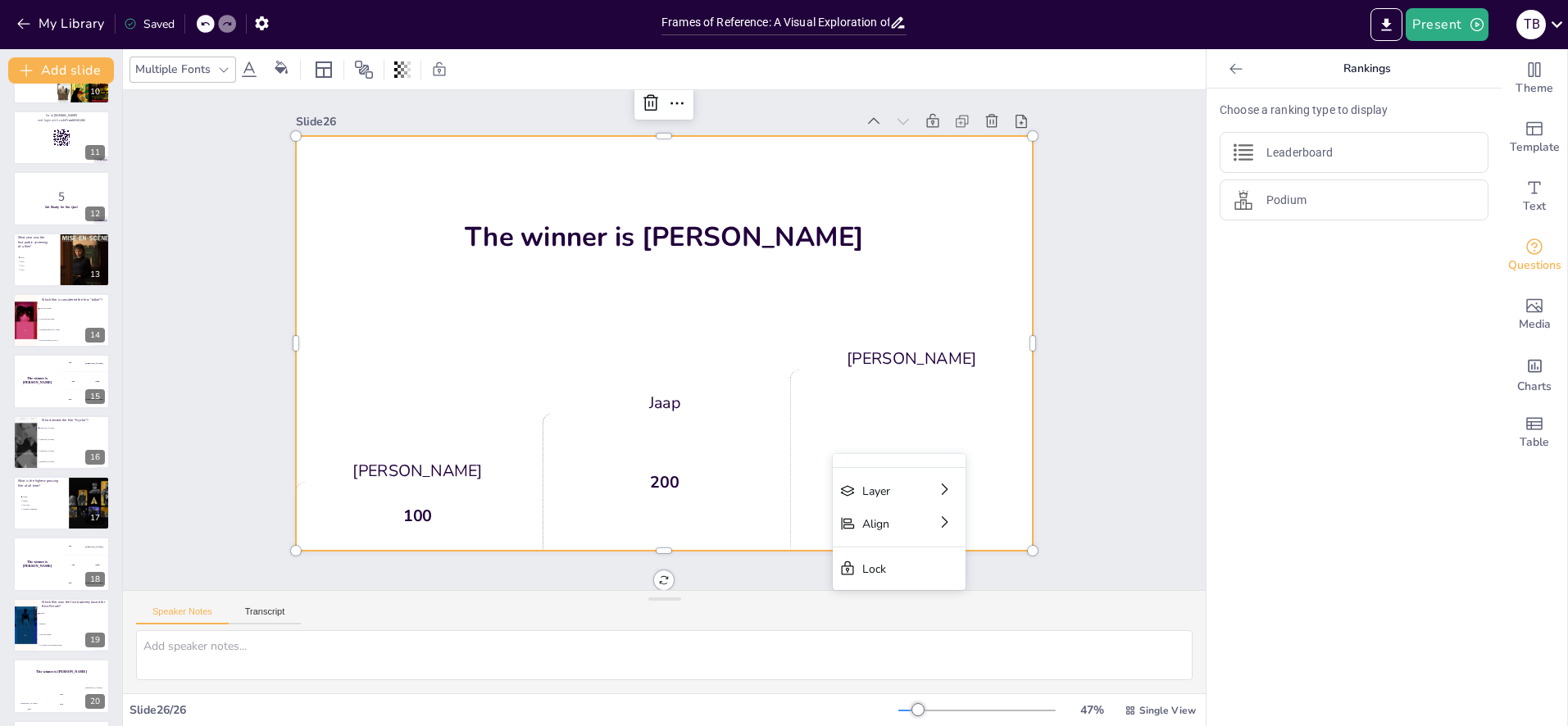
click at [631, 441] on div "200" at bounding box center [664, 483] width 243 height 137
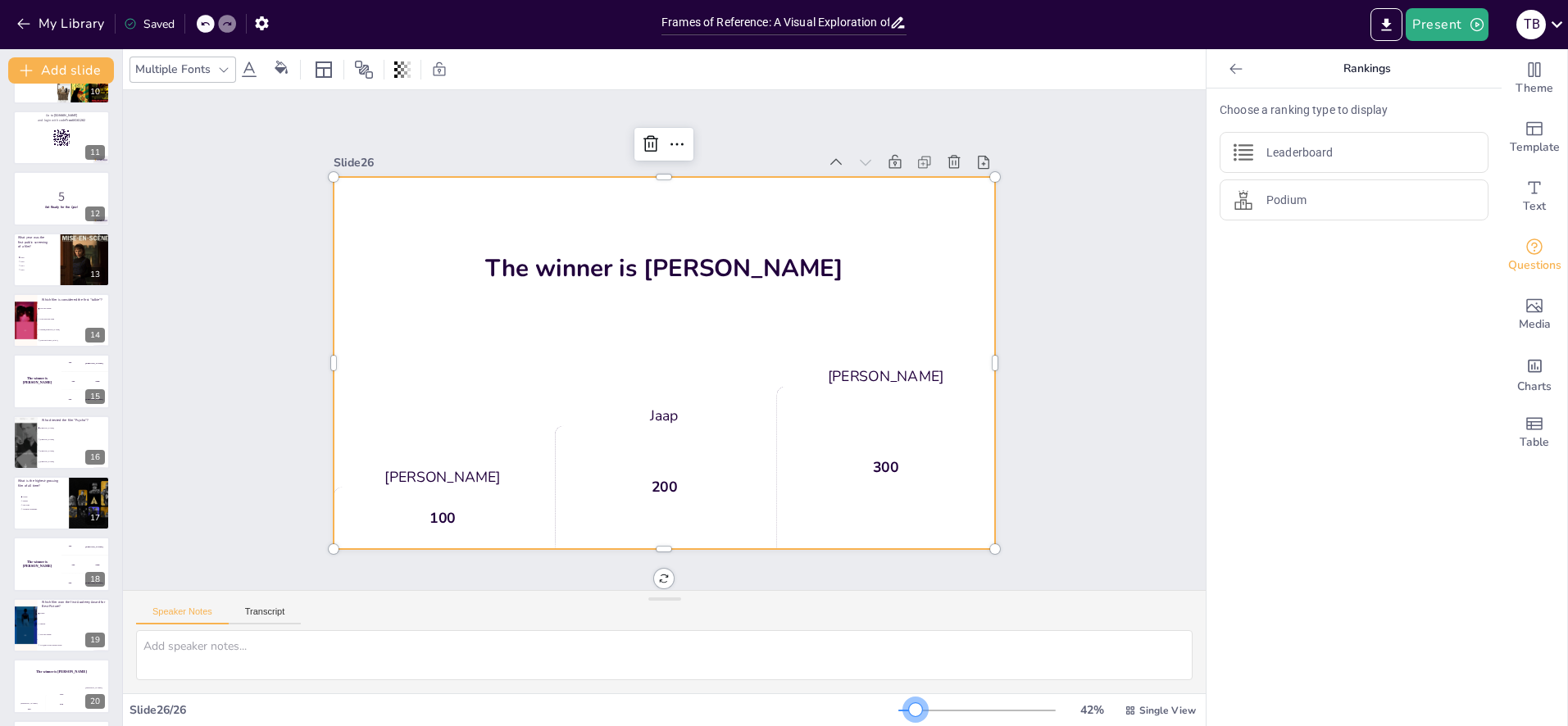
click at [917, 708] on div at bounding box center [916, 710] width 13 height 13
click at [641, 449] on div "200" at bounding box center [649, 486] width 229 height 145
drag, startPoint x: 677, startPoint y: 406, endPoint x: 692, endPoint y: 214, distance: 192.6
click at [677, 404] on div "Jaap 200" at bounding box center [653, 456] width 236 height 207
click at [673, 139] on icon at bounding box center [678, 145] width 20 height 20
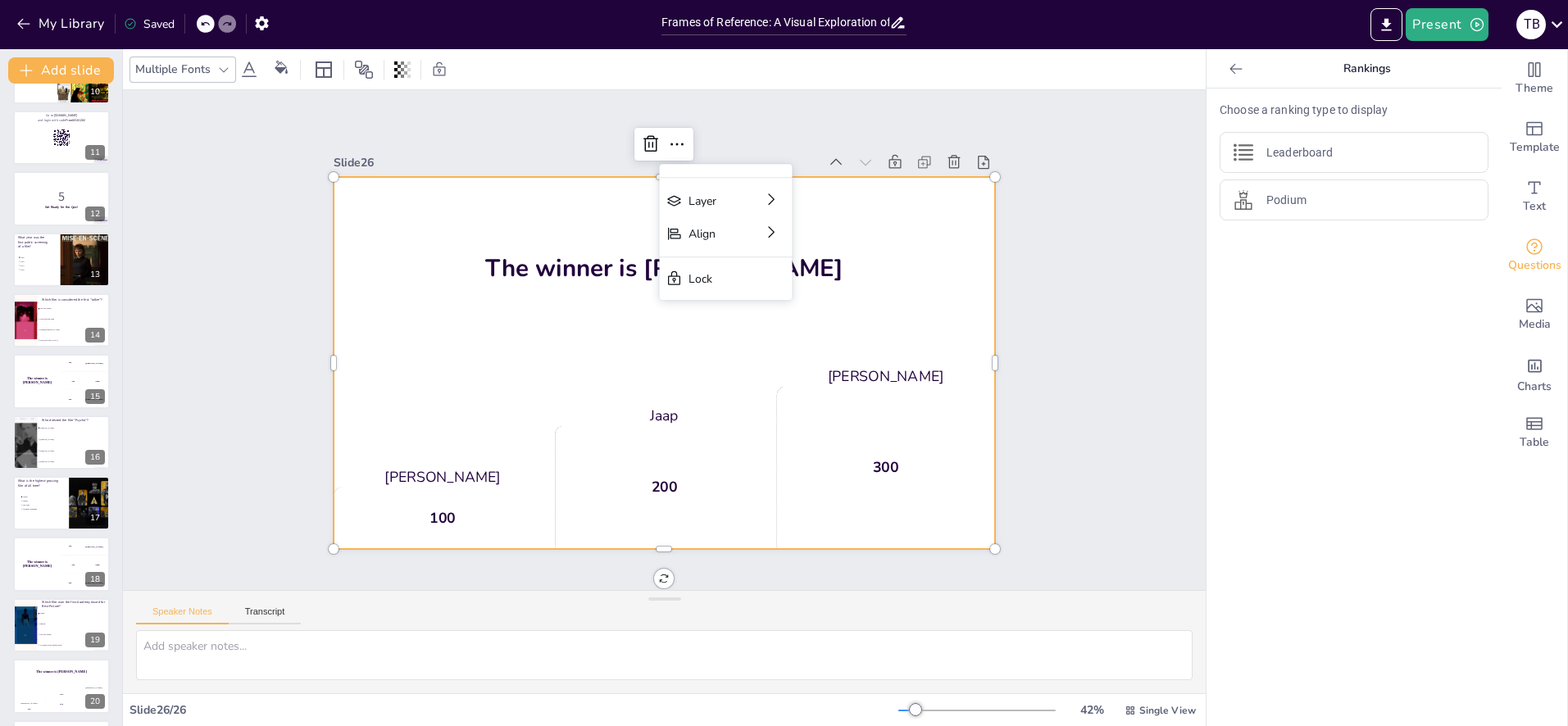
click at [504, 302] on div "The winner is [PERSON_NAME]" at bounding box center [664, 270] width 661 height 187
click at [623, 467] on div "200" at bounding box center [664, 487] width 218 height 123
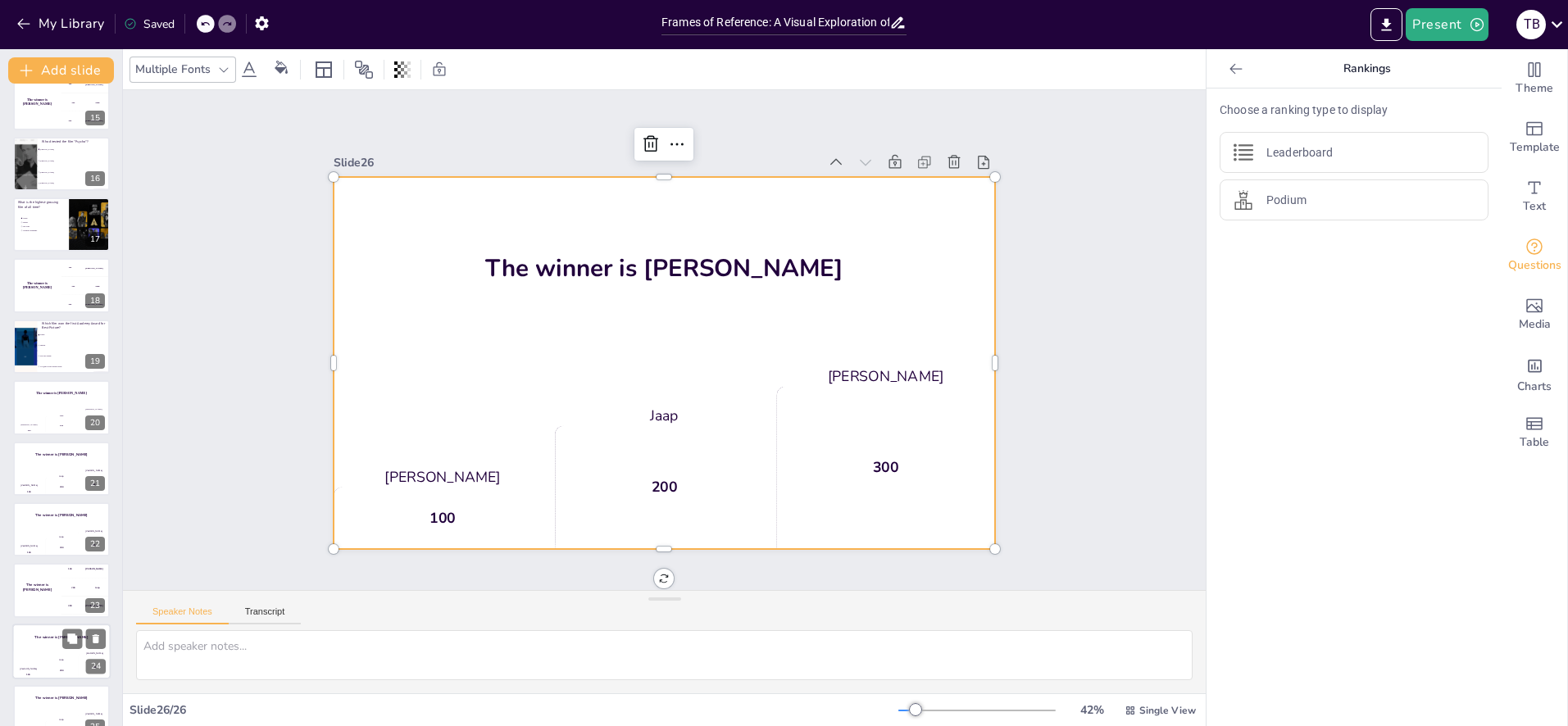
scroll to position [962, 0]
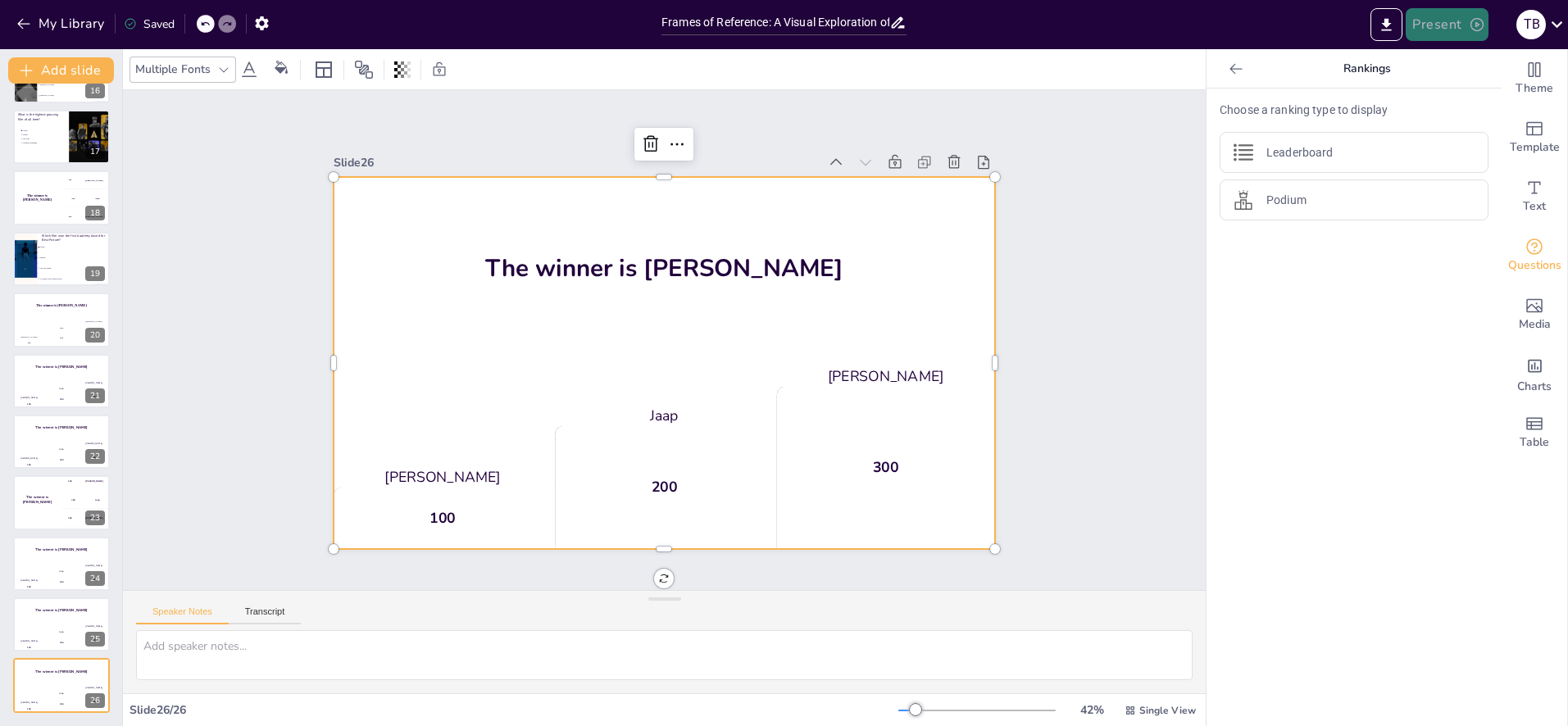
click at [1451, 28] on button "Present" at bounding box center [1447, 24] width 82 height 33
click at [1455, 65] on li "Preview presentation" at bounding box center [1472, 60] width 129 height 26
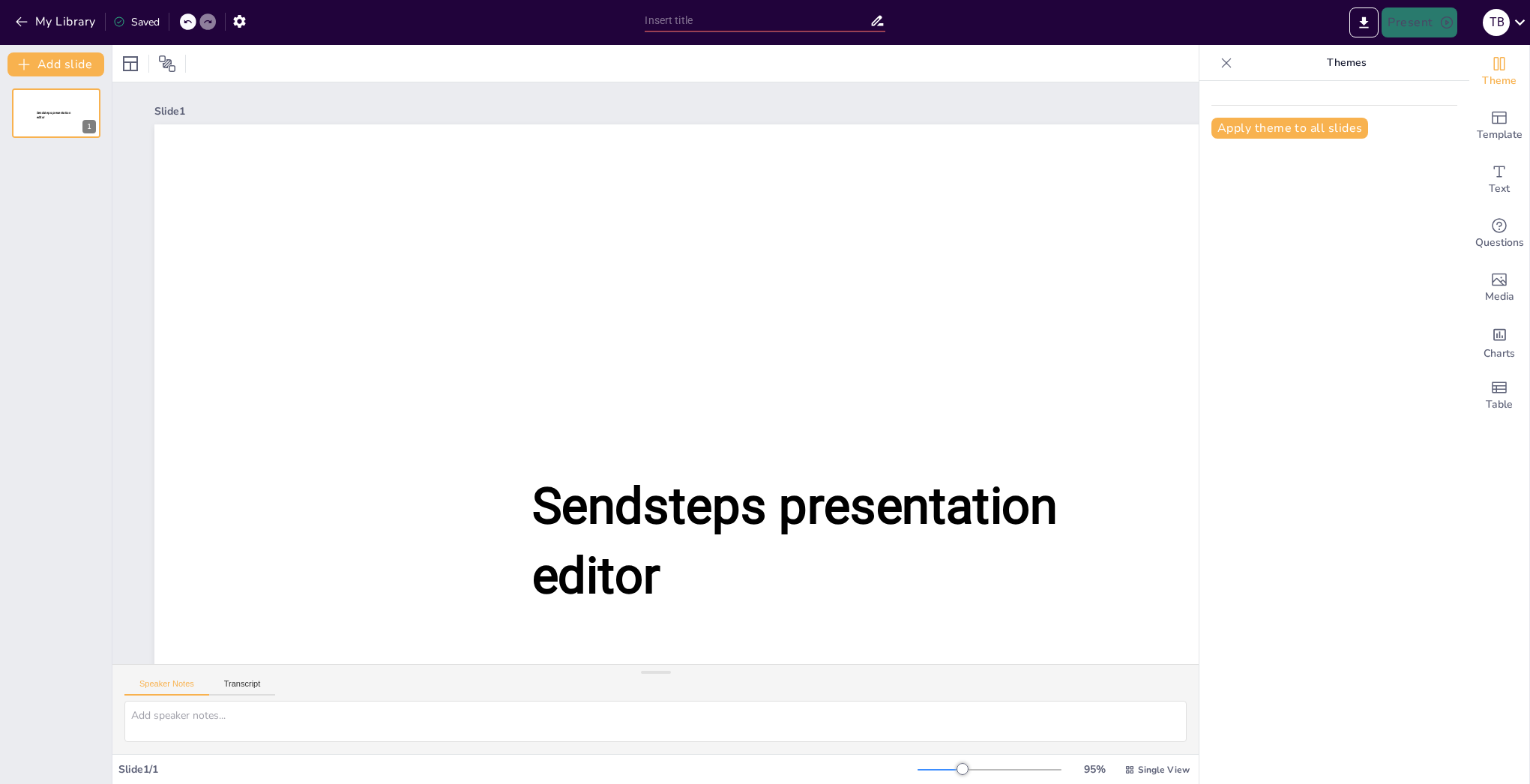
type input "Frames of Reference: A Visual Exploration of Film's Legacy"
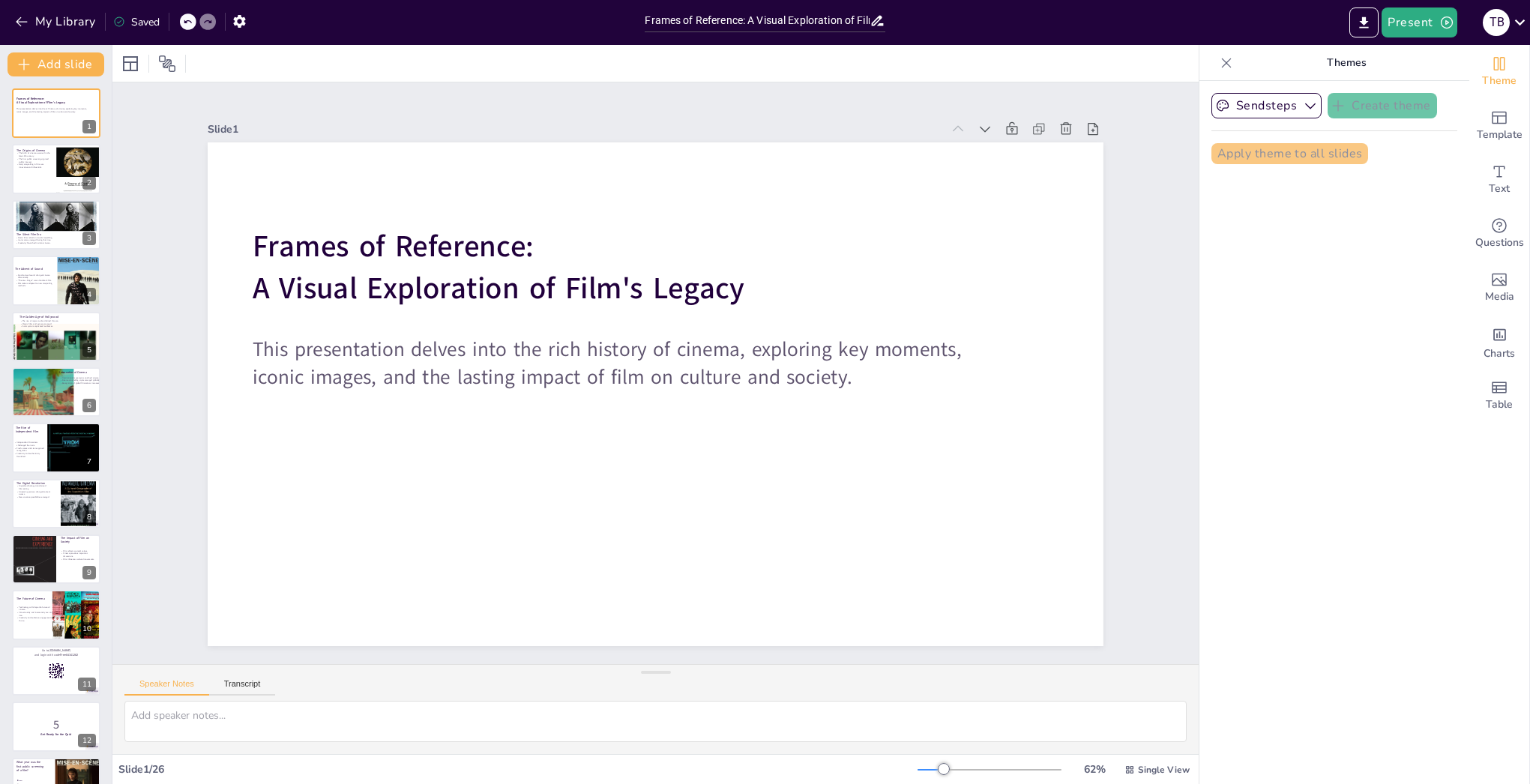
checkbox input "true"
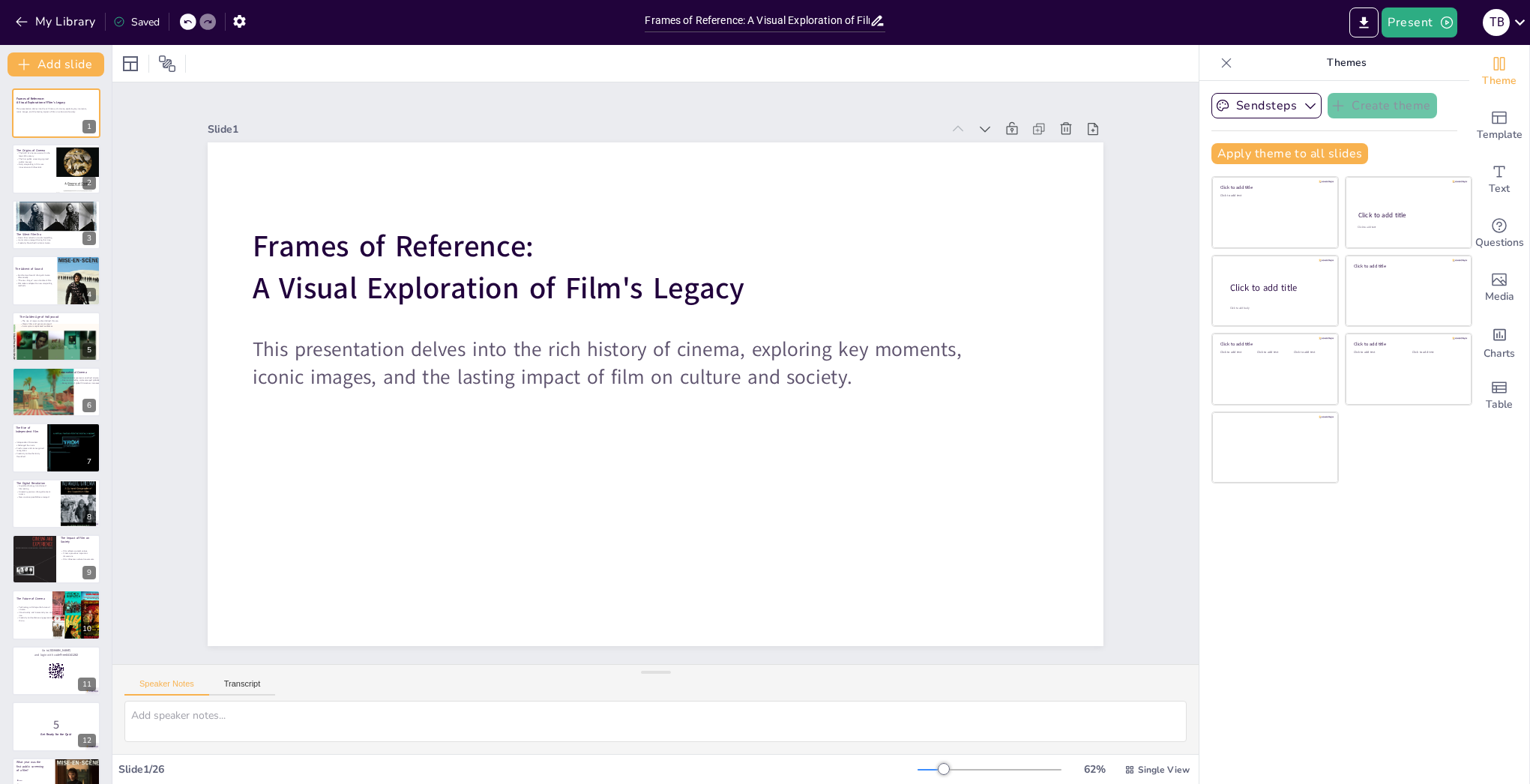
checkbox input "true"
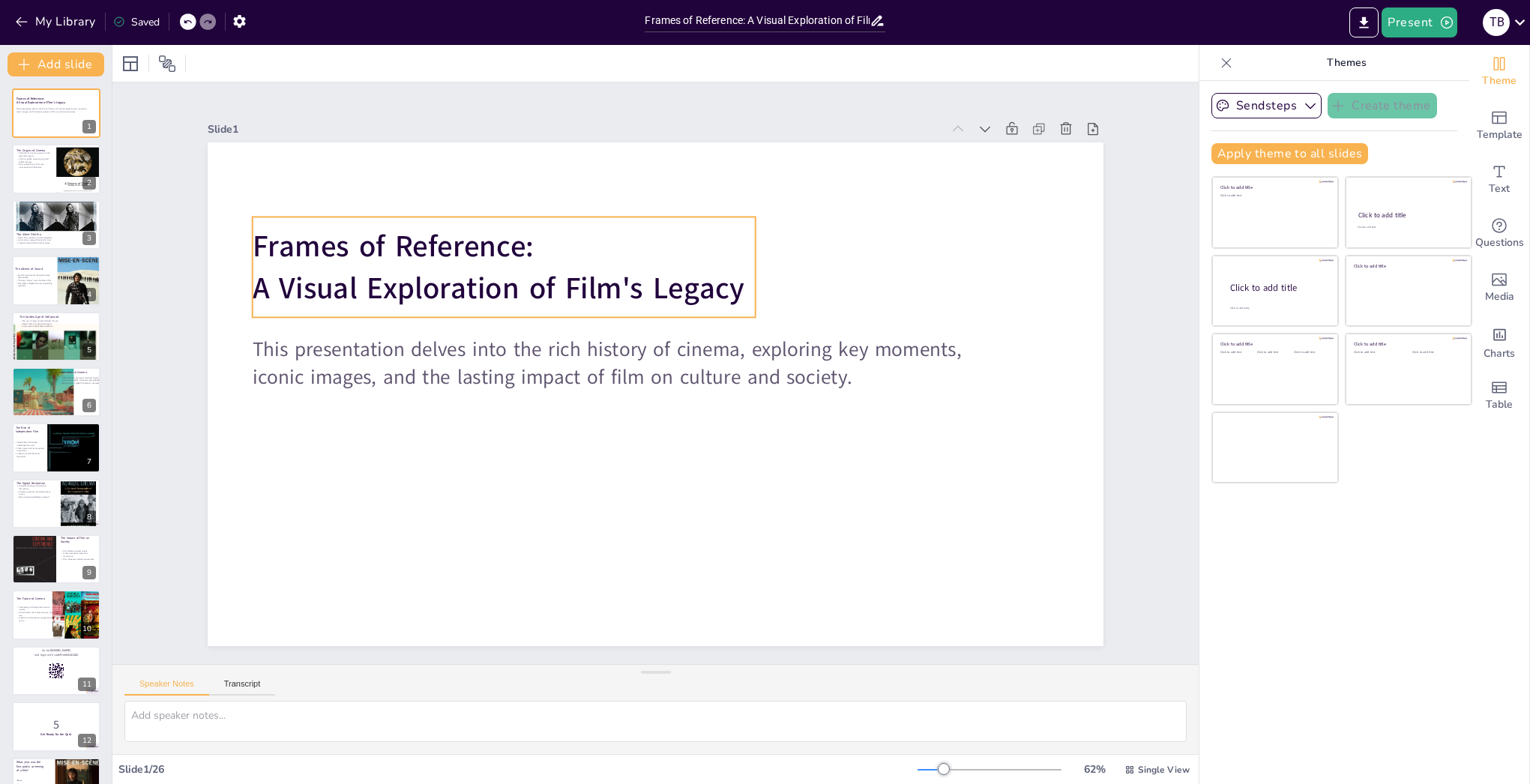
checkbox input "true"
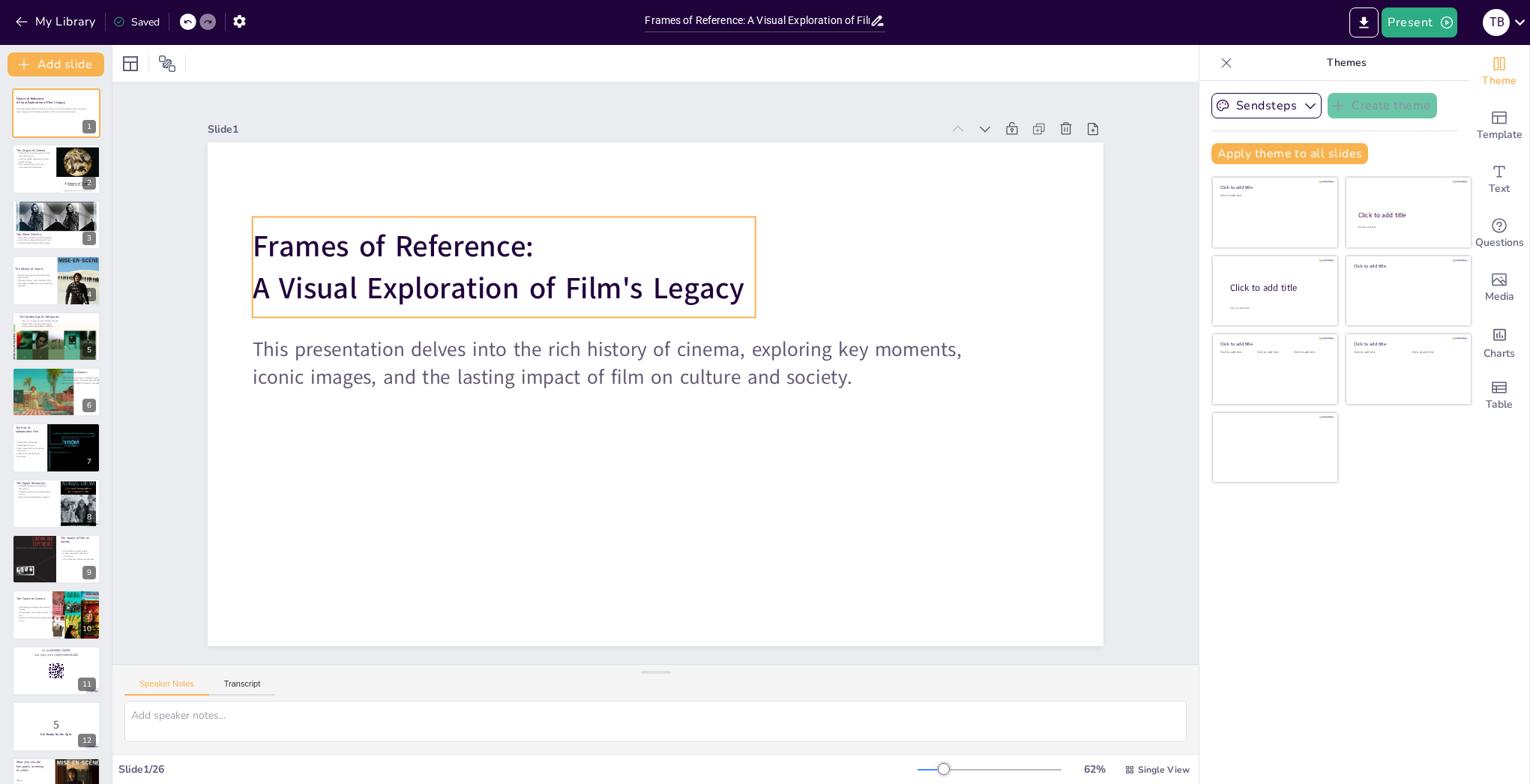
checkbox input "true"
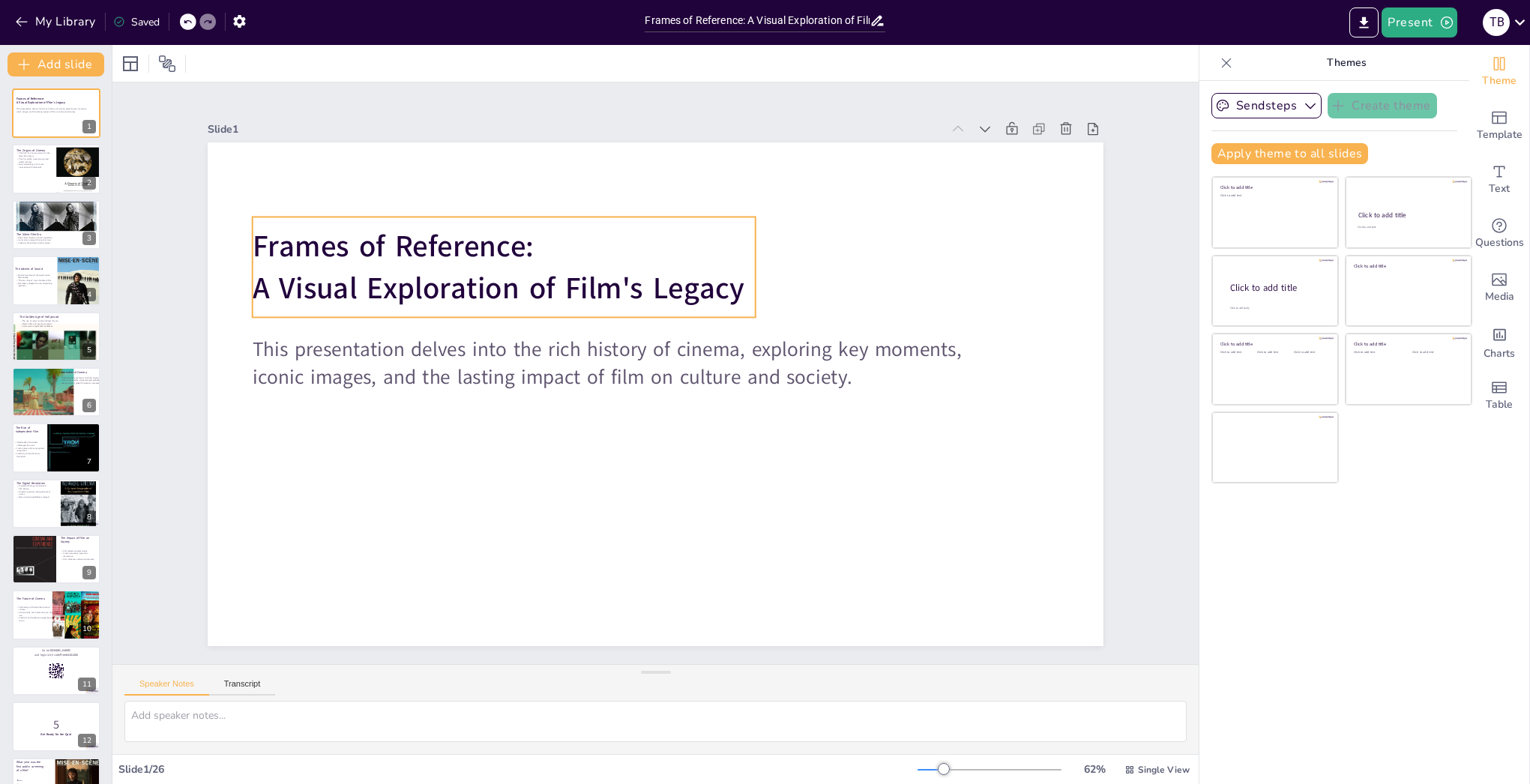
checkbox input "true"
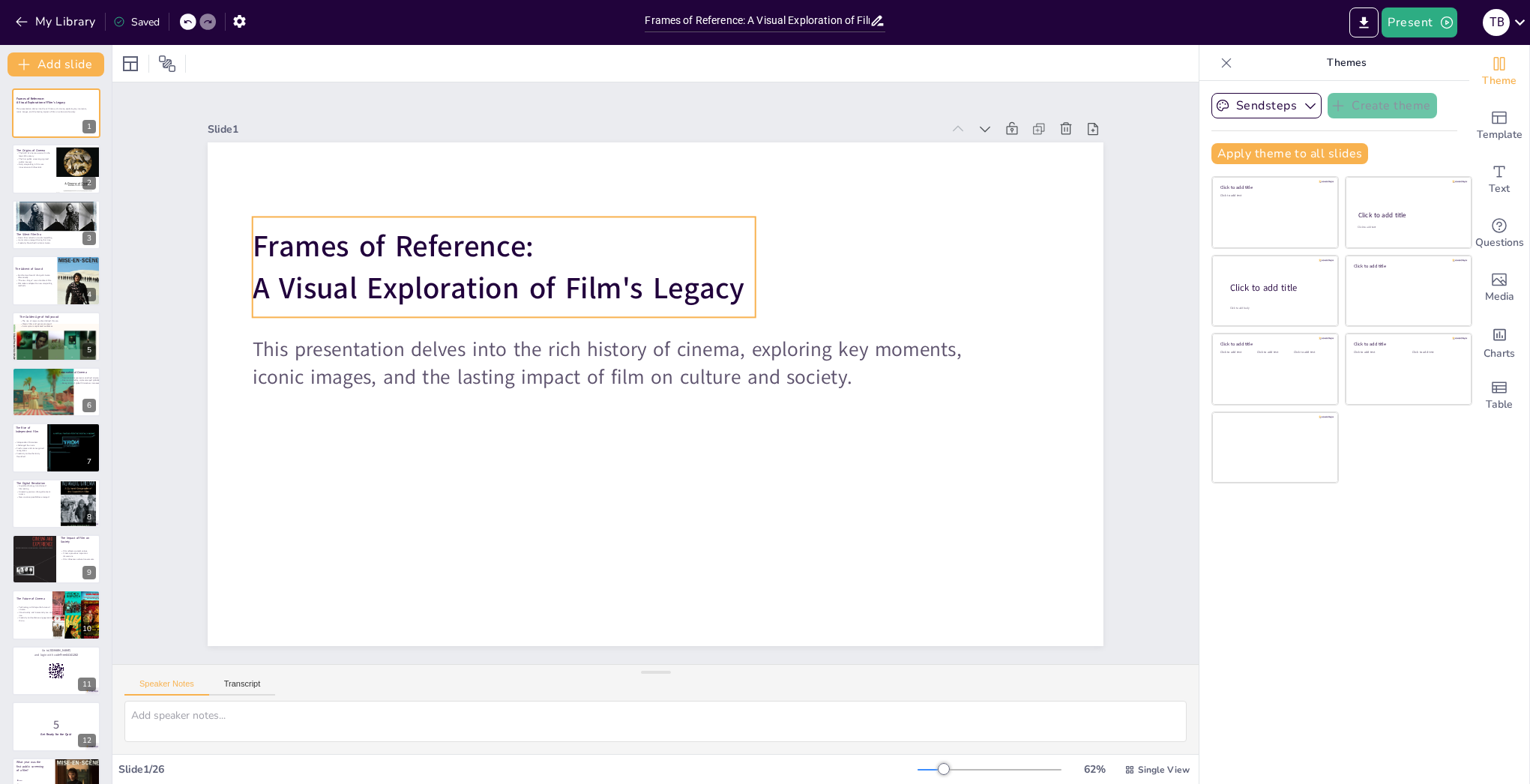
checkbox input "true"
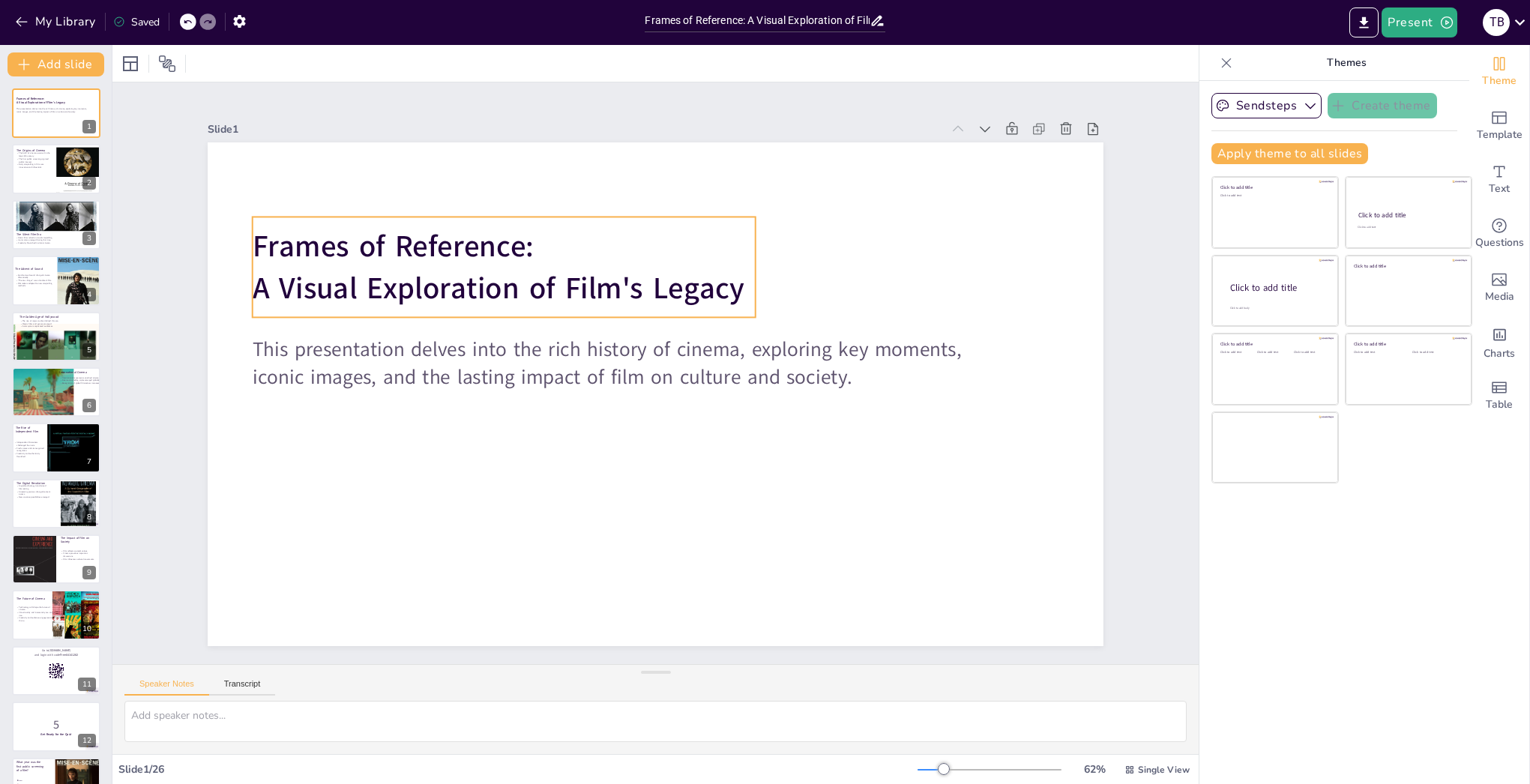
checkbox input "true"
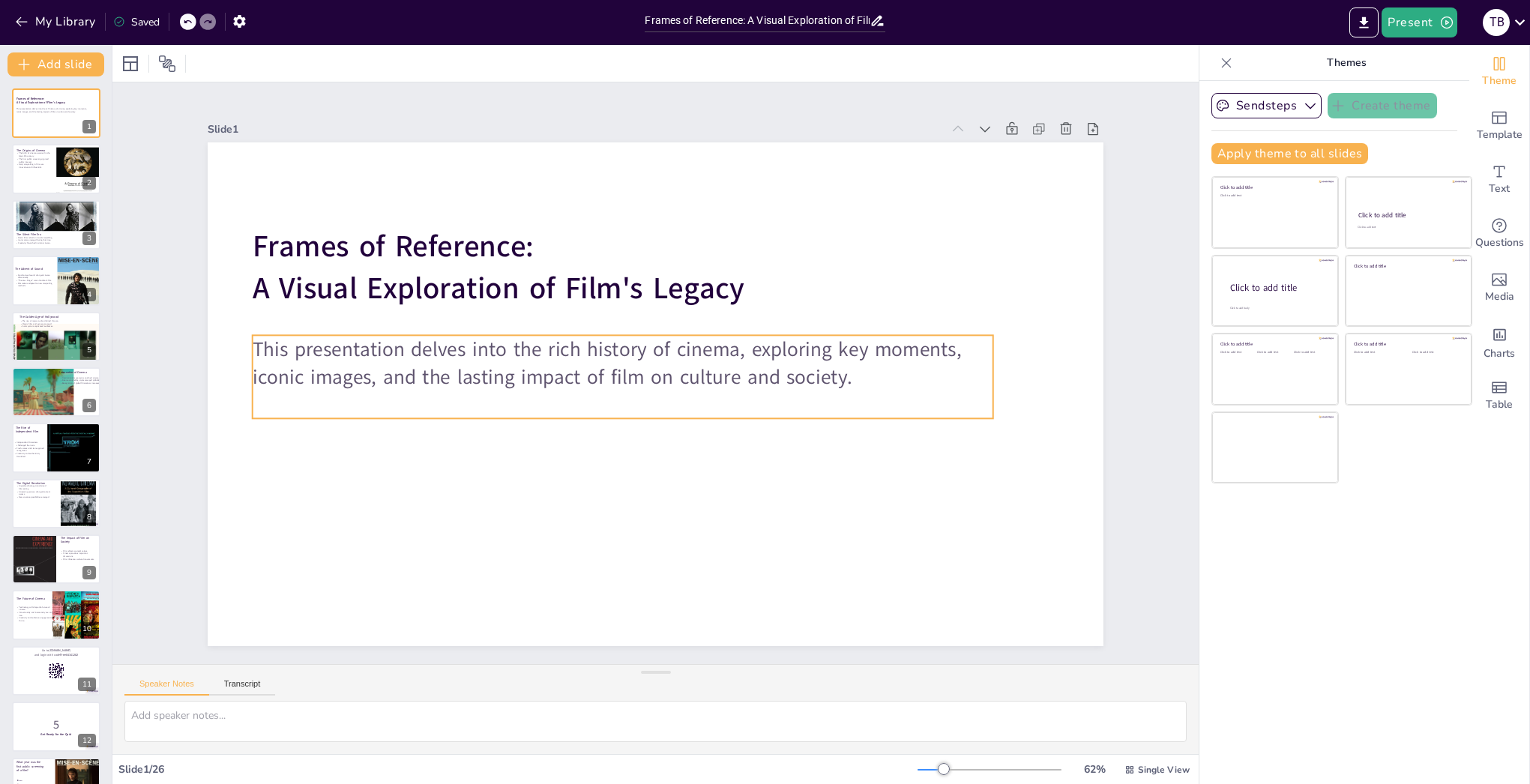
checkbox input "true"
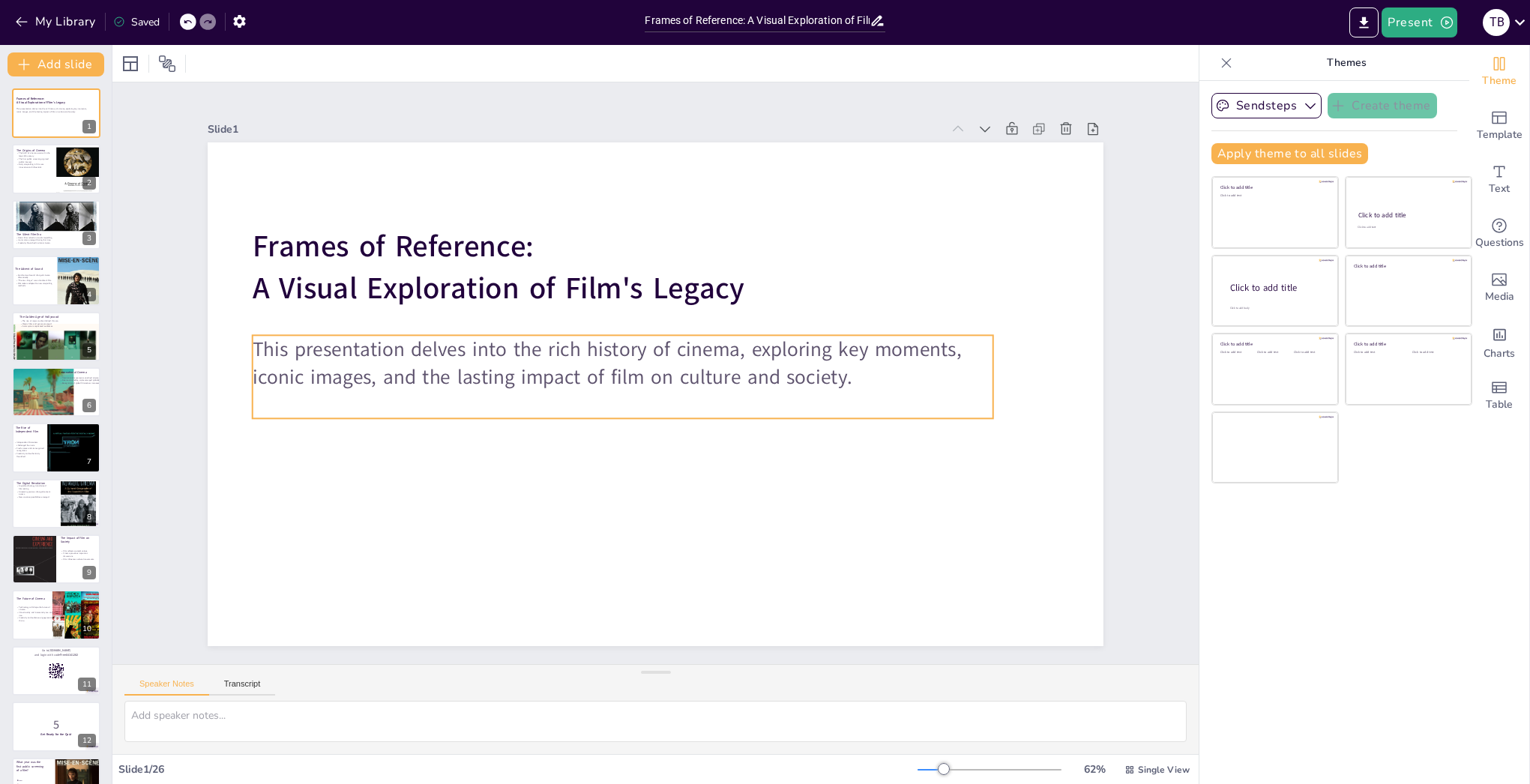
checkbox input "true"
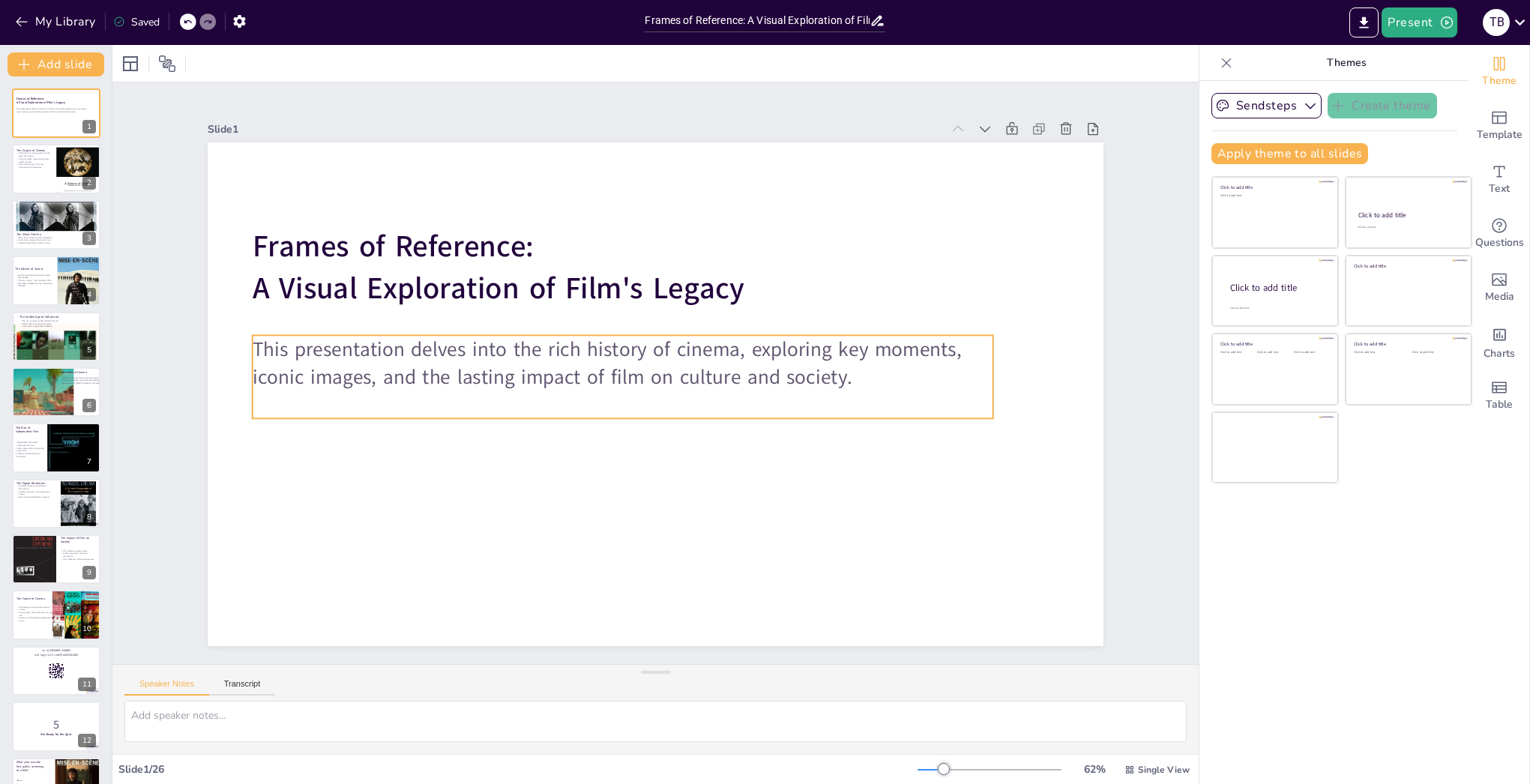
checkbox input "true"
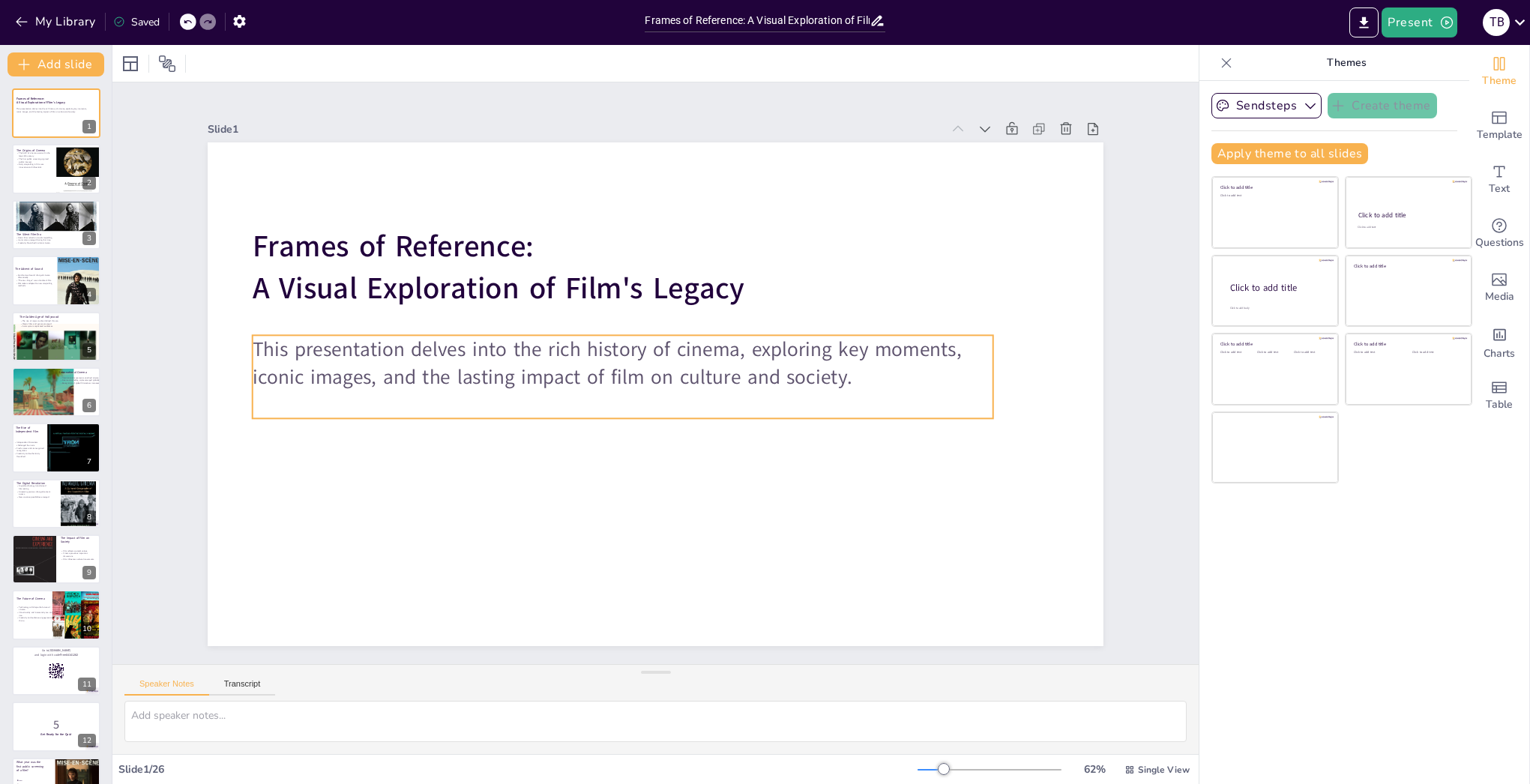
checkbox input "true"
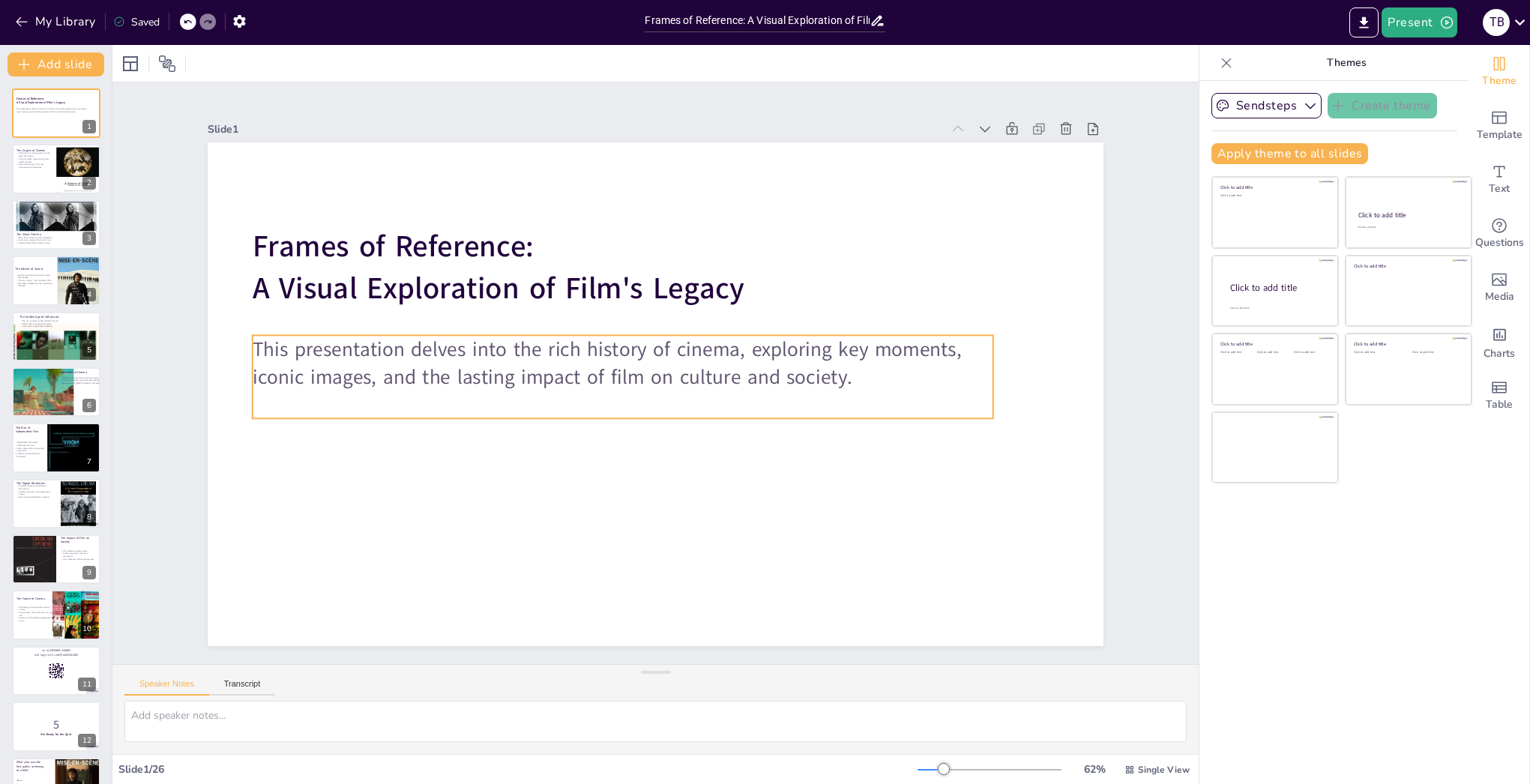
checkbox input "true"
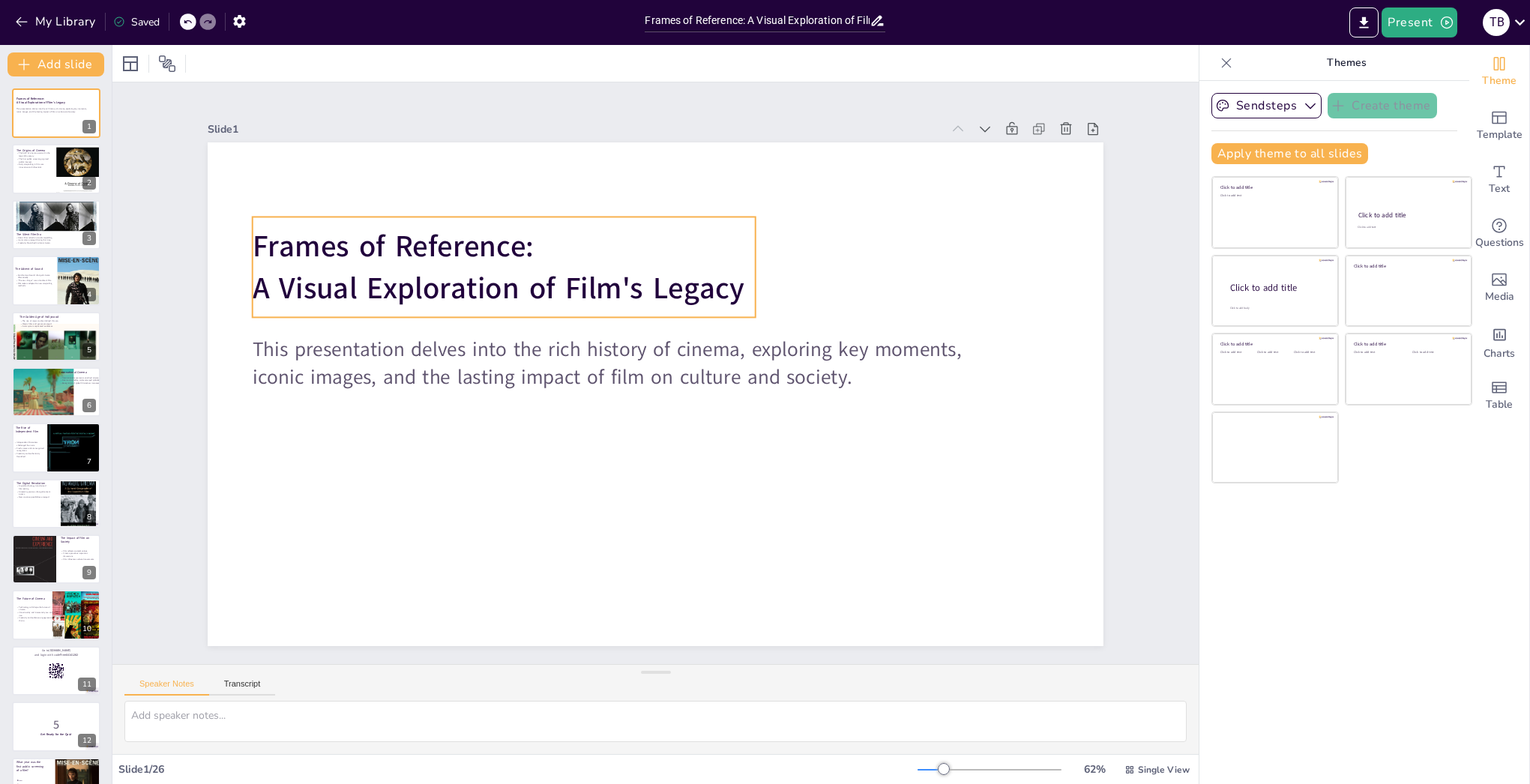
checkbox input "true"
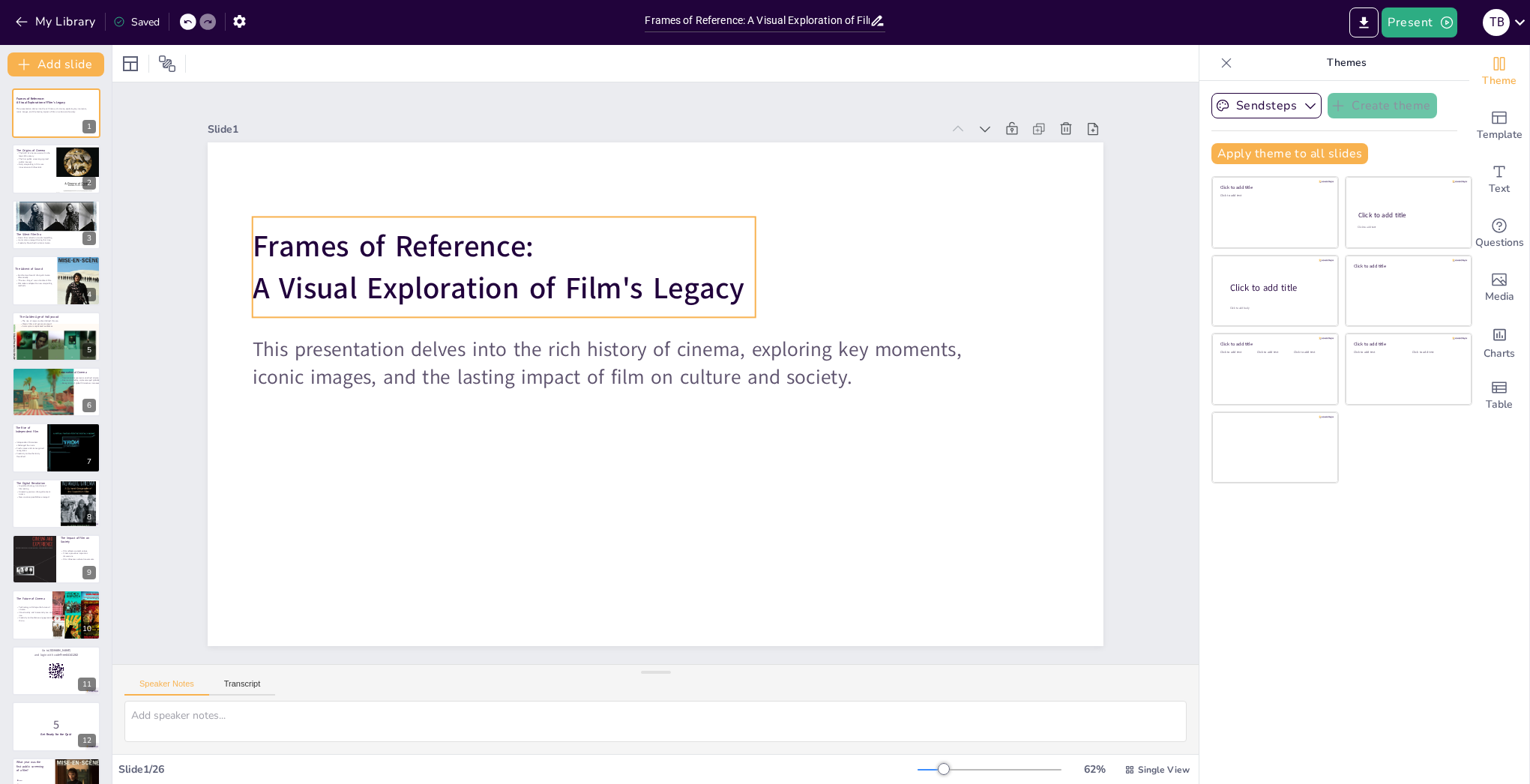
checkbox input "true"
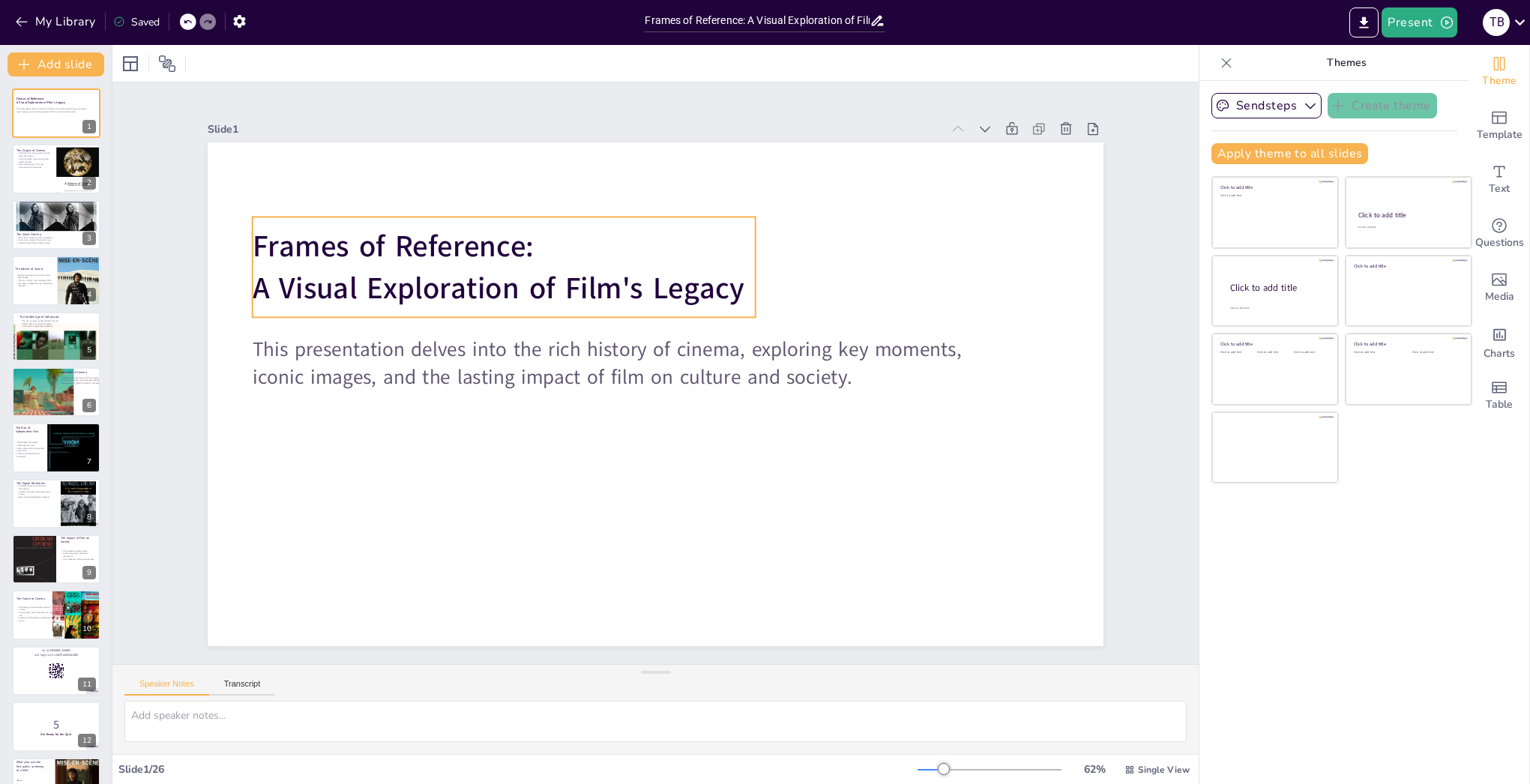
checkbox input "true"
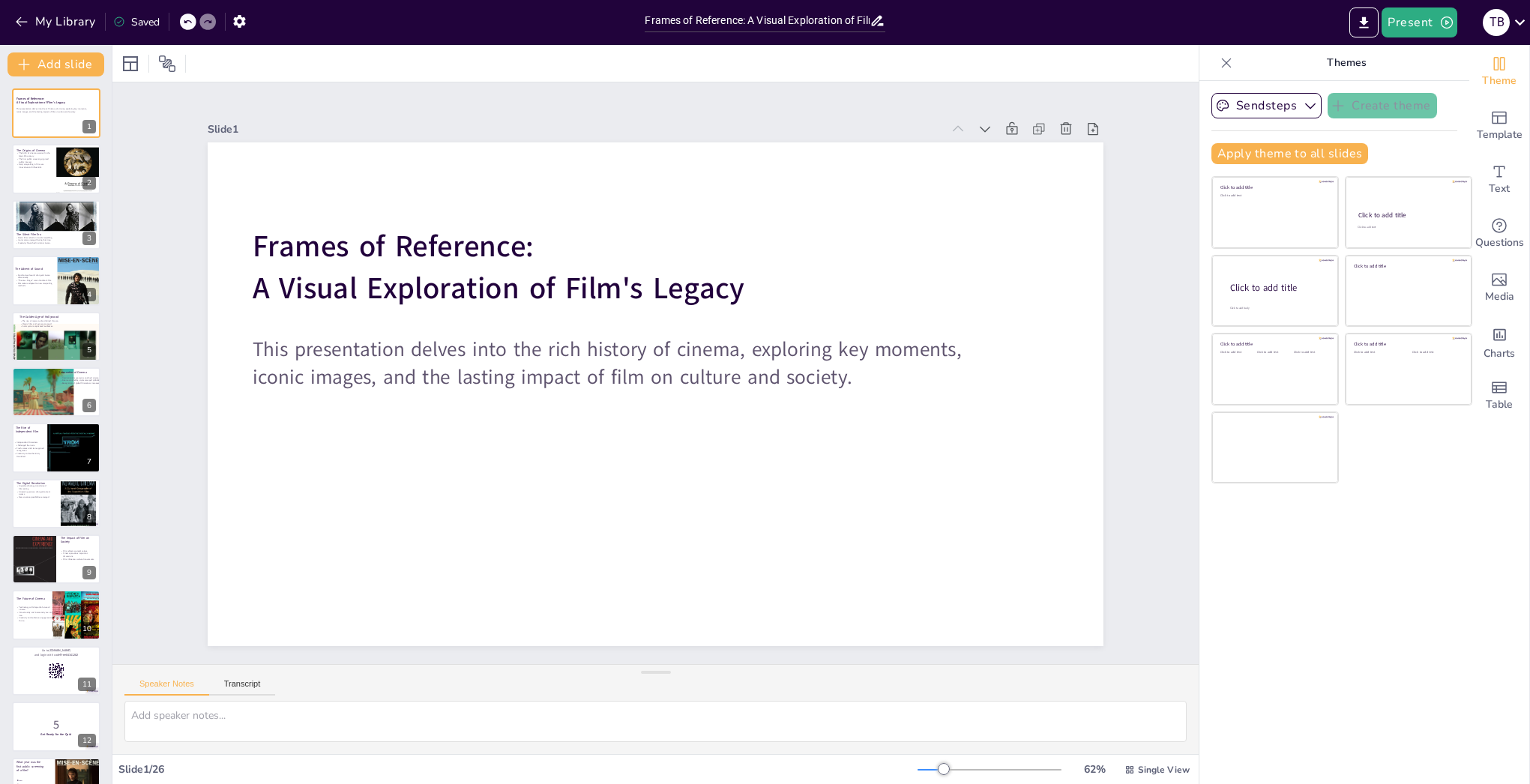
checkbox input "true"
